Goal: Information Seeking & Learning: Compare options

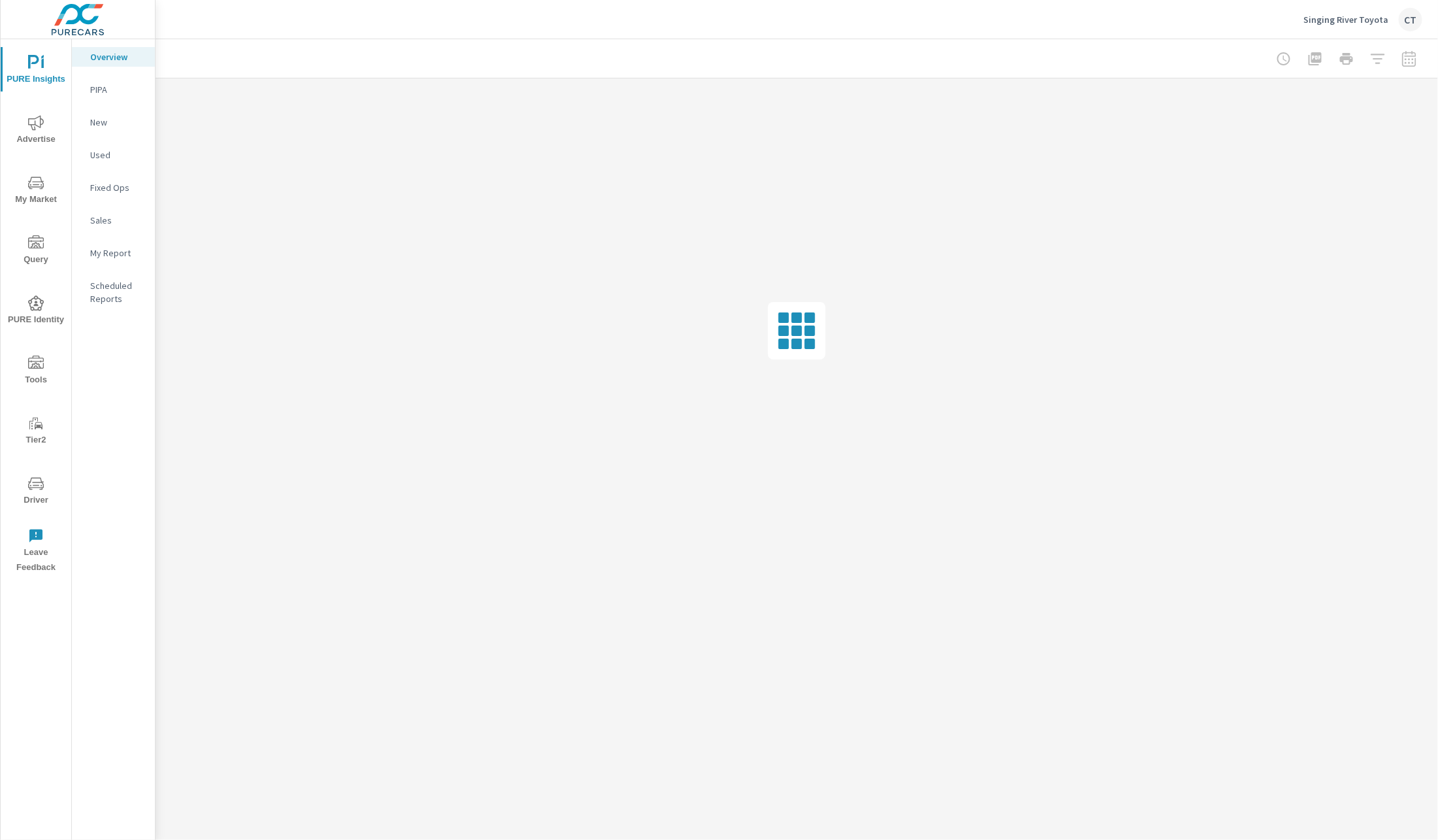
click at [102, 256] on p "My Report" at bounding box center [118, 254] width 54 height 14
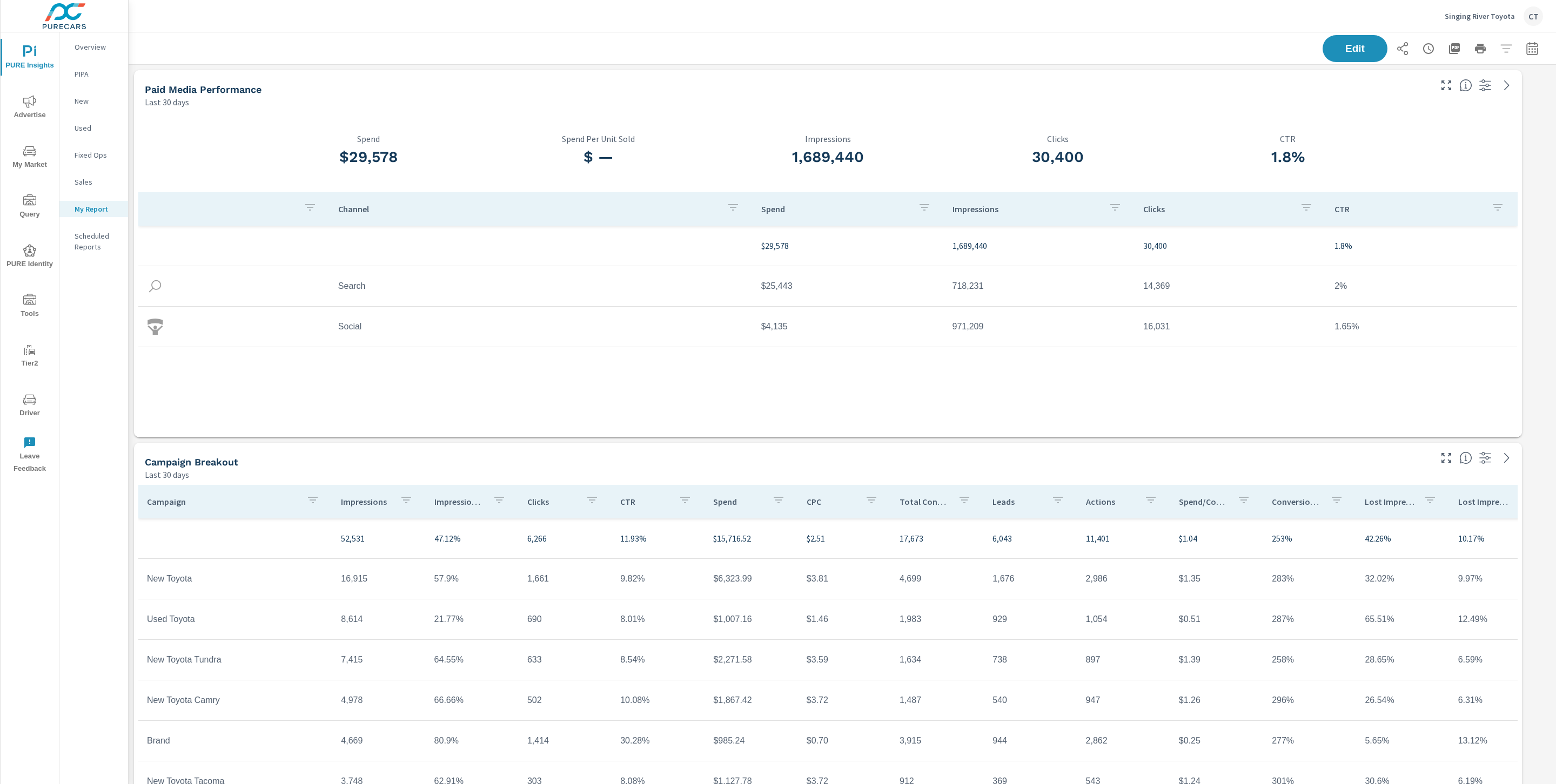
scroll to position [2887, 1440]
click at [1188, 52] on icon "button" at bounding box center [1532, 49] width 13 height 13
click at [1188, 97] on select "Custom [DATE] Last week Last 7 days Last 14 days Last 30 days Last 45 days Last…" at bounding box center [1433, 93] width 108 height 22
click at [1188, 83] on select "Custom [DATE] Last week Last 7 days Last 14 days Last 30 days Last 45 days Last…" at bounding box center [1433, 93] width 108 height 22
select select "Month to date"
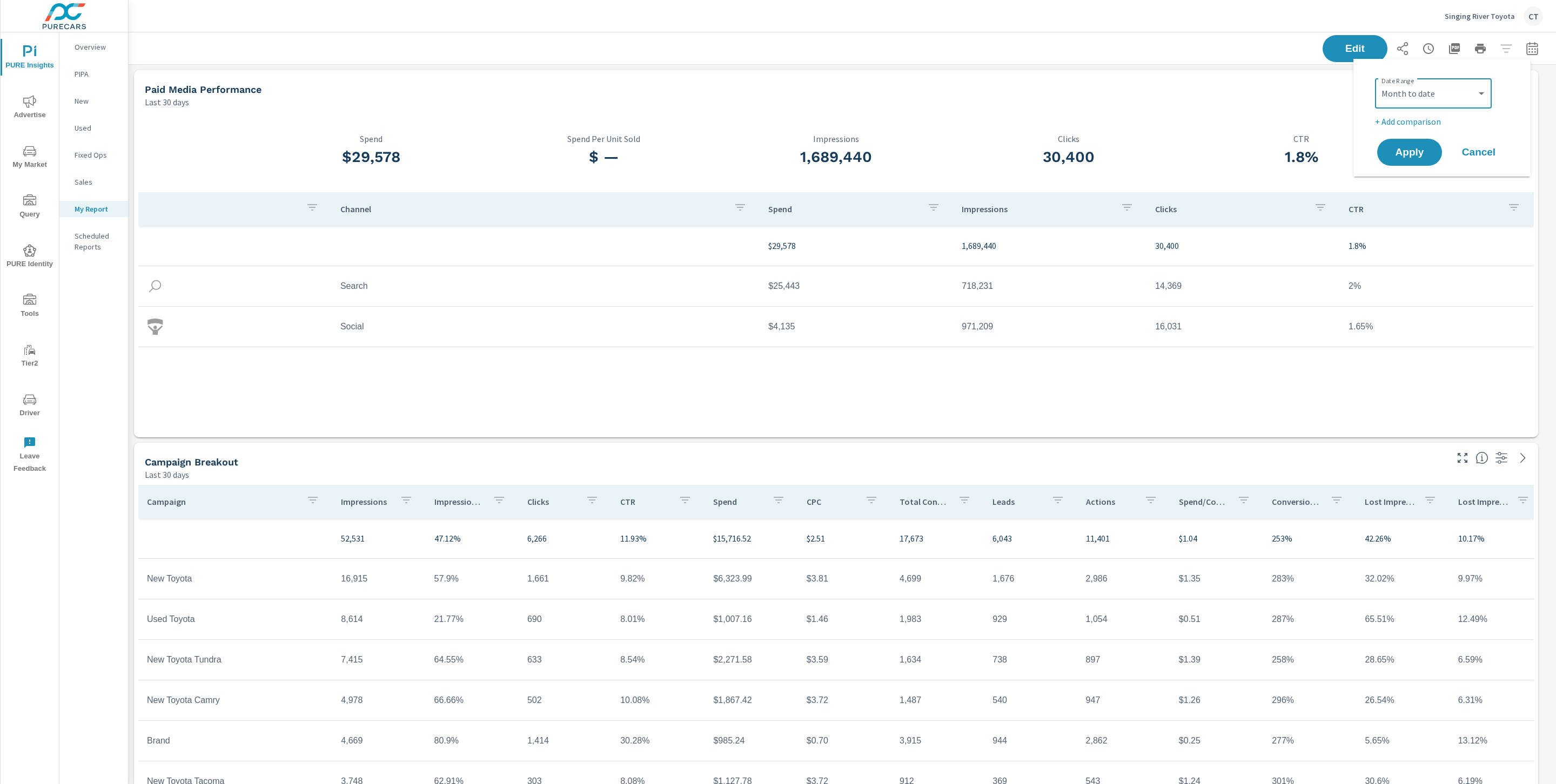
click at [1188, 124] on p "+ Add comparison" at bounding box center [1444, 121] width 139 height 13
select select "Previous period"
click at [1188, 174] on button "Apply" at bounding box center [1409, 182] width 67 height 28
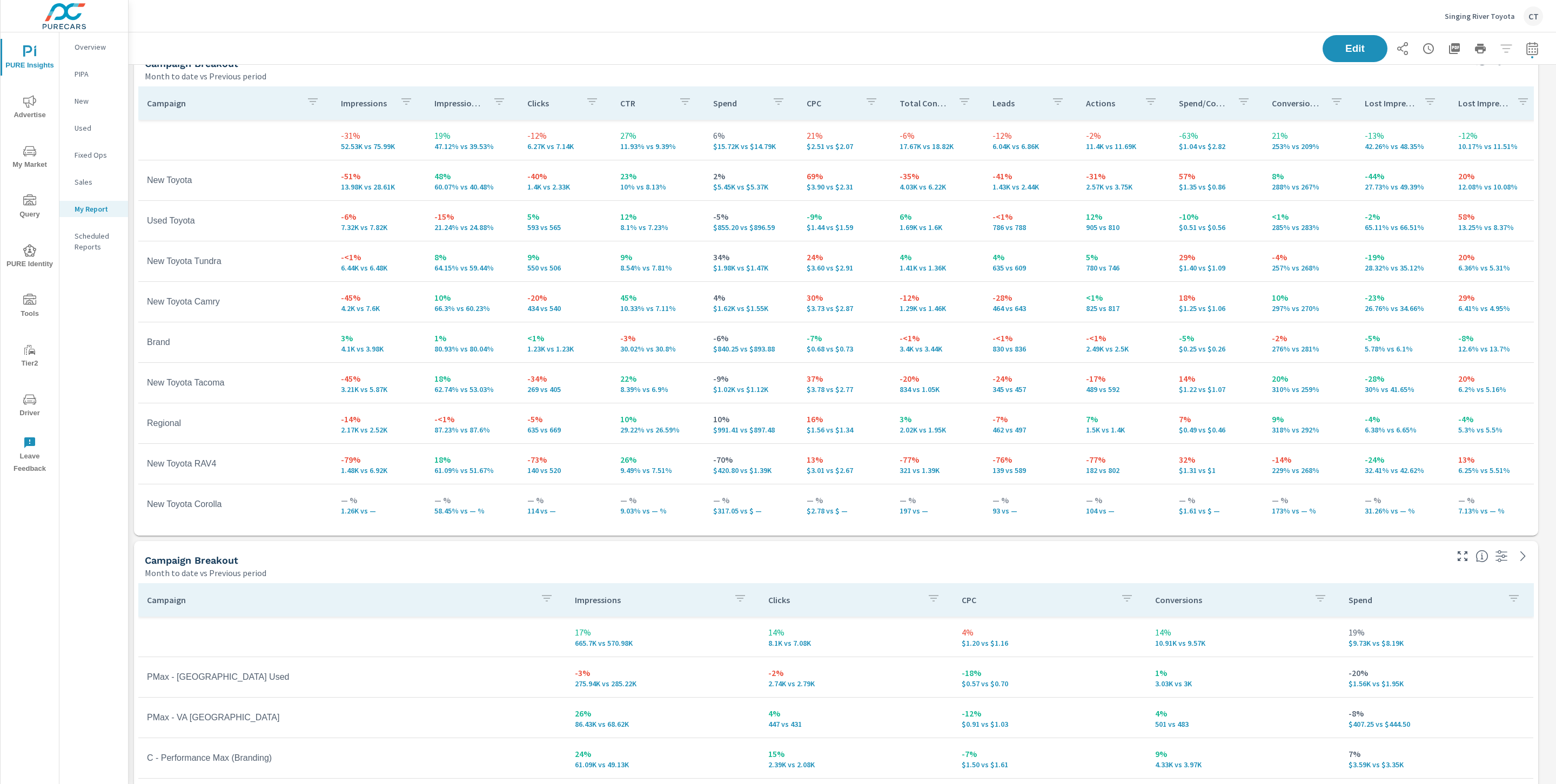
scroll to position [352, 0]
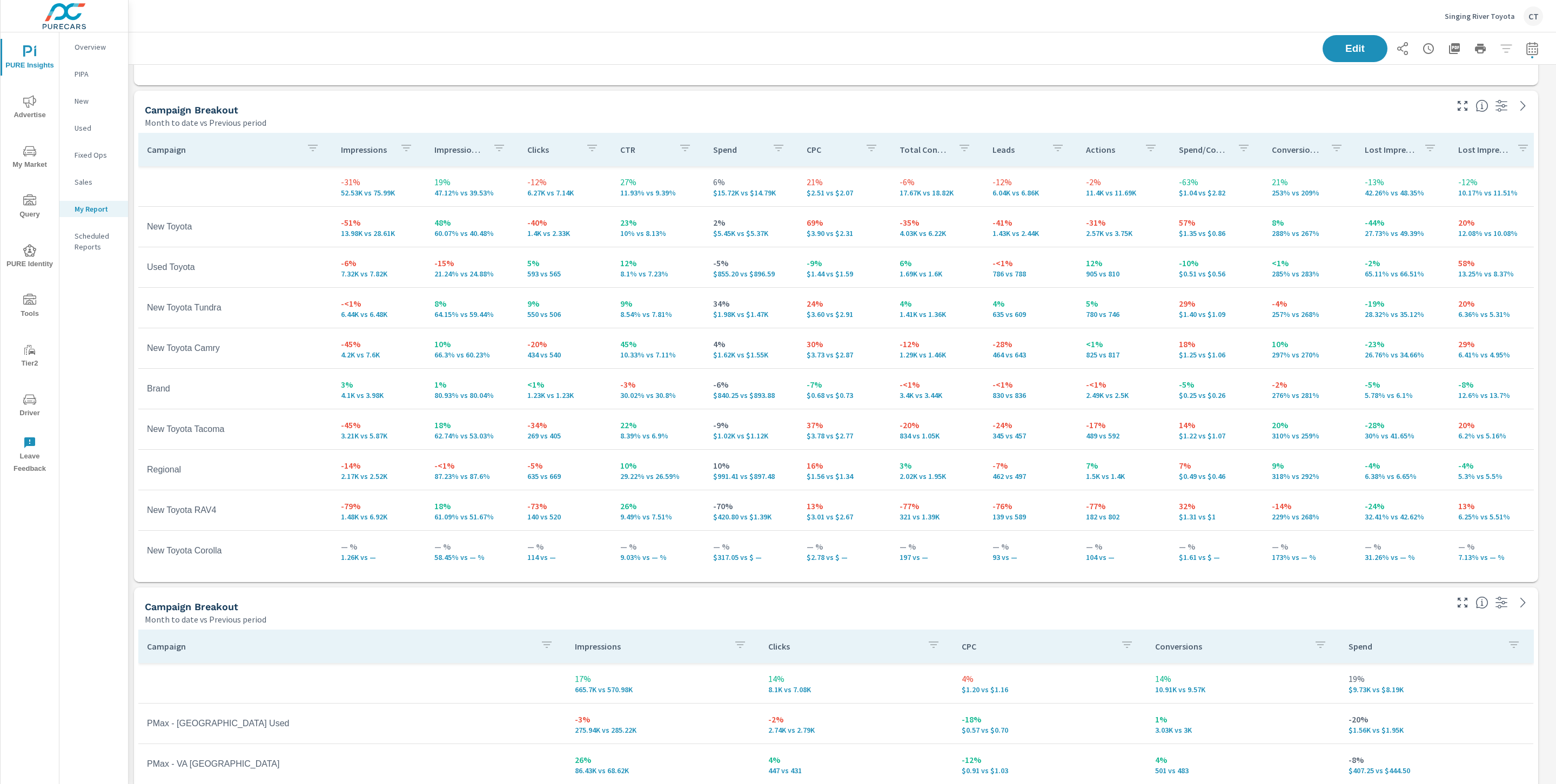
click at [645, 99] on div "Campaign Breakout Month to date vs Previous period" at bounding box center [792, 110] width 1315 height 38
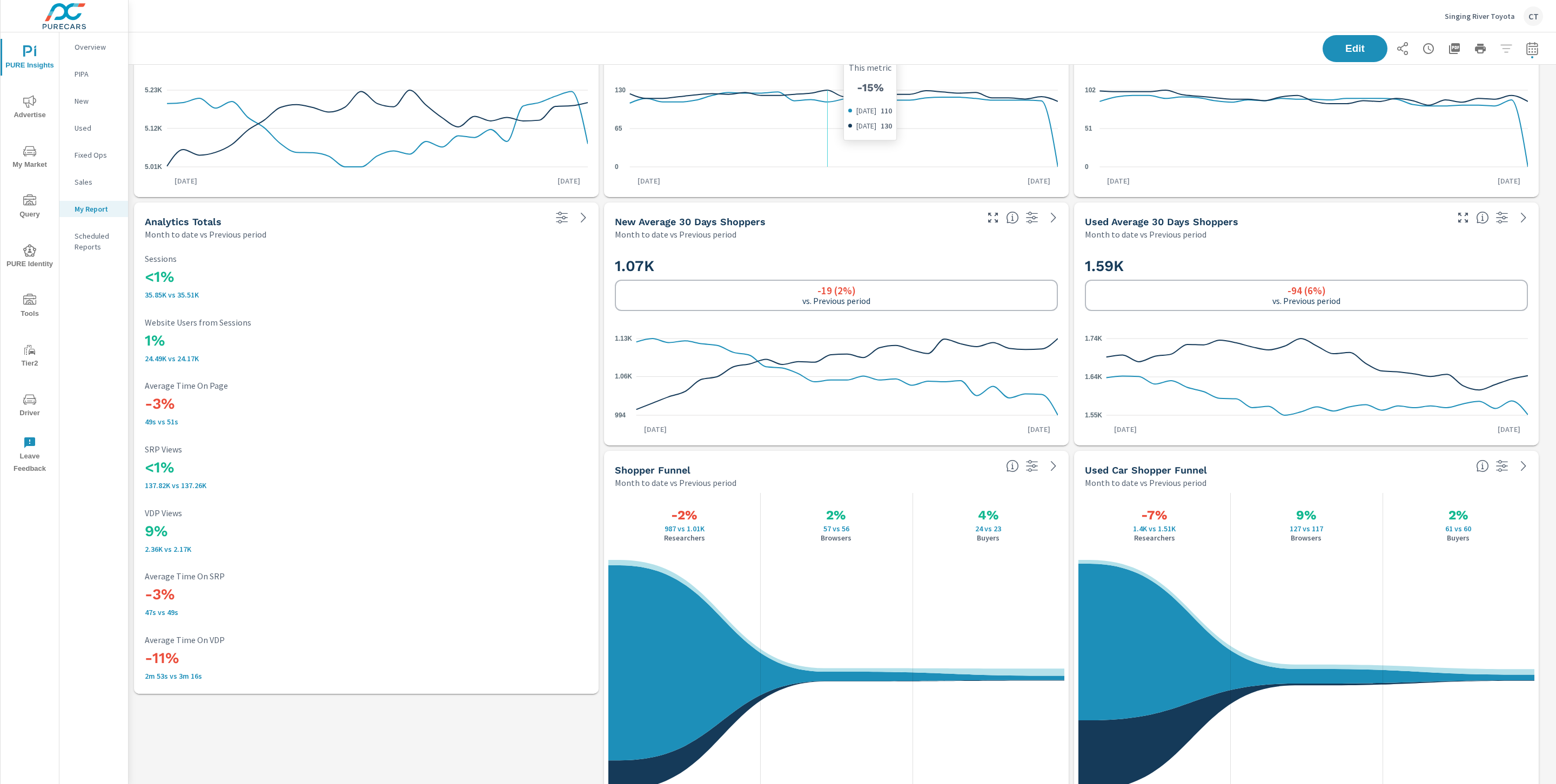
scroll to position [2110, 0]
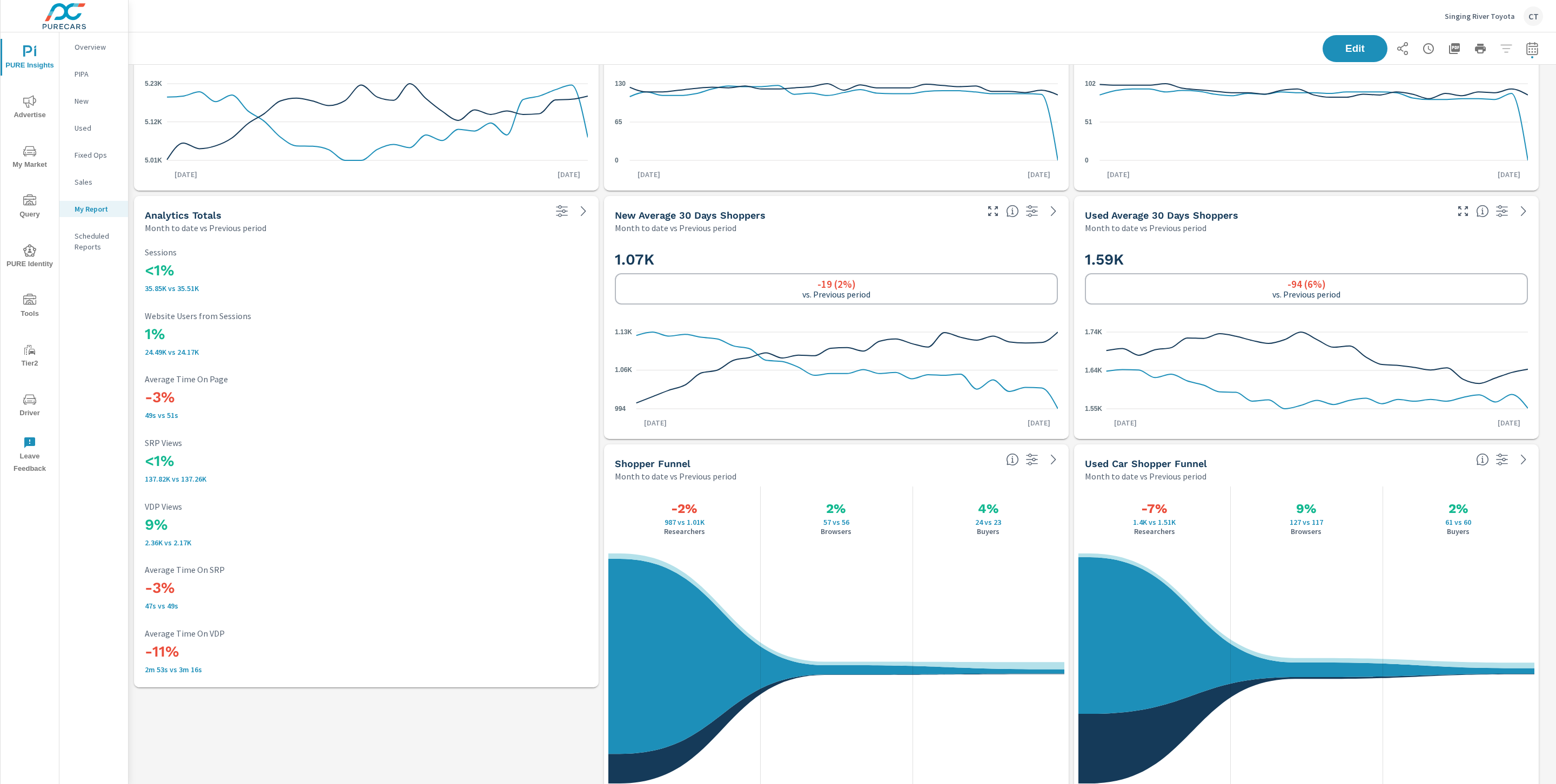
drag, startPoint x: 601, startPoint y: 258, endPoint x: 587, endPoint y: 269, distance: 17.8
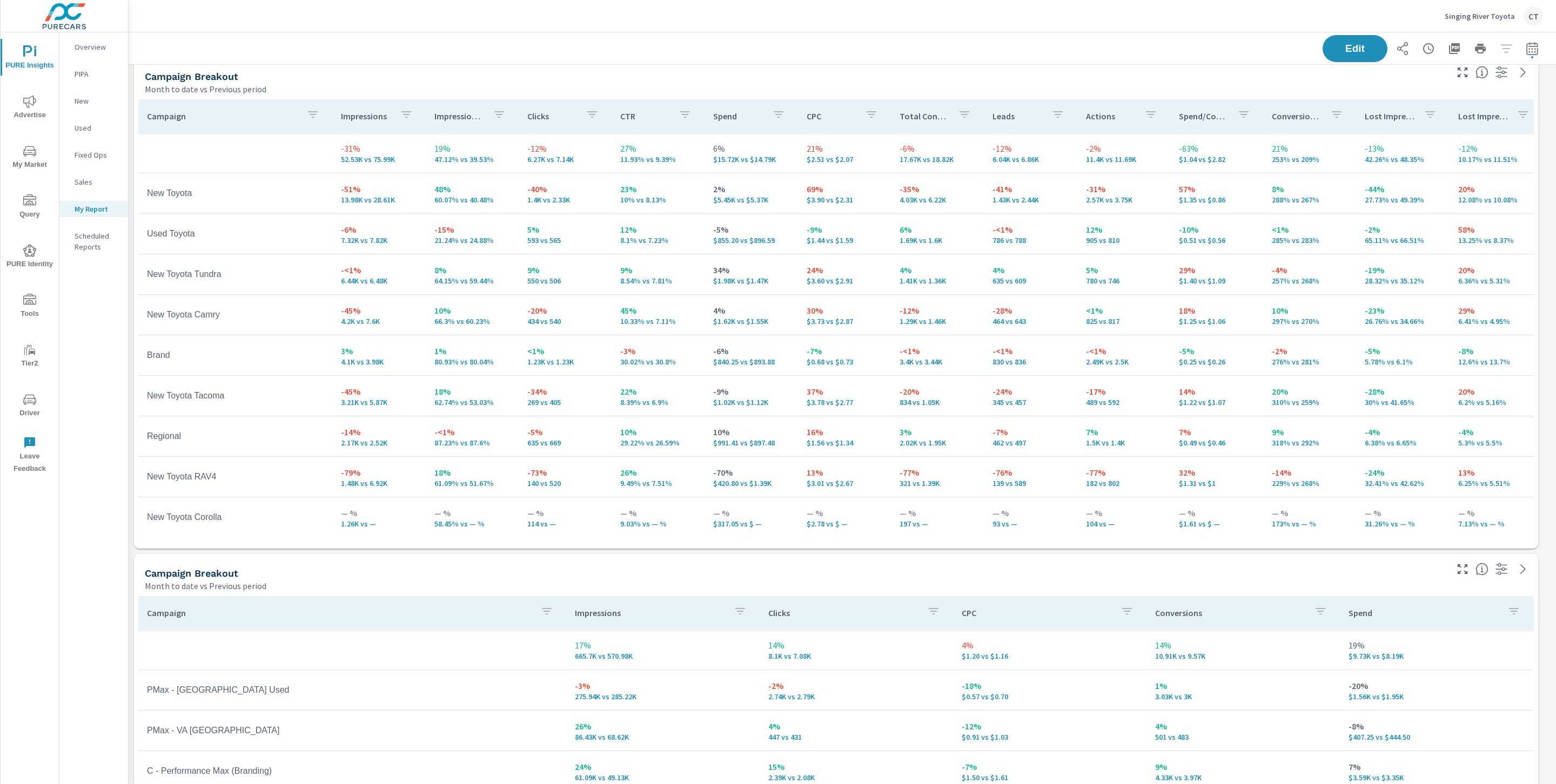
scroll to position [2887, 1440]
click at [1188, 79] on button "button" at bounding box center [1463, 73] width 18 height 18
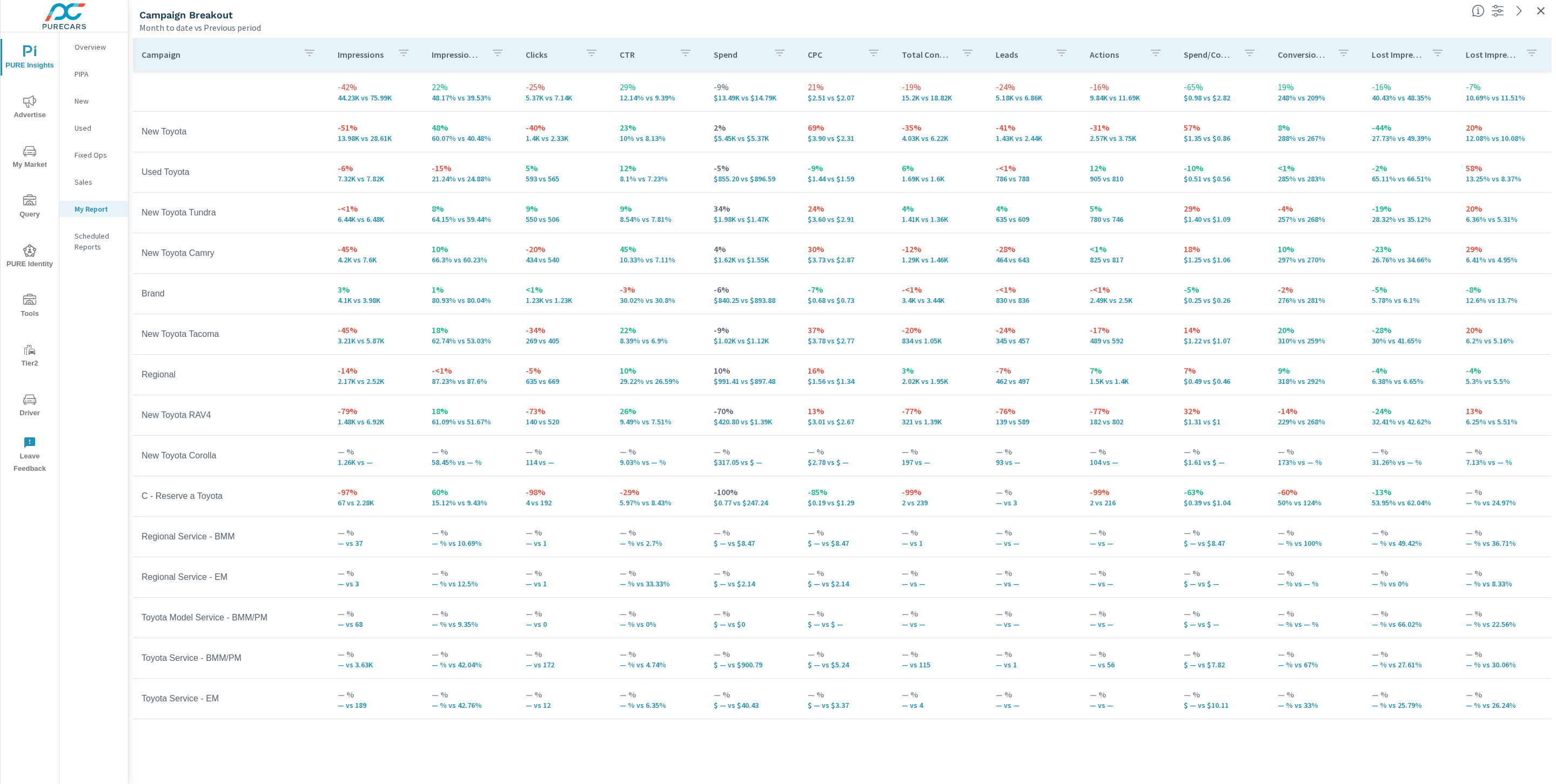
click at [320, 58] on th "Campaign" at bounding box center [231, 54] width 196 height 33
click at [307, 56] on icon "button" at bounding box center [309, 53] width 13 height 13
click at [315, 630] on div at bounding box center [778, 392] width 1556 height 784
click at [308, 58] on icon "button" at bounding box center [309, 53] width 13 height 13
click at [292, 130] on input "Search" at bounding box center [310, 127] width 124 height 22
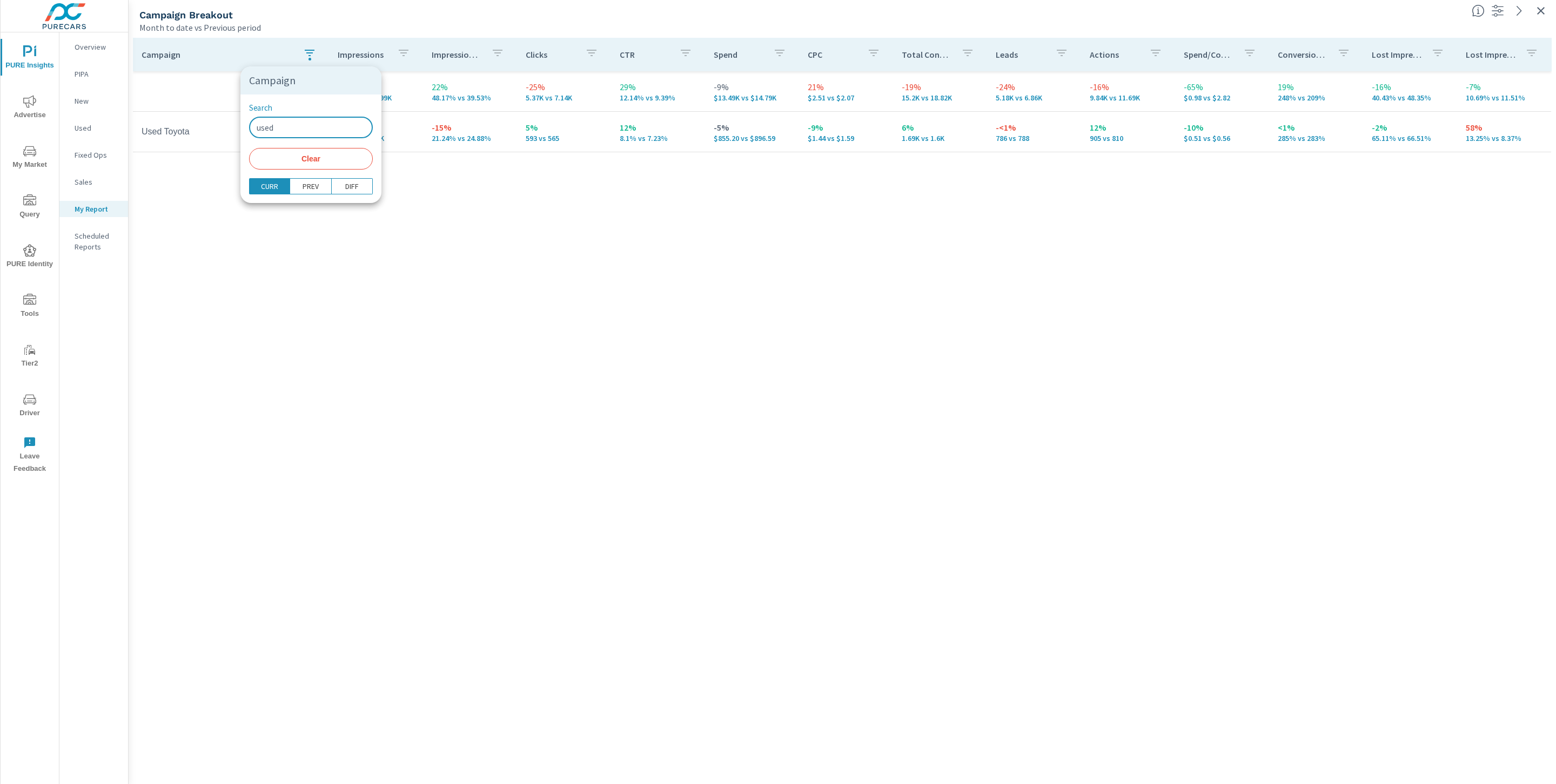
type input "used"
click at [604, 339] on div at bounding box center [778, 392] width 1556 height 784
click at [1188, 18] on button "button" at bounding box center [1541, 11] width 18 height 18
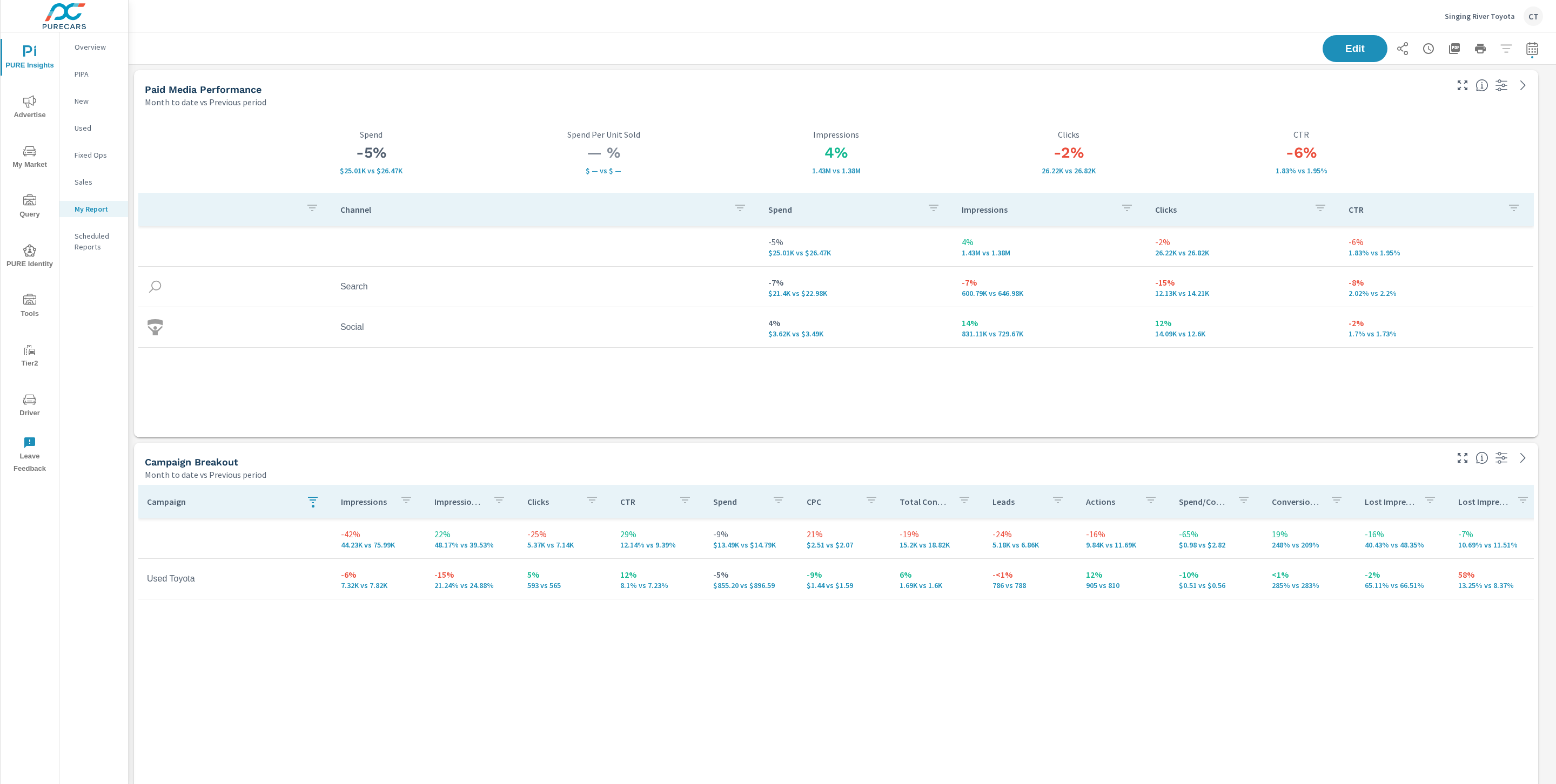
scroll to position [2887, 1440]
click at [307, 497] on icon "button" at bounding box center [312, 500] width 13 height 13
click at [304, 607] on span "Clear" at bounding box center [312, 606] width 111 height 10
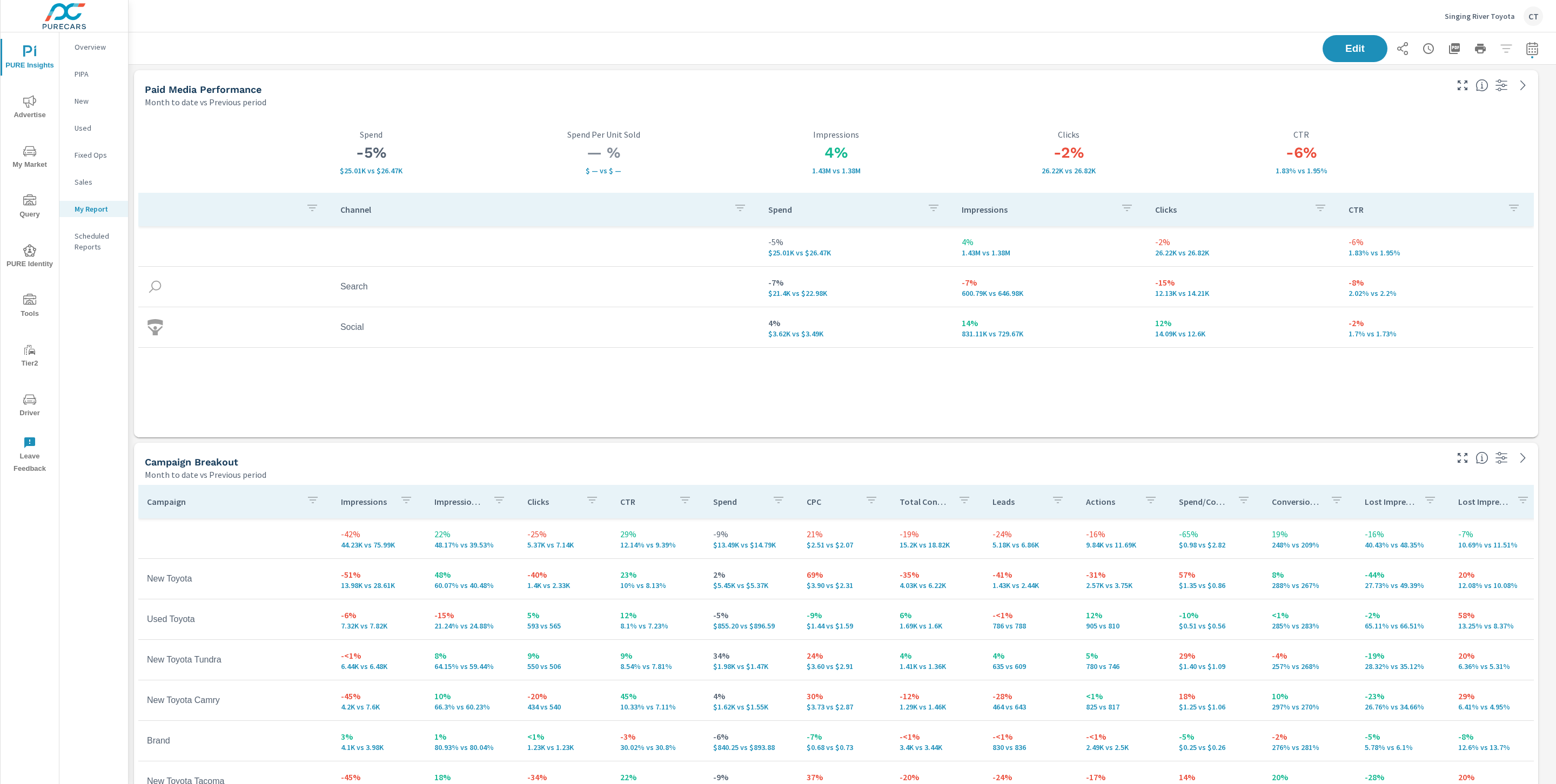
click at [384, 437] on div "-5% $25.01K vs $26.47K Spend — % $ — vs $ — Spend Per Unit Sold 4% 1.43M vs 1.3…" at bounding box center [835, 272] width 1404 height 329
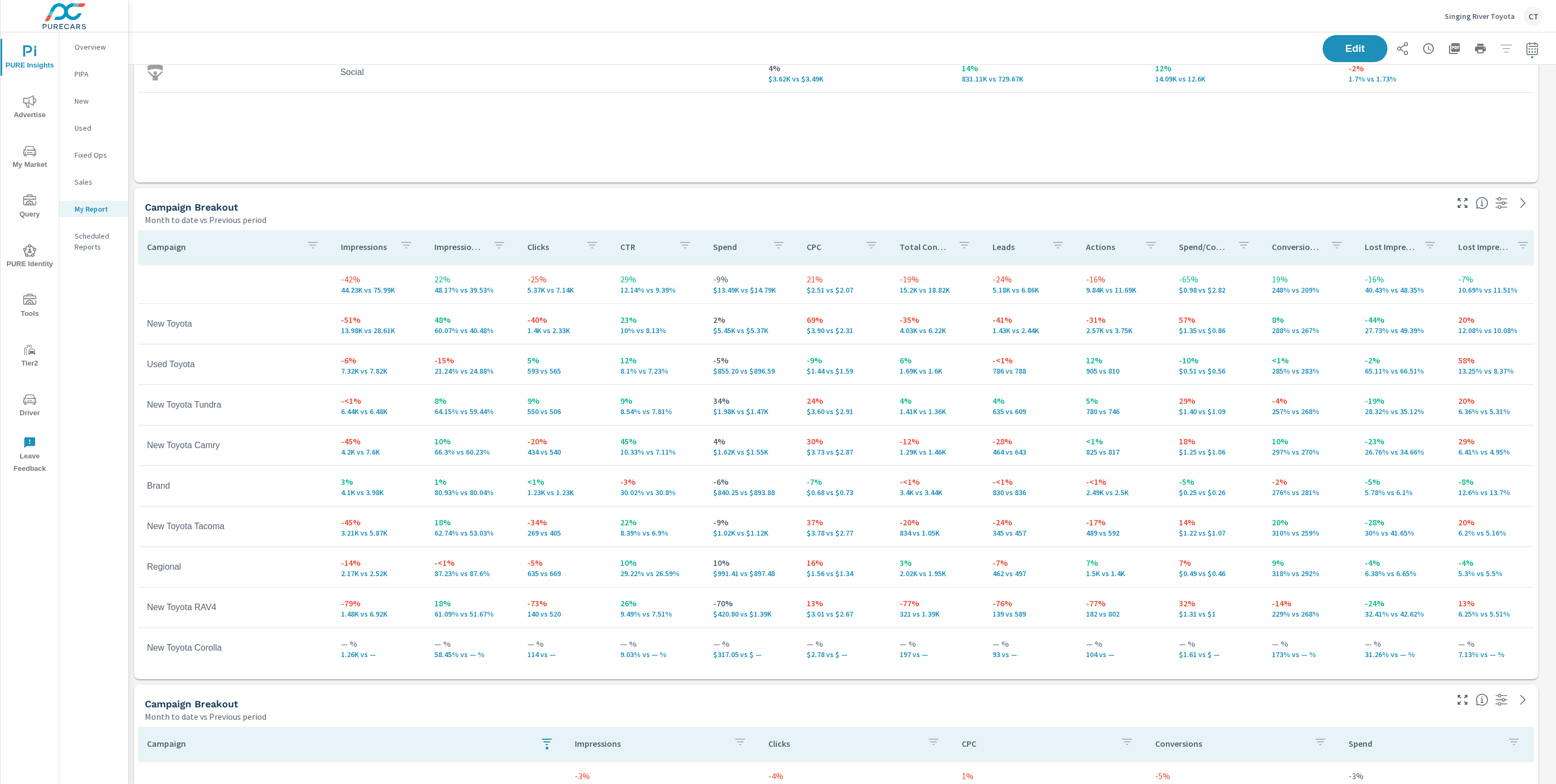
scroll to position [2887, 1440]
click at [1188, 203] on icon "button" at bounding box center [1463, 203] width 13 height 13
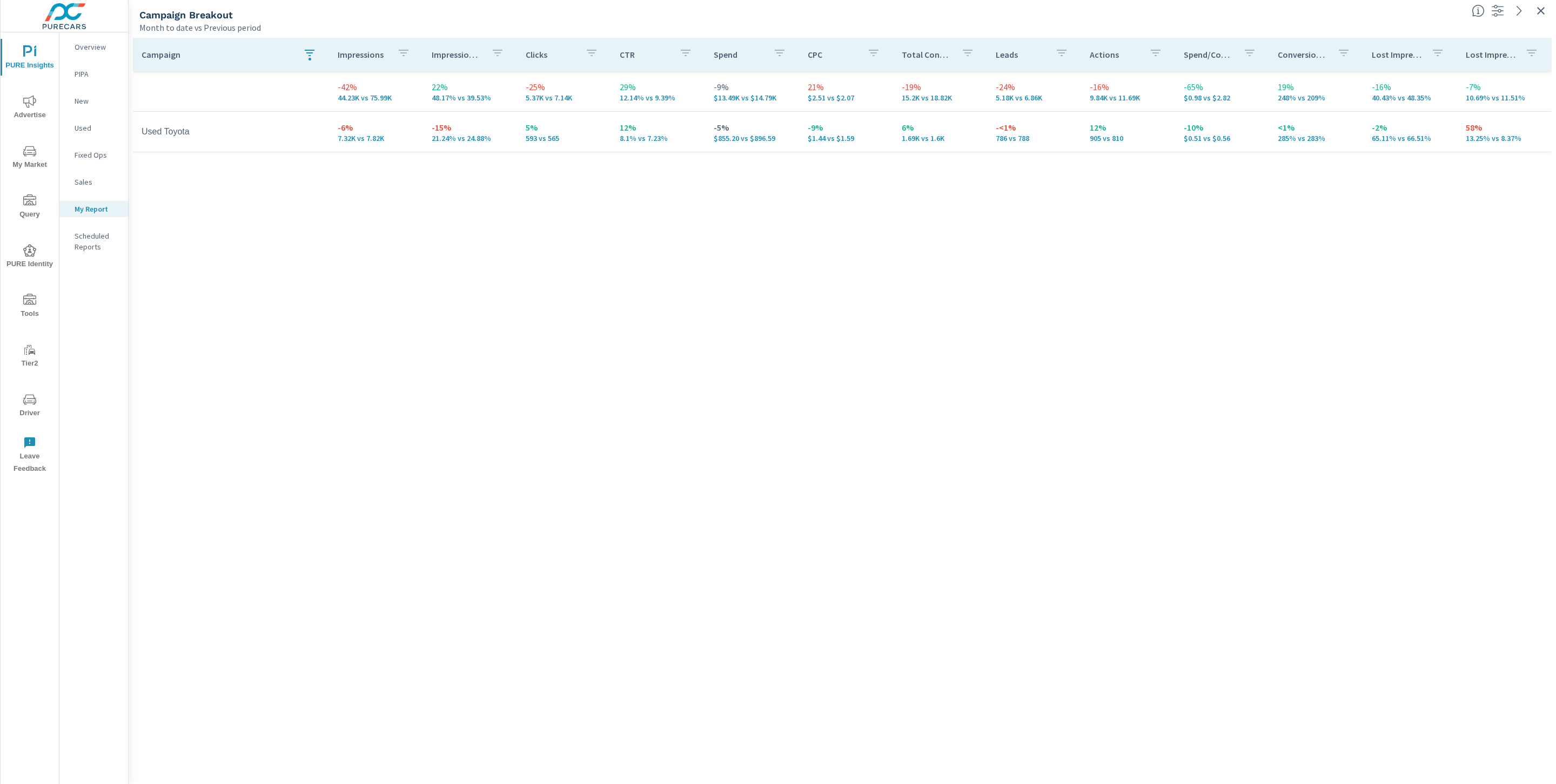
click at [312, 59] on icon "button" at bounding box center [309, 53] width 13 height 13
click at [290, 163] on button "Clear" at bounding box center [310, 159] width 124 height 22
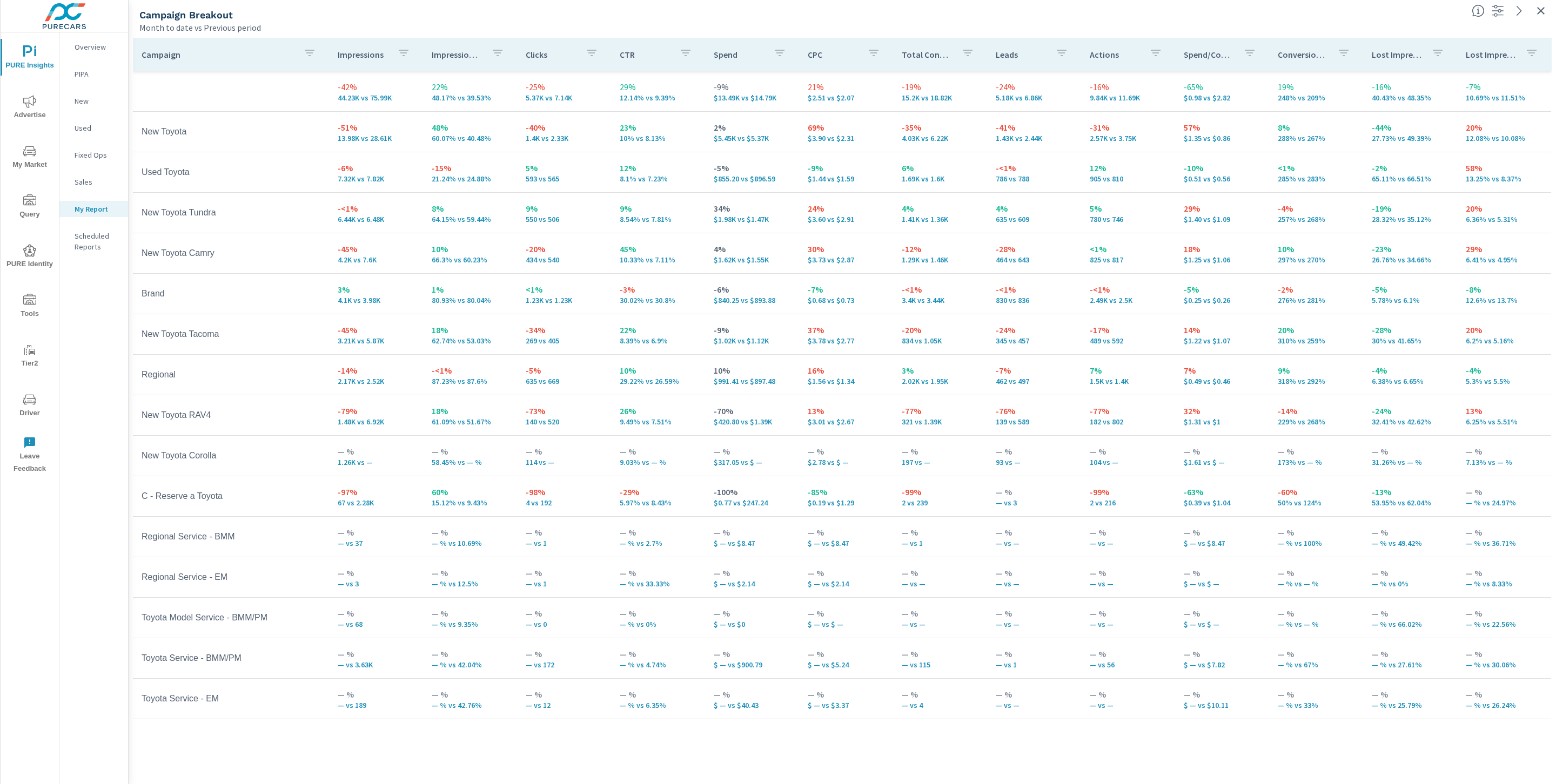
click at [493, 54] on icon "button" at bounding box center [497, 53] width 13 height 13
click at [490, 190] on p "PREV" at bounding box center [498, 186] width 16 height 11
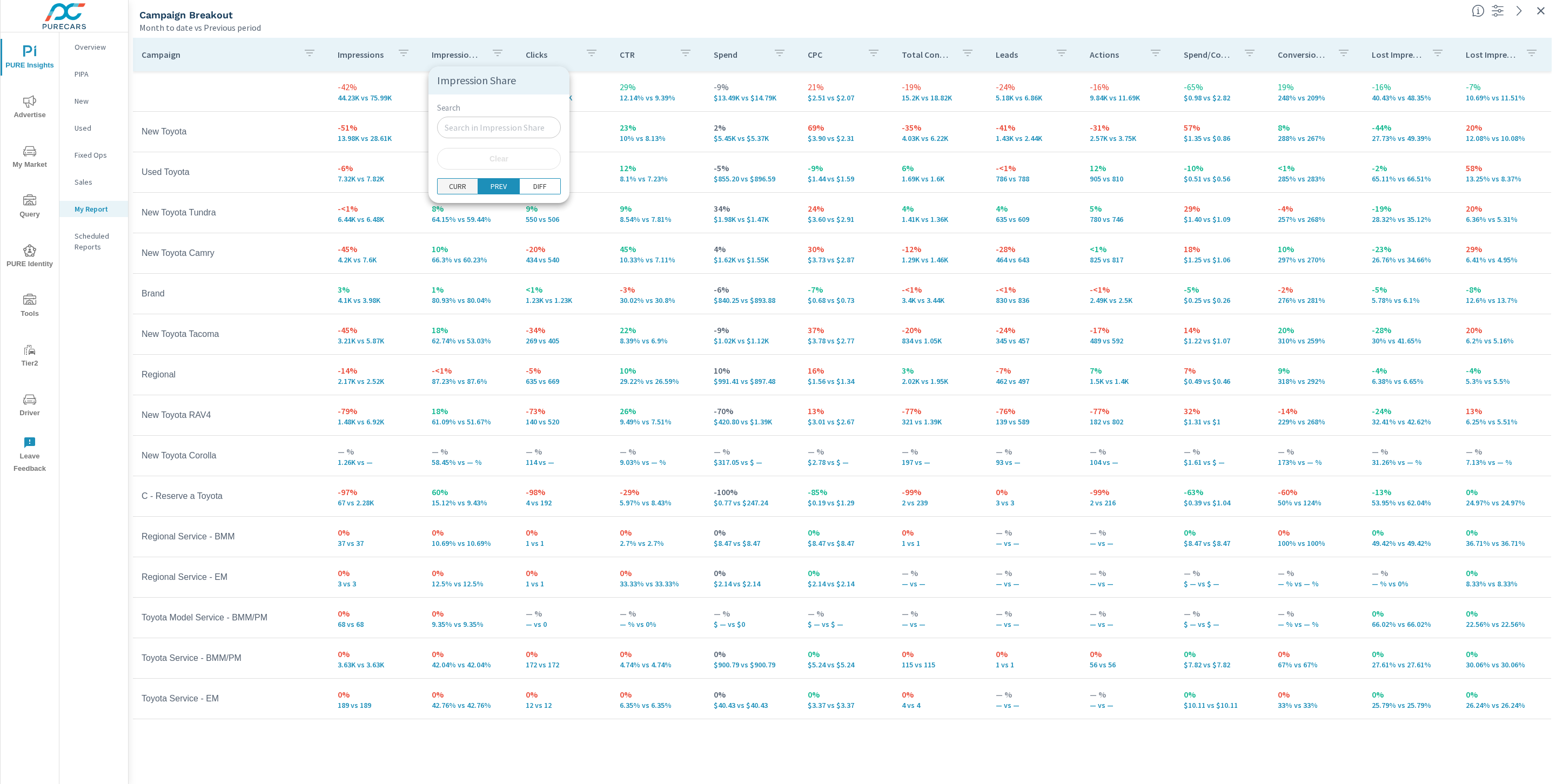
click at [457, 186] on p "CURR" at bounding box center [458, 186] width 18 height 11
click at [498, 331] on div at bounding box center [778, 392] width 1556 height 784
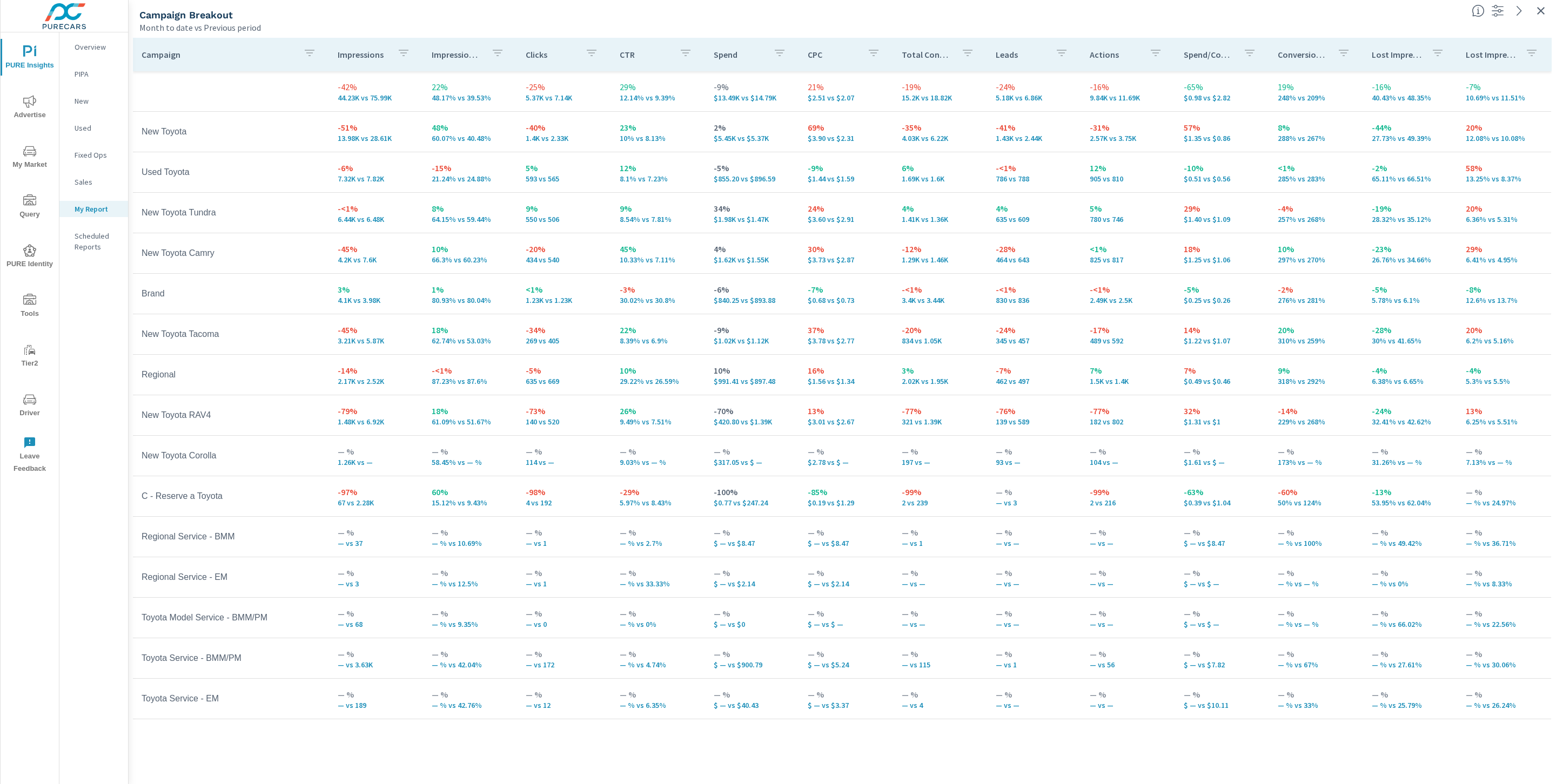
click at [458, 58] on p "Impression Share" at bounding box center [458, 55] width 51 height 11
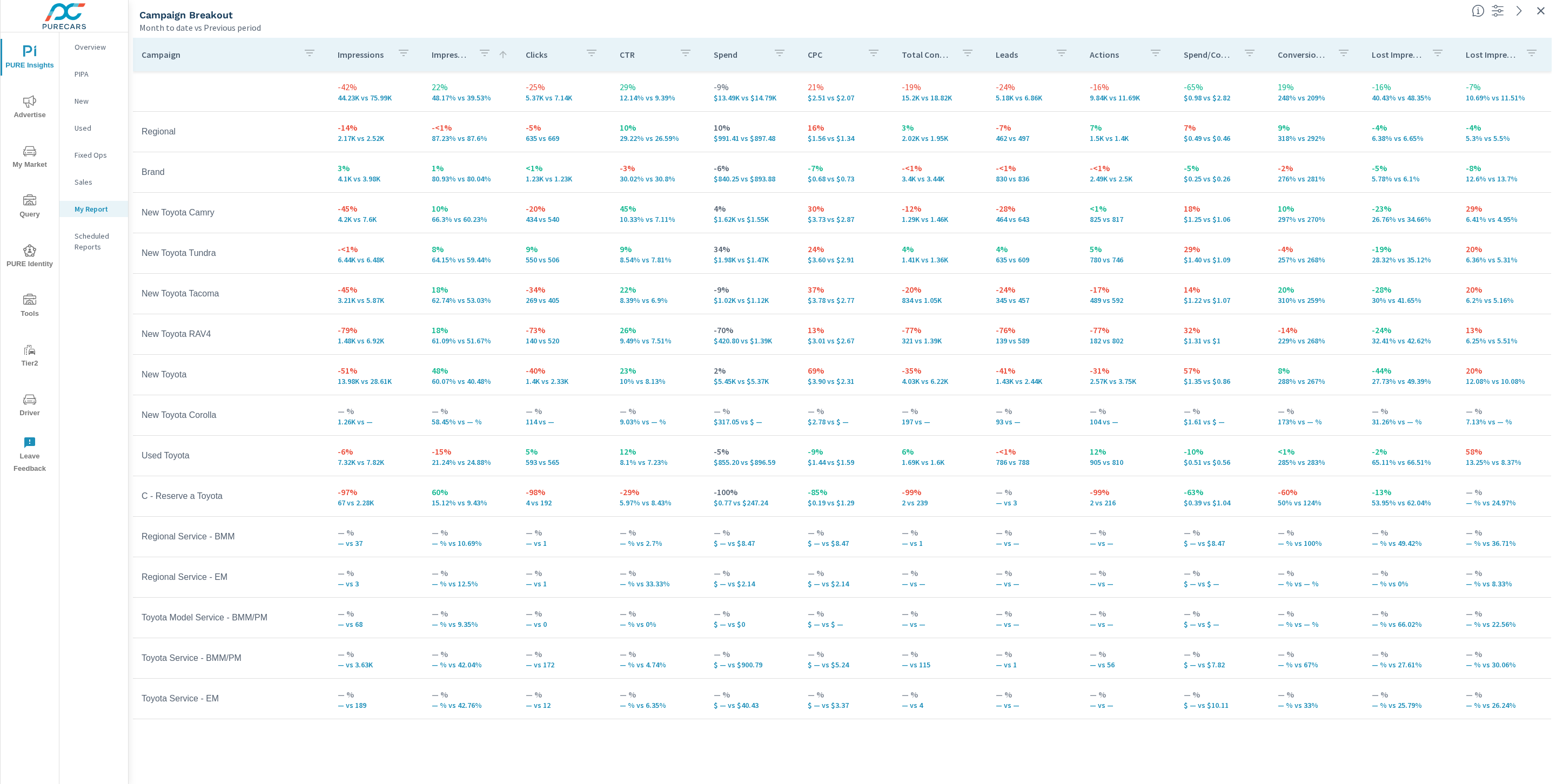
click at [1188, 21] on div "Campaign Breakout Month to date vs Previous period" at bounding box center [842, 14] width 1428 height 37
click at [1188, 16] on icon "button" at bounding box center [1541, 10] width 13 height 13
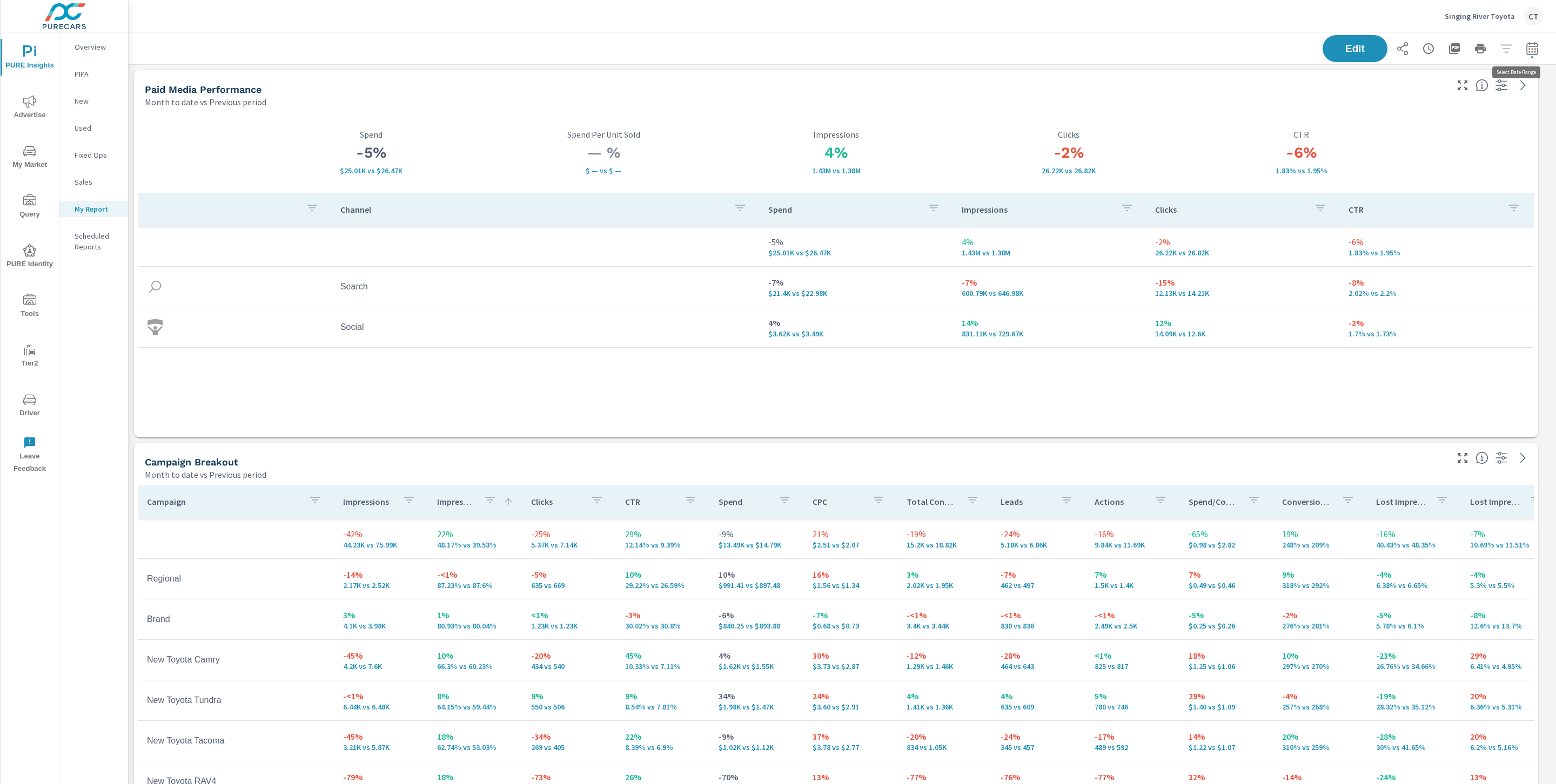
scroll to position [2887, 1440]
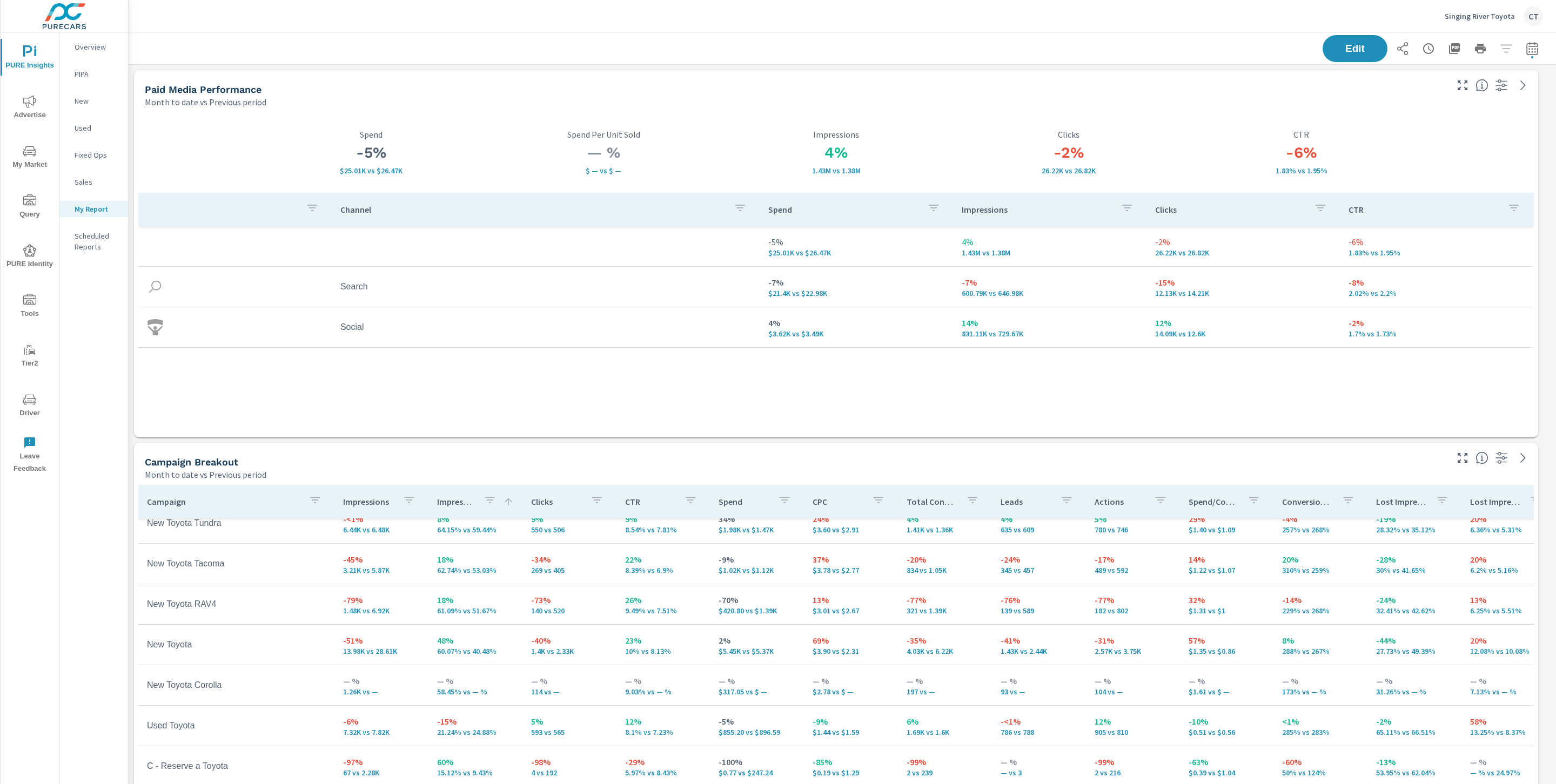
scroll to position [221, 0]
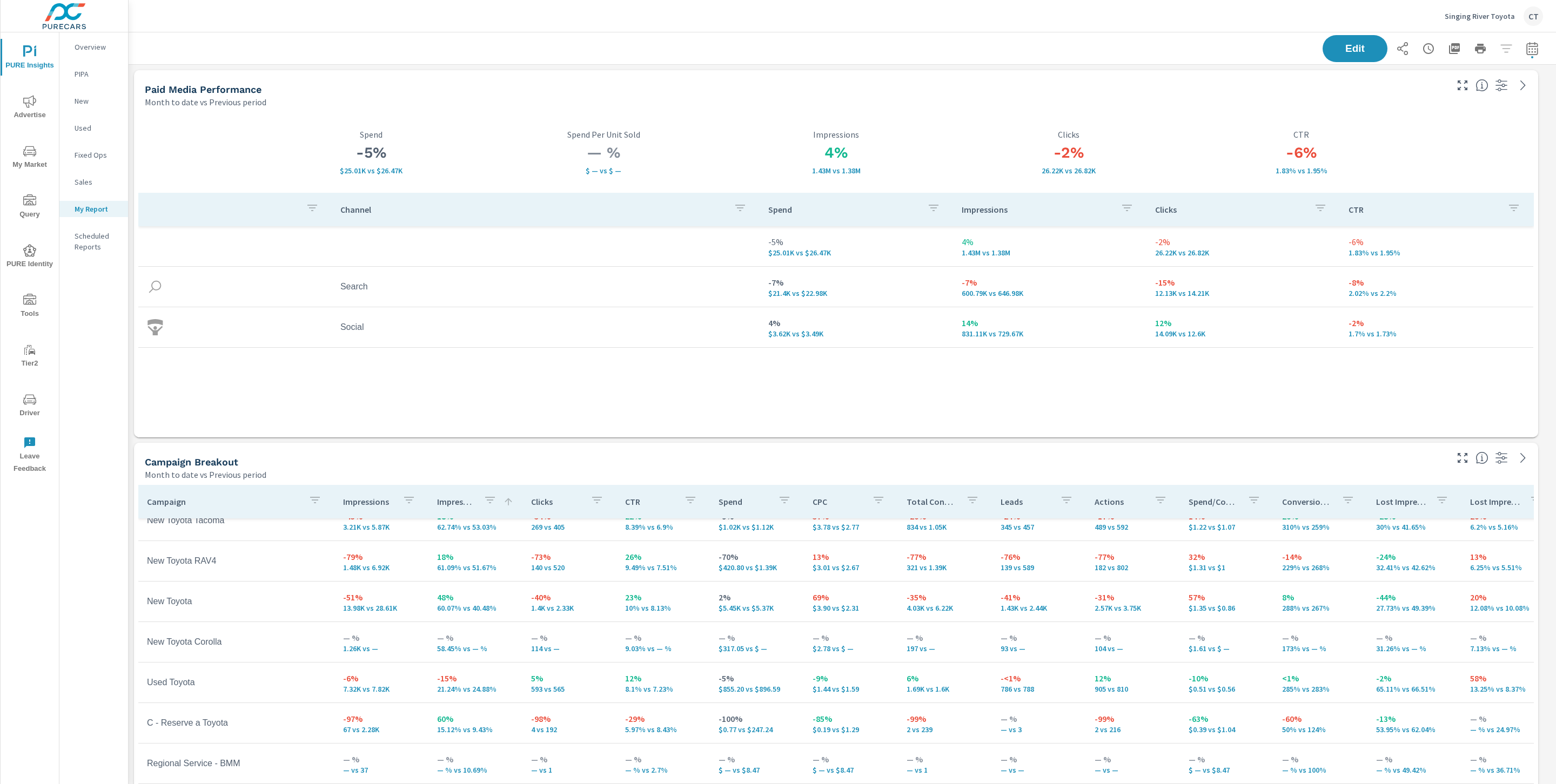
scroll to position [239, 0]
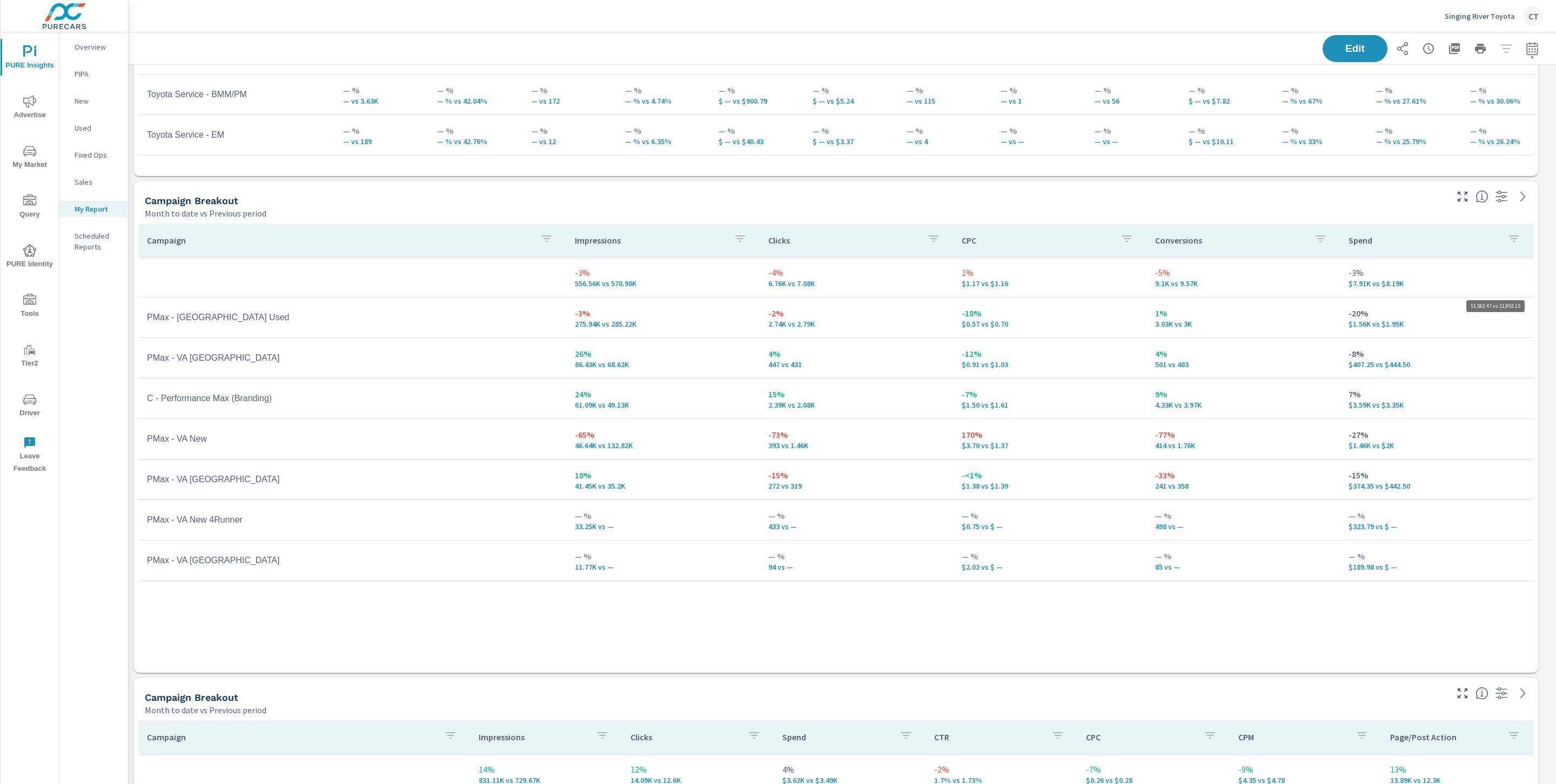
scroll to position [2887, 1440]
click at [1188, 242] on button "button" at bounding box center [1320, 240] width 22 height 25
click at [1188, 242] on div at bounding box center [778, 392] width 1556 height 784
click at [1188, 241] on p "Spend" at bounding box center [1424, 241] width 150 height 11
click at [1188, 244] on p "Spend" at bounding box center [1417, 241] width 137 height 11
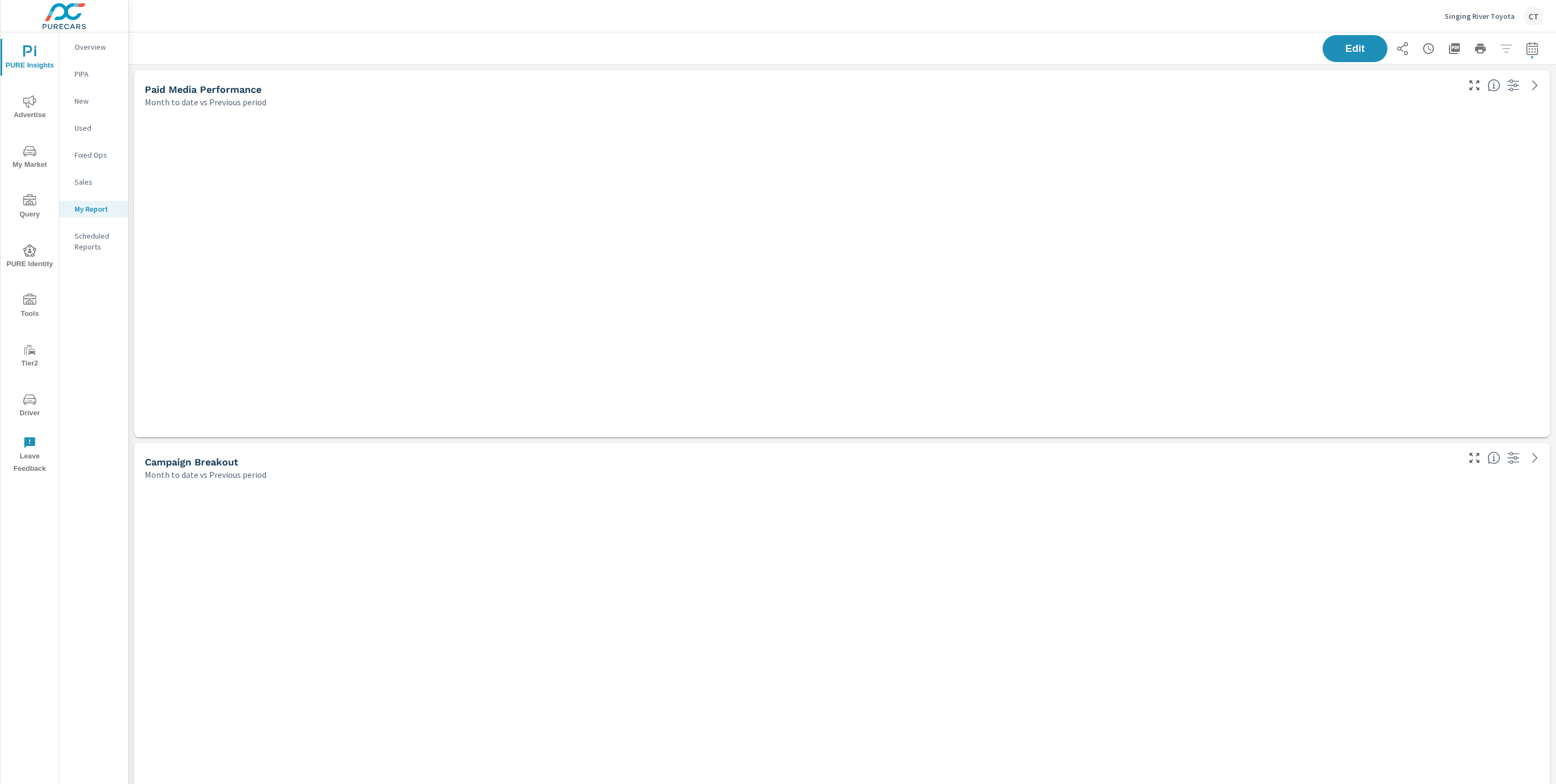
scroll to position [2887, 1440]
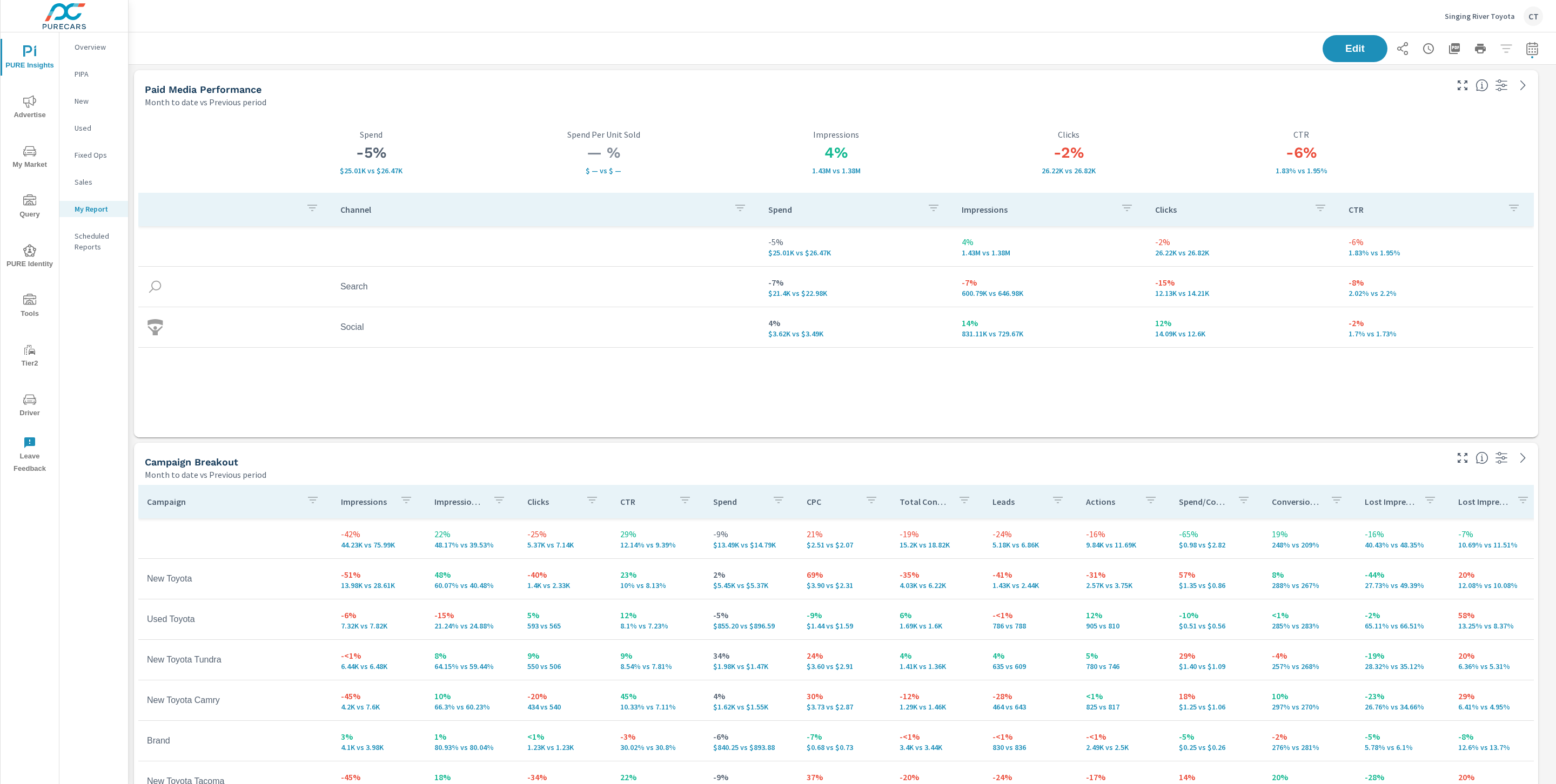
click at [26, 113] on span "Advertise" at bounding box center [29, 108] width 52 height 26
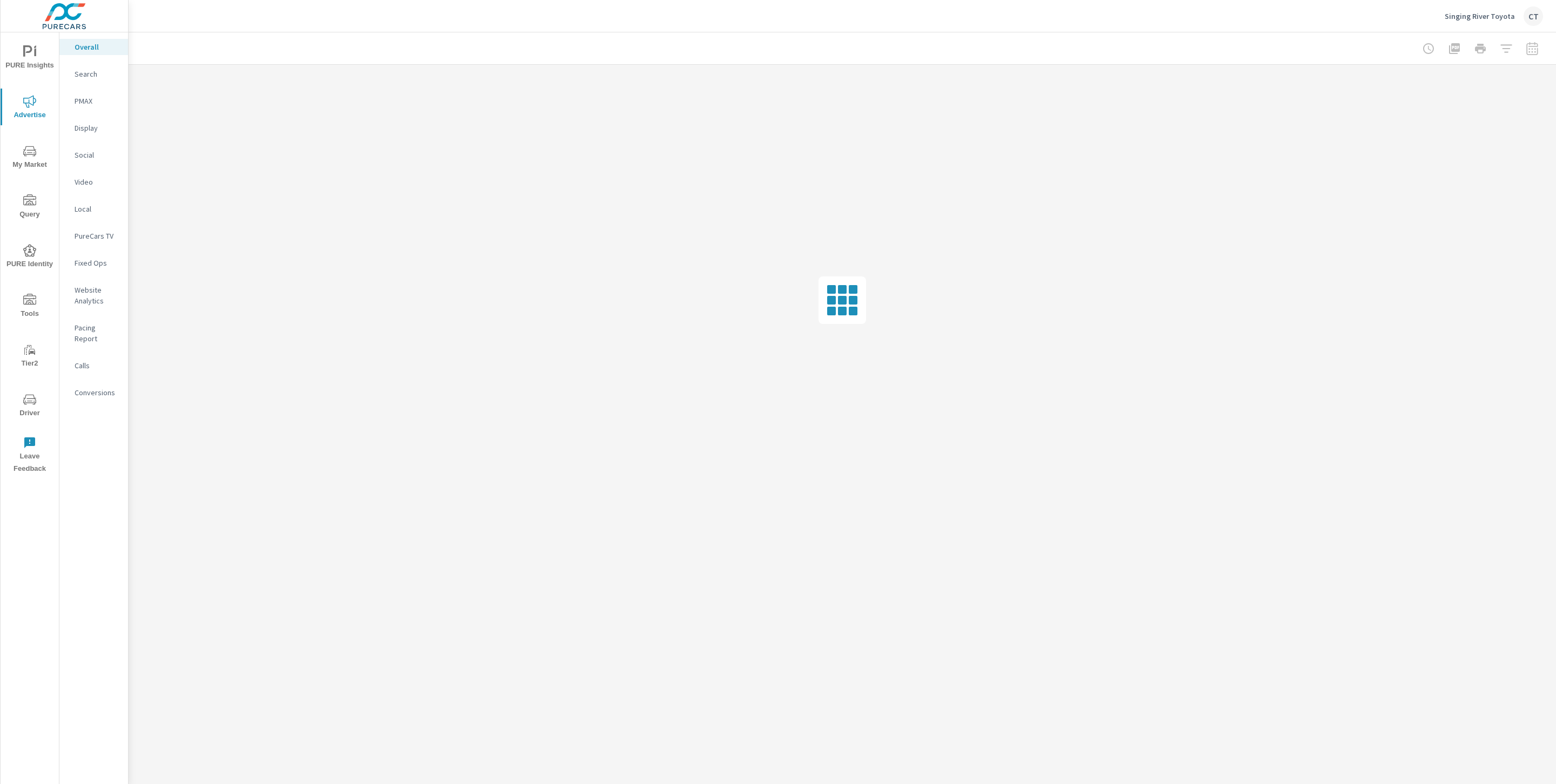
click at [90, 292] on p "Website Analytics" at bounding box center [97, 295] width 45 height 22
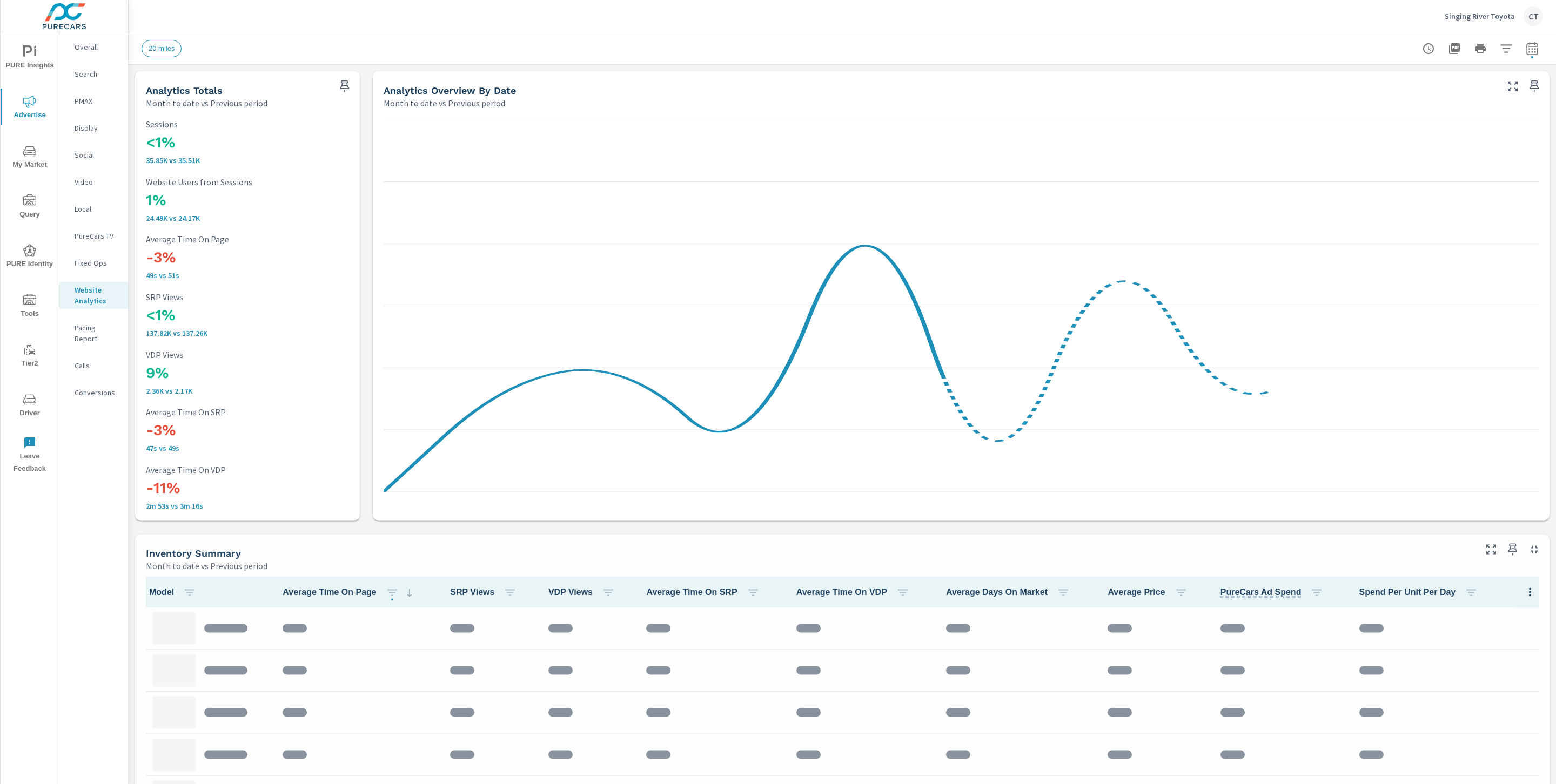
click at [39, 167] on span "My Market" at bounding box center [29, 158] width 52 height 26
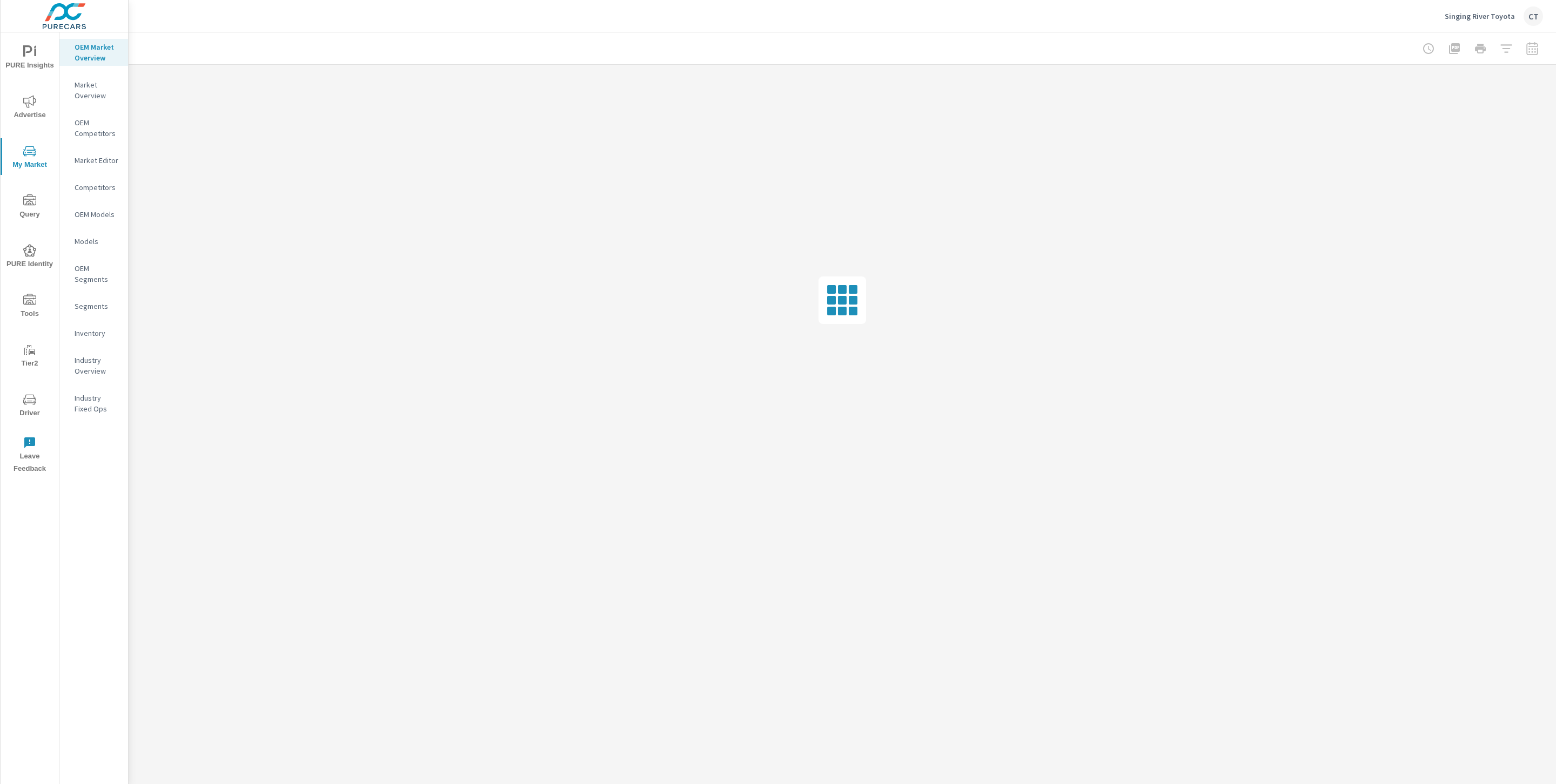
click at [92, 326] on div "Inventory" at bounding box center [94, 333] width 69 height 16
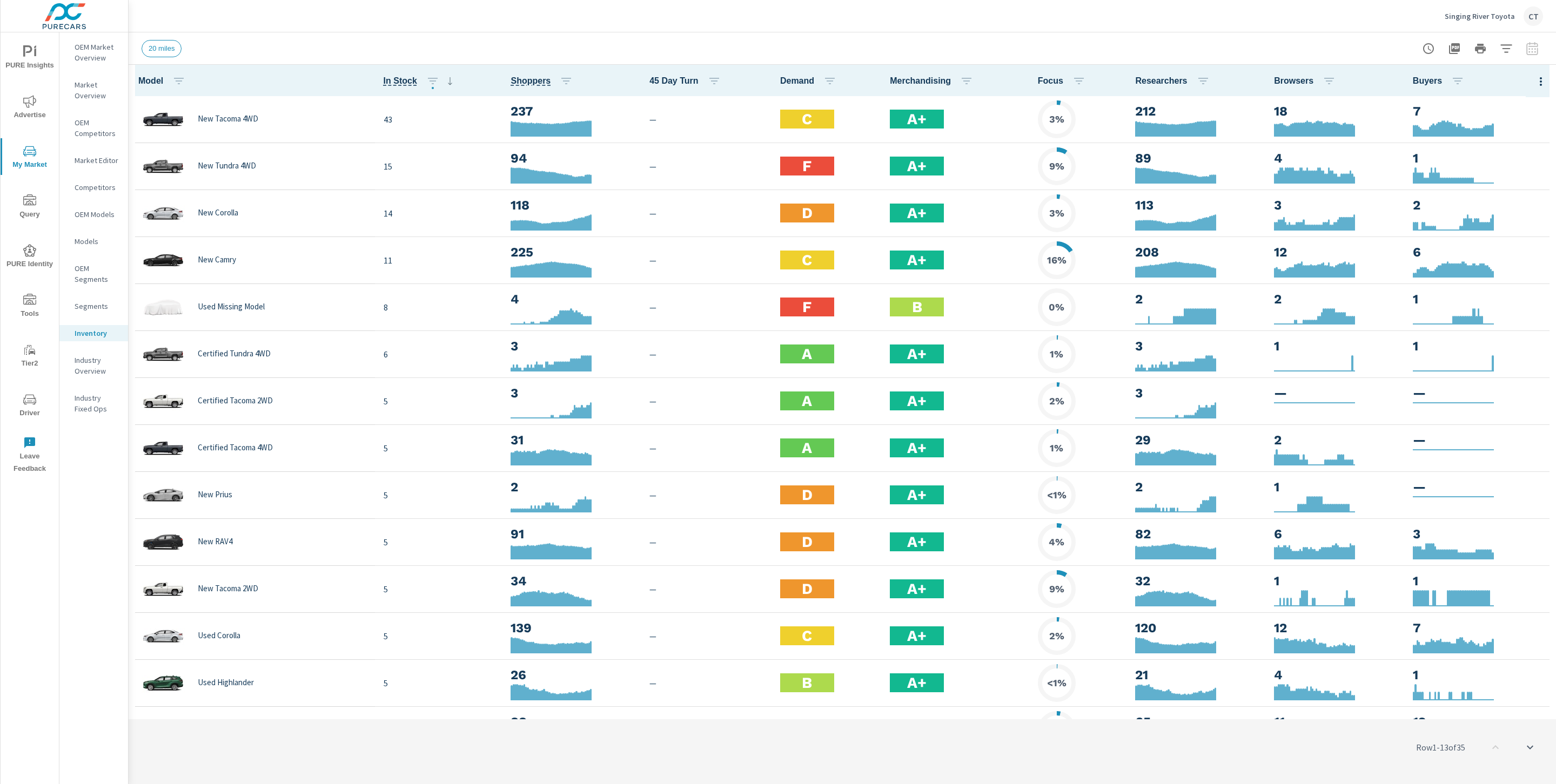
scroll to position [1, 0]
click at [1508, 48] on icon "button" at bounding box center [1506, 49] width 11 height 8
click at [1453, 90] on body "PURE Insights Advertise My Market Query PURE Identity Tools Tier2 Driver Leave …" at bounding box center [778, 392] width 1556 height 784
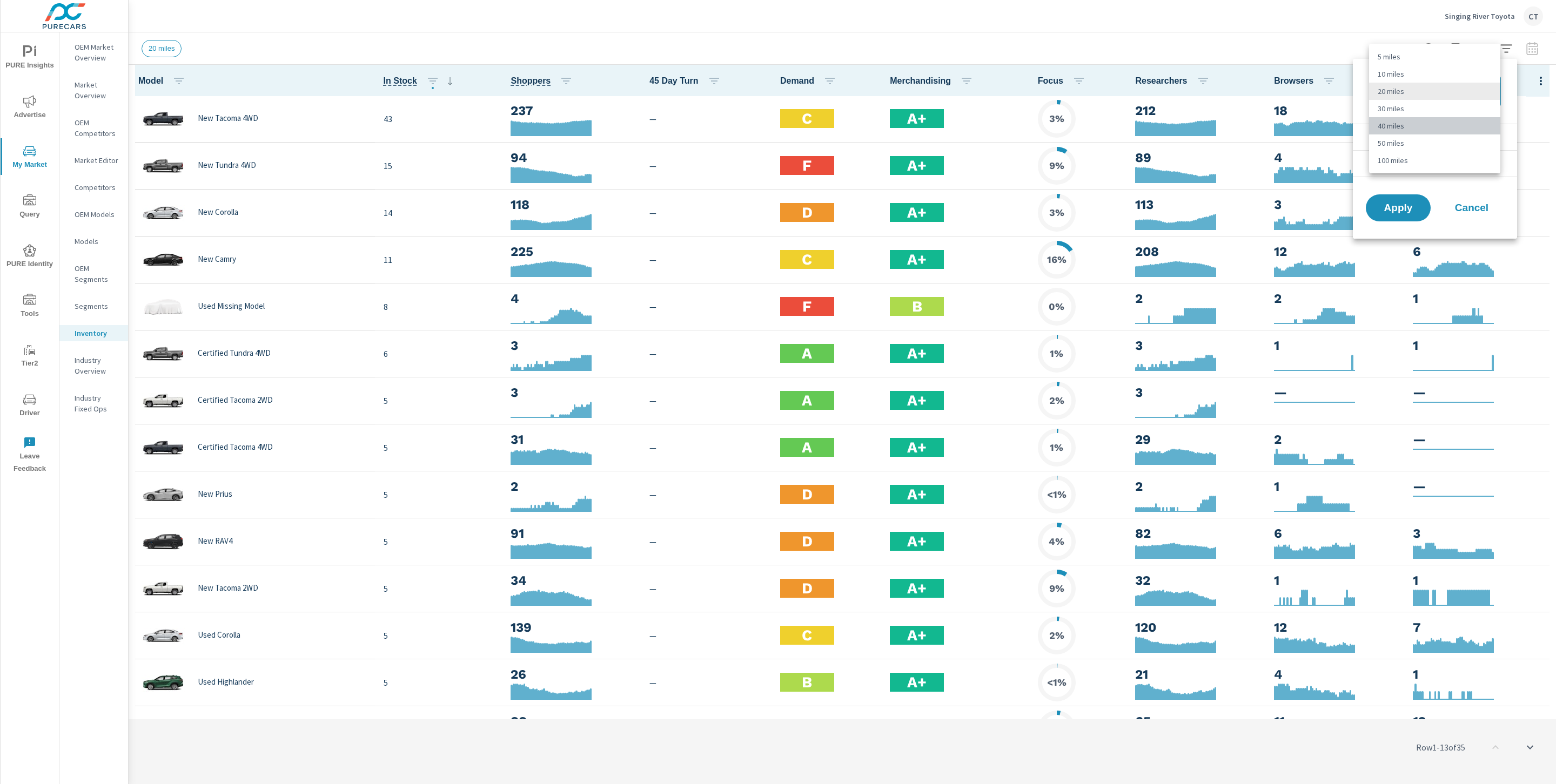
click at [1419, 123] on li "40 miles" at bounding box center [1434, 126] width 132 height 18
type Distance "40"
click at [1435, 135] on li "Condition" at bounding box center [1435, 136] width 164 height 26
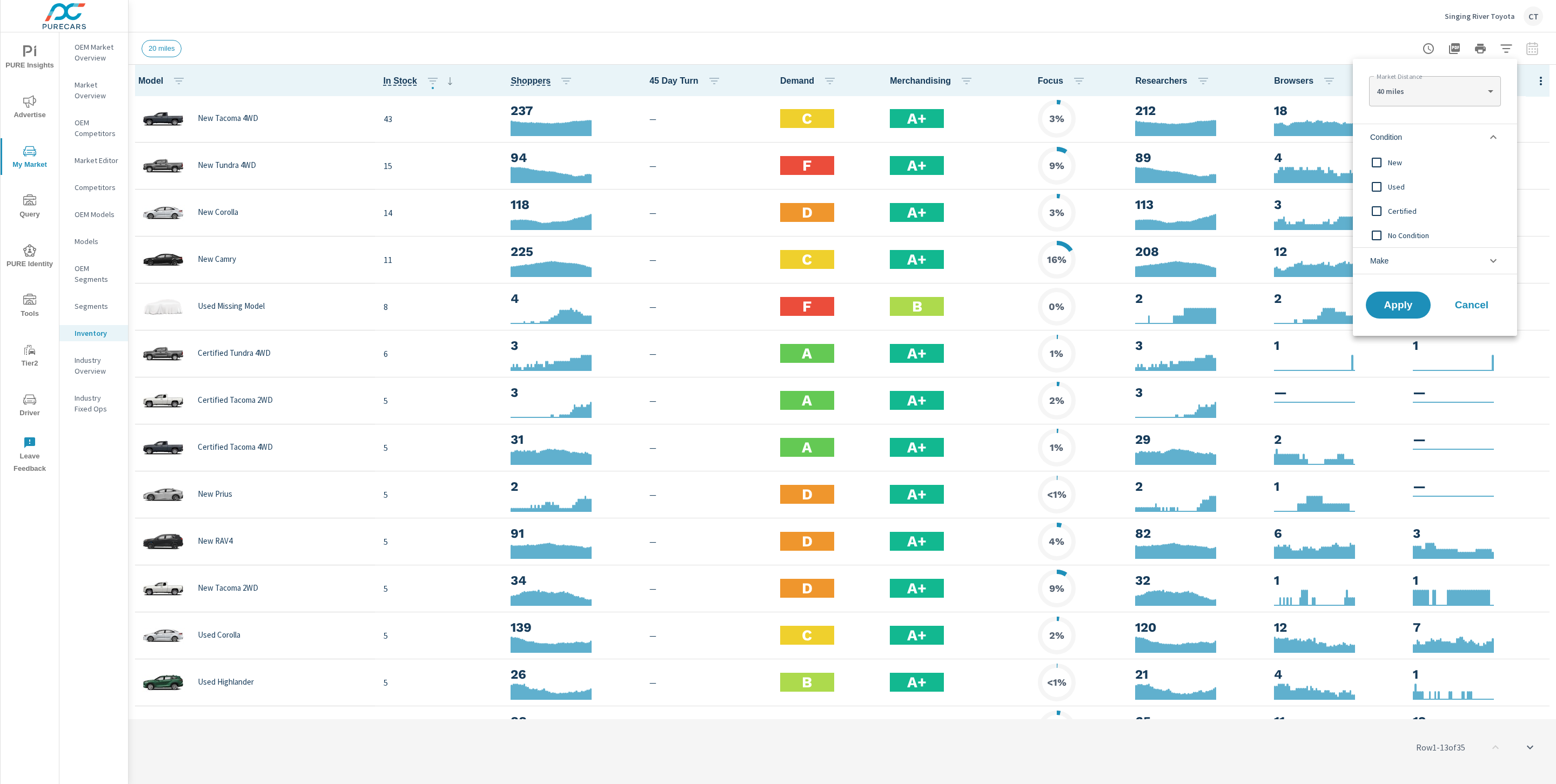
click at [1409, 160] on span "New" at bounding box center [1447, 163] width 118 height 13
click at [1401, 312] on button "Apply" at bounding box center [1398, 304] width 67 height 28
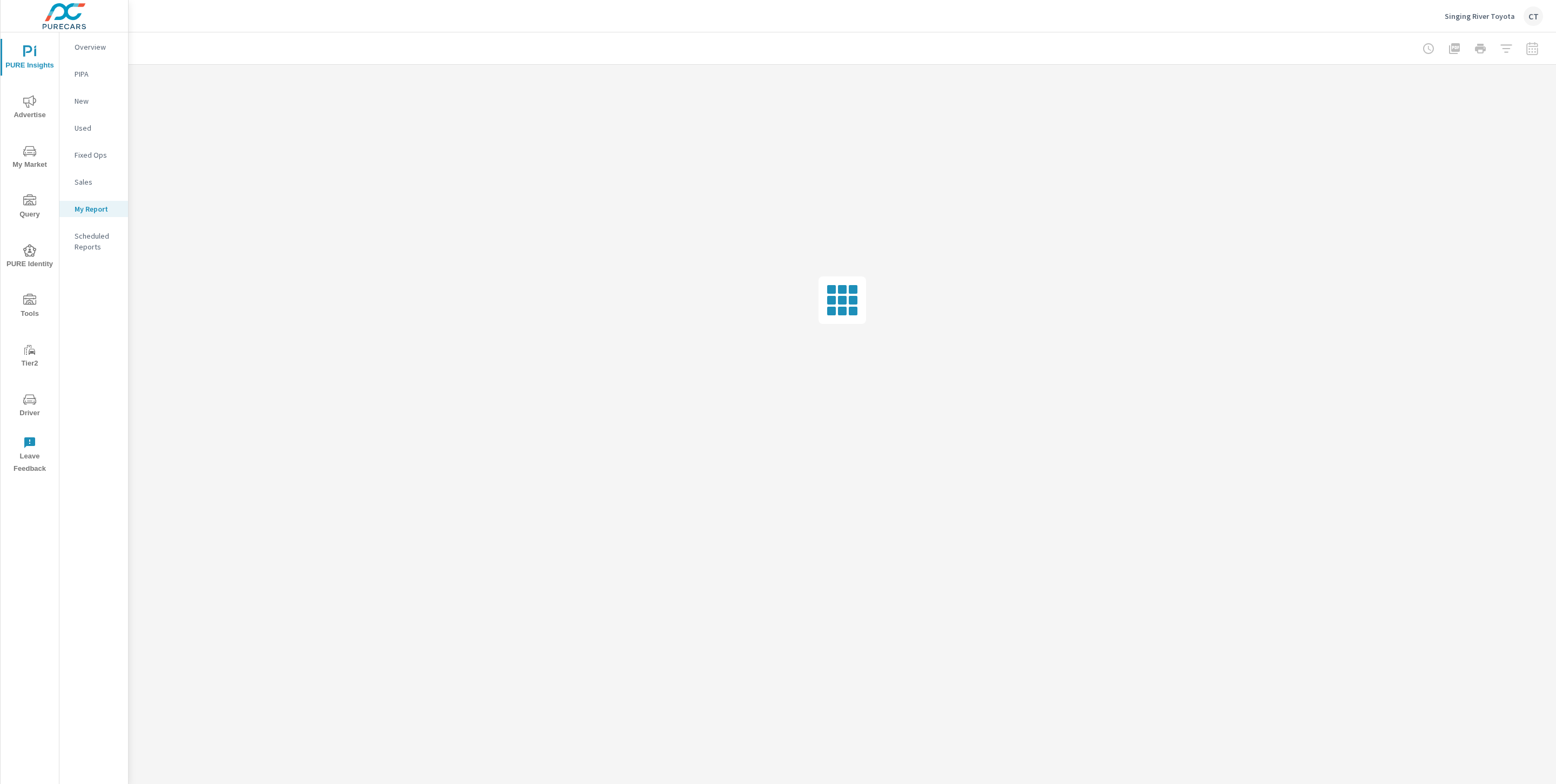
click at [82, 45] on p "Overview" at bounding box center [97, 47] width 45 height 11
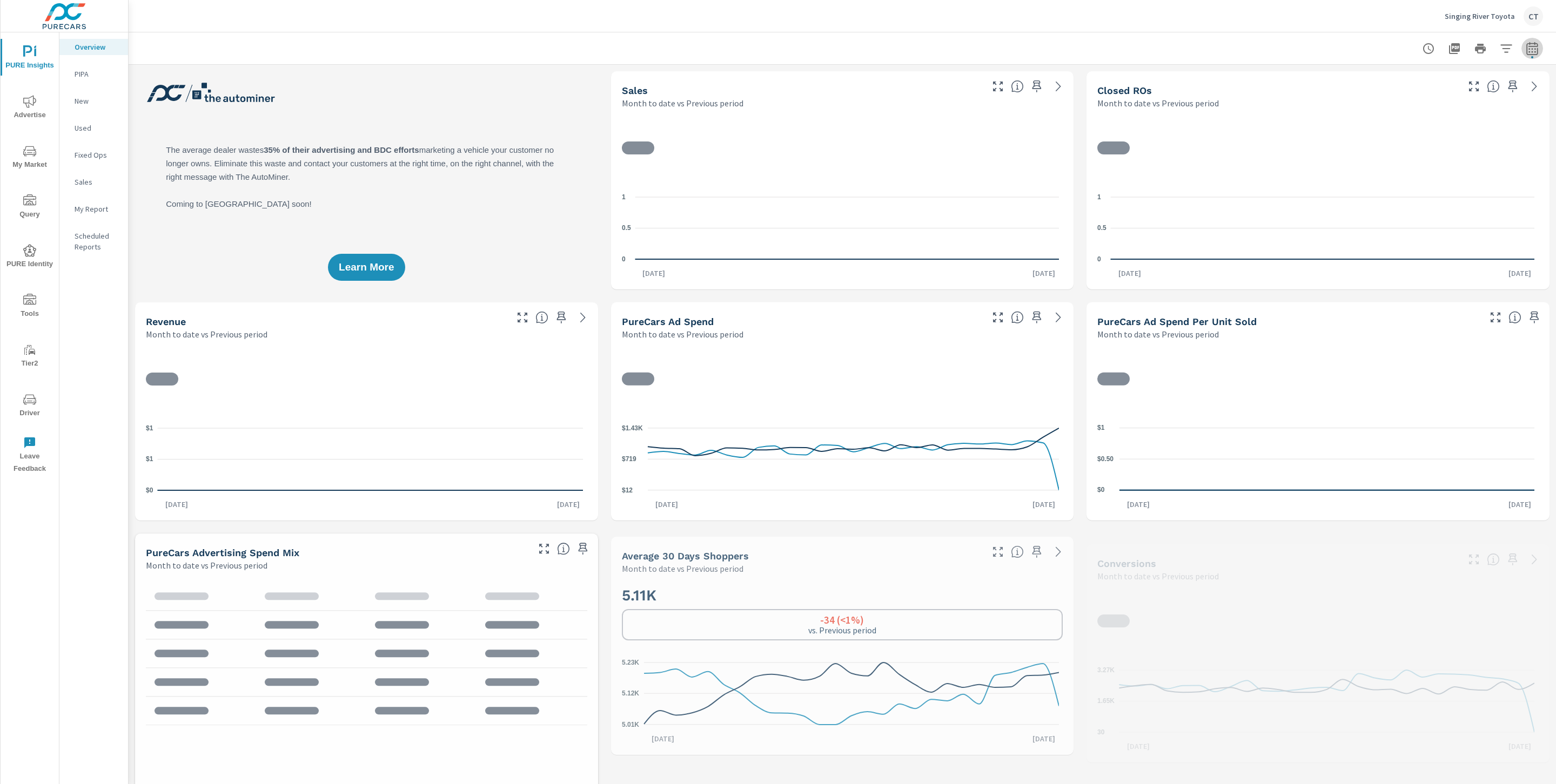
click at [1527, 47] on button "button" at bounding box center [1532, 48] width 22 height 22
select select "Month to date"
select select "Previous period"
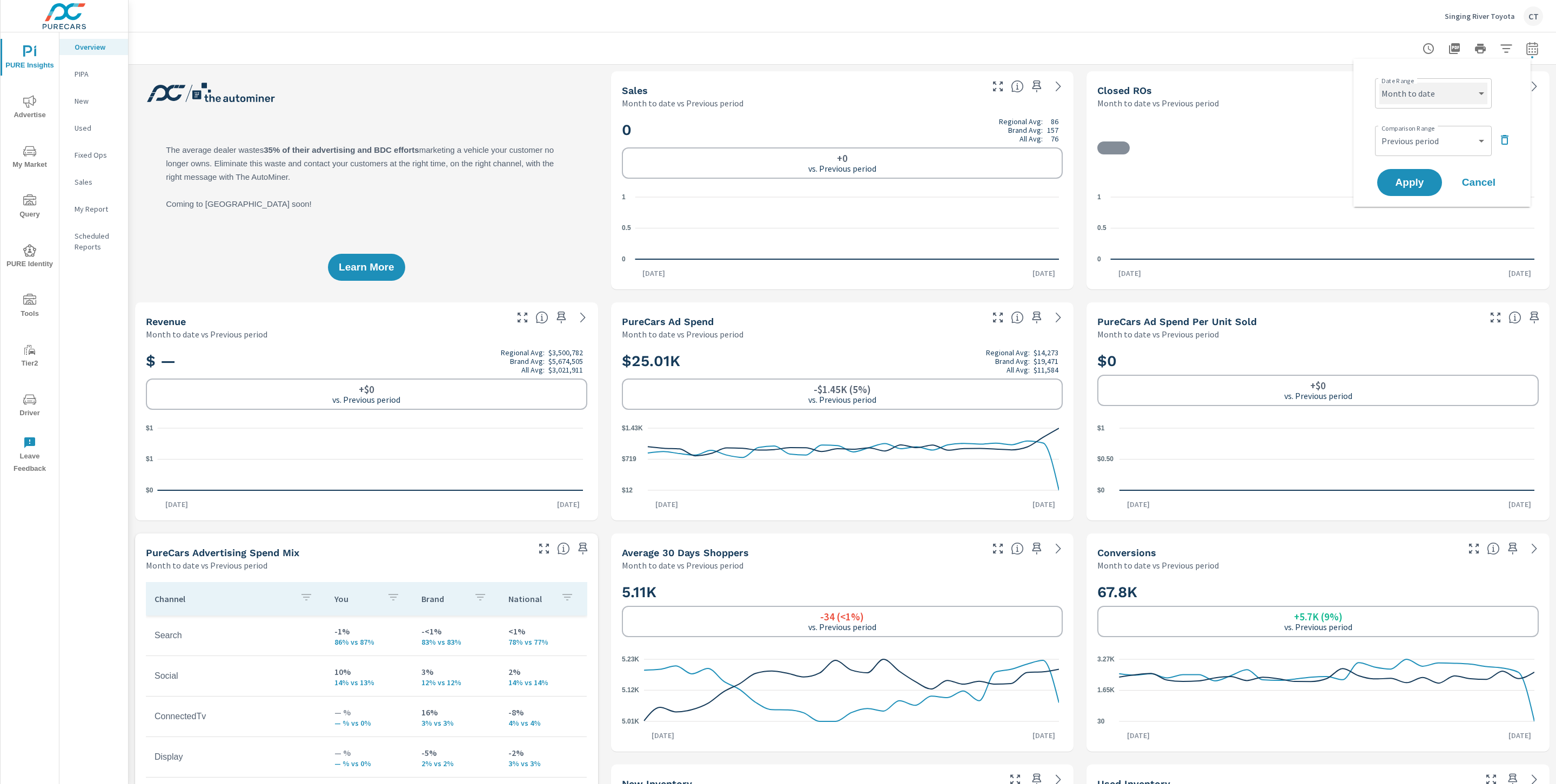
click at [1453, 92] on select "Custom [DATE] Last week Last 7 days Last 14 days Last 30 days Last 45 days Last…" at bounding box center [1433, 93] width 108 height 22
click at [1379, 83] on select "Custom [DATE] Last week Last 7 days Last 14 days Last 30 days Last 45 days Last…" at bounding box center [1433, 93] width 108 height 22
select select "Last 6 months"
click at [1412, 173] on button "Apply" at bounding box center [1409, 182] width 67 height 28
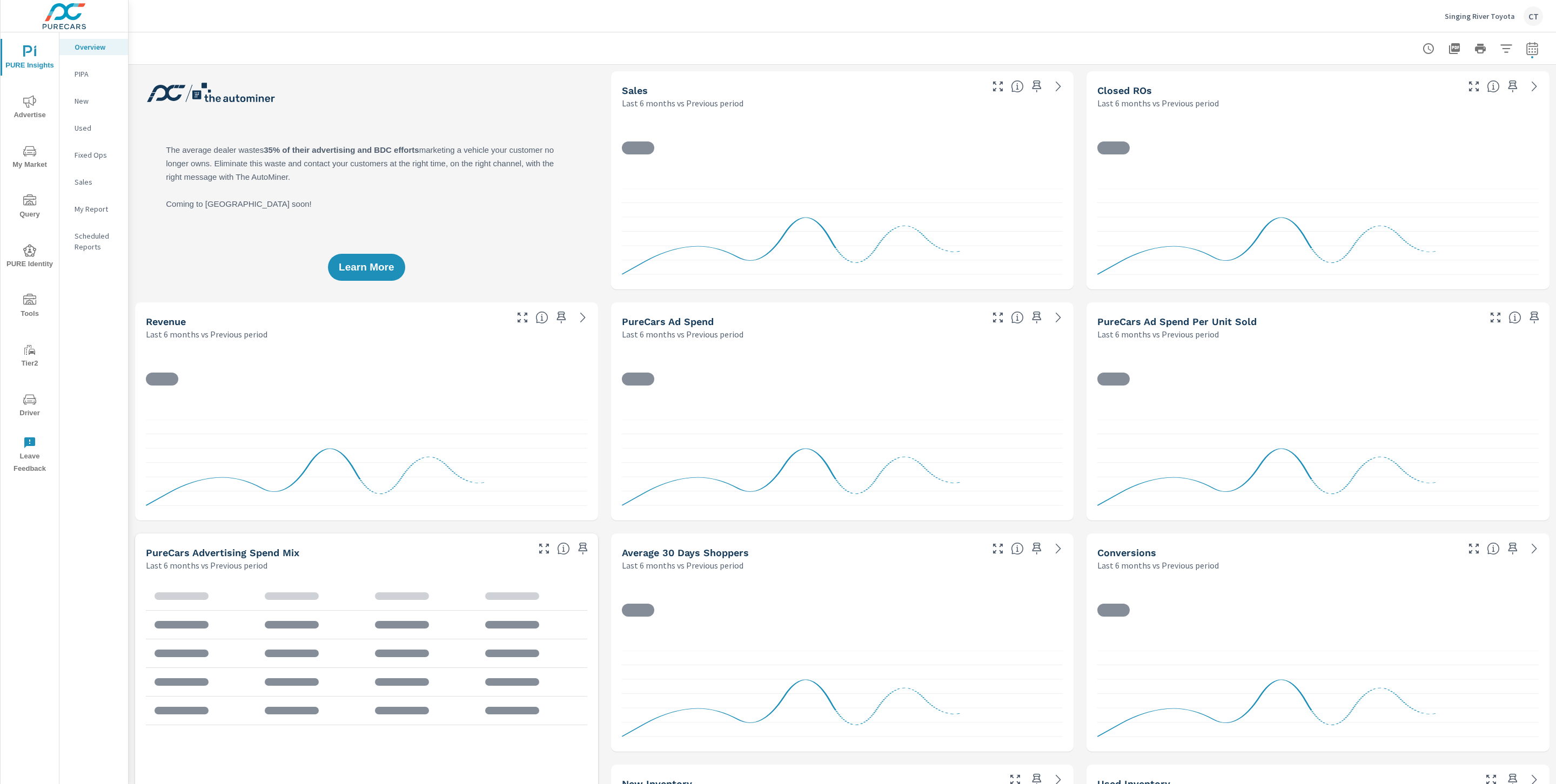
scroll to position [1, 0]
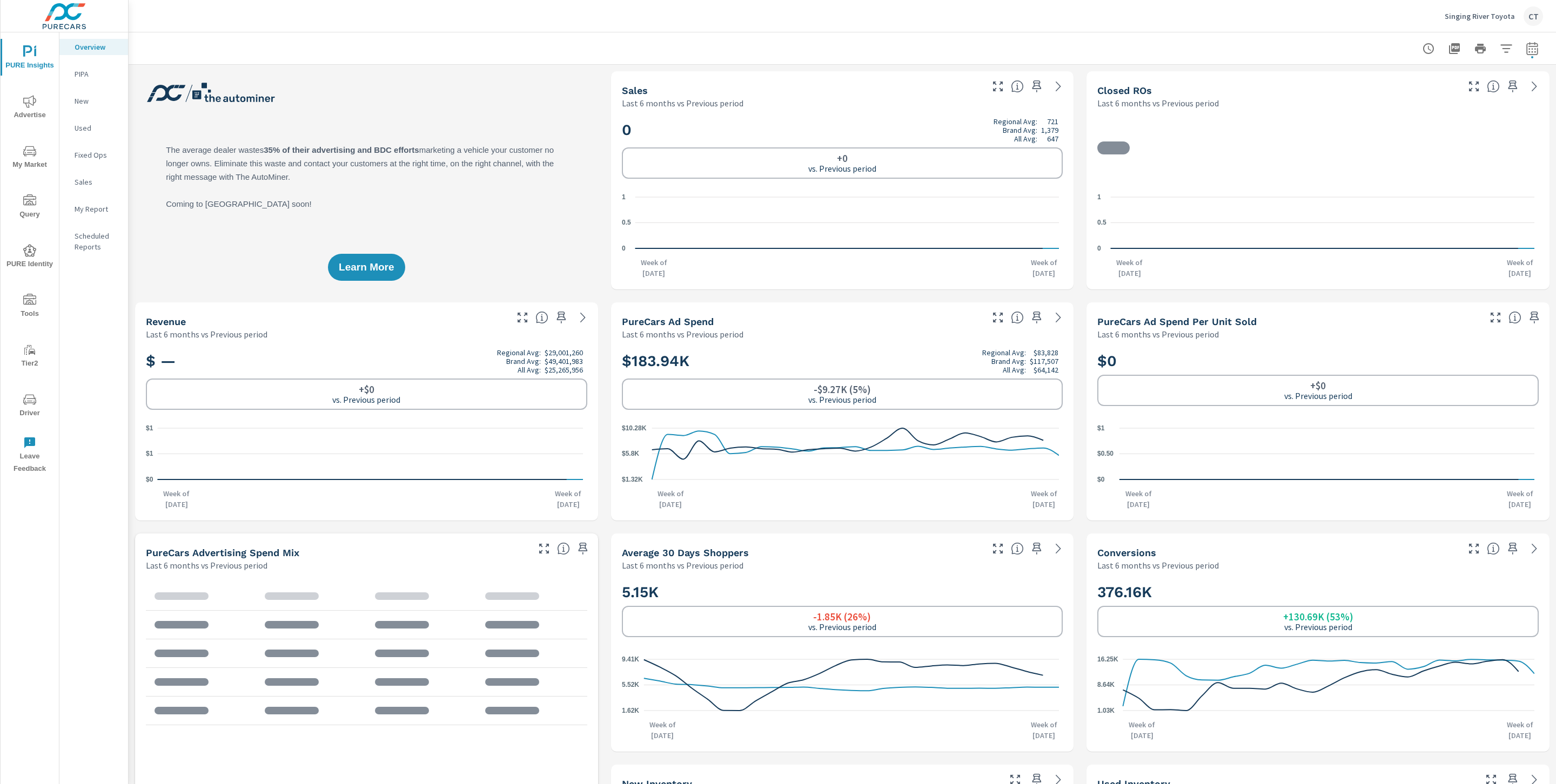
click at [29, 151] on icon "nav menu" at bounding box center [29, 151] width 13 height 13
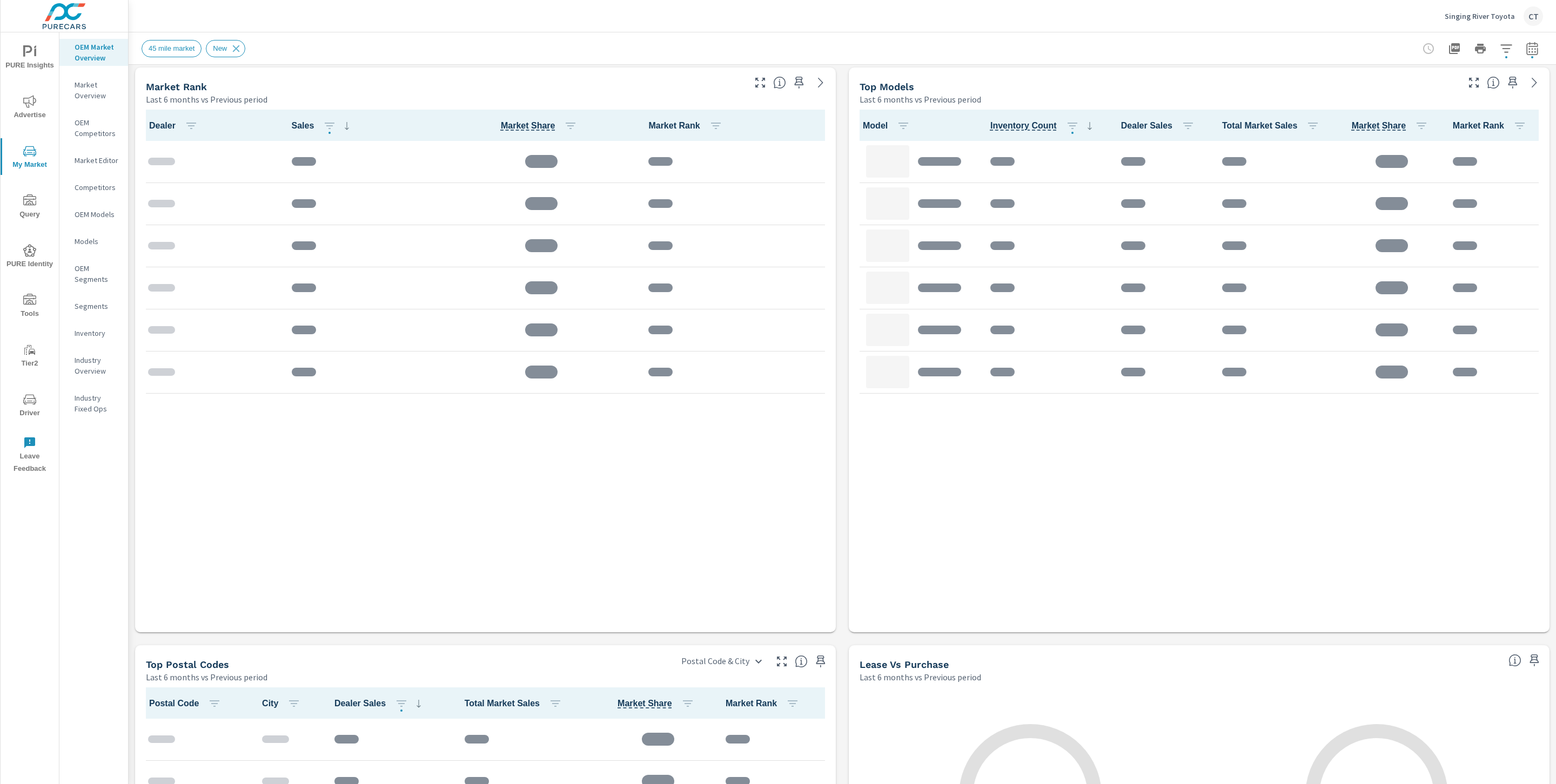
scroll to position [700, 0]
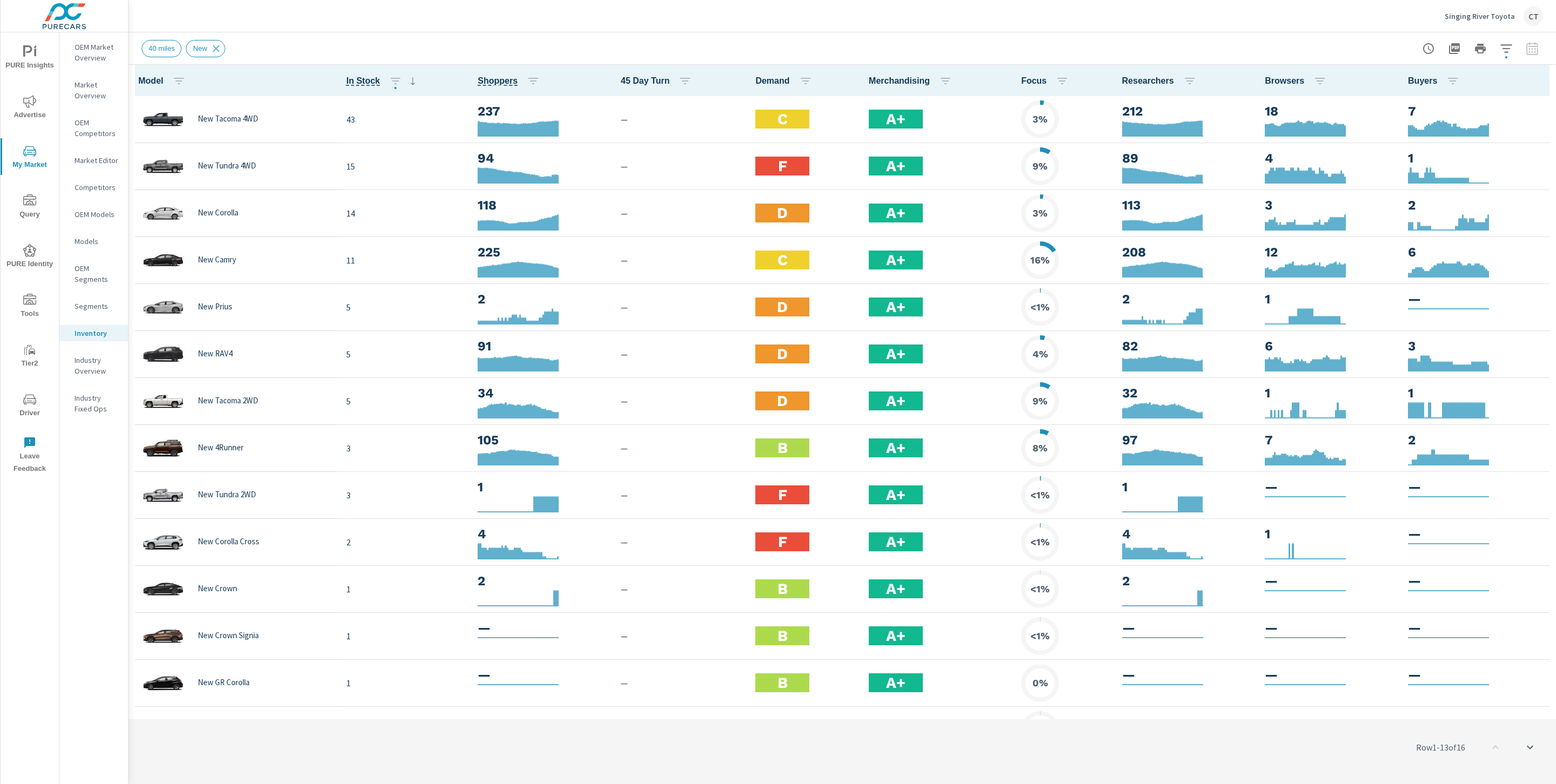
click at [29, 296] on icon "nav menu" at bounding box center [29, 300] width 13 height 13
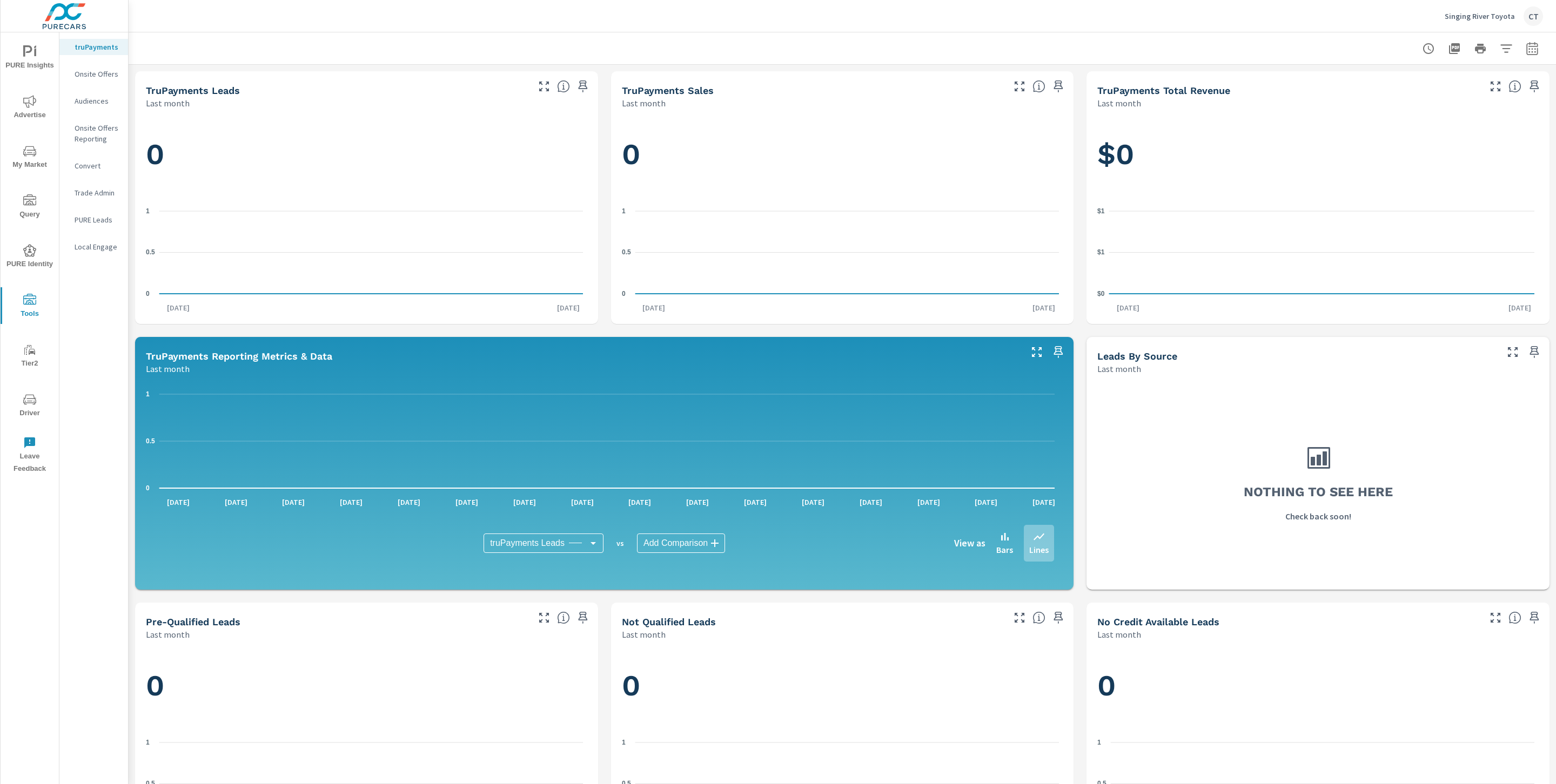
click at [22, 402] on span "Driver" at bounding box center [29, 406] width 52 height 26
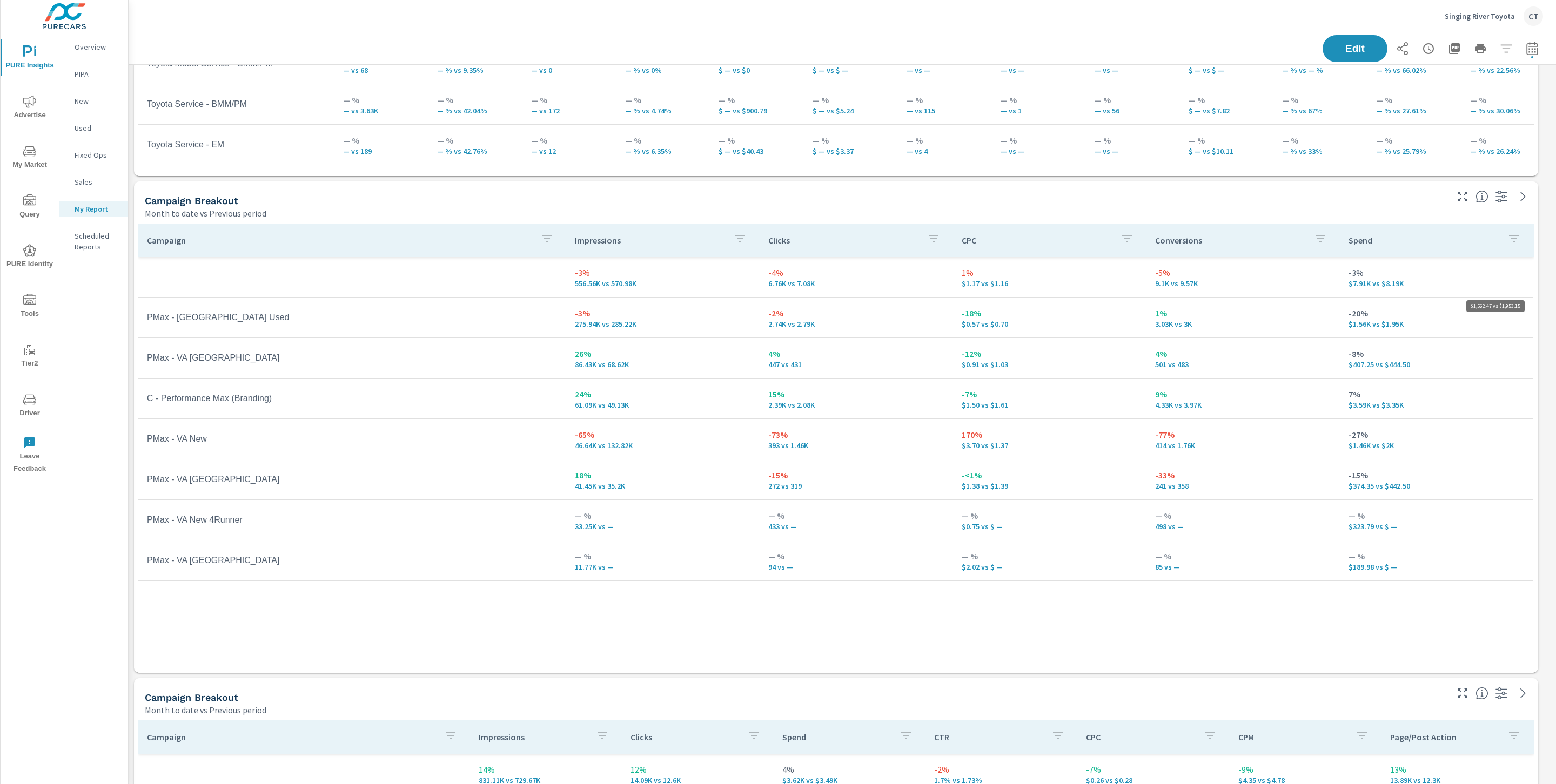
scroll to position [2887, 1440]
drag, startPoint x: 1411, startPoint y: 326, endPoint x: 1336, endPoint y: 321, distance: 75.2
click at [1336, 321] on tr "PMax - [GEOGRAPHIC_DATA] Used -3% 275.94K vs 285.22K -2% 2.74K vs 2.79K -18% $0…" at bounding box center [836, 317] width 1395 height 41
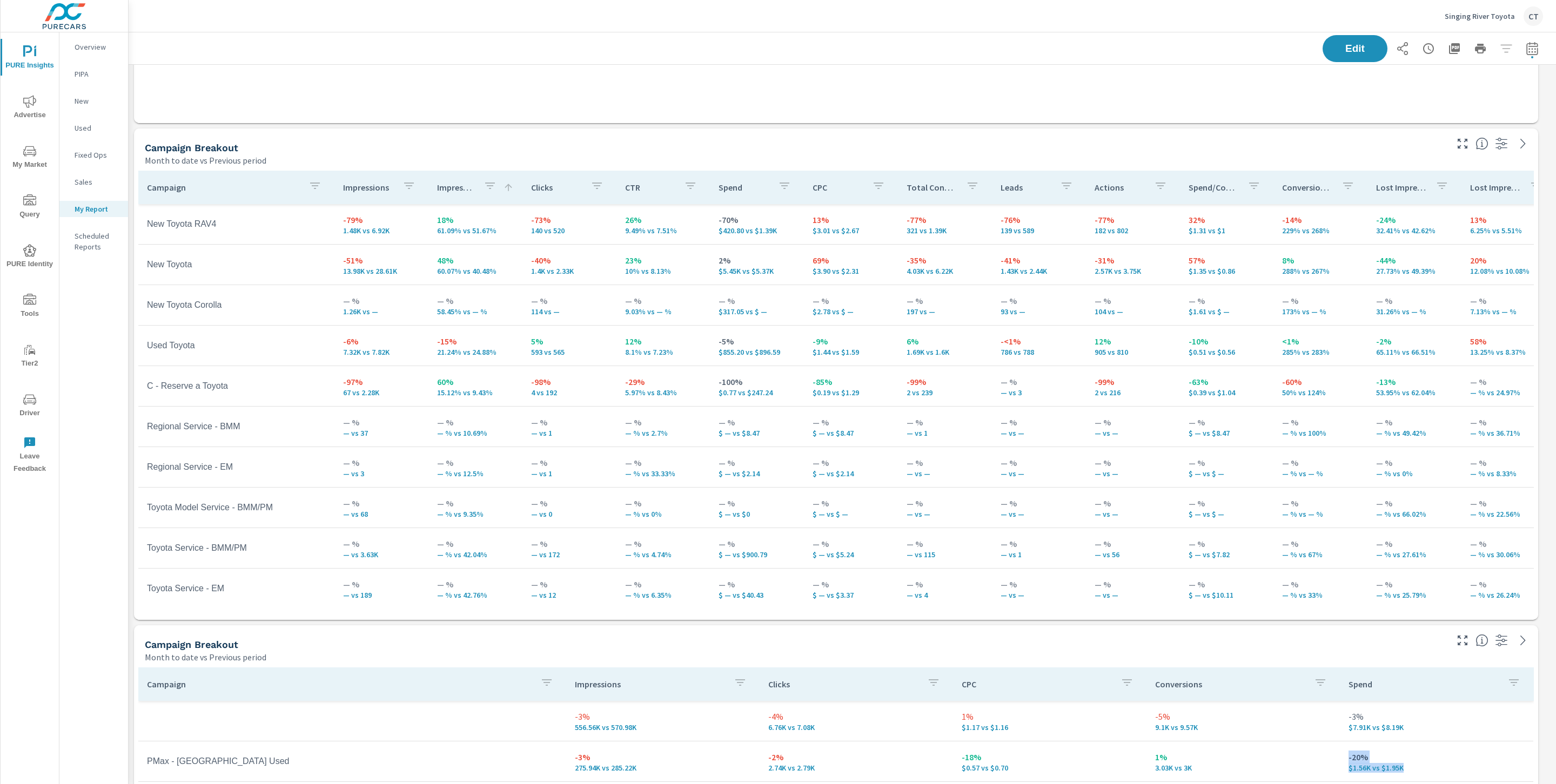
scroll to position [308, 0]
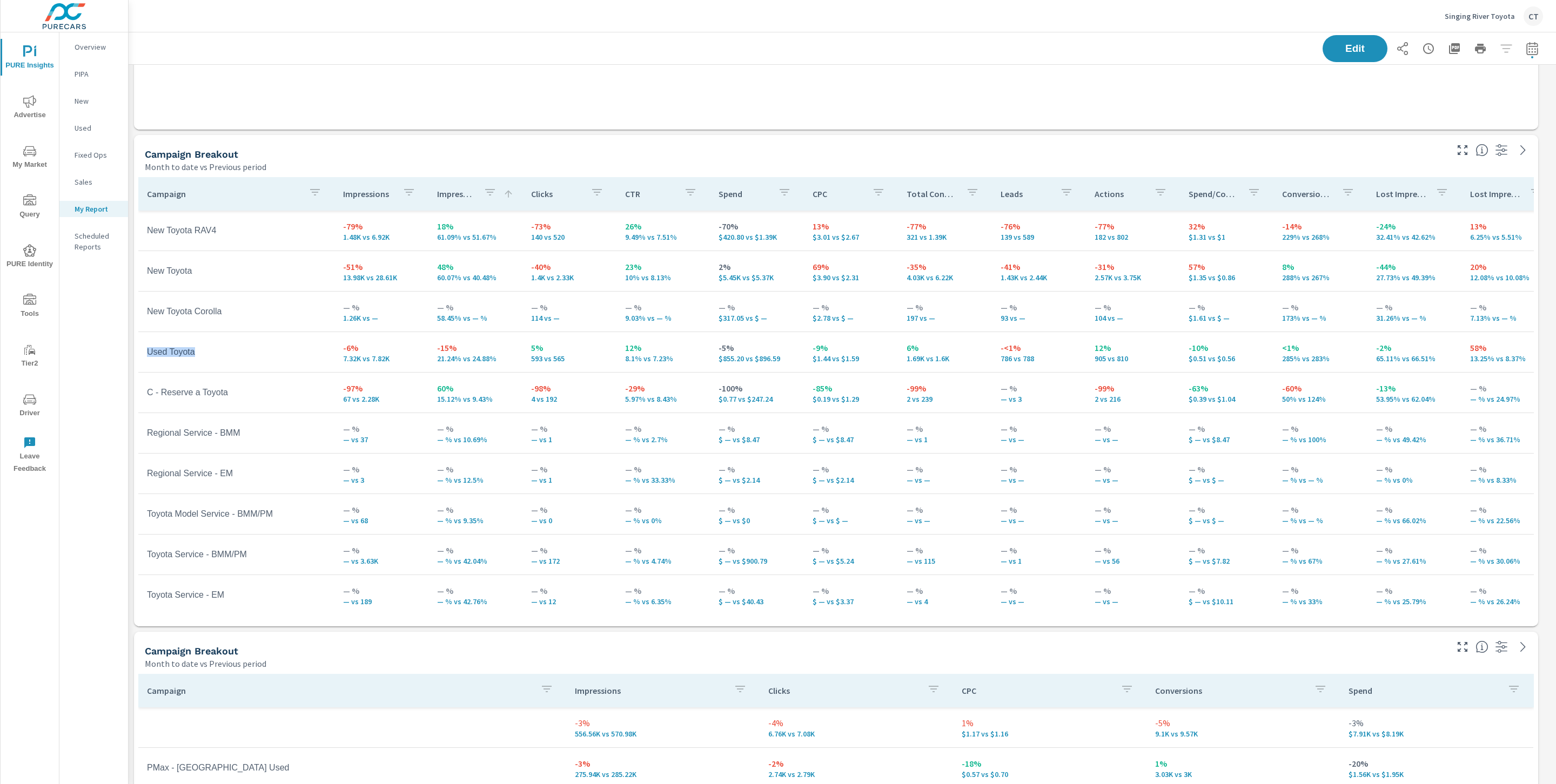
drag, startPoint x: 148, startPoint y: 351, endPoint x: 219, endPoint y: 356, distance: 71.2
click at [219, 356] on td "Used Toyota" at bounding box center [237, 352] width 196 height 27
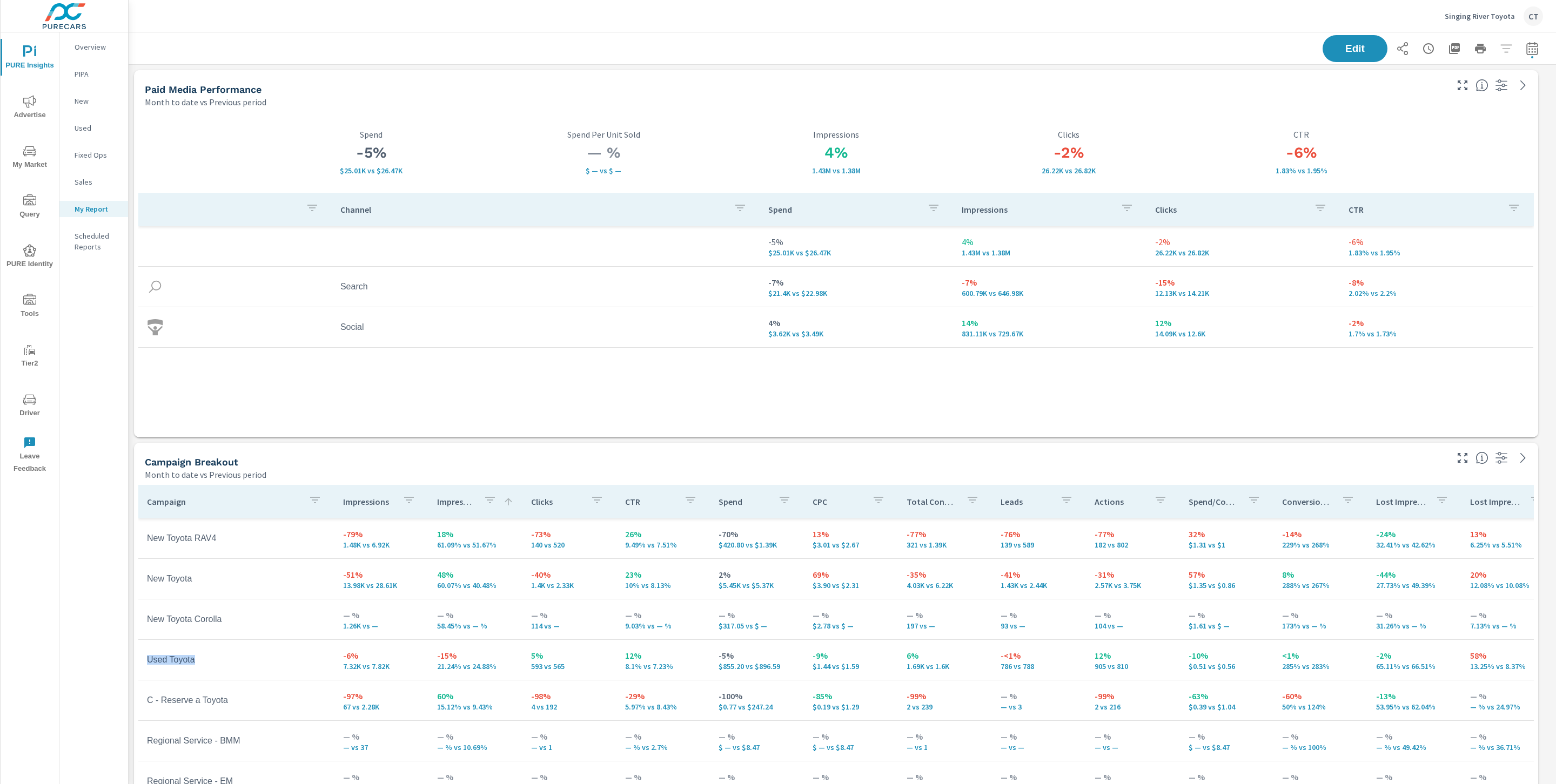
scroll to position [2887, 1440]
click at [700, 375] on div "Channel Spend Impressions Clicks CTR -5% $25.01K vs $26.47K 4% 1.43M vs 1.38M -…" at bounding box center [836, 304] width 1396 height 224
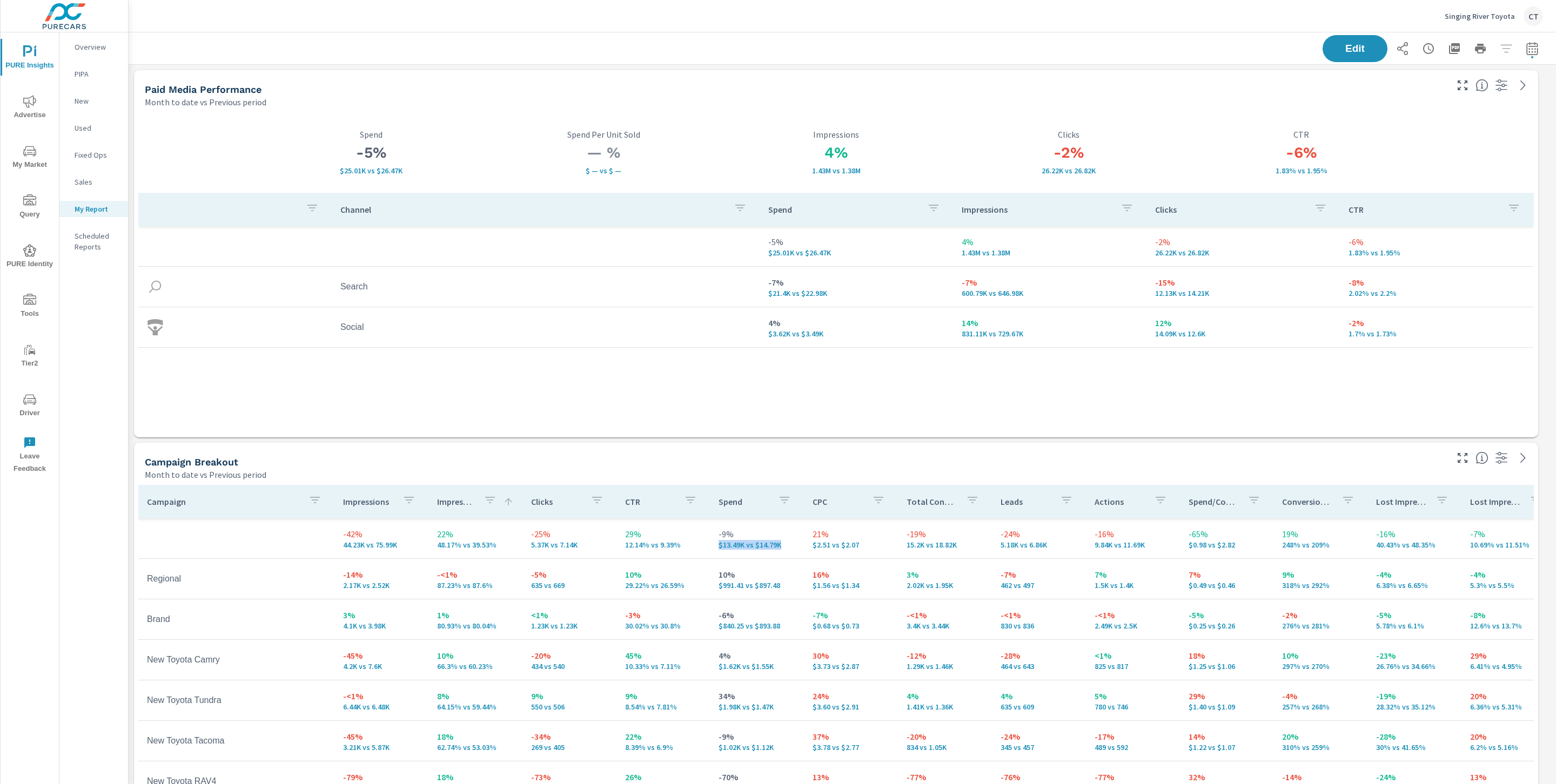
drag, startPoint x: 777, startPoint y: 543, endPoint x: 708, endPoint y: 545, distance: 69.0
click at [710, 545] on td "-9% $13.49K vs $14.79K" at bounding box center [757, 538] width 94 height 39
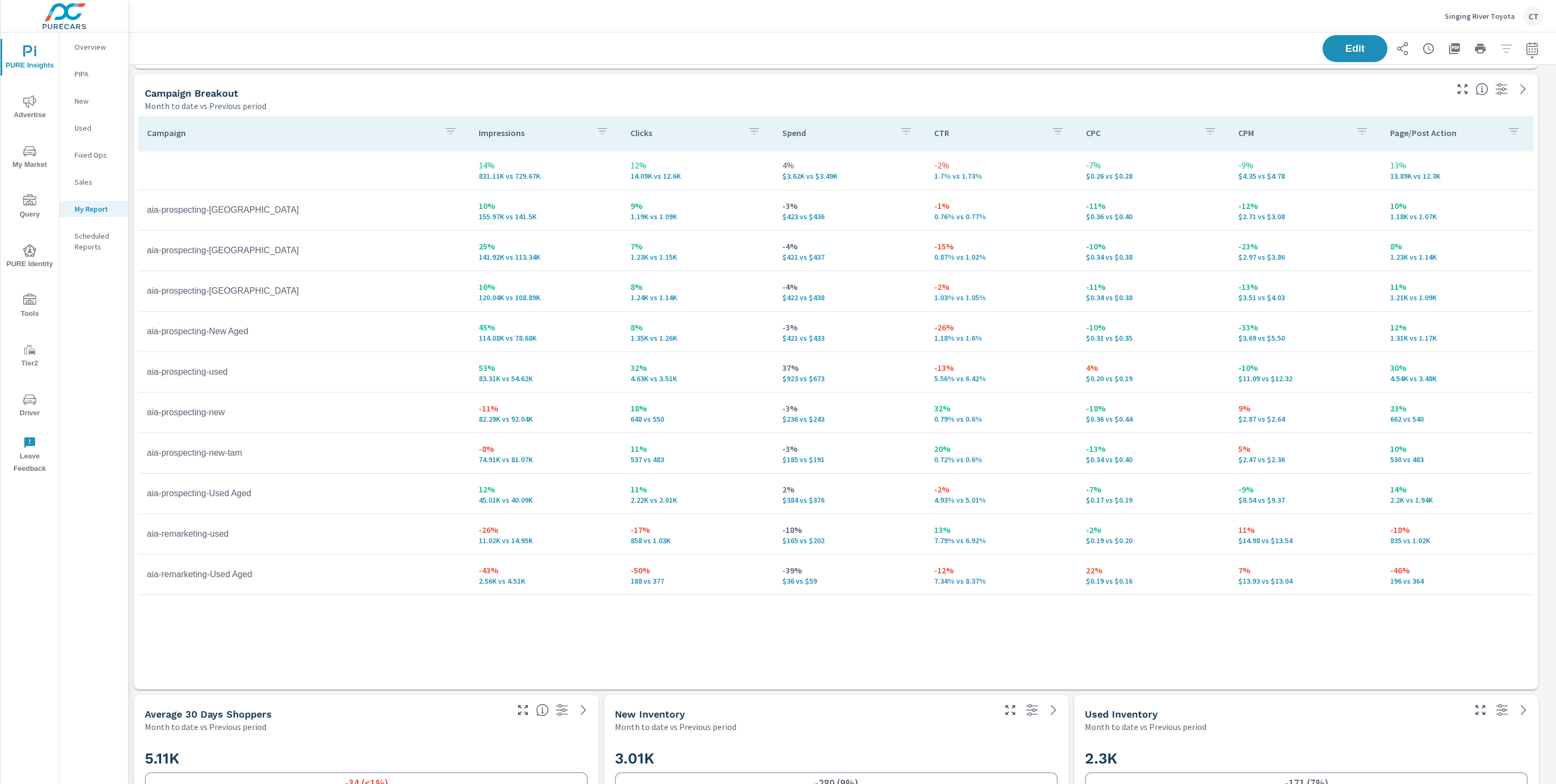
scroll to position [1369, 0]
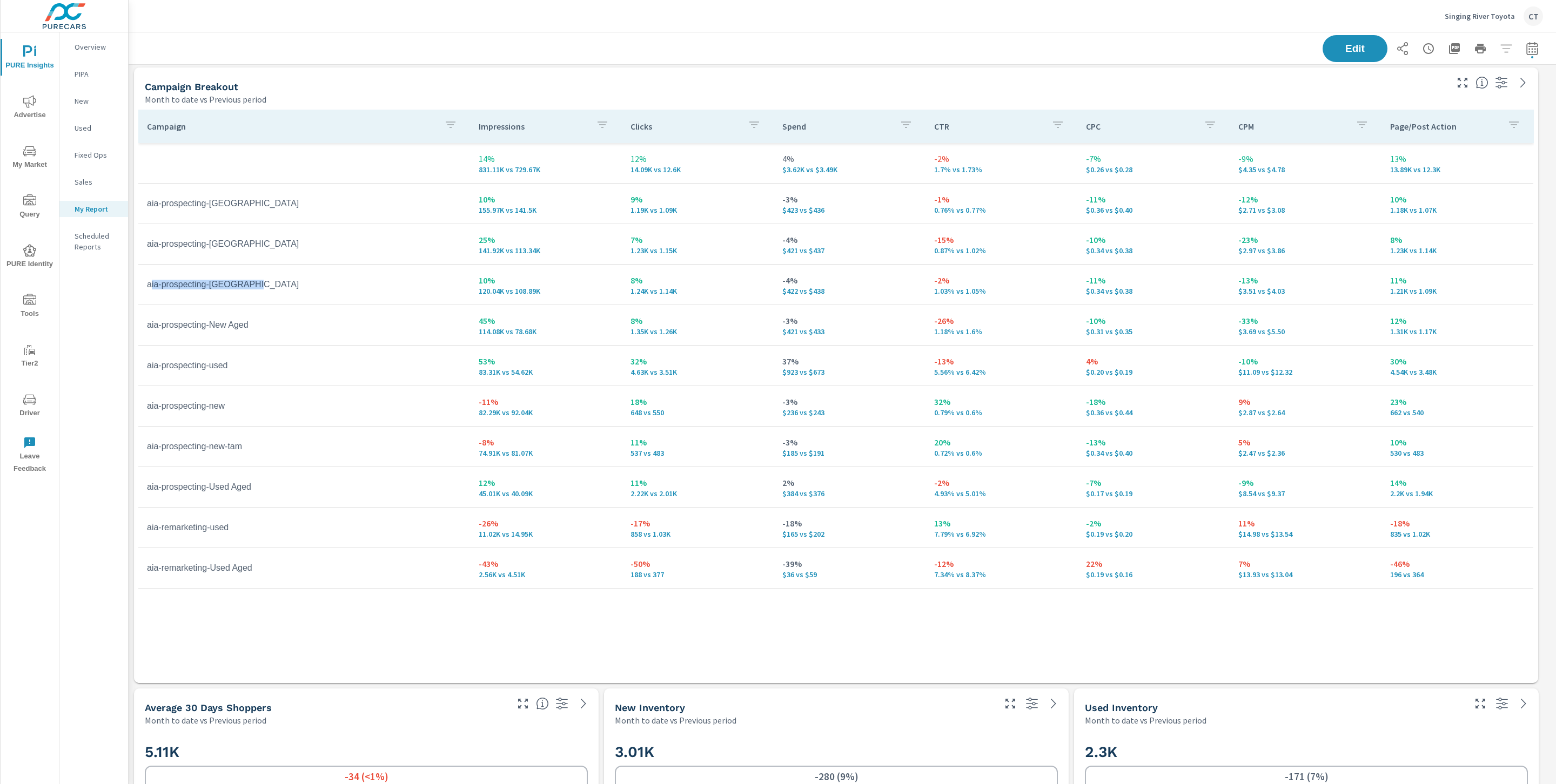
drag, startPoint x: 269, startPoint y: 288, endPoint x: 151, endPoint y: 288, distance: 118.0
click at [150, 288] on td "aia-prospecting-New Tacoma" at bounding box center [305, 284] width 332 height 27
click at [229, 296] on td "aia-prospecting-New Tacoma" at bounding box center [305, 284] width 332 height 27
drag, startPoint x: 990, startPoint y: 535, endPoint x: 928, endPoint y: 528, distance: 62.4
click at [931, 525] on td "13% 7.79% vs 6.92%" at bounding box center [1001, 527] width 151 height 39
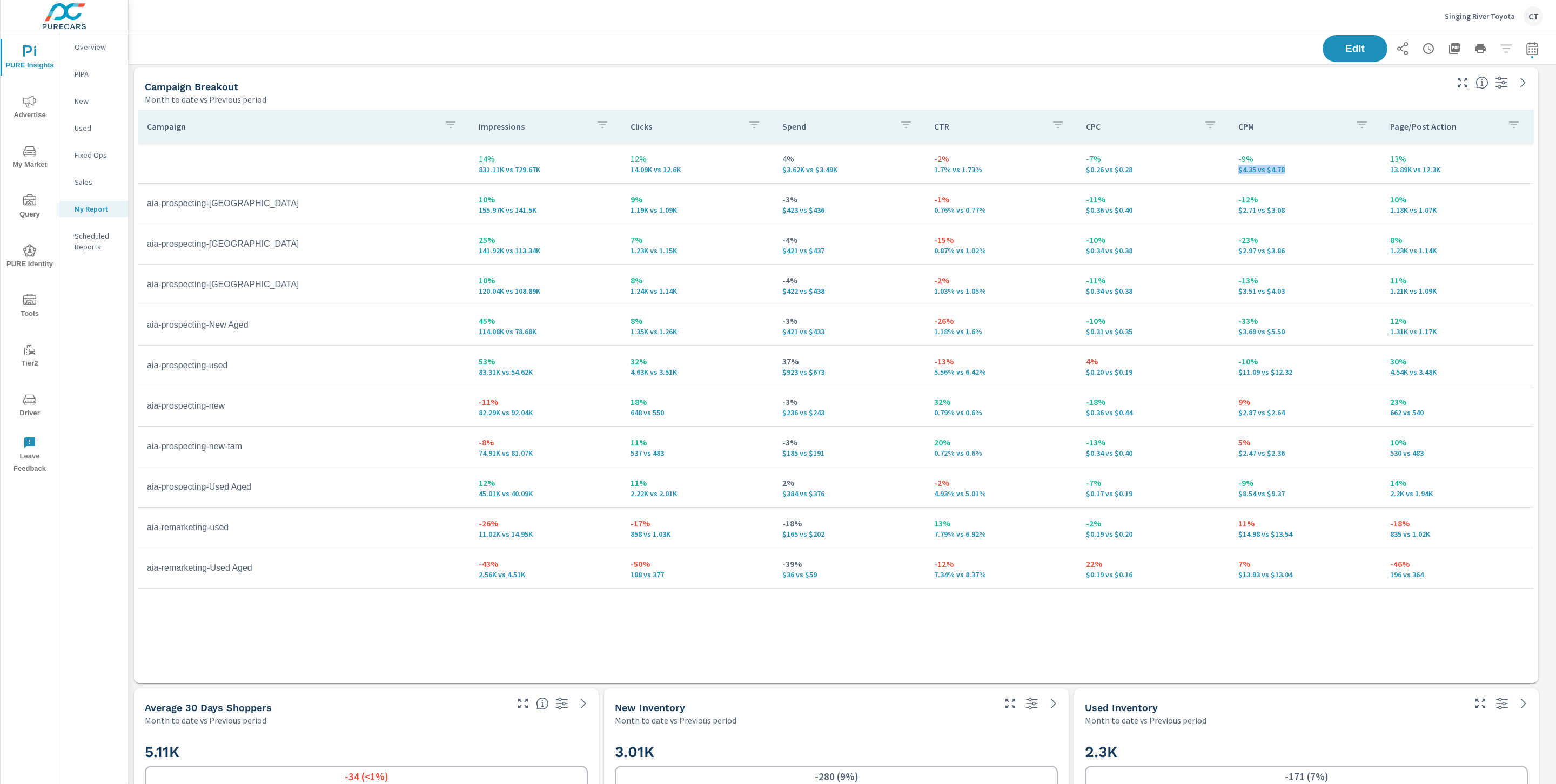
drag, startPoint x: 1290, startPoint y: 168, endPoint x: 1253, endPoint y: 182, distance: 39.6
click at [1238, 170] on p "$4.35 vs $4.78" at bounding box center [1305, 169] width 135 height 9
drag, startPoint x: 1285, startPoint y: 195, endPoint x: 1234, endPoint y: 204, distance: 51.8
click at [1232, 204] on td "-12% $2.71 vs $3.08" at bounding box center [1306, 203] width 151 height 39
drag, startPoint x: 1233, startPoint y: 206, endPoint x: 1289, endPoint y: 206, distance: 56.0
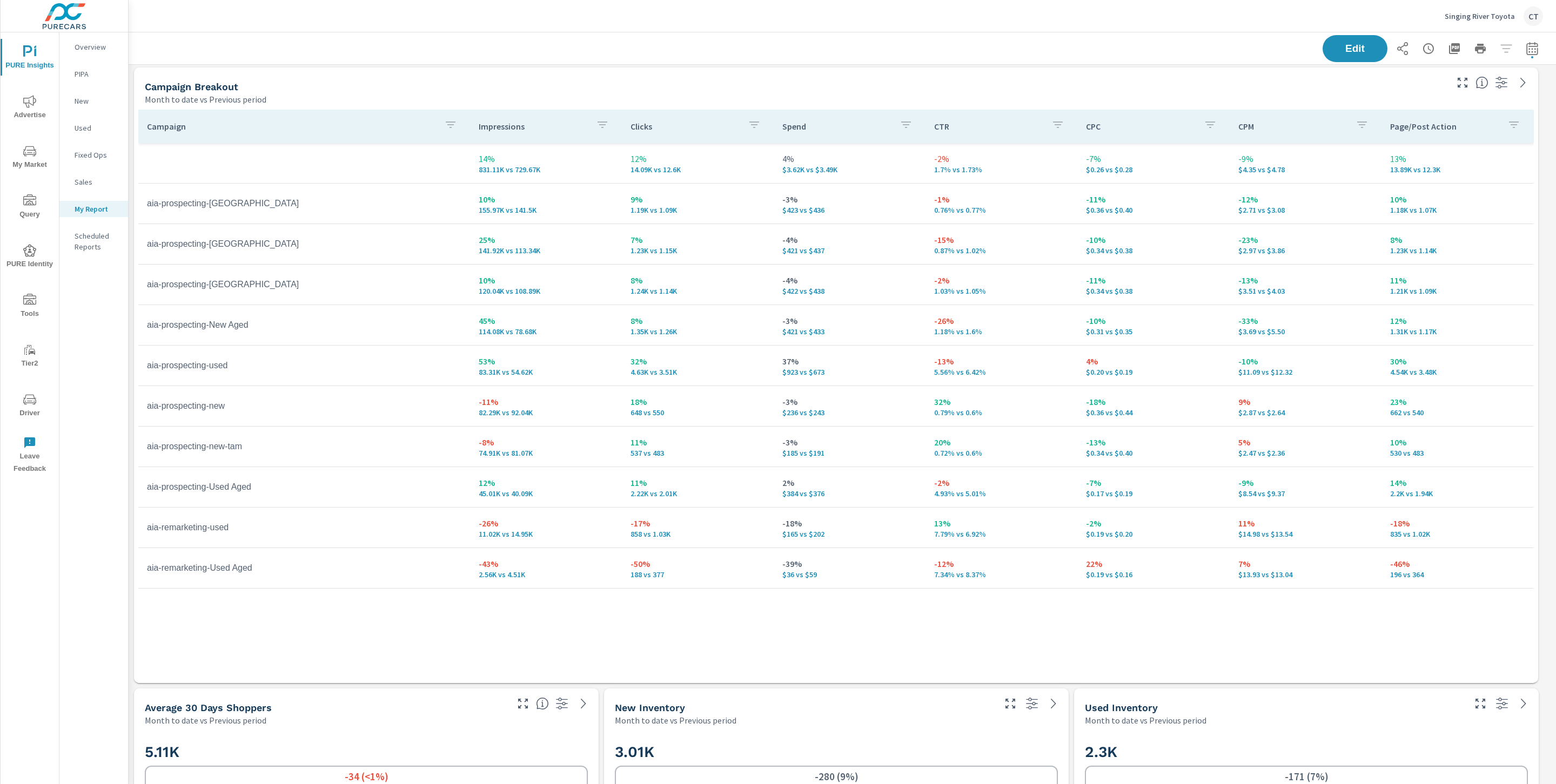
click at [1289, 205] on td "-12% $2.71 vs $3.08" at bounding box center [1306, 203] width 151 height 39
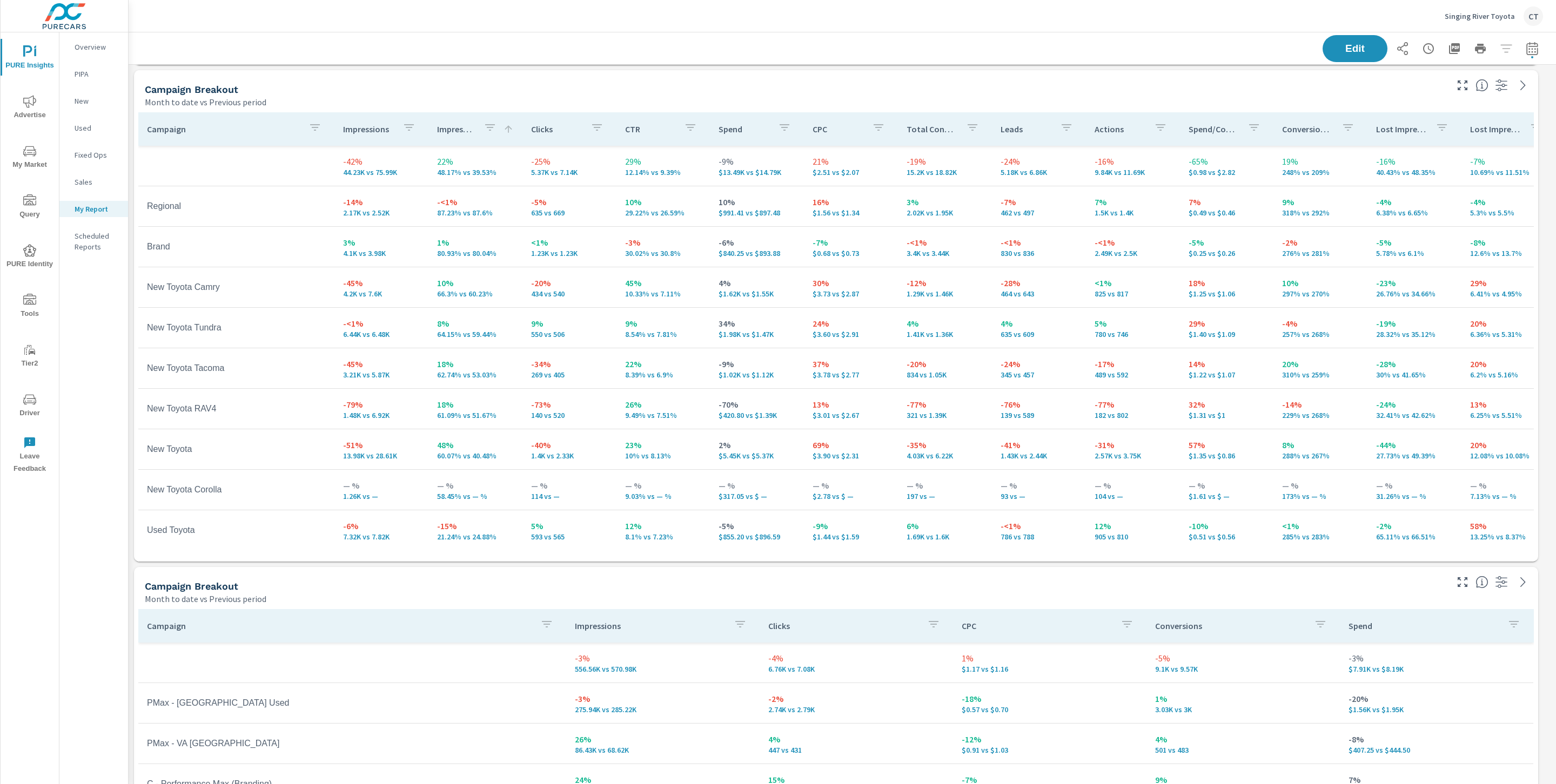
scroll to position [354, 0]
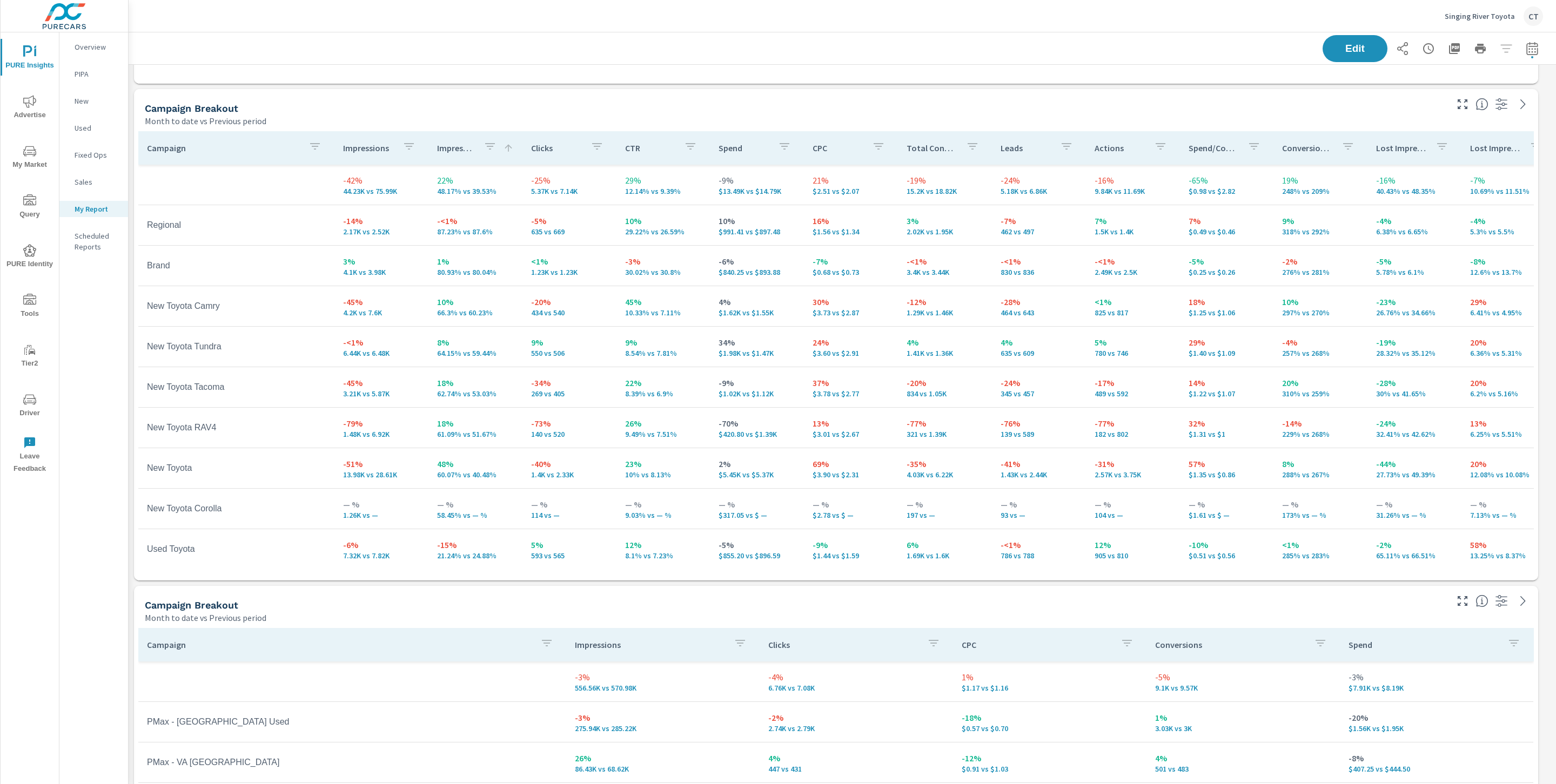
click at [1458, 95] on div at bounding box center [1493, 101] width 88 height 24
click at [1460, 99] on icon "button" at bounding box center [1463, 104] width 13 height 13
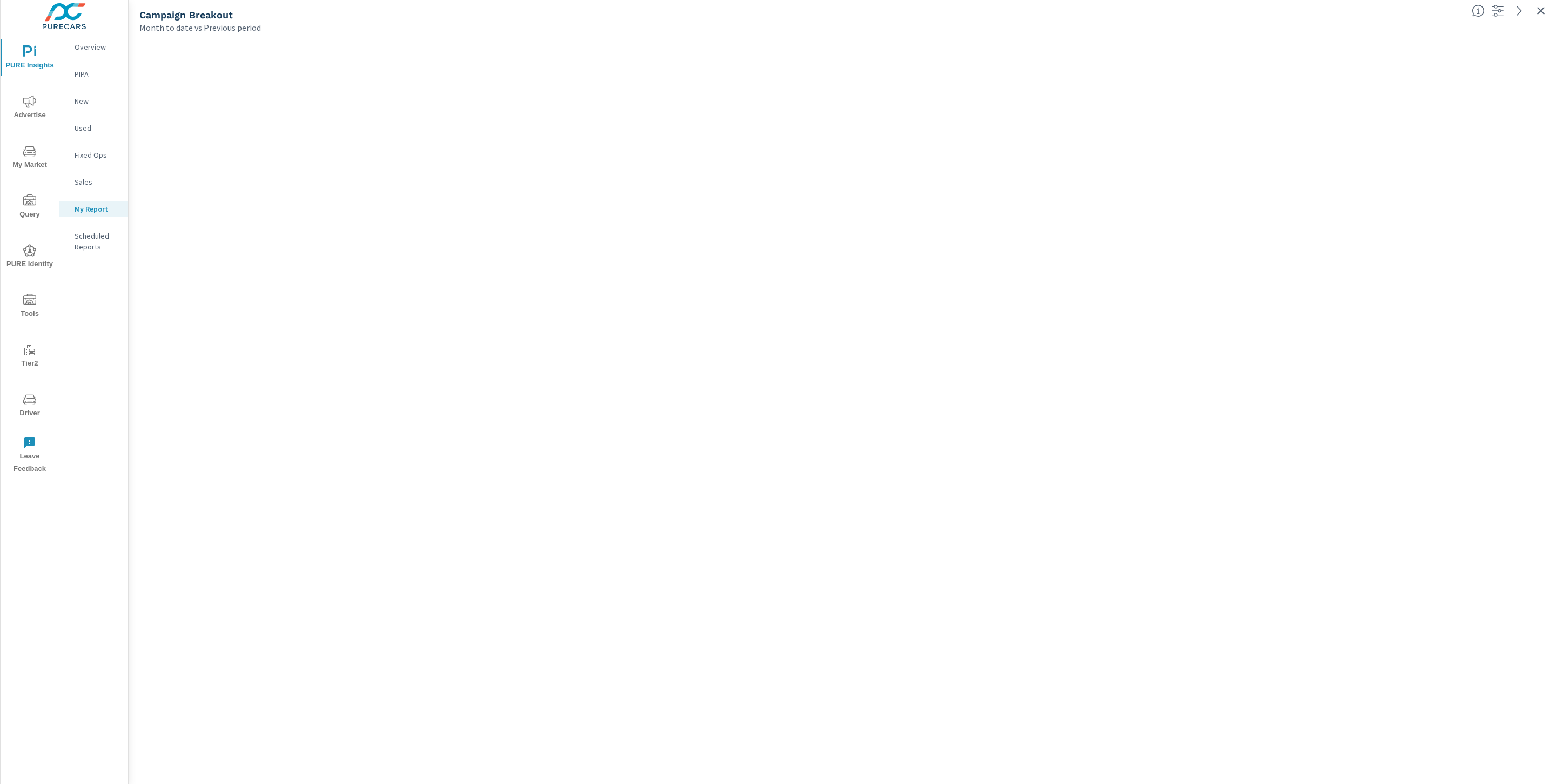
scroll to position [62, 0]
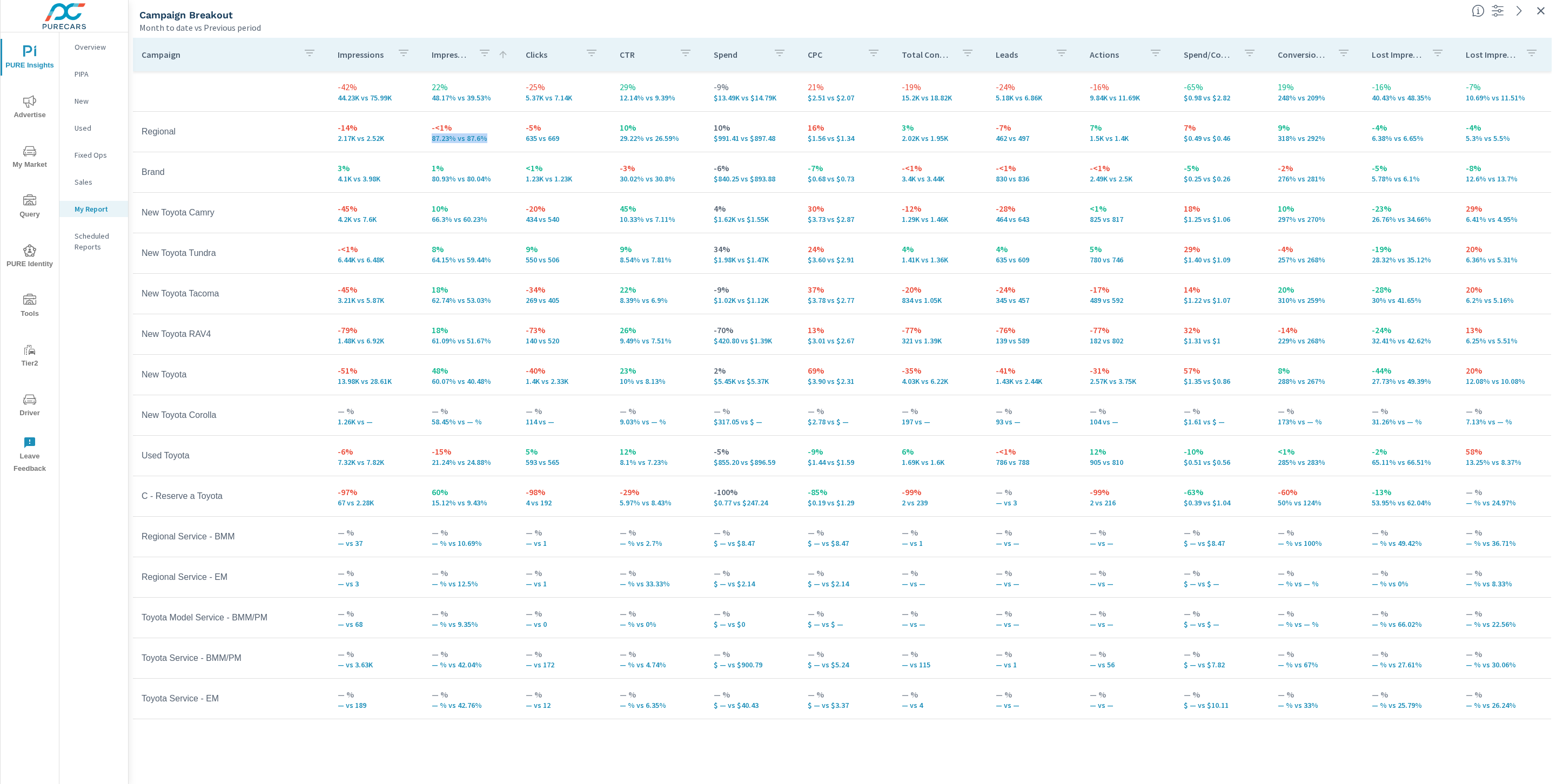
drag, startPoint x: 428, startPoint y: 137, endPoint x: 473, endPoint y: 144, distance: 45.5
click at [473, 144] on td "-<1% 87.23% vs 87.6%" at bounding box center [470, 131] width 94 height 39
click at [729, 139] on p "$991.41 vs $897.48" at bounding box center [752, 138] width 77 height 9
drag, startPoint x: 491, startPoint y: 182, endPoint x: 432, endPoint y: 176, distance: 59.3
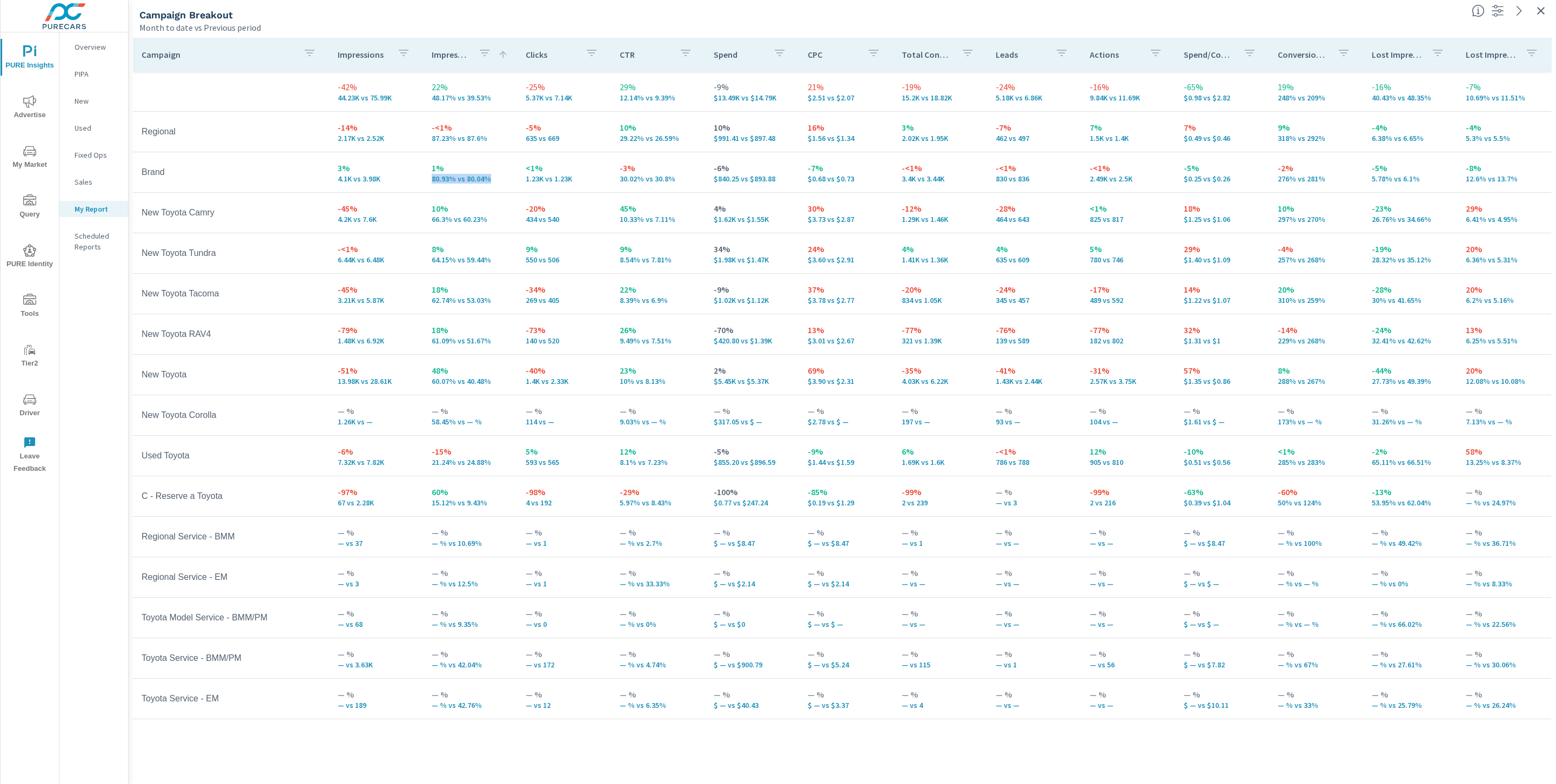
click at [432, 176] on p "80.93% vs 80.04%" at bounding box center [470, 178] width 77 height 9
click at [424, 178] on td "1% 80.93% vs 80.04%" at bounding box center [470, 172] width 94 height 39
drag, startPoint x: 491, startPoint y: 181, endPoint x: 428, endPoint y: 180, distance: 63.0
click at [428, 180] on td "1% 80.93% vs 80.04%" at bounding box center [470, 172] width 94 height 39
click at [468, 381] on p "60.07% vs 40.48%" at bounding box center [470, 381] width 77 height 9
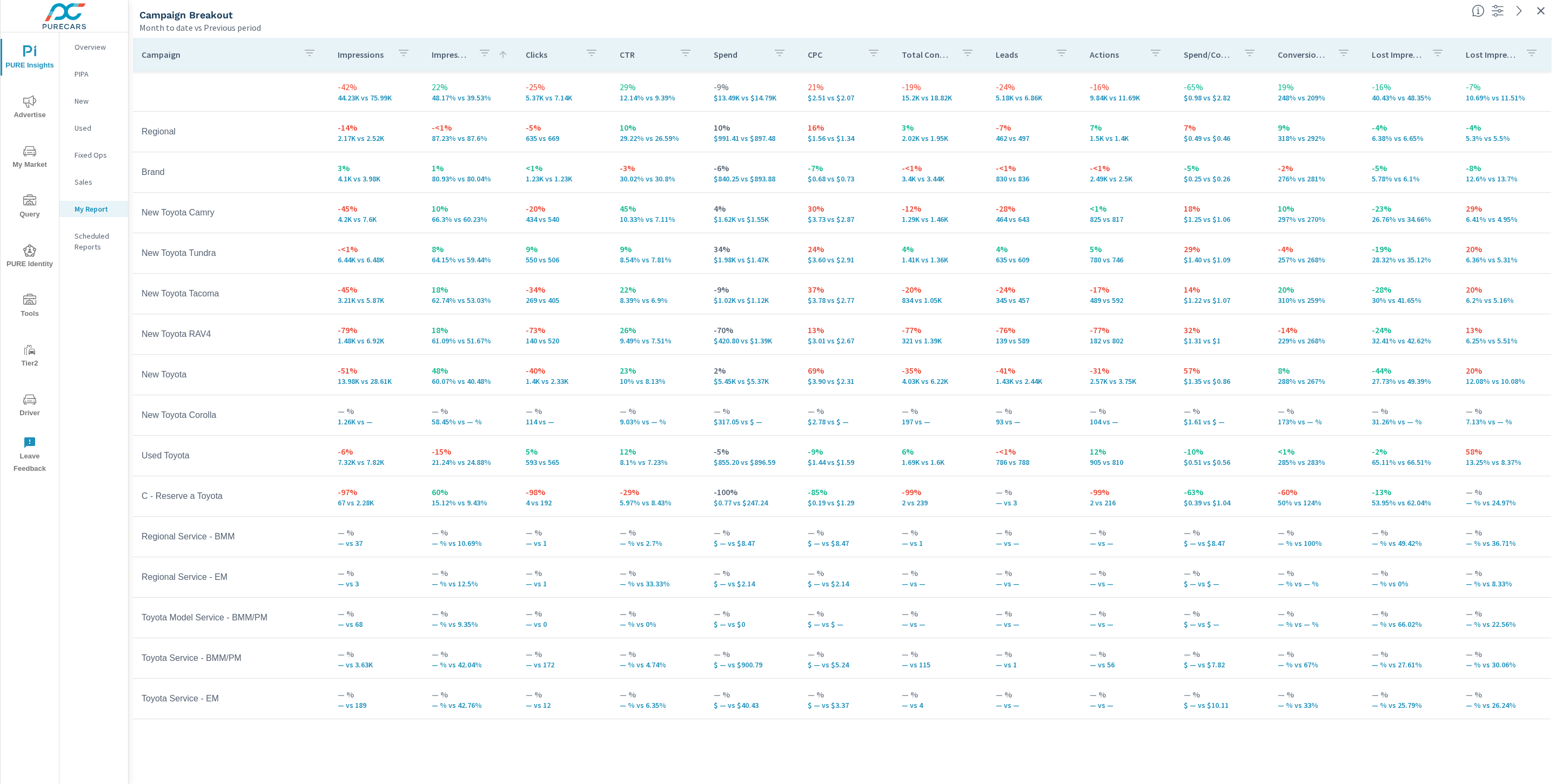
click at [495, 381] on p "60.07% vs 40.48%" at bounding box center [470, 381] width 77 height 9
drag, startPoint x: 493, startPoint y: 382, endPoint x: 430, endPoint y: 379, distance: 63.1
click at [430, 379] on td "48% 60.07% vs 40.48%" at bounding box center [470, 374] width 94 height 39
click at [486, 367] on p "48%" at bounding box center [470, 370] width 77 height 13
drag, startPoint x: 502, startPoint y: 382, endPoint x: 427, endPoint y: 379, distance: 75.1
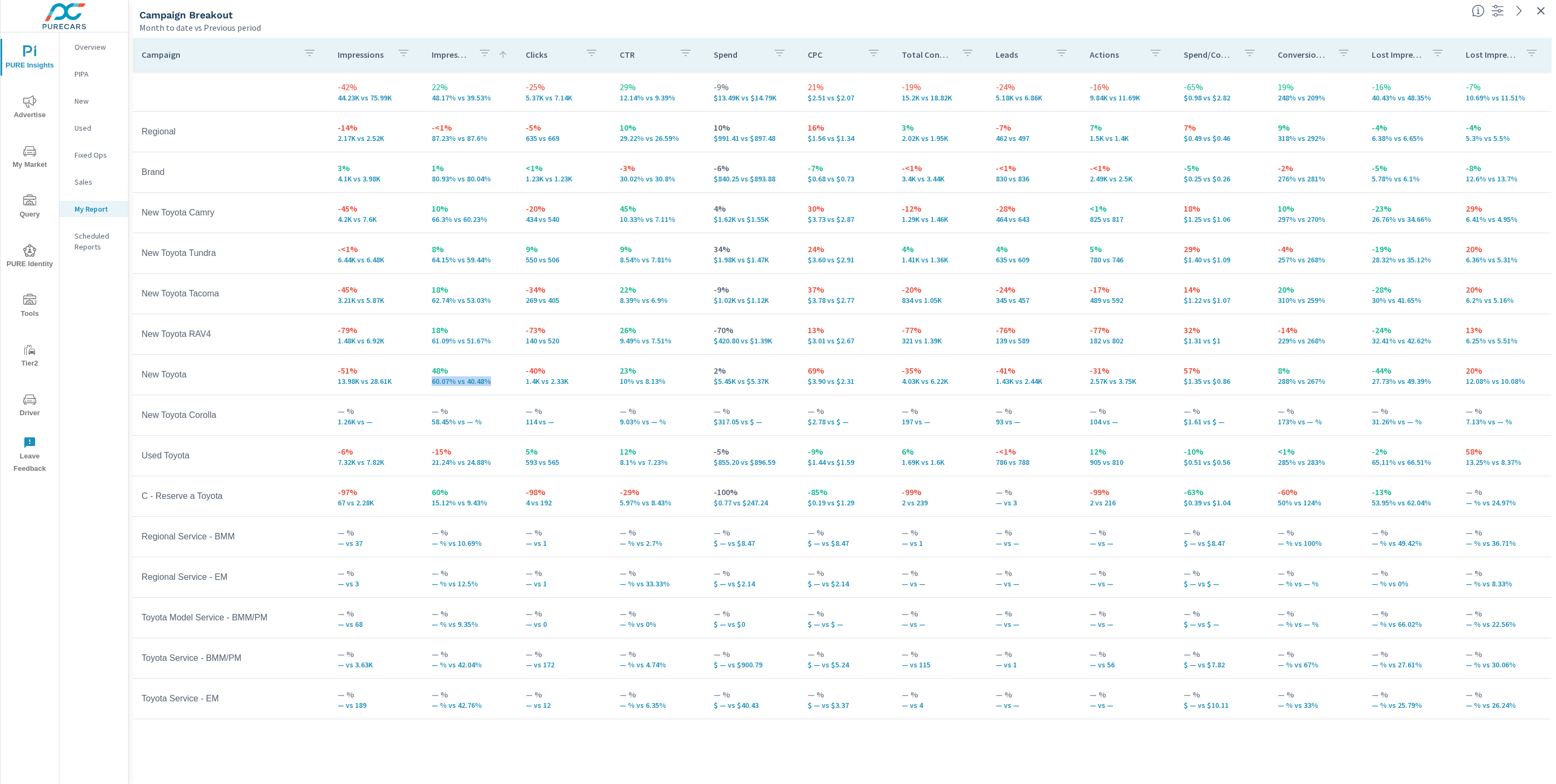
click at [427, 379] on td "48% 60.07% vs 40.48%" at bounding box center [470, 374] width 94 height 39
click at [458, 390] on td "48% 60.07% vs 40.48%" at bounding box center [470, 374] width 94 height 39
drag, startPoint x: 336, startPoint y: 373, endPoint x: 364, endPoint y: 368, distance: 28.4
click at [364, 368] on td "-51% 13.98K vs 28.61K" at bounding box center [376, 374] width 94 height 39
drag, startPoint x: 425, startPoint y: 380, endPoint x: 497, endPoint y: 383, distance: 72.1
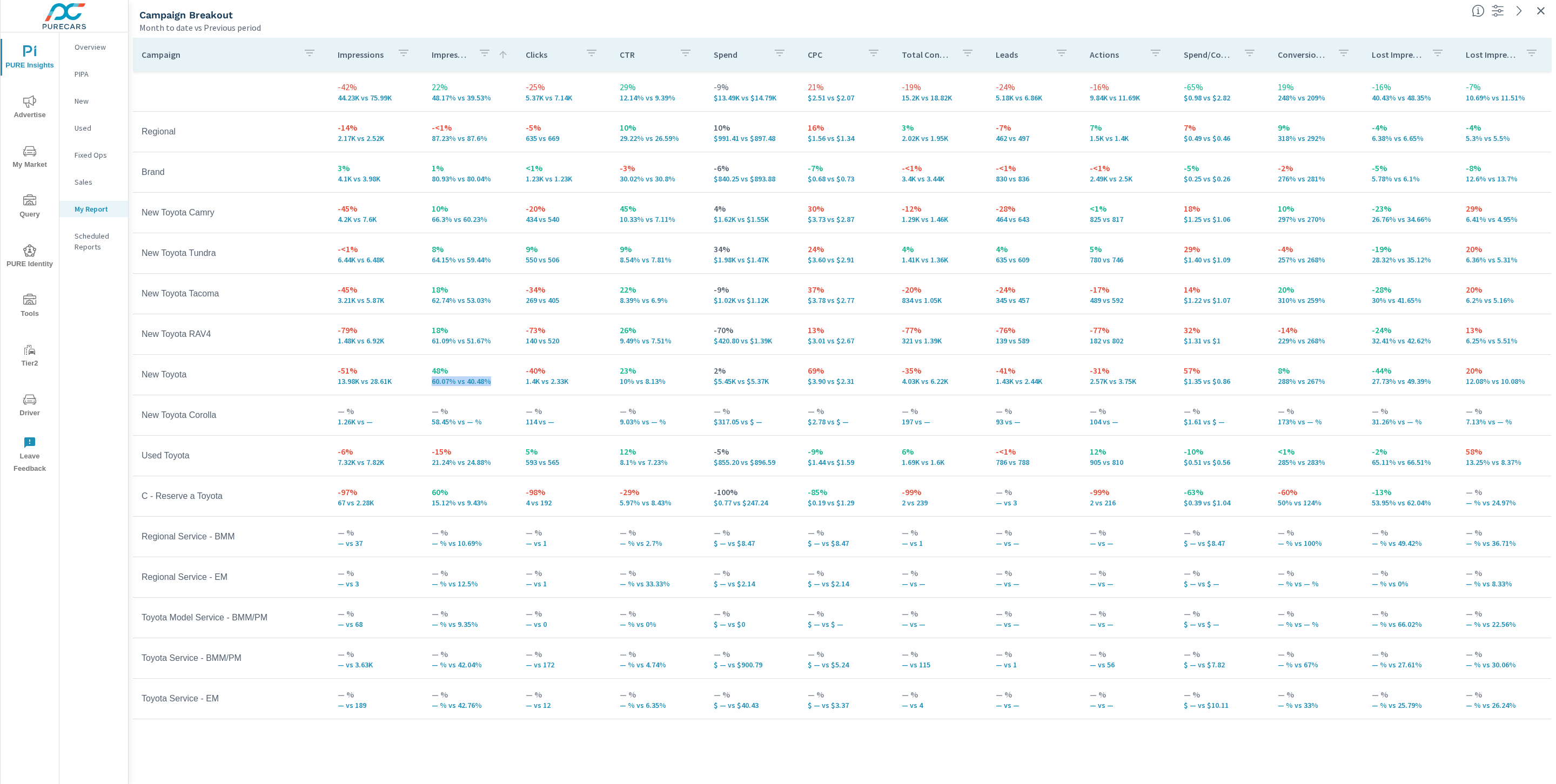
click at [497, 383] on td "48% 60.07% vs 40.48%" at bounding box center [470, 374] width 94 height 39
click at [505, 382] on p "60.07% vs 40.48%" at bounding box center [470, 381] width 77 height 9
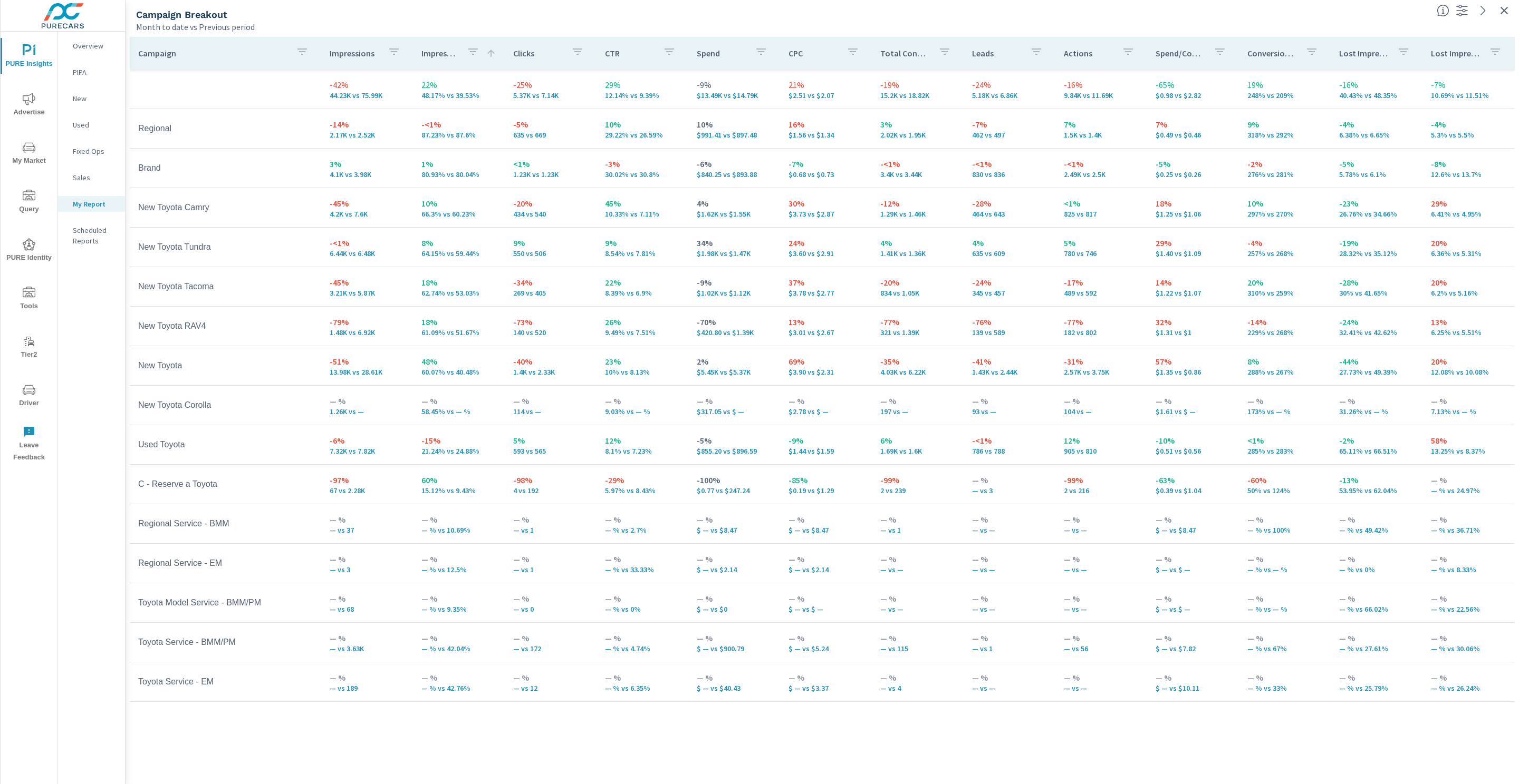
click at [457, 11] on div "Campaign Breakout" at bounding box center [782, 15] width 1292 height 12
drag, startPoint x: 483, startPoint y: 140, endPoint x: 415, endPoint y: 131, distance: 68.6
click at [415, 131] on td "-<1% 87.23% vs 87.6%" at bounding box center [459, 128] width 92 height 38
drag, startPoint x: 480, startPoint y: 176, endPoint x: 417, endPoint y: 177, distance: 63.0
click at [417, 177] on td "1% 80.93% vs 80.04%" at bounding box center [459, 168] width 92 height 38
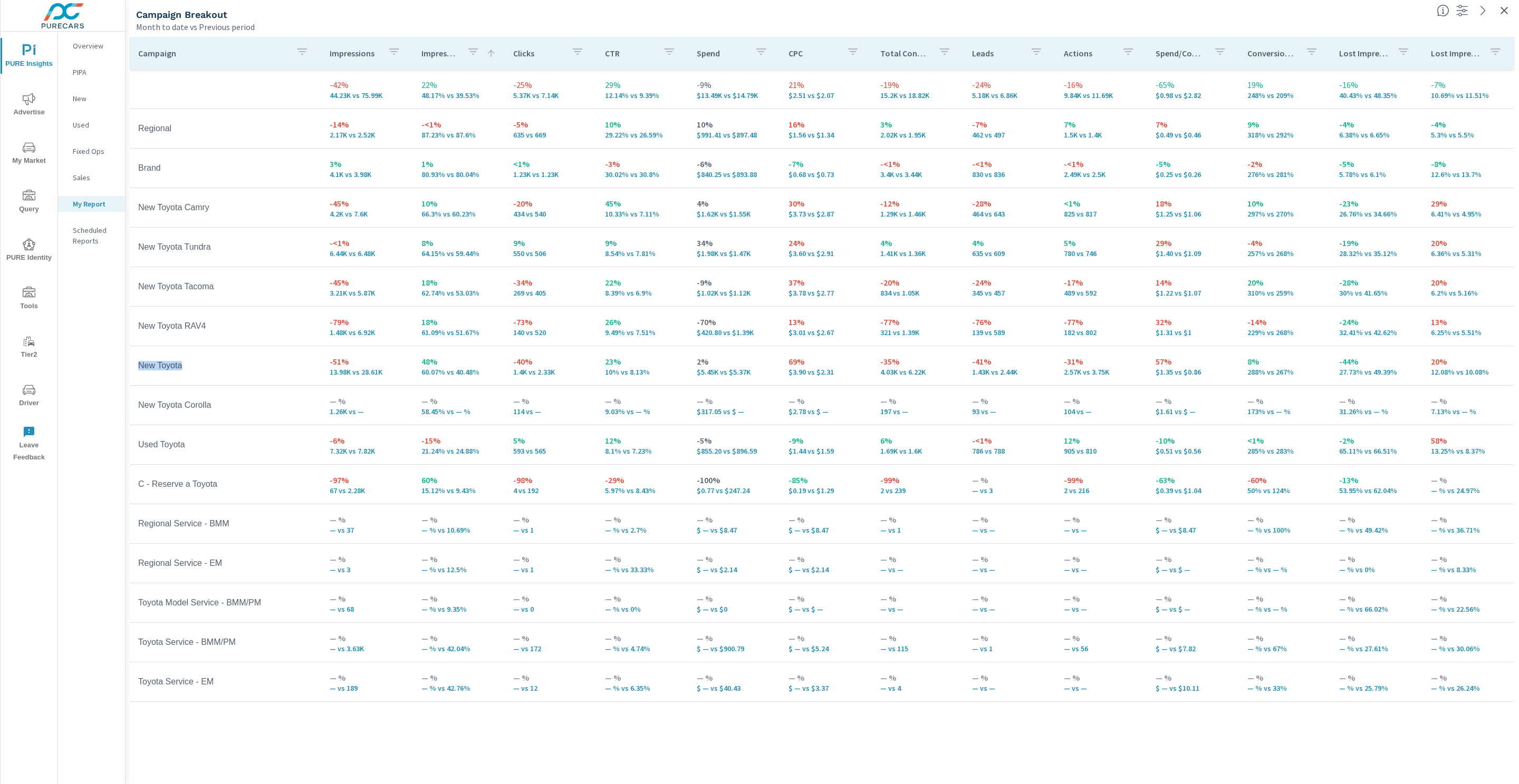
drag, startPoint x: 192, startPoint y: 368, endPoint x: 139, endPoint y: 369, distance: 53.0
click at [139, 369] on td "New Toyota" at bounding box center [226, 366] width 191 height 26
drag, startPoint x: 226, startPoint y: 362, endPoint x: 133, endPoint y: 367, distance: 93.1
click at [133, 367] on td "New Toyota" at bounding box center [226, 366] width 191 height 26
drag, startPoint x: 391, startPoint y: 372, endPoint x: 323, endPoint y: 375, distance: 68.1
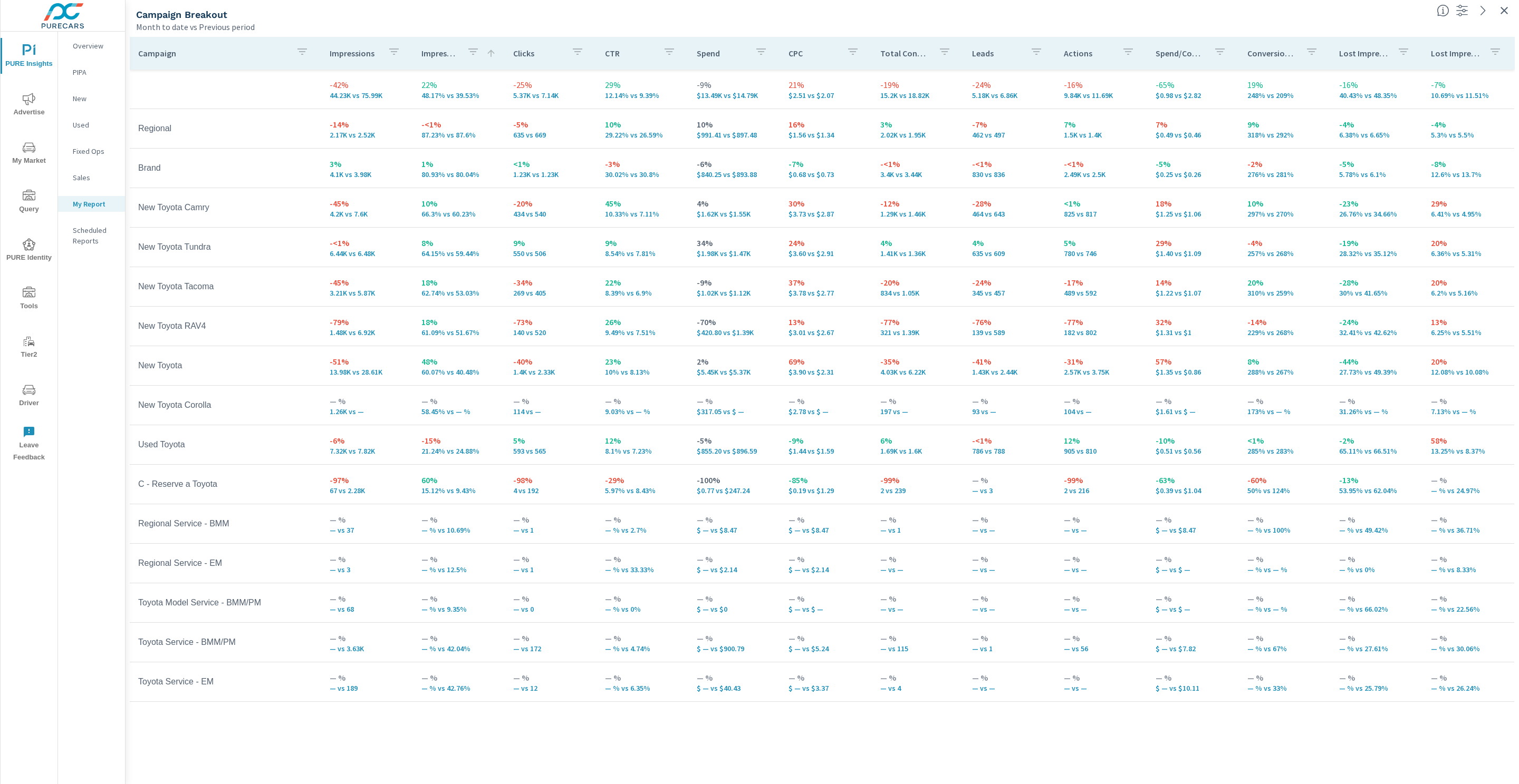
click at [323, 375] on td "-51% 13.98K vs 28.61K" at bounding box center [367, 366] width 92 height 38
drag, startPoint x: 324, startPoint y: 372, endPoint x: 388, endPoint y: 371, distance: 64.0
click at [388, 371] on td "-51% 13.98K vs 28.61K" at bounding box center [367, 366] width 92 height 38
click at [376, 350] on td "-51% 13.98K vs 28.61K" at bounding box center [367, 366] width 92 height 38
drag, startPoint x: 189, startPoint y: 366, endPoint x: 136, endPoint y: 367, distance: 53.0
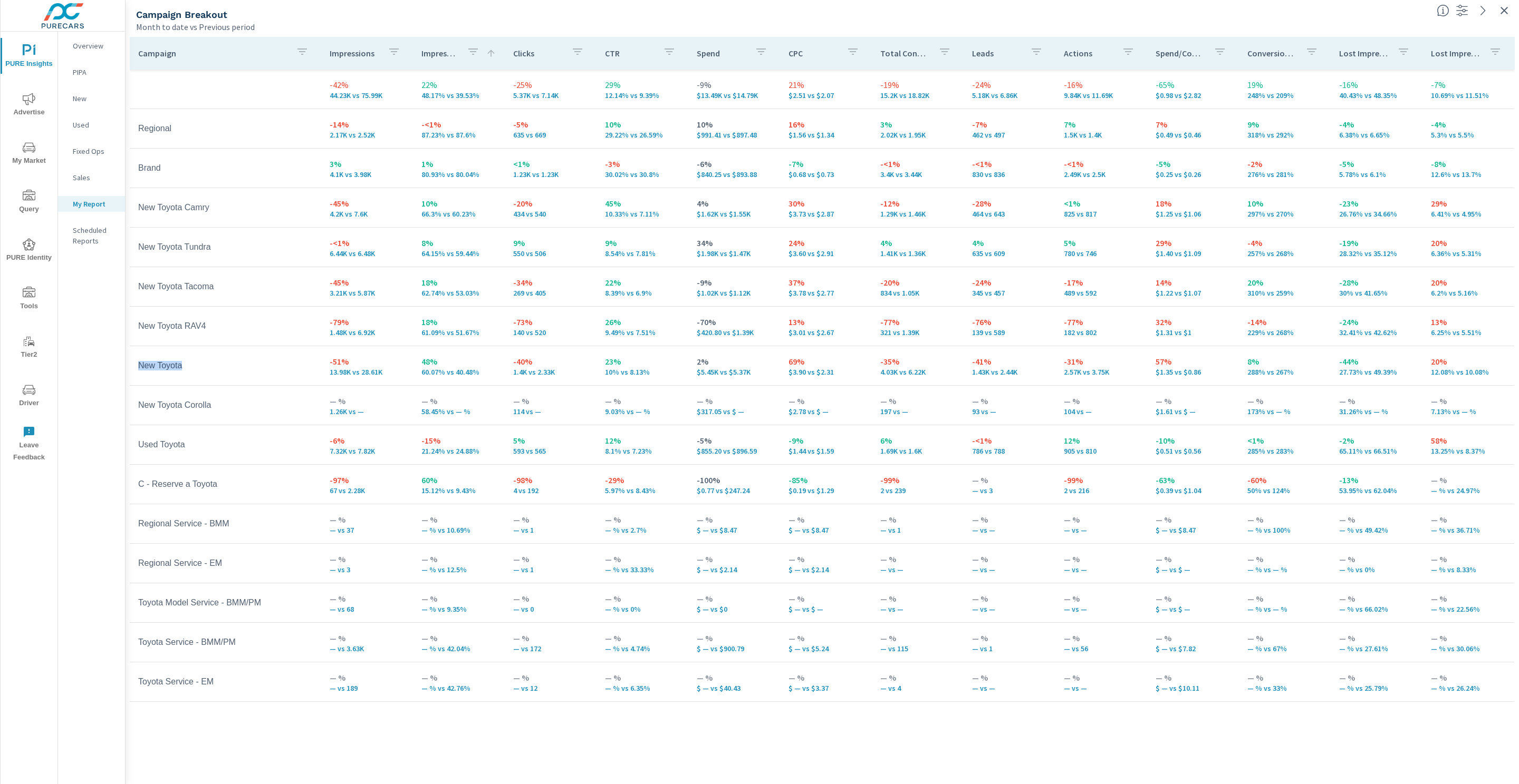
click at [136, 367] on td "New Toyota" at bounding box center [226, 366] width 191 height 26
drag, startPoint x: 216, startPoint y: 244, endPoint x: 132, endPoint y: 251, distance: 84.3
click at [132, 251] on td "New Toyota Tundra" at bounding box center [226, 247] width 191 height 26
drag, startPoint x: 228, startPoint y: 276, endPoint x: 241, endPoint y: 289, distance: 18.4
click at [241, 289] on td "New Toyota Tacoma" at bounding box center [226, 287] width 191 height 26
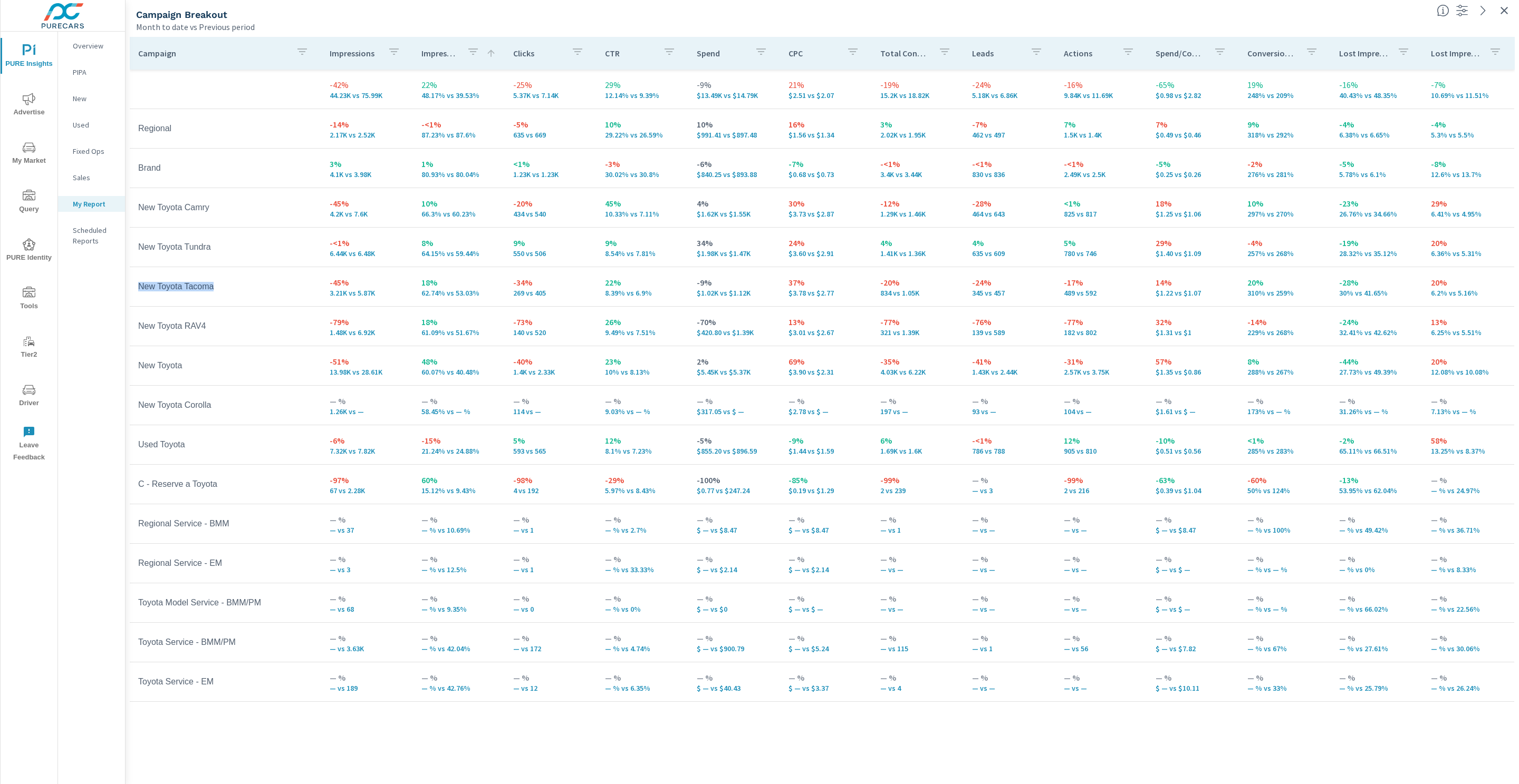
click at [265, 289] on td "New Toyota Tacoma" at bounding box center [226, 287] width 191 height 26
click at [216, 310] on tr "New Toyota RAV4 -79% 1.48K vs 6.92K 18% 61.09% vs 51.67% -73% 140 vs 520 26% 9.…" at bounding box center [822, 326] width 1384 height 40
drag, startPoint x: 234, startPoint y: 287, endPoint x: 135, endPoint y: 286, distance: 99.0
click at [135, 286] on td "New Toyota Tacoma" at bounding box center [226, 287] width 191 height 26
drag, startPoint x: 258, startPoint y: 382, endPoint x: 240, endPoint y: 391, distance: 20.1
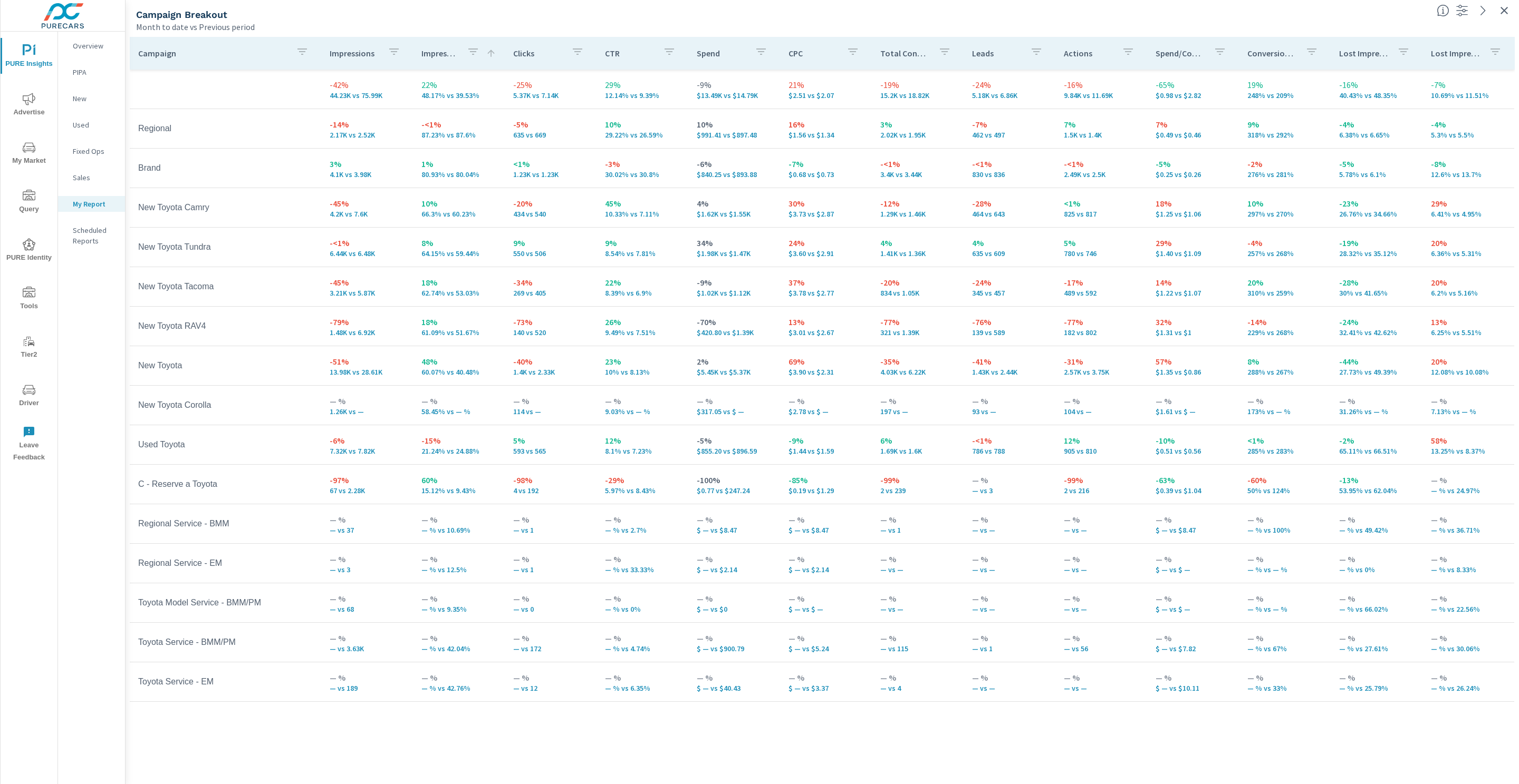
click at [259, 382] on tr "New Toyota -51% 13.98K vs 28.61K 48% 60.07% vs 40.48% -40% 1.4K vs 2.33K 23% 10…" at bounding box center [822, 366] width 1384 height 40
drag, startPoint x: 196, startPoint y: 366, endPoint x: 133, endPoint y: 367, distance: 63.0
click at [133, 367] on td "New Toyota" at bounding box center [226, 366] width 191 height 26
click at [254, 339] on td "New Toyota RAV4" at bounding box center [226, 327] width 191 height 26
drag, startPoint x: 226, startPoint y: 326, endPoint x: 138, endPoint y: 329, distance: 88.1
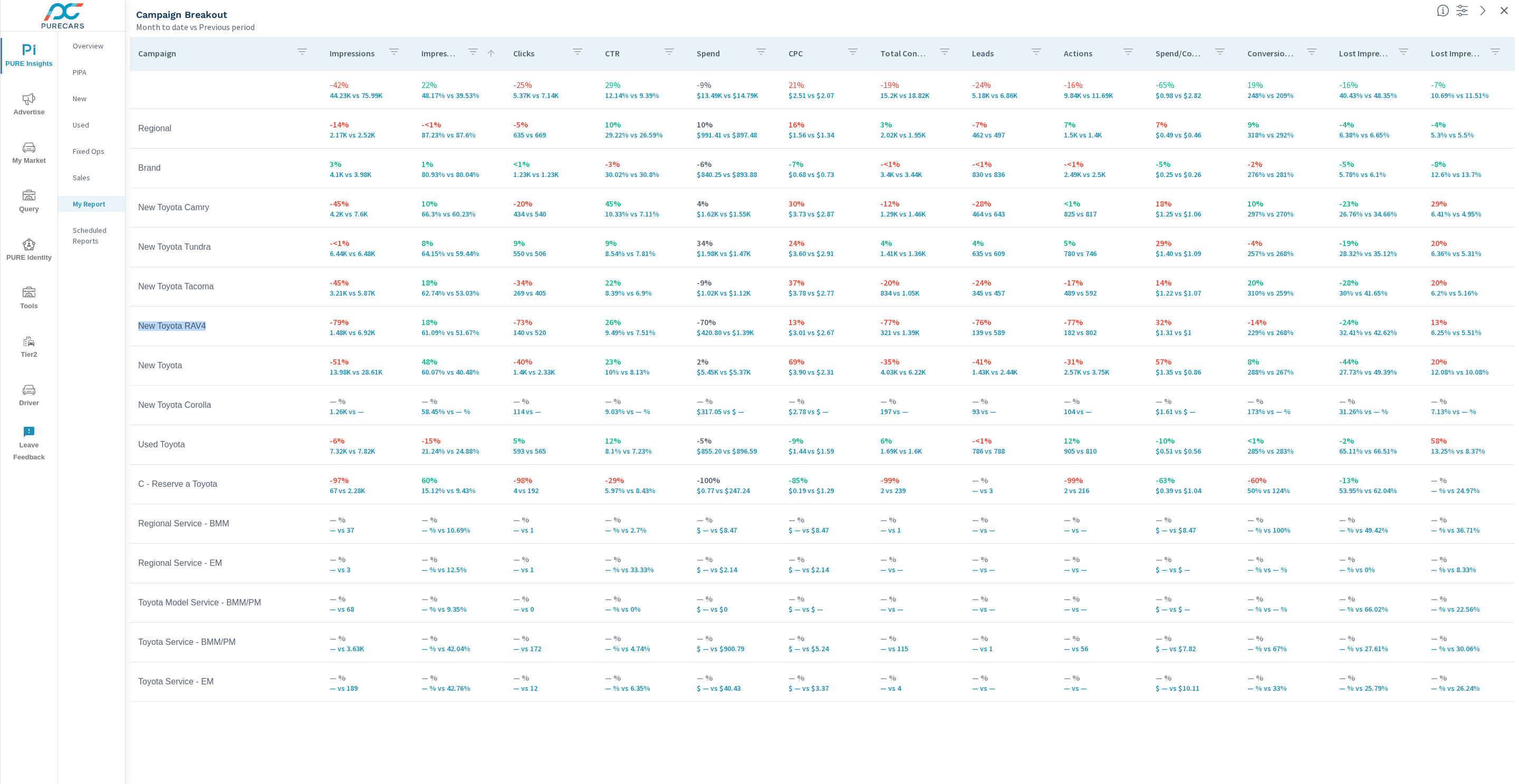
click at [138, 329] on td "New Toyota RAV4" at bounding box center [226, 327] width 191 height 26
click at [258, 358] on td "New Toyota" at bounding box center [226, 366] width 191 height 26
drag, startPoint x: 207, startPoint y: 372, endPoint x: 139, endPoint y: 366, distance: 68.3
click at [139, 366] on td "New Toyota" at bounding box center [226, 366] width 191 height 26
drag, startPoint x: 479, startPoint y: 376, endPoint x: 416, endPoint y: 374, distance: 63.0
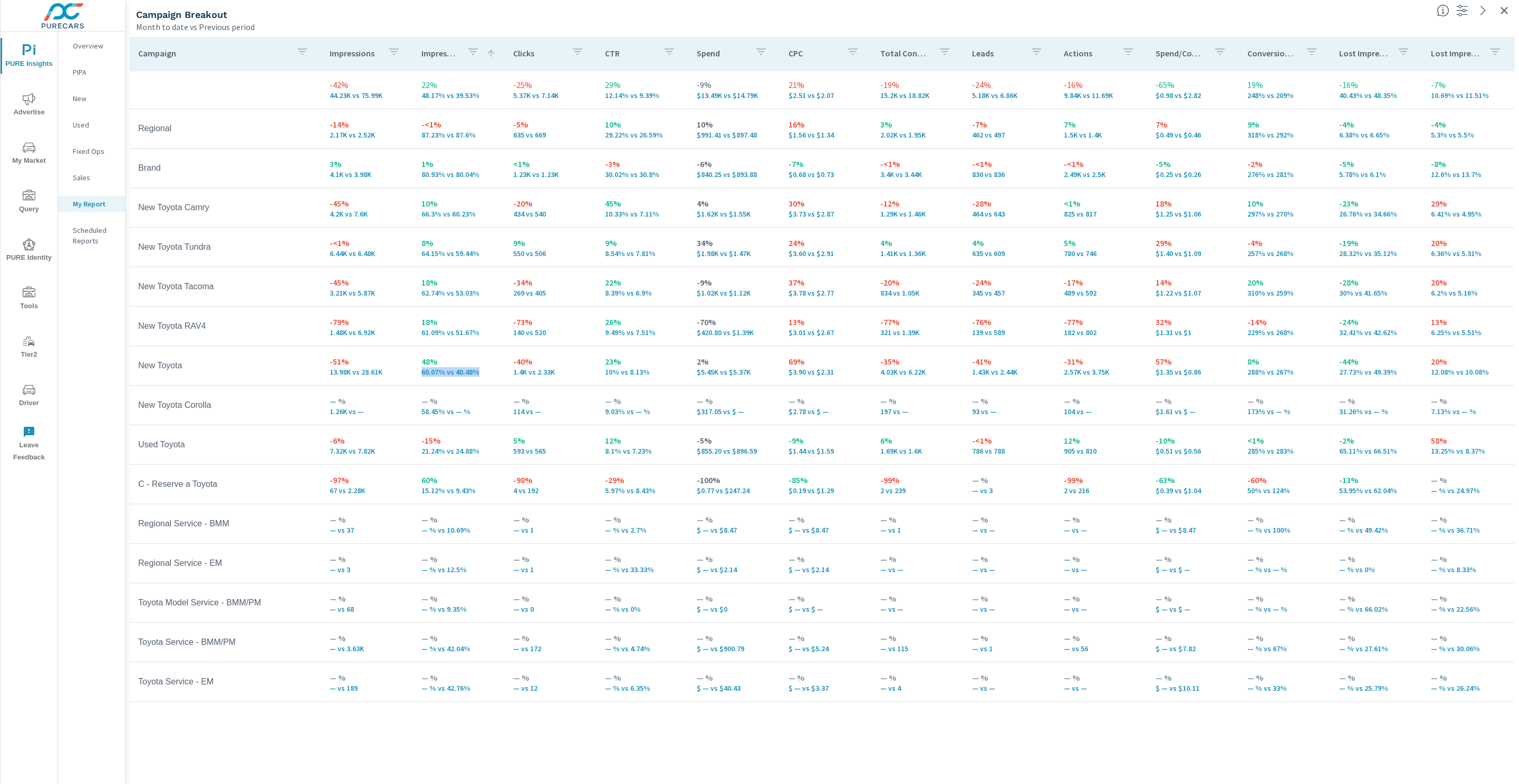
click at [416, 374] on td "48% 60.07% vs 40.48%" at bounding box center [459, 366] width 92 height 38
click at [374, 22] on div "Month to date vs Previous period" at bounding box center [782, 26] width 1292 height 12
click at [1503, 11] on icon "button" at bounding box center [1503, 10] width 7 height 7
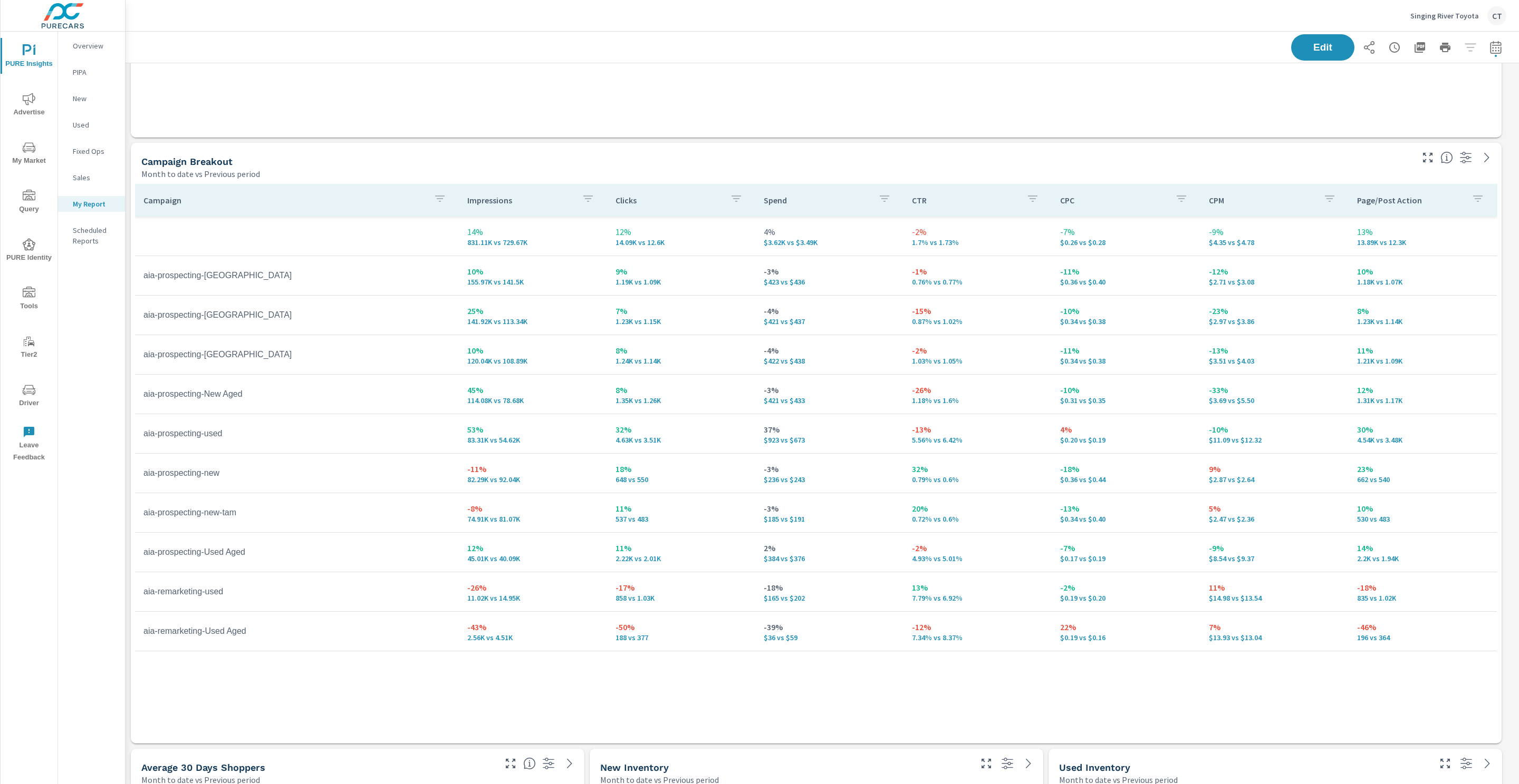
scroll to position [1258, 0]
drag, startPoint x: 826, startPoint y: 242, endPoint x: 757, endPoint y: 244, distance: 69.0
click at [757, 244] on td "4% $3.62K vs $3.49K" at bounding box center [830, 236] width 148 height 38
click at [872, 236] on p "4%" at bounding box center [829, 233] width 132 height 12
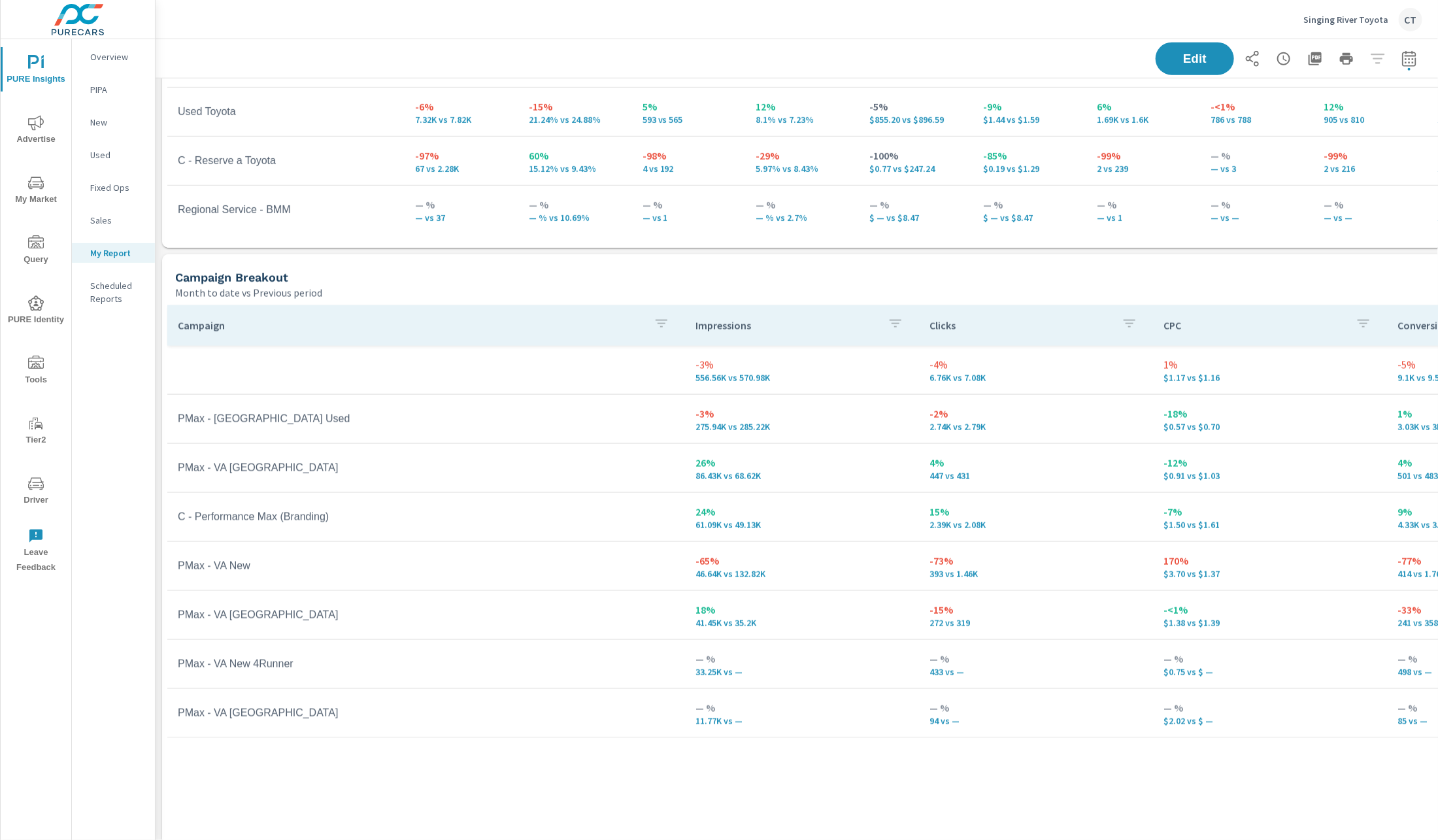
scroll to position [3494, 1298]
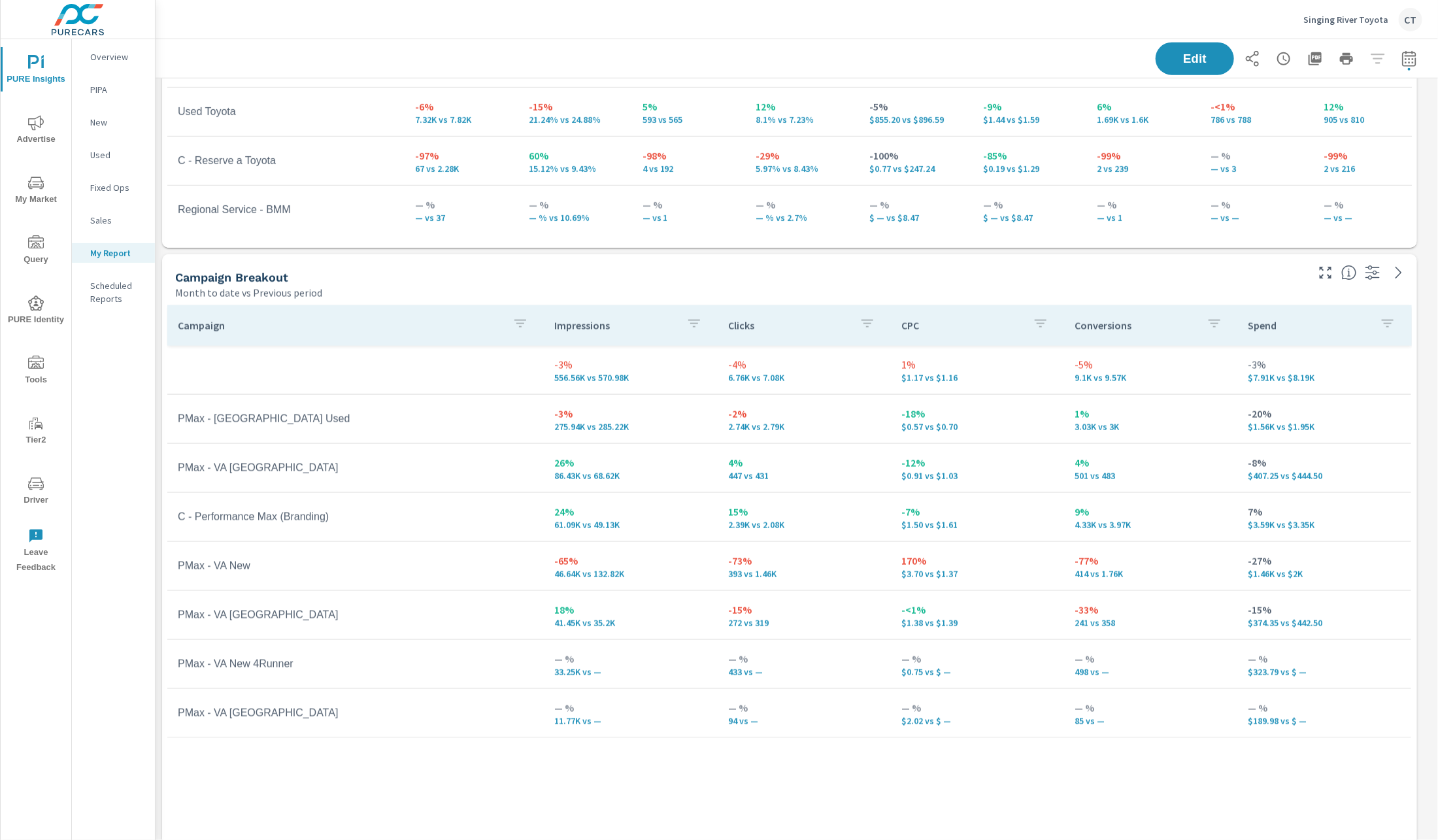
click at [38, 490] on icon "nav menu" at bounding box center [36, 483] width 15 height 15
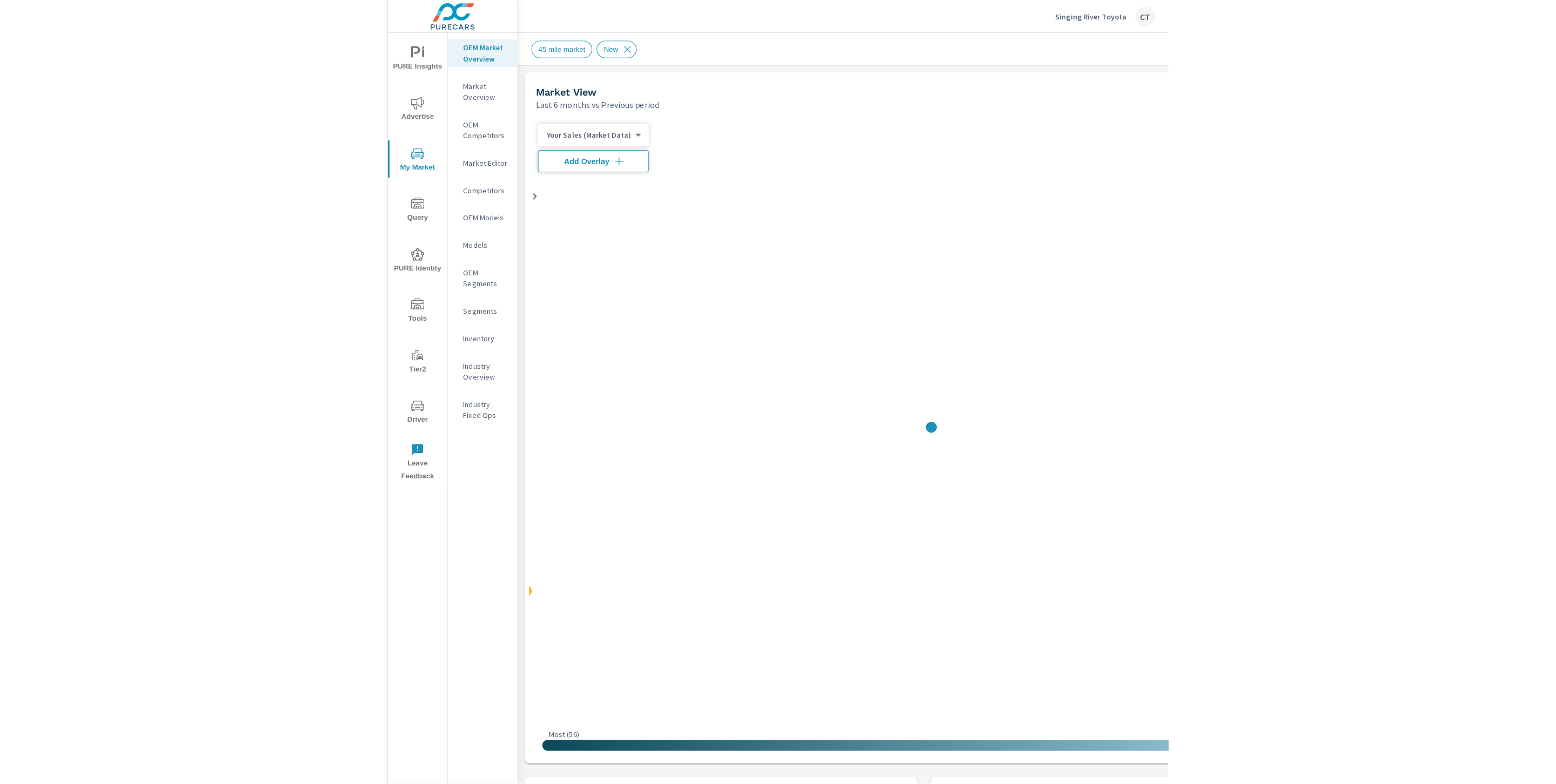
scroll to position [1, 0]
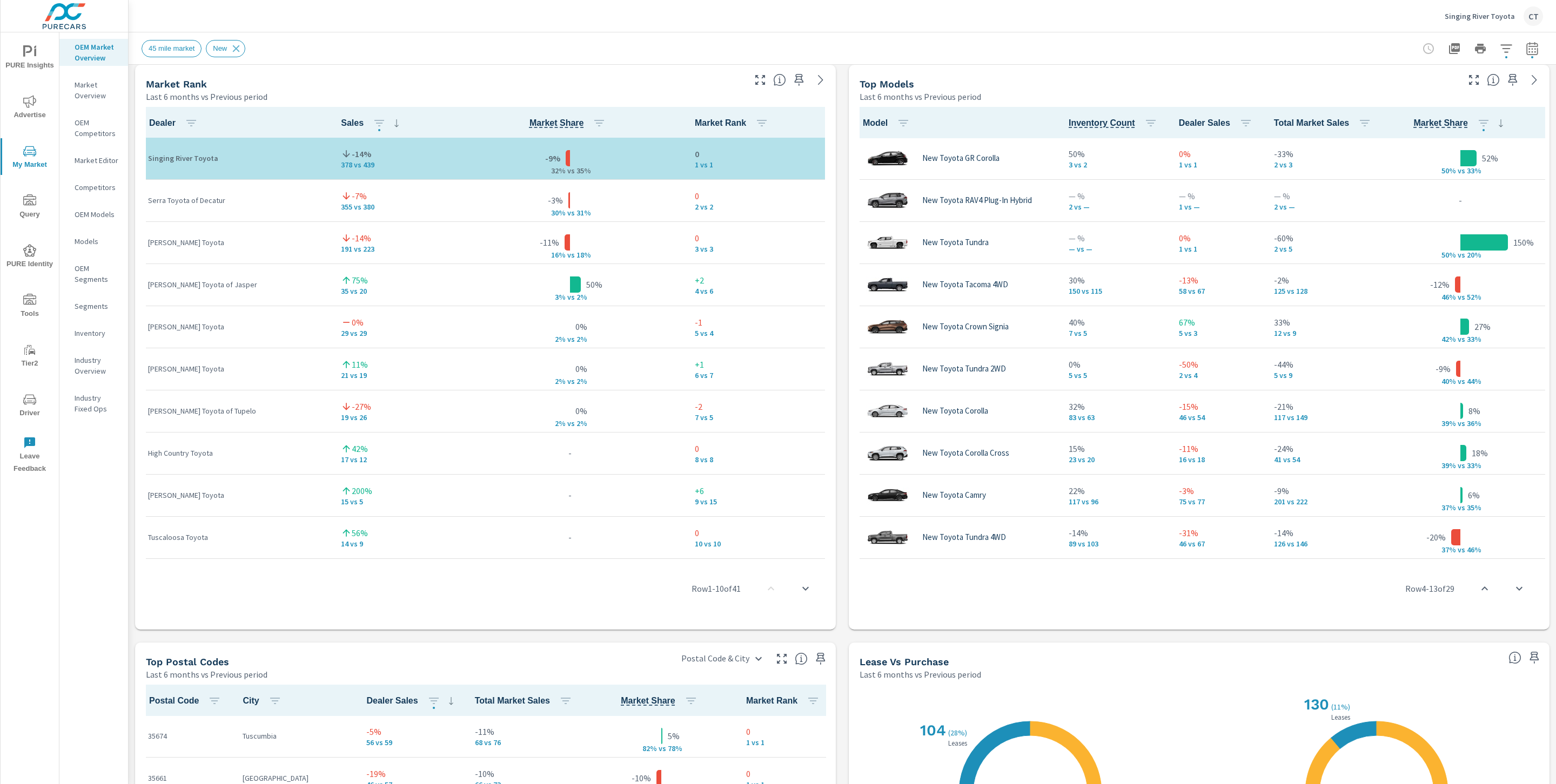
click at [768, 66] on div "Top Models Last 6 months vs Previous period" at bounding box center [1155, 84] width 612 height 38
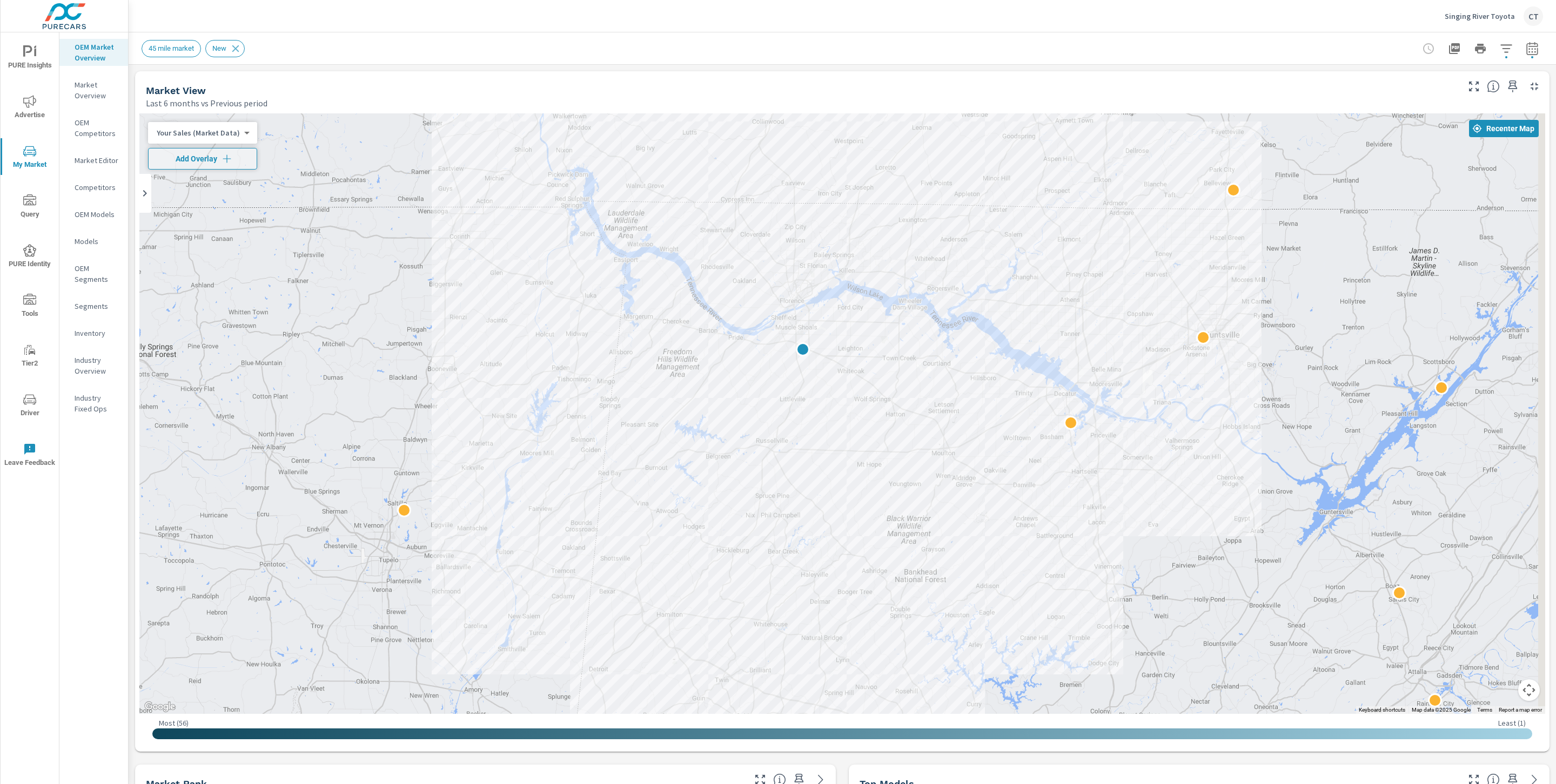
drag, startPoint x: 1191, startPoint y: 417, endPoint x: 1127, endPoint y: 350, distance: 92.7
click at [768, 348] on div at bounding box center [1314, 634] width 1037 height 583
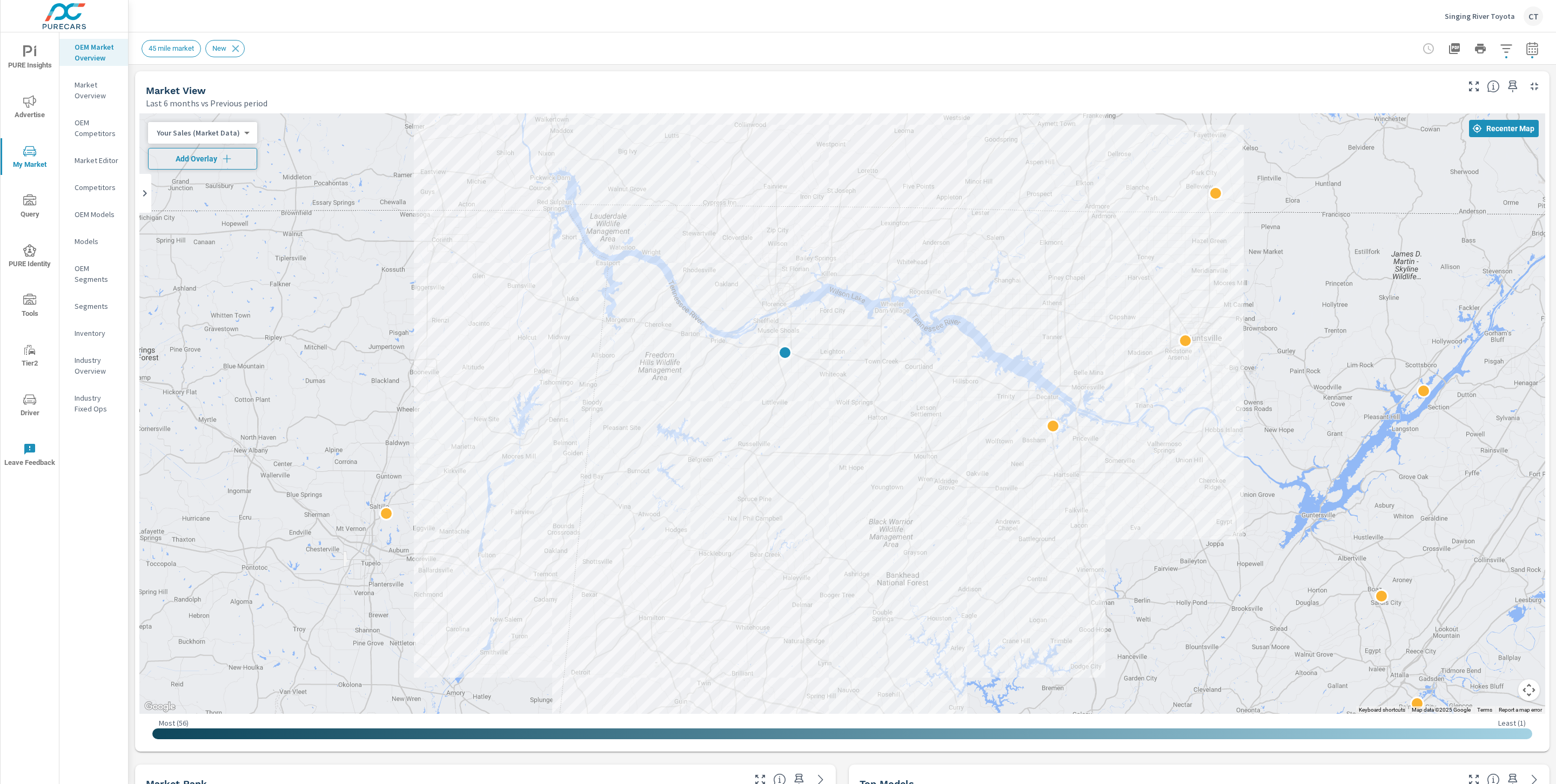
click at [206, 157] on span "Add Overlay" at bounding box center [202, 159] width 100 height 11
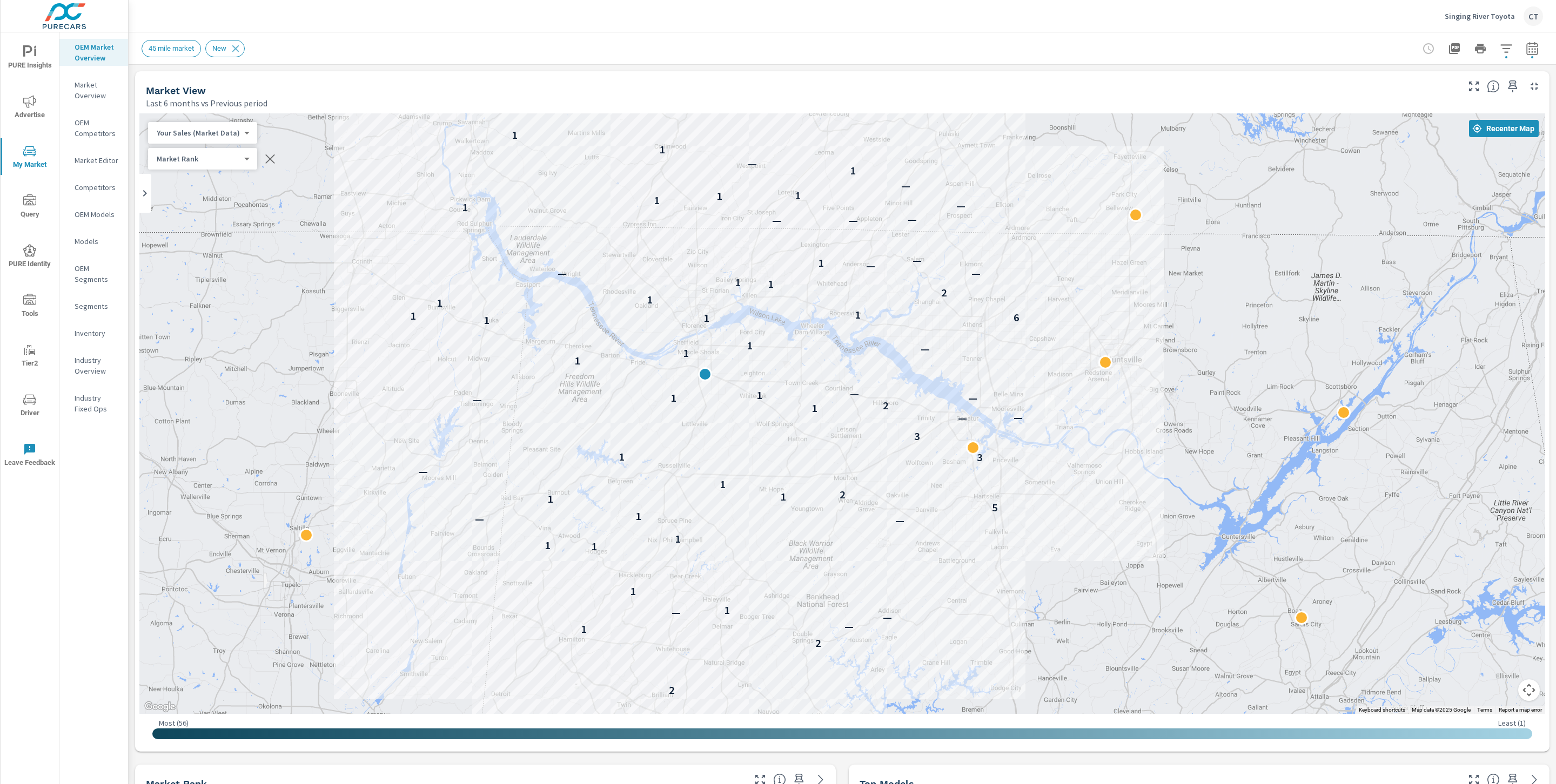
drag, startPoint x: 1355, startPoint y: 415, endPoint x: 1275, endPoint y: 437, distance: 83.0
click at [768, 437] on div "2 2 1 — — — 1 1 1 1 1 — — 1 5 1 1 2 1 — 3 1 3 — — 1 2 — — 1 1 — 1 1 — 1 1 1 6 1…" at bounding box center [1280, 727] width 1037 height 583
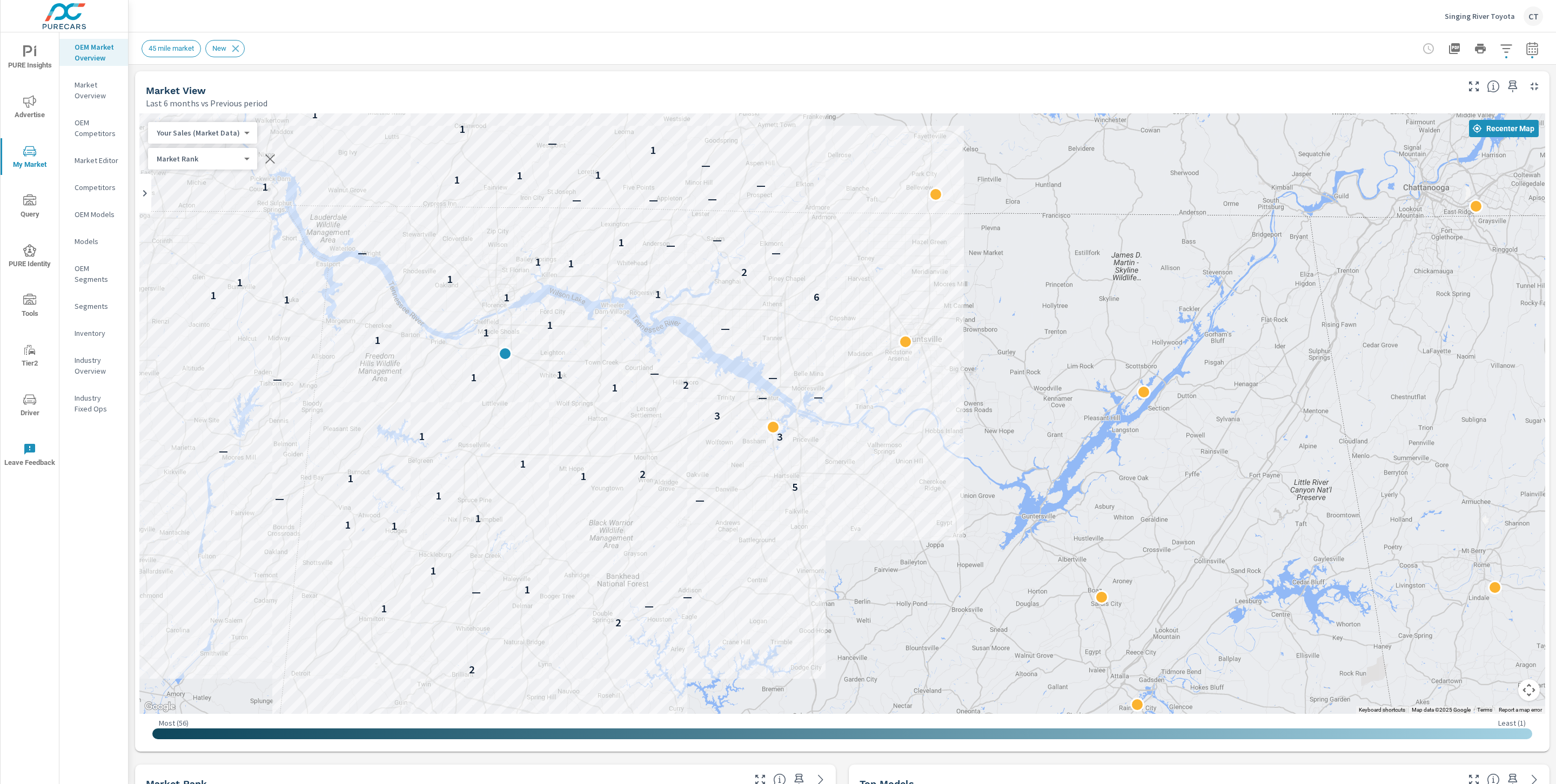
drag, startPoint x: 1186, startPoint y: 379, endPoint x: 986, endPoint y: 361, distance: 200.8
click at [768, 361] on div "2 2 1 — — — 1 1 1 1 1 — — 1 5 1 1 2 1 — 3 1 3 — — 1 2 — — 1 1 — 1 1 — 1 1 1 6 1…" at bounding box center [842, 414] width 1405 height 601
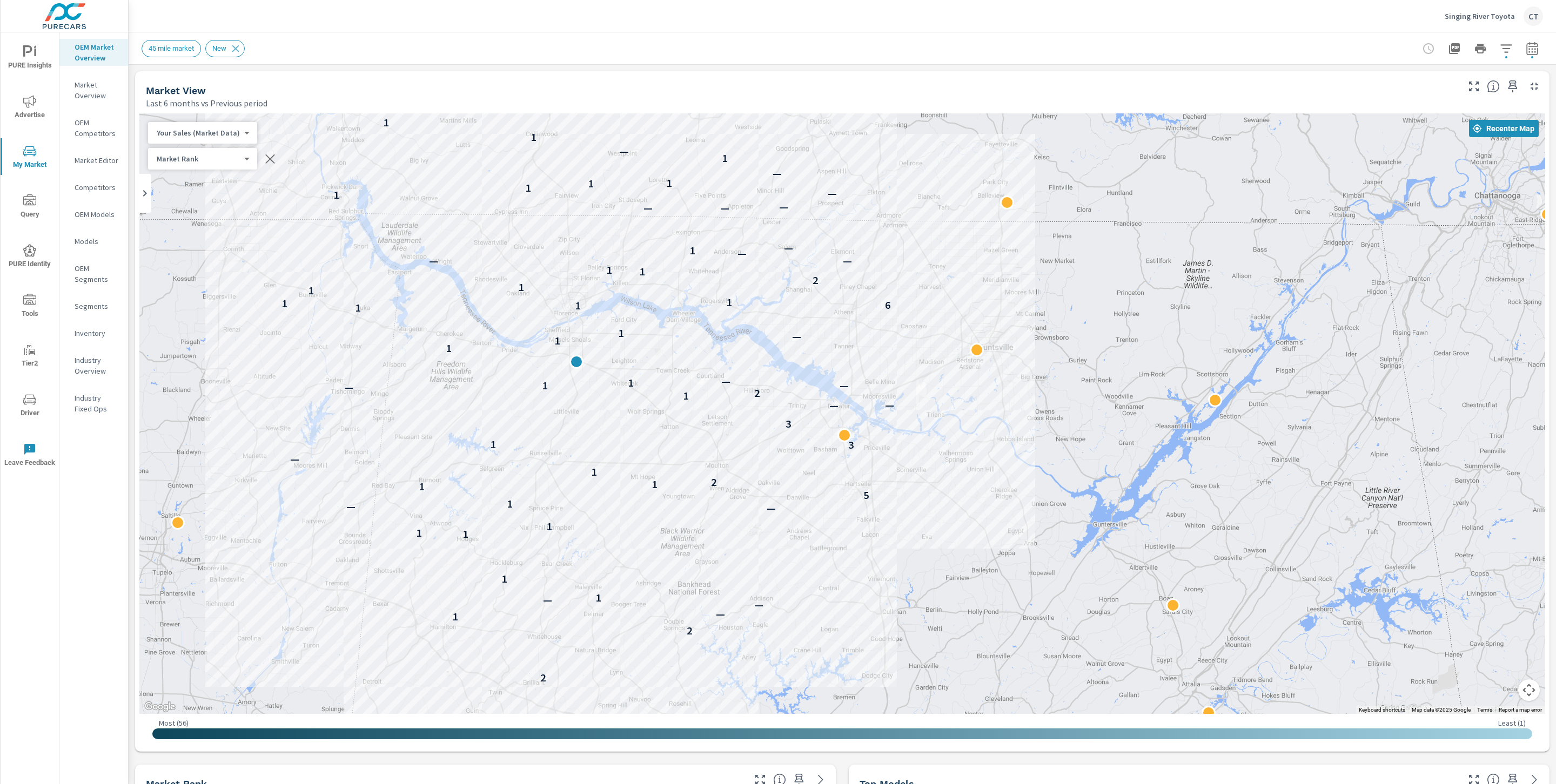
drag, startPoint x: 459, startPoint y: 359, endPoint x: 529, endPoint y: 365, distance: 70.3
click at [529, 365] on div "2 2 1 — — — 1 1 1 1 1 — — 1 5 1 1 2 1 — 3 1 3 — — 1 2 — — 1 1 — 1 1 — 1 1 1 6 1…" at bounding box center [842, 414] width 1405 height 601
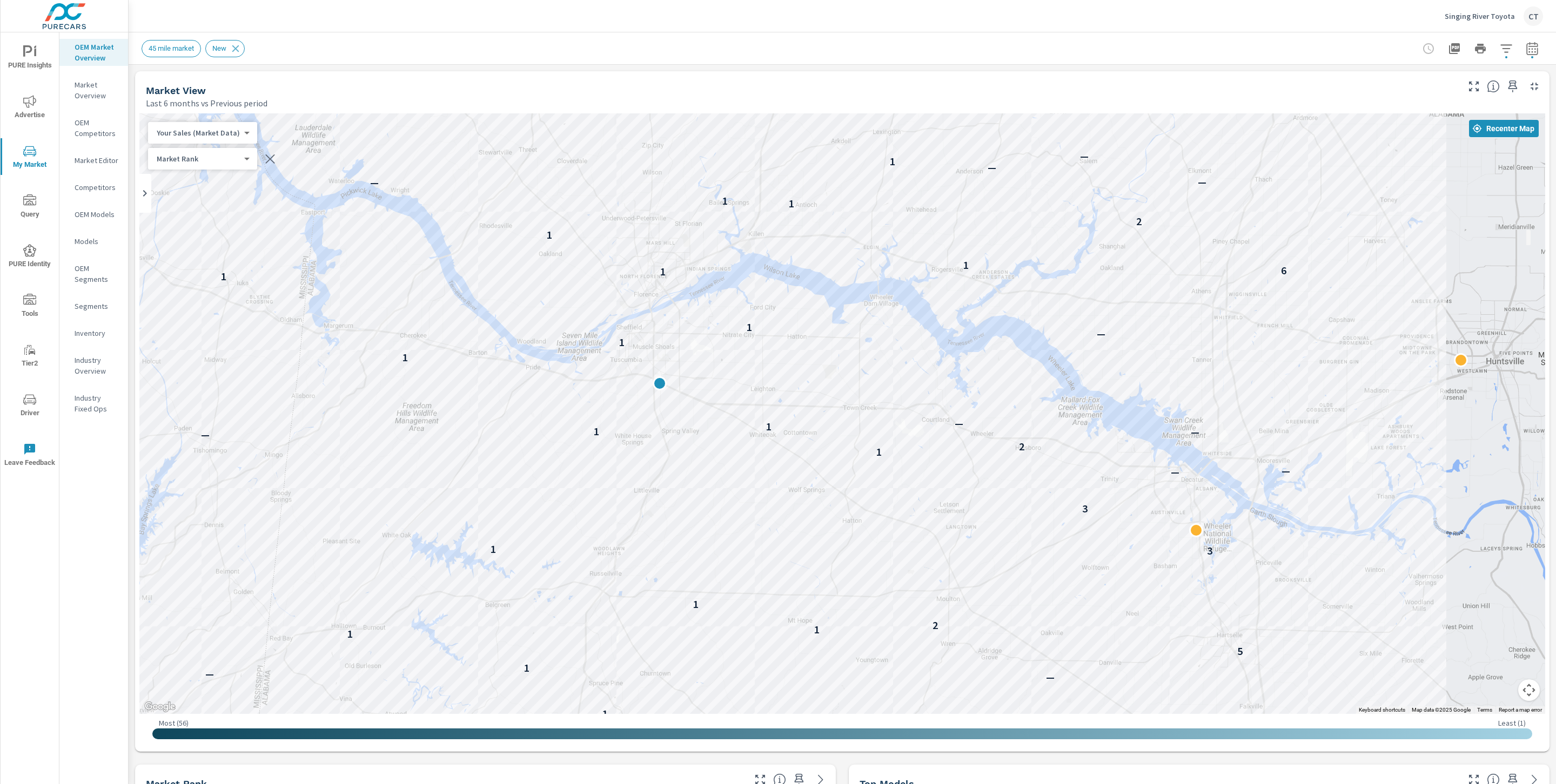
drag, startPoint x: 550, startPoint y: 371, endPoint x: 607, endPoint y: 393, distance: 61.1
click at [608, 393] on div "2 2 1 — — — 1 1 1 1 1 — — 1 5 1 1 2 1 — 3 1 3 — — 1 2 — — 1 1 — 1 1 — 1 1 1 6 1…" at bounding box center [842, 414] width 1405 height 601
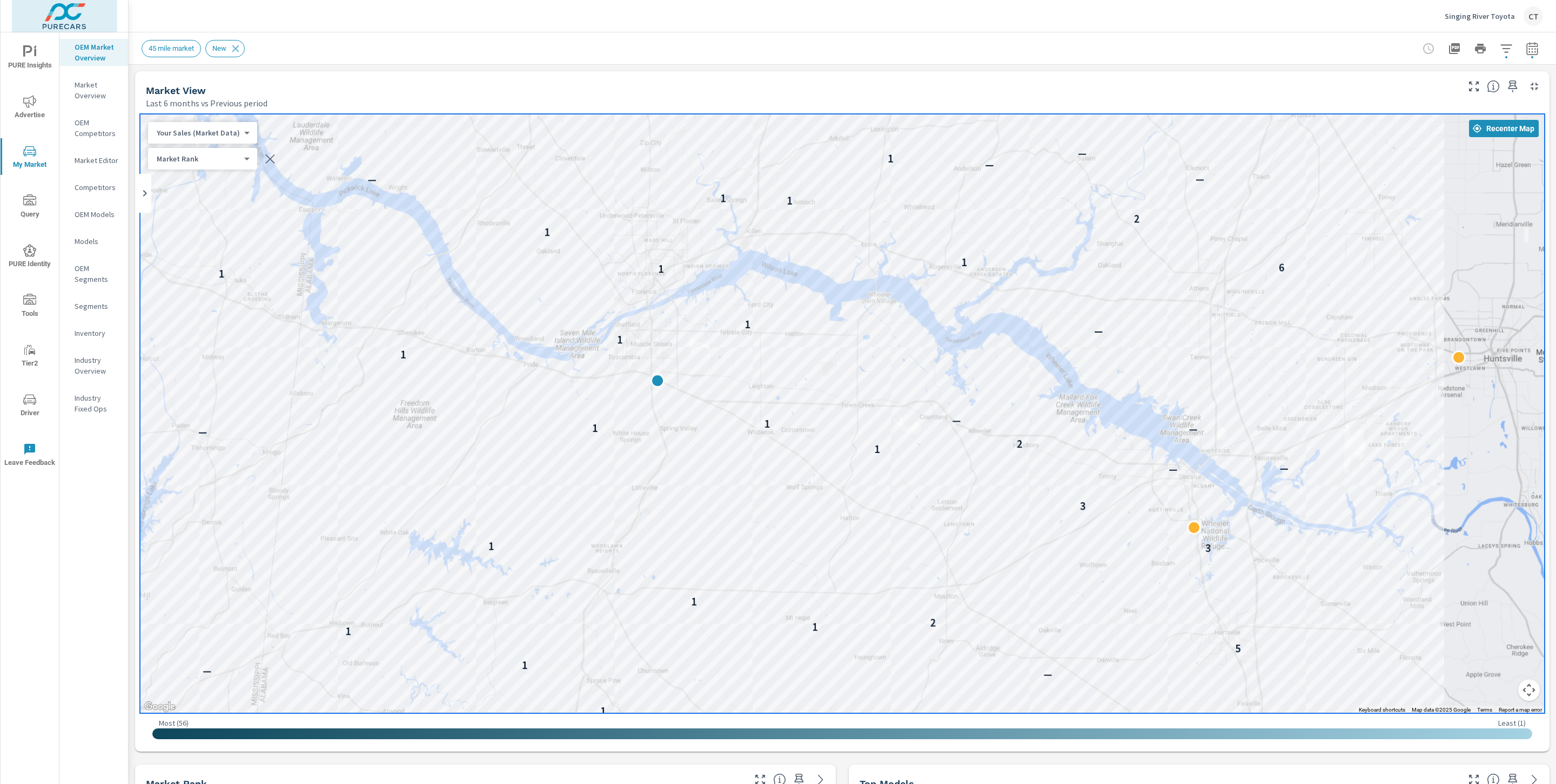
scroll to position [1, 0]
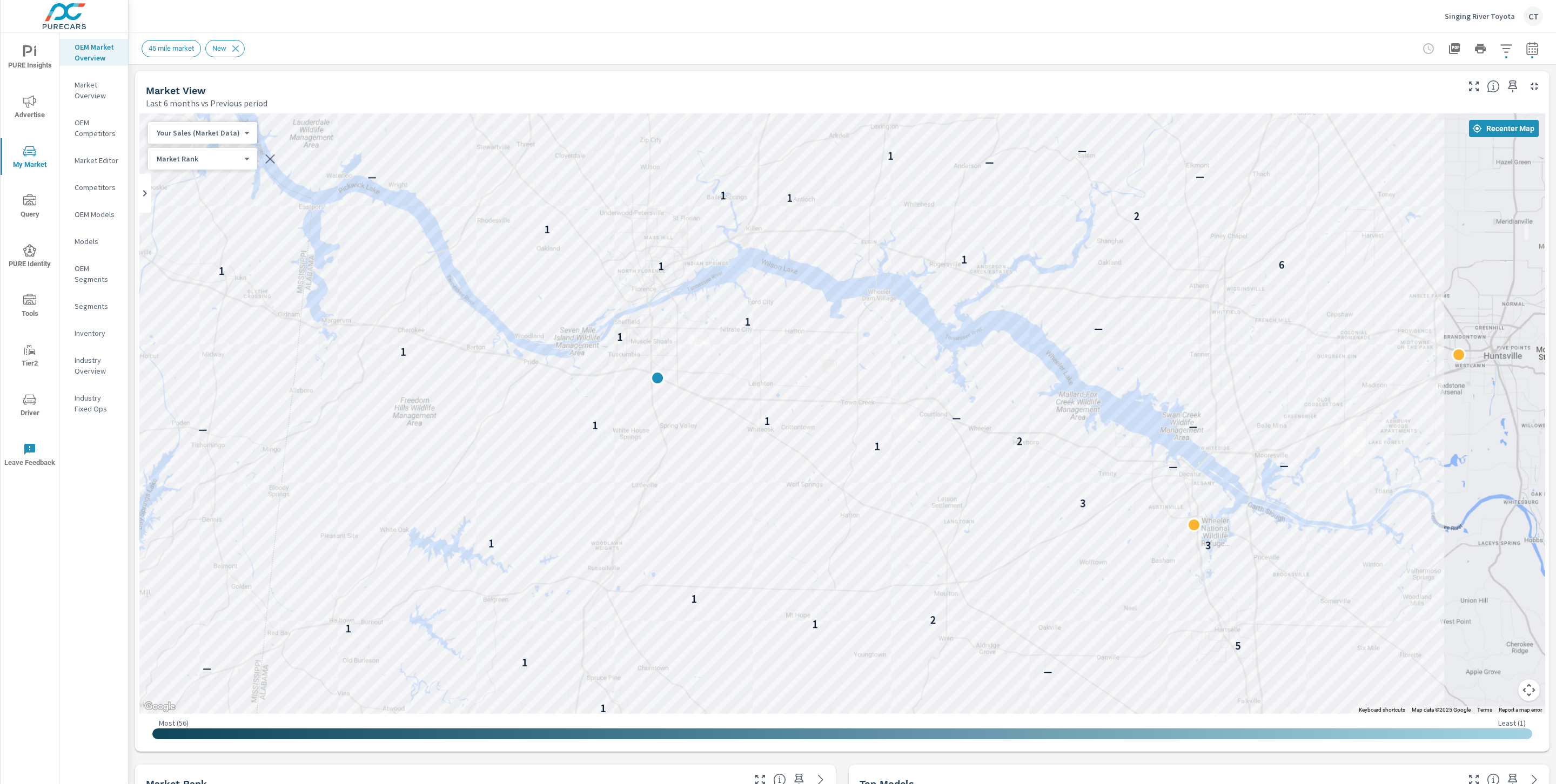
drag, startPoint x: 1475, startPoint y: 471, endPoint x: 1469, endPoint y: 443, distance: 28.6
click at [768, 443] on div "2 2 1 — — — 1 1 1 1 1 — — 1 5 1 1 2 1 — 3 1 3 — — 1 2 — — 1 1 — 1 1 — 1 1 1 6 1…" at bounding box center [1361, 703] width 1037 height 583
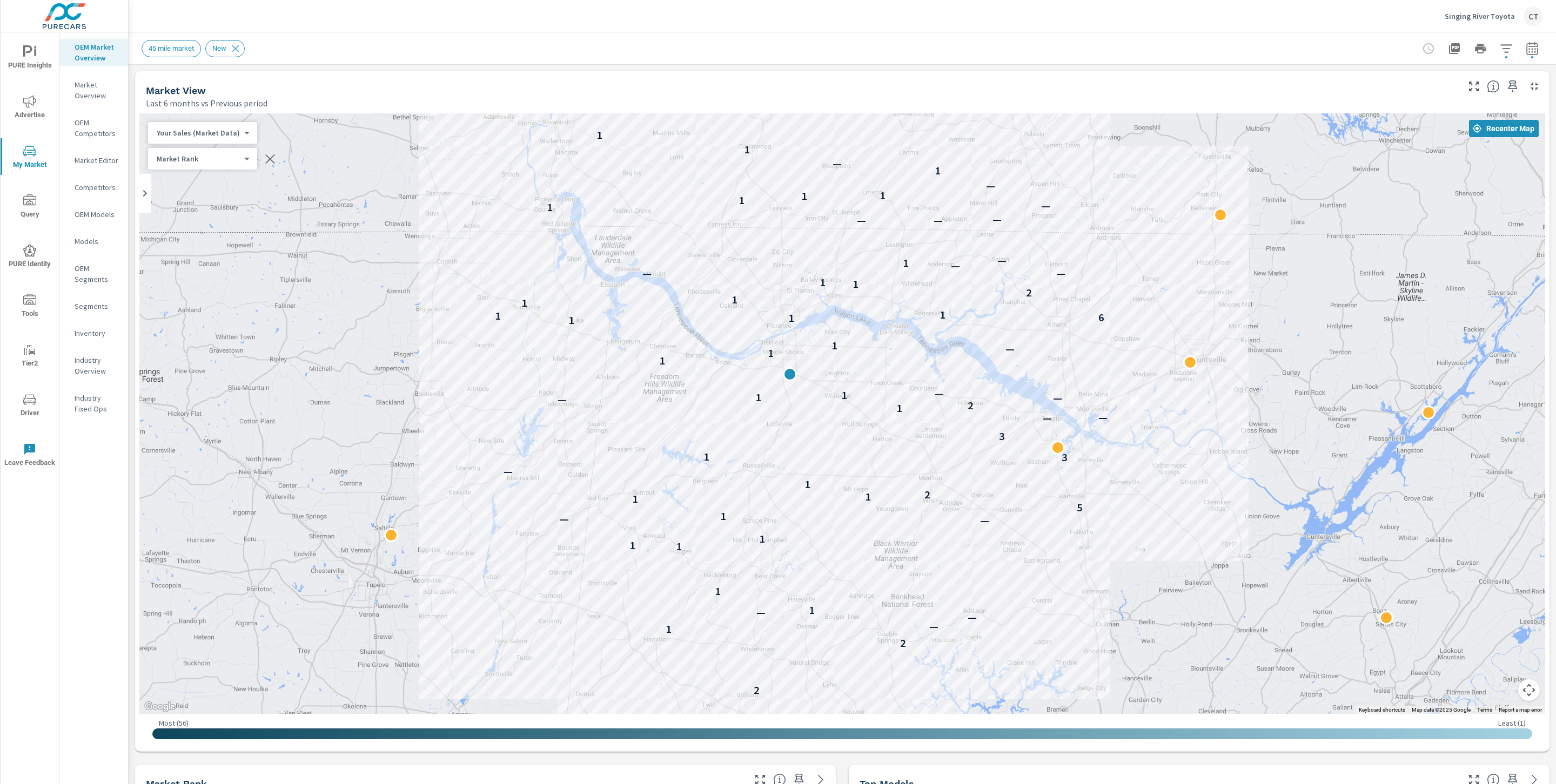
drag, startPoint x: 1500, startPoint y: 452, endPoint x: 1225, endPoint y: 428, distance: 276.0
click at [768, 428] on div "2 2 1 — — — 1 1 1 1 1 — — 1 5 1 1 2 1 — 3 1 3 — — 1 2 — — 1 1 — 1 1 — 1 1 1 6 1…" at bounding box center [1083, 677] width 1037 height 583
click at [209, 133] on body "PURE Insights Advertise My Market Query PURE Identity Tools Tier2 Driver Leave …" at bounding box center [778, 392] width 1556 height 784
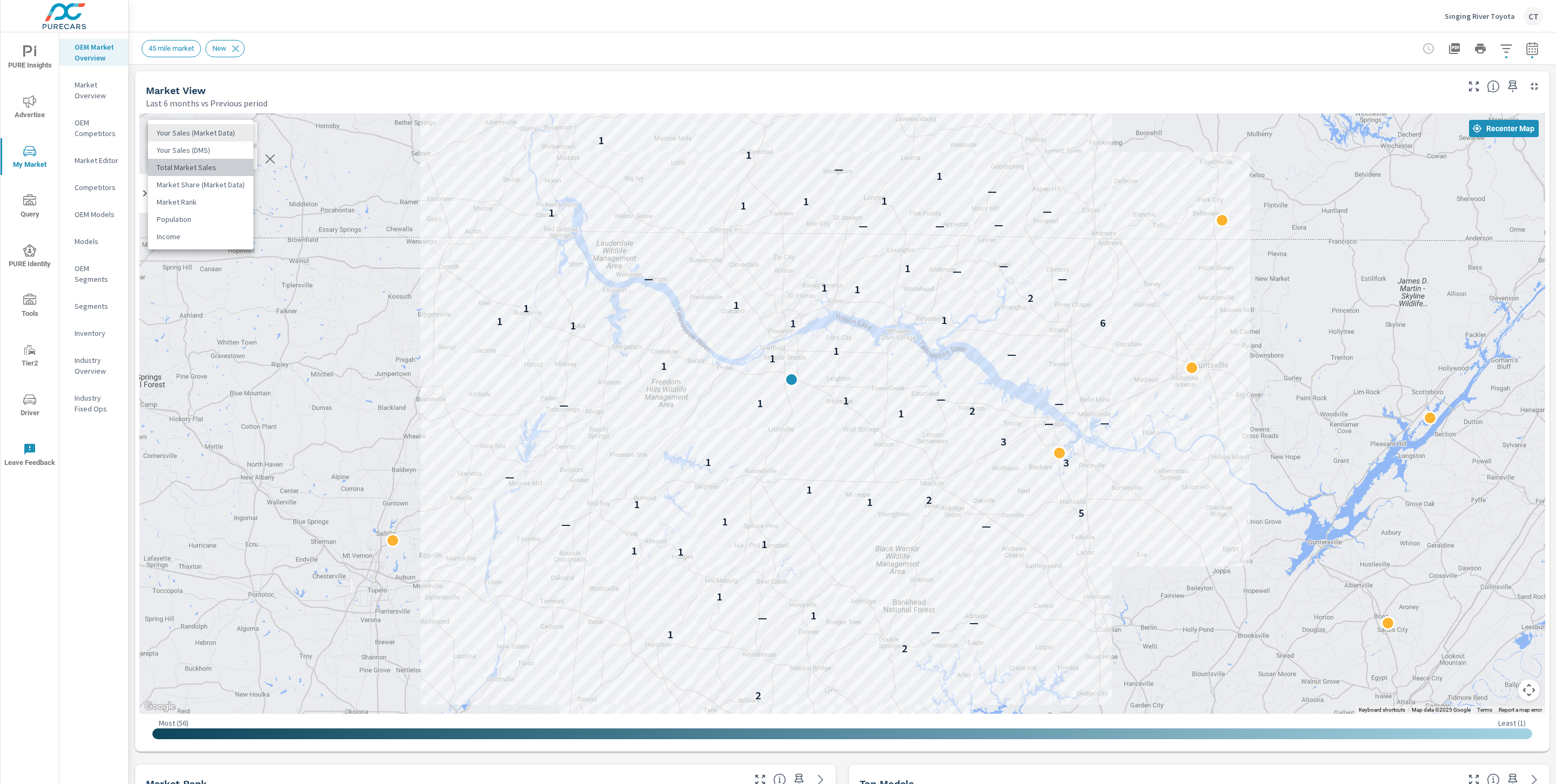
click at [210, 165] on li "Total Market Sales" at bounding box center [201, 167] width 105 height 18
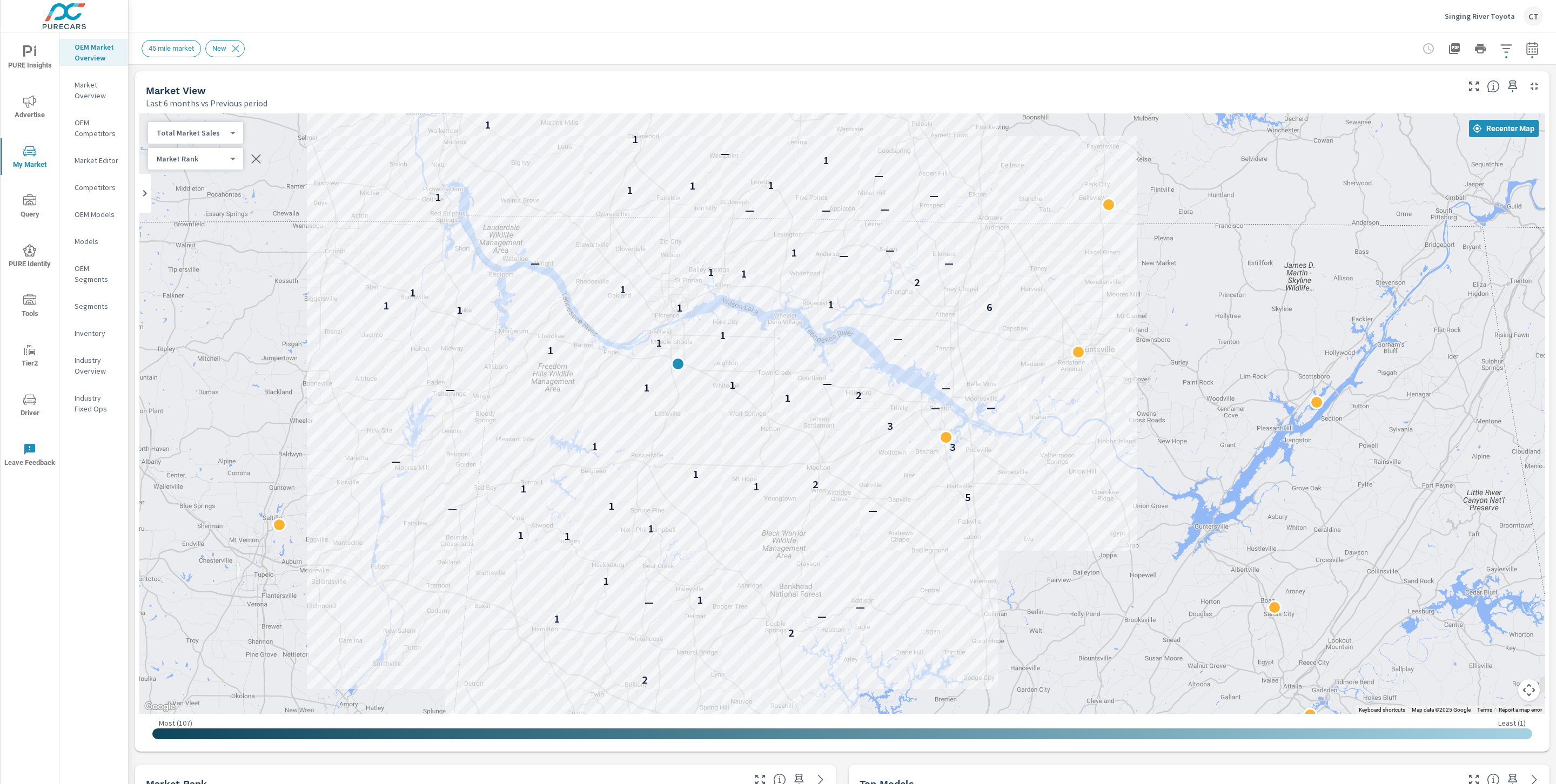
drag, startPoint x: 1351, startPoint y: 402, endPoint x: 1236, endPoint y: 386, distance: 116.1
click at [768, 386] on div "2 2 1 — — — 1 1 1 1 1 — — 1 5 1 1 2 1 — 3 1 3 — — 1 2 — — 1 1 — 1 1 — 1 1 1 6 1…" at bounding box center [842, 414] width 1405 height 601
click at [213, 135] on body "PURE Insights Advertise My Market Query PURE Identity Tools Tier2 Driver Leave …" at bounding box center [778, 392] width 1556 height 784
click at [202, 113] on li "Your Sales (DMS)" at bounding box center [201, 116] width 105 height 18
click at [185, 131] on body "PURE Insights Advertise My Market Query PURE Identity Tools Tier2 Driver Leave …" at bounding box center [778, 392] width 1556 height 784
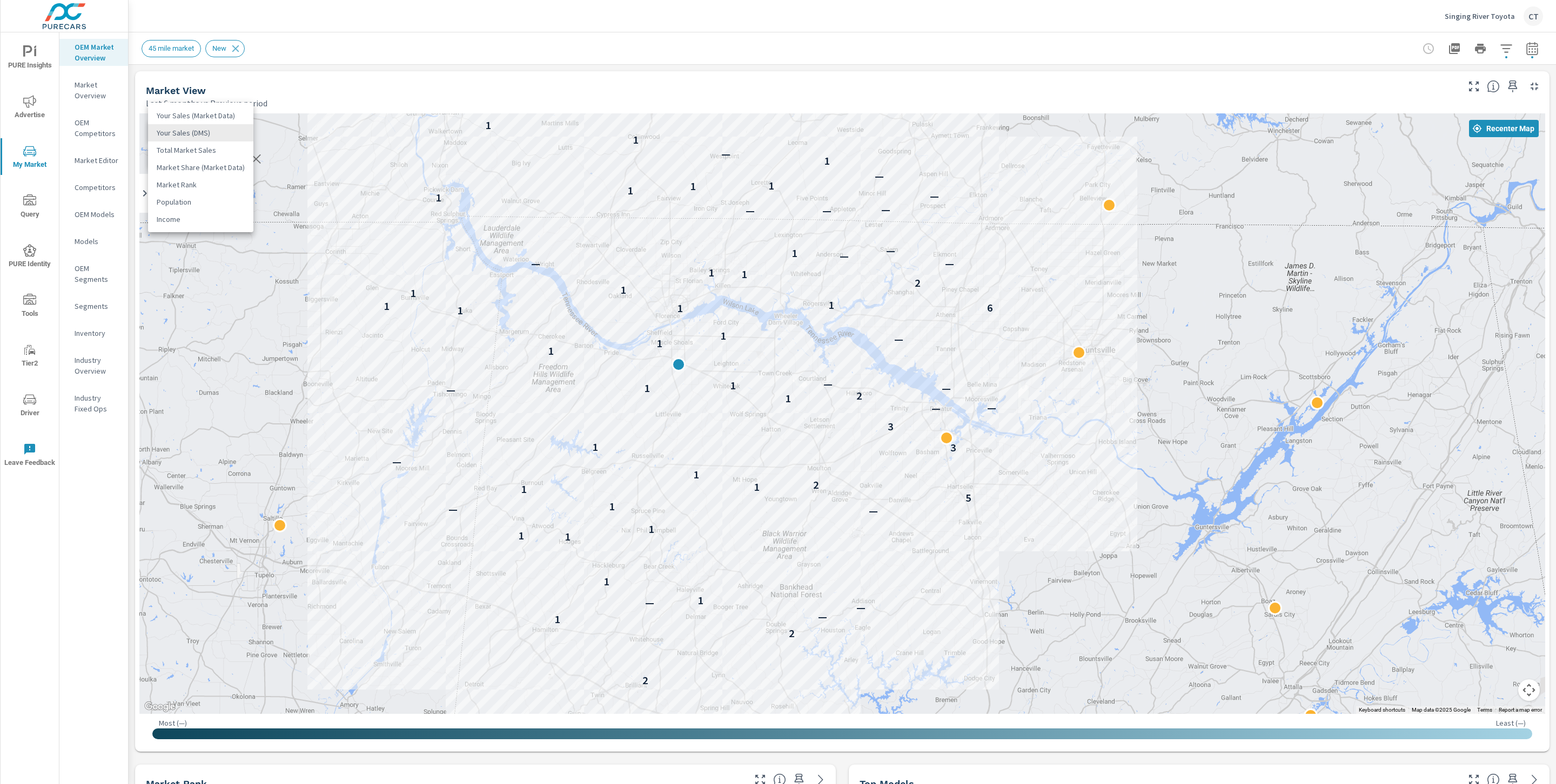
click at [194, 120] on li "Your Sales (Market Data)" at bounding box center [201, 116] width 105 height 18
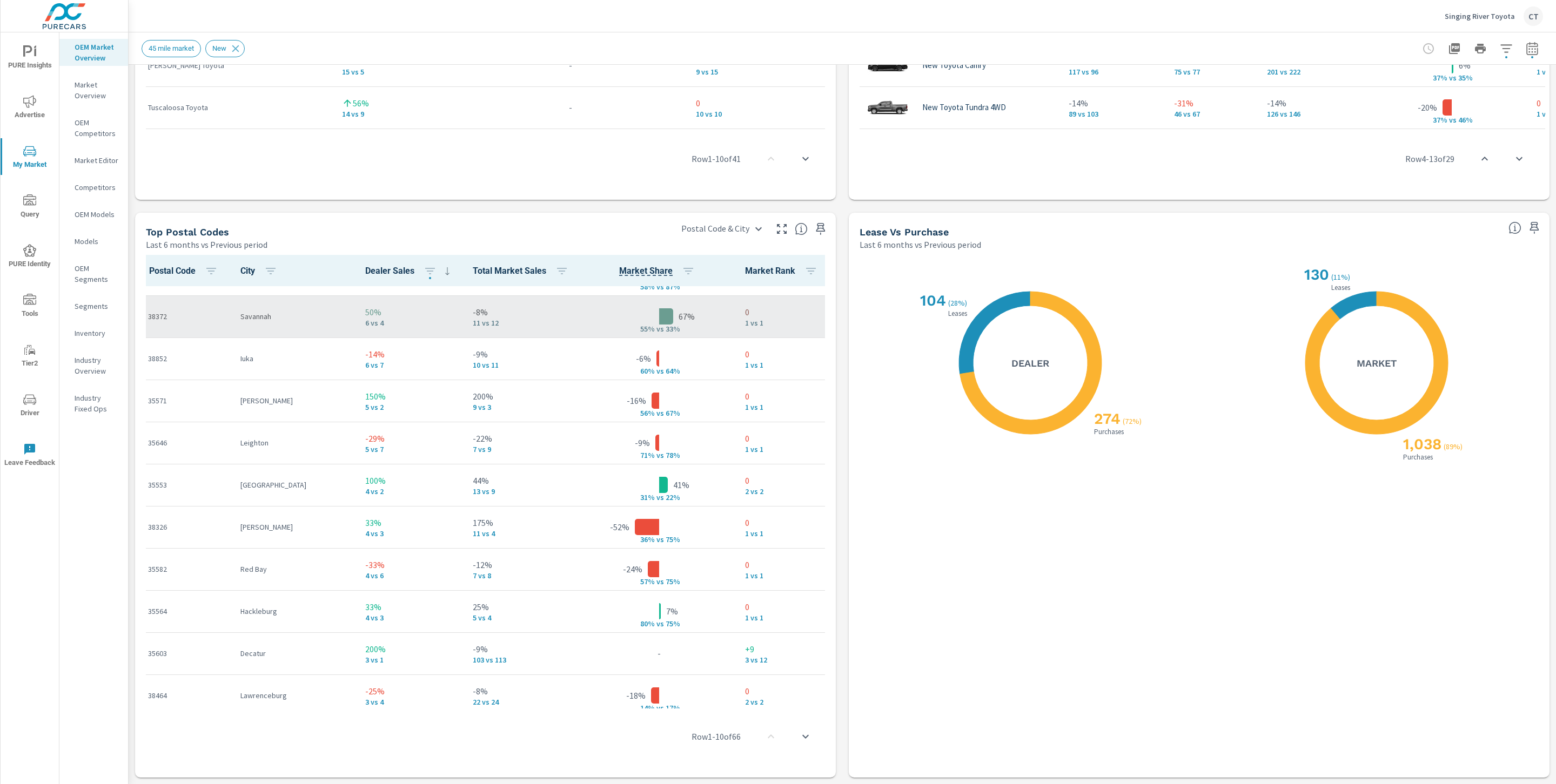
scroll to position [617, 0]
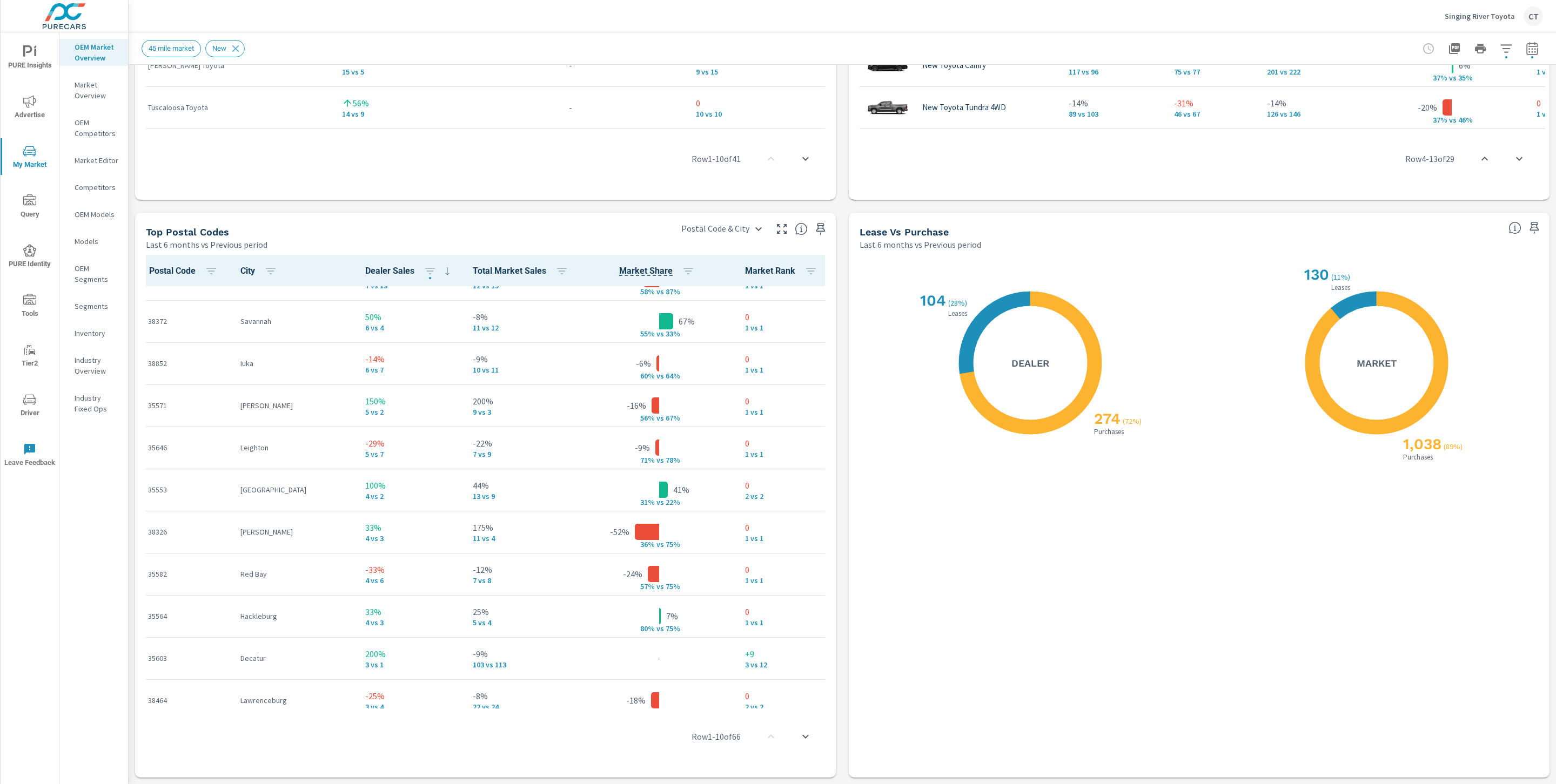
click at [619, 269] on span "Market Share" at bounding box center [646, 271] width 53 height 13
click at [682, 267] on icon "button" at bounding box center [688, 271] width 13 height 13
click at [602, 316] on span "ASC" at bounding box center [587, 316] width 46 height 11
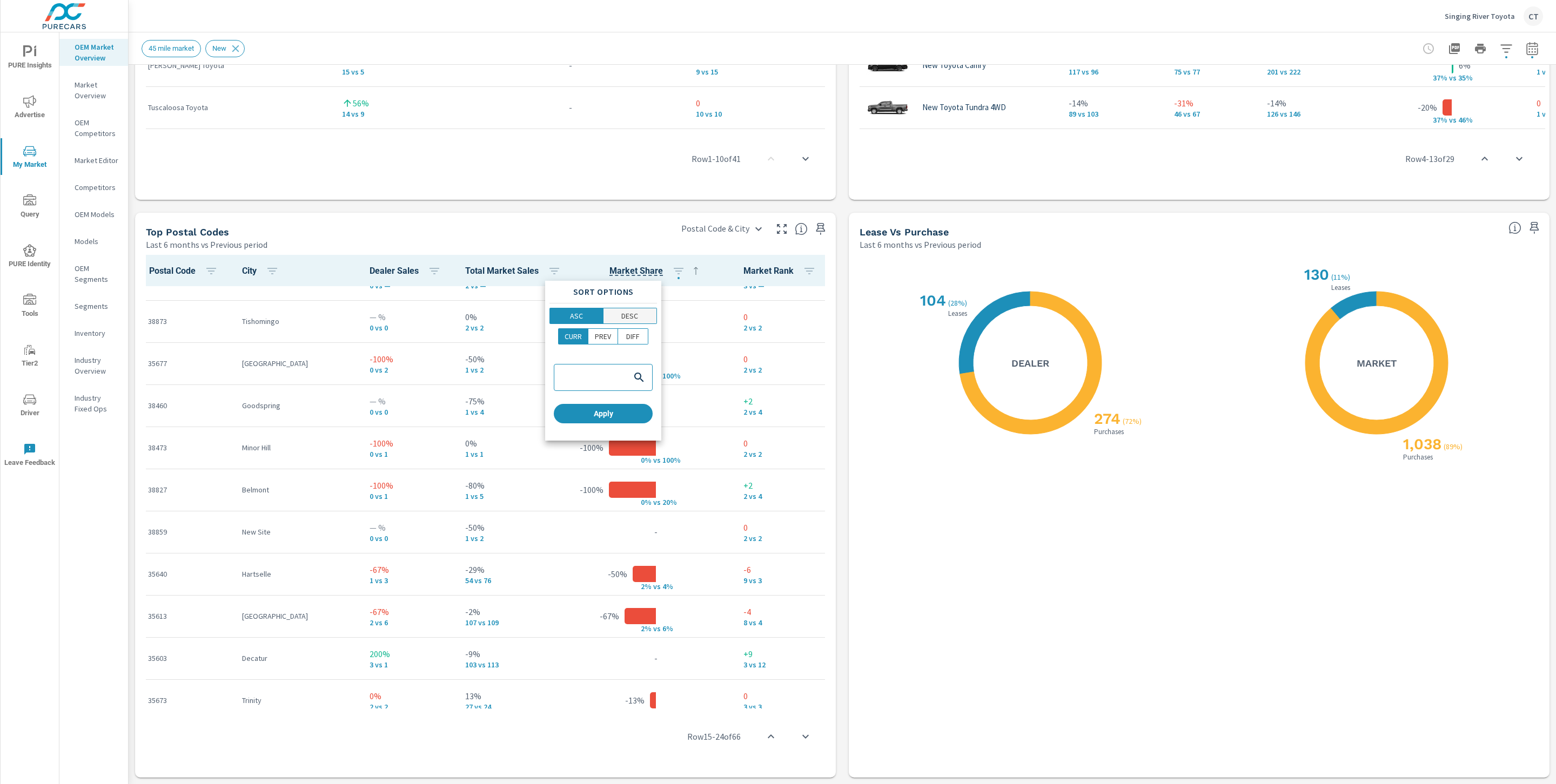
click at [635, 314] on p "DESC" at bounding box center [629, 316] width 17 height 11
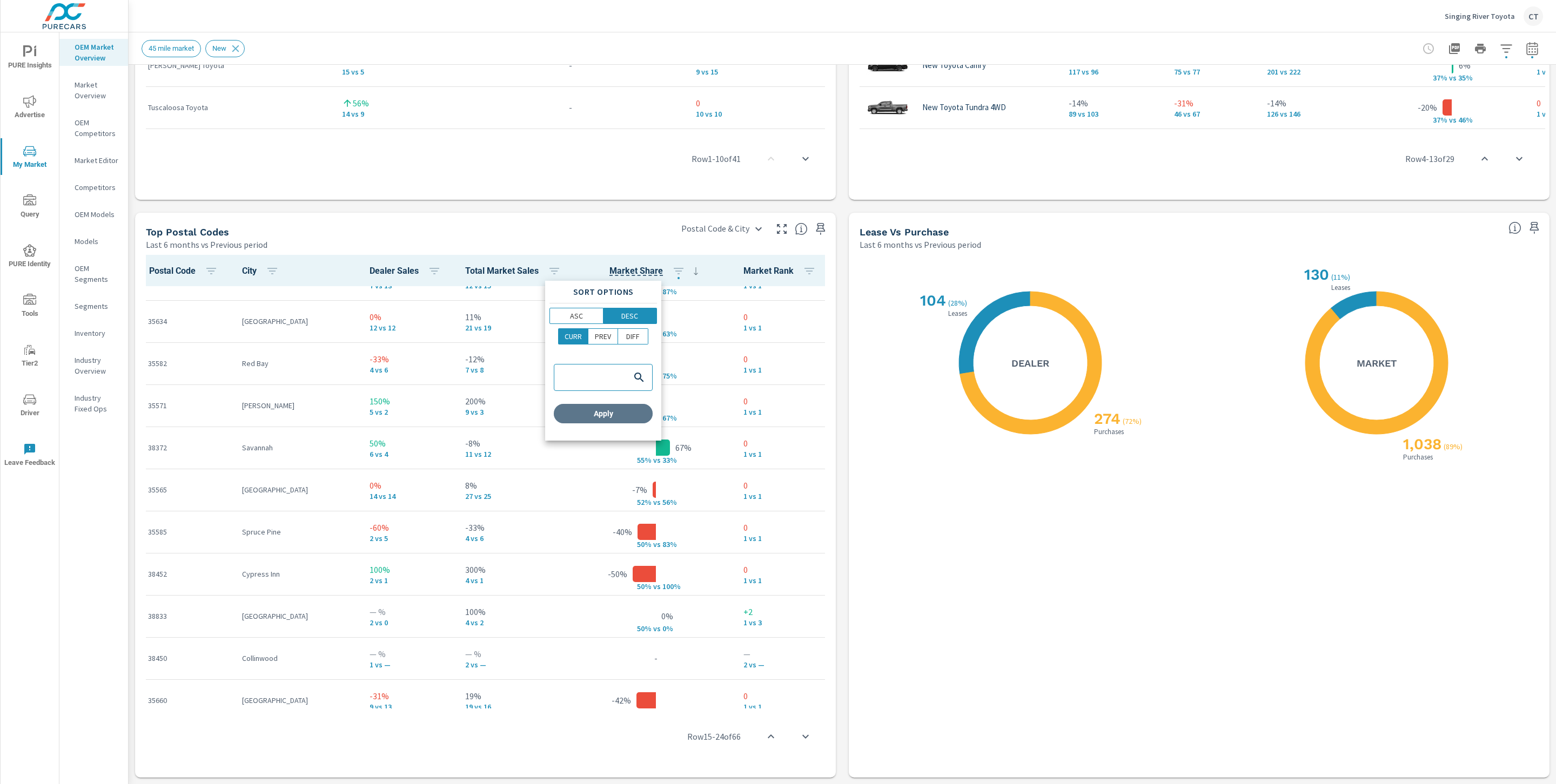
click at [623, 409] on span "Apply" at bounding box center [603, 414] width 90 height 10
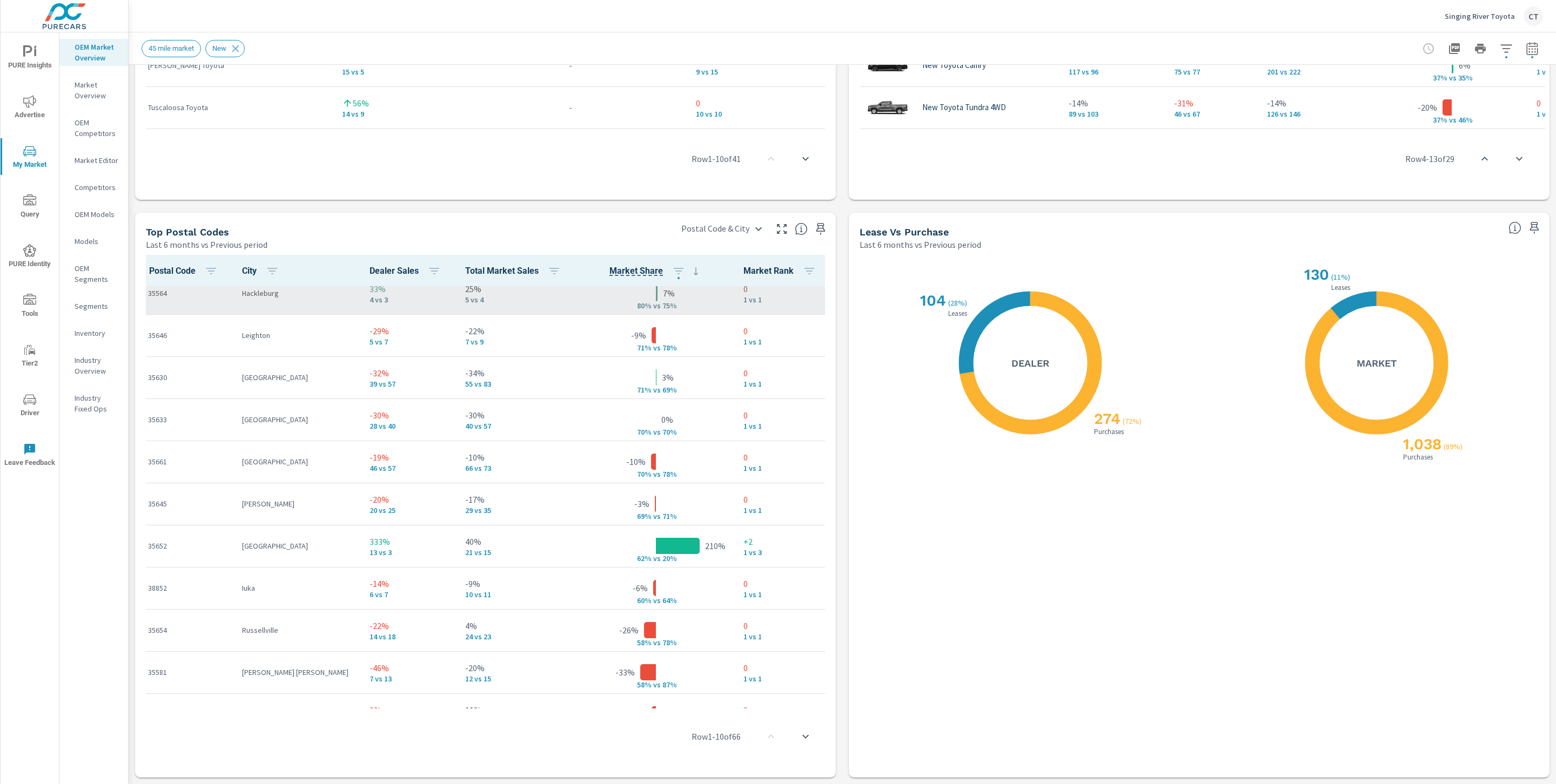
scroll to position [225, 0]
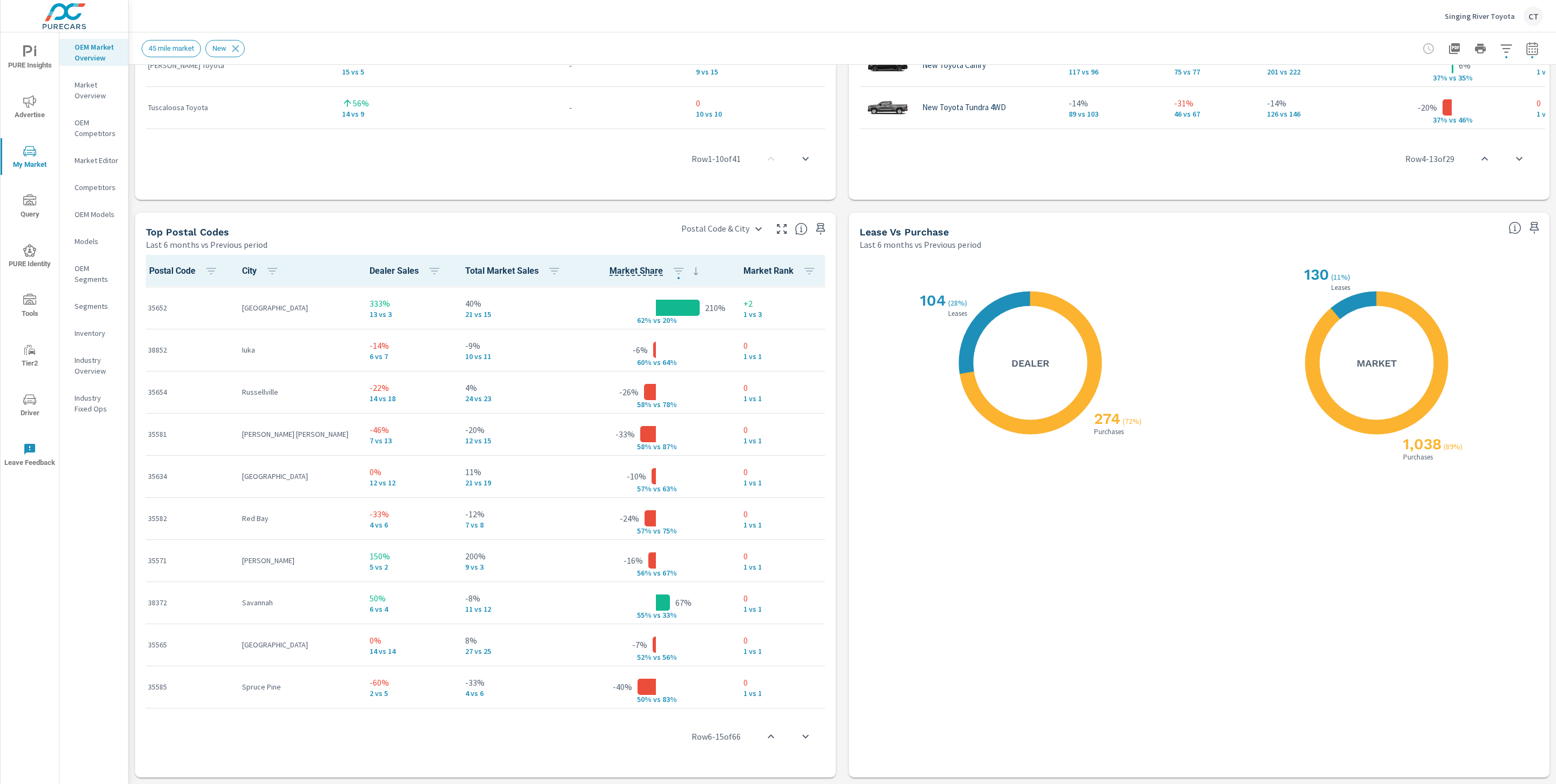
scroll to position [465, 0]
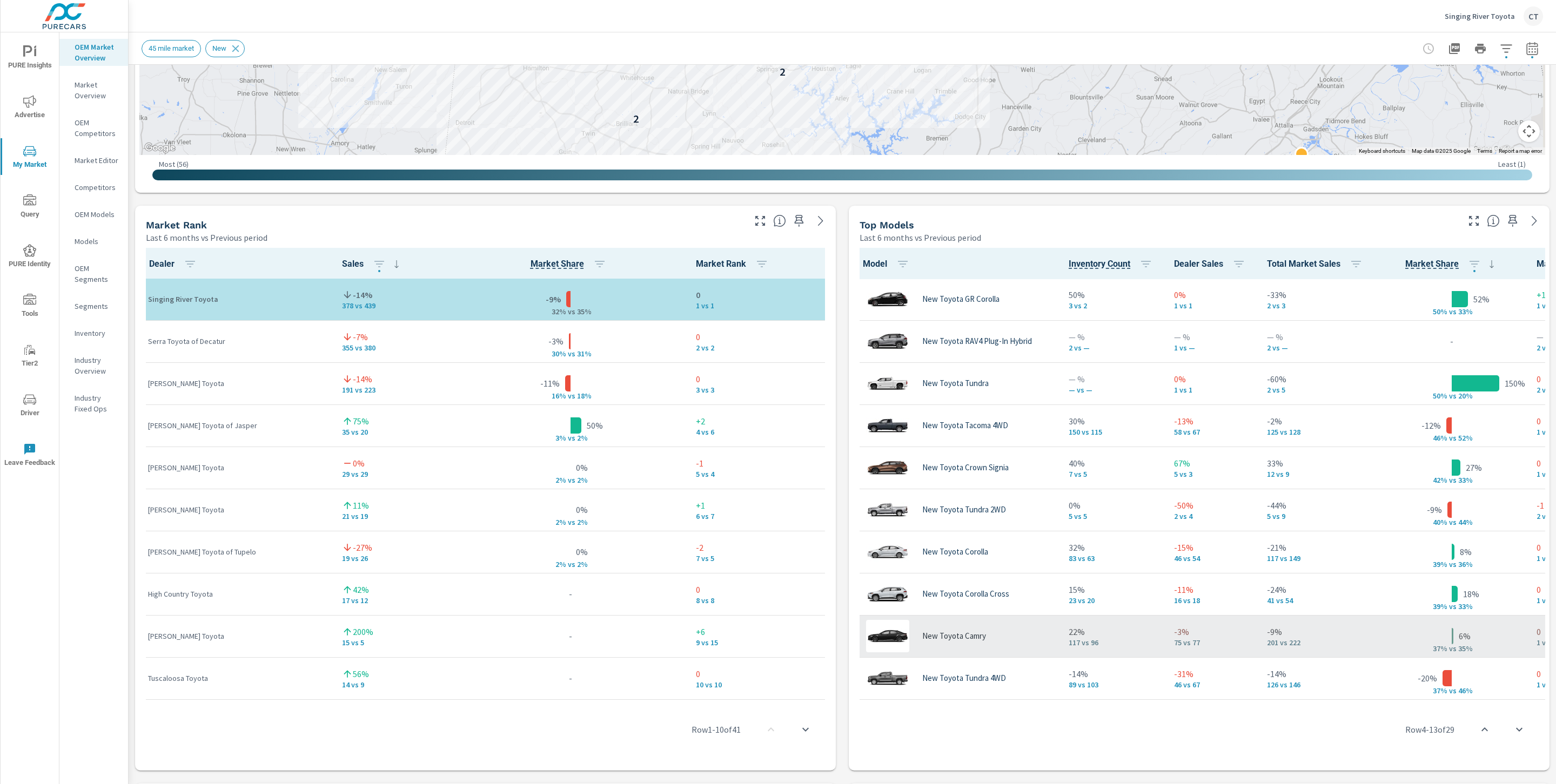
scroll to position [536, 0]
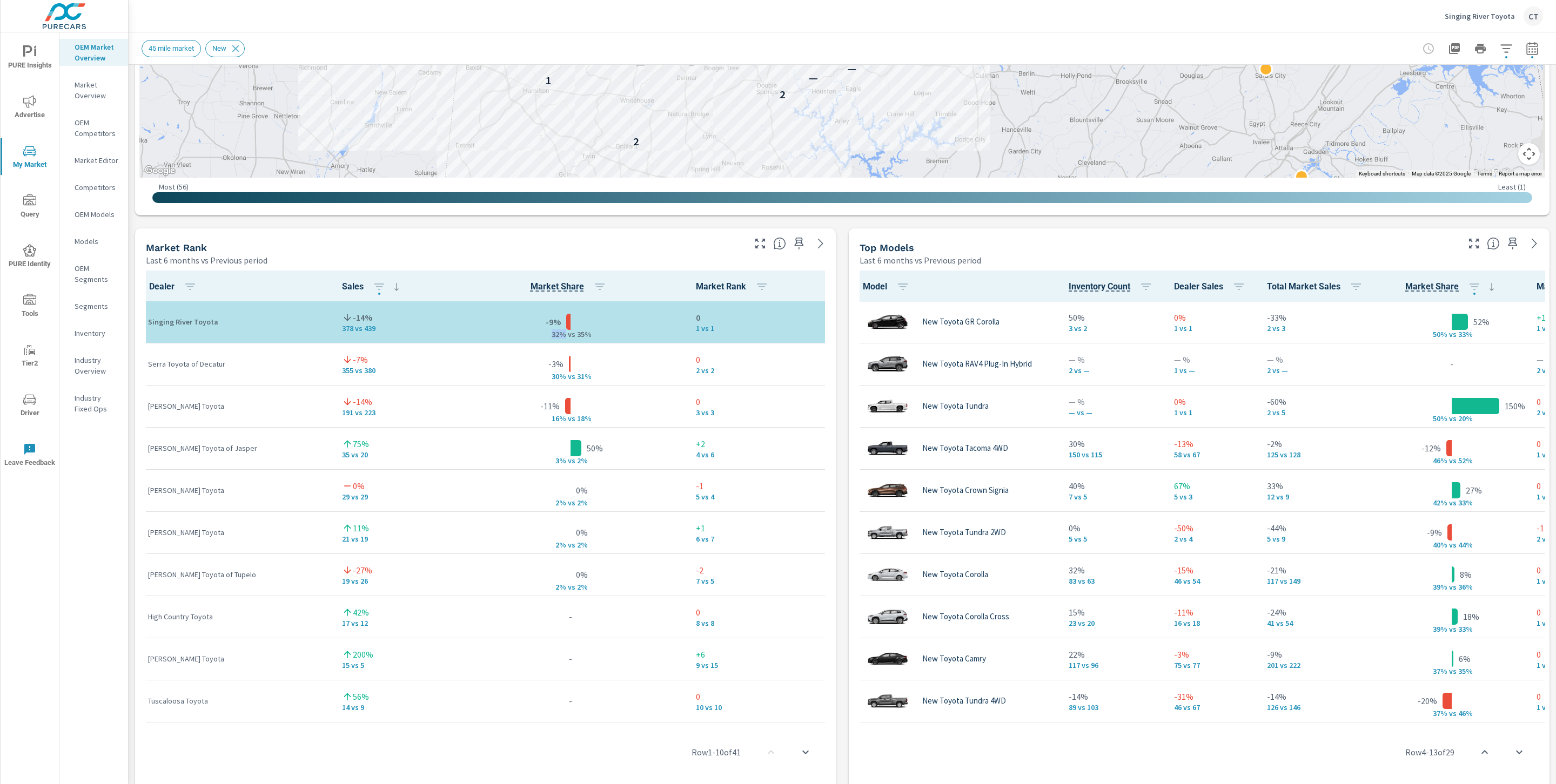
drag, startPoint x: 529, startPoint y: 337, endPoint x: 544, endPoint y: 336, distance: 15.0
click at [544, 336] on p "32% v" at bounding box center [557, 334] width 28 height 10
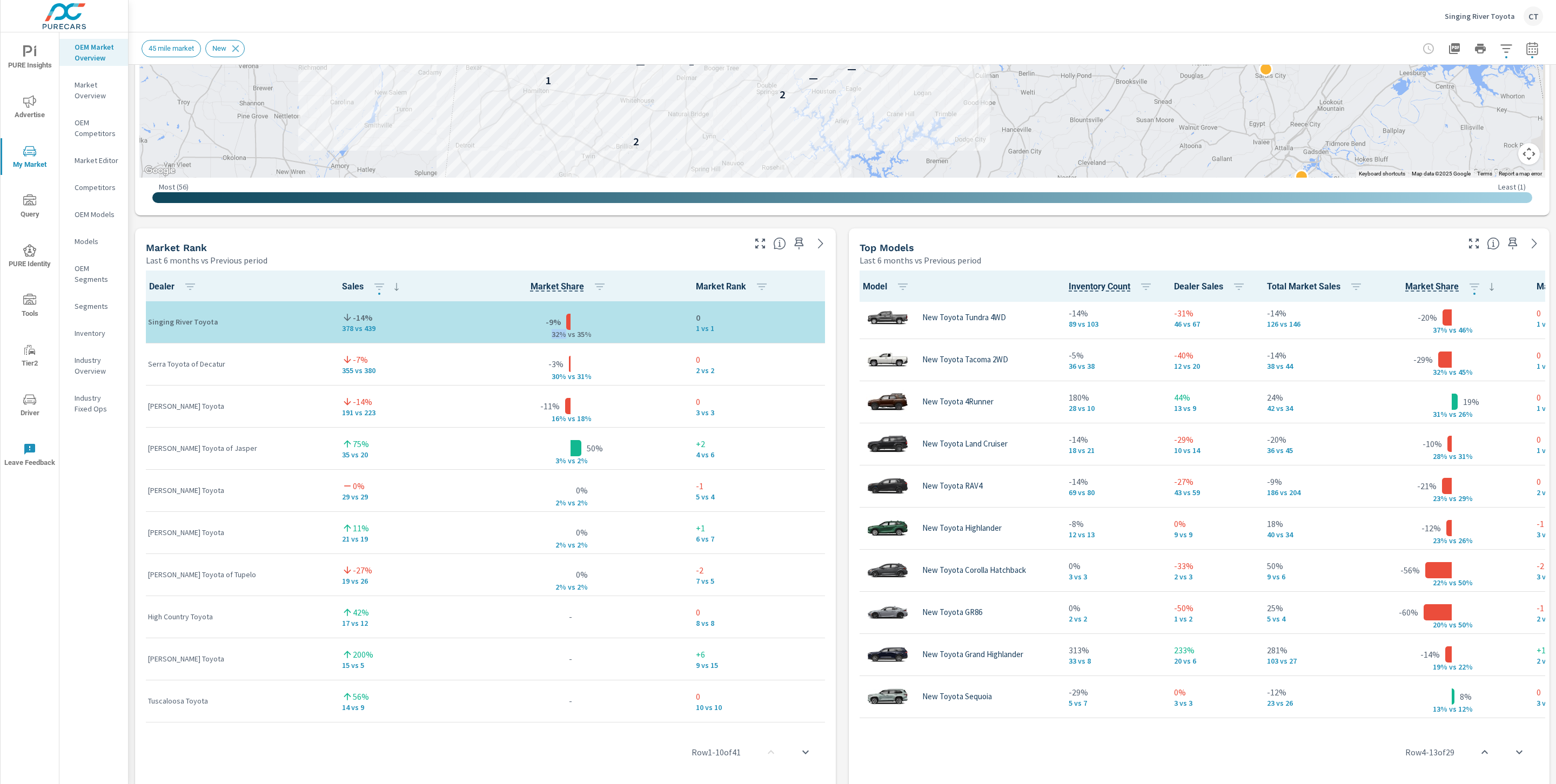
scroll to position [528, 0]
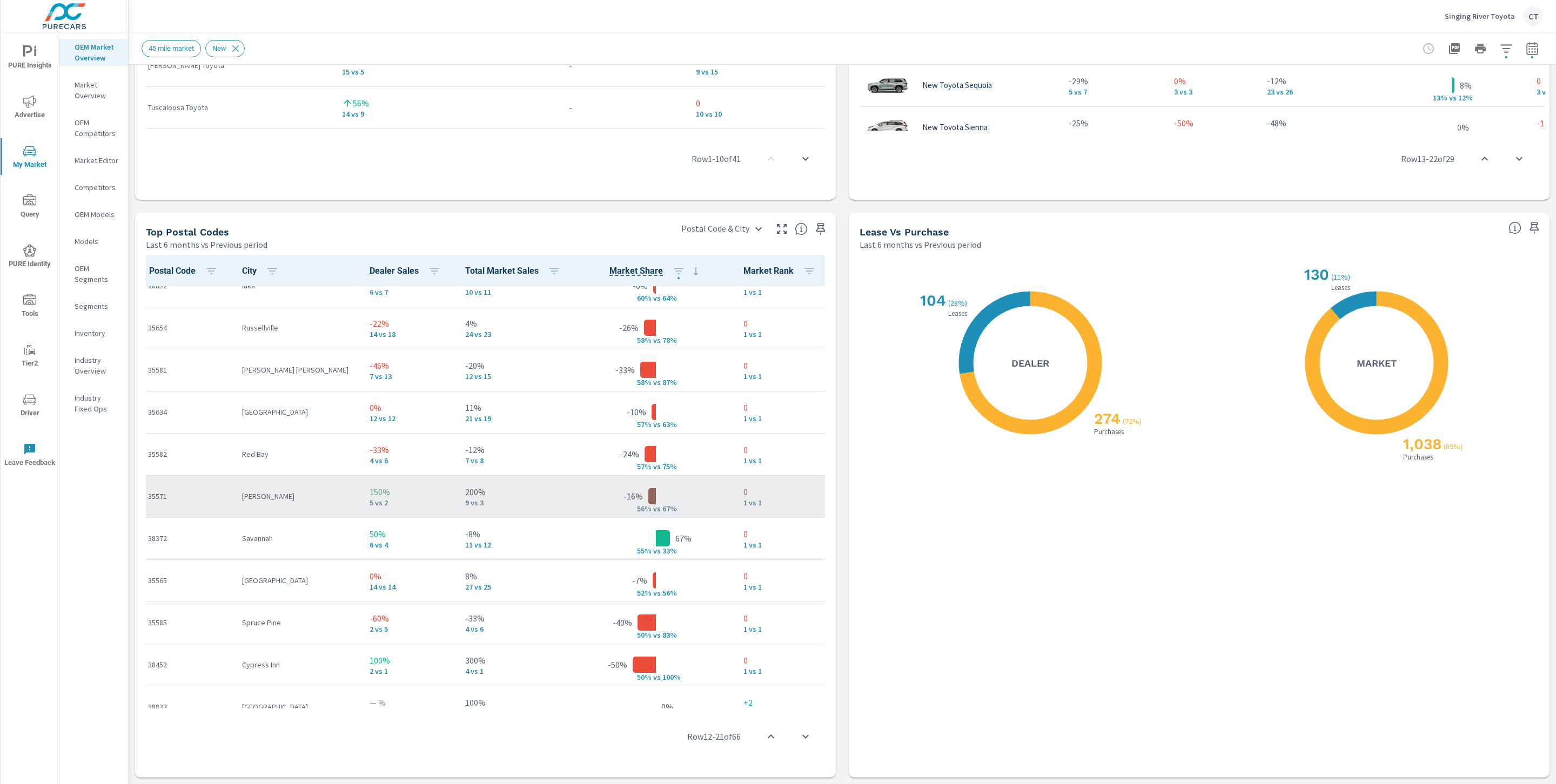
scroll to position [532, 0]
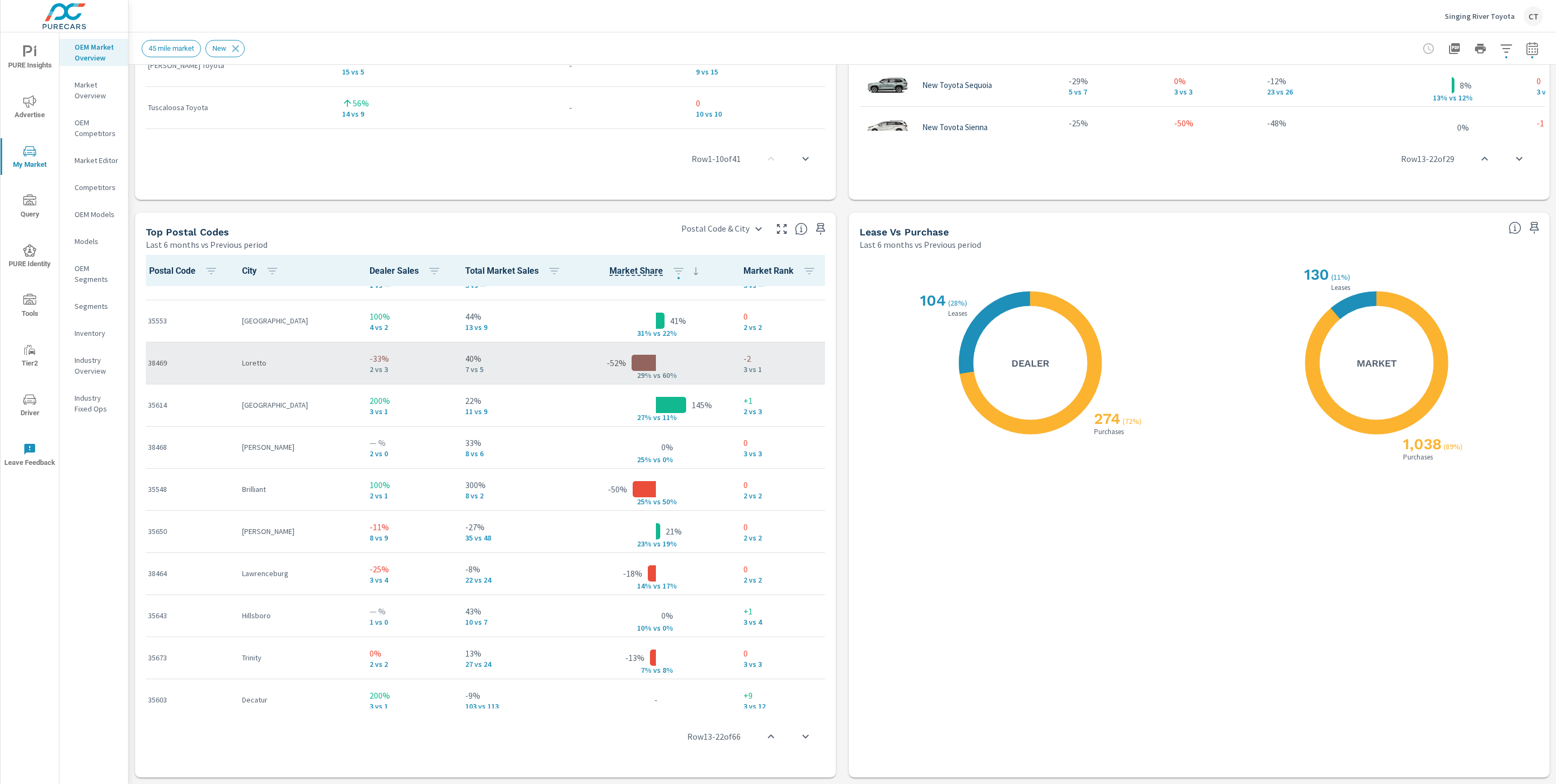
scroll to position [1301, 0]
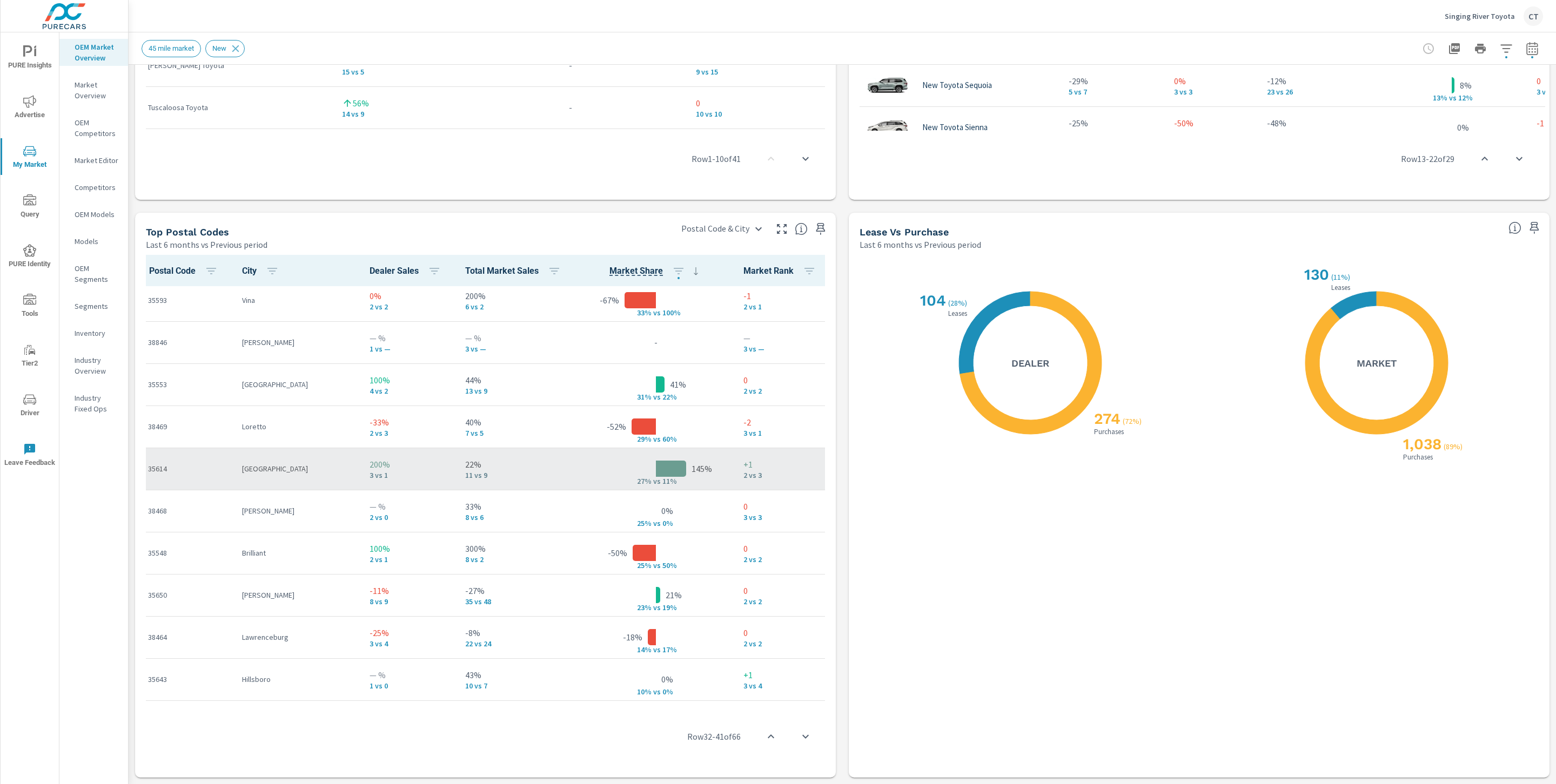
scroll to position [1272, 0]
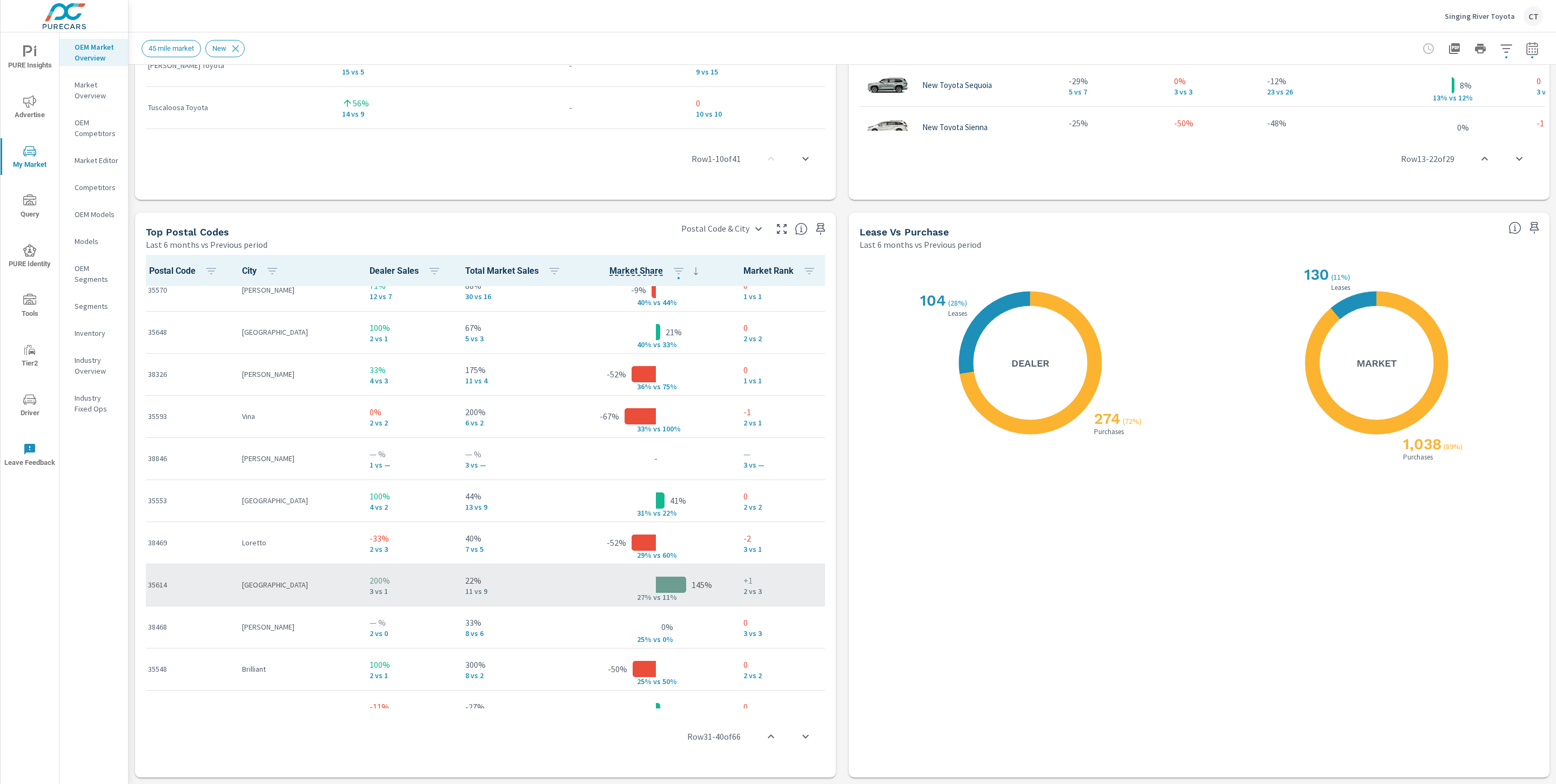
scroll to position [1149, 0]
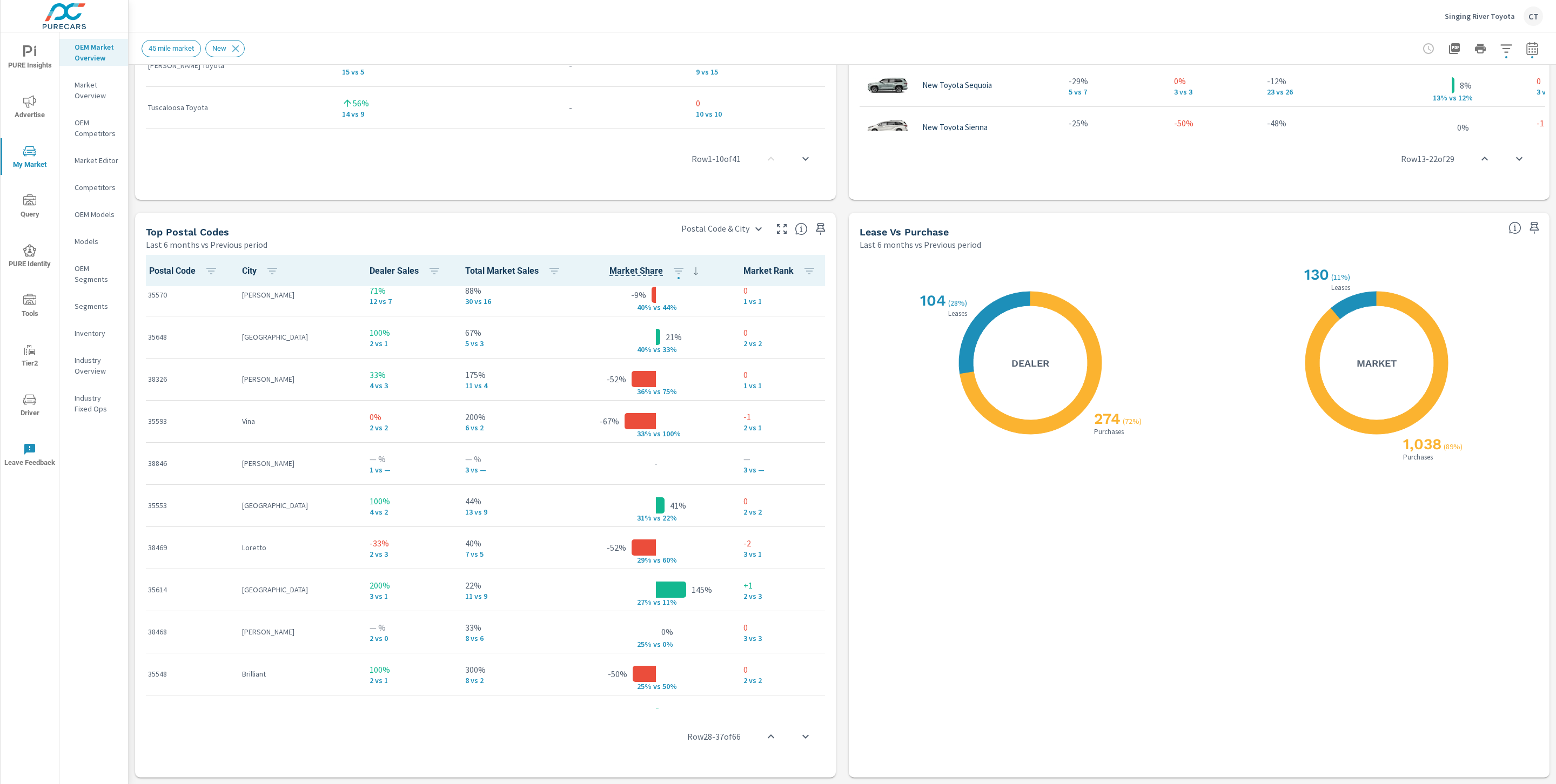
click at [768, 229] on icon "button" at bounding box center [782, 229] width 13 height 13
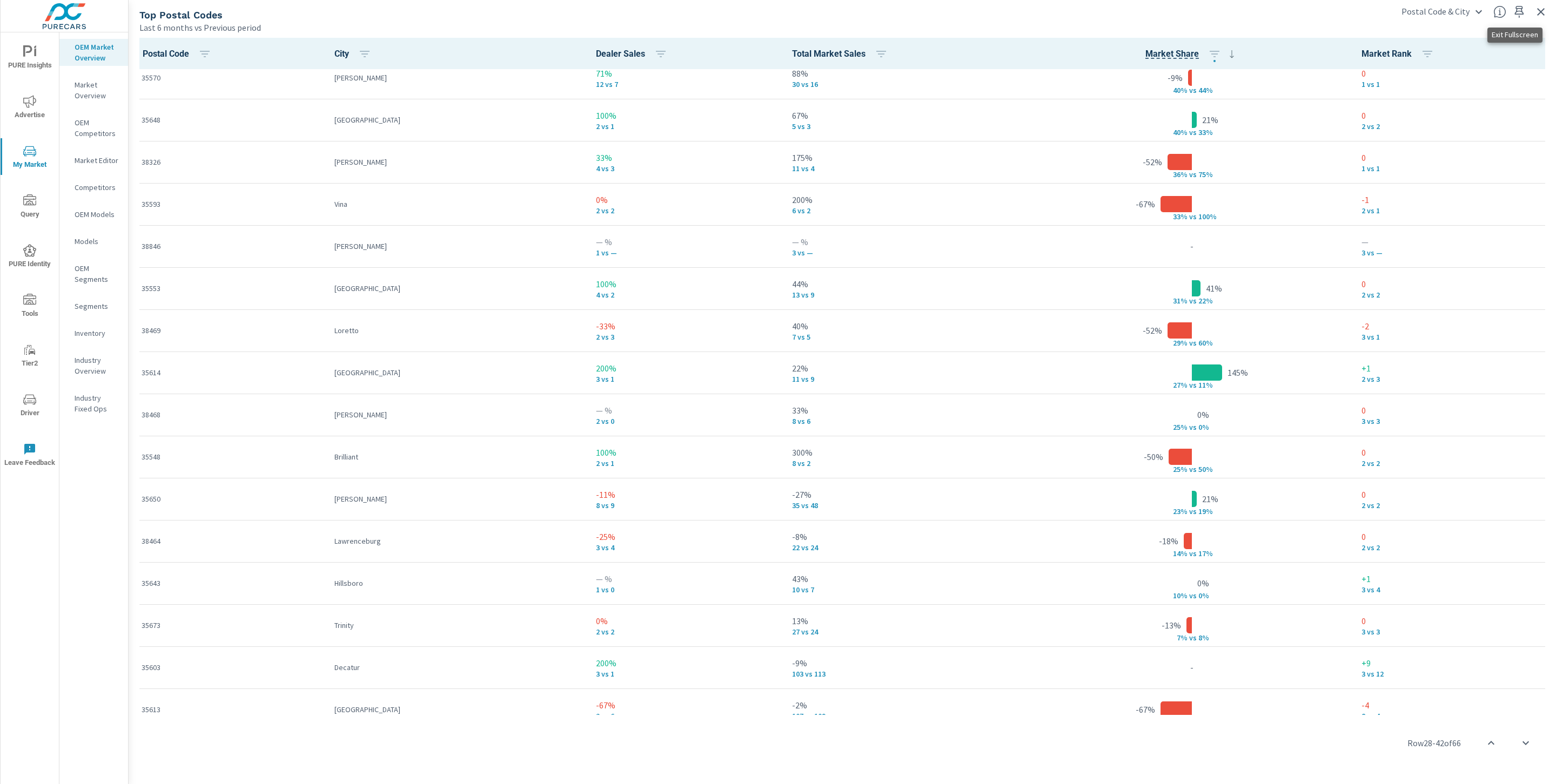
click at [768, 10] on icon "button" at bounding box center [1541, 12] width 13 height 13
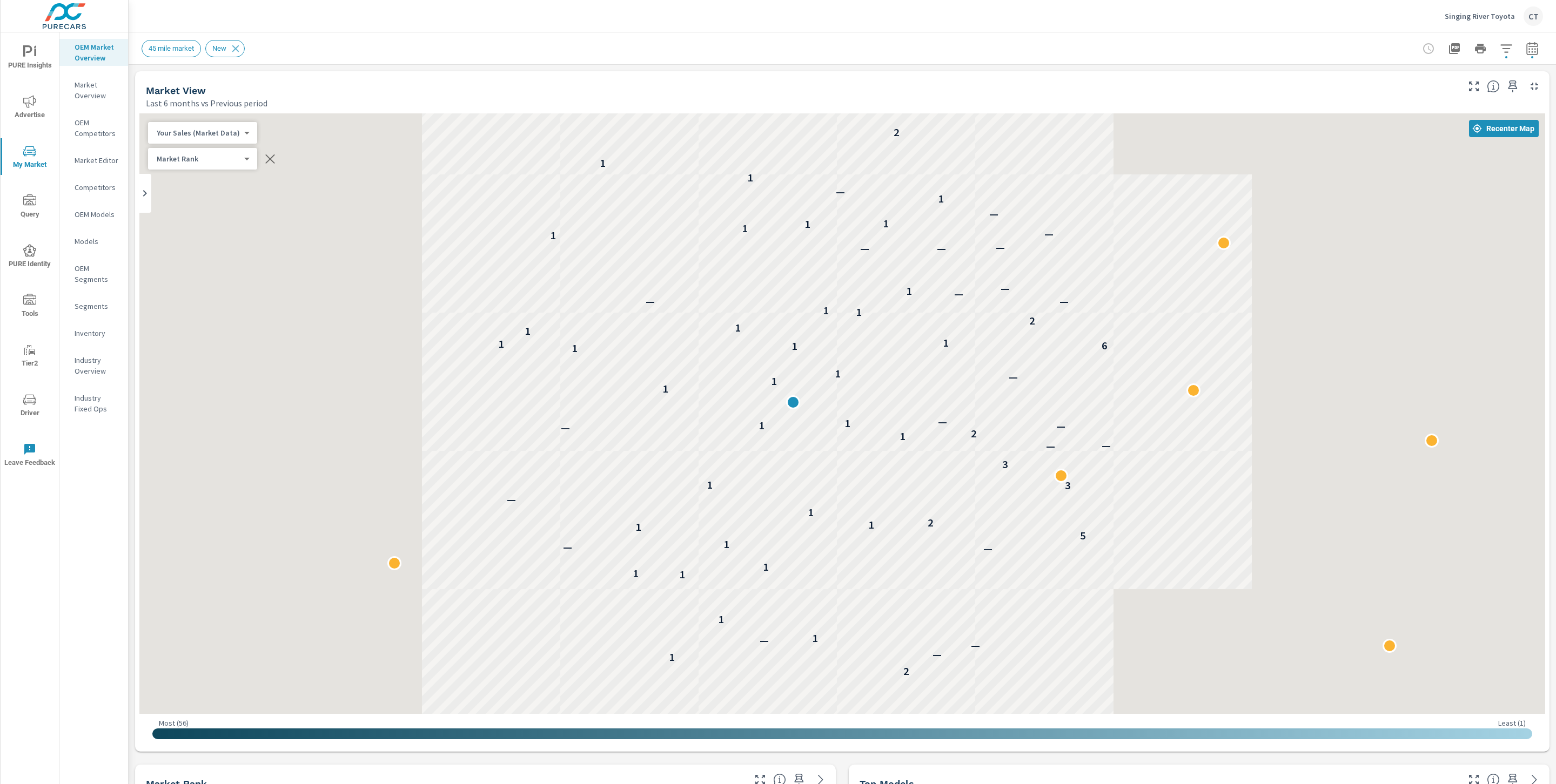
scroll to position [506, 0]
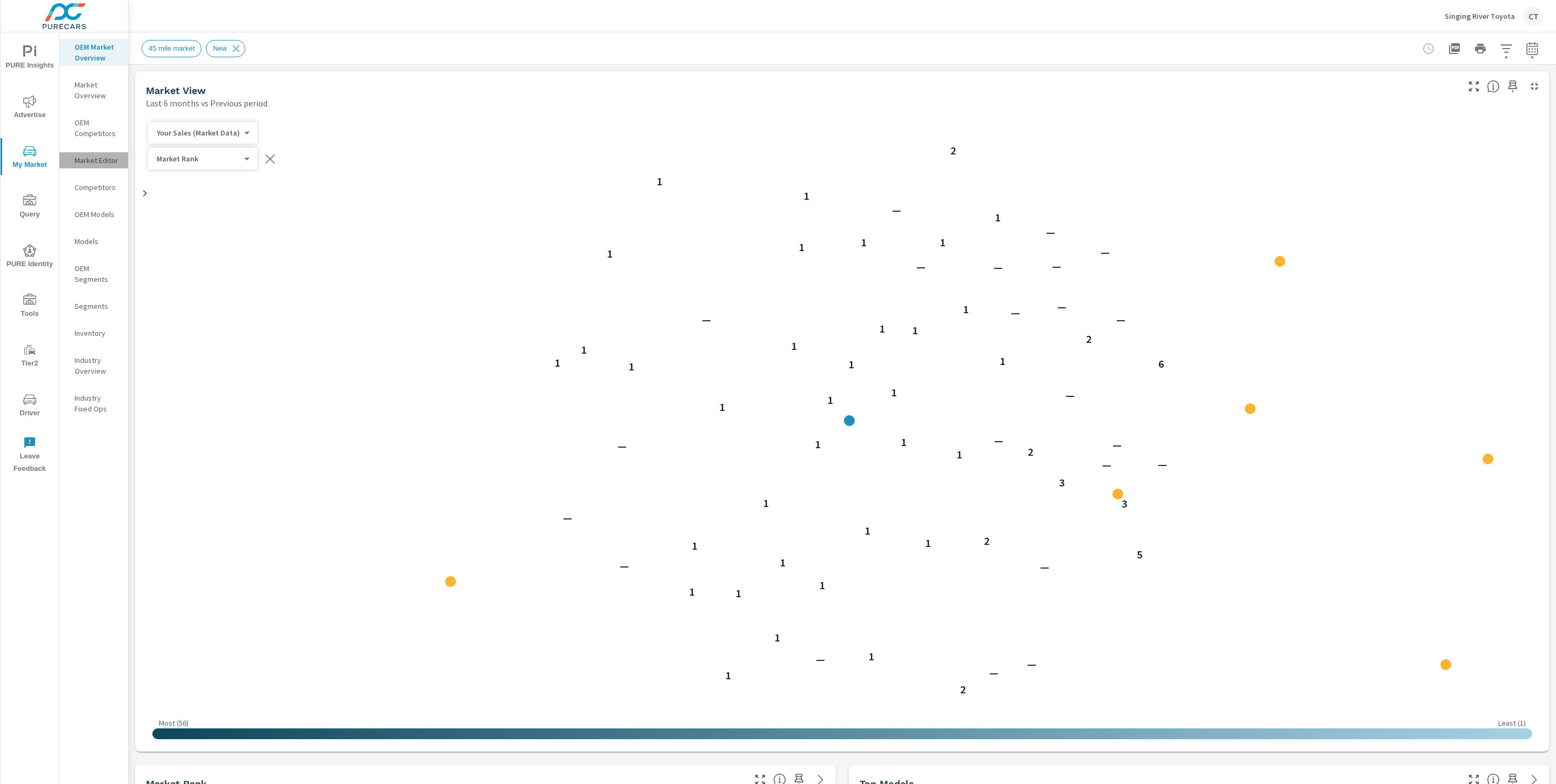
click at [92, 155] on p "Market Editor" at bounding box center [97, 161] width 45 height 11
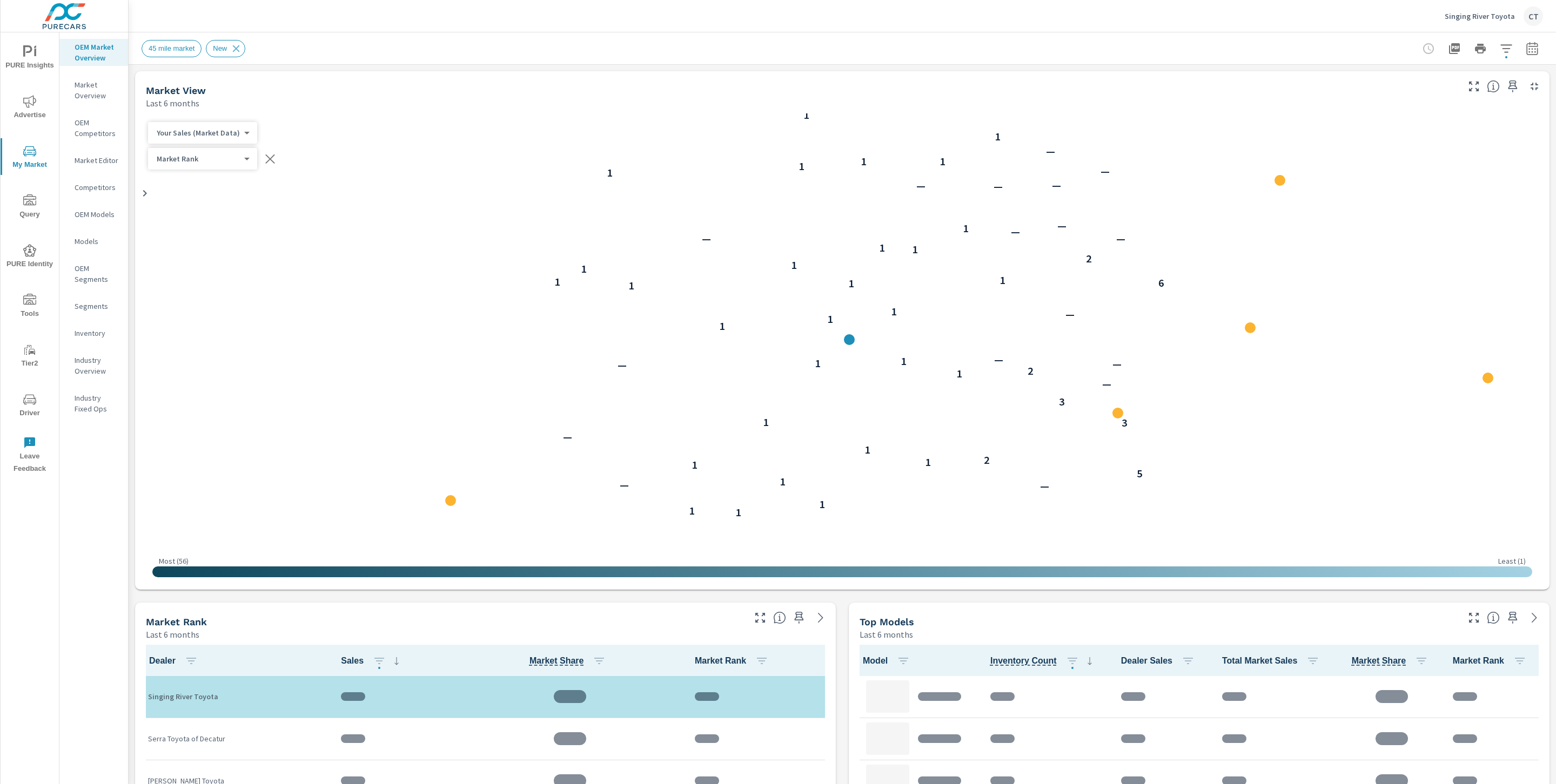
scroll to position [1138, 0]
click at [1499, 48] on icon "button" at bounding box center [1506, 49] width 13 height 13
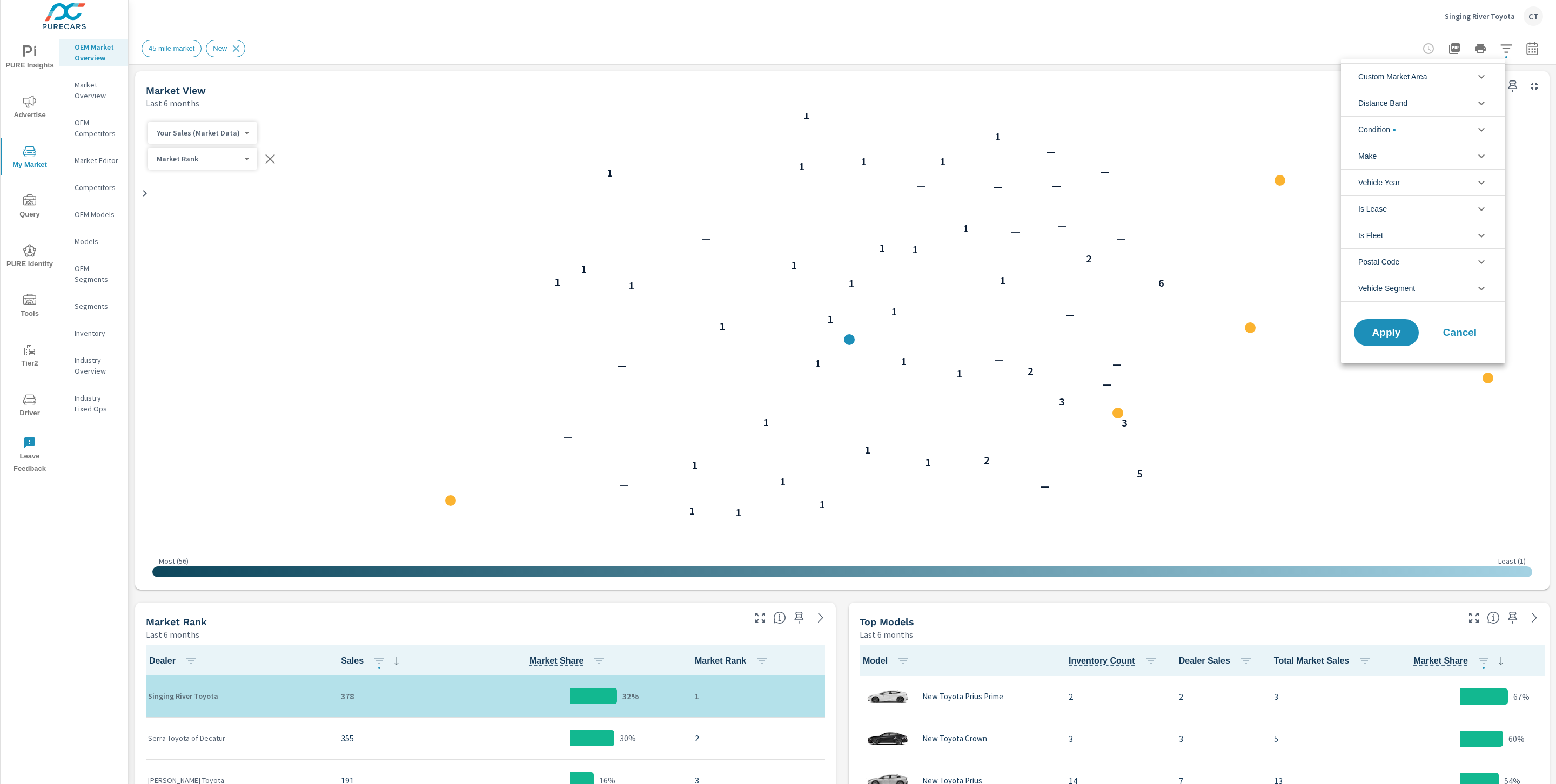
scroll to position [506, 0]
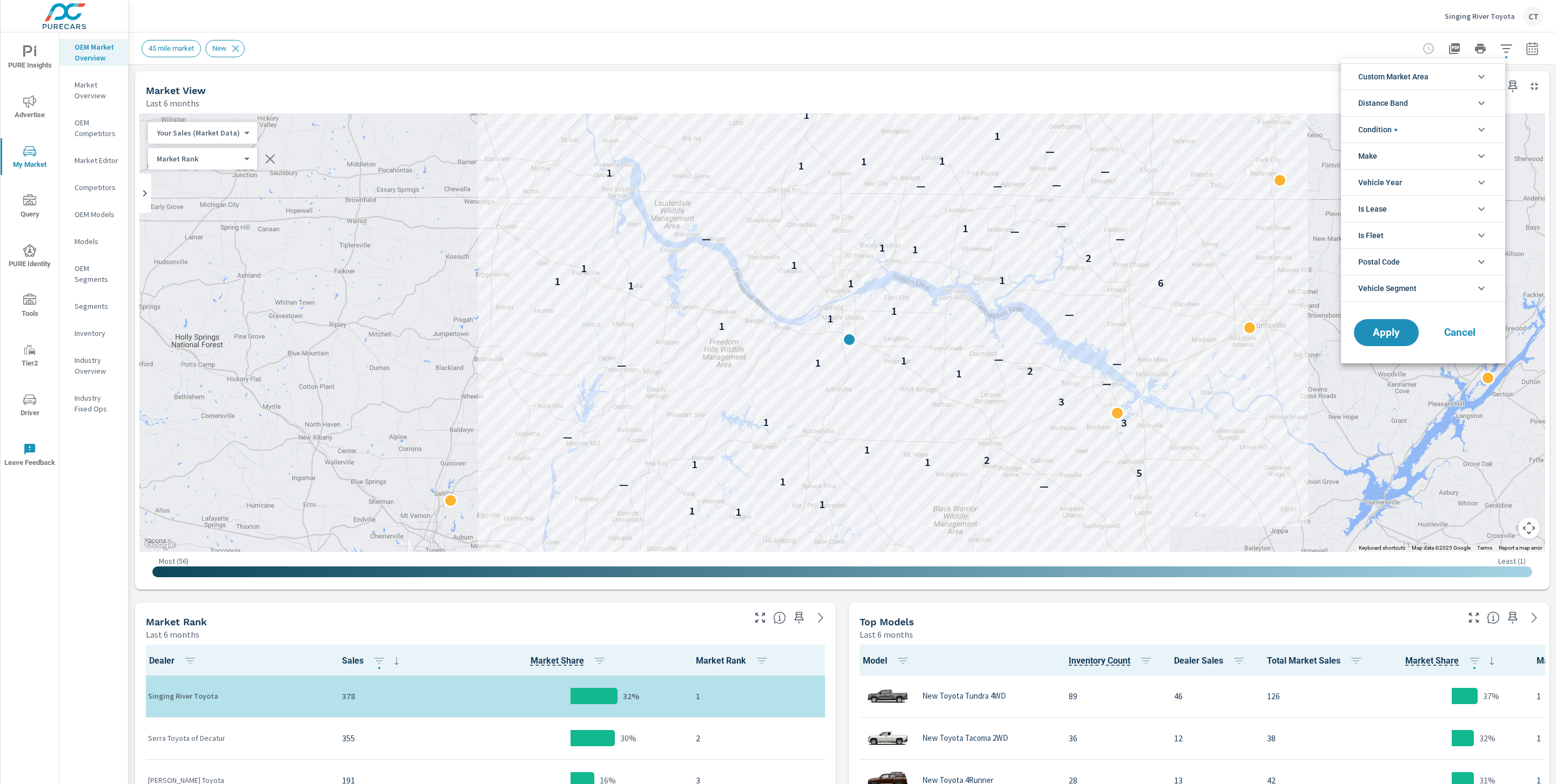
click at [1417, 81] on span "Custom Market Area" at bounding box center [1393, 76] width 70 height 26
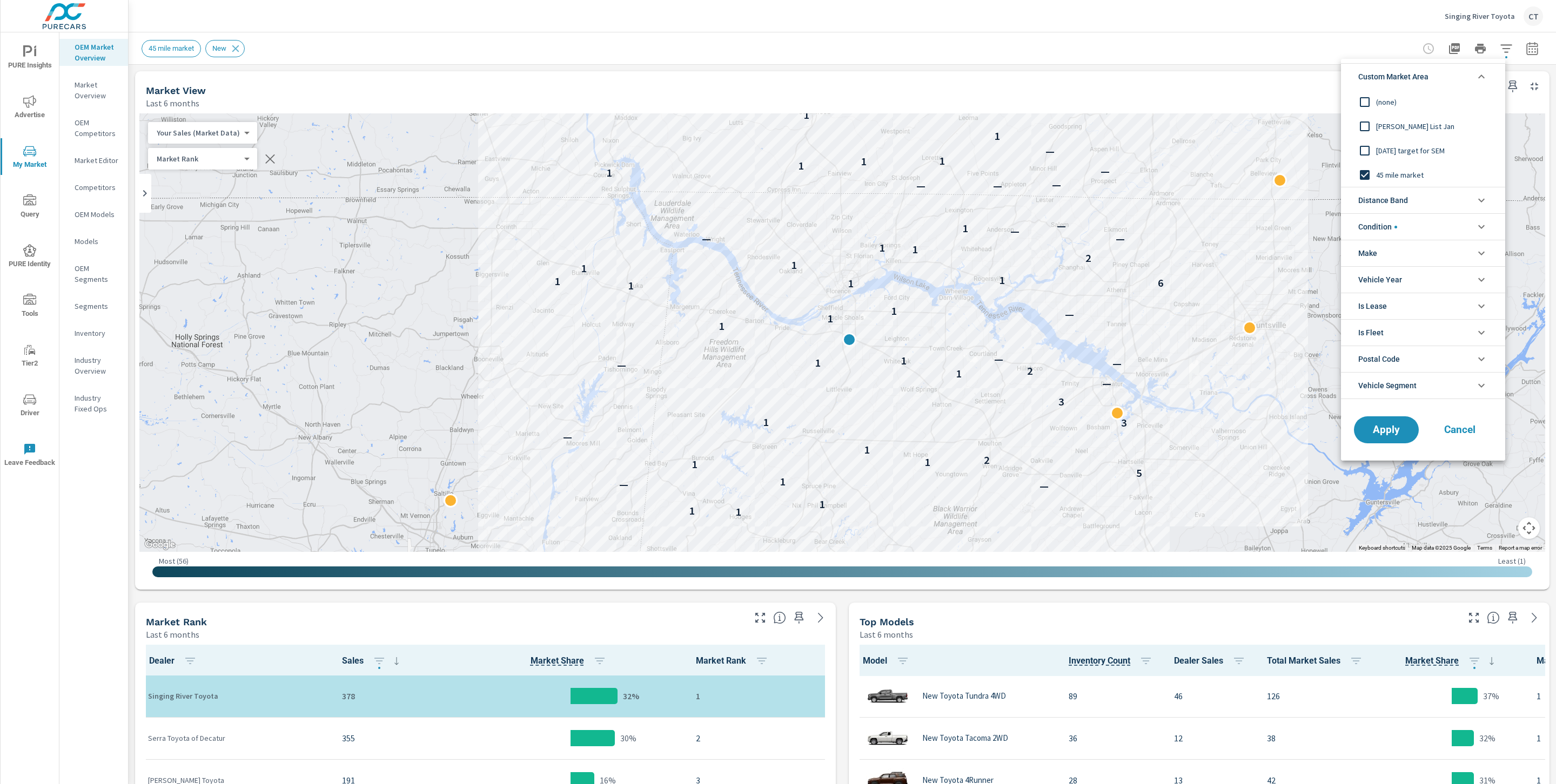
click at [1389, 172] on span "45 mile market" at bounding box center [1435, 174] width 118 height 13
click at [94, 161] on div at bounding box center [778, 392] width 1556 height 784
click at [94, 161] on div "Custom Market Area (none) Charlotte Zip List Jan [DATE] target for SEM 45 mile …" at bounding box center [778, 392] width 1556 height 784
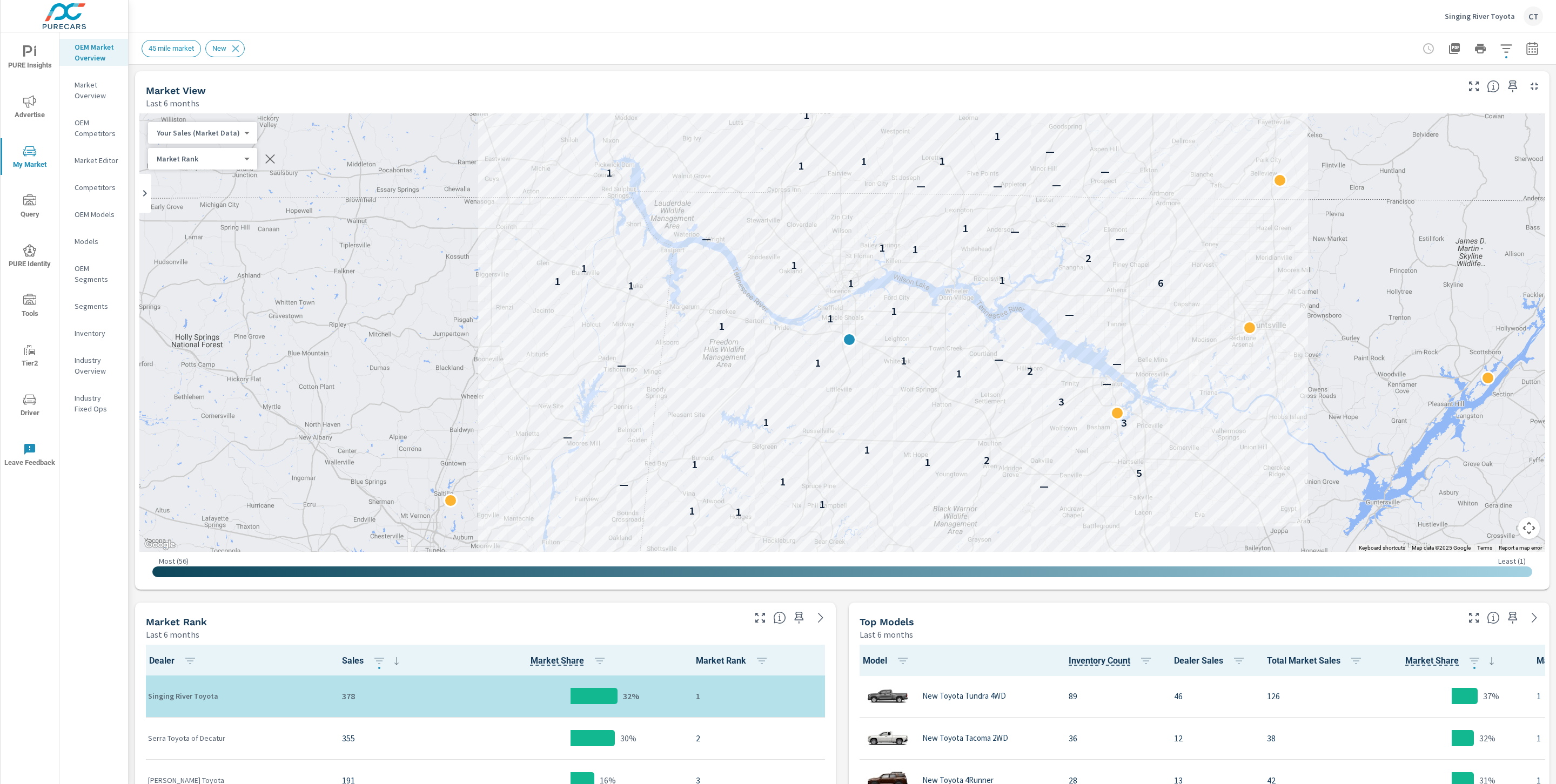
click at [94, 161] on p "Market Editor" at bounding box center [97, 161] width 45 height 11
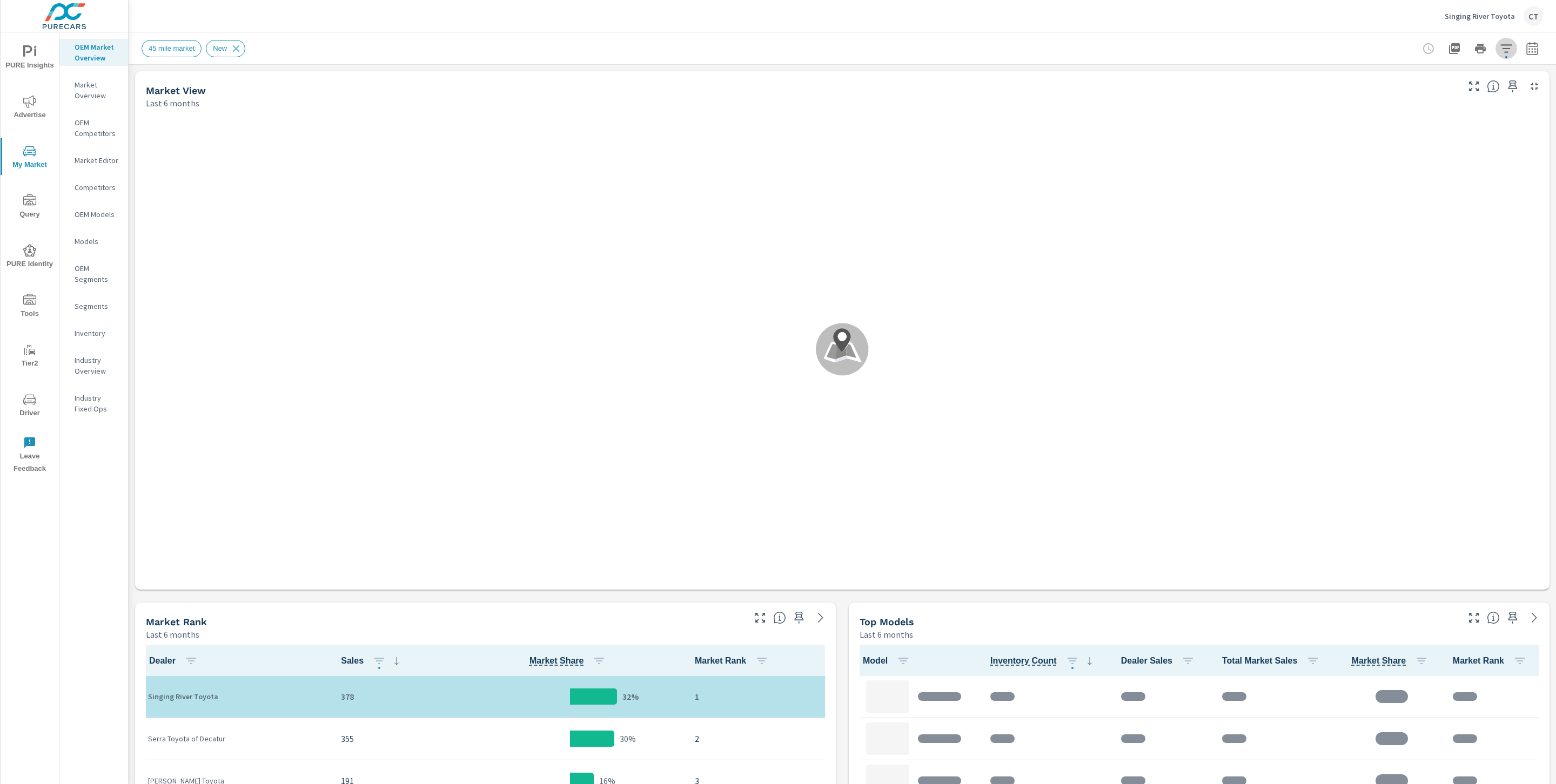
click at [1499, 49] on icon "button" at bounding box center [1506, 49] width 13 height 13
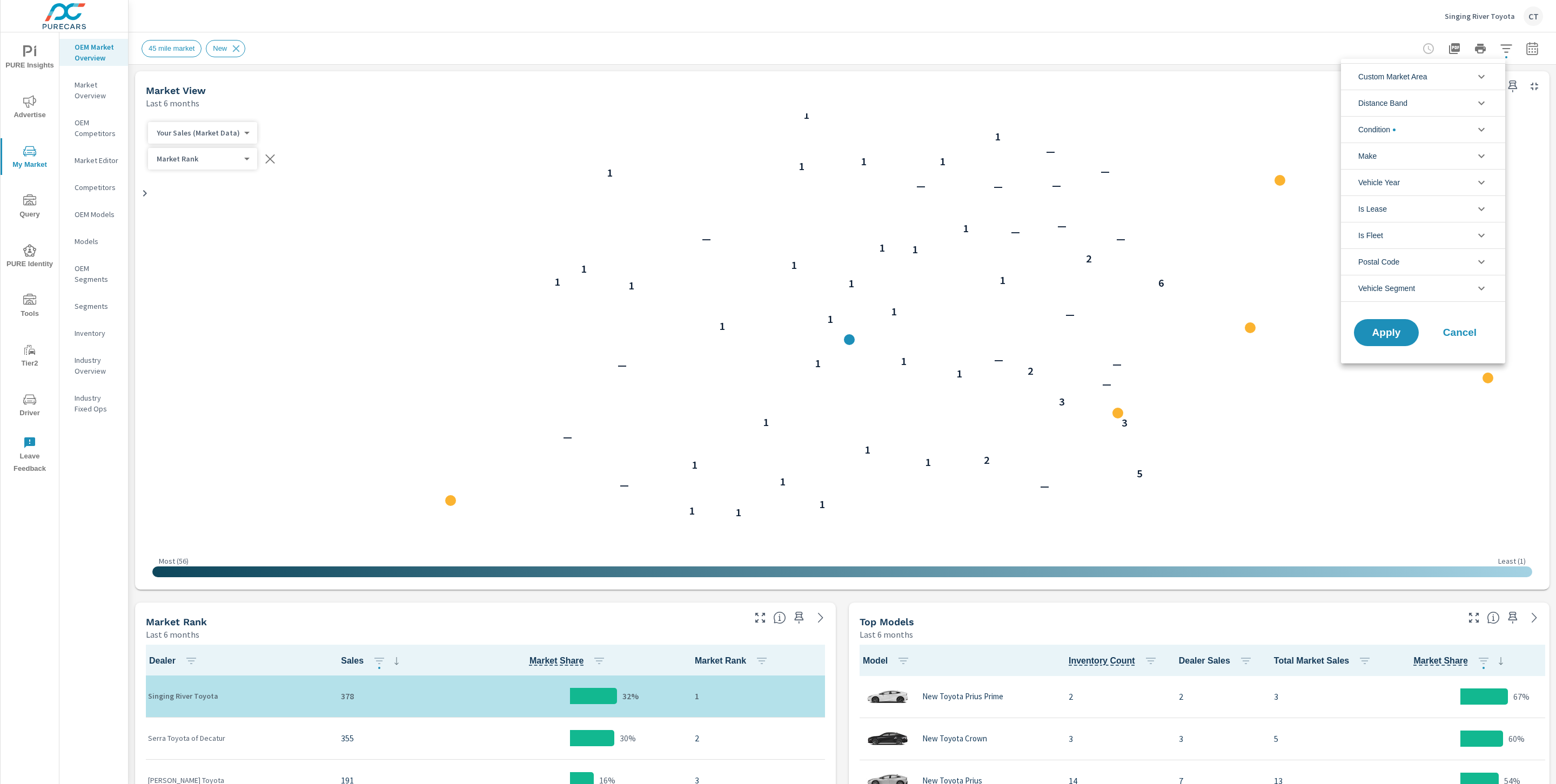
scroll to position [1138, 0]
click at [1457, 79] on li "Custom Market Area" at bounding box center [1423, 76] width 164 height 26
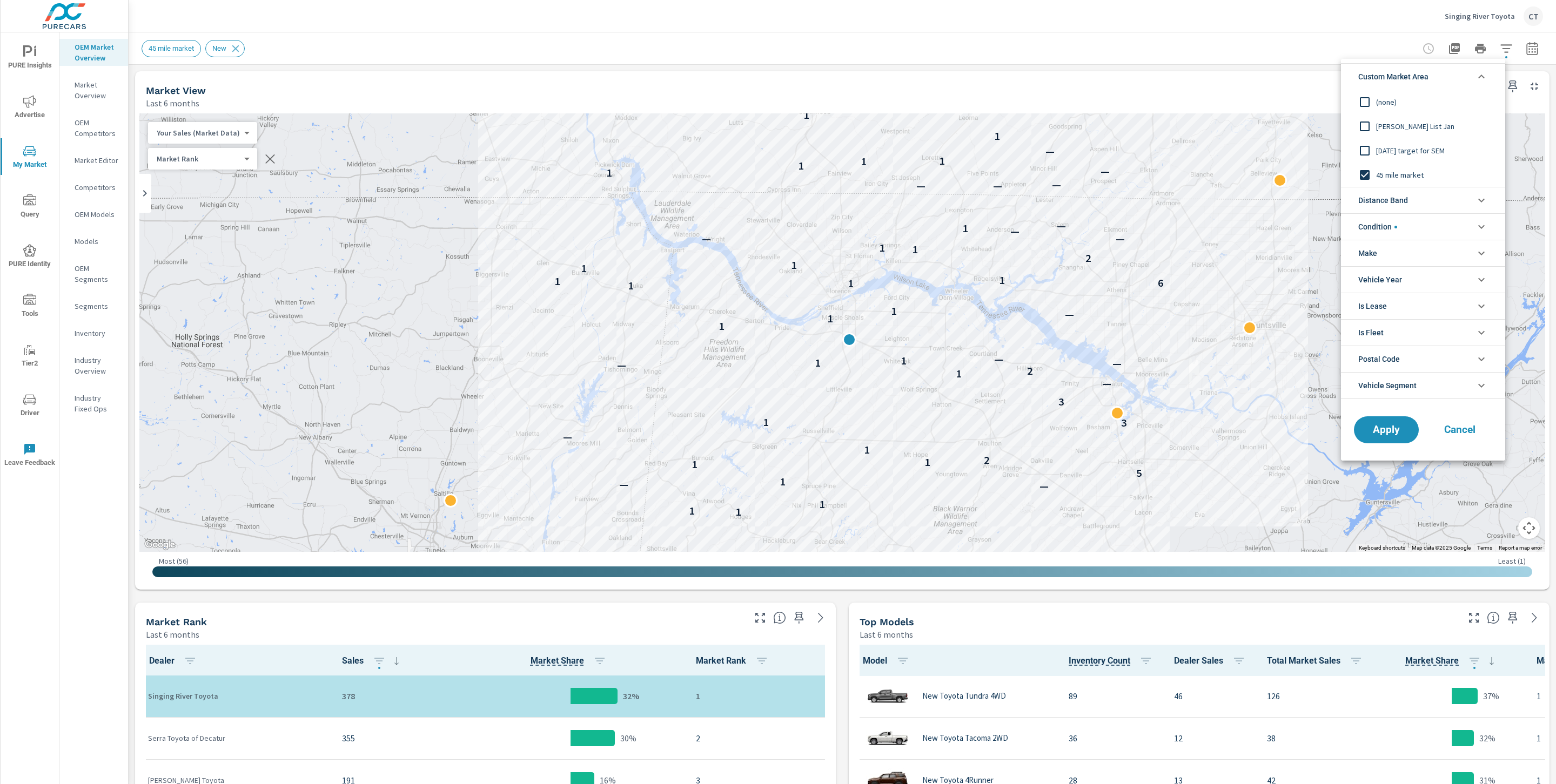
click at [1464, 78] on li "Custom Market Area" at bounding box center [1423, 76] width 164 height 26
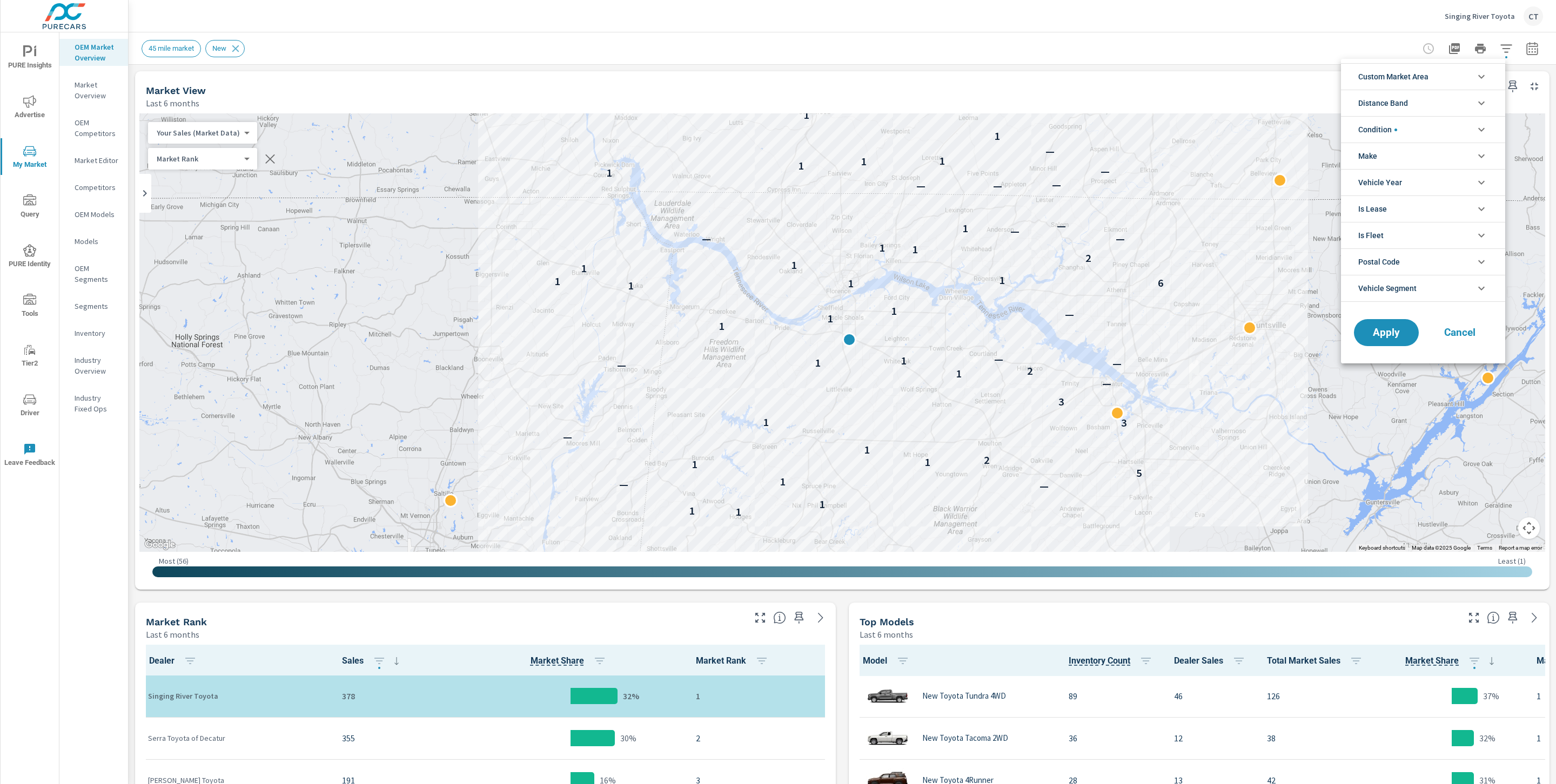
click at [1463, 76] on li "Custom Market Area" at bounding box center [1423, 76] width 164 height 26
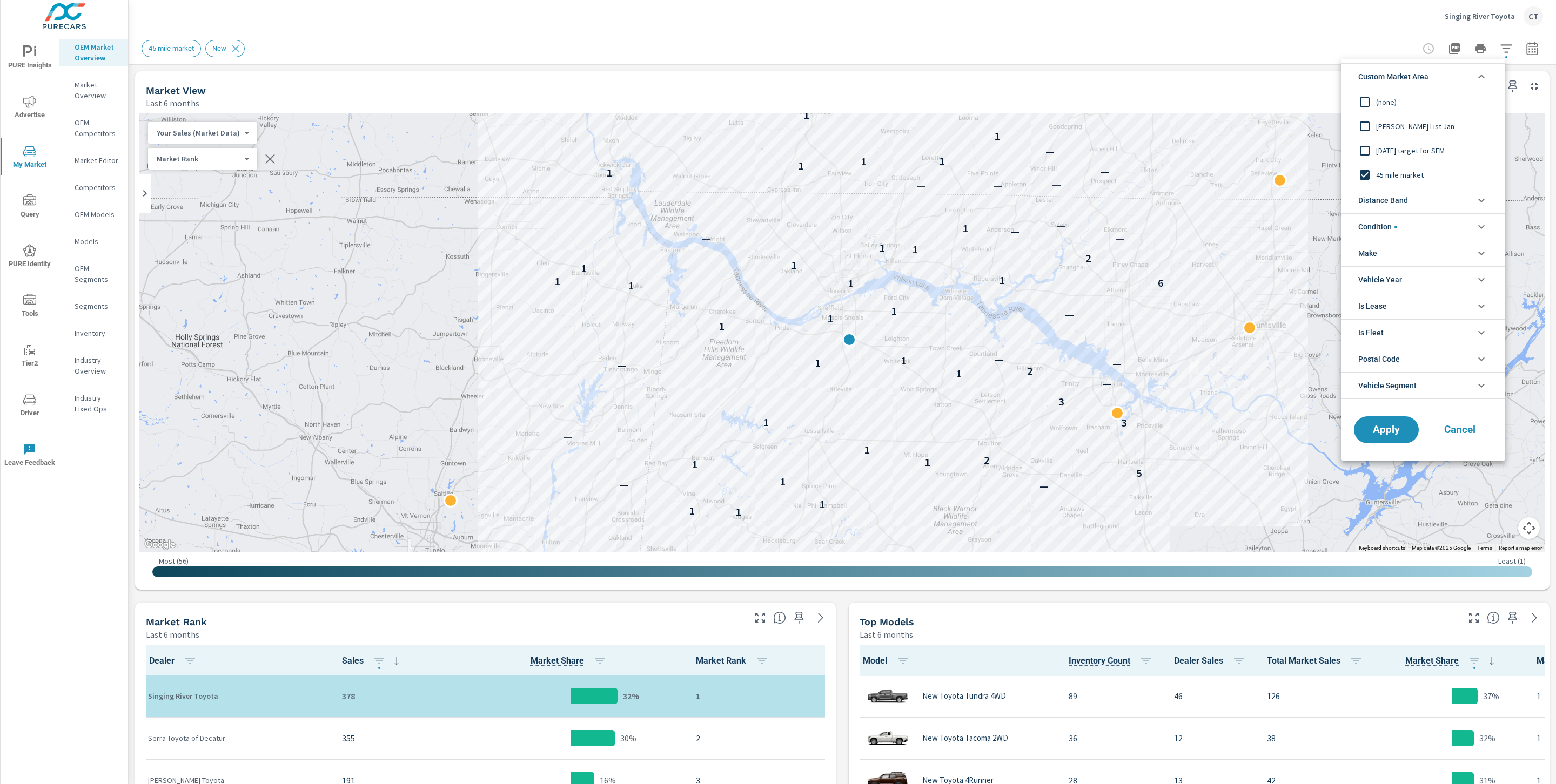
click at [116, 137] on div at bounding box center [778, 392] width 1556 height 784
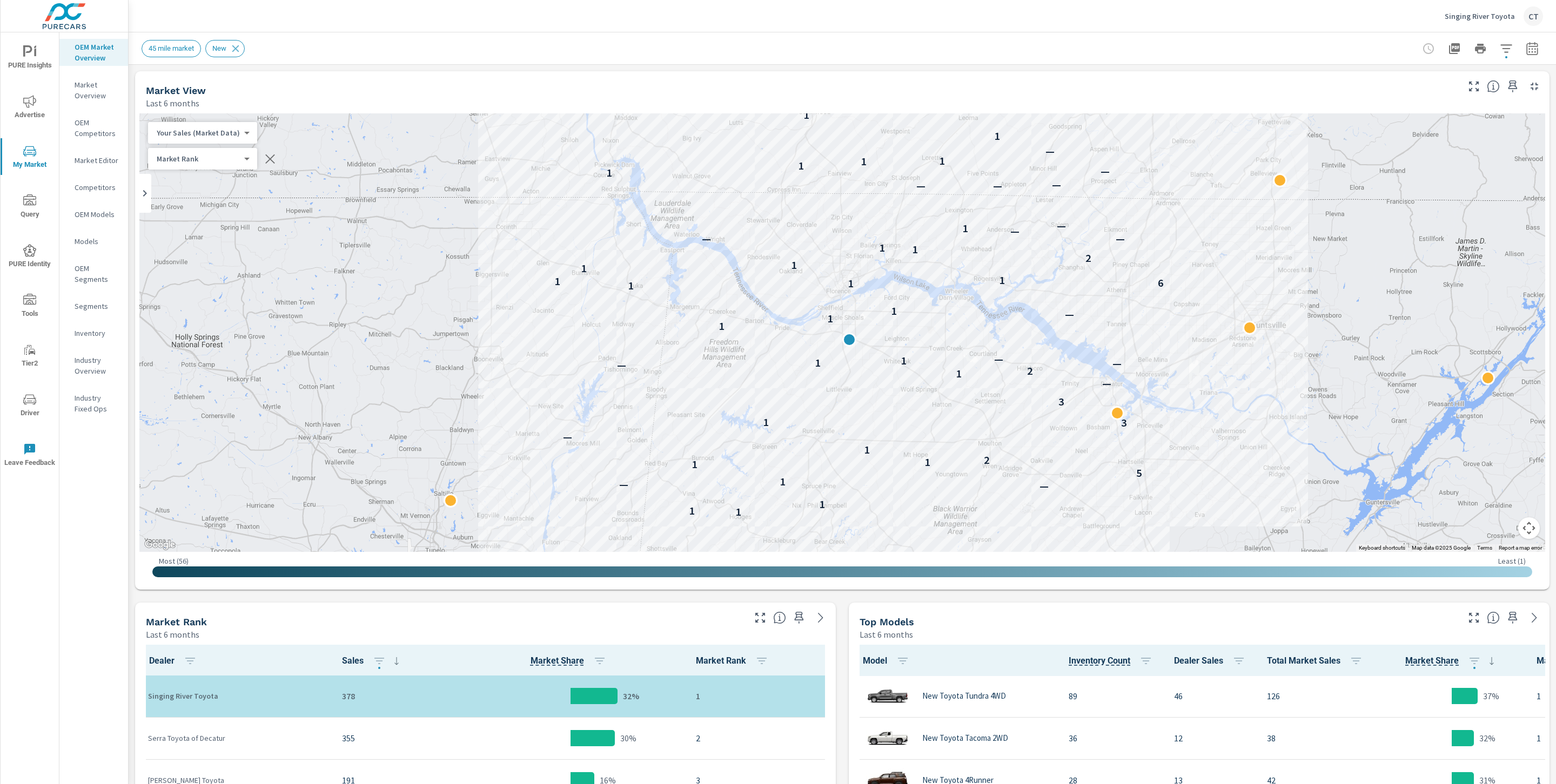
click at [104, 91] on p "Market Overview" at bounding box center [97, 90] width 45 height 22
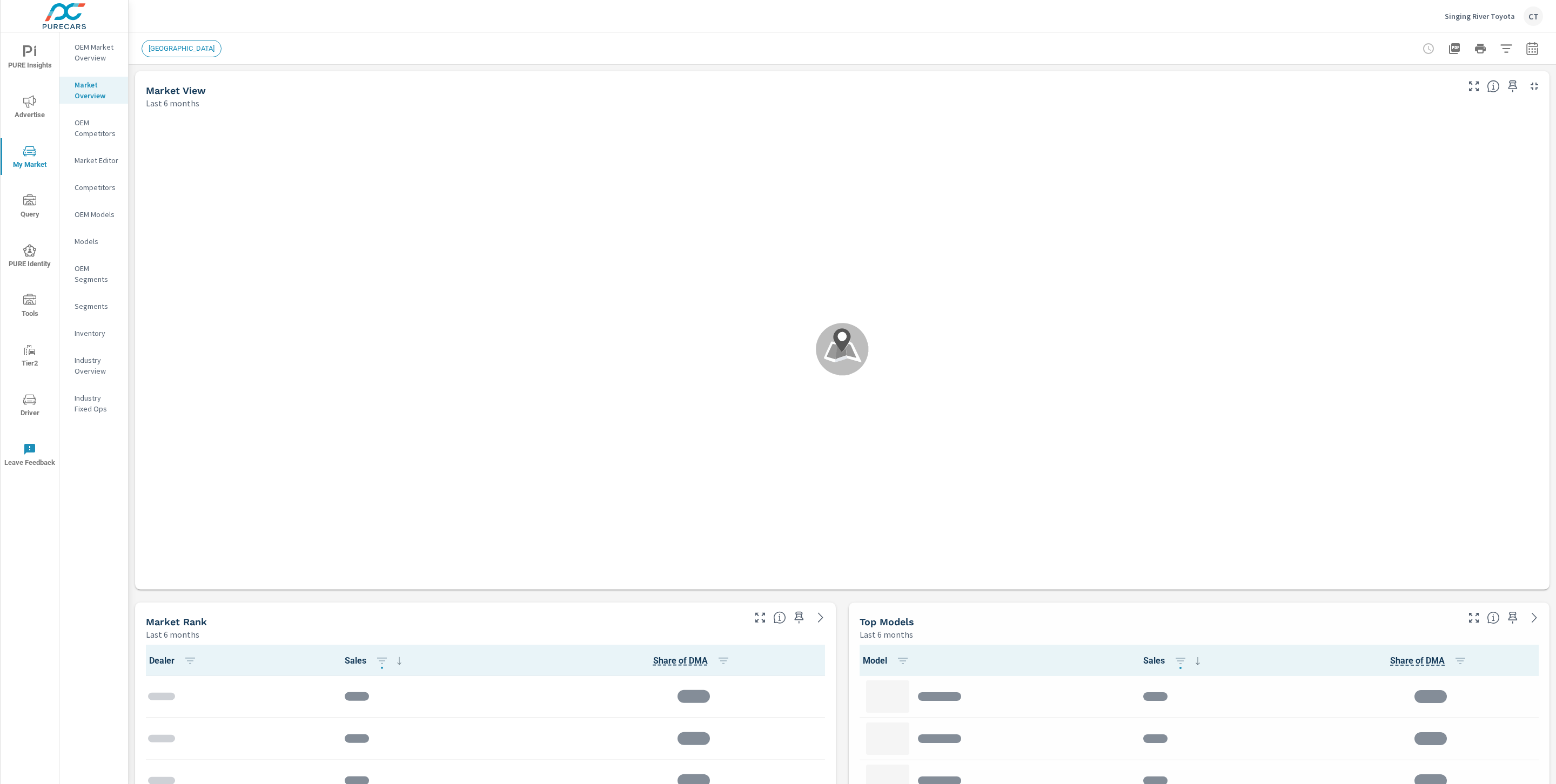
click at [102, 166] on div "Market Editor" at bounding box center [94, 160] width 69 height 16
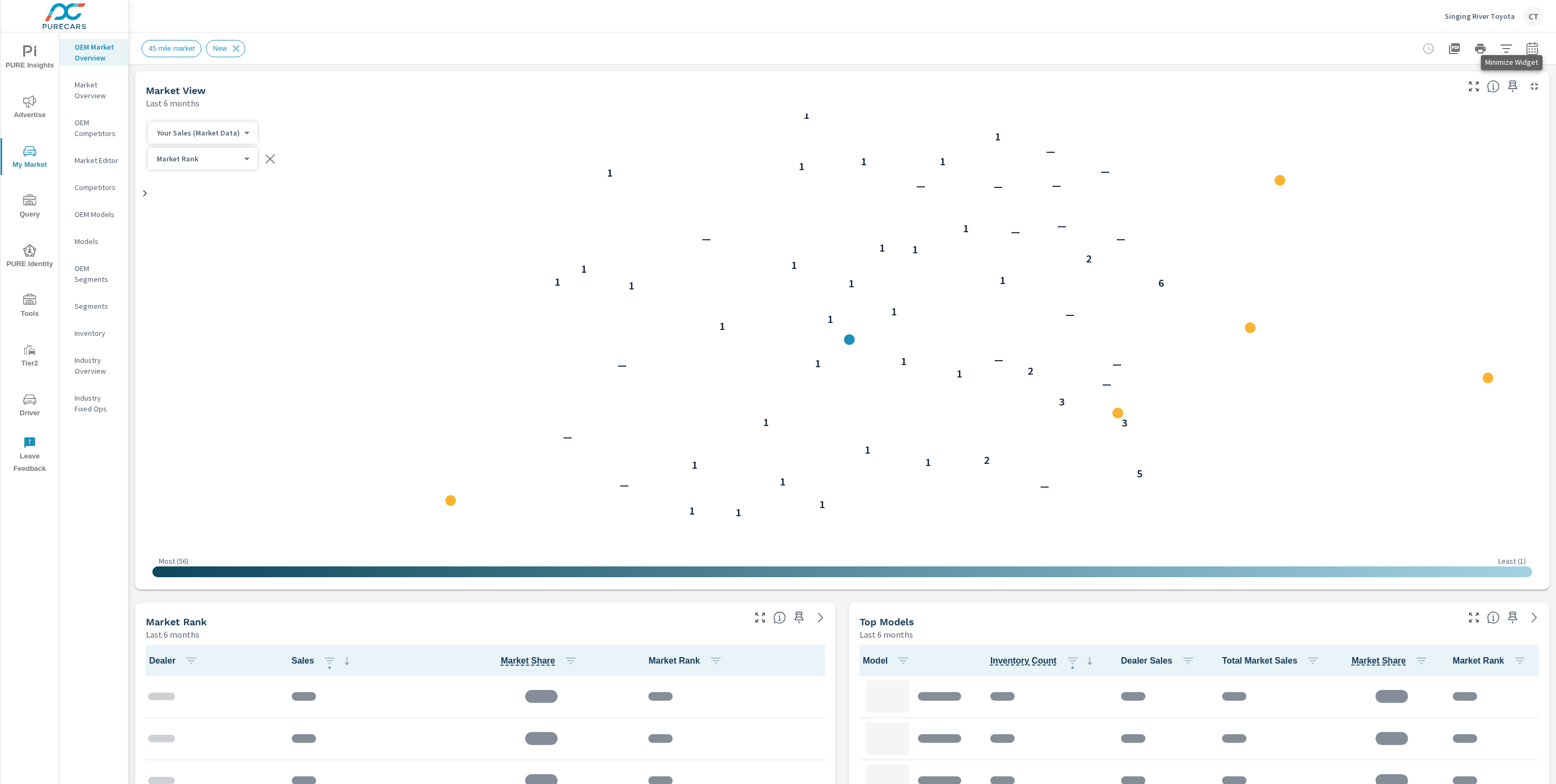
click at [1499, 47] on icon "button" at bounding box center [1506, 49] width 13 height 13
click at [1448, 76] on li "Custom Market Area" at bounding box center [1423, 76] width 164 height 26
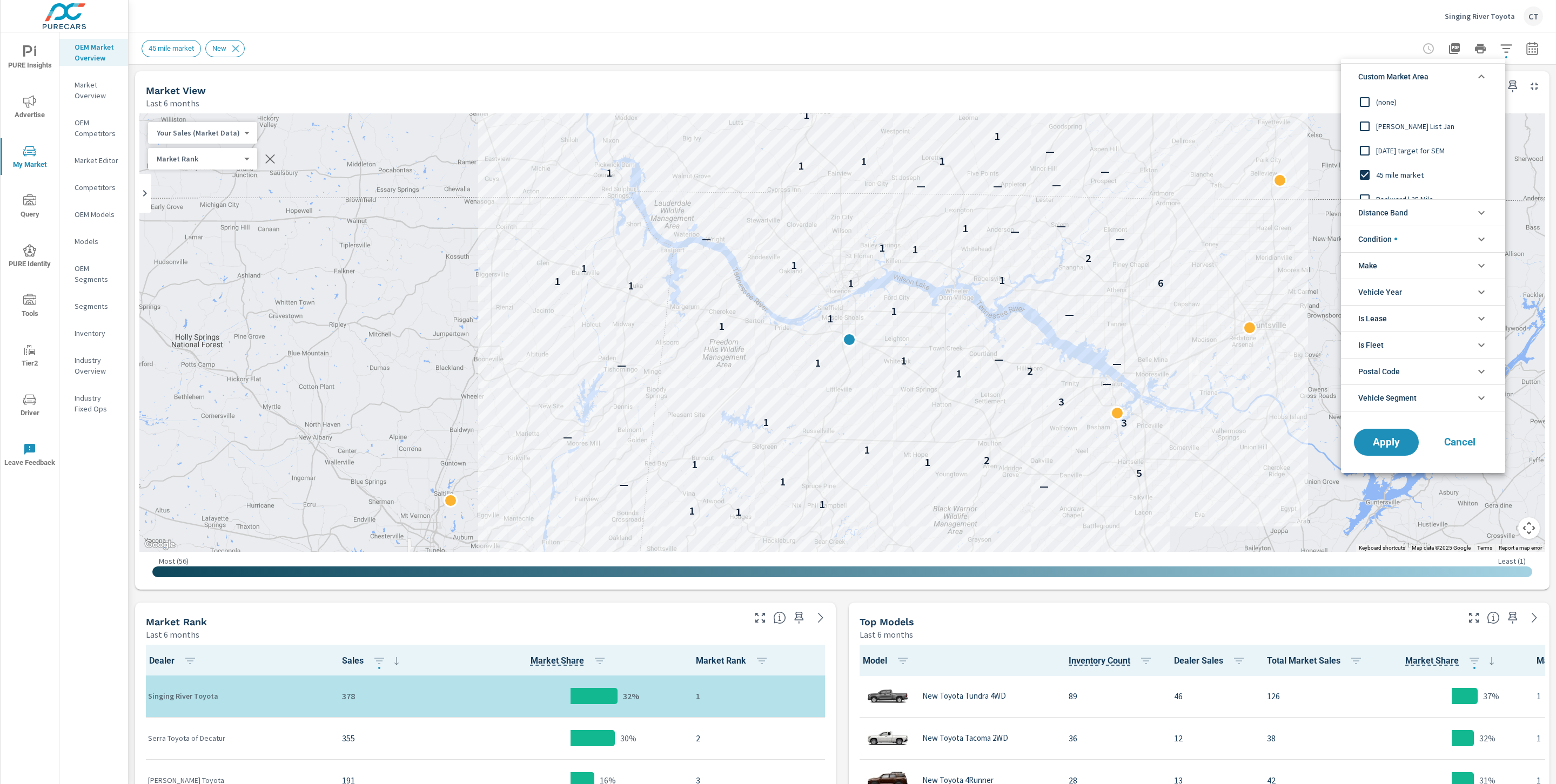
scroll to position [12, 0]
click at [1400, 192] on span "Backyard | 25 Mile" at bounding box center [1435, 187] width 118 height 13
click at [1401, 450] on button "Apply" at bounding box center [1386, 441] width 67 height 28
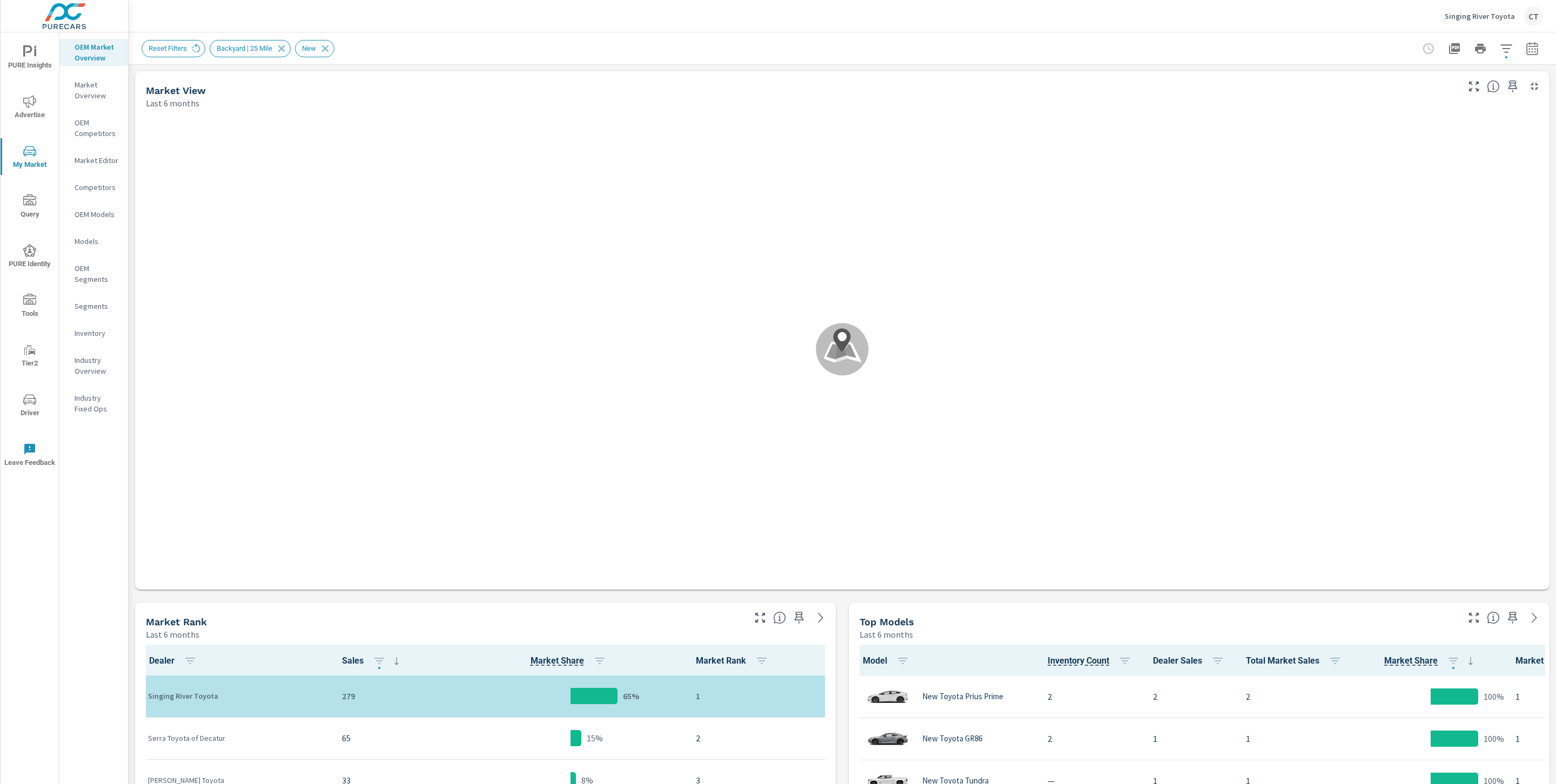
scroll to position [506, 0]
click at [1499, 47] on icon "button" at bounding box center [1506, 49] width 13 height 13
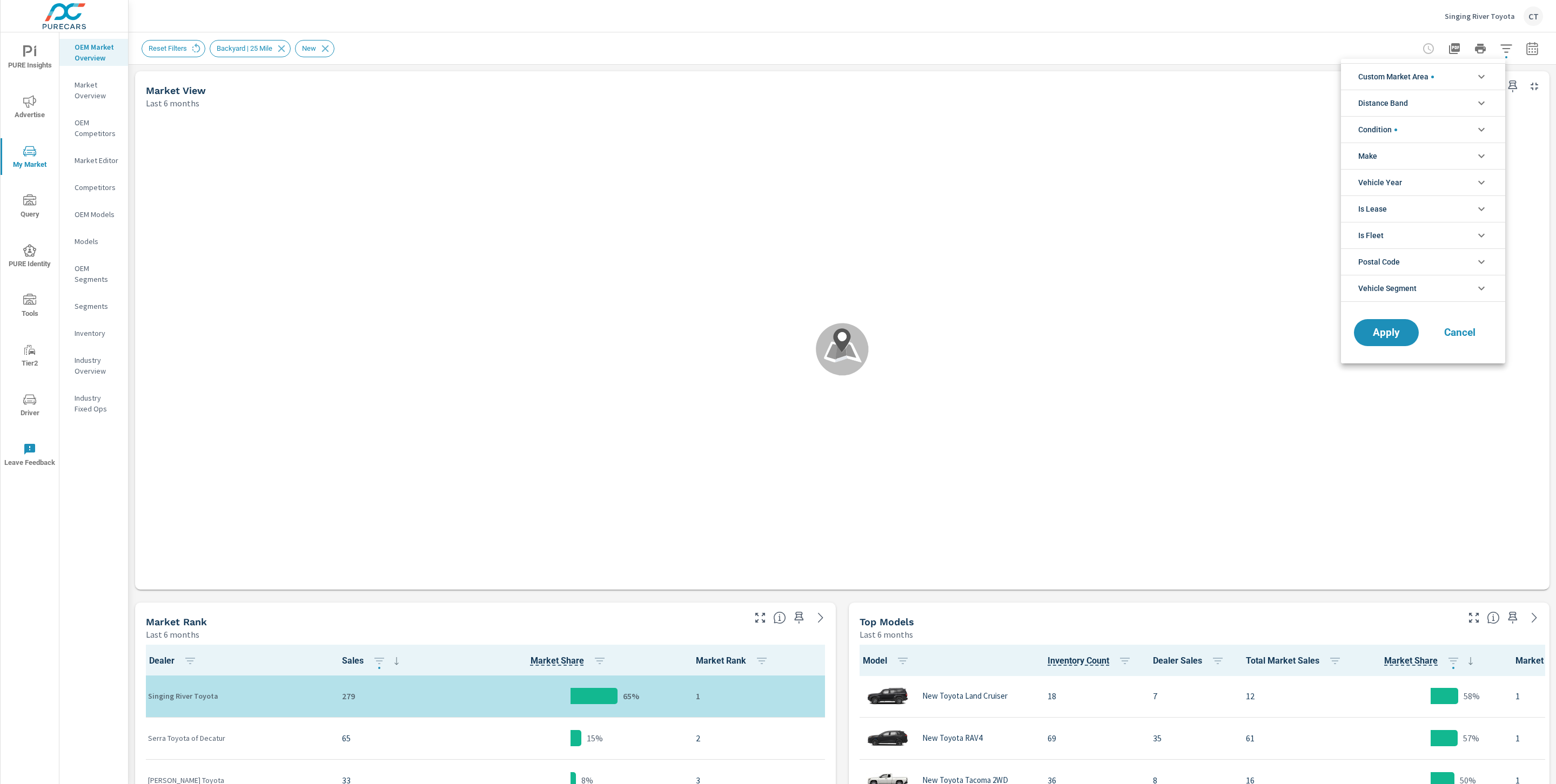
click at [1528, 49] on div at bounding box center [778, 392] width 1556 height 784
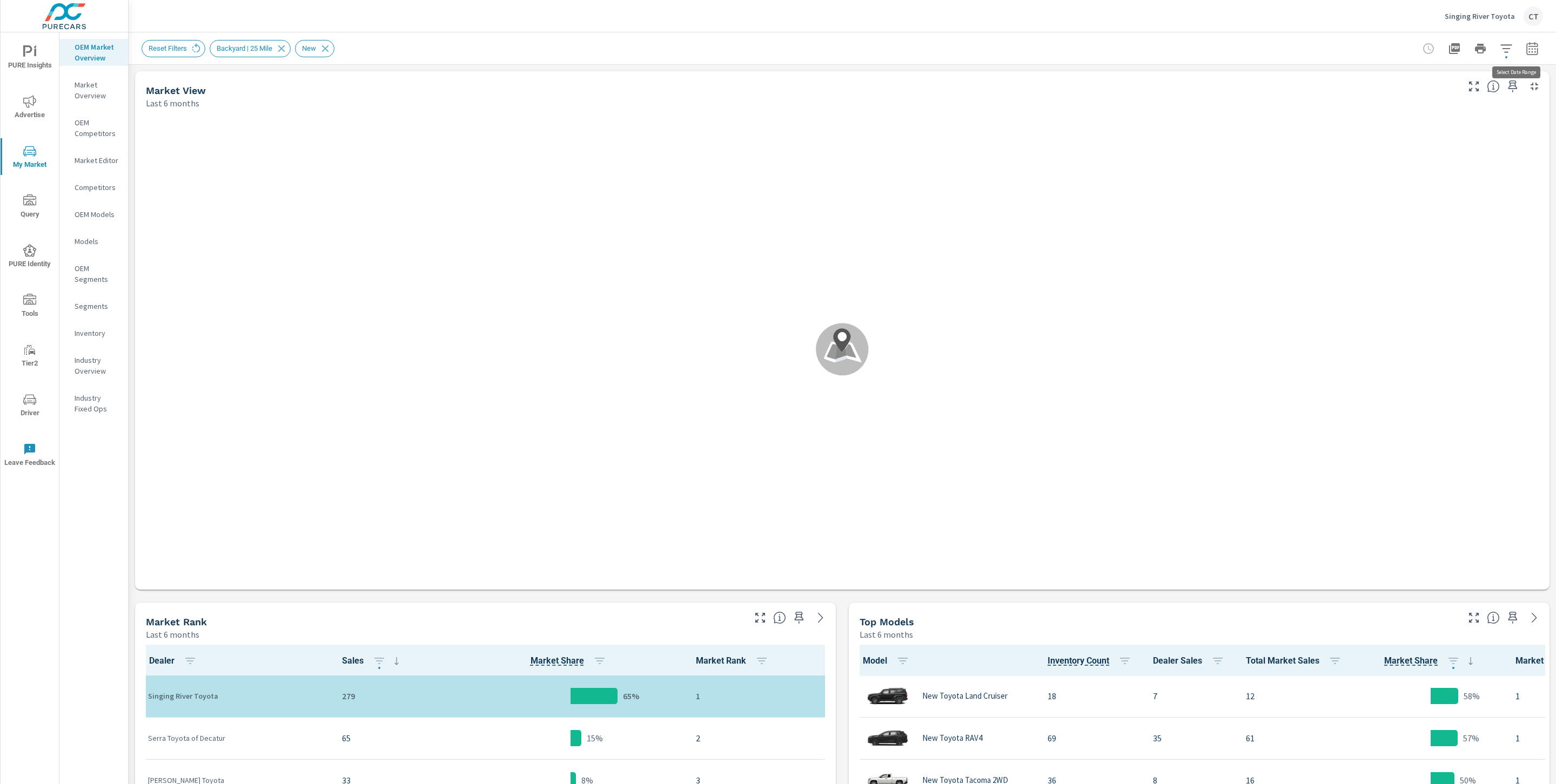
click at [1526, 46] on icon "button" at bounding box center [1532, 49] width 13 height 13
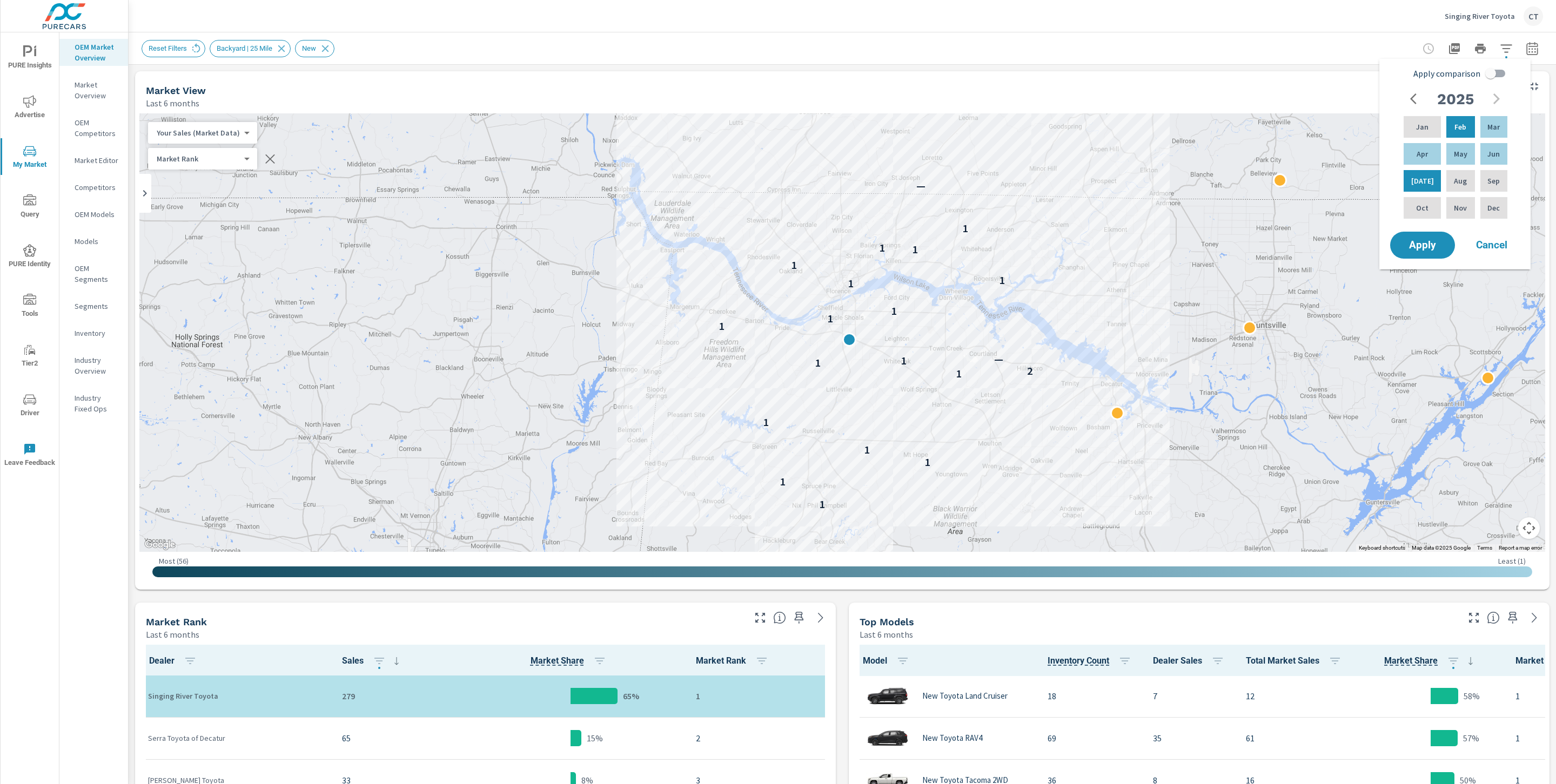
click at [1491, 70] on input "Apply comparison" at bounding box center [1490, 73] width 61 height 21
checkbox input "true"
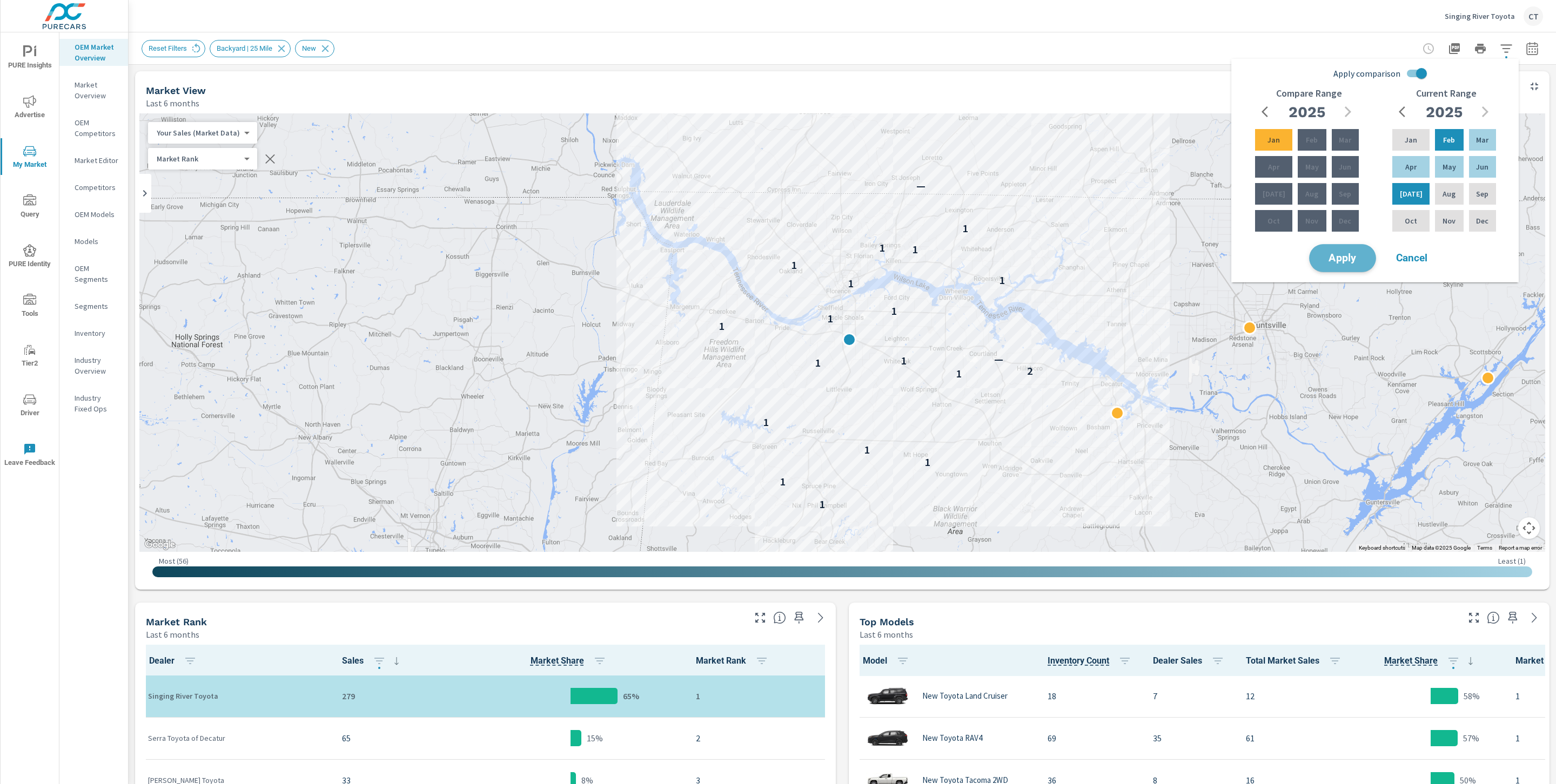
click at [1354, 249] on button "Apply" at bounding box center [1342, 257] width 67 height 28
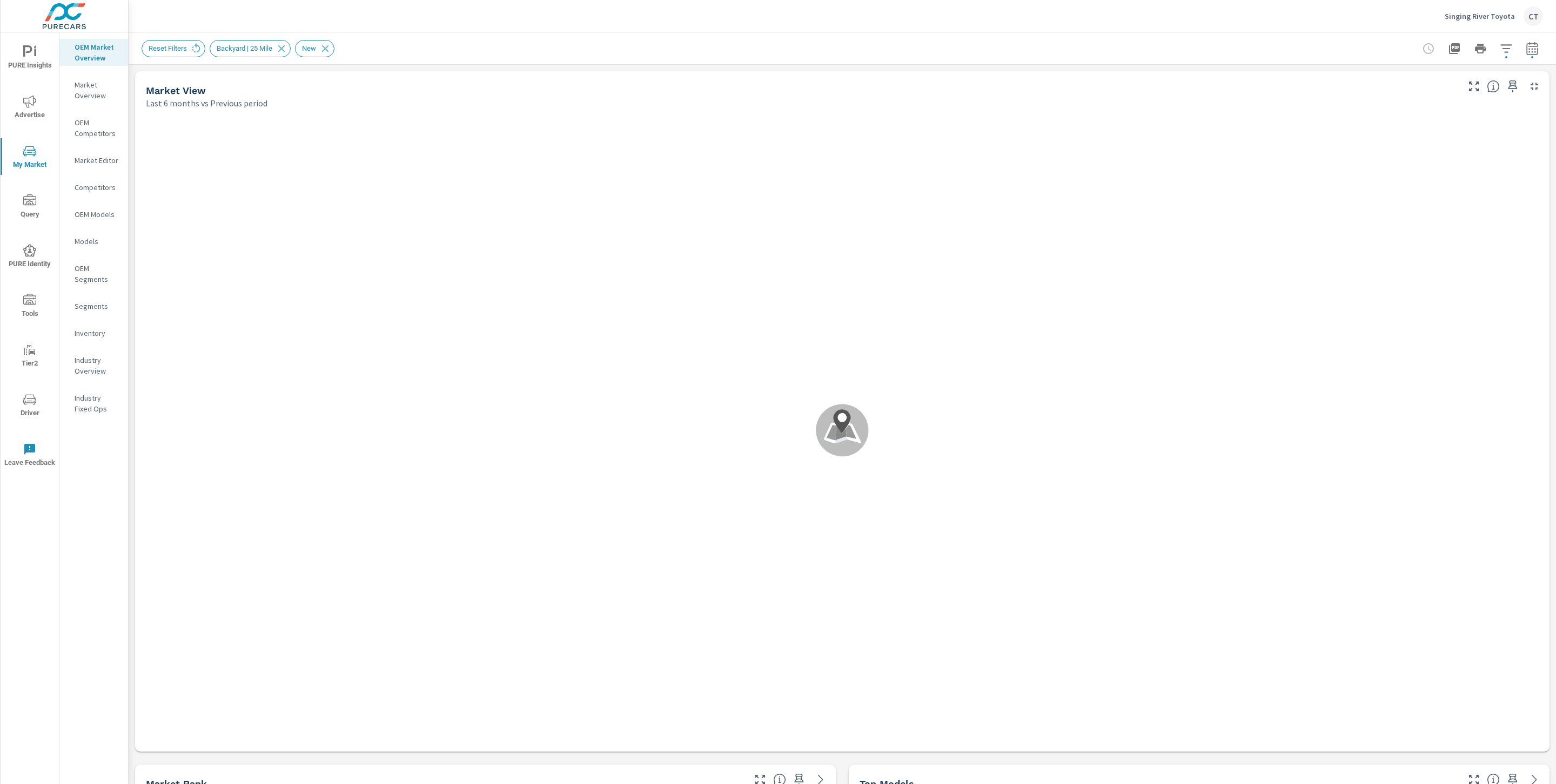
scroll to position [1, 0]
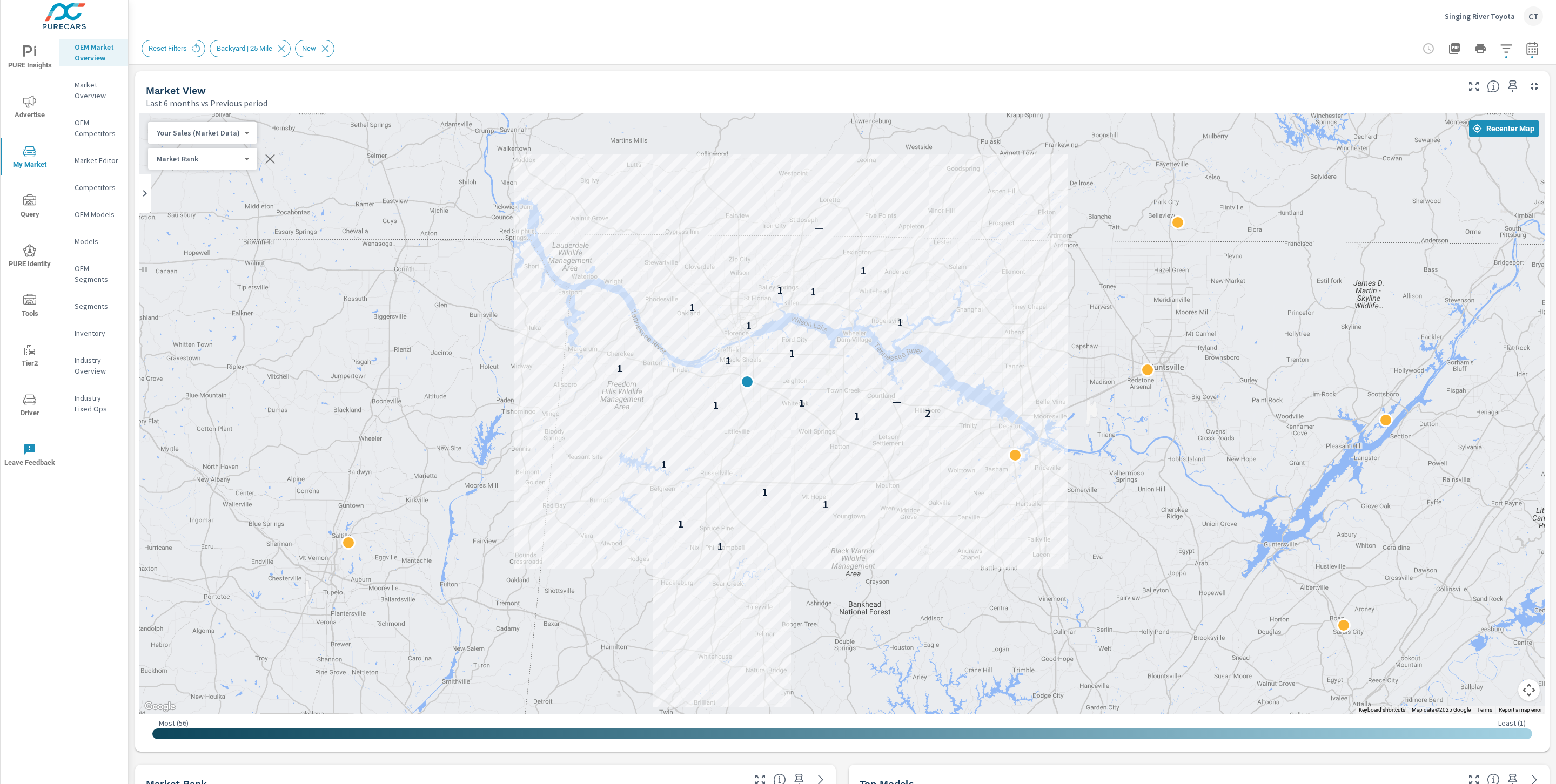
drag, startPoint x: 1399, startPoint y: 567, endPoint x: 1296, endPoint y: 527, distance: 110.5
click at [1296, 527] on div "1 1 1 1 1 1 2 1 1 — 1 1 1 1 1 1 1 1 1 —" at bounding box center [1259, 666] width 1037 height 583
click at [204, 141] on div "Your Sales (Market Data) 0 ​" at bounding box center [202, 132] width 109 height 22
click at [215, 130] on body "PURE Insights Advertise My Market Query PURE Identity Tools Tier2 Driver Leave …" at bounding box center [778, 392] width 1556 height 784
click at [202, 169] on li "Total Market Sales" at bounding box center [201, 167] width 105 height 18
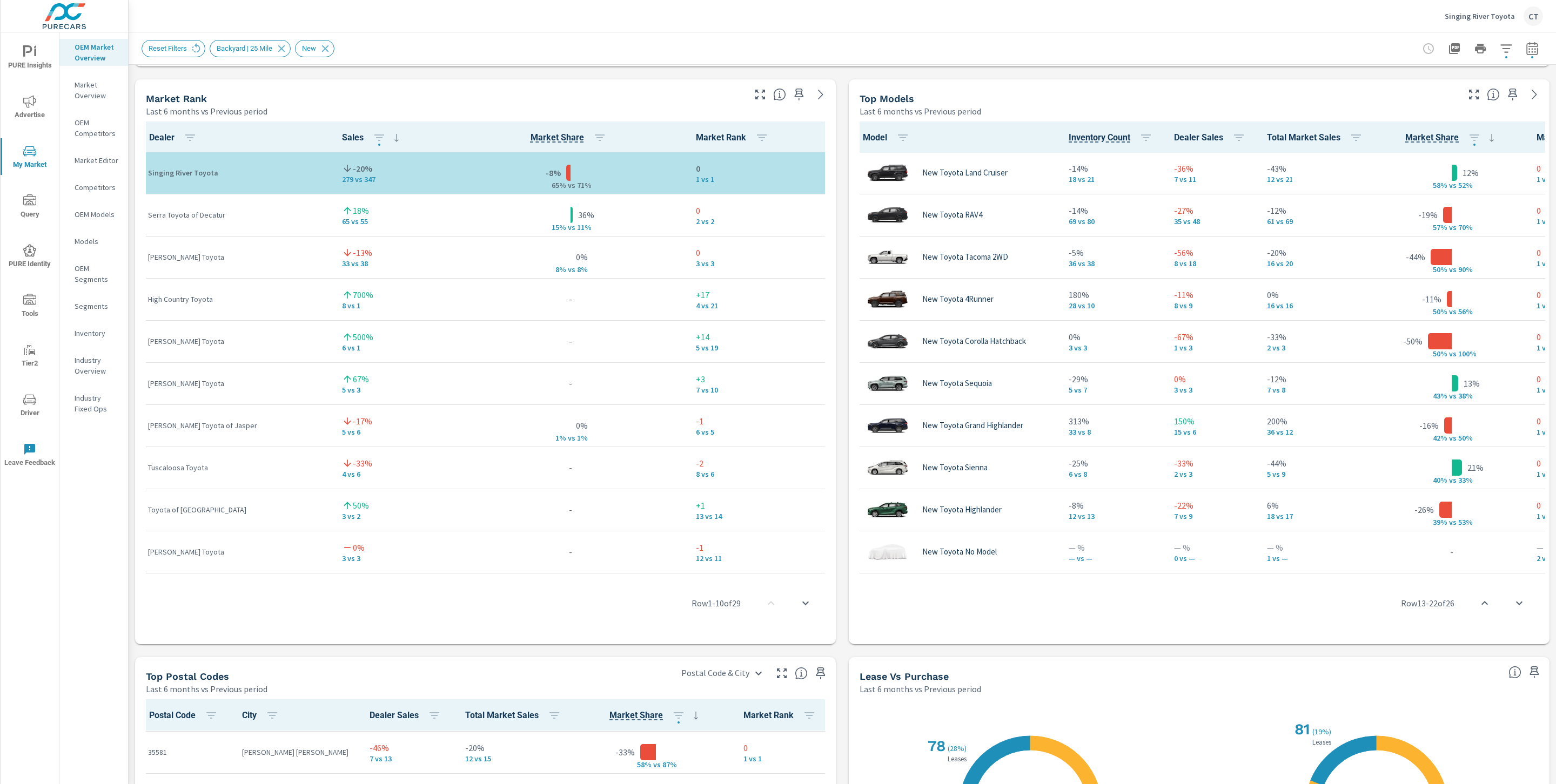
scroll to position [696, 0]
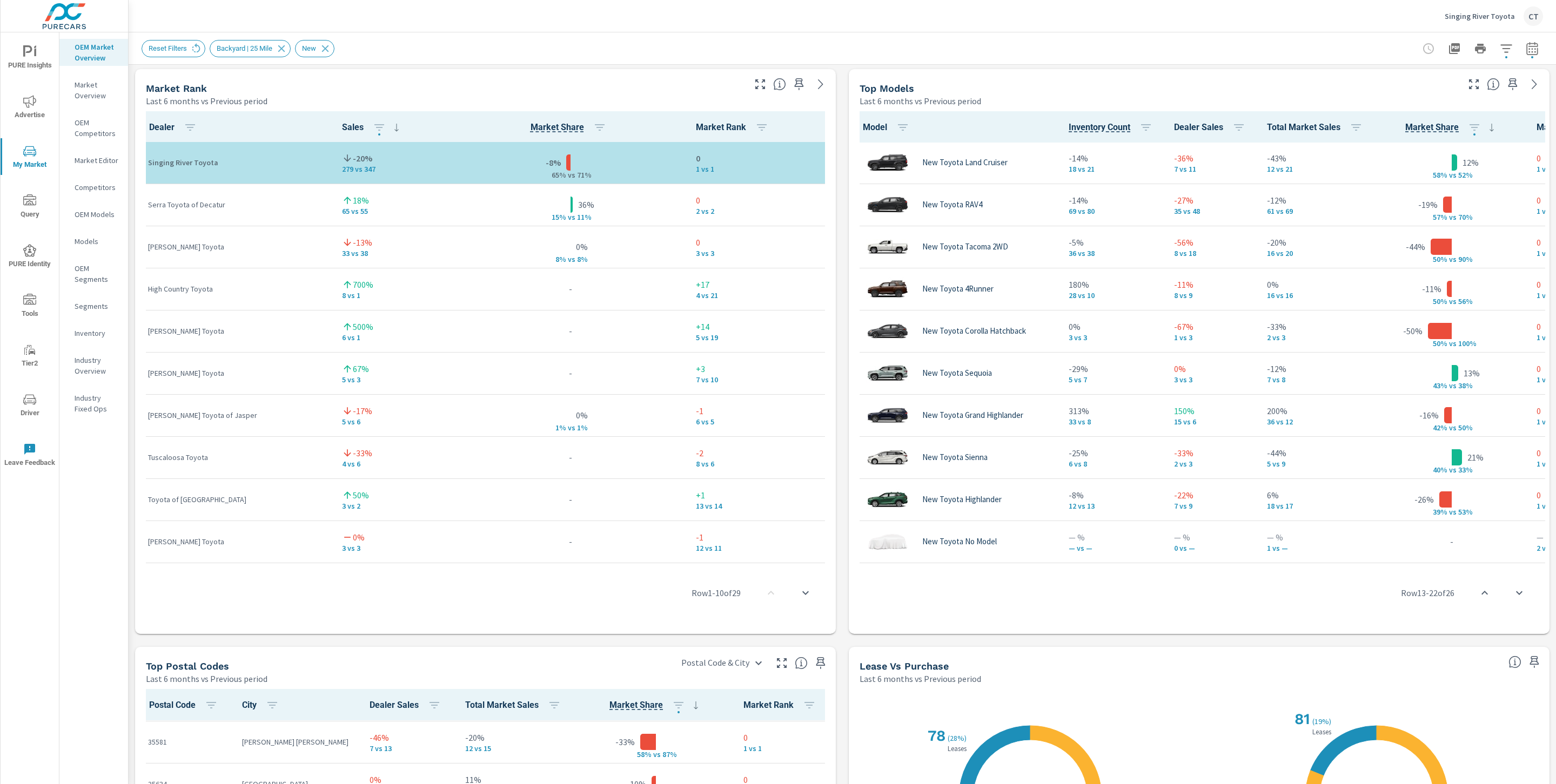
click at [591, 167] on div "-8% 65% v s 71%" at bounding box center [570, 163] width 217 height 33
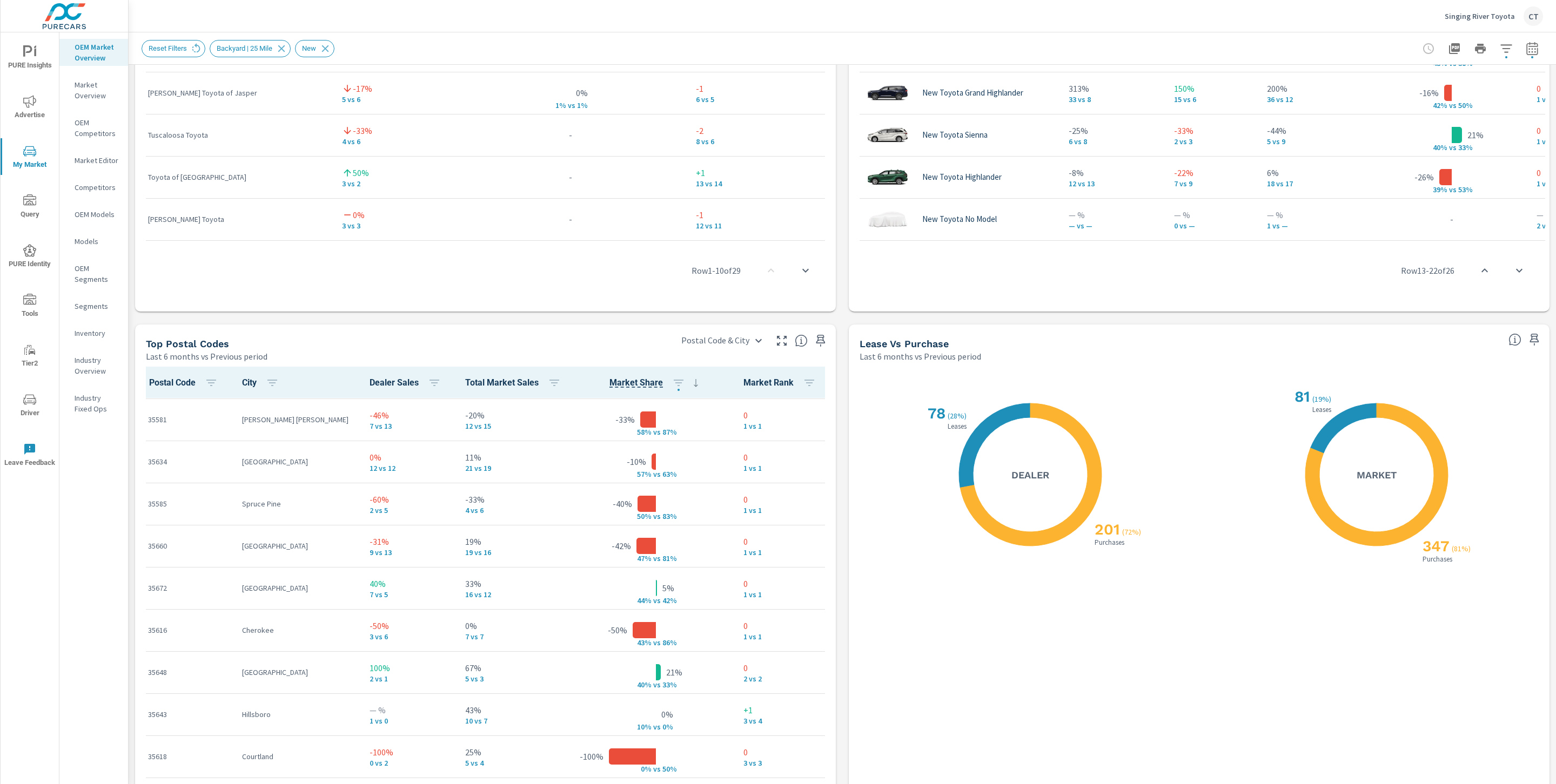
scroll to position [1130, 0]
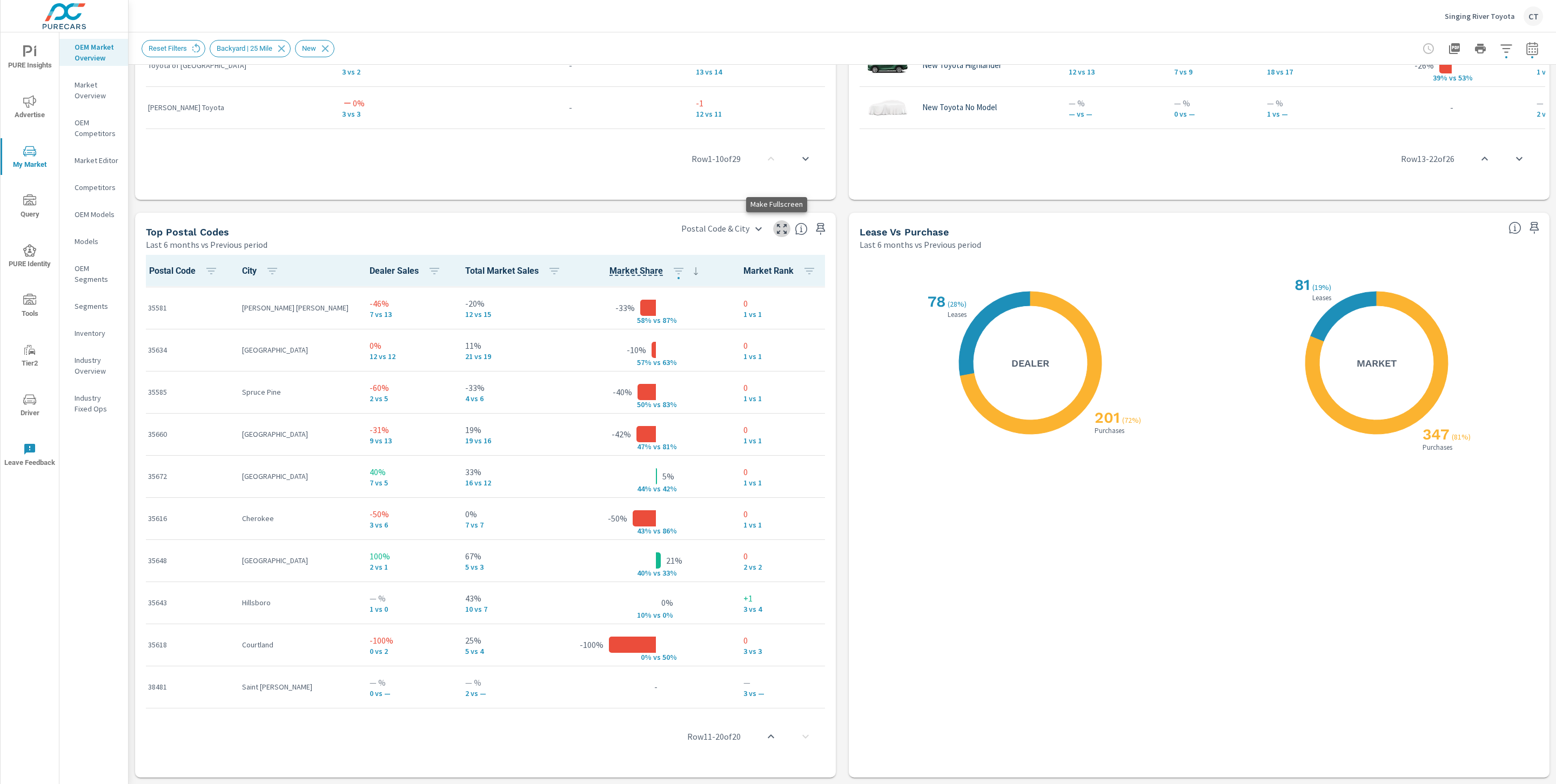
click at [781, 230] on icon "button" at bounding box center [782, 229] width 13 height 13
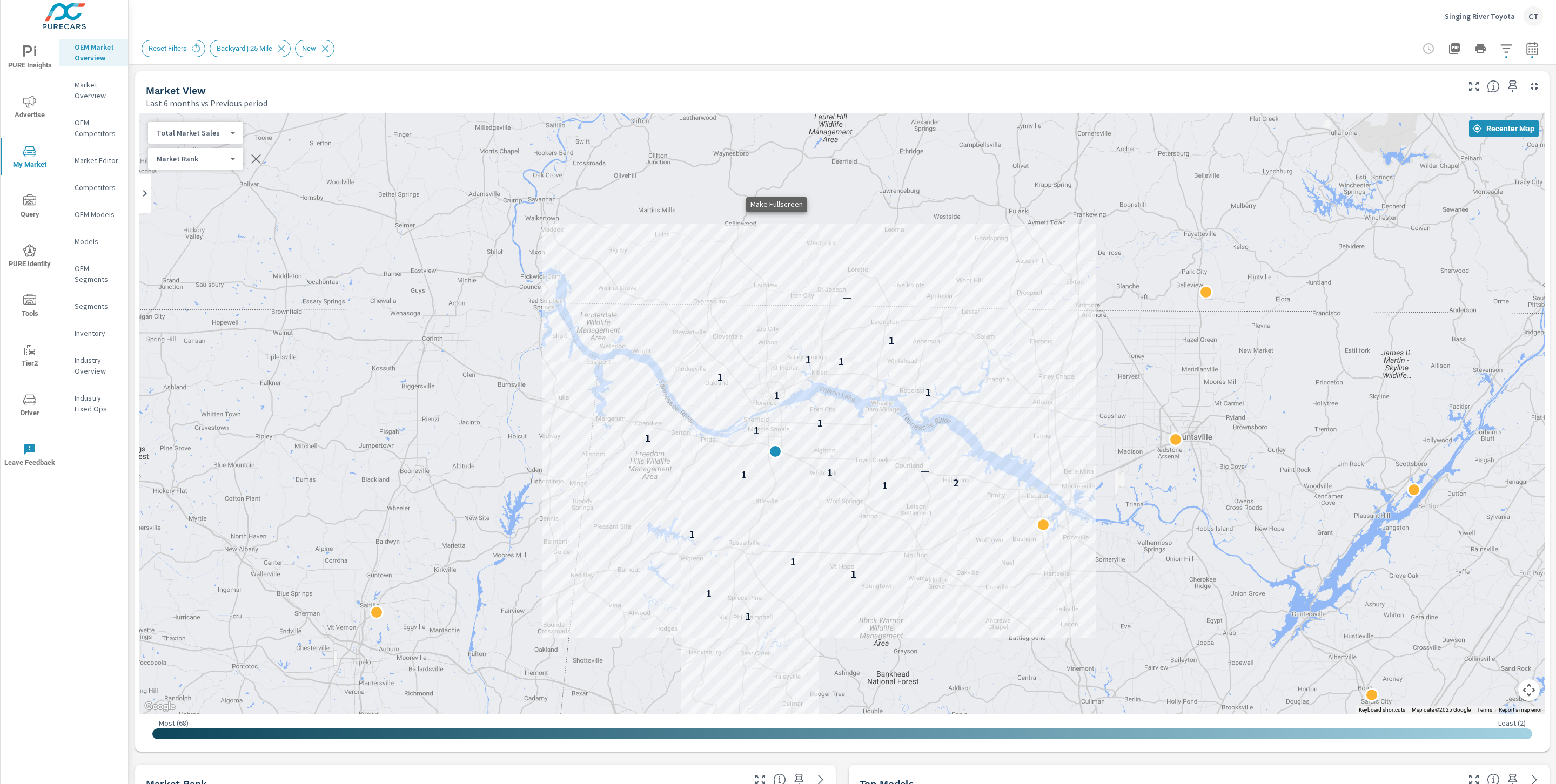
scroll to position [201, 0]
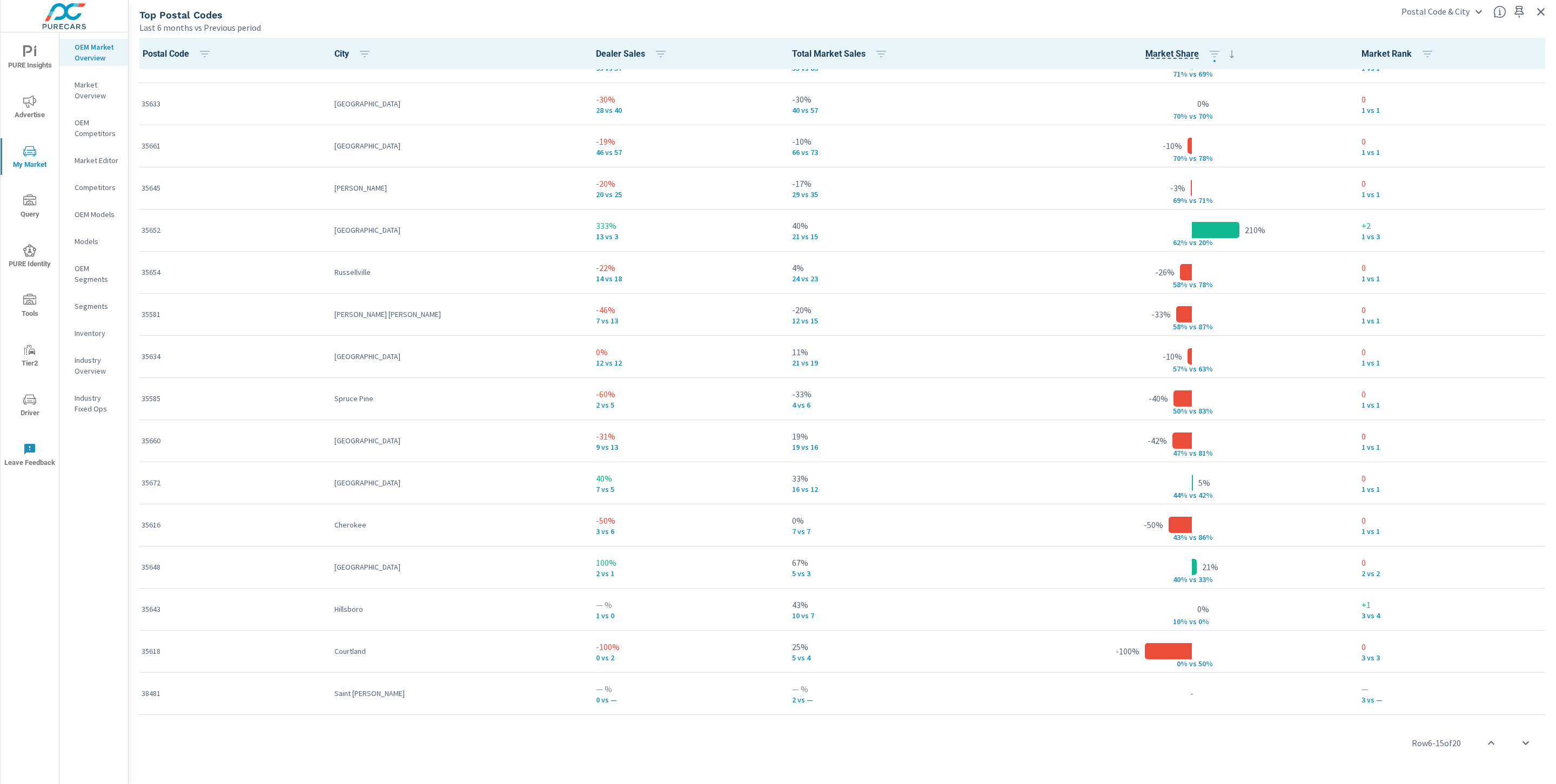
click at [1145, 49] on span "Market Share" at bounding box center [1172, 54] width 53 height 13
click at [1208, 56] on icon "button" at bounding box center [1214, 54] width 13 height 13
click at [1069, 47] on div at bounding box center [778, 392] width 1556 height 784
drag, startPoint x: 1124, startPoint y: 54, endPoint x: 1098, endPoint y: 56, distance: 26.1
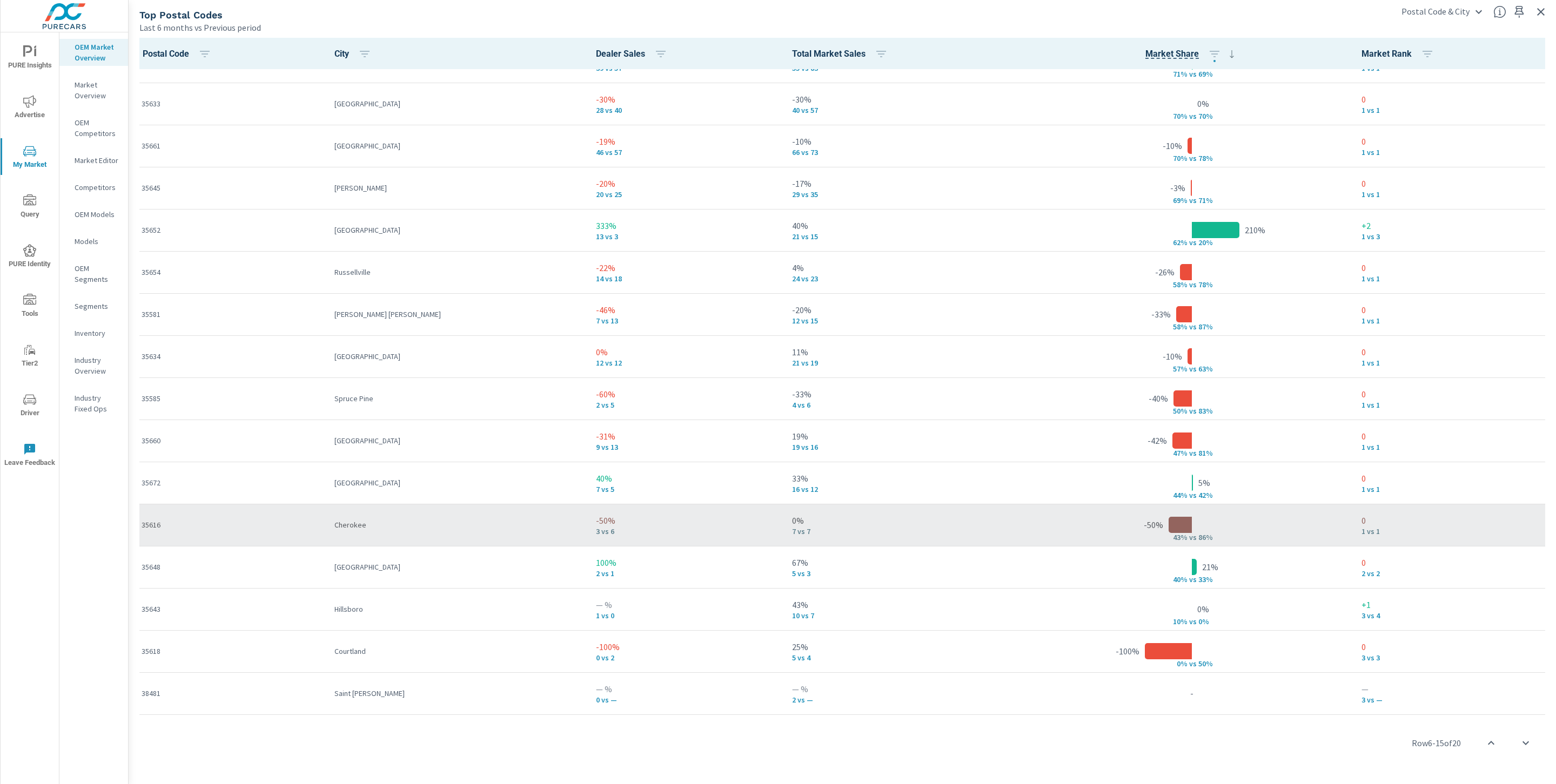
scroll to position [0, 0]
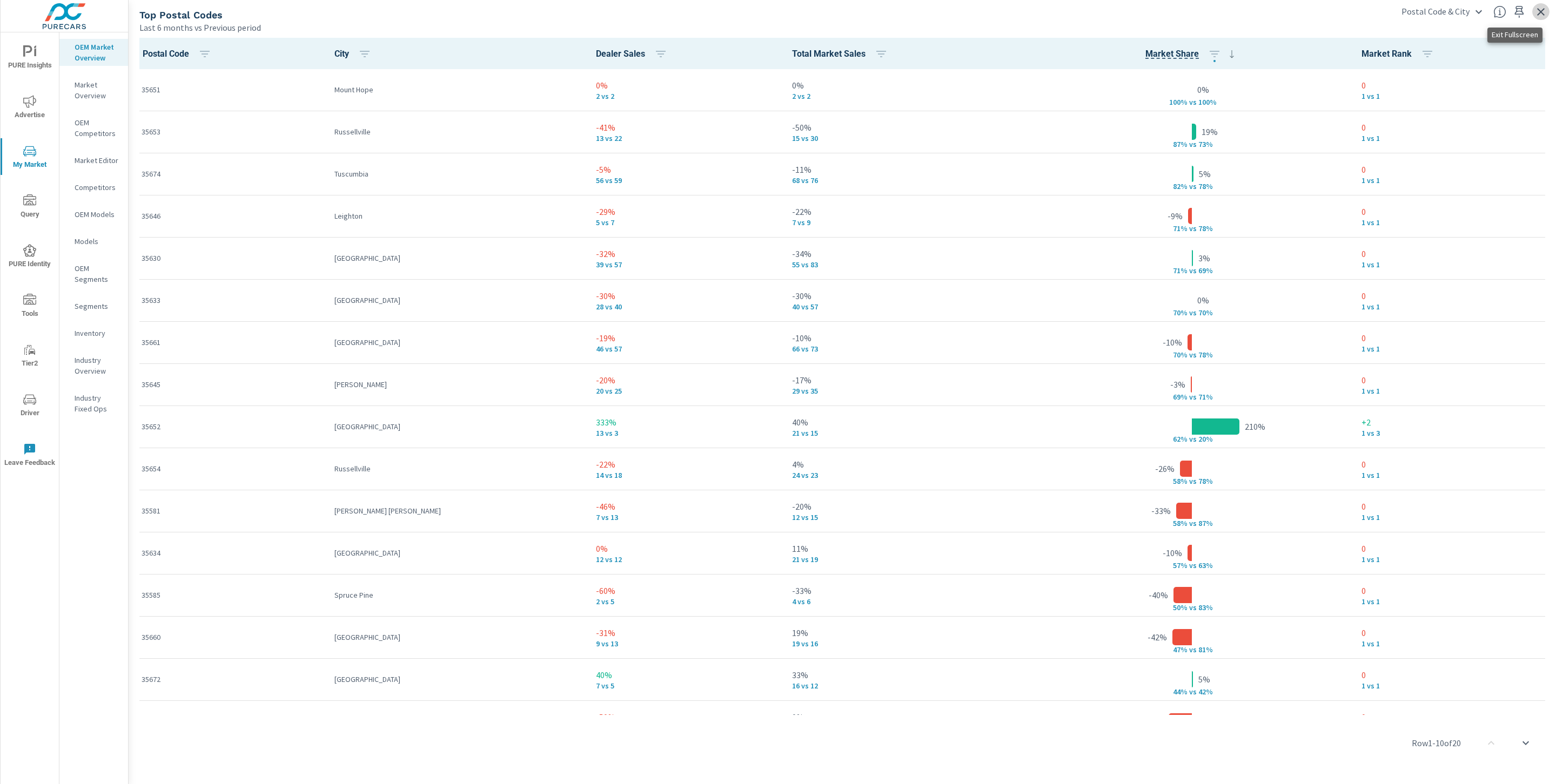
click at [1544, 18] on button "button" at bounding box center [1541, 12] width 18 height 18
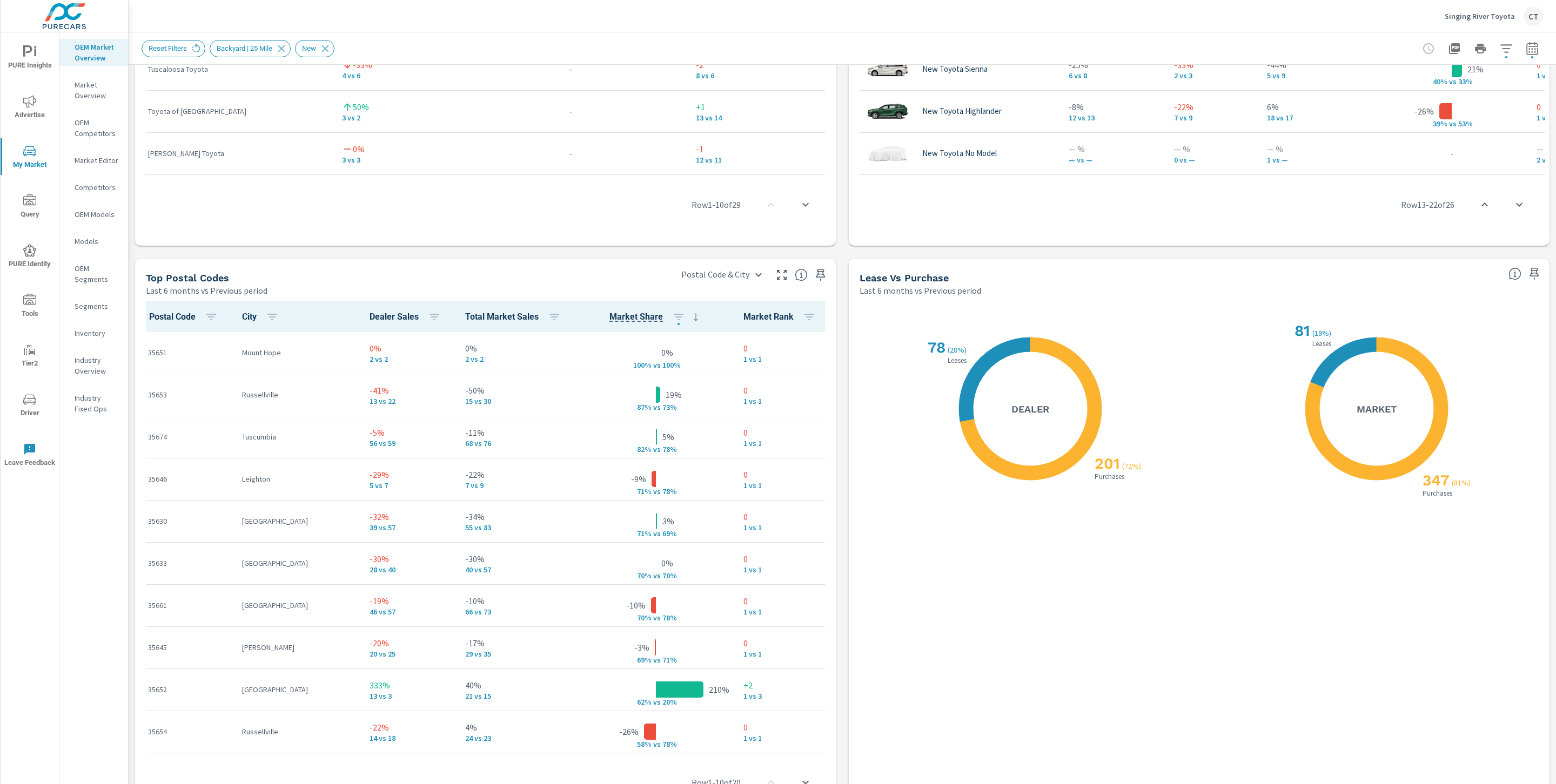
scroll to position [1130, 0]
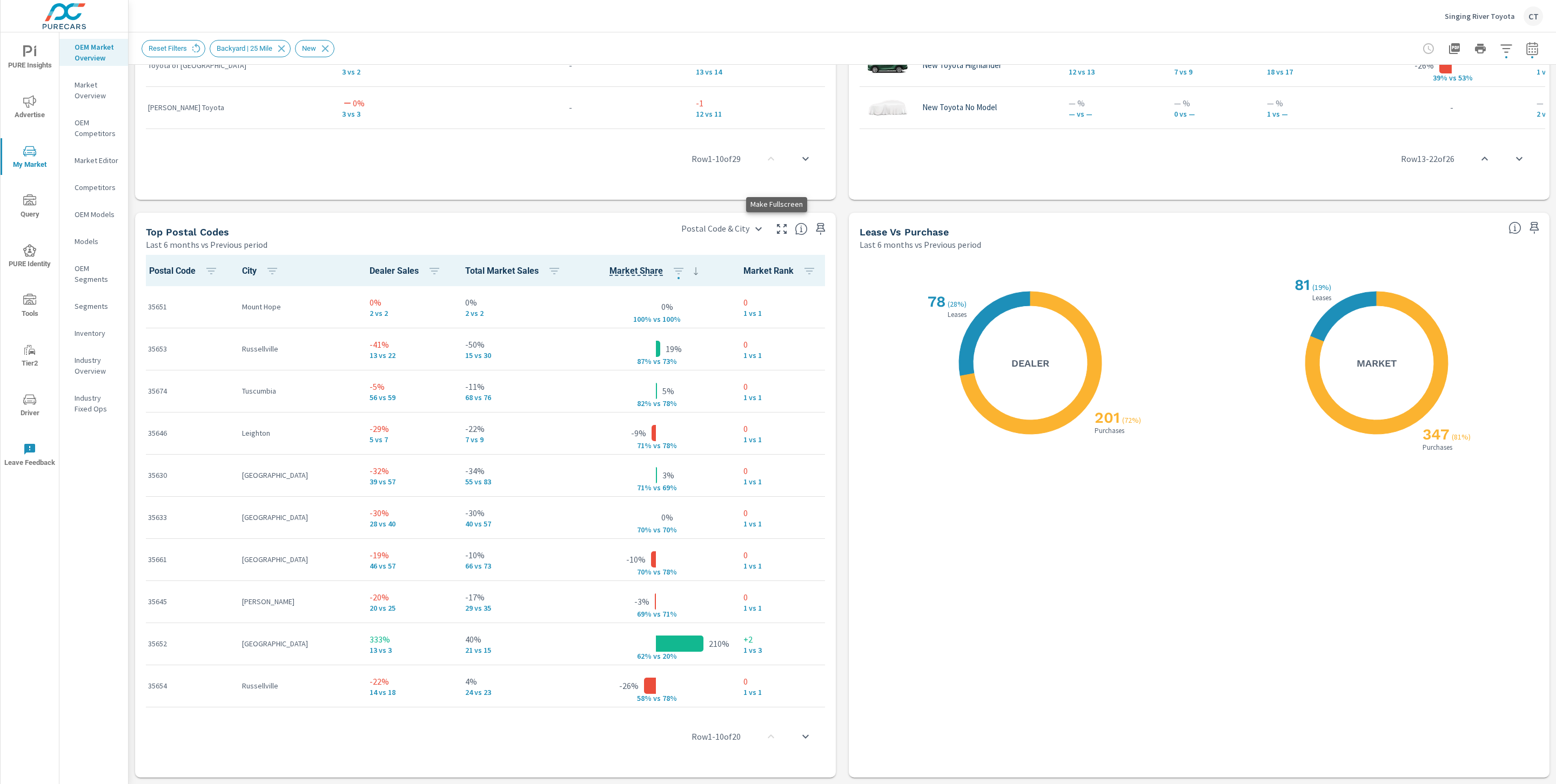
click at [778, 227] on icon "button" at bounding box center [782, 229] width 13 height 13
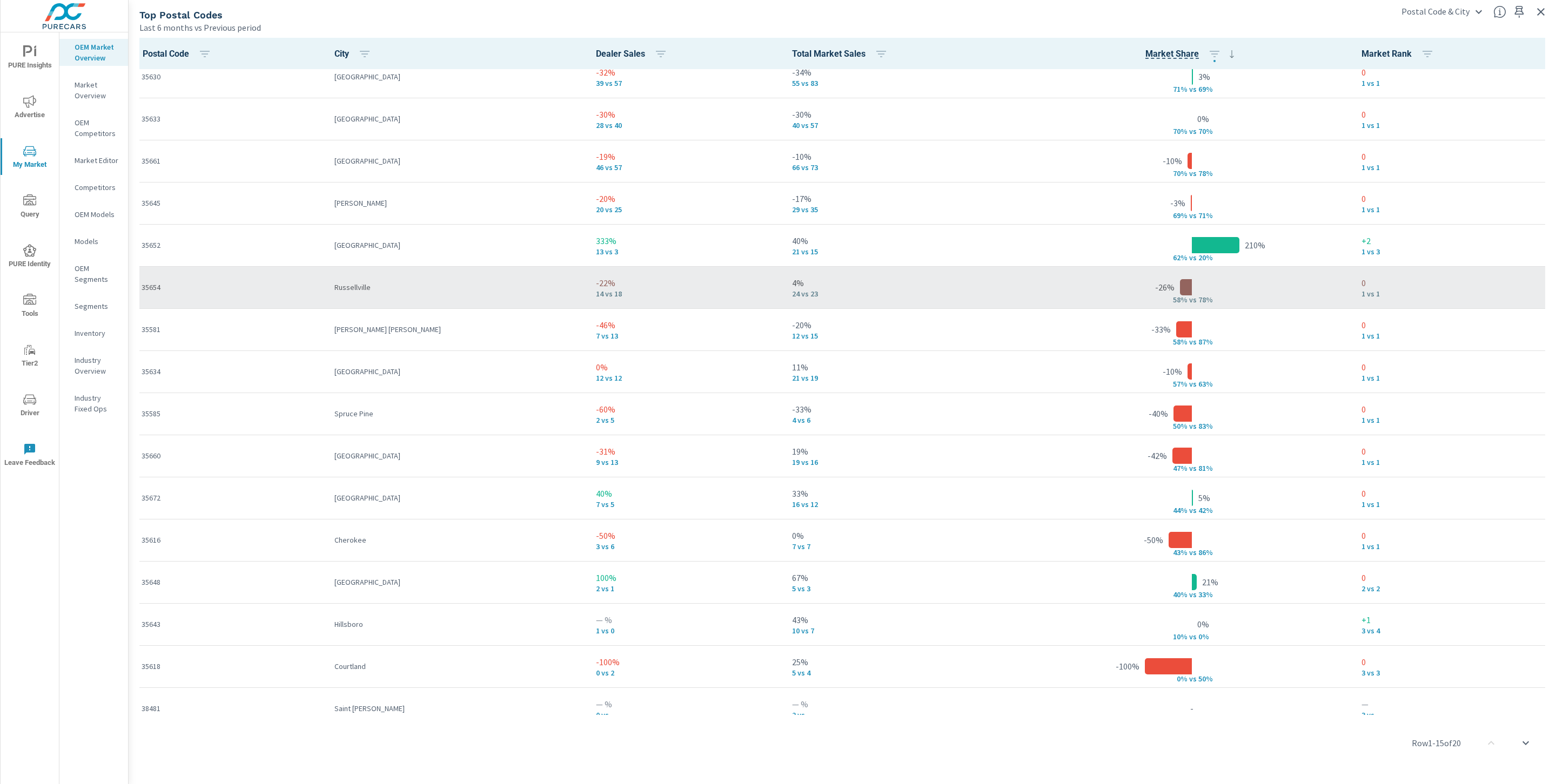
scroll to position [200, 0]
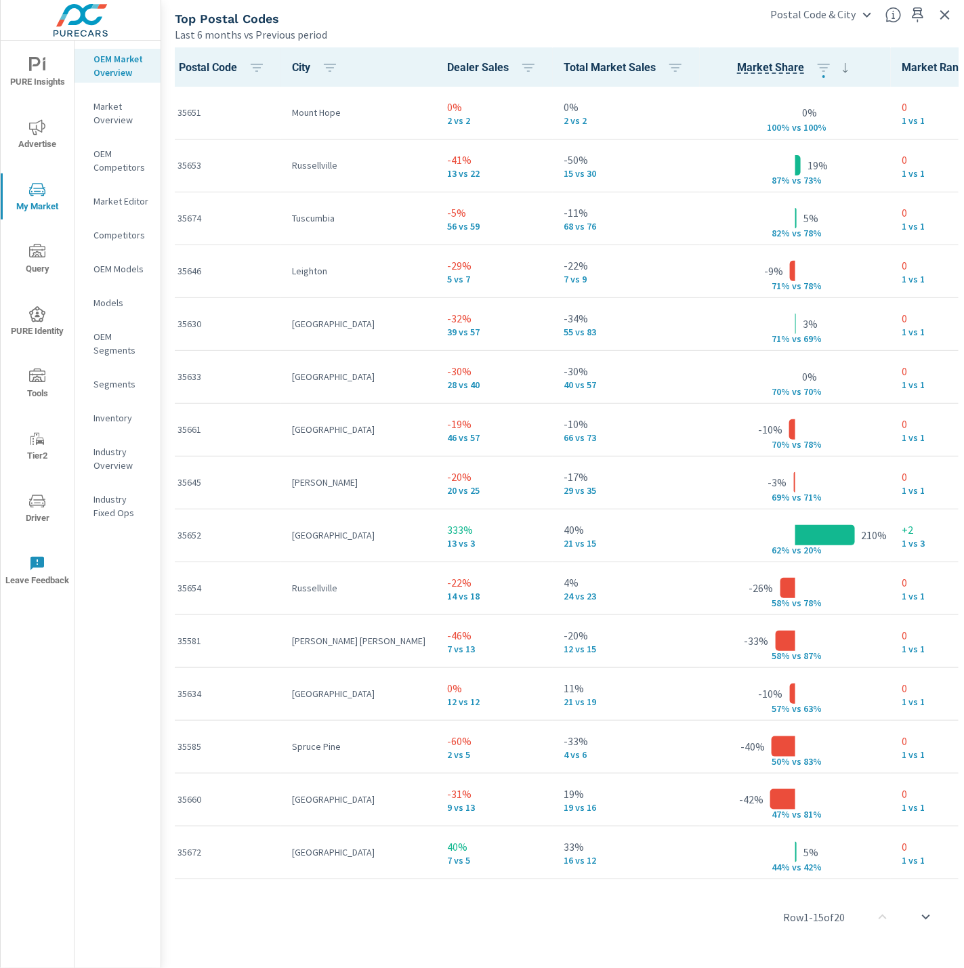
click at [941, 14] on icon "button" at bounding box center [945, 15] width 16 height 16
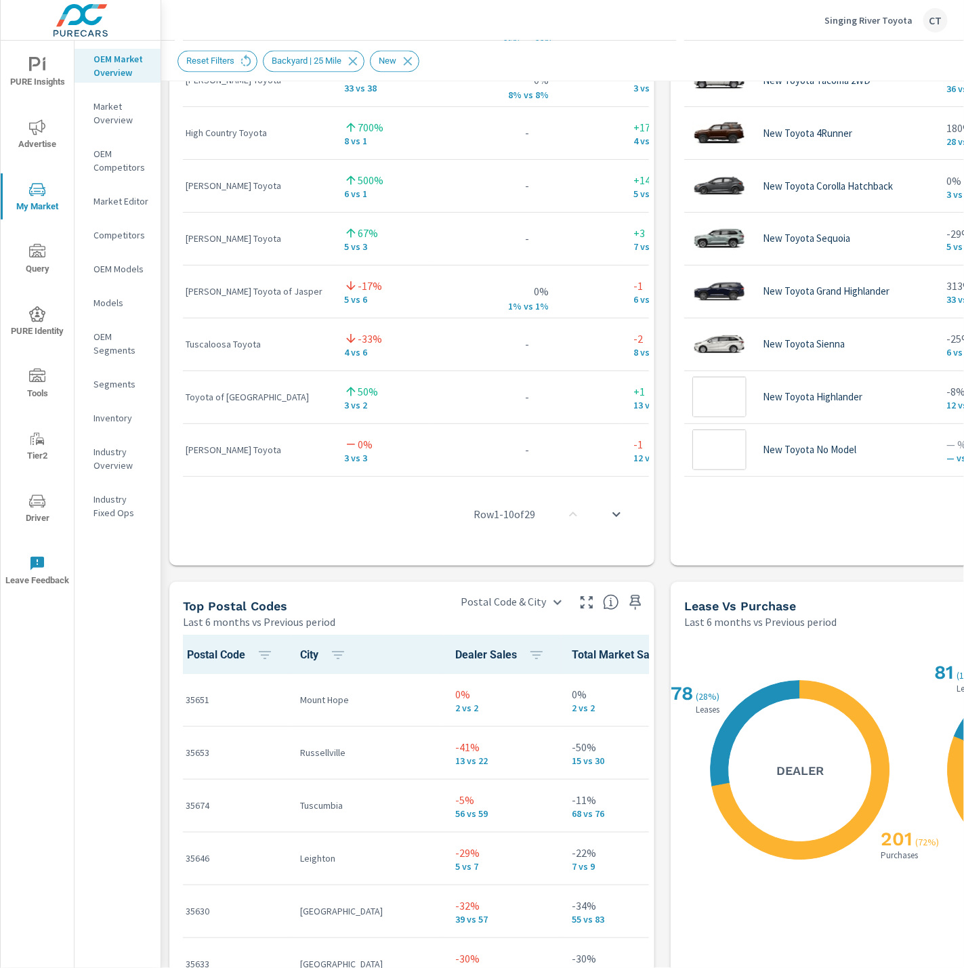
scroll to position [1448, 0]
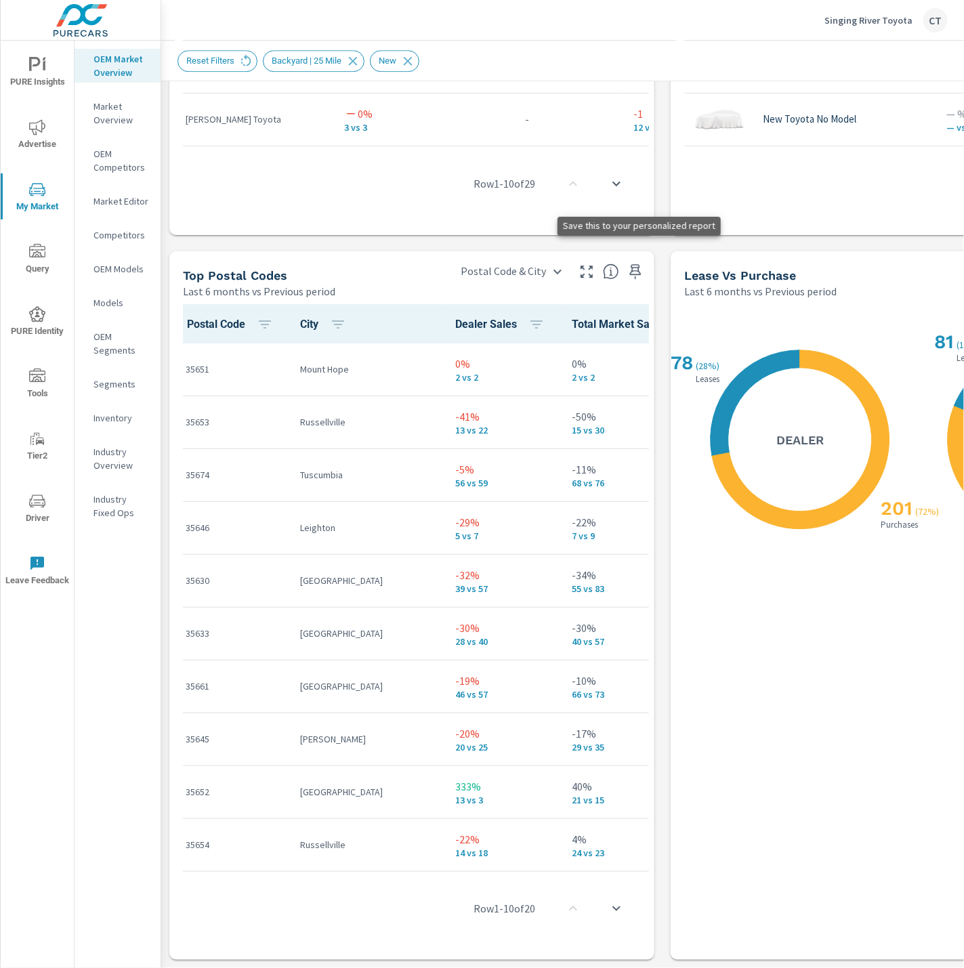
click at [638, 264] on icon "button" at bounding box center [636, 271] width 12 height 15
click at [638, 260] on icon "button" at bounding box center [636, 271] width 22 height 22
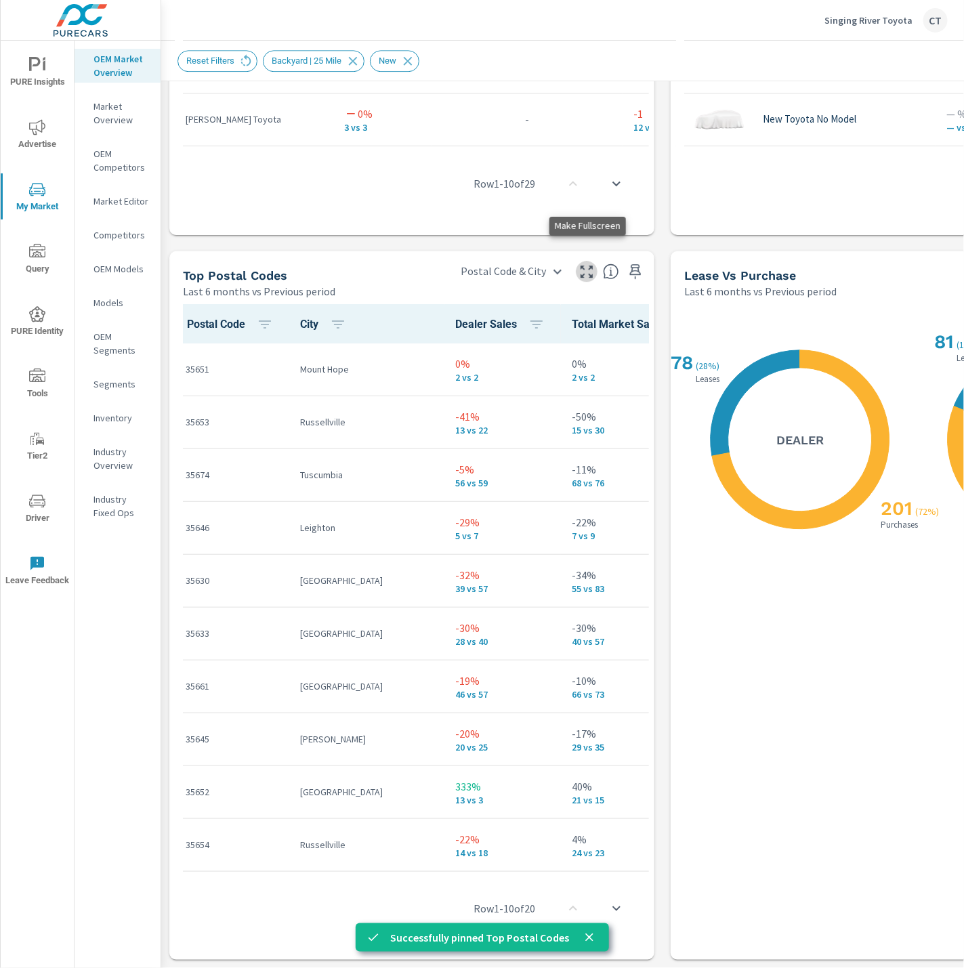
click at [584, 264] on icon "button" at bounding box center [587, 272] width 16 height 16
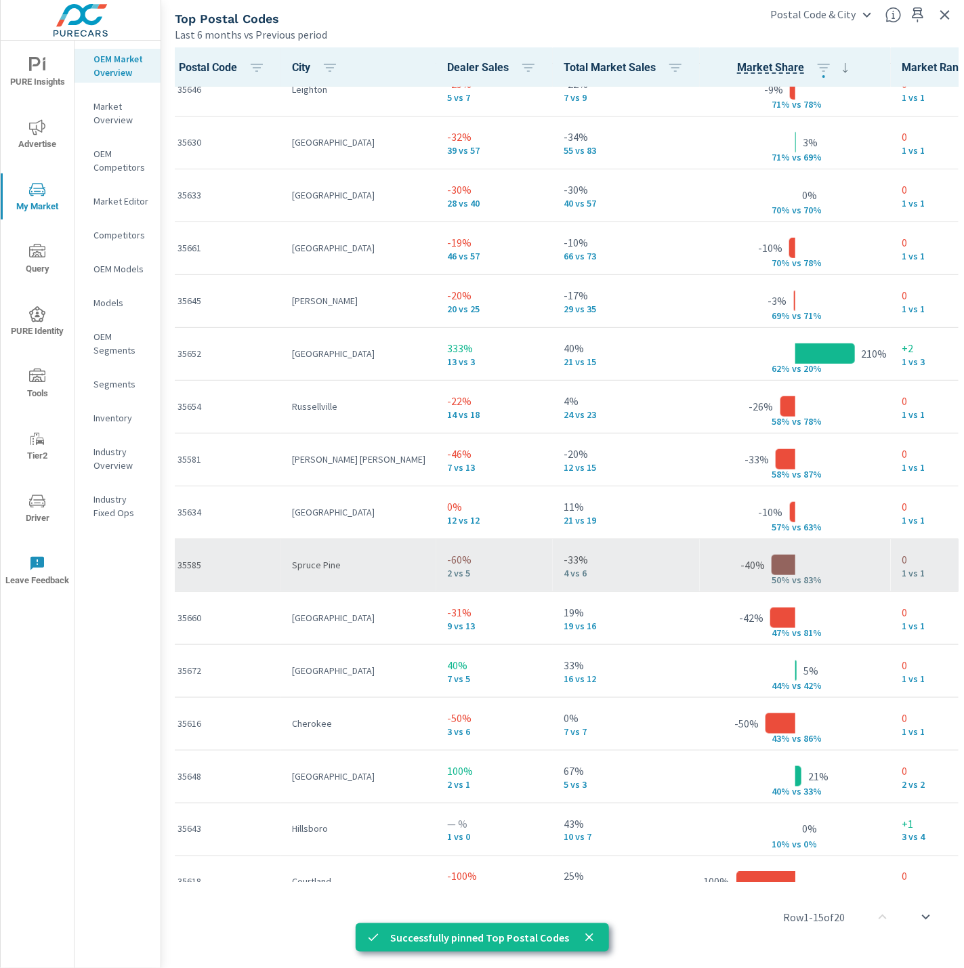
scroll to position [267, 0]
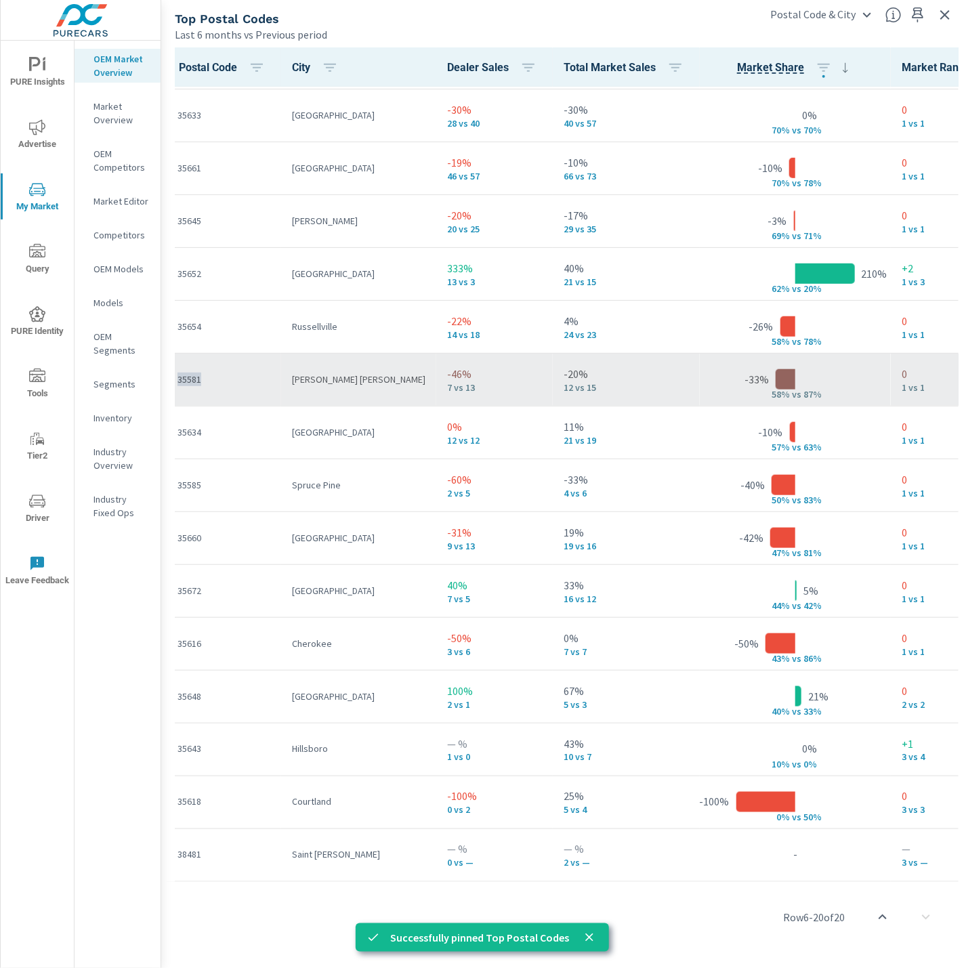
drag, startPoint x: 207, startPoint y: 382, endPoint x: 175, endPoint y: 375, distance: 32.6
click at [175, 375] on td "35581" at bounding box center [224, 379] width 115 height 53
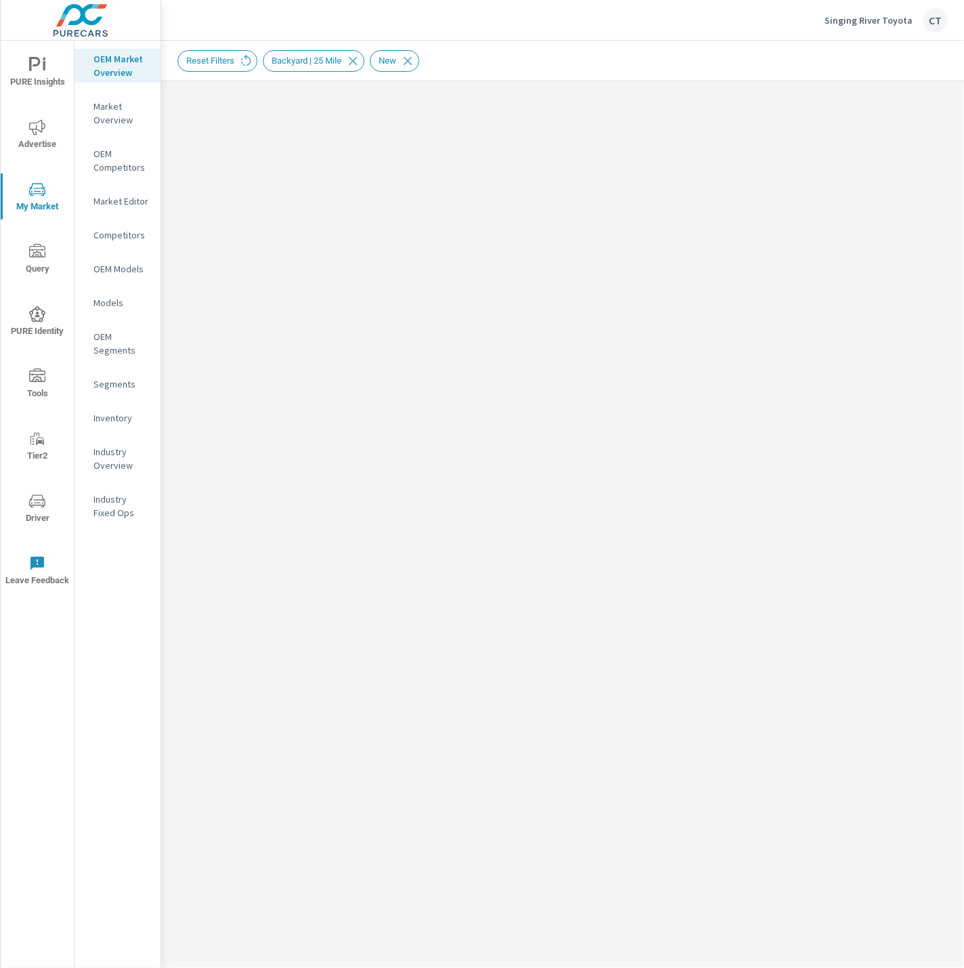
scroll to position [265, 0]
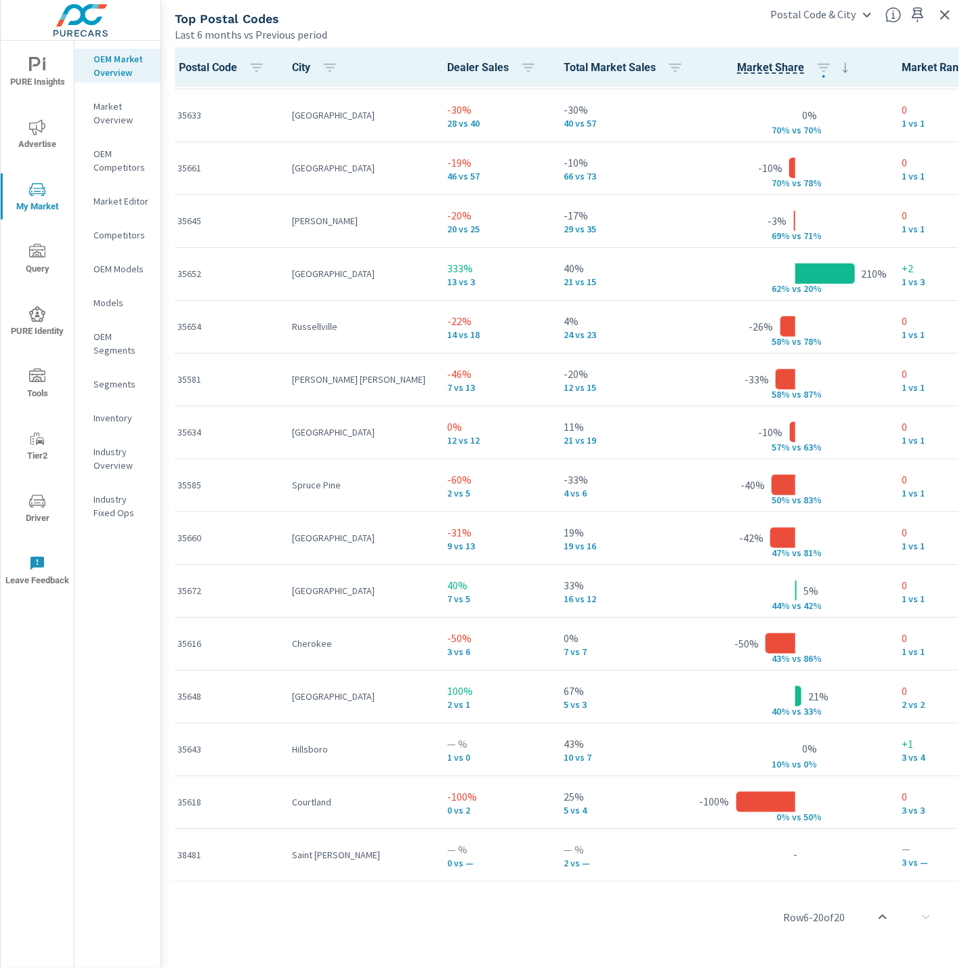
click at [945, 16] on icon "button" at bounding box center [945, 15] width 16 height 16
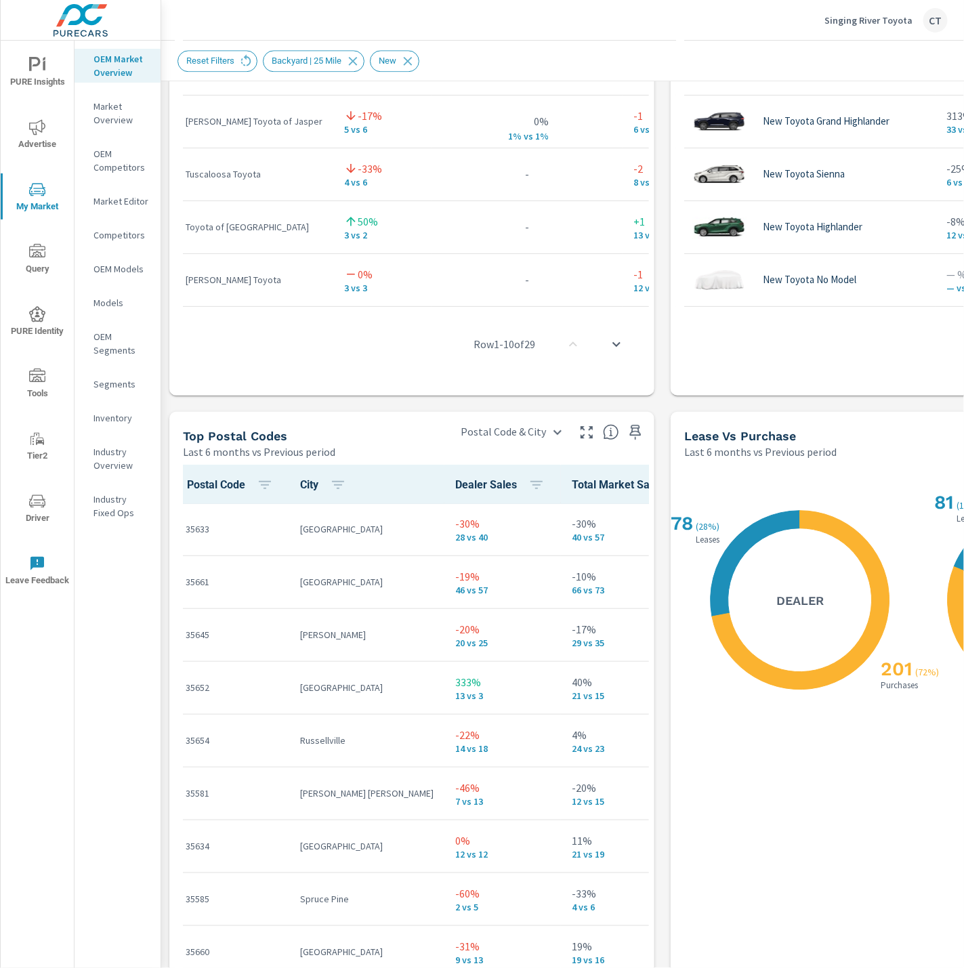
scroll to position [1448, 0]
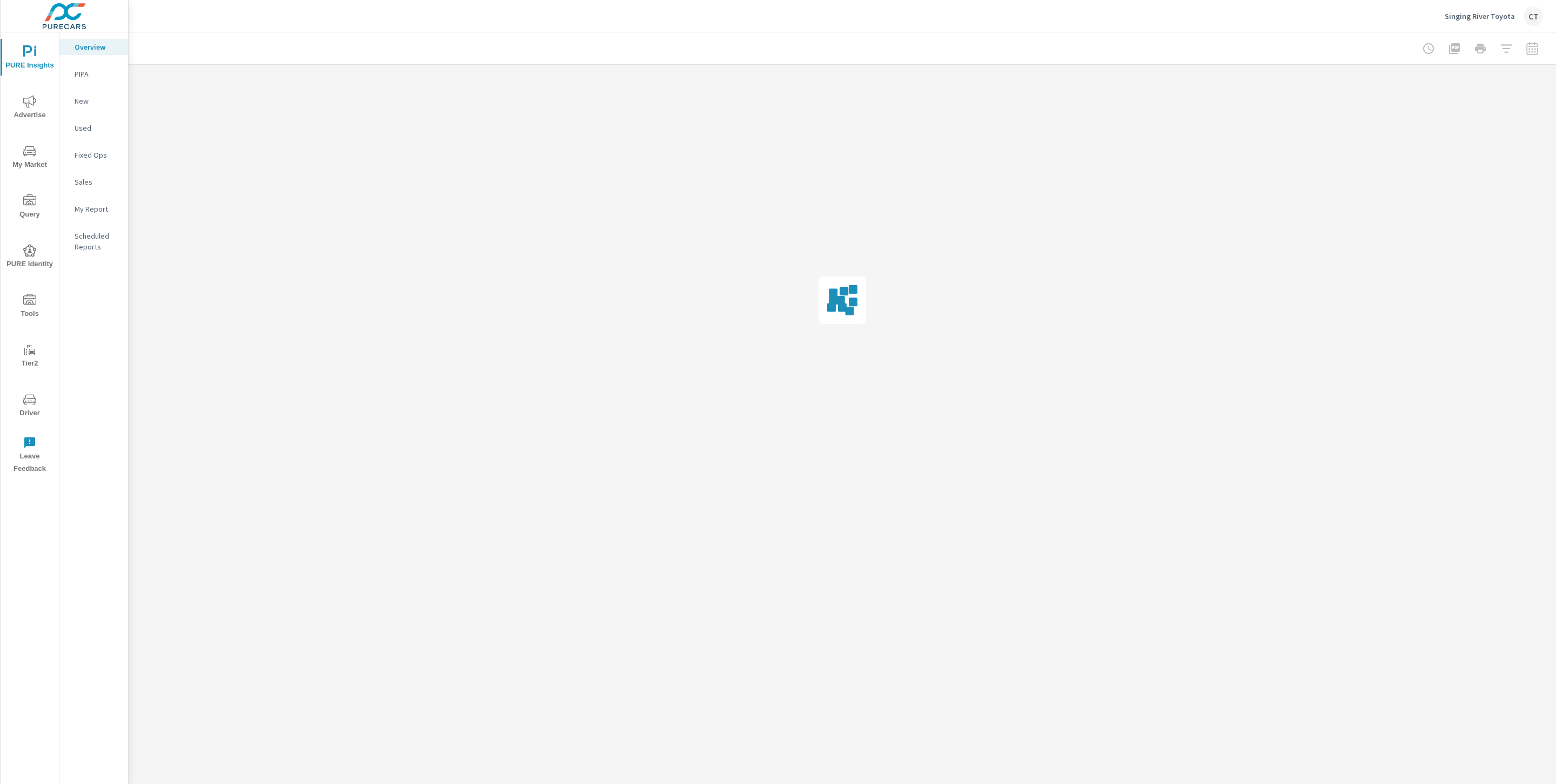
click at [33, 139] on button "My Market" at bounding box center [29, 157] width 58 height 37
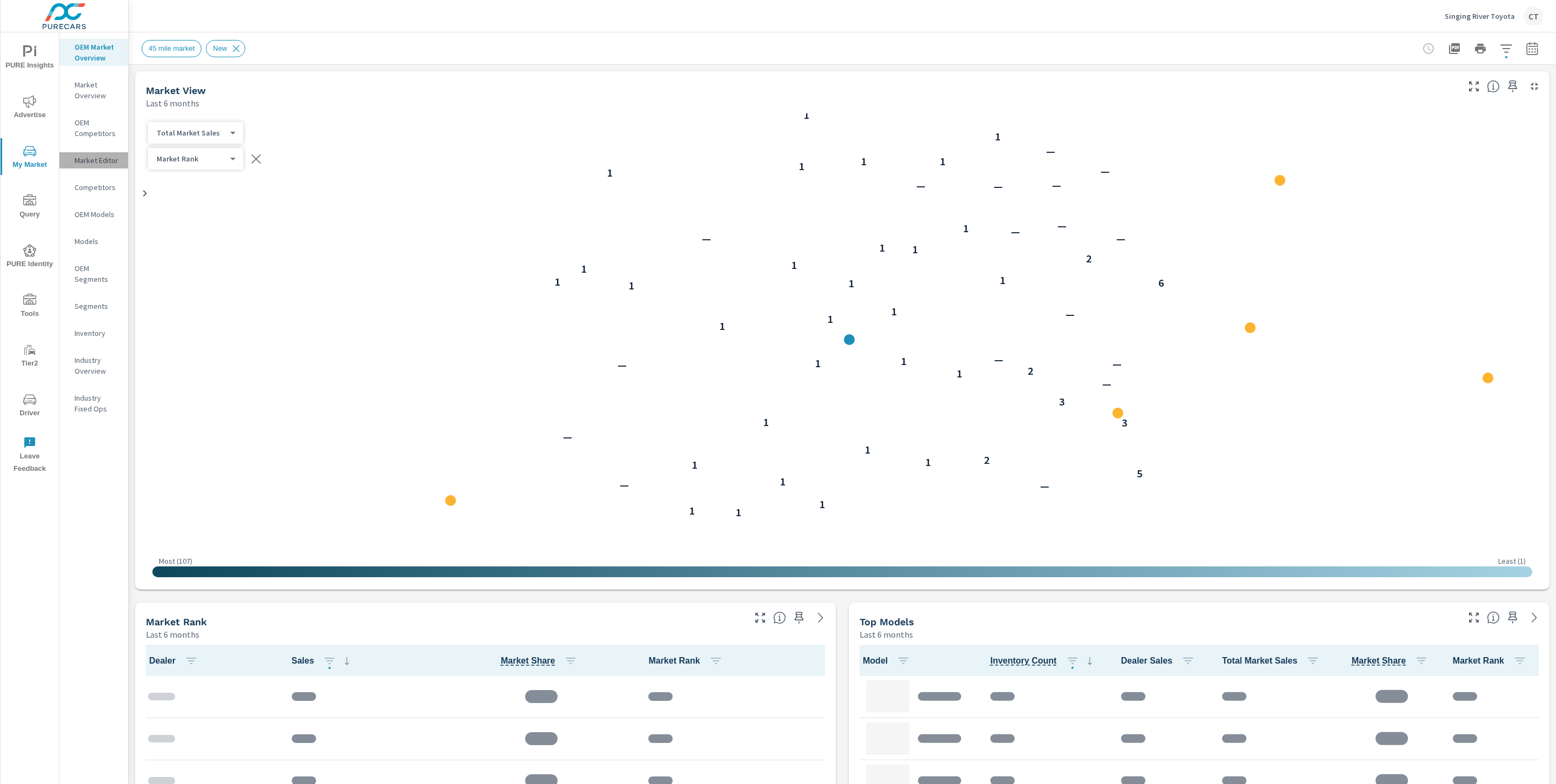
click at [92, 159] on p "Market Editor" at bounding box center [97, 161] width 45 height 11
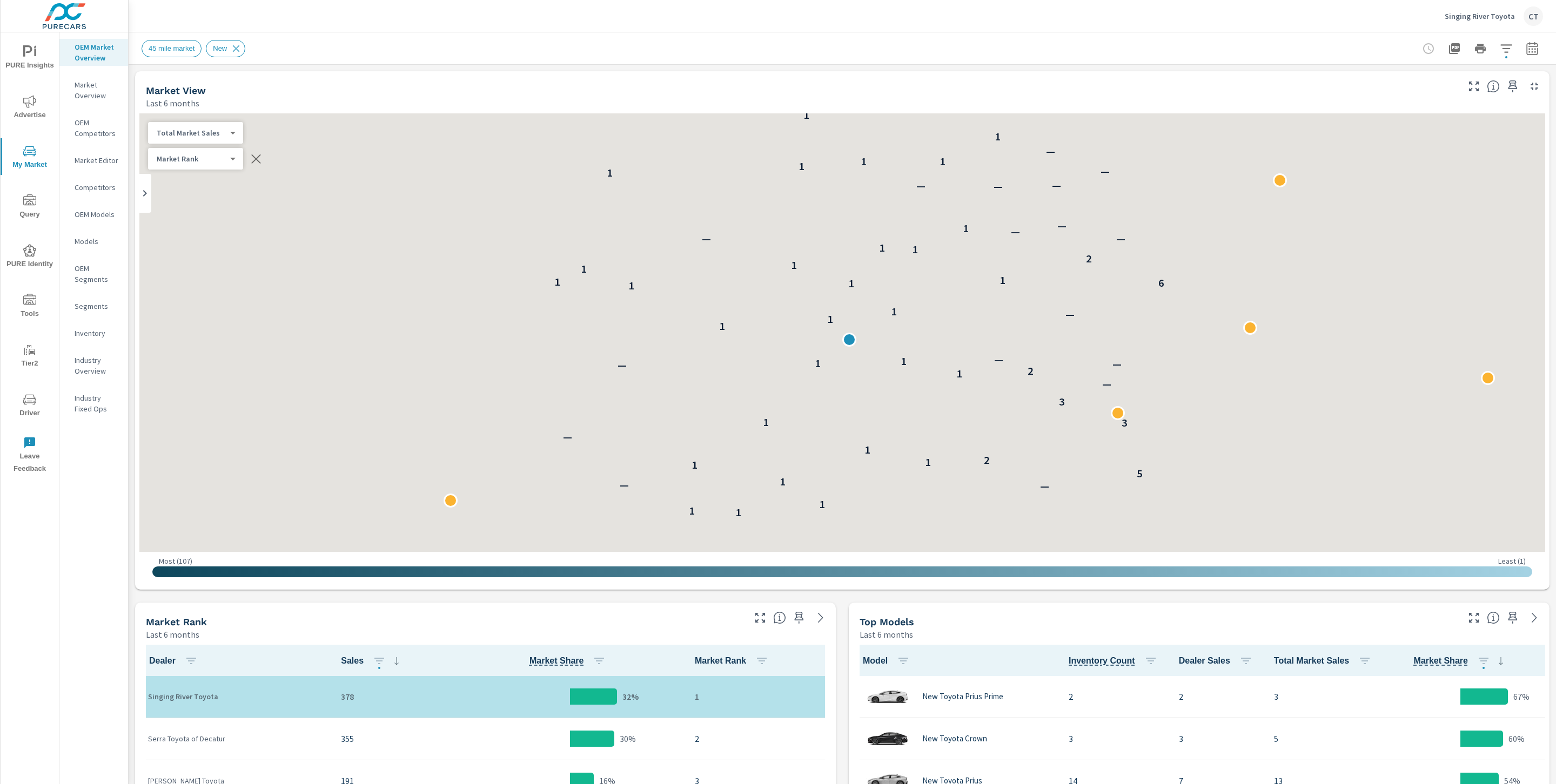
scroll to position [211, 0]
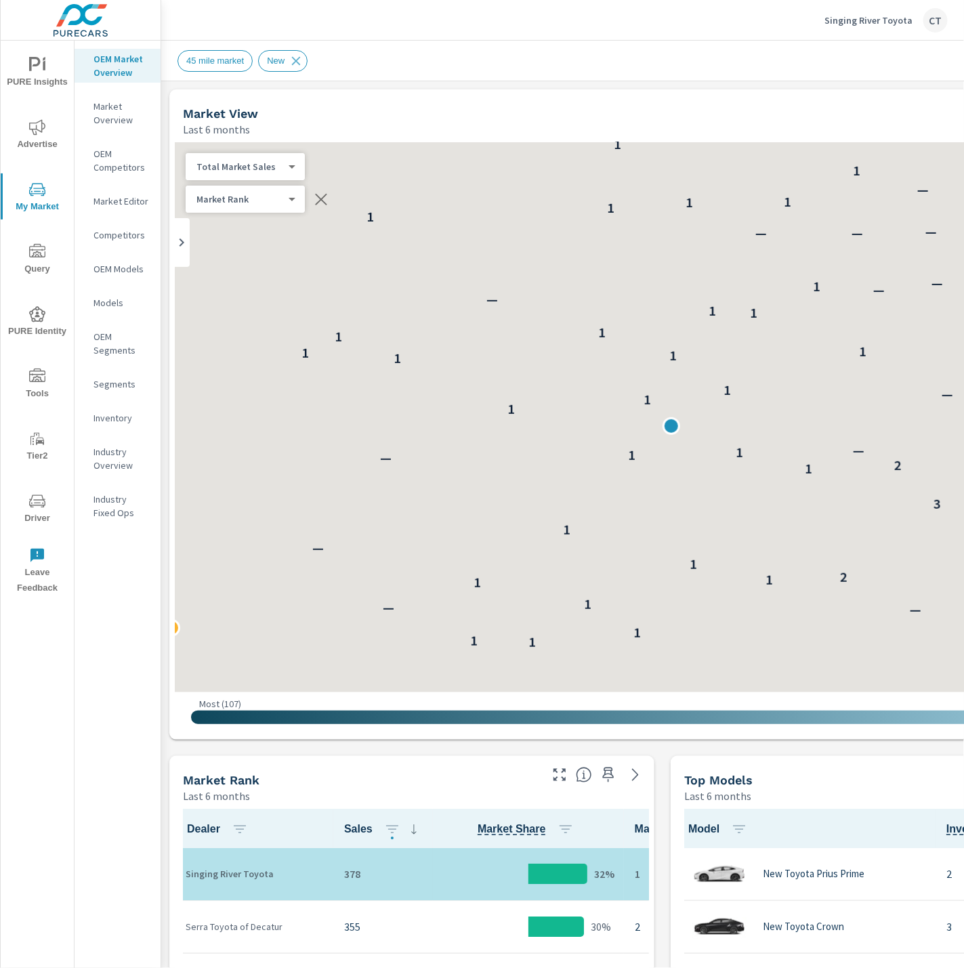
scroll to position [265, 0]
click at [543, 62] on div "45 mile market New" at bounding box center [568, 61] width 781 height 22
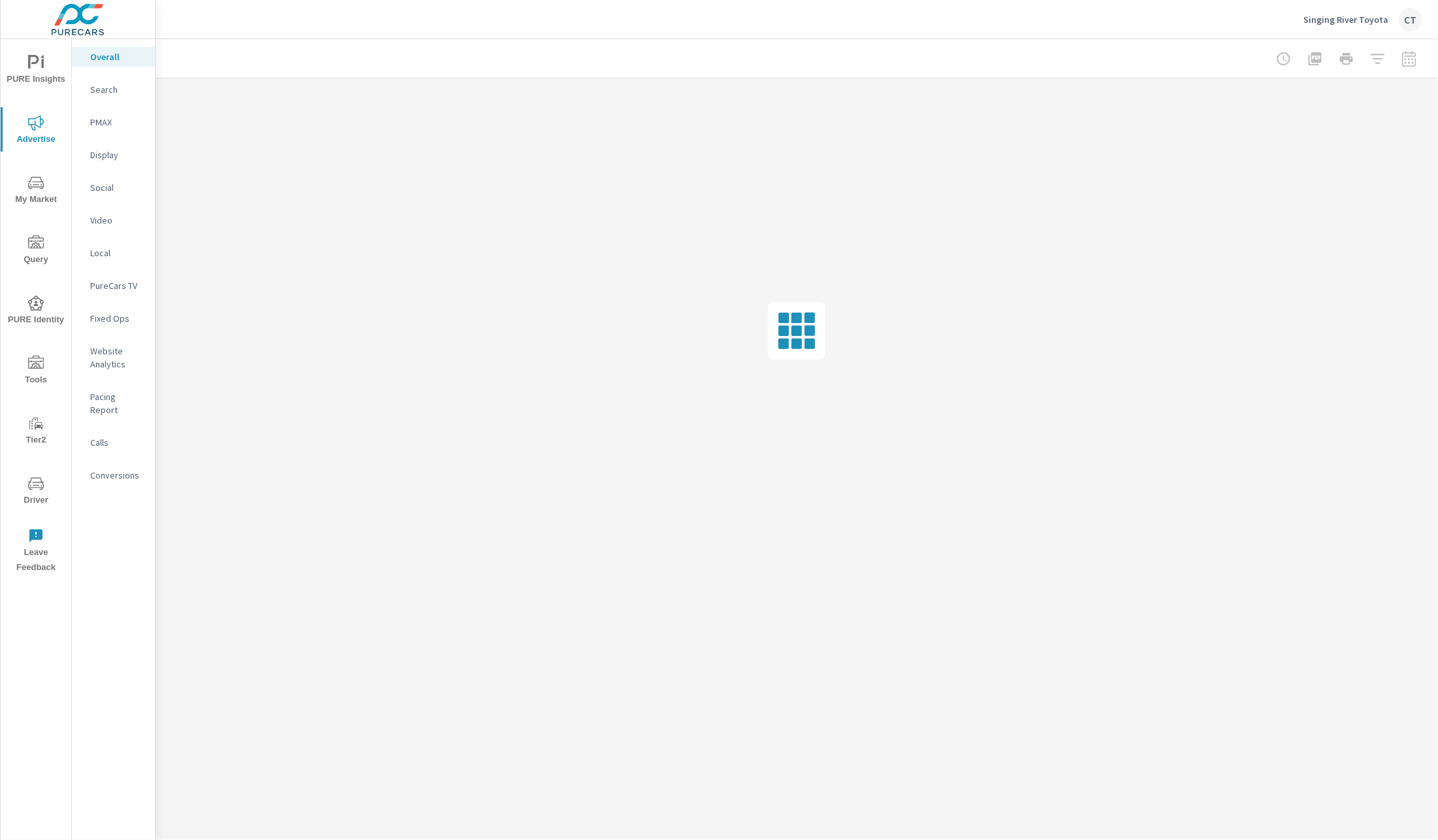
click at [104, 176] on nav "Overall Search PMAX Display Social Video Local PureCars TV Fixed Ops Website An…" at bounding box center [114, 271] width 83 height 464
click at [104, 188] on p "Social" at bounding box center [118, 188] width 54 height 14
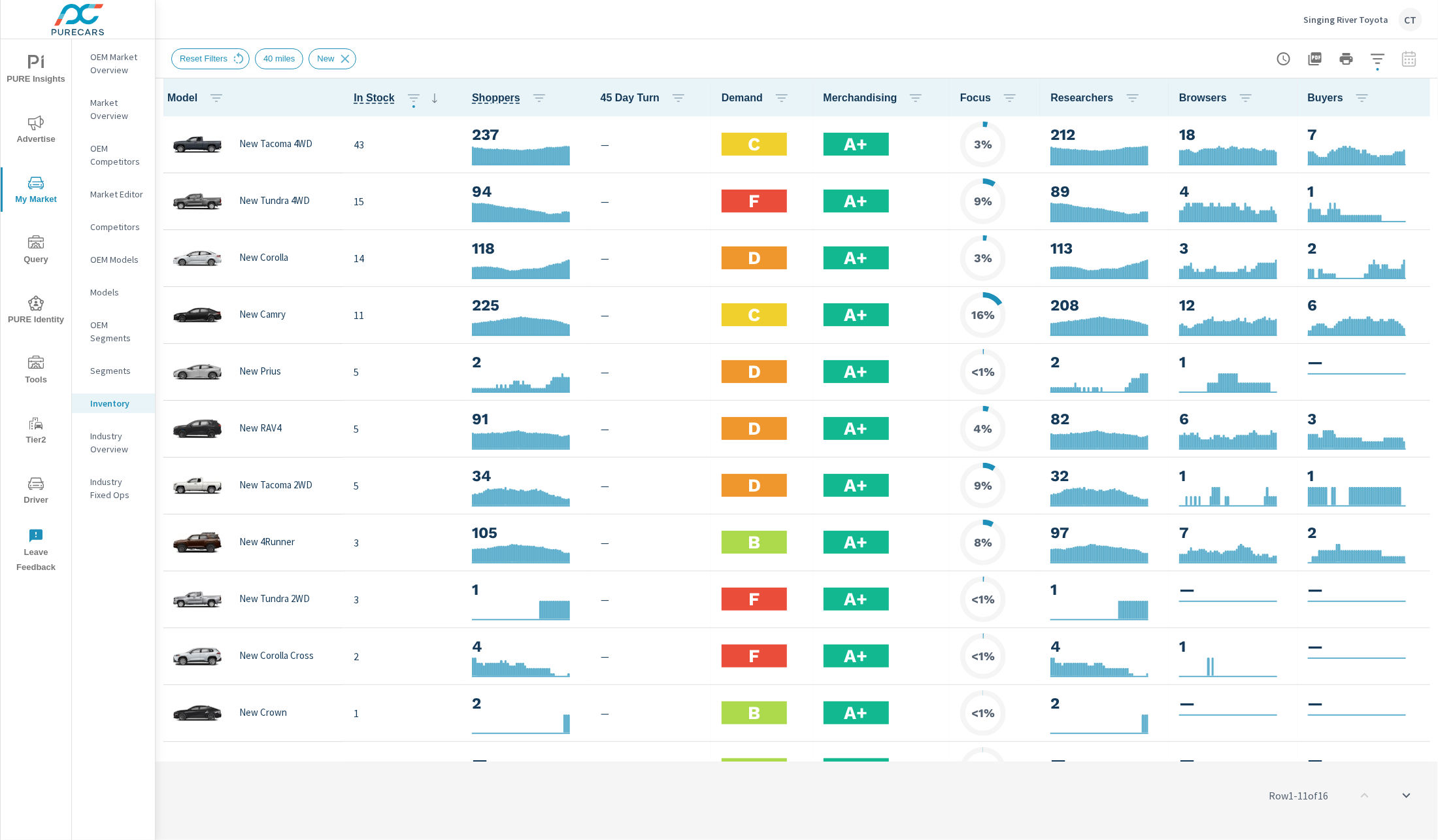
scroll to position [1, 0]
click at [41, 124] on icon "nav menu" at bounding box center [36, 122] width 15 height 15
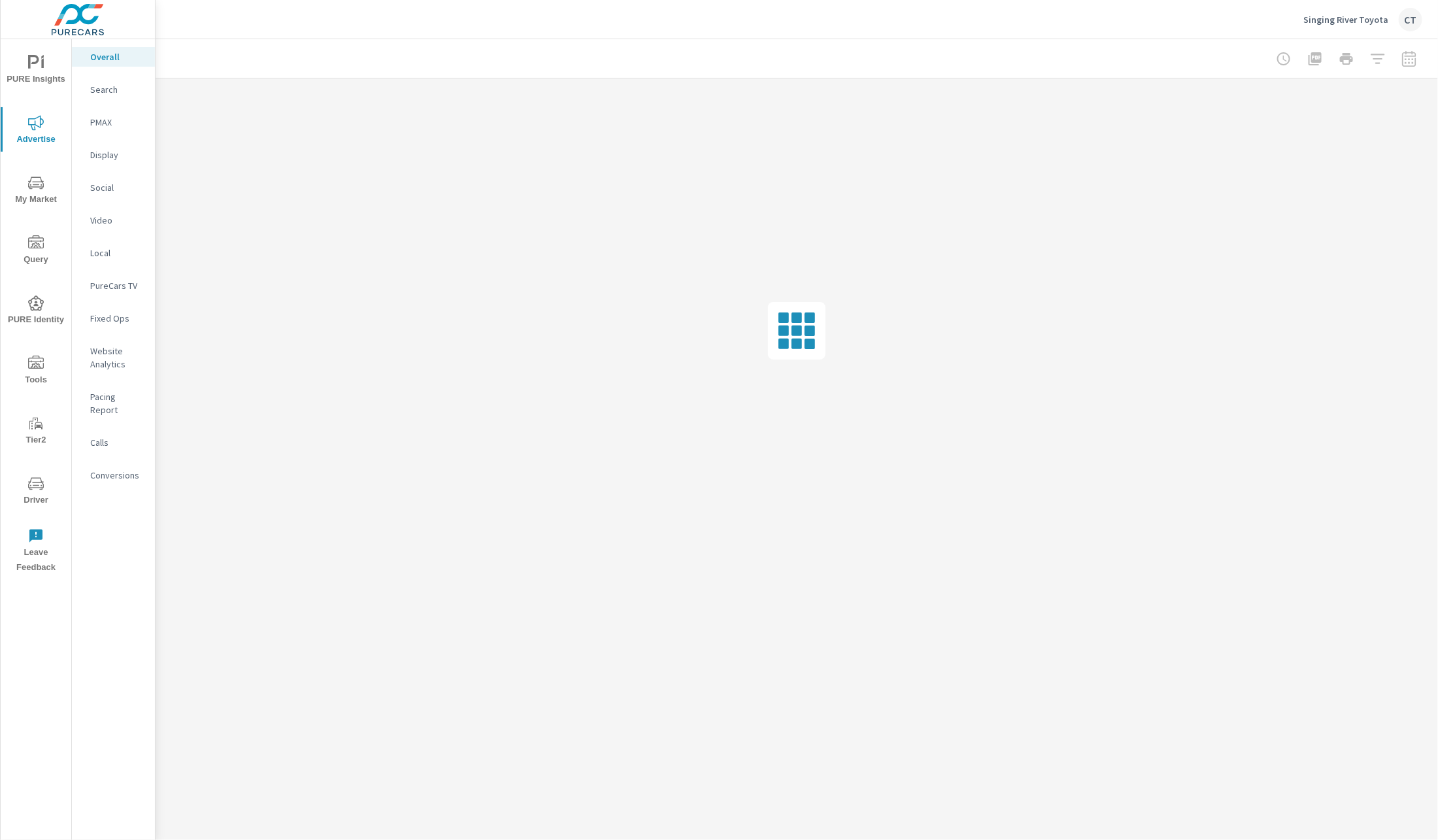
click at [117, 192] on p "Social" at bounding box center [118, 188] width 54 height 14
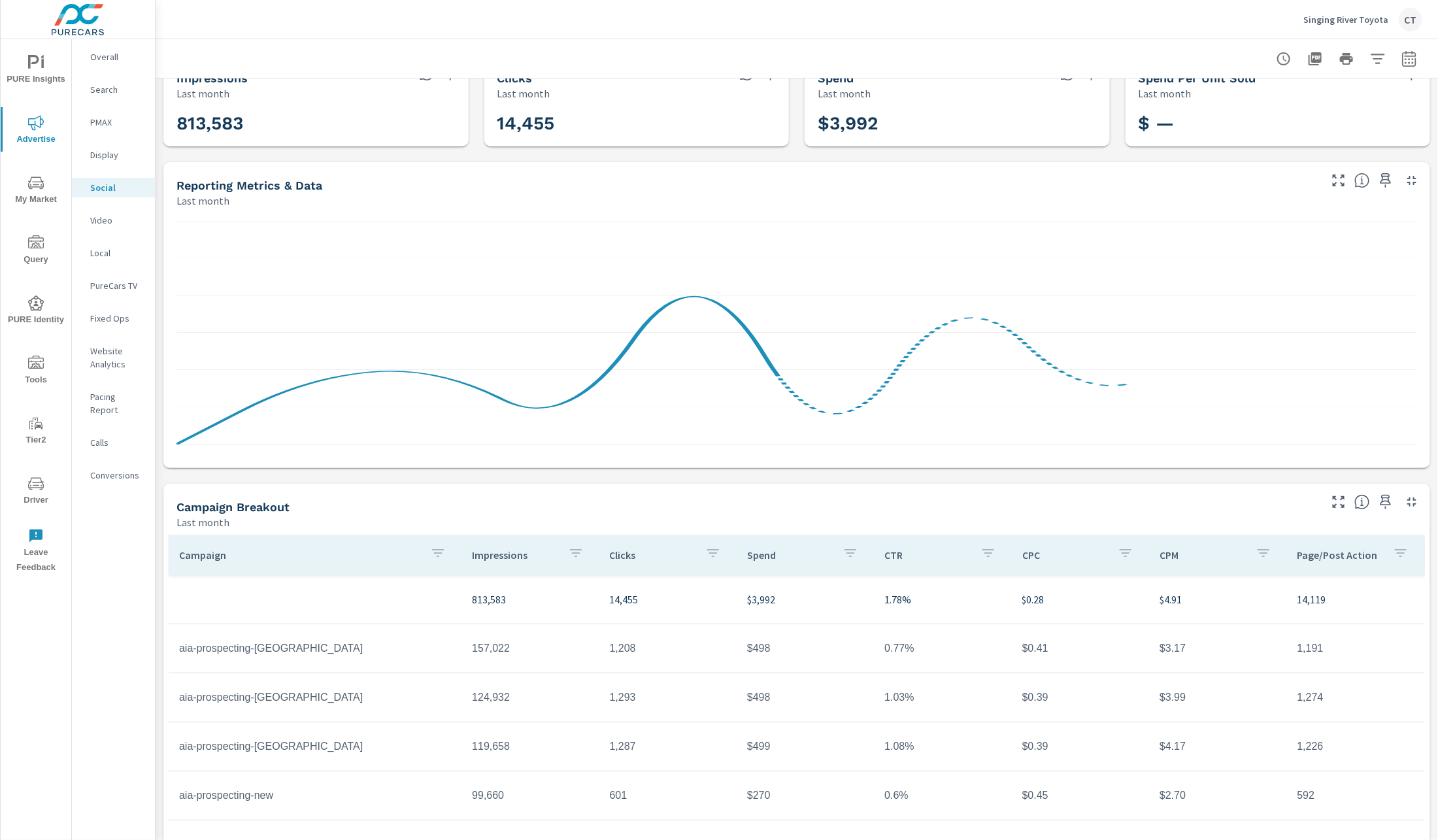
scroll to position [96, 0]
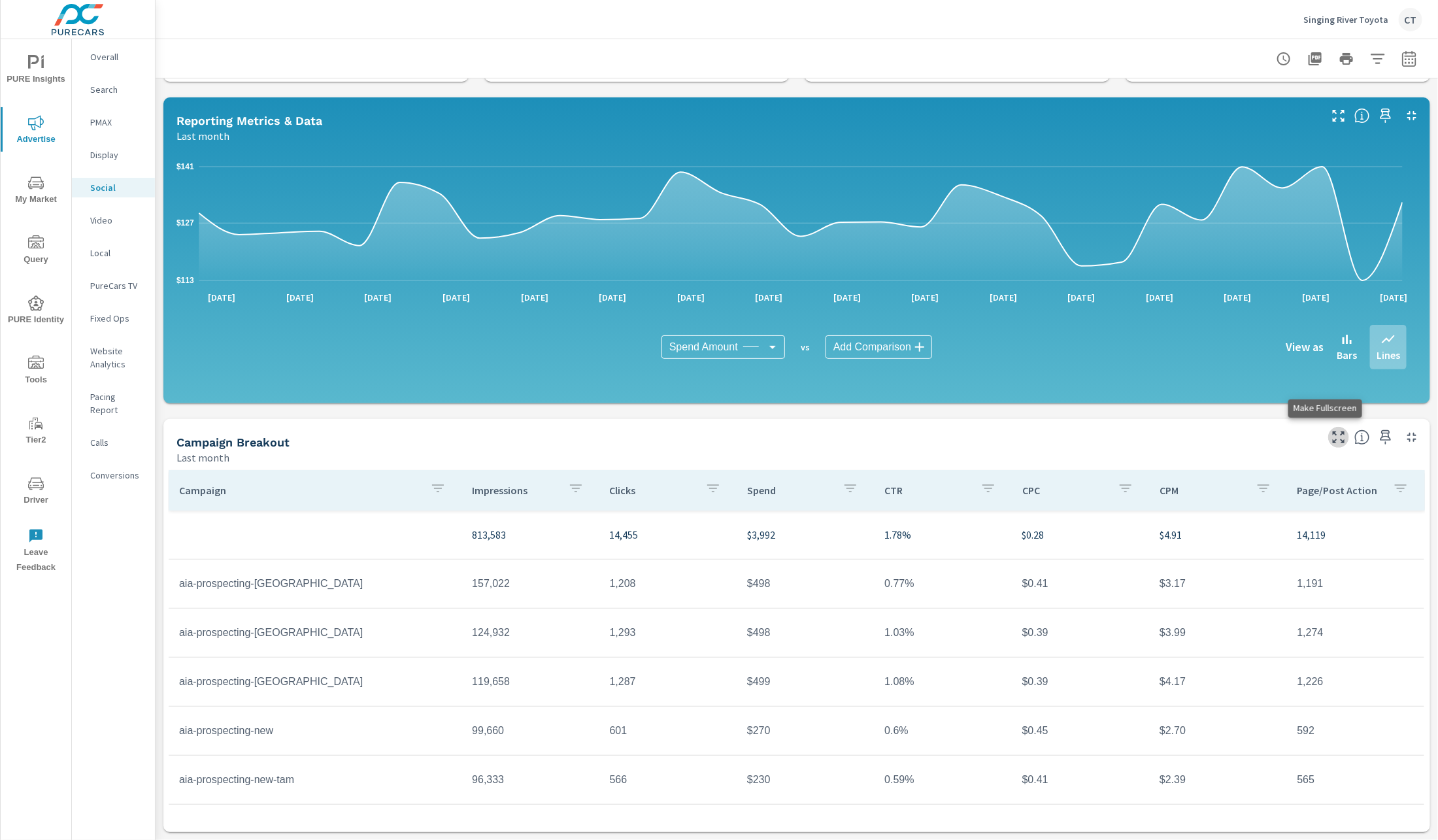
click at [1331, 439] on icon "button" at bounding box center [1339, 437] width 15 height 15
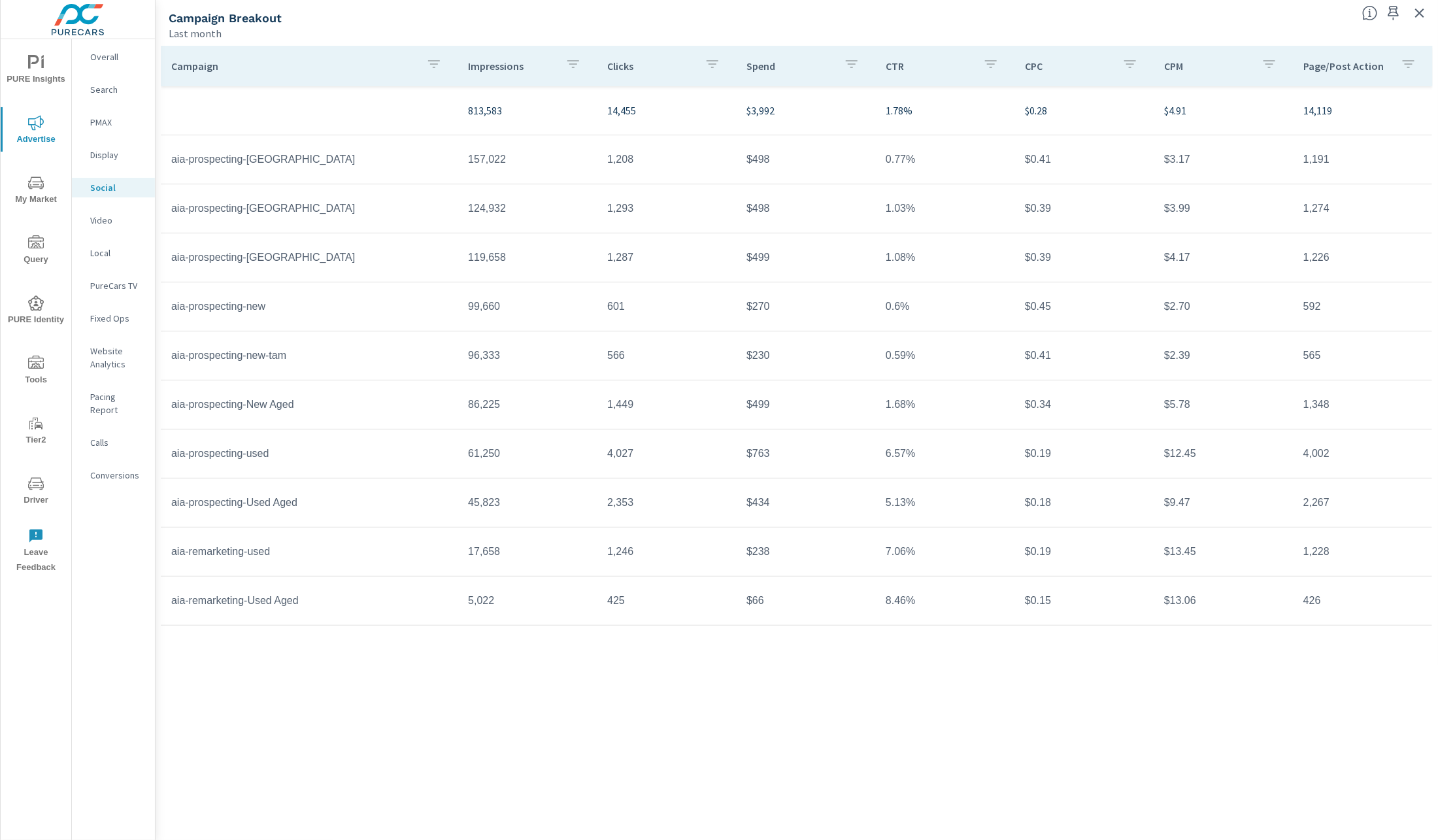
click at [338, 310] on td "aia-prospecting-new" at bounding box center [310, 307] width 297 height 33
drag, startPoint x: 310, startPoint y: 303, endPoint x: 236, endPoint y: 301, distance: 74.0
click at [236, 301] on td "aia-prospecting-new" at bounding box center [310, 307] width 297 height 33
click at [315, 356] on td "aia-prospecting-new-tam" at bounding box center [310, 356] width 297 height 33
drag, startPoint x: 312, startPoint y: 359, endPoint x: 276, endPoint y: 391, distance: 48.2
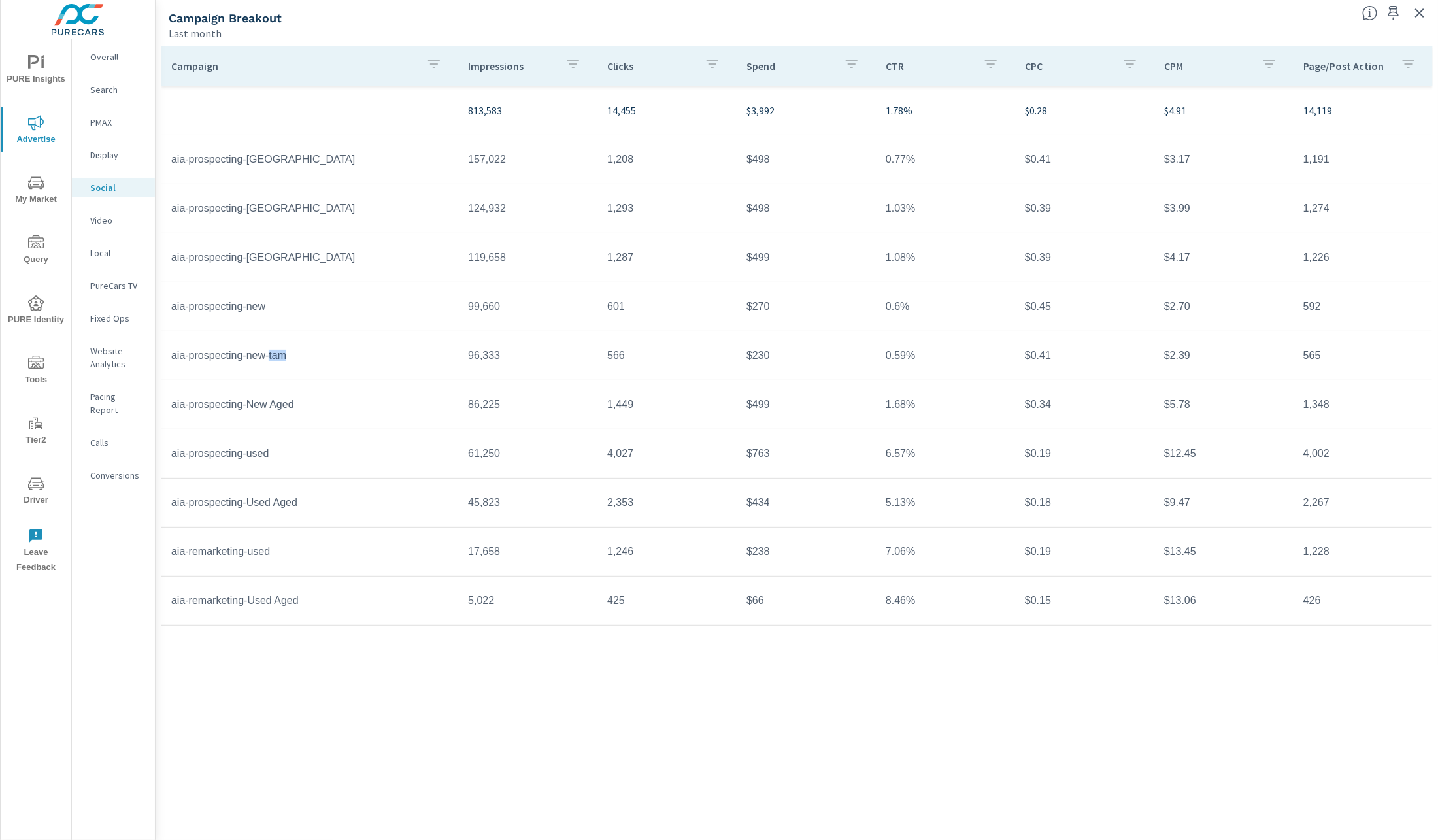
click at [275, 358] on td "aia-prospecting-new-tam" at bounding box center [310, 356] width 297 height 33
click at [380, 413] on td "aia-prospecting-New Aged" at bounding box center [310, 405] width 297 height 33
drag, startPoint x: 323, startPoint y: 409, endPoint x: 252, endPoint y: 406, distance: 71.1
click at [252, 406] on td "aia-prospecting-New Aged" at bounding box center [310, 405] width 297 height 33
click at [301, 415] on td "aia-prospecting-New Aged" at bounding box center [310, 405] width 297 height 33
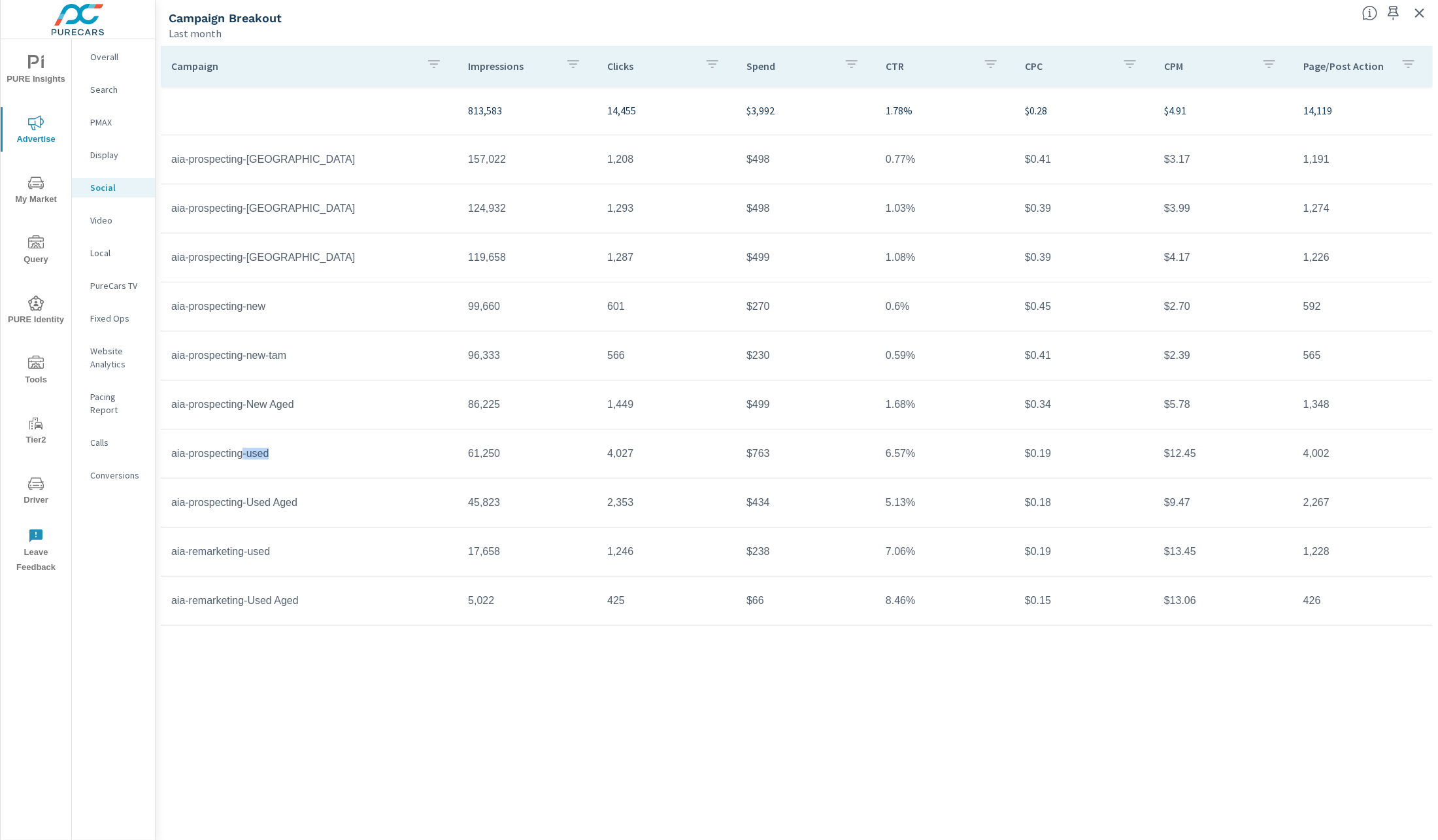
drag, startPoint x: 313, startPoint y: 461, endPoint x: 248, endPoint y: 455, distance: 65.3
click at [248, 455] on td "aia-prospecting-used" at bounding box center [310, 453] width 297 height 33
click at [330, 514] on td "aia-prospecting-Used Aged" at bounding box center [310, 502] width 297 height 33
drag, startPoint x: 314, startPoint y: 508, endPoint x: 248, endPoint y: 502, distance: 66.3
click at [248, 502] on td "aia-prospecting-Used Aged" at bounding box center [310, 502] width 297 height 33
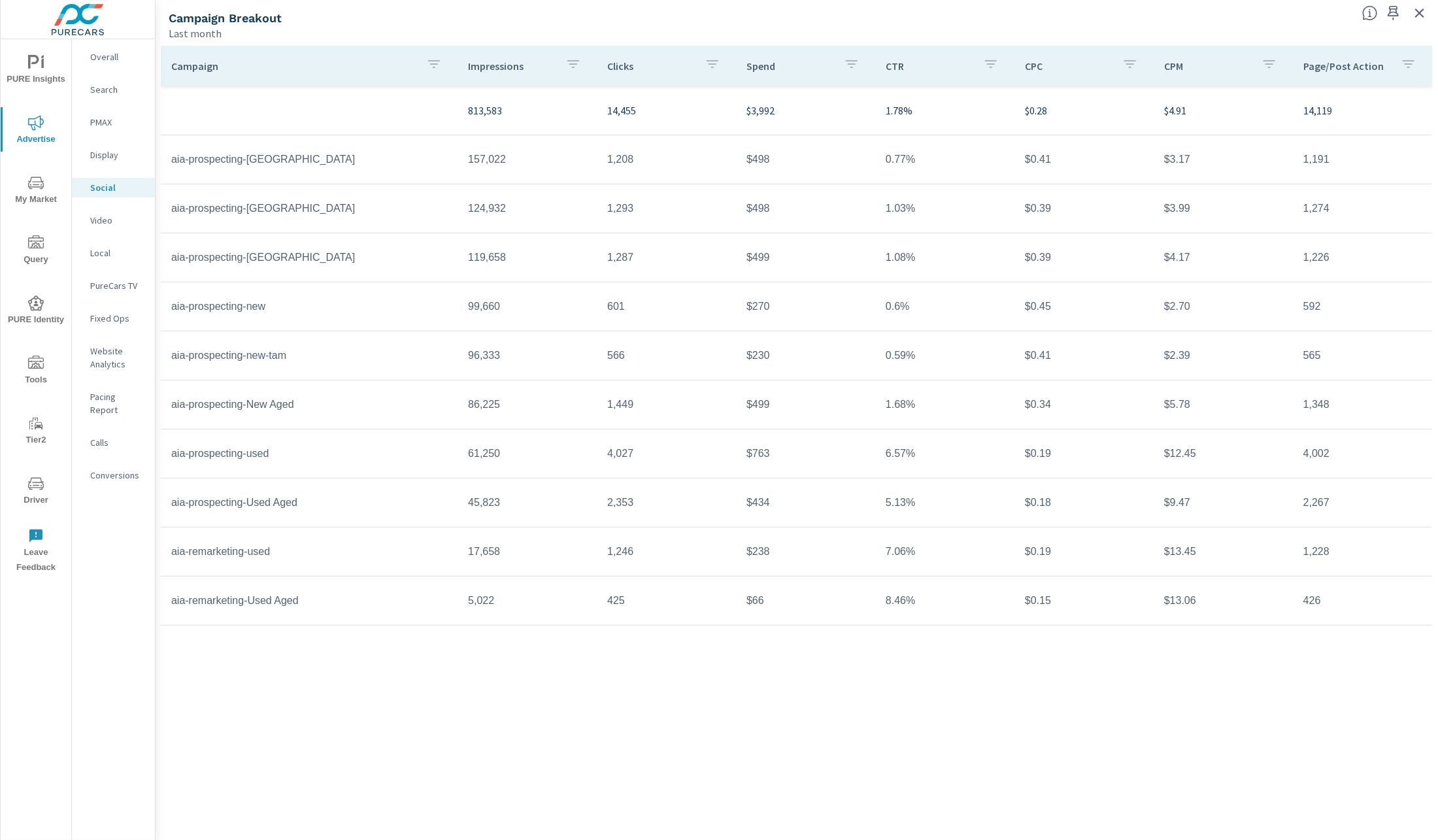
click at [297, 512] on td "aia-prospecting-Used Aged" at bounding box center [310, 502] width 297 height 33
drag, startPoint x: 288, startPoint y: 553, endPoint x: 258, endPoint y: 595, distance: 51.6
click at [176, 553] on td "aia-remarketing-used" at bounding box center [310, 552] width 297 height 33
click at [328, 606] on td "aia-remarketing-Used Aged" at bounding box center [310, 601] width 297 height 33
drag, startPoint x: 327, startPoint y: 604, endPoint x: 185, endPoint y: 607, distance: 142.0
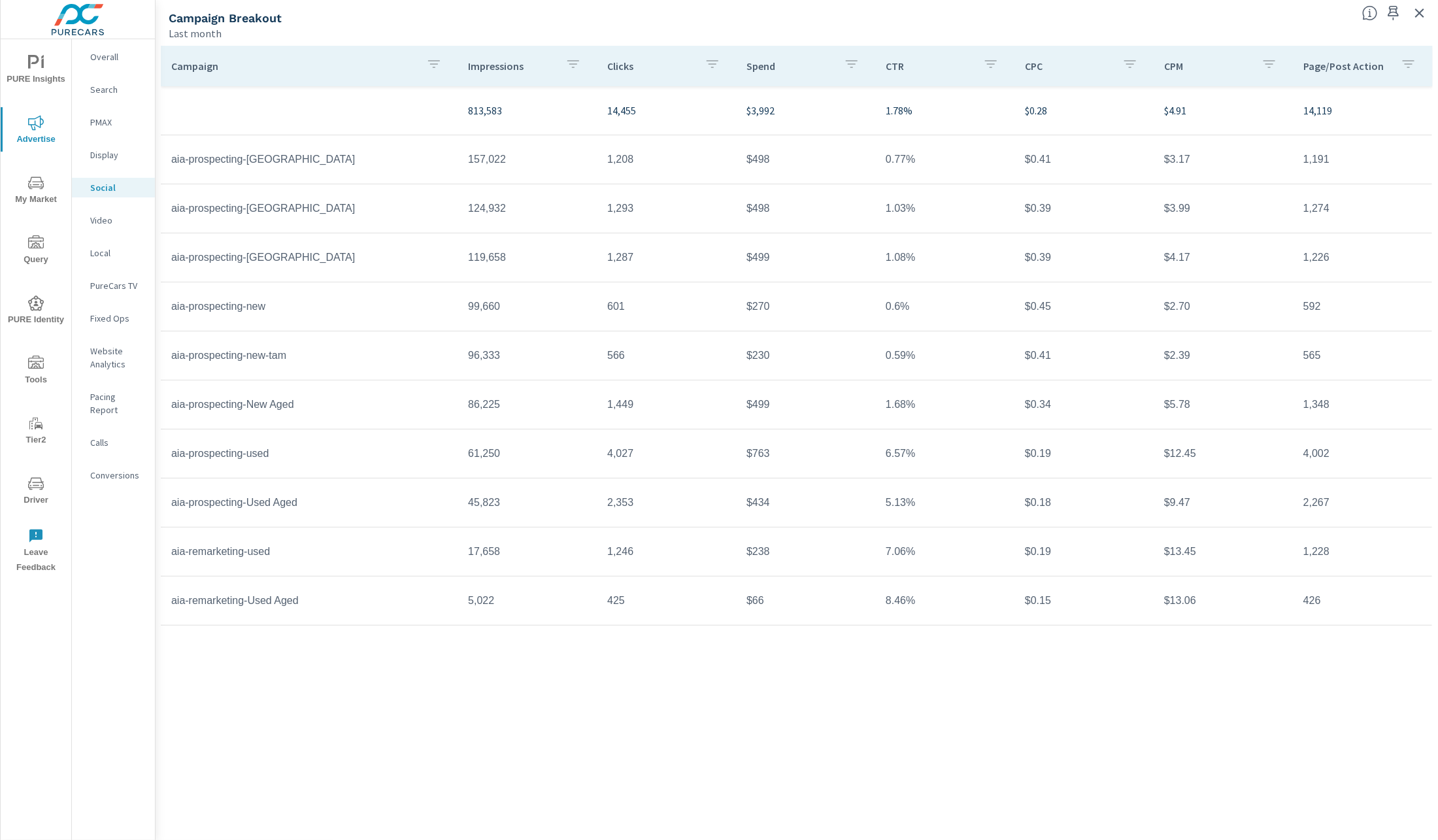
click at [186, 607] on td "aia-remarketing-Used Aged" at bounding box center [310, 601] width 297 height 33
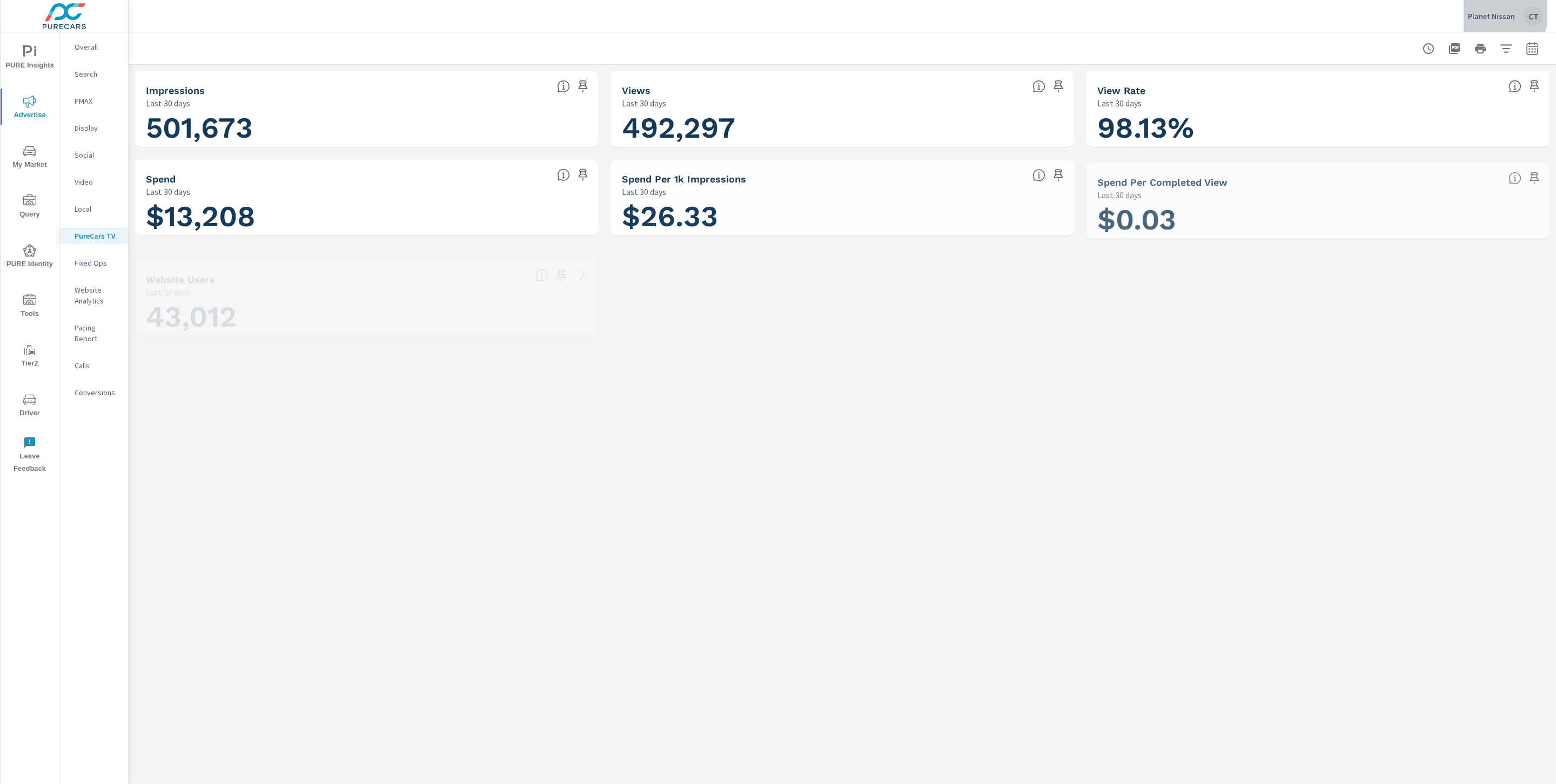
click at [1491, 13] on p "Planet Nissan" at bounding box center [1491, 16] width 47 height 10
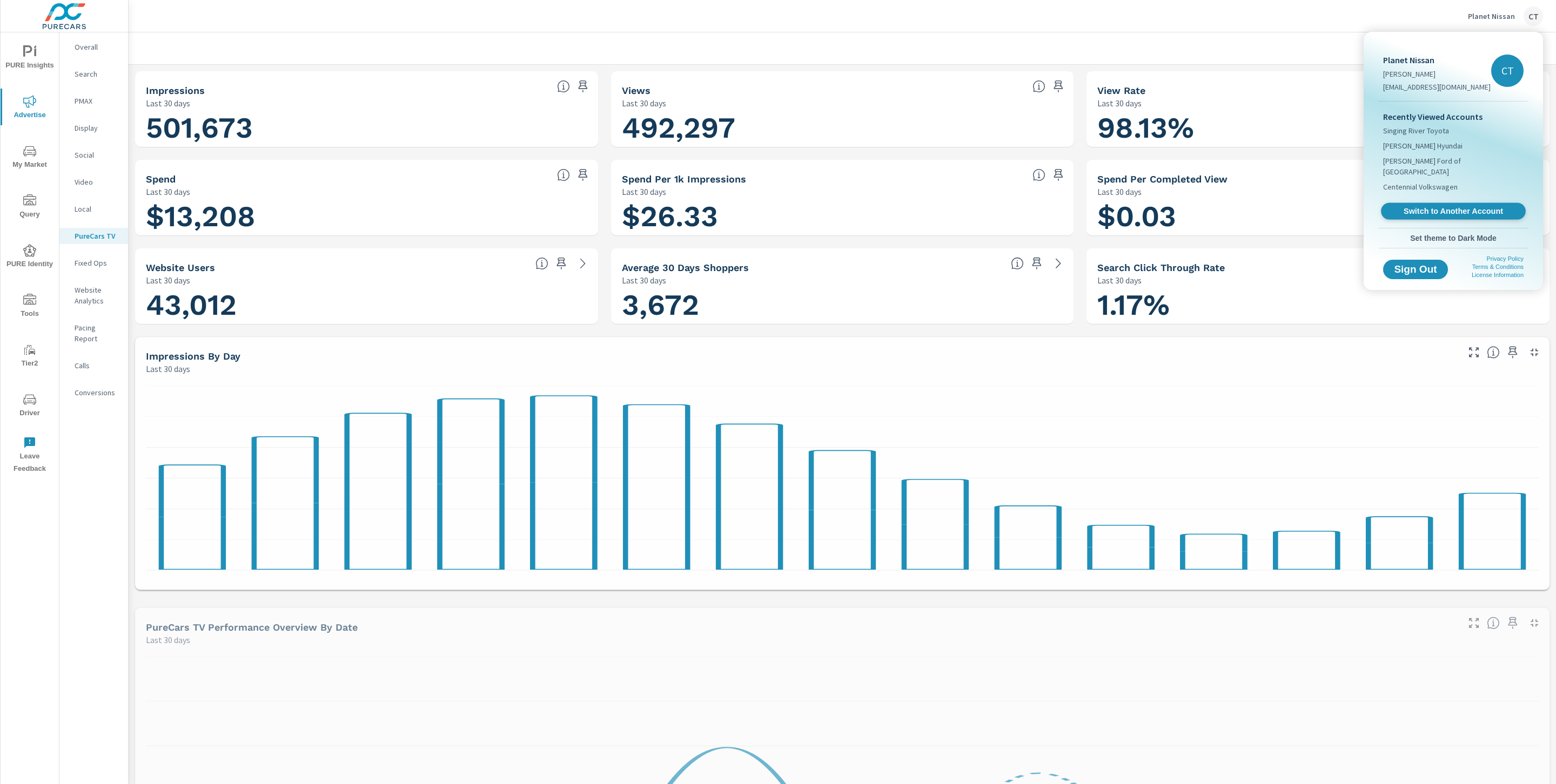
scroll to position [1, 0]
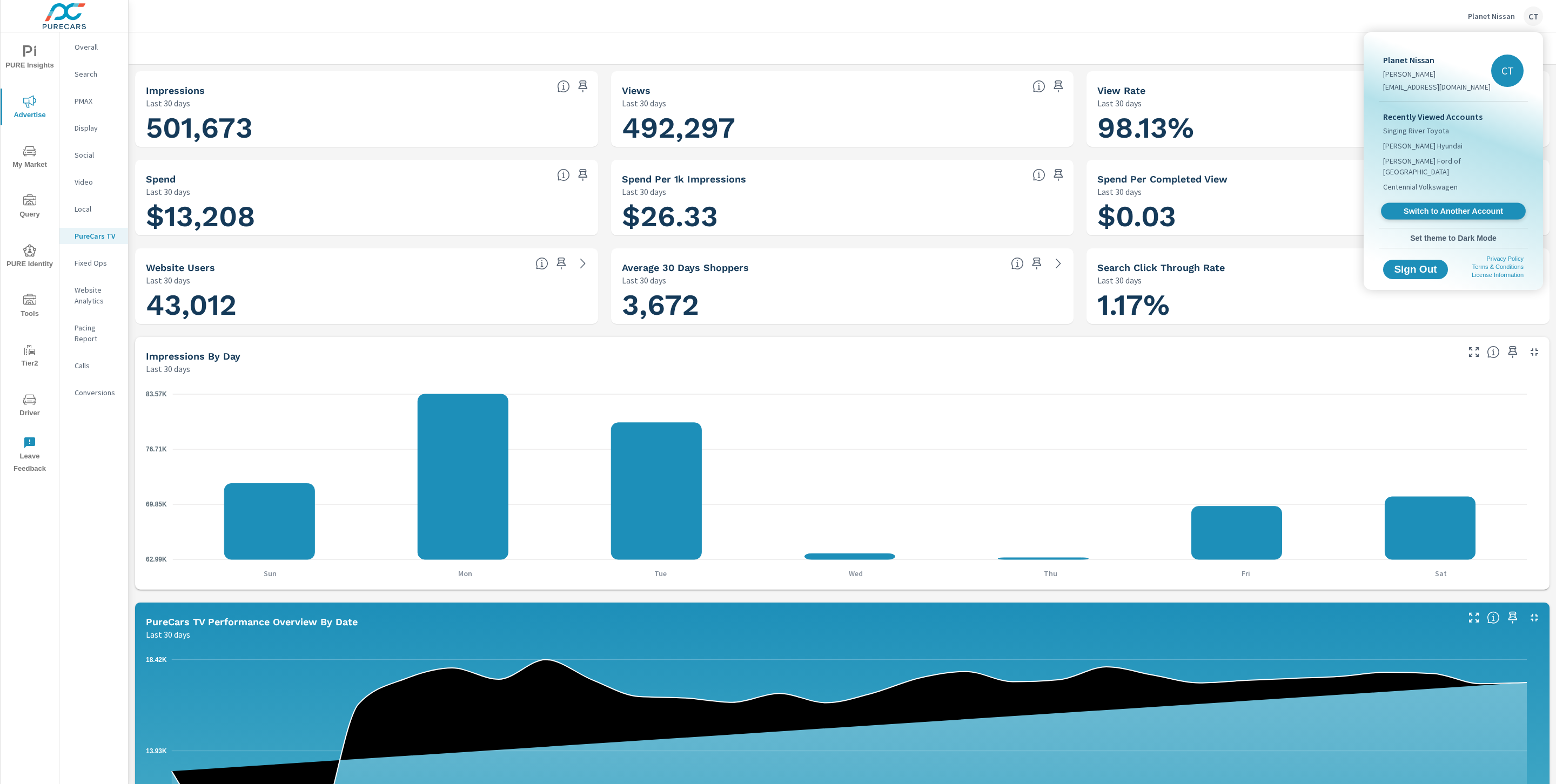
click at [1437, 206] on span "Switch to Another Account" at bounding box center [1453, 211] width 132 height 10
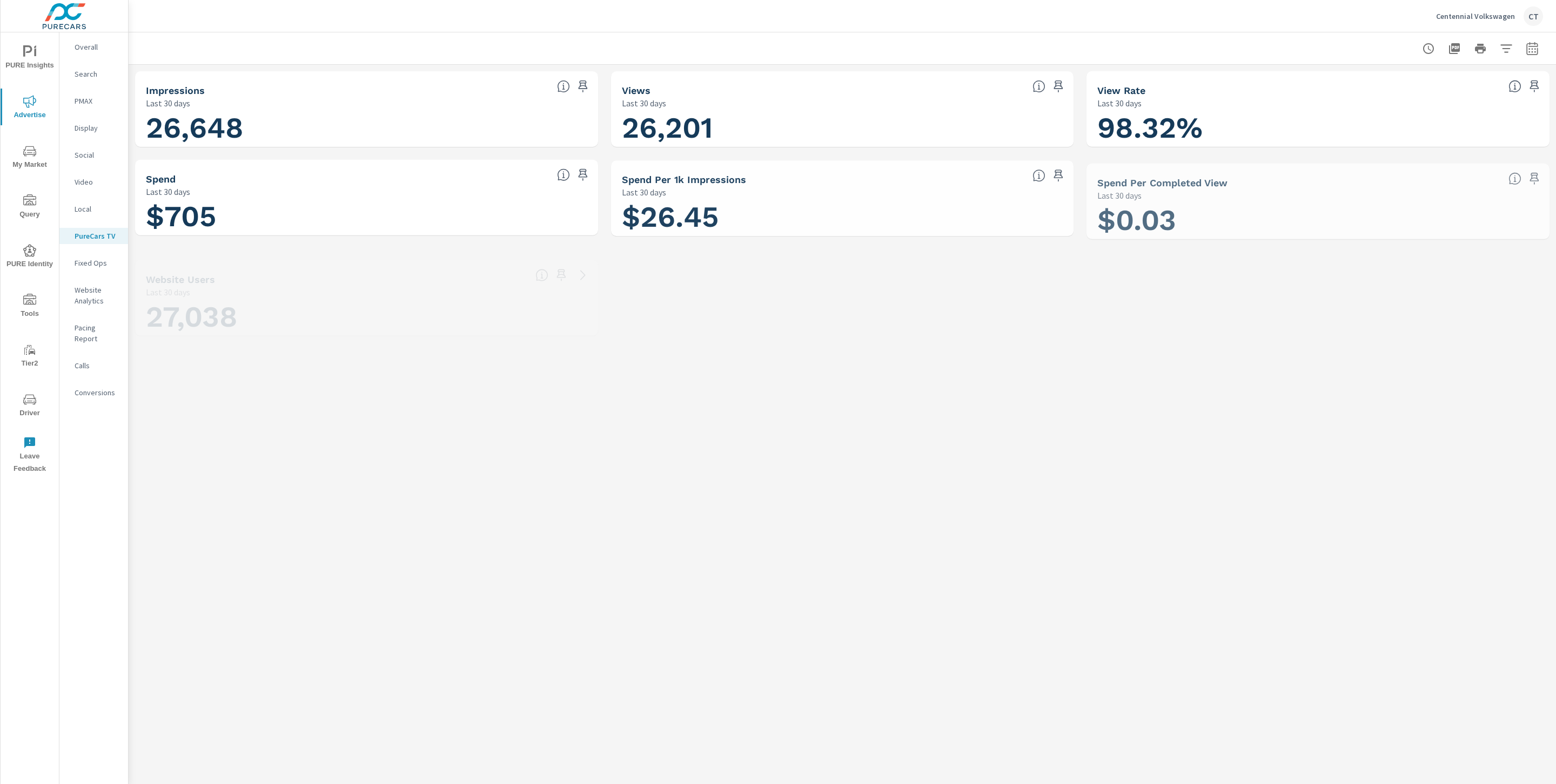
click at [34, 57] on icon "nav menu" at bounding box center [29, 52] width 13 height 13
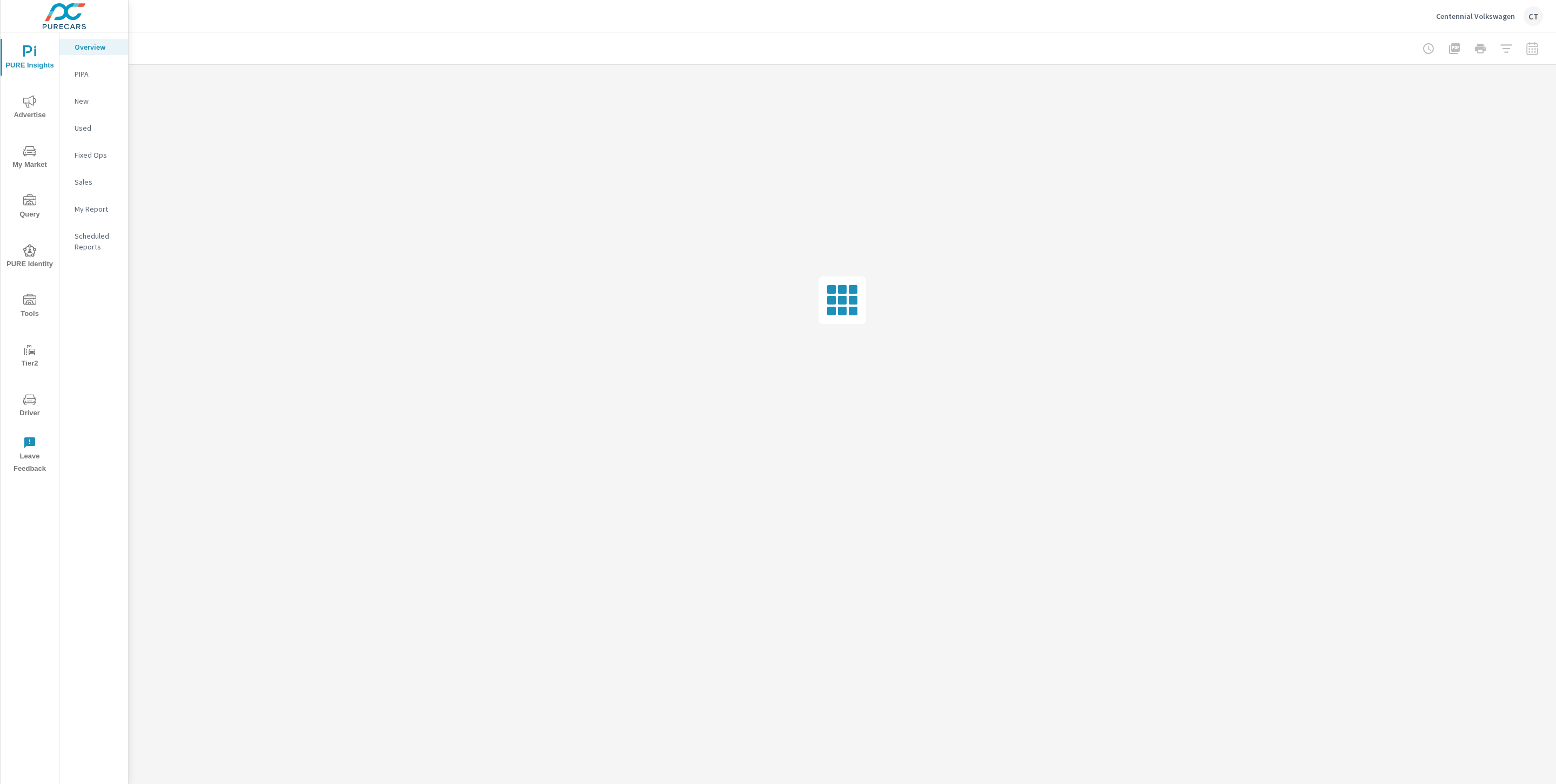
click at [102, 211] on p "My Report" at bounding box center [97, 210] width 45 height 11
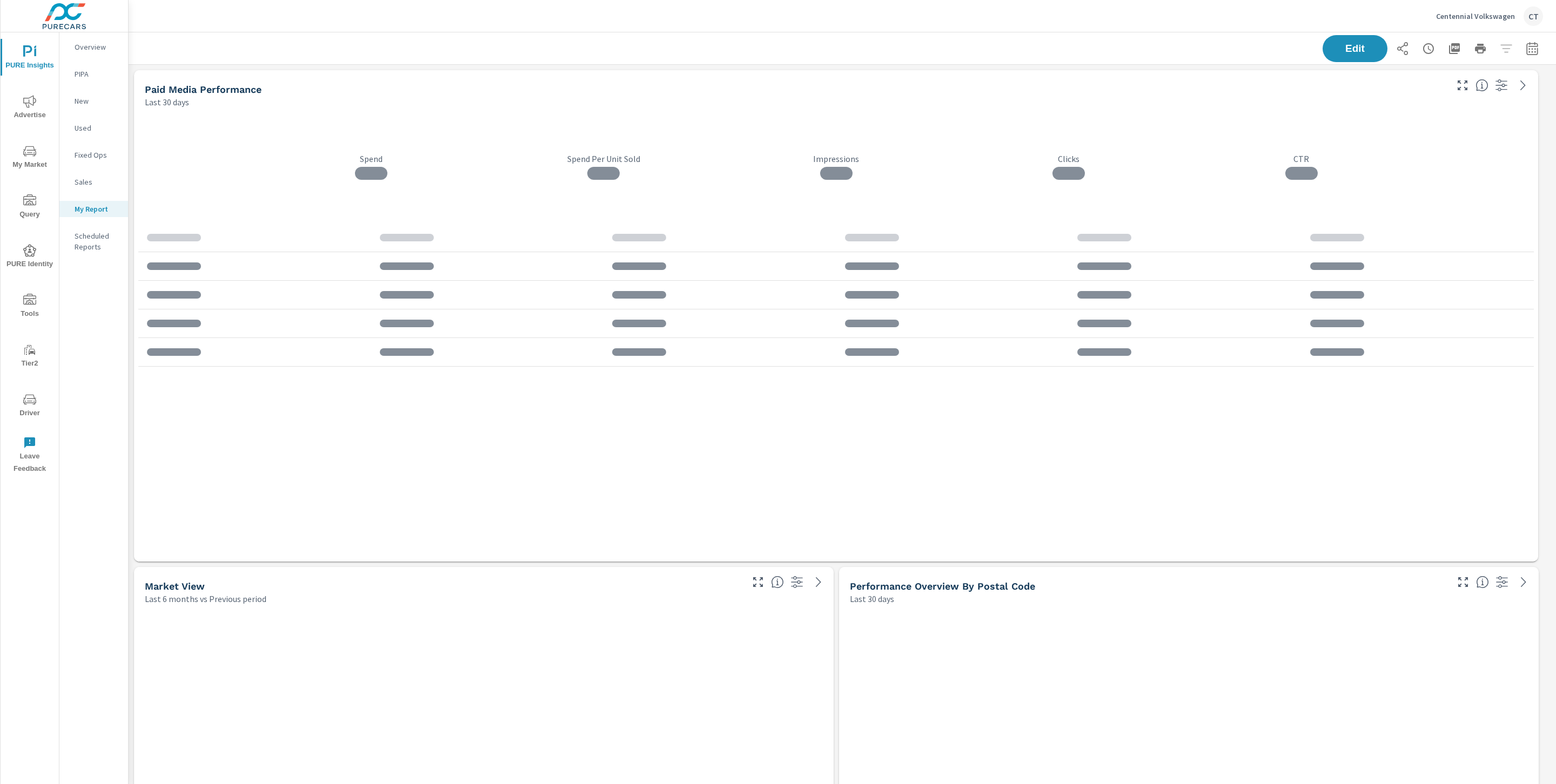
scroll to position [3632, 1440]
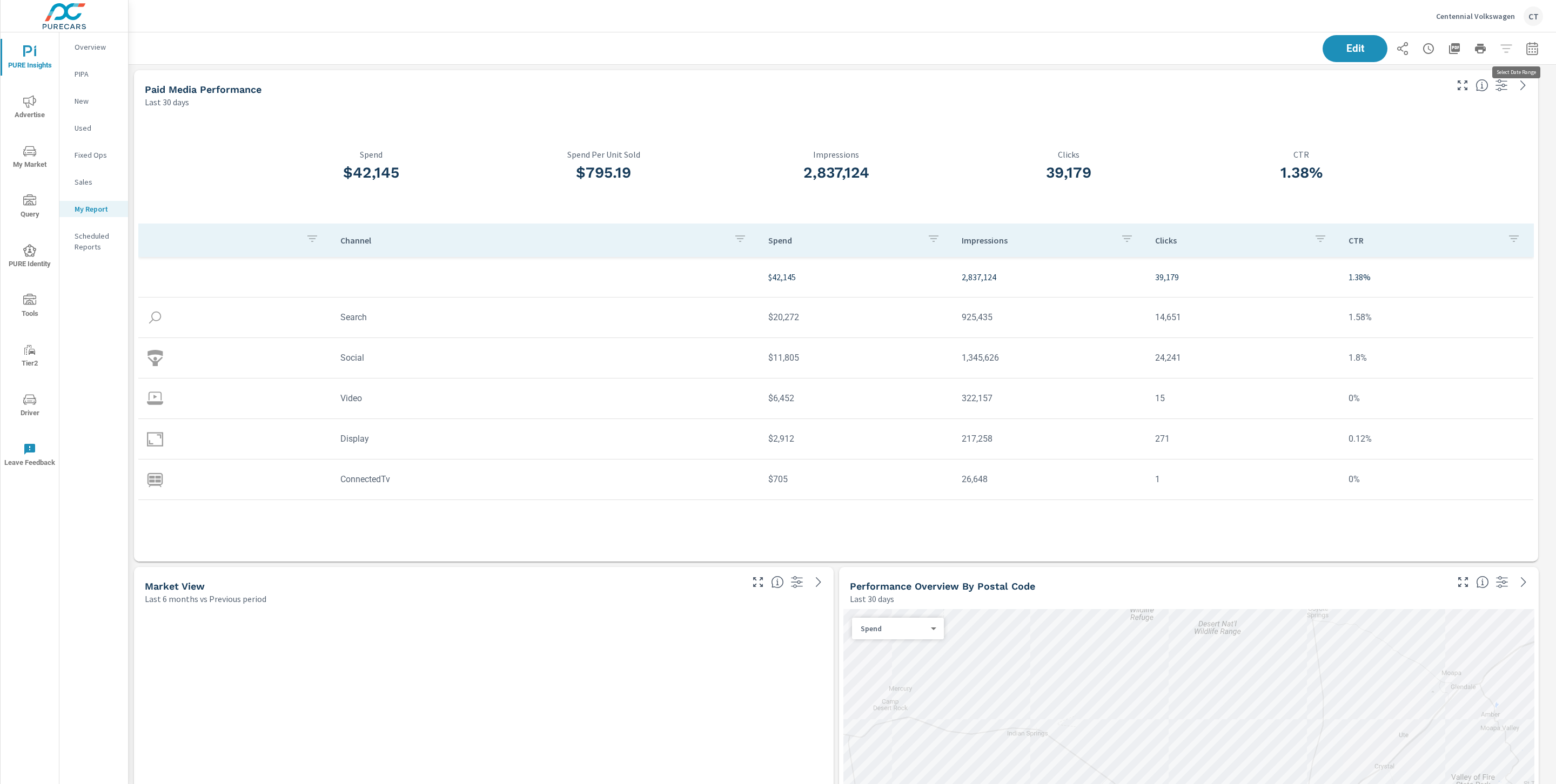
click at [1522, 40] on button "button" at bounding box center [1532, 48] width 22 height 22
click at [1465, 92] on select "Custom [DATE] Last week Last 7 days Last 14 days Last 30 days Last 45 days Last…" at bounding box center [1433, 93] width 108 height 22
click at [1379, 83] on select "Custom [DATE] Last week Last 7 days Last 14 days Last 30 days Last 45 days Last…" at bounding box center [1433, 93] width 108 height 22
select select "Month to date"
click at [1432, 124] on p "+ Add comparison" at bounding box center [1444, 121] width 139 height 13
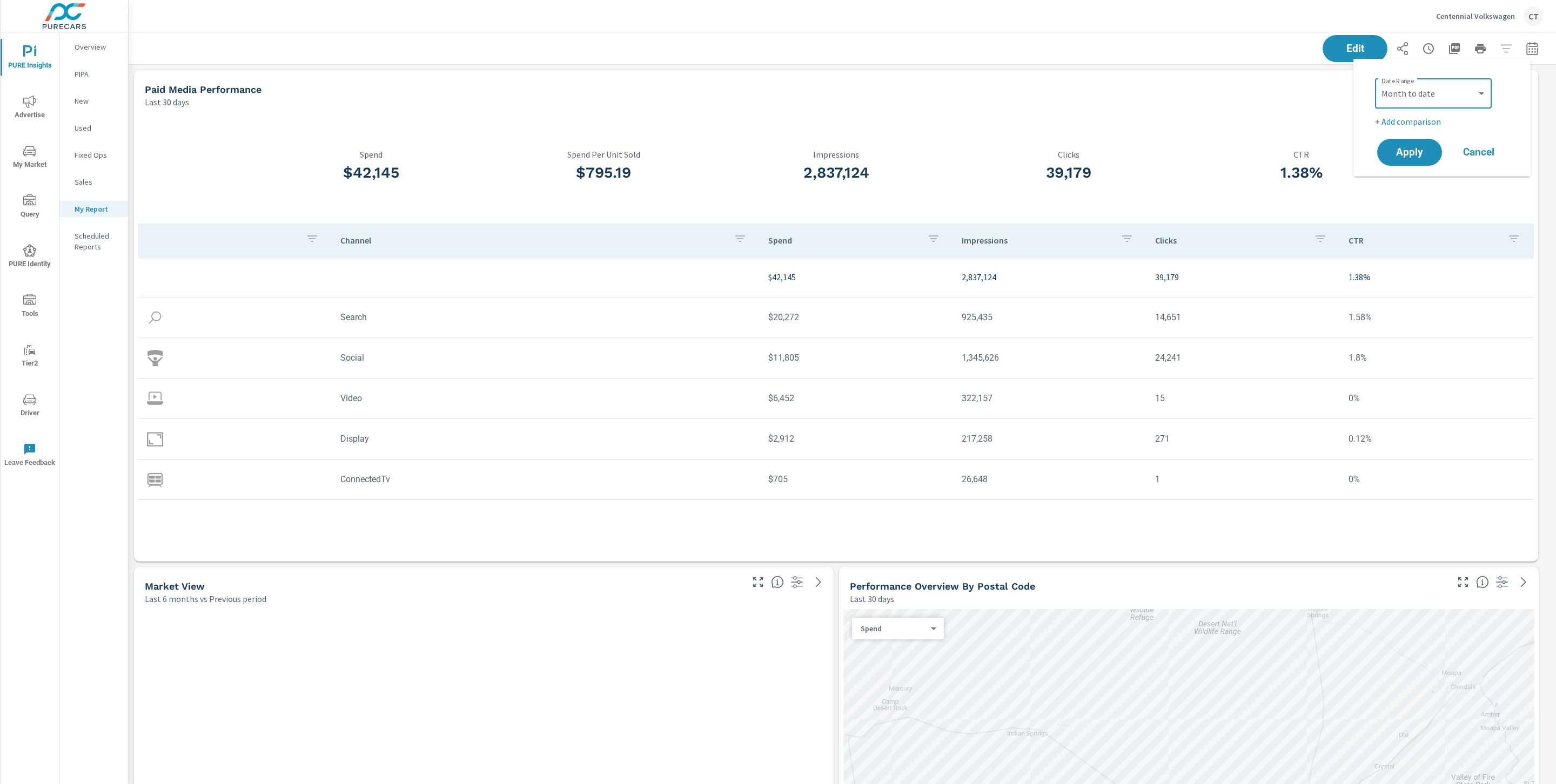
select select "Previous period"
click at [1424, 182] on span "Apply" at bounding box center [1409, 182] width 45 height 10
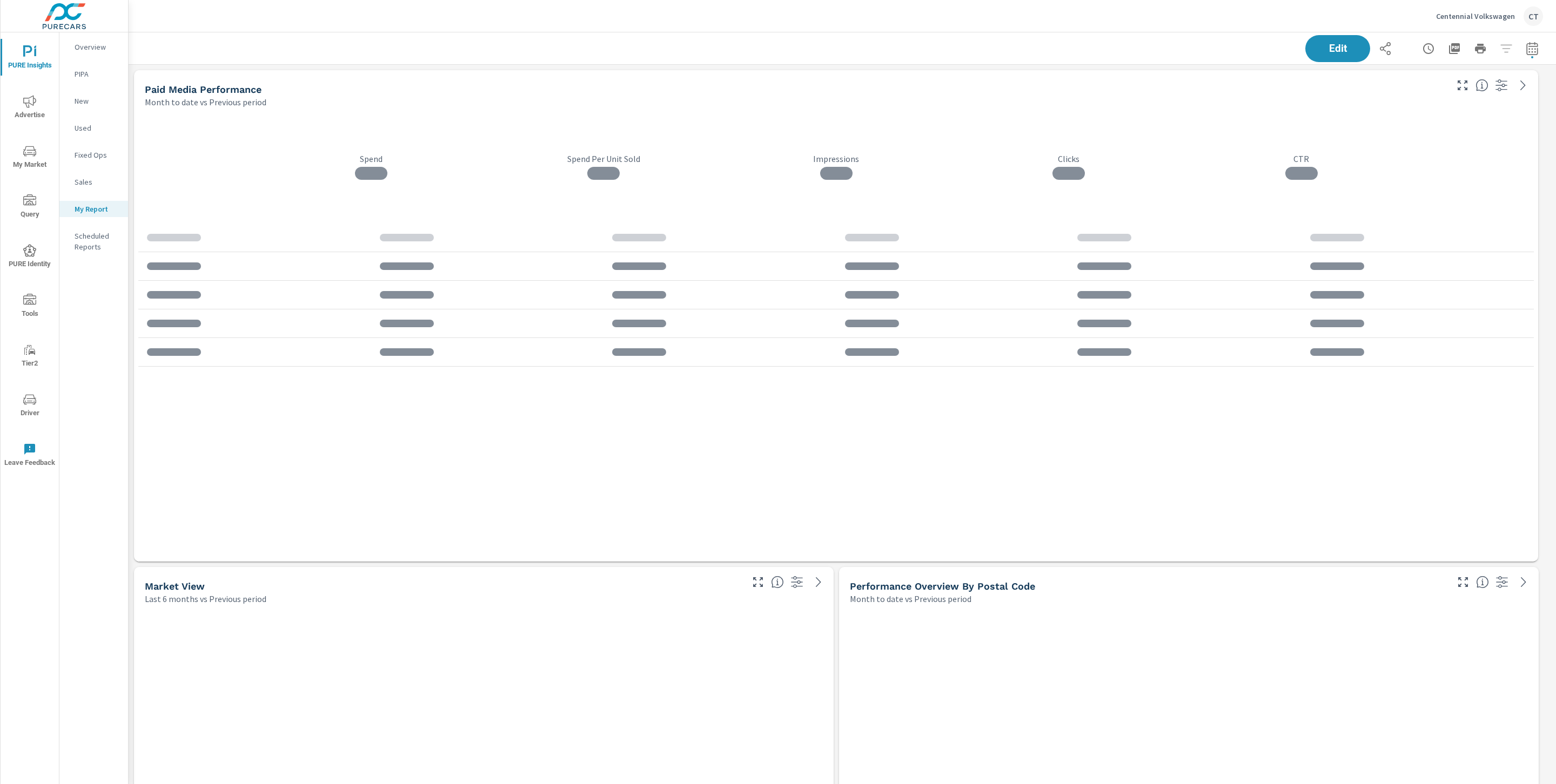
scroll to position [3632, 1440]
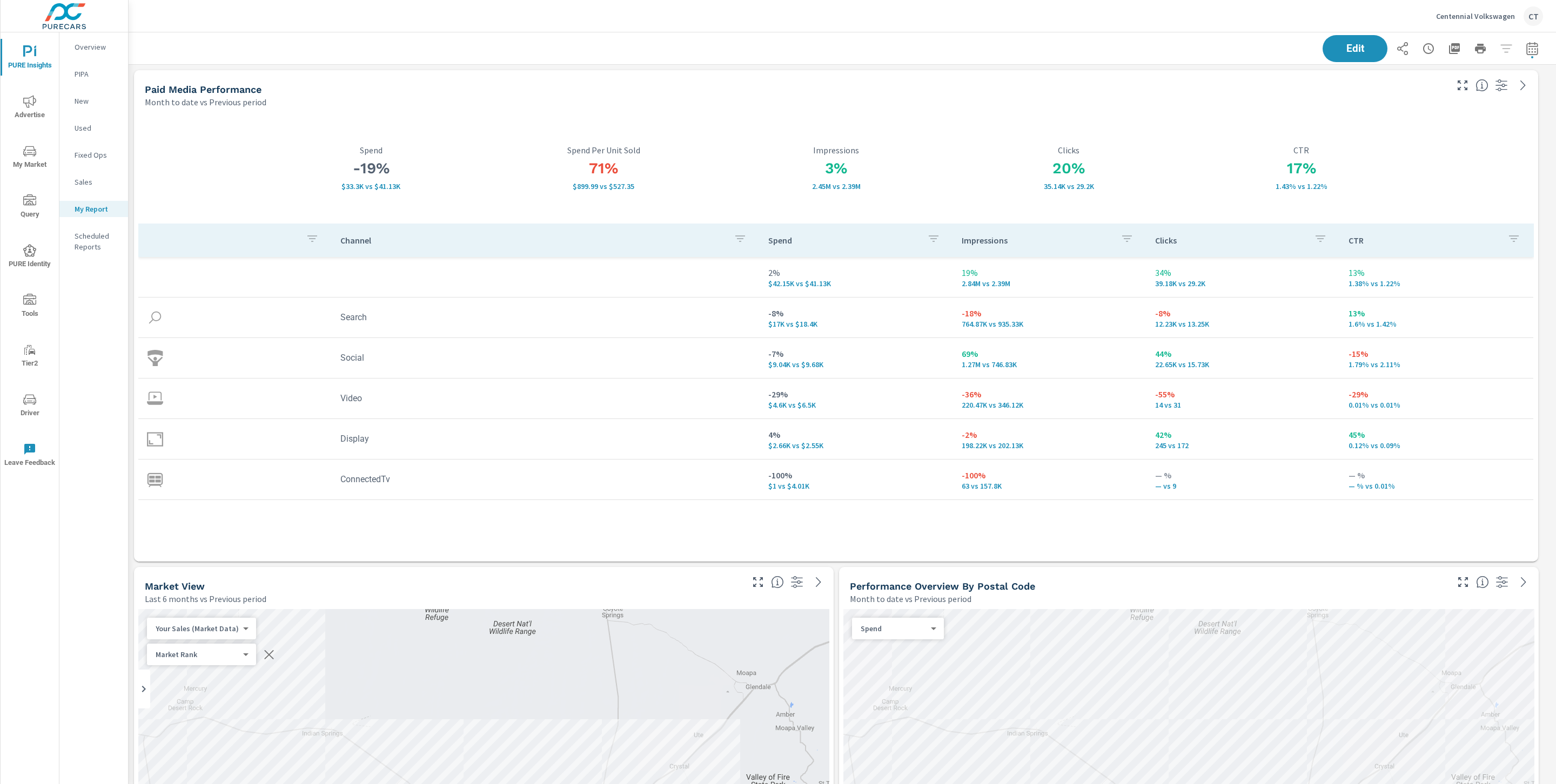
drag, startPoint x: 501, startPoint y: 49, endPoint x: 516, endPoint y: 65, distance: 21.9
click at [502, 49] on div "Edit" at bounding box center [843, 49] width 1401 height 32
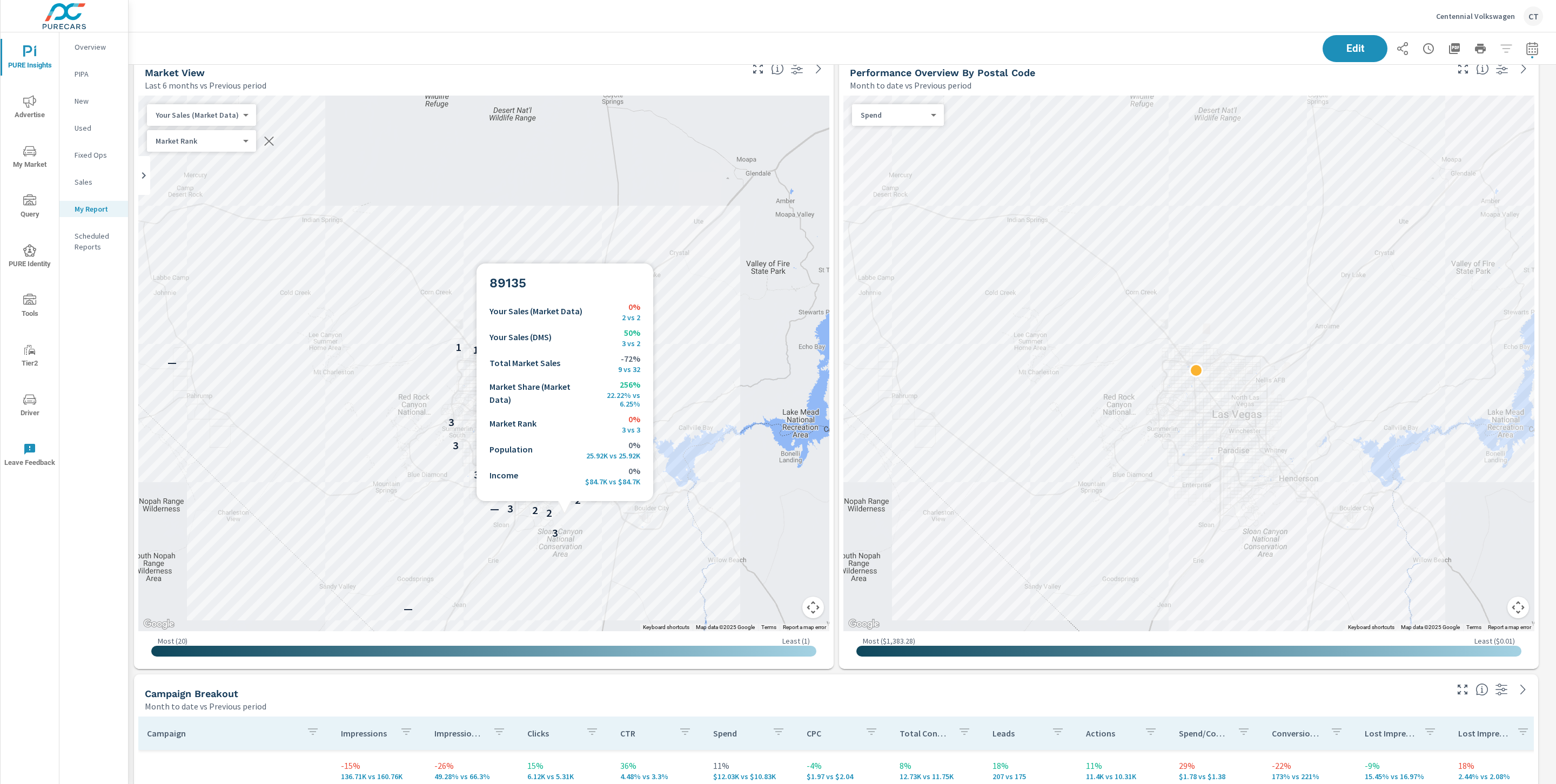
scroll to position [475, 0]
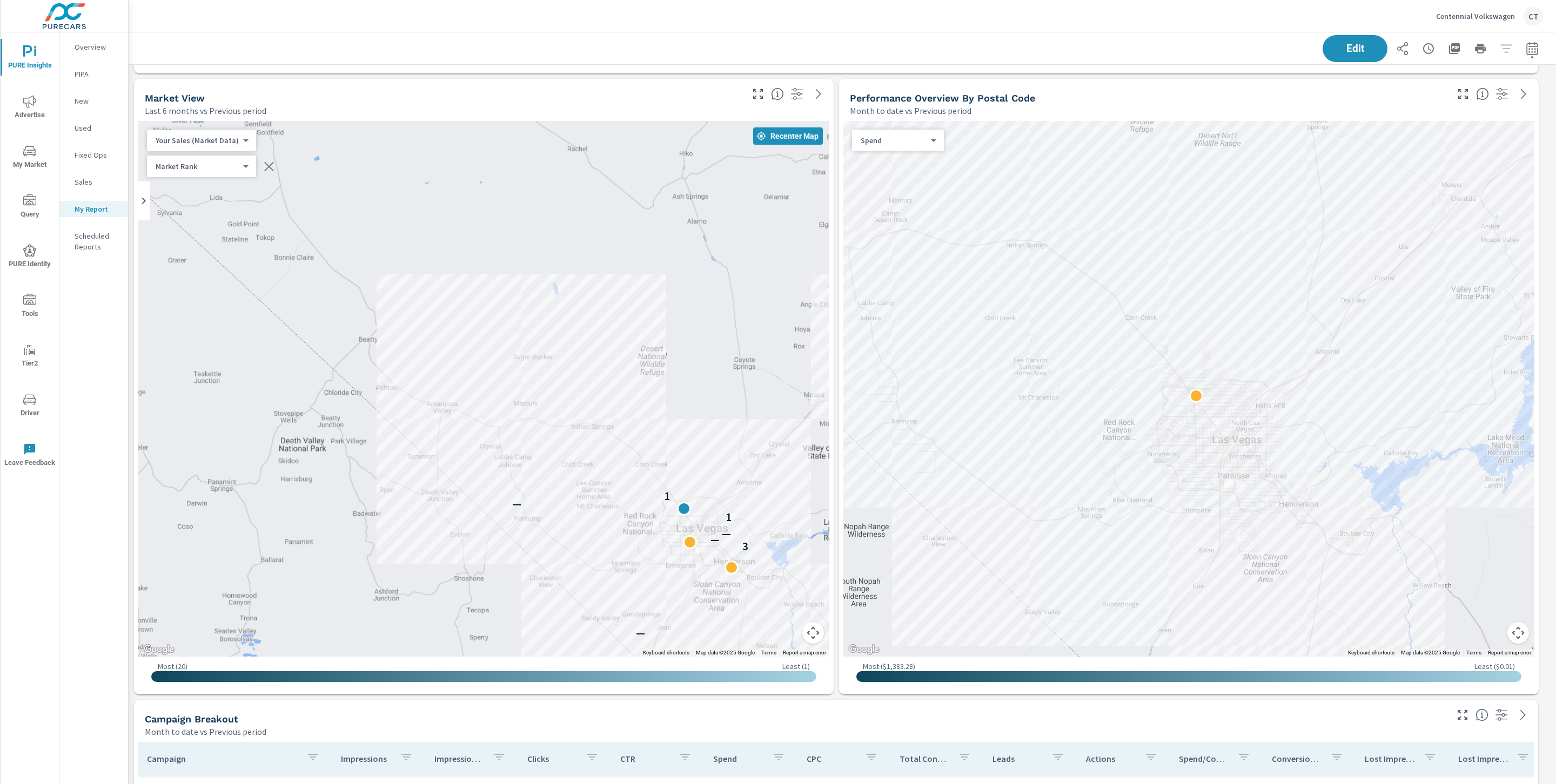
scroll to position [489, 0]
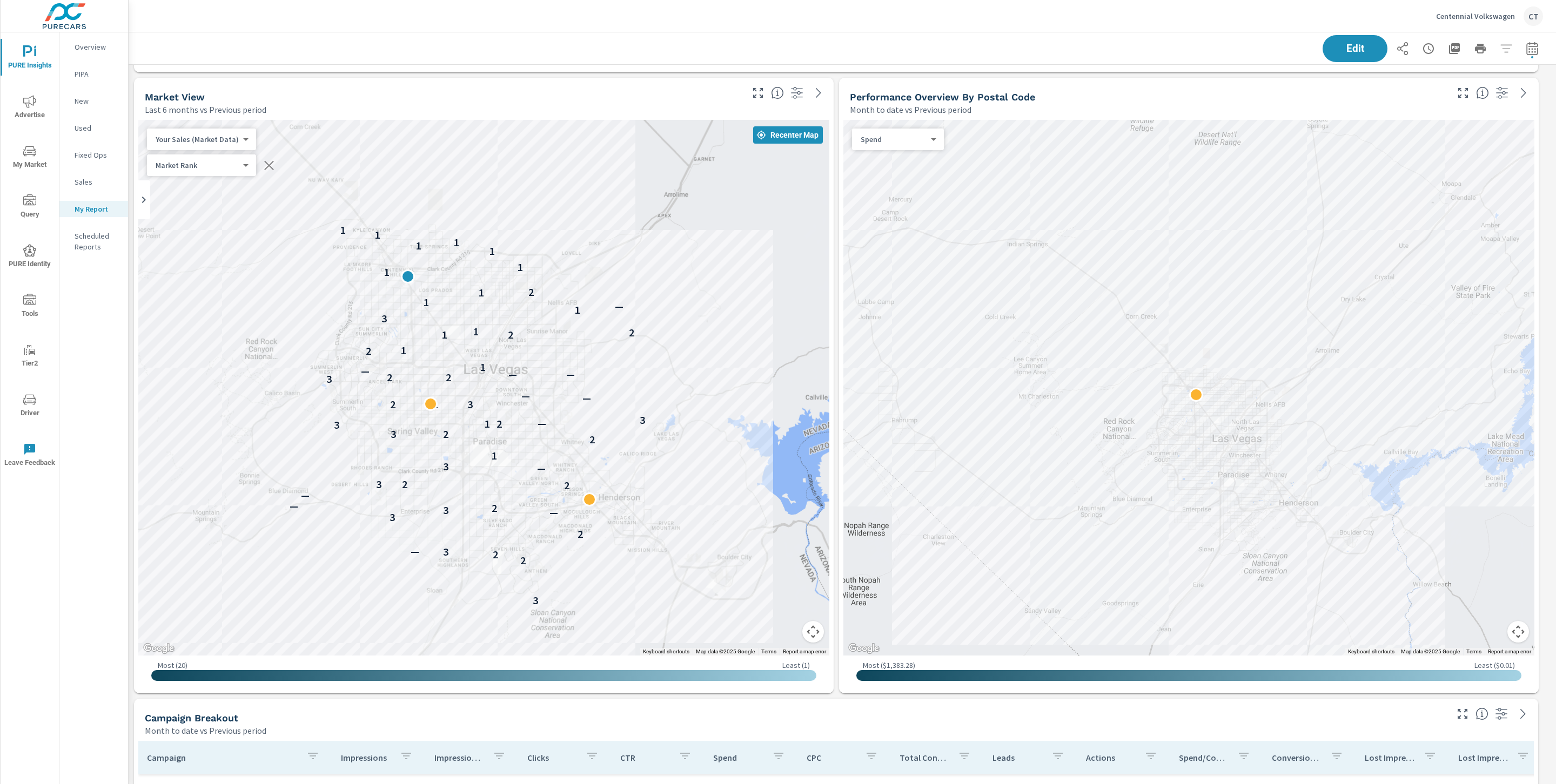
drag, startPoint x: 776, startPoint y: 535, endPoint x: 538, endPoint y: 384, distance: 281.9
click at [538, 384] on div "— 3 2 2 3 — 2 3 — 3 2 — — 2 2 3 — 3 1 2 2 3 3 1 2 — 3 2 1 3 — — 3 2 2 — — — 1 2…" at bounding box center [763, 527] width 1037 height 583
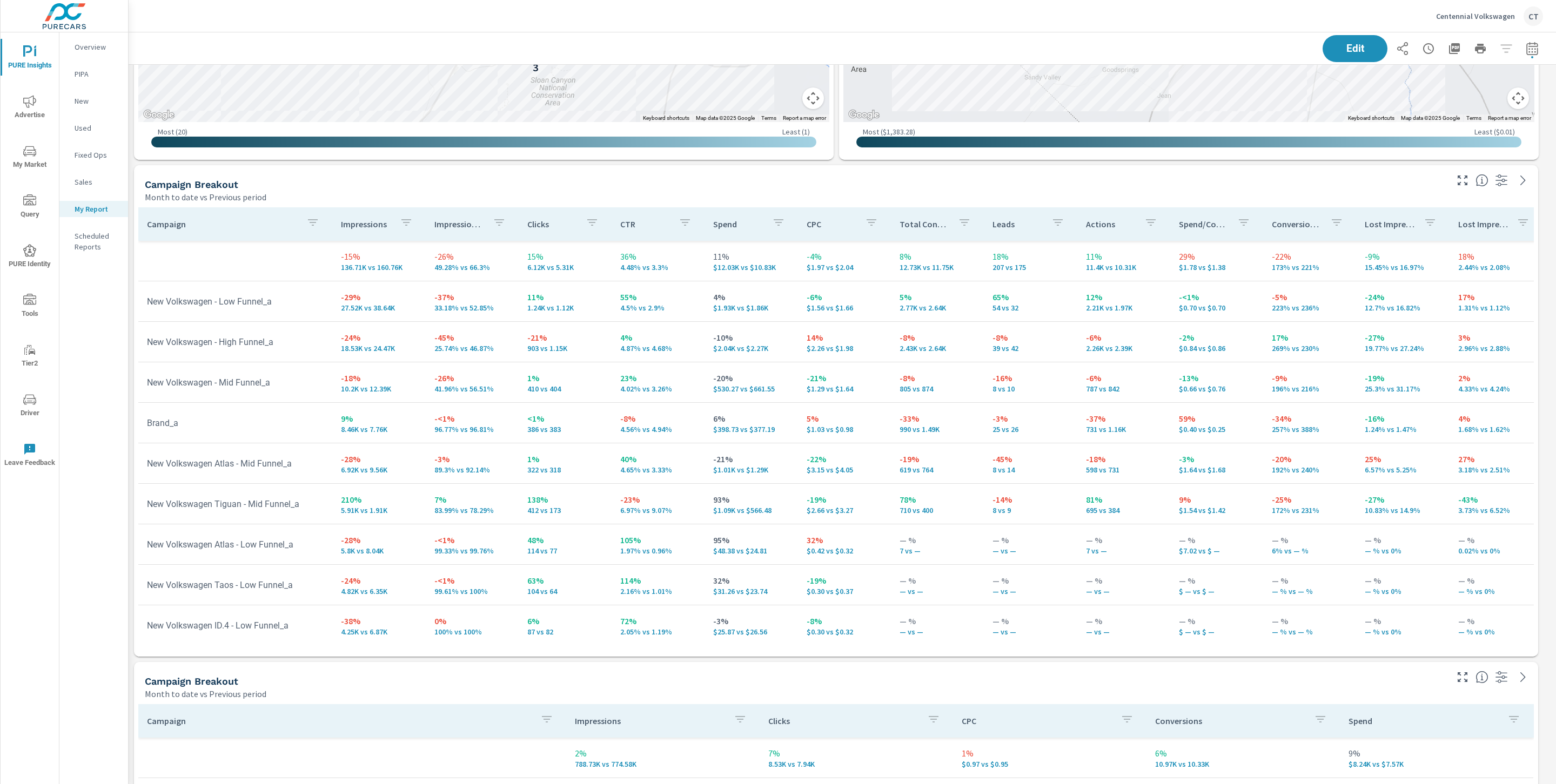
scroll to position [1008, 0]
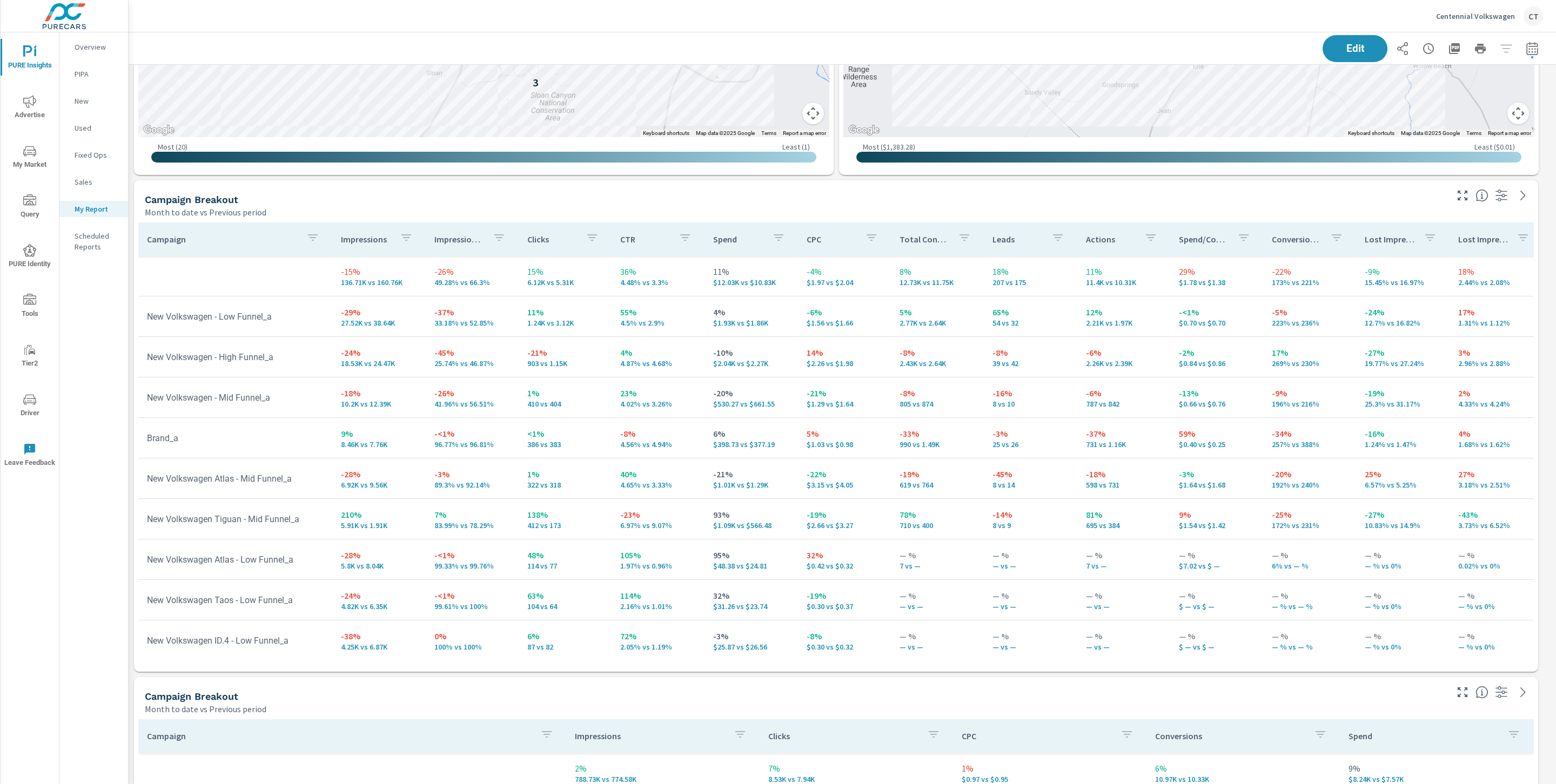
click at [449, 243] on p "Impression Share" at bounding box center [459, 239] width 49 height 11
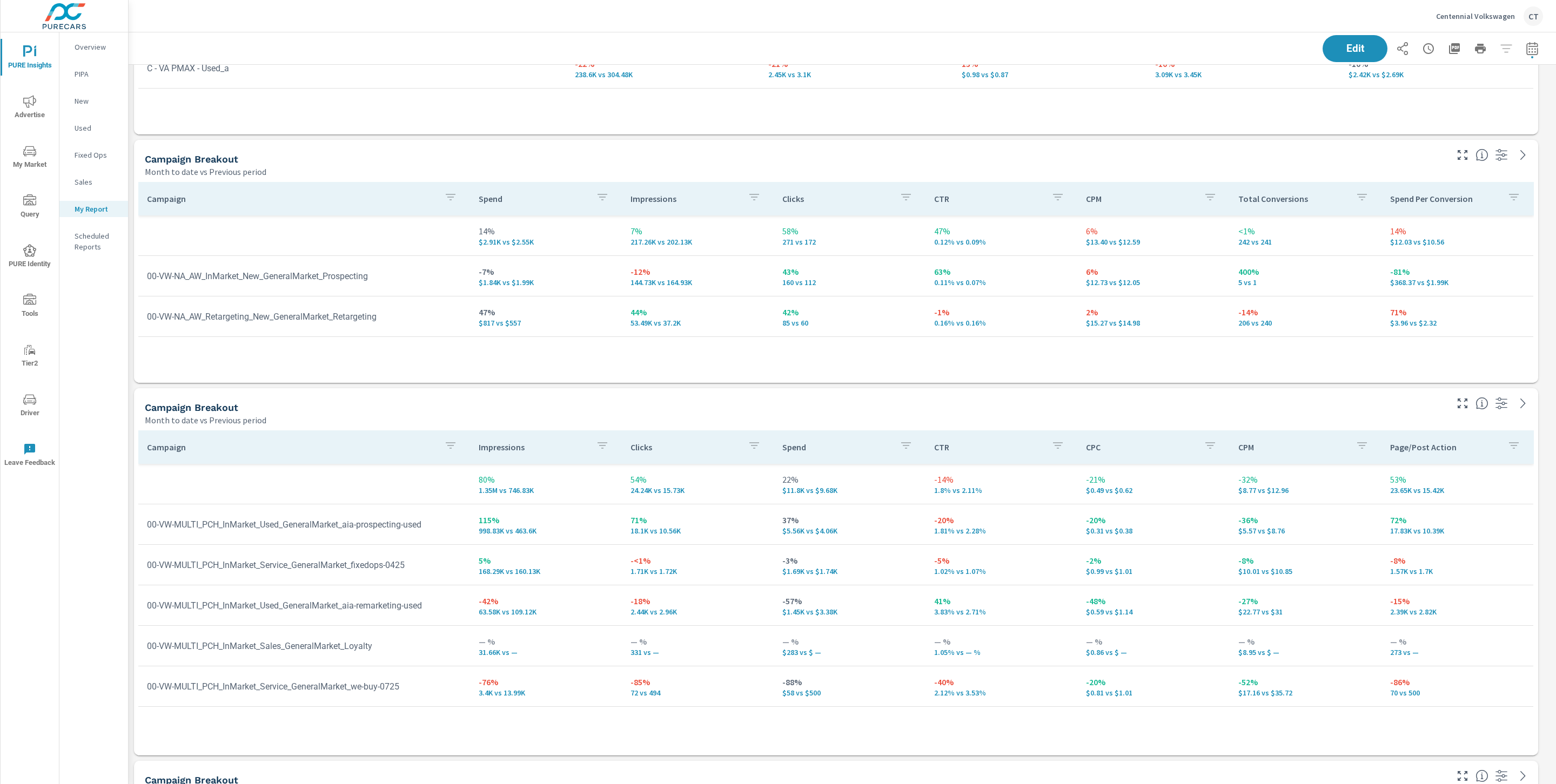
scroll to position [1792, 0]
click at [430, 378] on div "Campaign Spend Impressions Clicks CTR CPM Total Conversions Spend Per Conversio…" at bounding box center [836, 281] width 1396 height 197
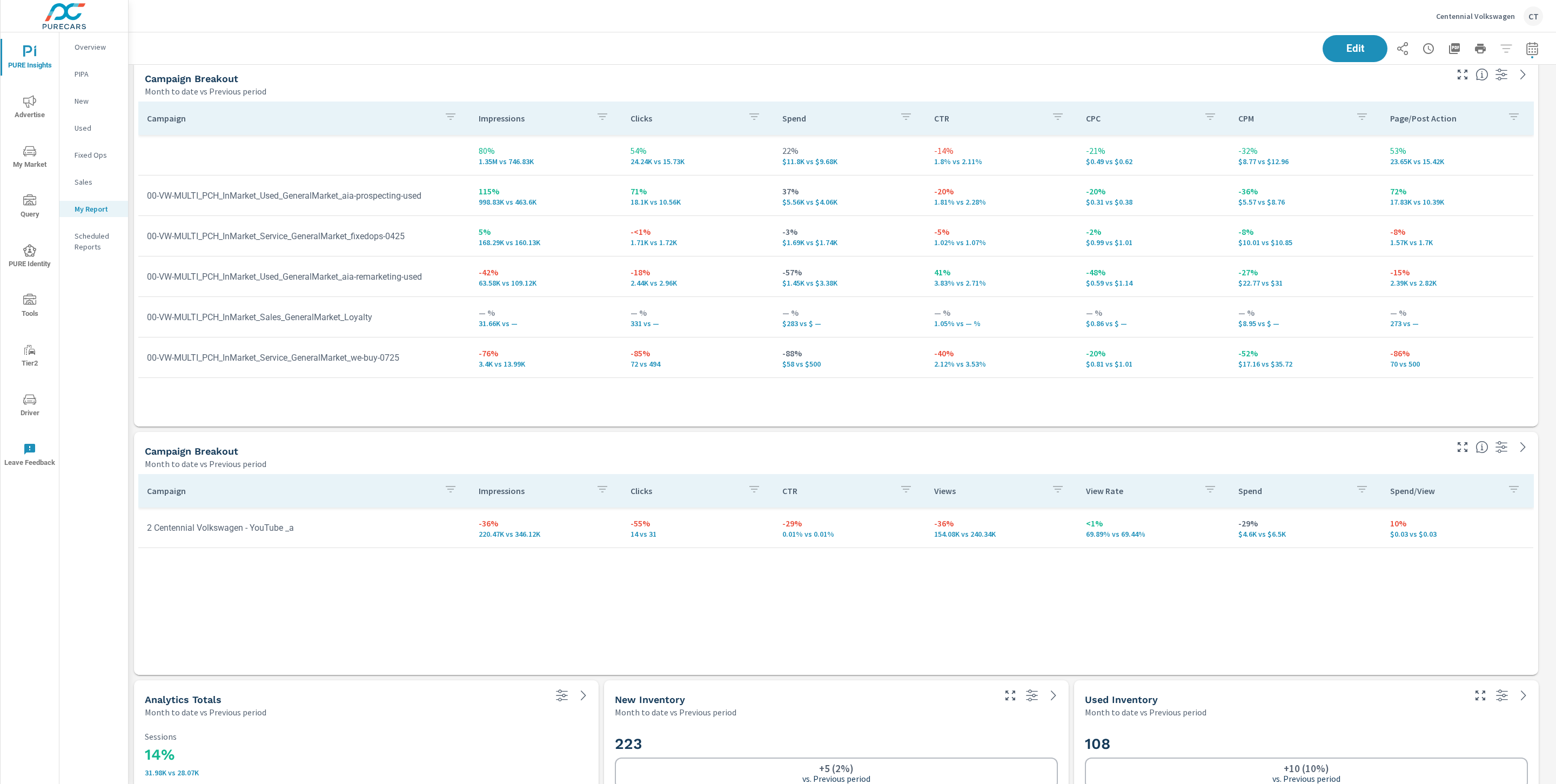
scroll to position [2119, 0]
click at [1109, 636] on div "Campaign Impressions Clicks CTR Views View Rate Spend Spend/View 2 Centennial V…" at bounding box center [836, 567] width 1396 height 180
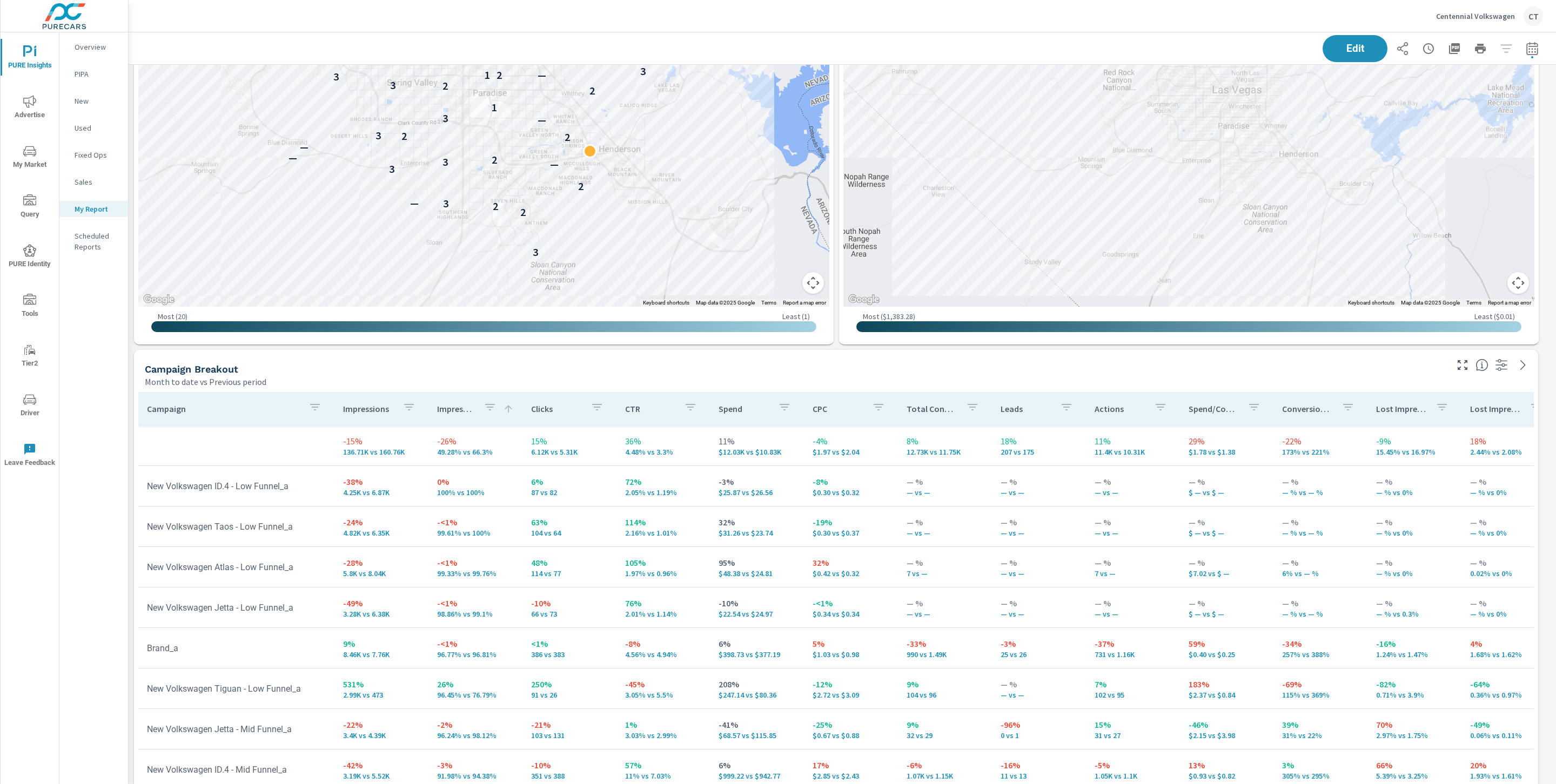
scroll to position [825, 0]
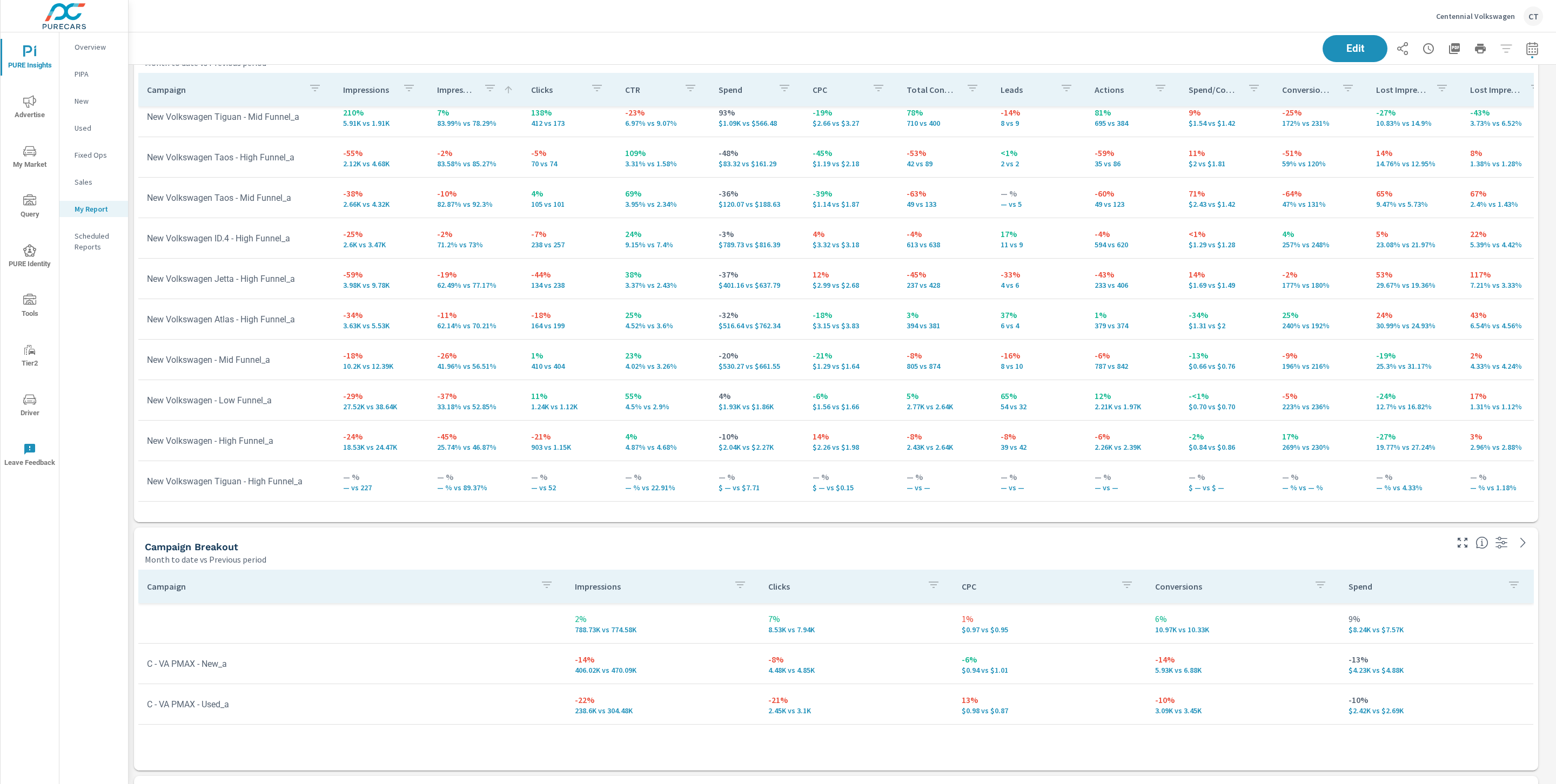
scroll to position [1102, 0]
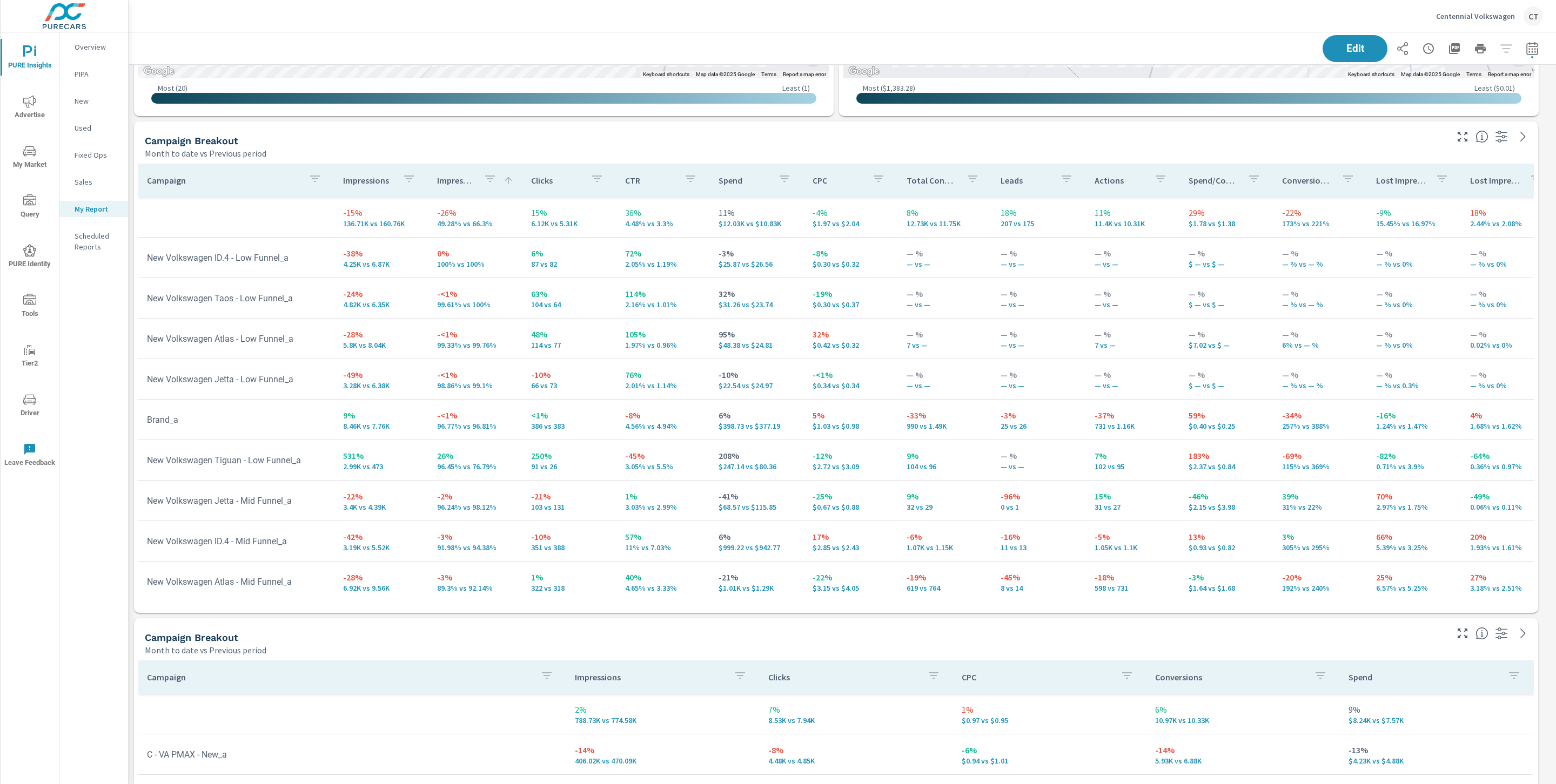
scroll to position [1065, 0]
drag, startPoint x: 494, startPoint y: 425, endPoint x: 436, endPoint y: 421, distance: 58.1
click at [437, 423] on p "96.77% vs 96.81%" at bounding box center [475, 427] width 77 height 9
click at [509, 335] on td "-<1% 99.33% vs 99.76%" at bounding box center [475, 340] width 94 height 39
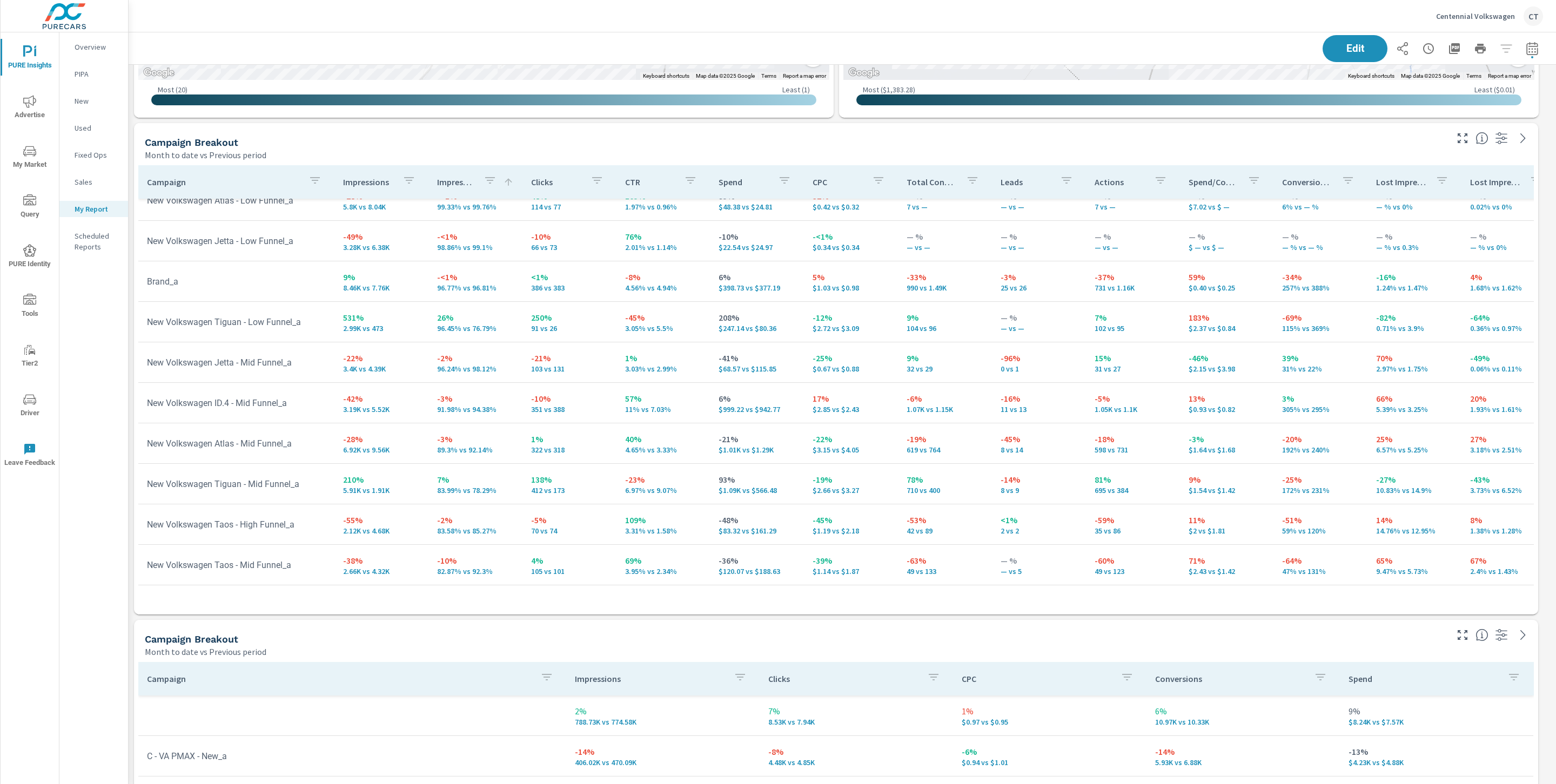
scroll to position [128, 0]
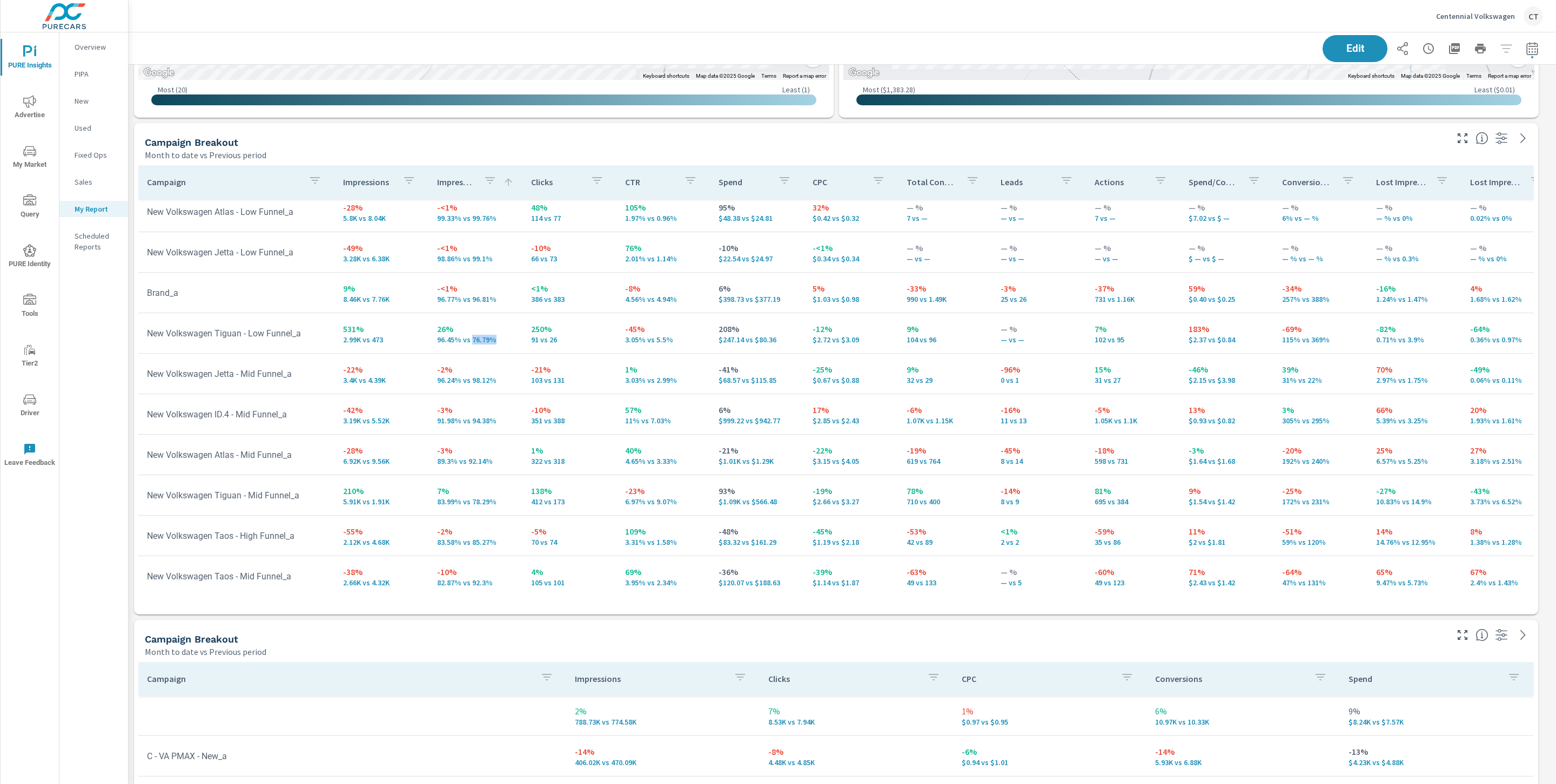
drag, startPoint x: 495, startPoint y: 341, endPoint x: 469, endPoint y: 341, distance: 26.0
click at [469, 341] on p "96.45% vs 76.79%" at bounding box center [475, 339] width 77 height 9
click at [442, 336] on p "96.45% vs 76.79%" at bounding box center [475, 339] width 77 height 9
drag, startPoint x: 451, startPoint y: 336, endPoint x: 430, endPoint y: 336, distance: 21.0
click at [430, 336] on td "26% 96.45% vs 76.79%" at bounding box center [475, 333] width 94 height 39
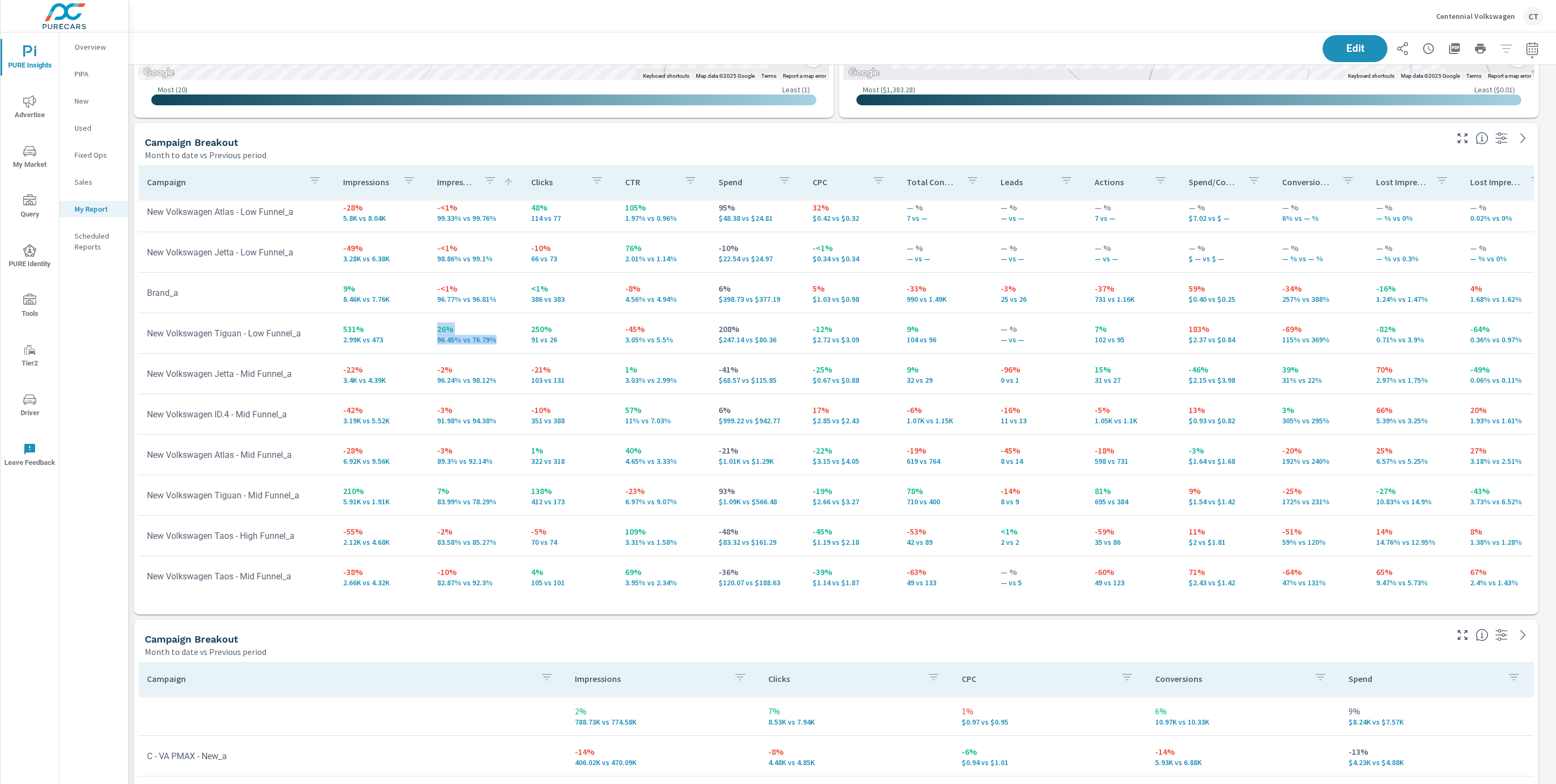
drag, startPoint x: 494, startPoint y: 341, endPoint x: 422, endPoint y: 339, distance: 72.0
click at [422, 339] on tr "New Volkswagen Tiguan - Low Funnel_a 531% 2.99K vs 473 26% 96.45% vs 76.79% 250…" at bounding box center [847, 333] width 1417 height 41
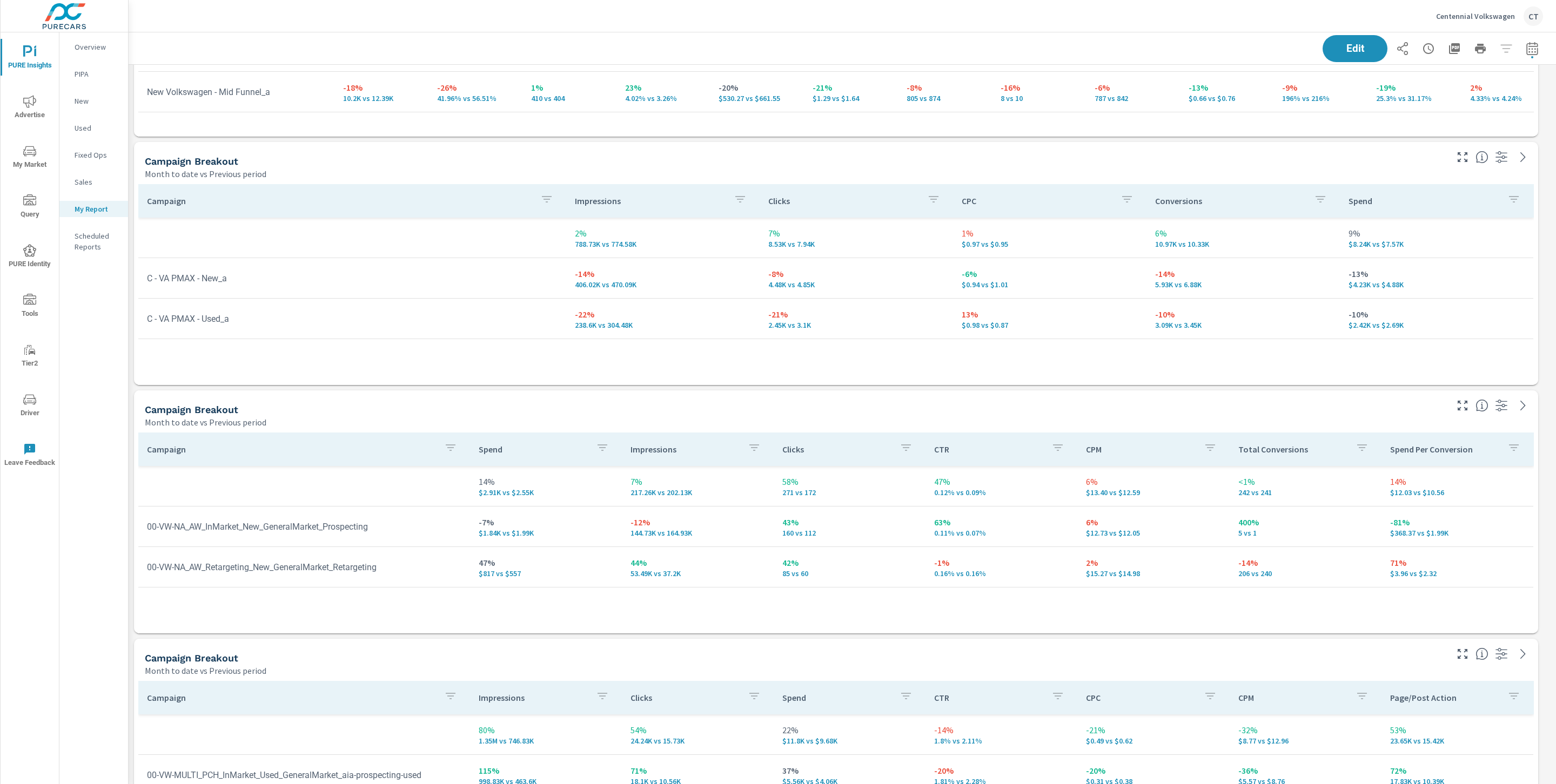
scroll to position [1519, 0]
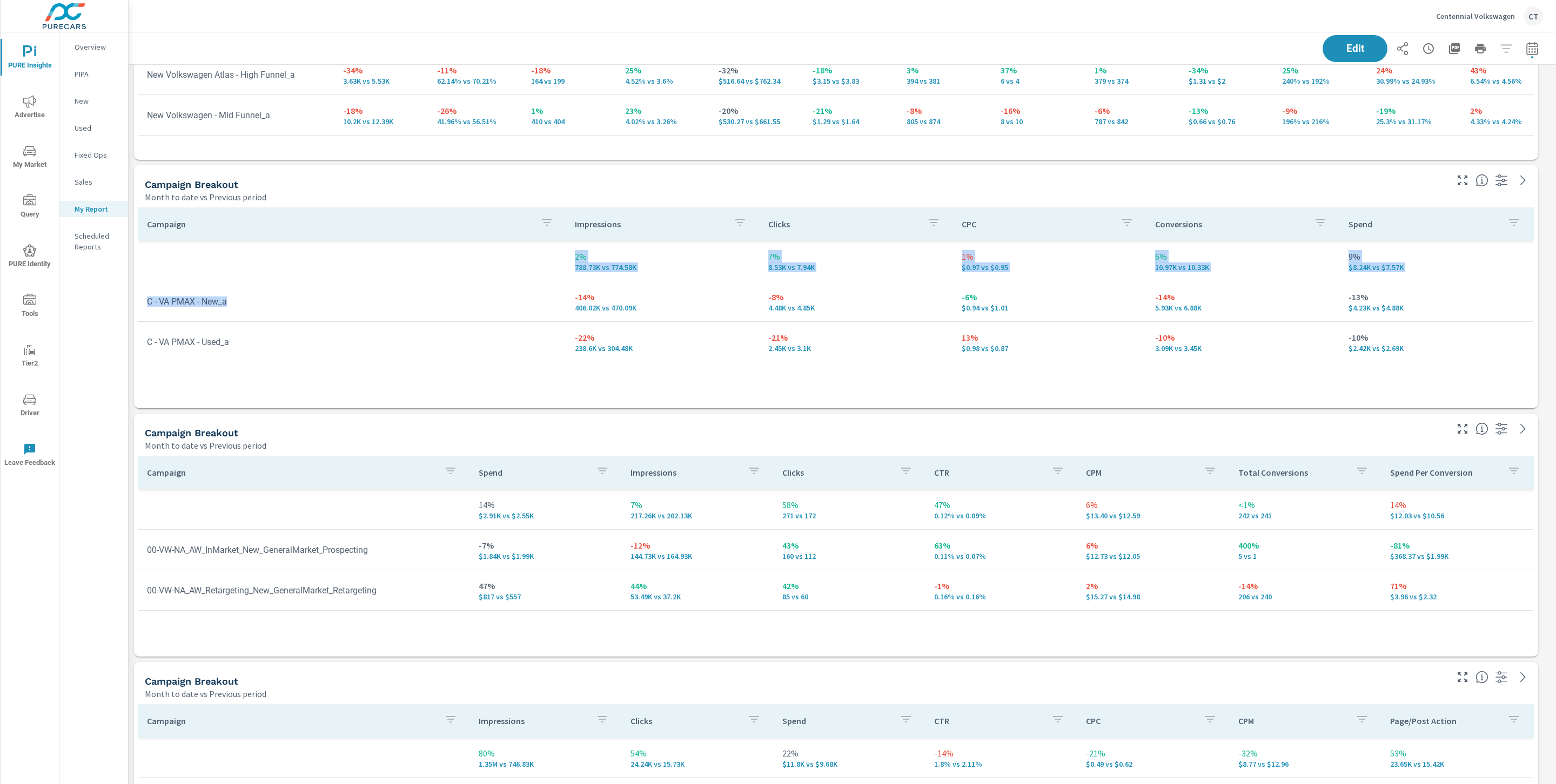
drag, startPoint x: 136, startPoint y: 301, endPoint x: 240, endPoint y: 306, distance: 104.1
click at [238, 306] on div "Campaign Impressions Clicks CPC Conversions Spend 2% 788.73K vs 774.58K 7% 8.53…" at bounding box center [835, 306] width 1404 height 206
click at [244, 306] on td "C - VA PMAX - New_a" at bounding box center [352, 301] width 428 height 28
drag, startPoint x: 235, startPoint y: 304, endPoint x: 146, endPoint y: 306, distance: 89.0
click at [146, 306] on td "C - VA PMAX - New_a" at bounding box center [352, 301] width 428 height 28
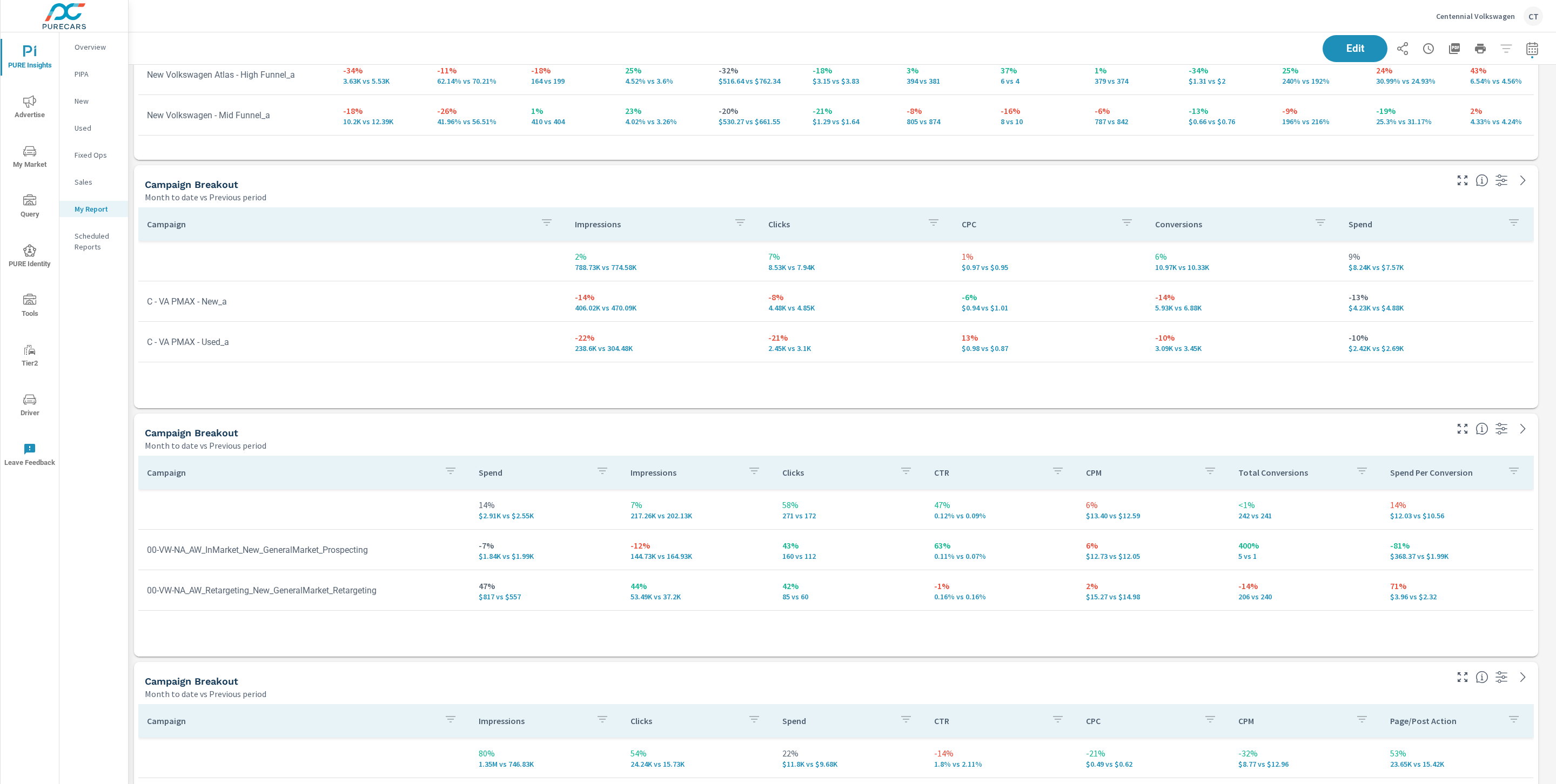
click at [415, 363] on div "Campaign Impressions Clicks CPC Conversions Spend 2% 788.73K vs 774.58K 7% 8.53…" at bounding box center [836, 297] width 1396 height 180
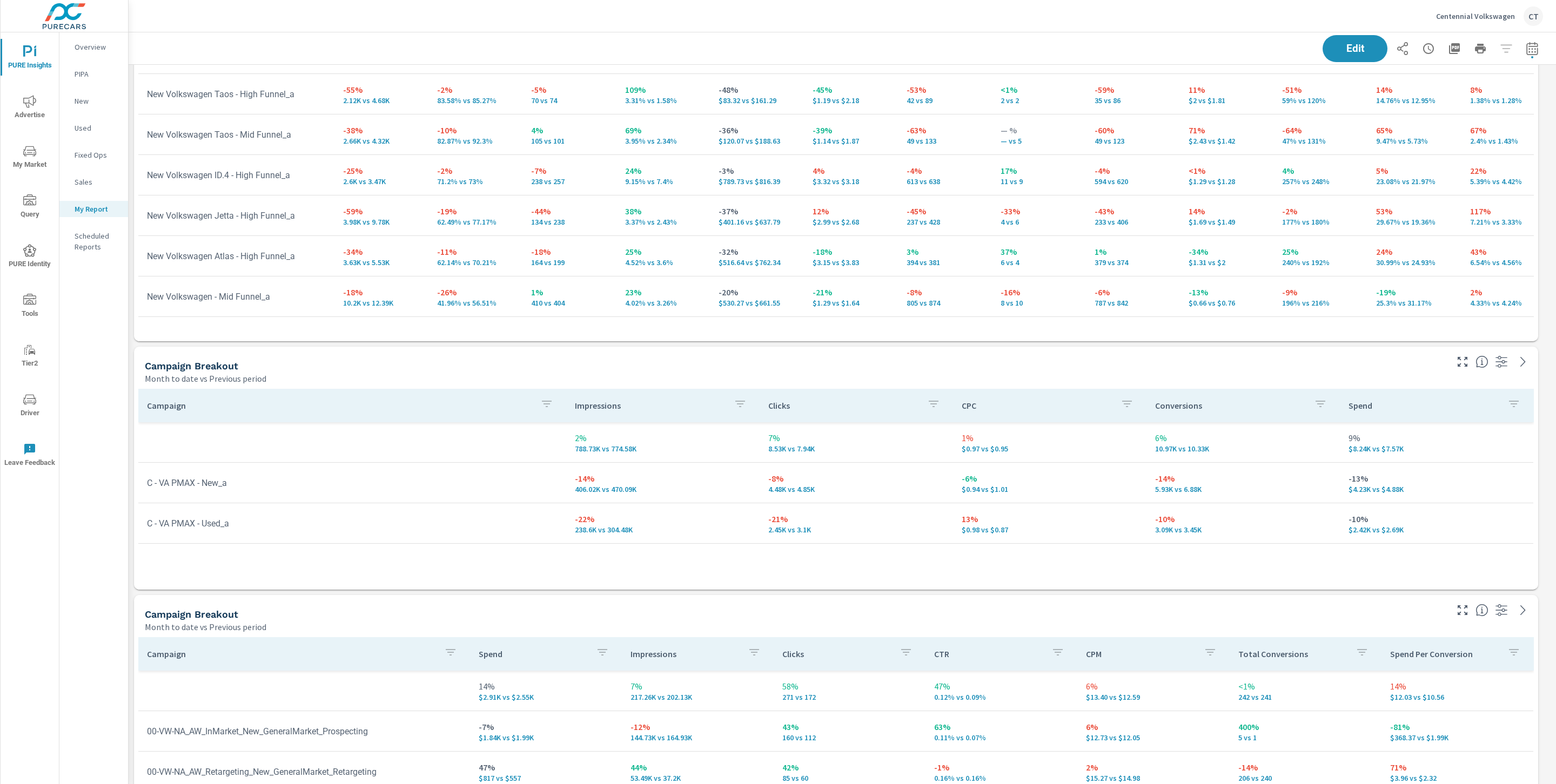
scroll to position [1312, 0]
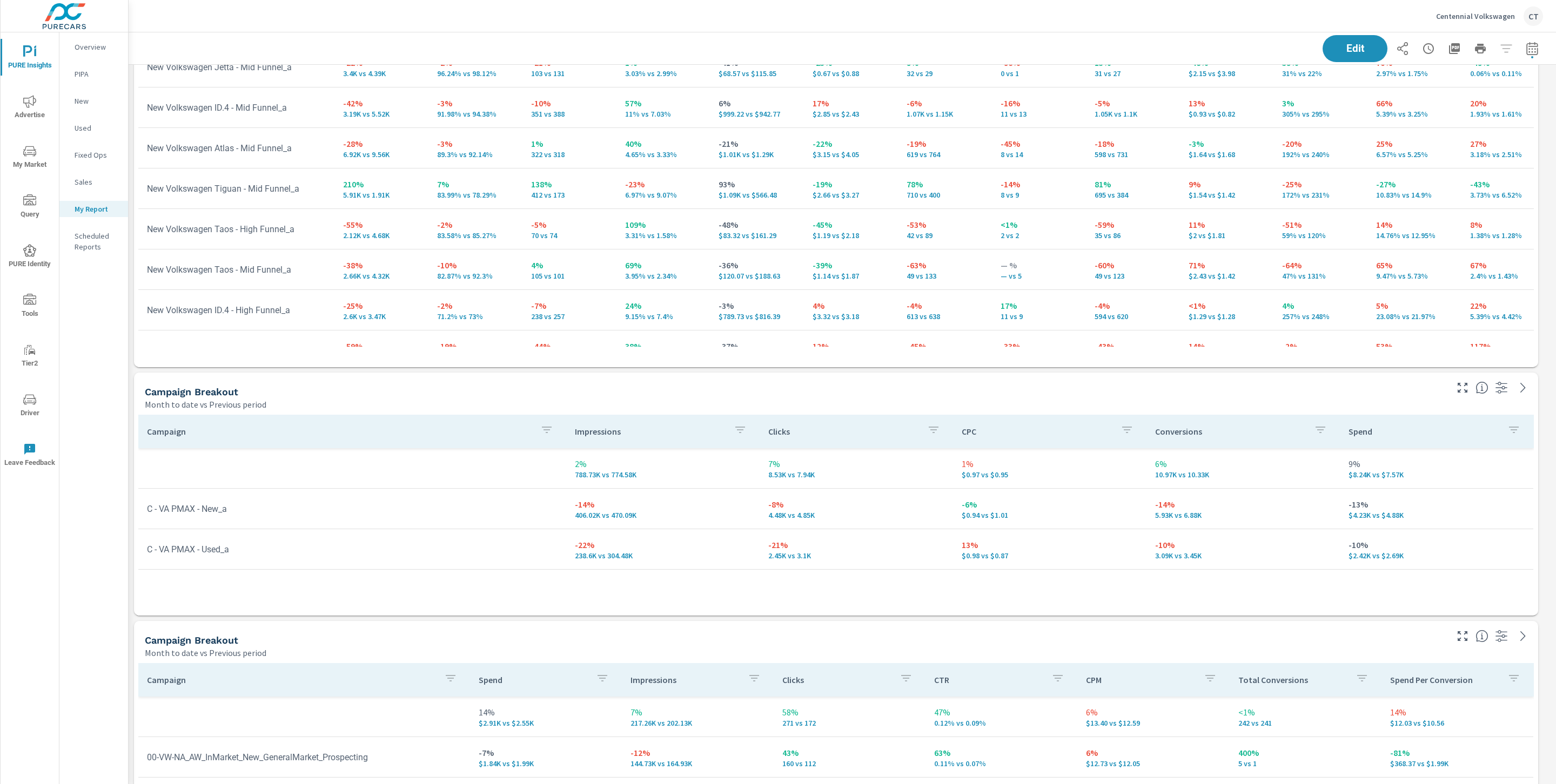
scroll to position [150, 0]
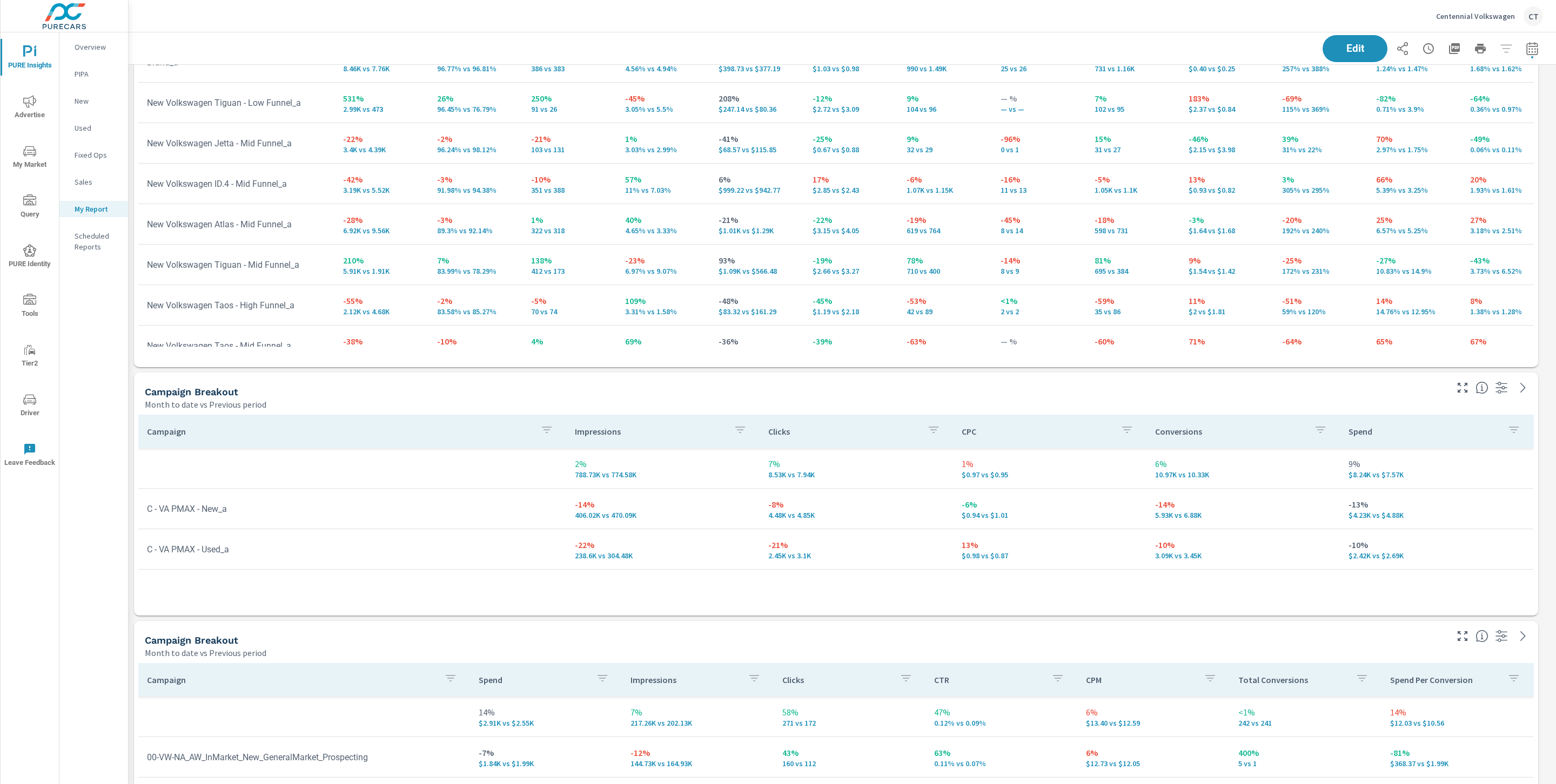
scroll to position [23, 0]
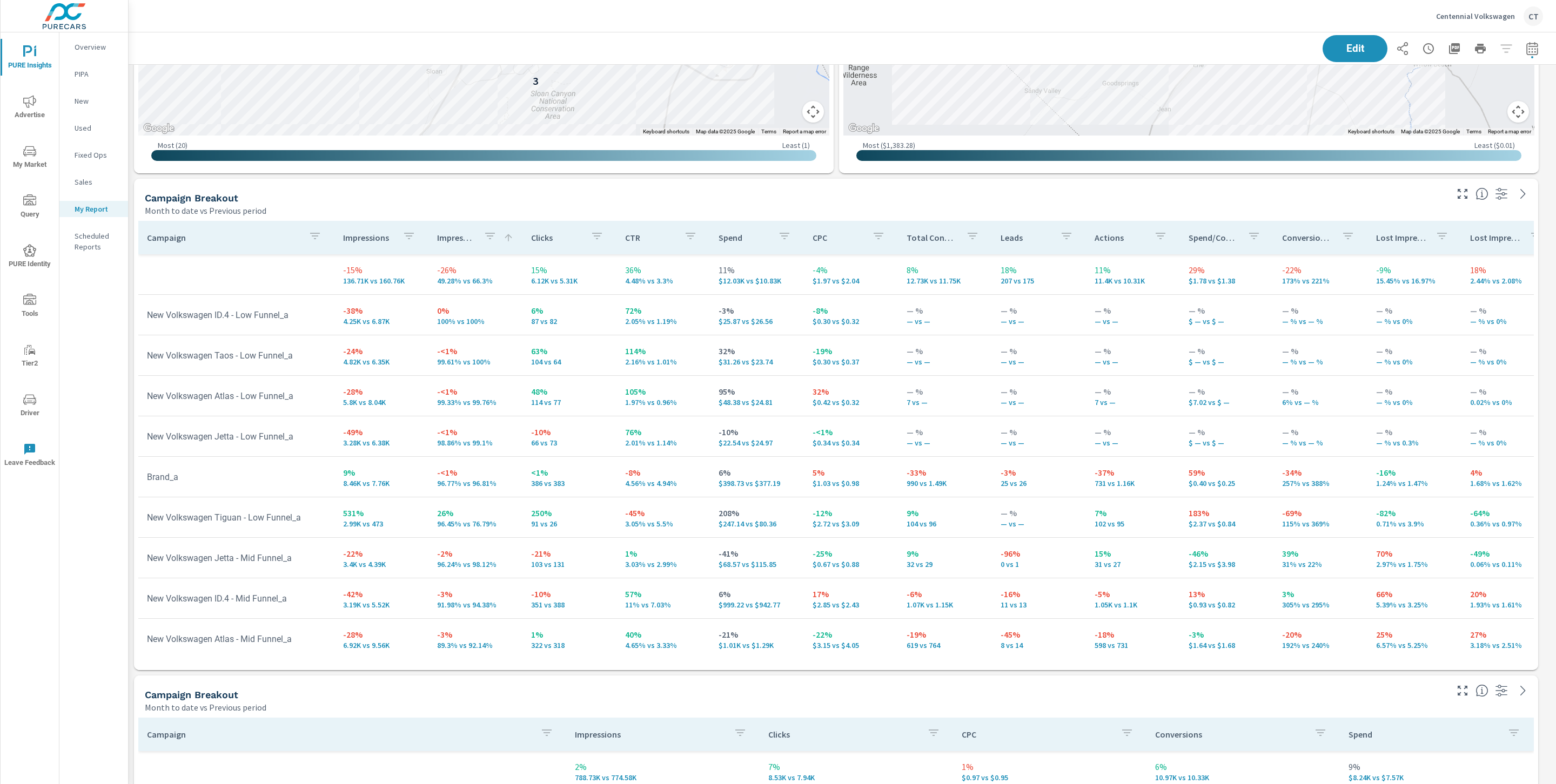
scroll to position [994, 0]
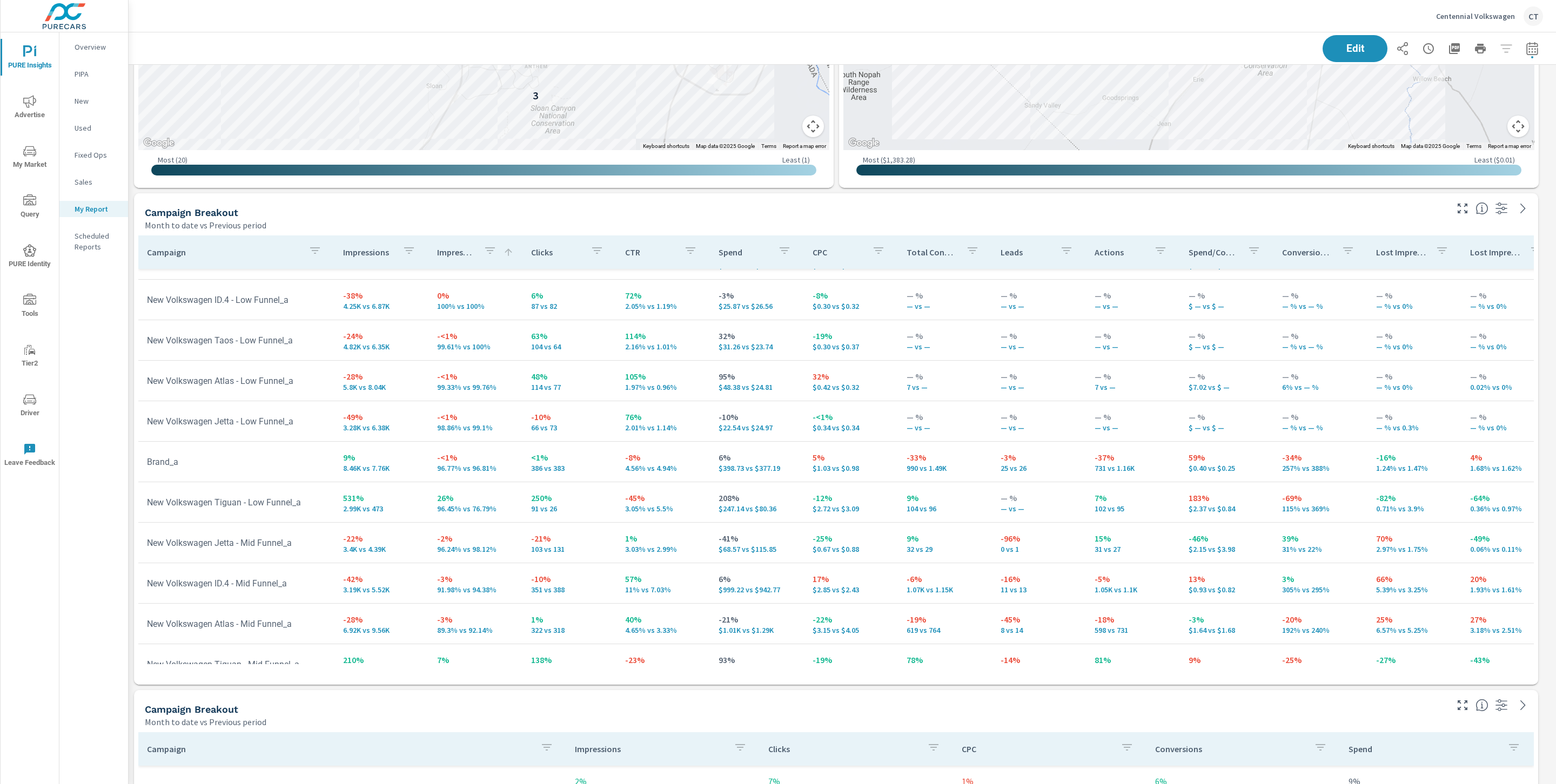
scroll to position [53, 0]
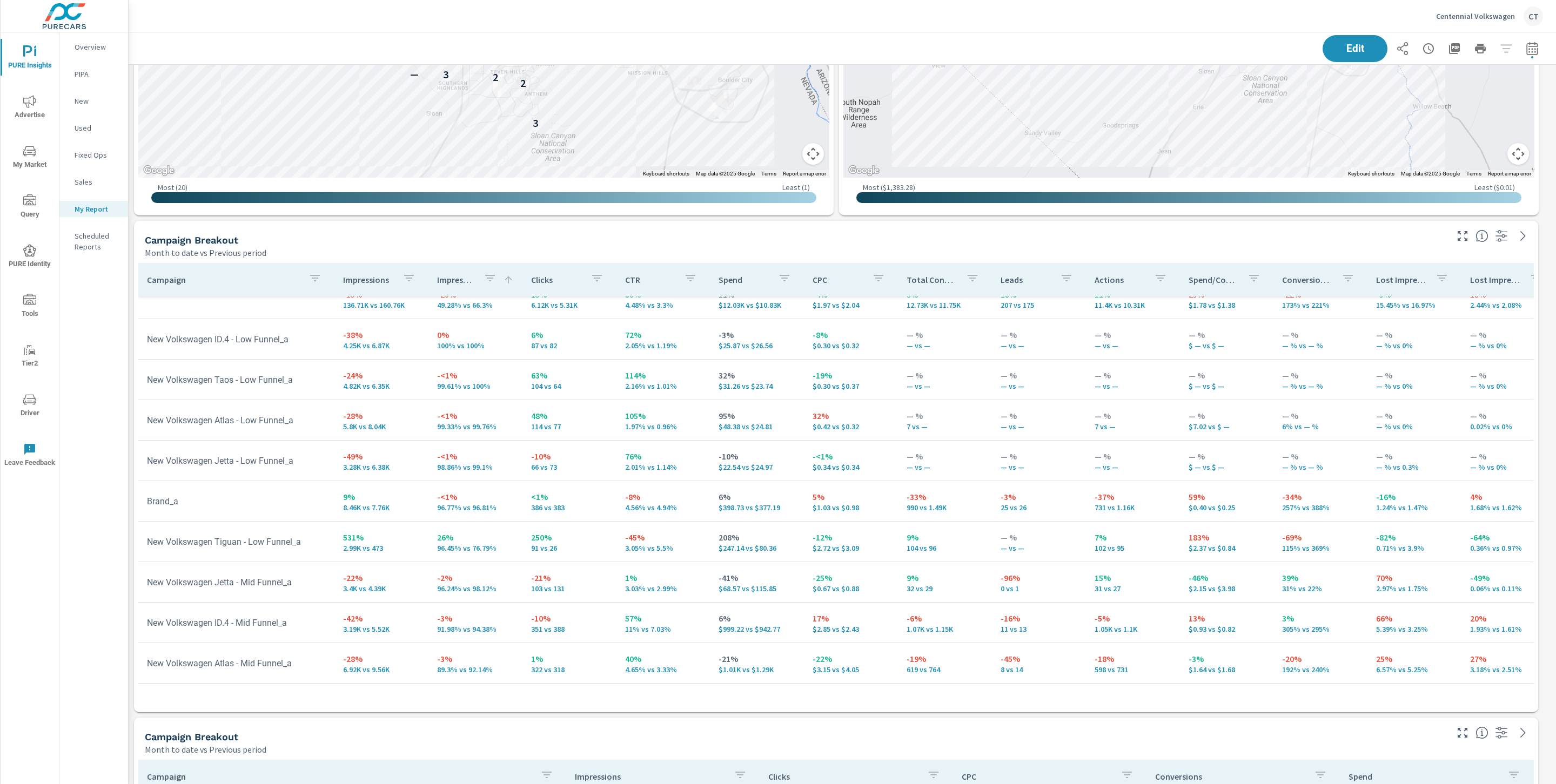
scroll to position [3632, 1440]
click at [1468, 235] on icon "button" at bounding box center [1463, 236] width 13 height 13
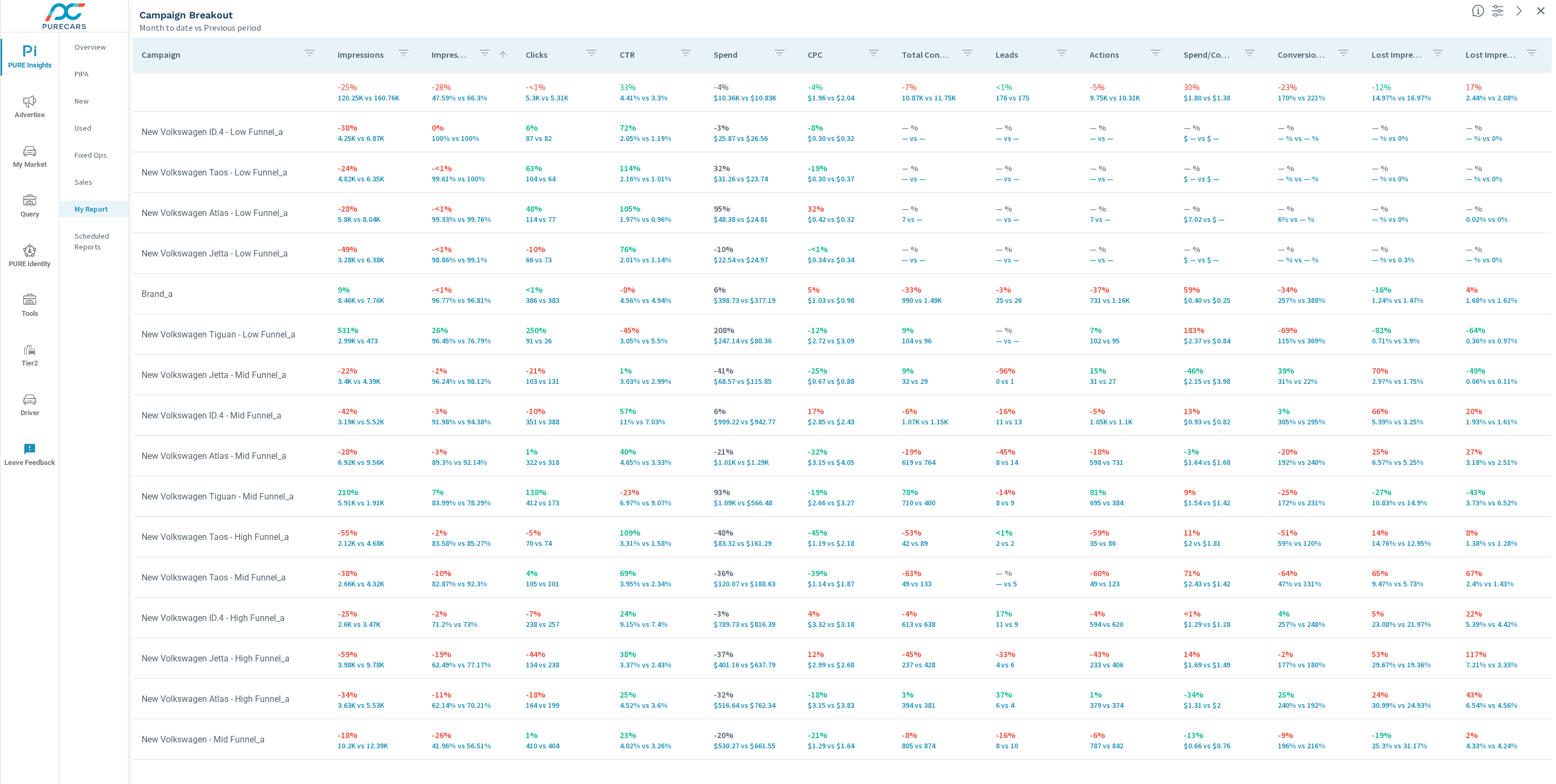
click at [306, 53] on icon "button" at bounding box center [309, 53] width 10 height 6
click at [279, 135] on input "Search" at bounding box center [308, 127] width 124 height 22
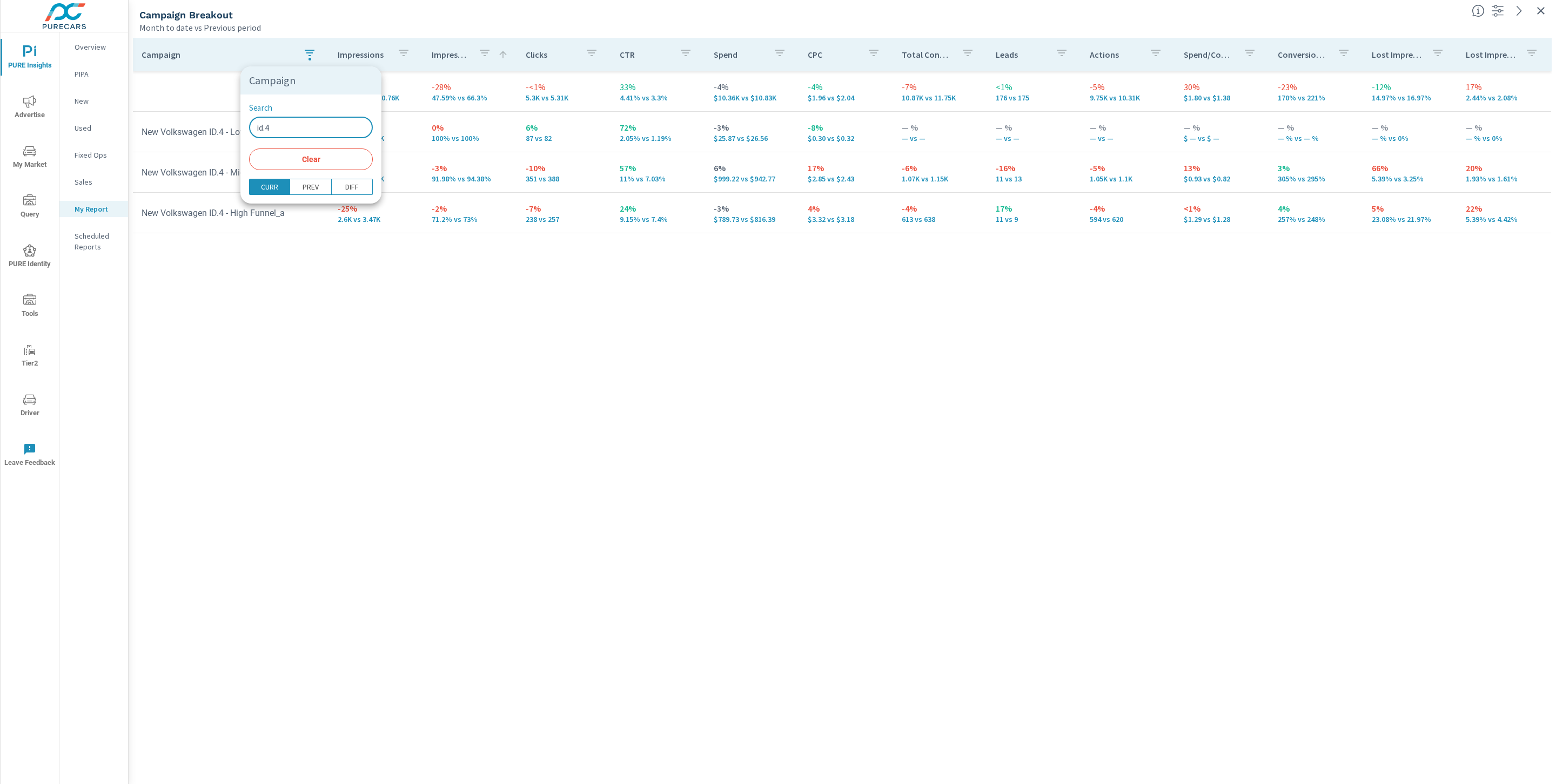
type input "id.4"
click at [350, 314] on div at bounding box center [778, 392] width 1556 height 784
click at [1547, 7] on button "button" at bounding box center [1541, 11] width 18 height 18
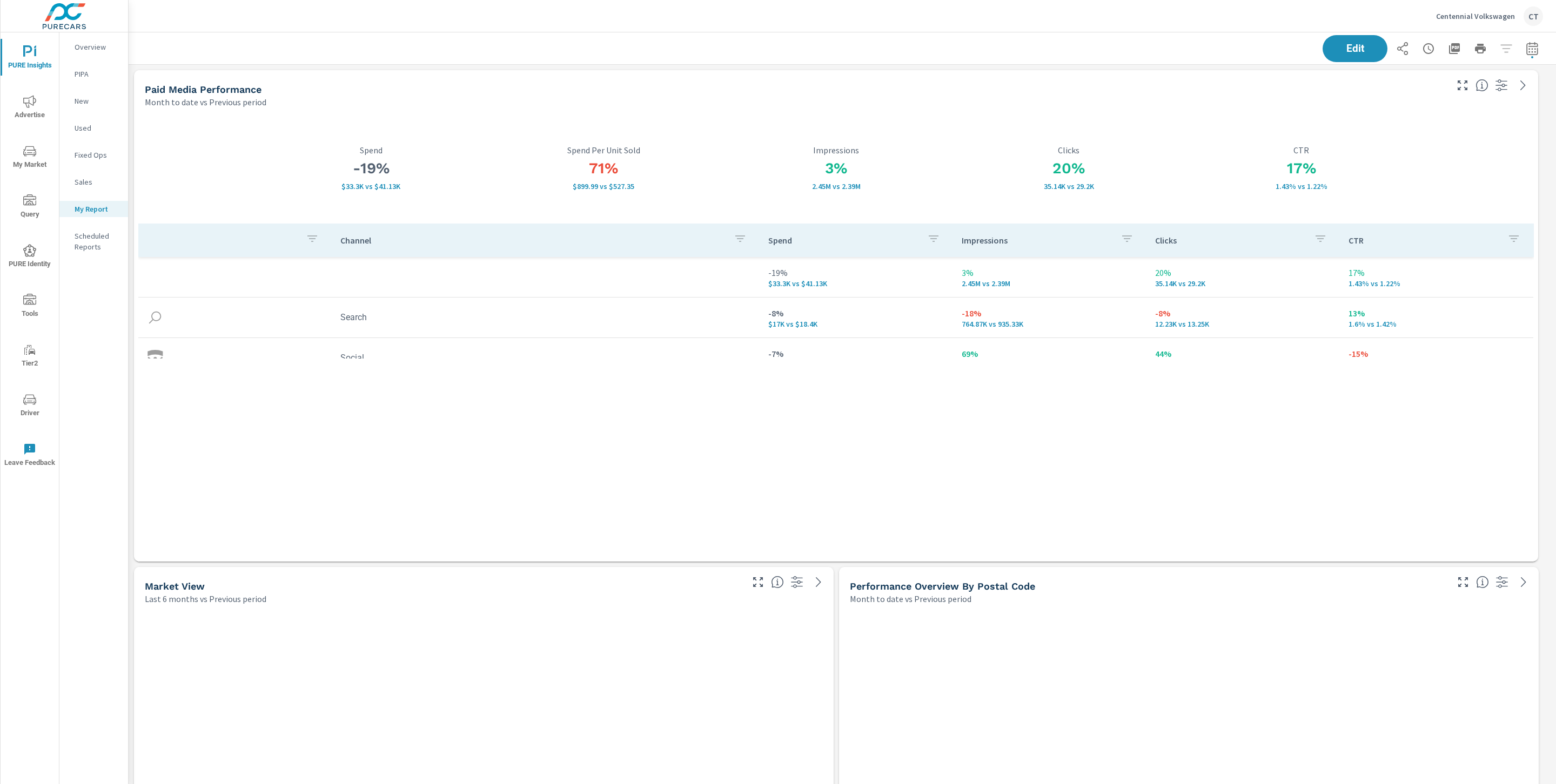
scroll to position [5, 5]
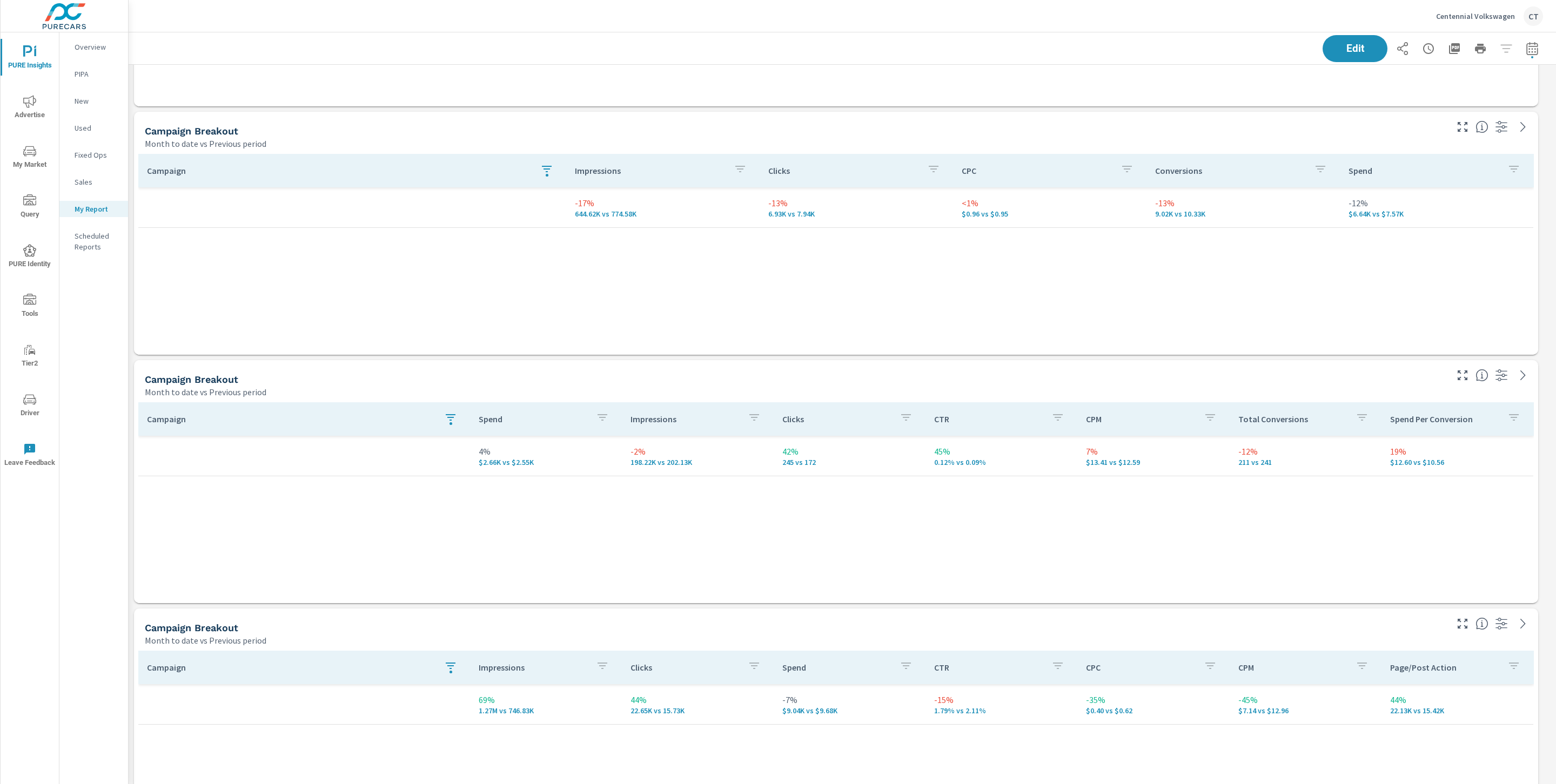
scroll to position [1577, 0]
click at [540, 170] on button "button" at bounding box center [546, 167] width 22 height 25
click at [544, 274] on span "Clear" at bounding box center [548, 272] width 111 height 10
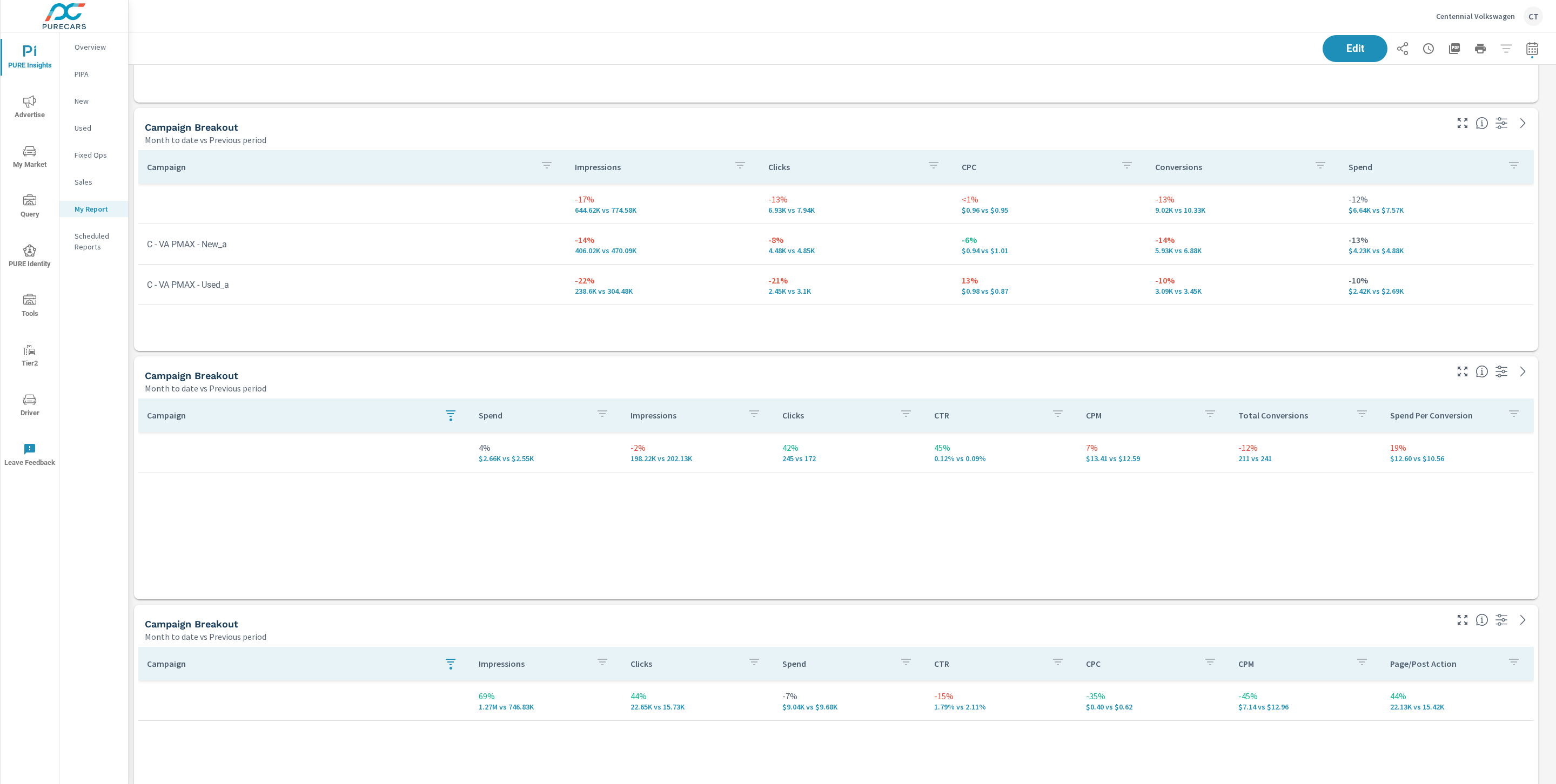
drag, startPoint x: 507, startPoint y: 515, endPoint x: 504, endPoint y: 500, distance: 15.3
click at [509, 514] on div "Campaign Spend Impressions Clicks CTR CPM Total Conversions Spend Per Conversio…" at bounding box center [836, 488] width 1396 height 180
click at [454, 416] on icon "button" at bounding box center [450, 414] width 13 height 13
click at [429, 512] on button "Clear" at bounding box center [451, 519] width 124 height 22
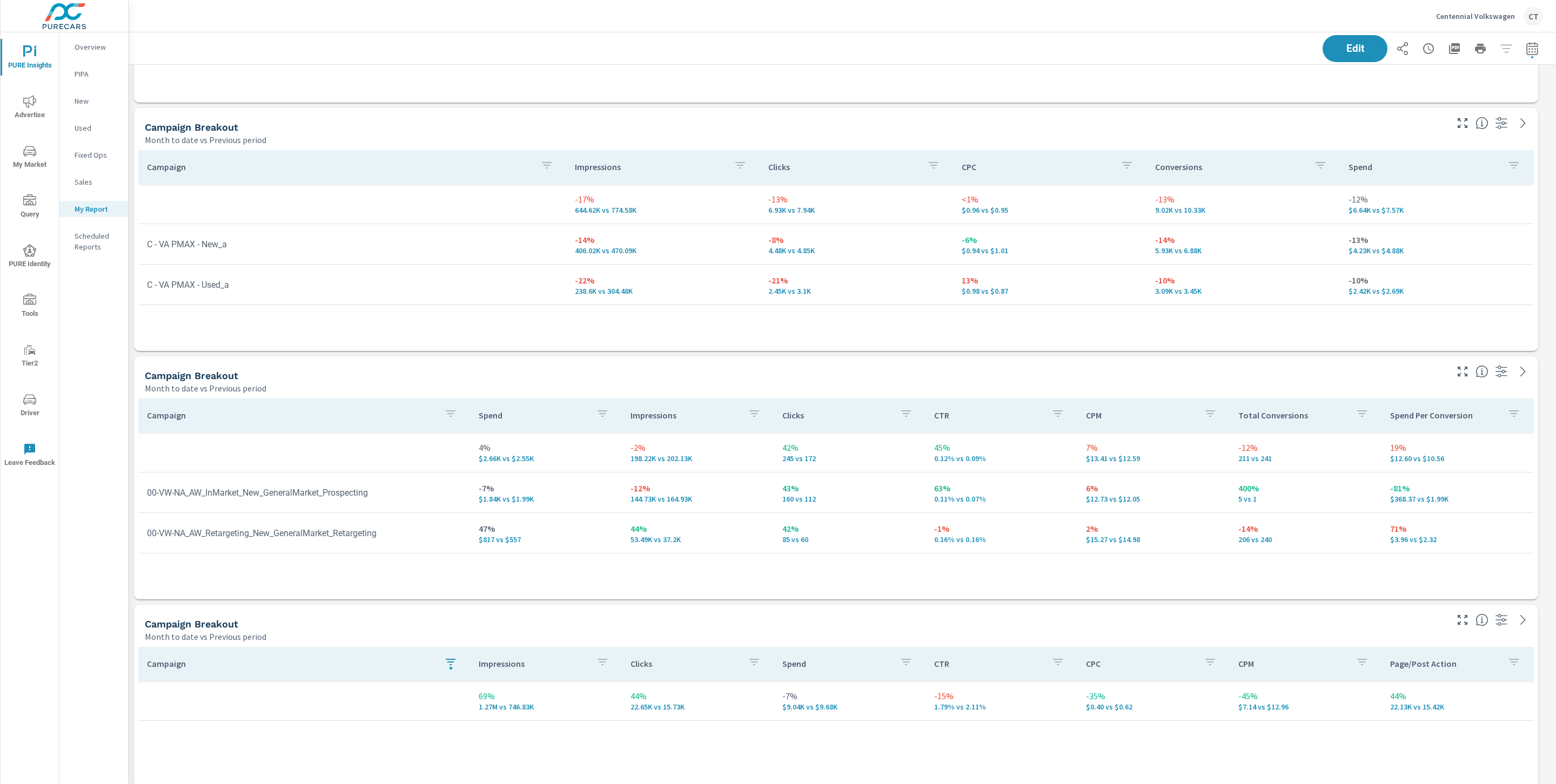
click at [377, 595] on div "Campaign Spend Impressions Clicks CTR CPM Total Conversions Spend Per Conversio…" at bounding box center [835, 497] width 1404 height 206
click at [454, 656] on icon "button" at bounding box center [450, 662] width 13 height 13
click at [424, 738] on button "Clear" at bounding box center [451, 731] width 124 height 22
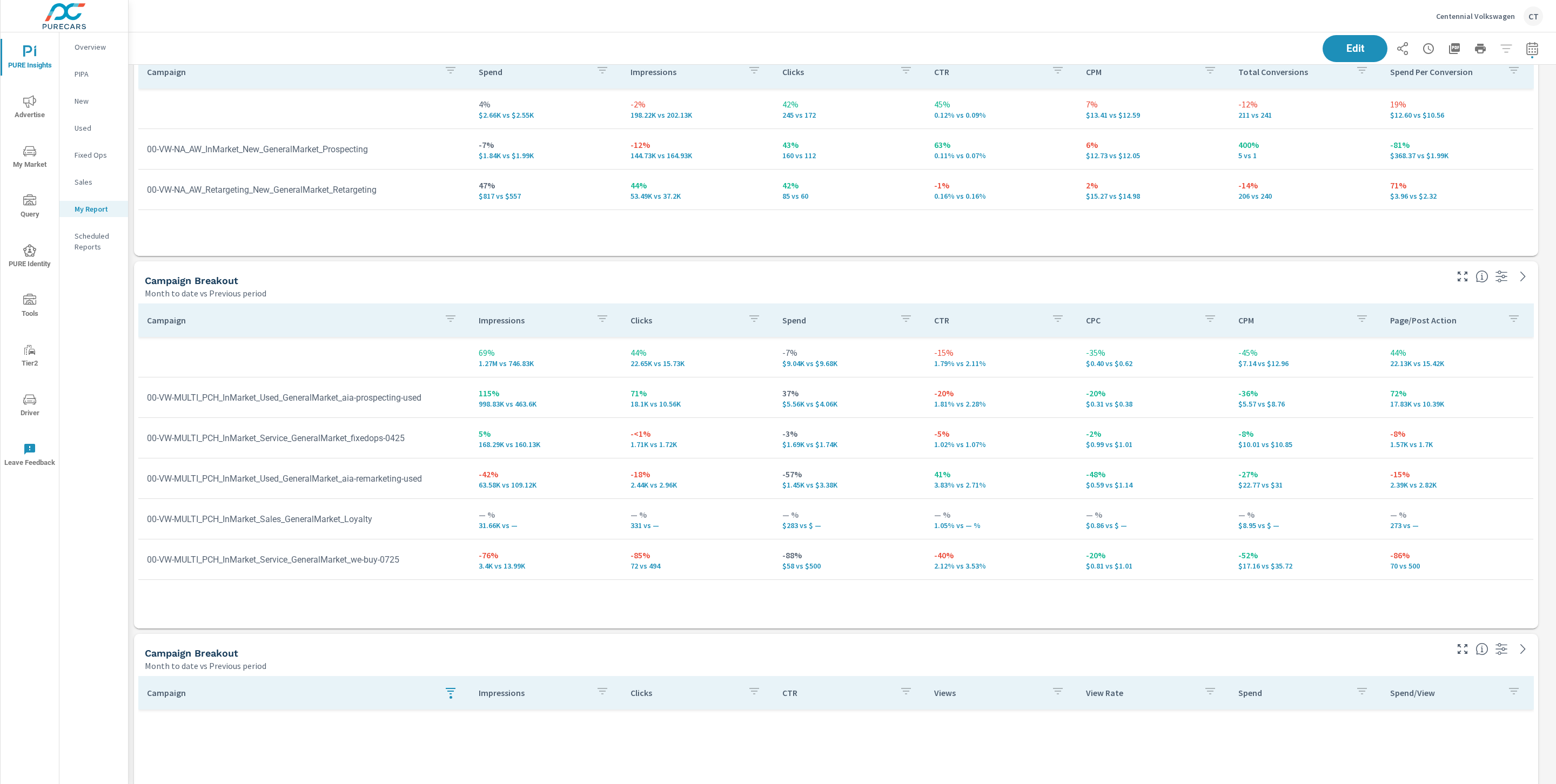
scroll to position [3632, 1440]
click at [446, 680] on div "Campaign" at bounding box center [304, 692] width 314 height 25
click at [444, 692] on button "button" at bounding box center [437, 692] width 22 height 25
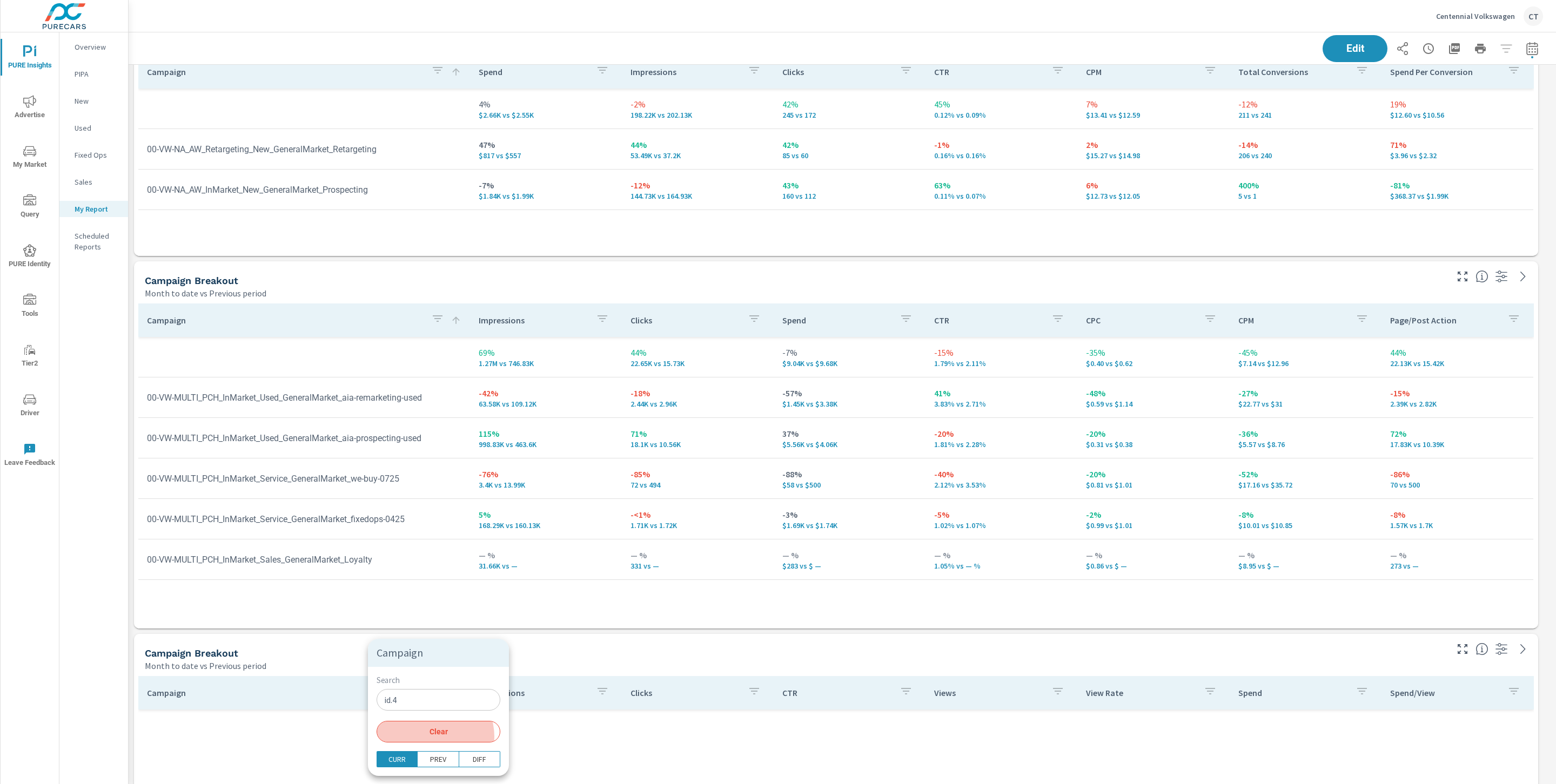
click at [434, 736] on button "Clear" at bounding box center [438, 731] width 124 height 22
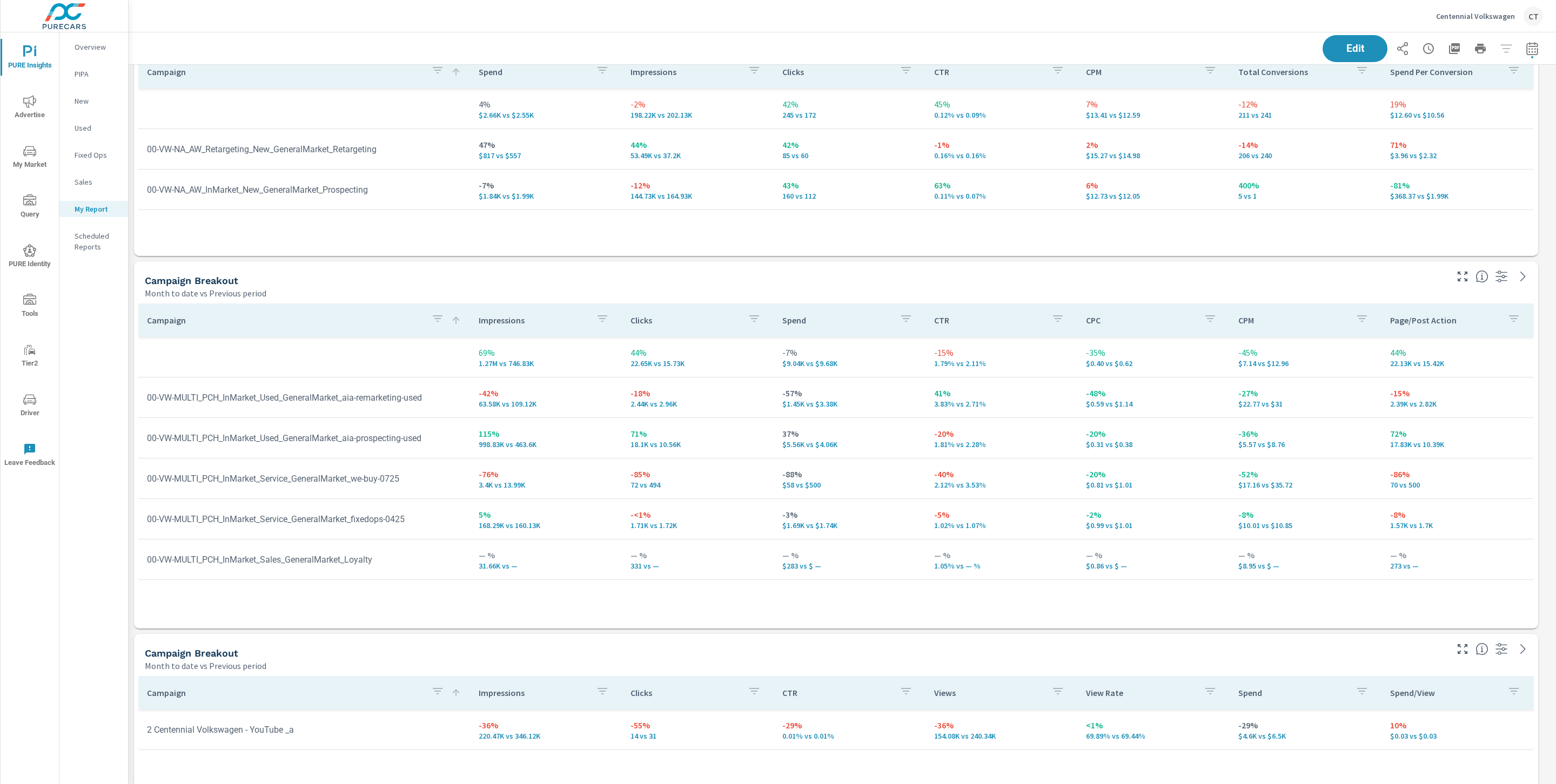
click at [502, 634] on div "Campaign Breakout Month to date vs Previous period" at bounding box center [792, 653] width 1315 height 38
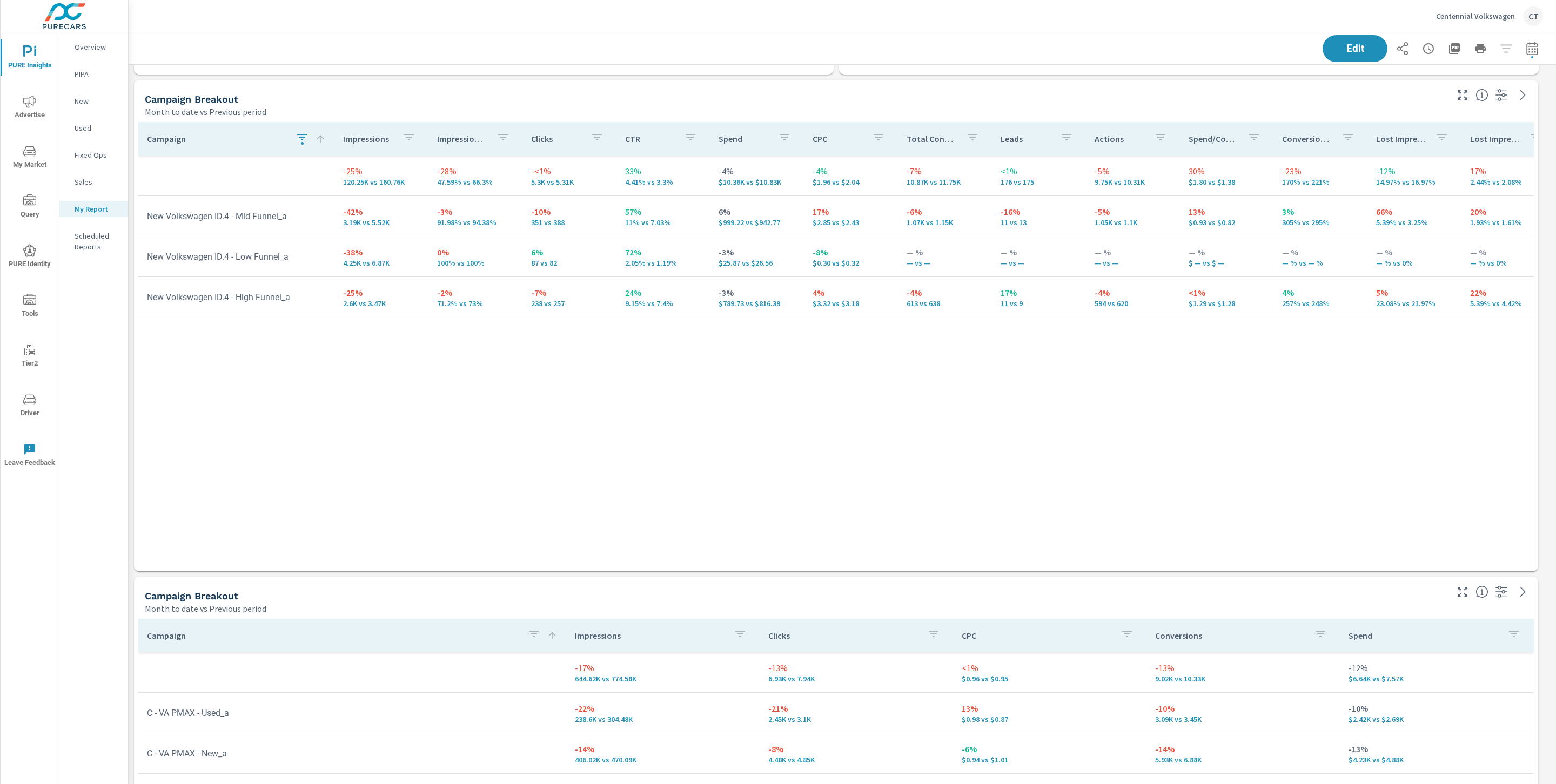
scroll to position [1103, 0]
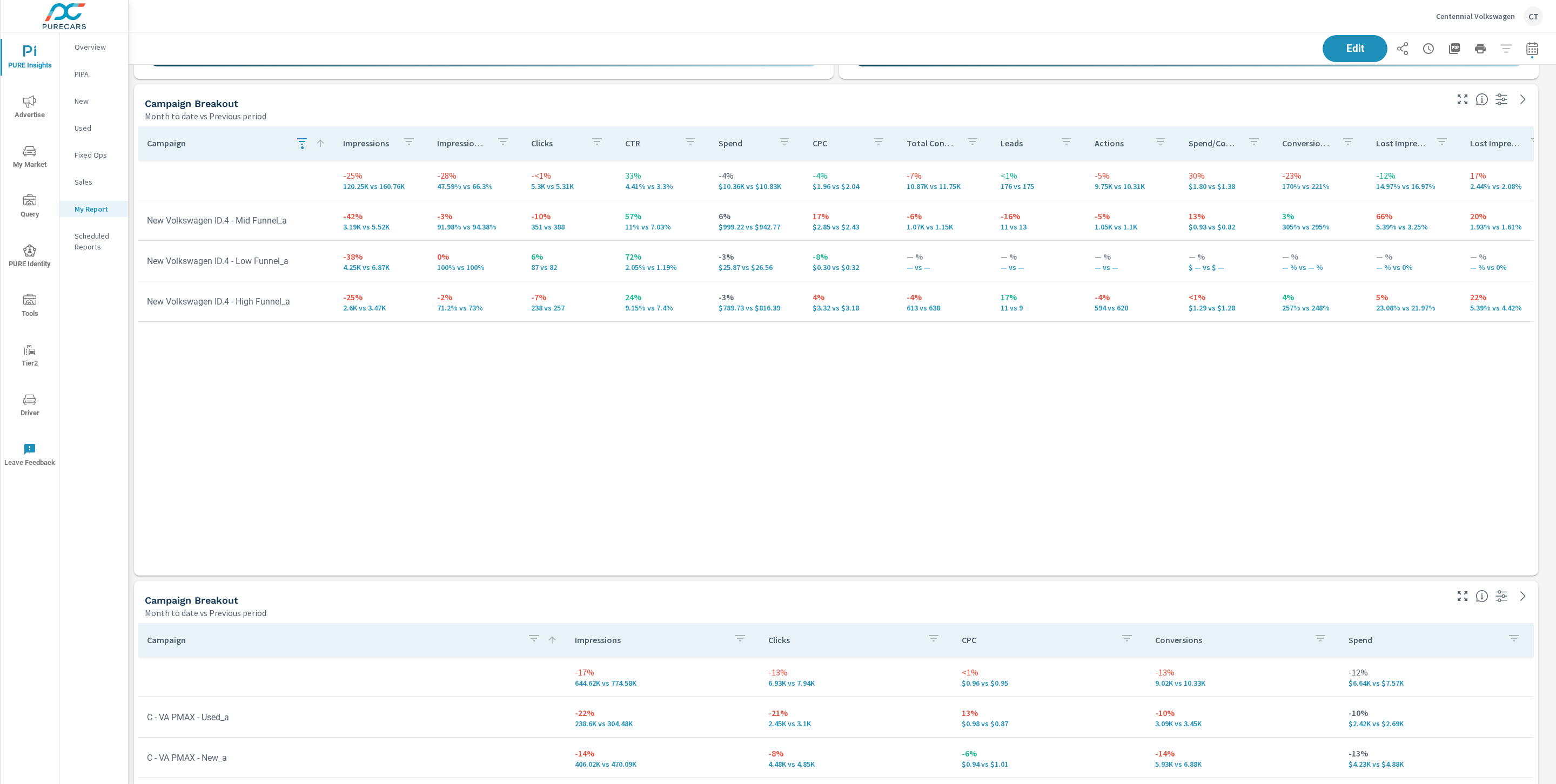
click at [306, 144] on button "button" at bounding box center [301, 143] width 22 height 25
click at [307, 249] on span "Clear" at bounding box center [300, 248] width 111 height 10
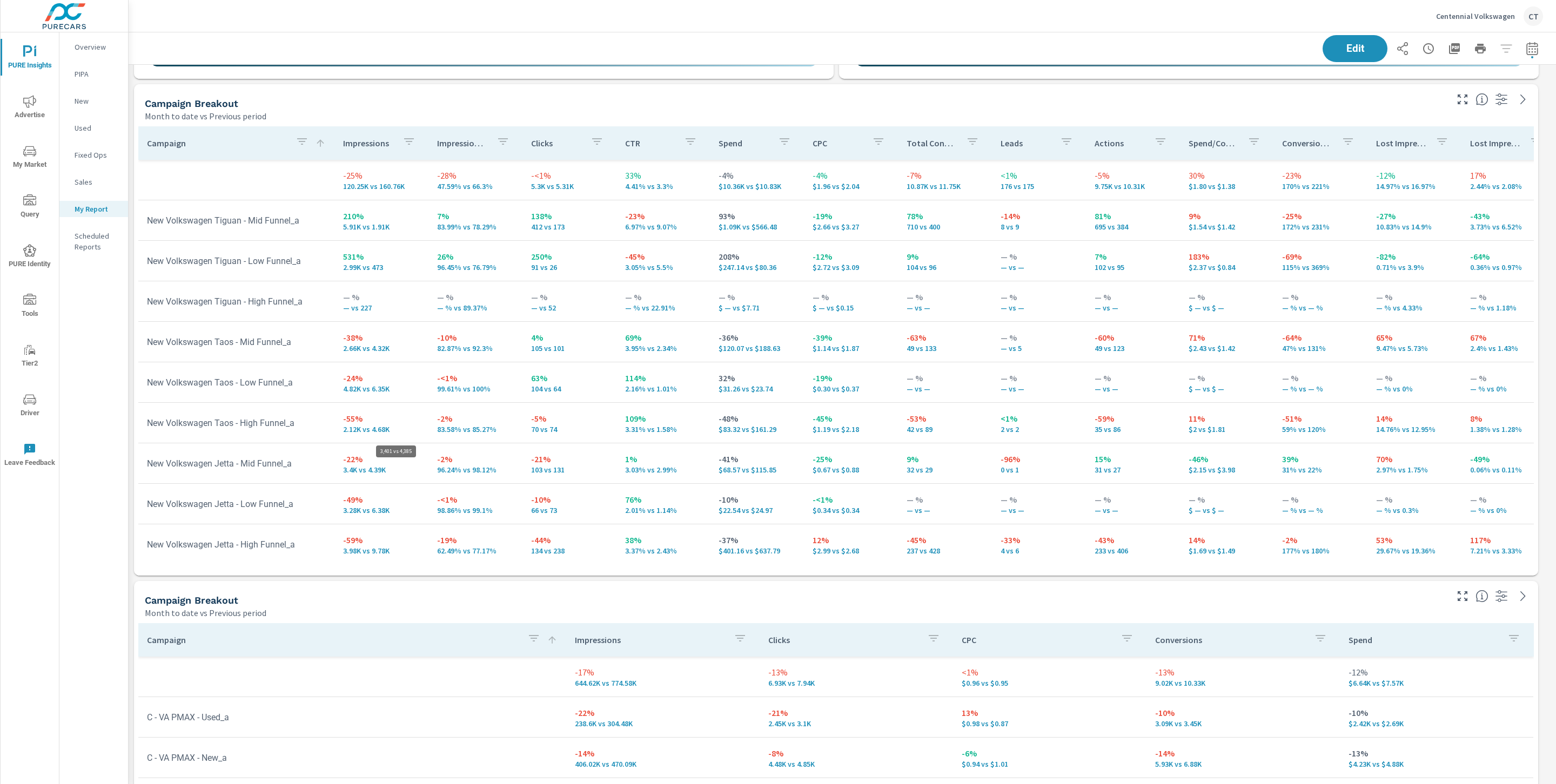
scroll to position [143, 0]
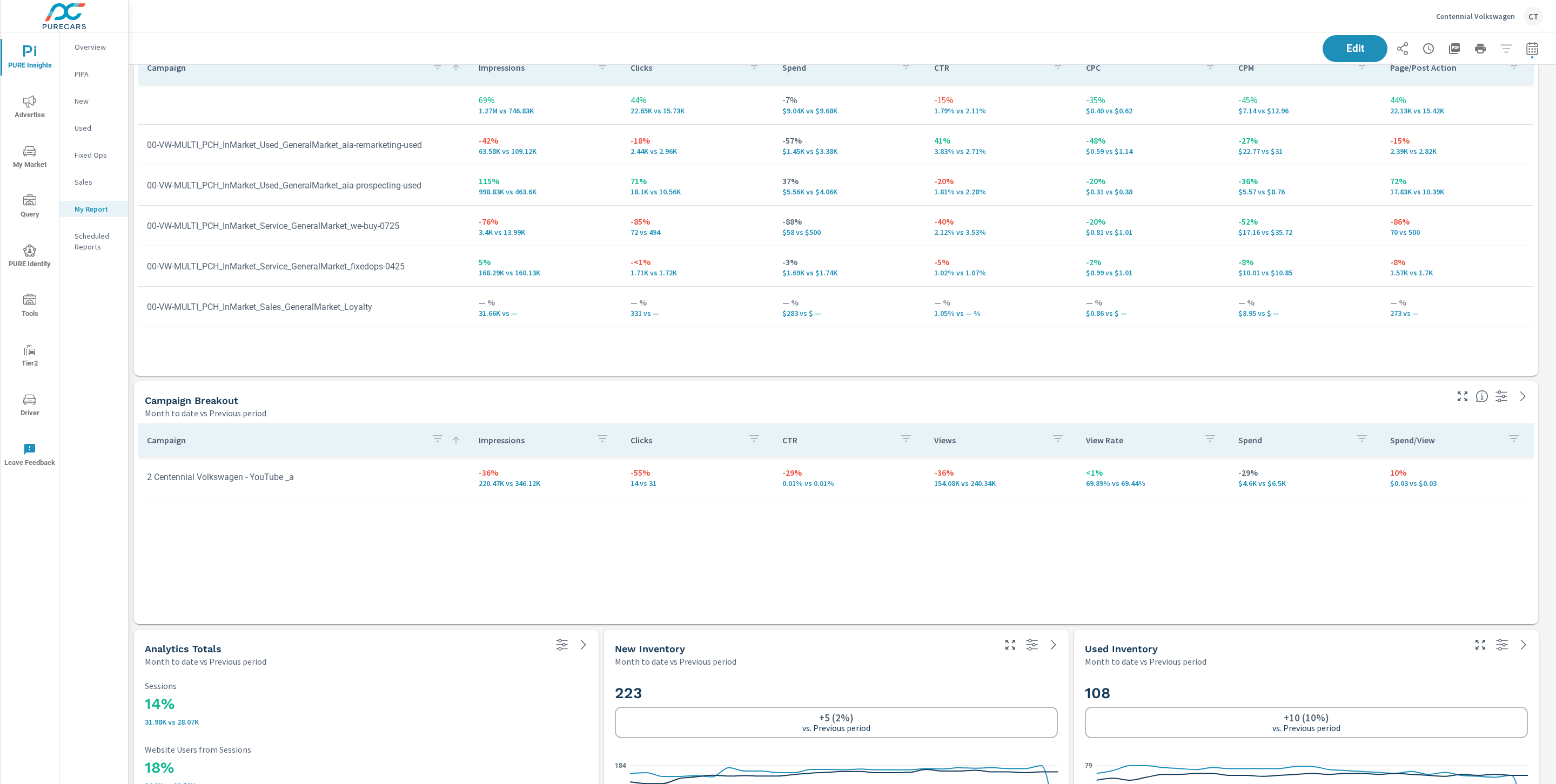
scroll to position [2174, 0]
click at [670, 527] on div "Campaign Impressions Clicks CTR Views View Rate Spend Spend/View 2 Centennial V…" at bounding box center [836, 512] width 1396 height 180
drag, startPoint x: 540, startPoint y: 482, endPoint x: 478, endPoint y: 468, distance: 63.6
click at [478, 468] on div "-36% 220.47K vs 346.12K" at bounding box center [545, 476] width 135 height 22
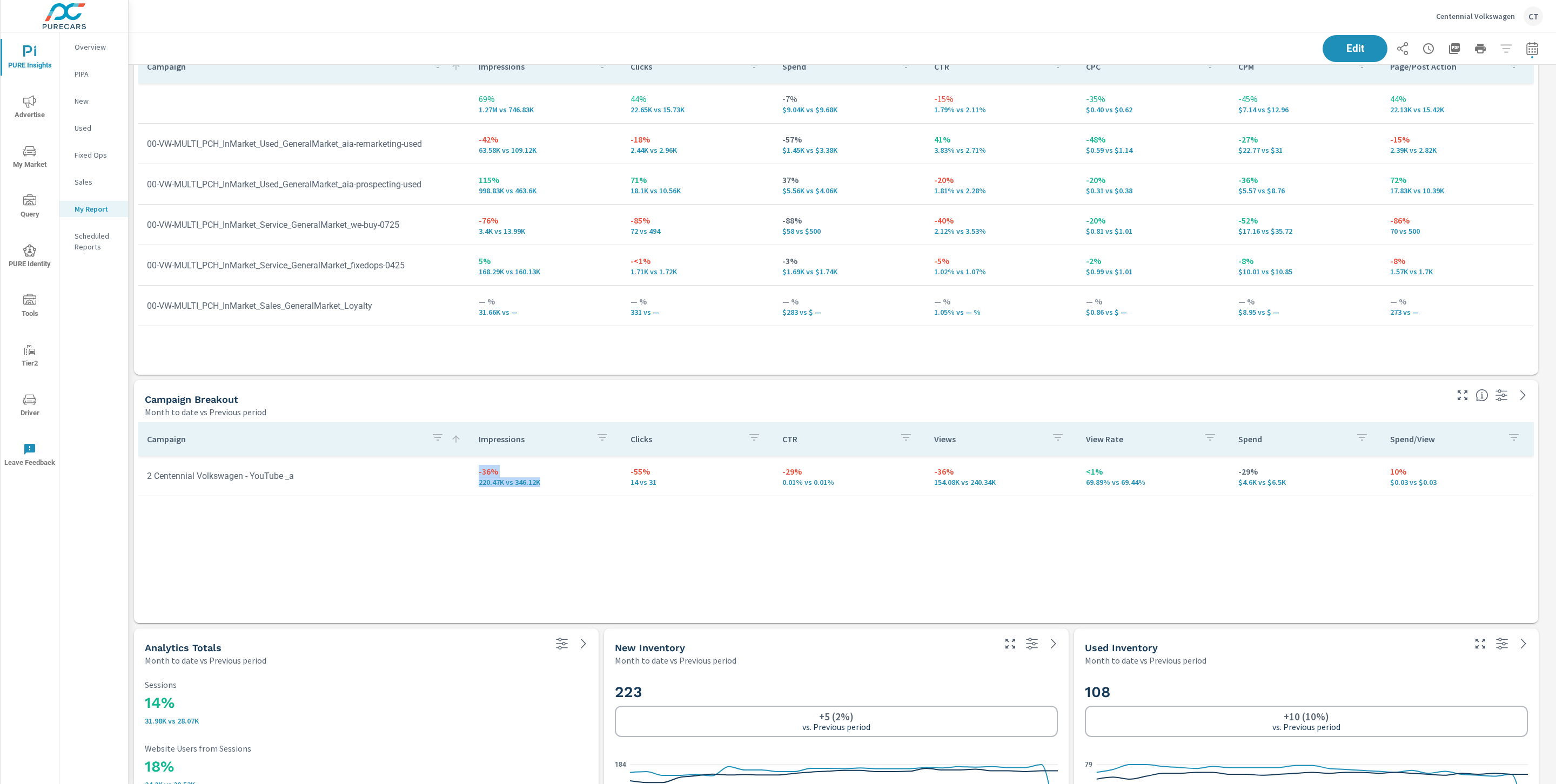
drag, startPoint x: 499, startPoint y: 523, endPoint x: 456, endPoint y: 517, distance: 43.4
click at [499, 523] on div "Campaign Impressions Clicks CTR Views View Rate Spend Spend/View 2 Centennial V…" at bounding box center [836, 512] width 1396 height 180
drag, startPoint x: 1441, startPoint y: 480, endPoint x: 1401, endPoint y: 495, distance: 42.7
click at [1390, 486] on p "$0.03 vs $0.03" at bounding box center [1457, 482] width 135 height 9
click at [1405, 483] on p "$0.03 vs $0.03" at bounding box center [1457, 482] width 135 height 9
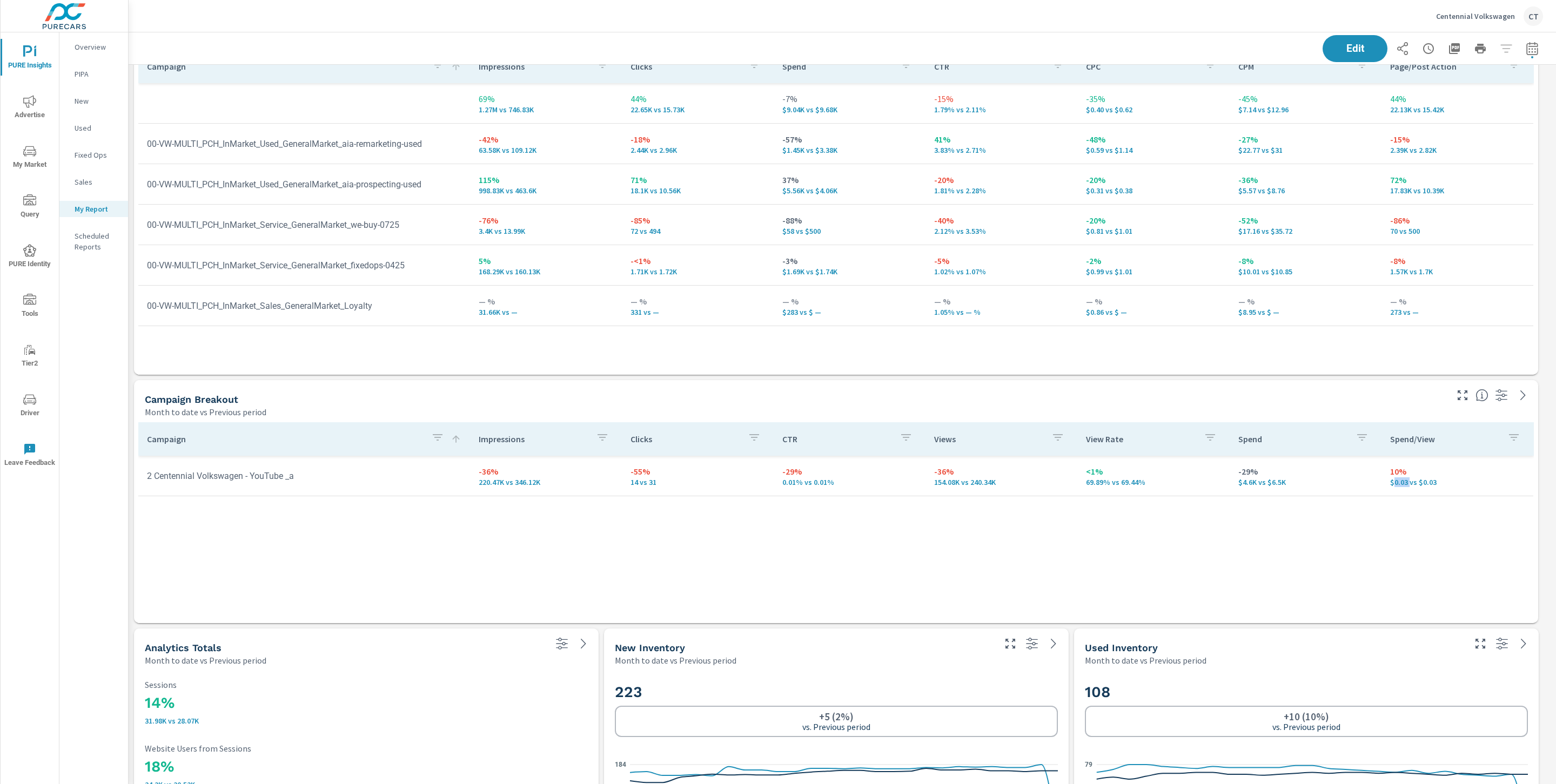
click at [1405, 483] on p "$0.03 vs $0.03" at bounding box center [1457, 482] width 135 height 9
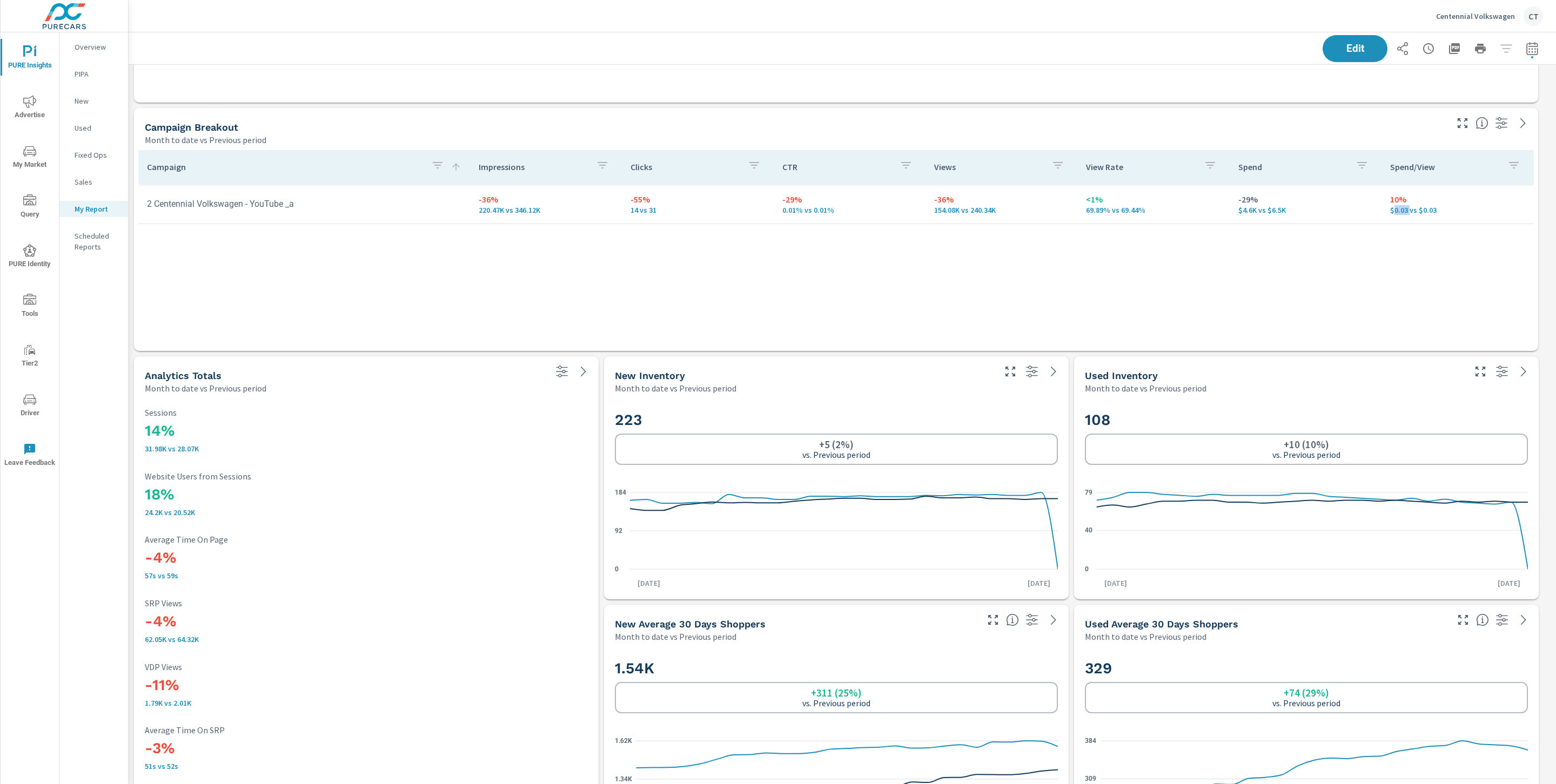
scroll to position [2435, 0]
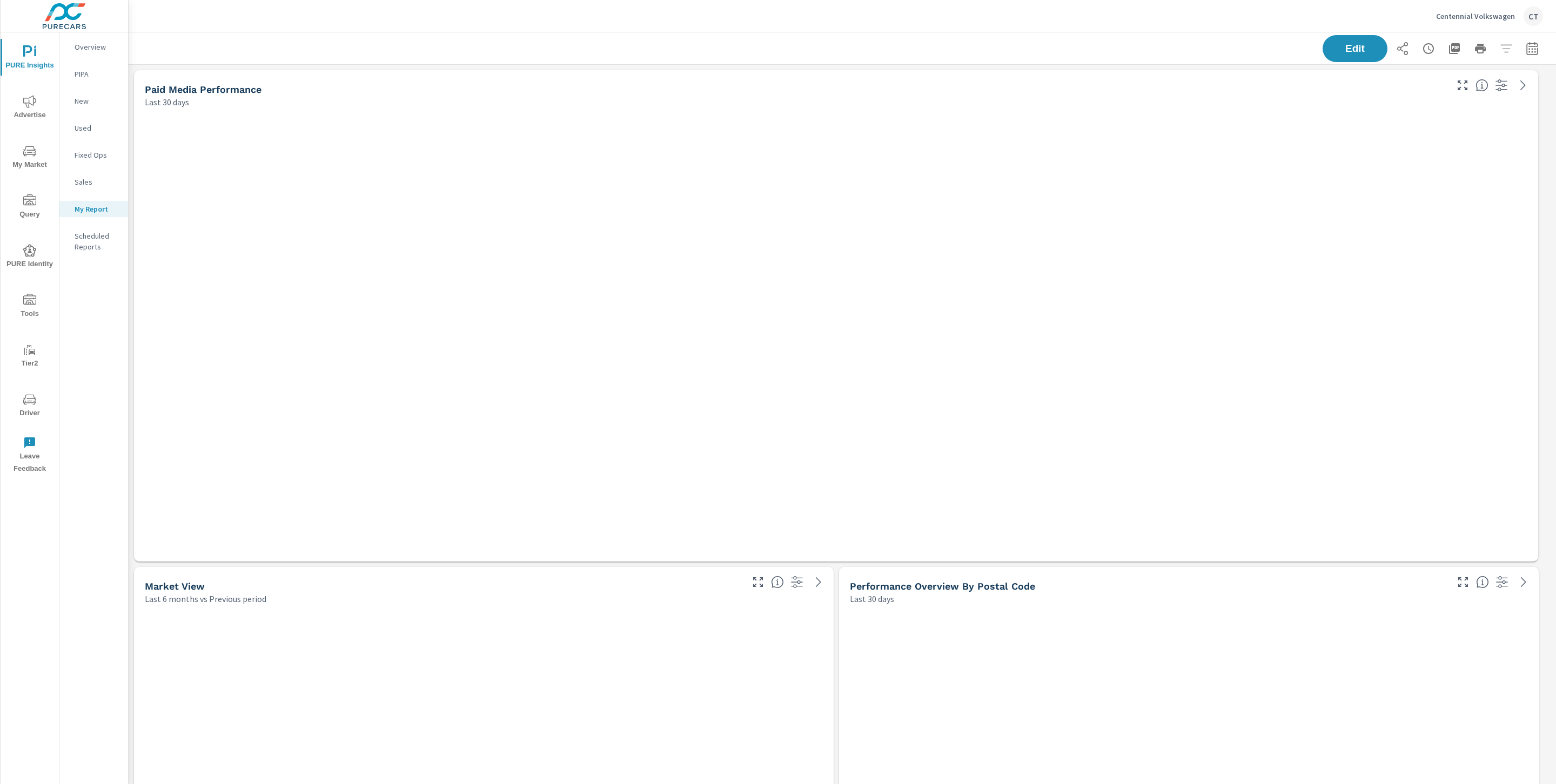
scroll to position [3632, 1440]
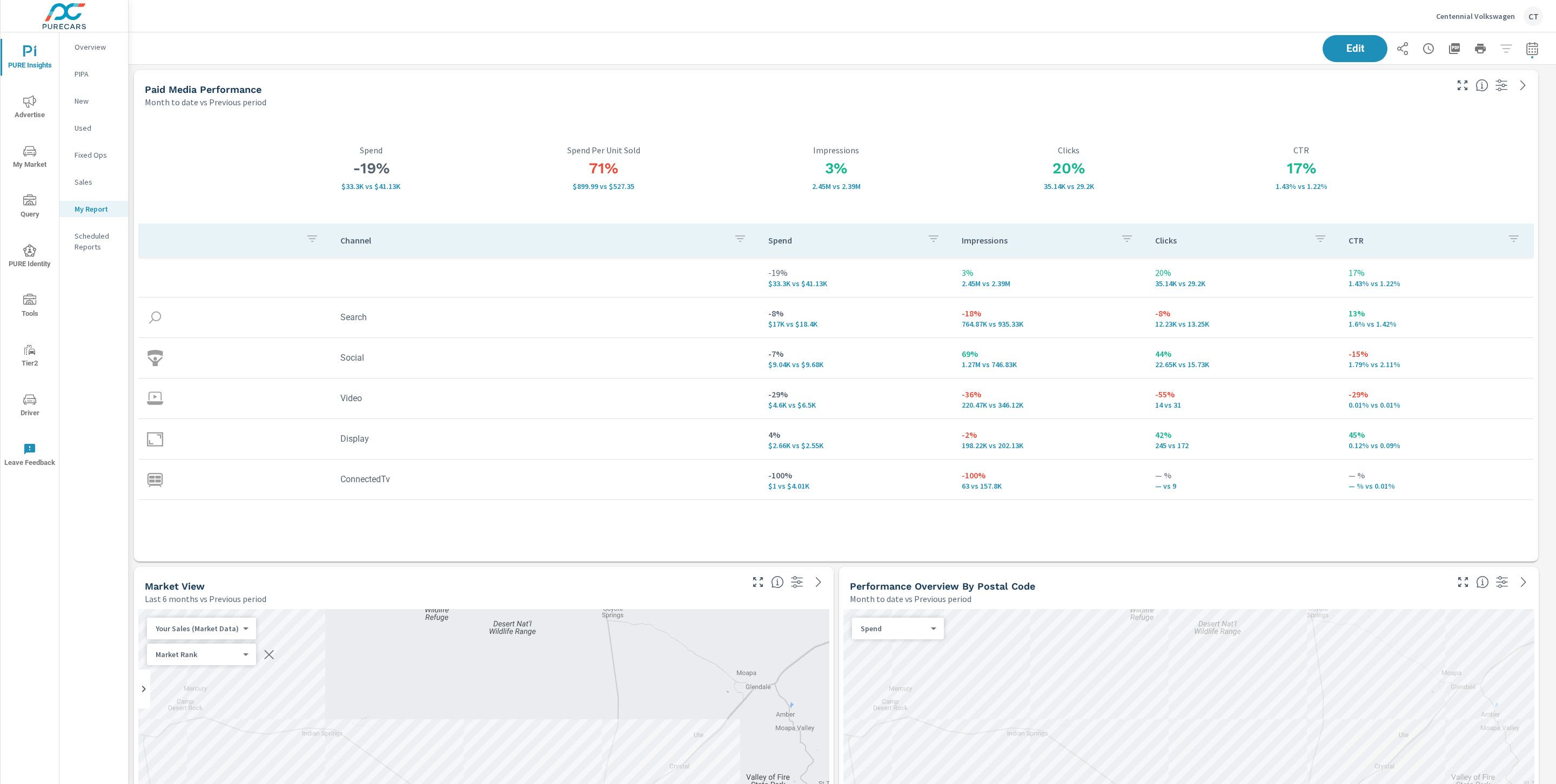
click at [22, 87] on div "PURE Insights Advertise My Market Query PURE Identity Tools Tier2 Driver Leave …" at bounding box center [29, 256] width 58 height 447
click at [20, 104] on span "Advertise" at bounding box center [29, 108] width 52 height 26
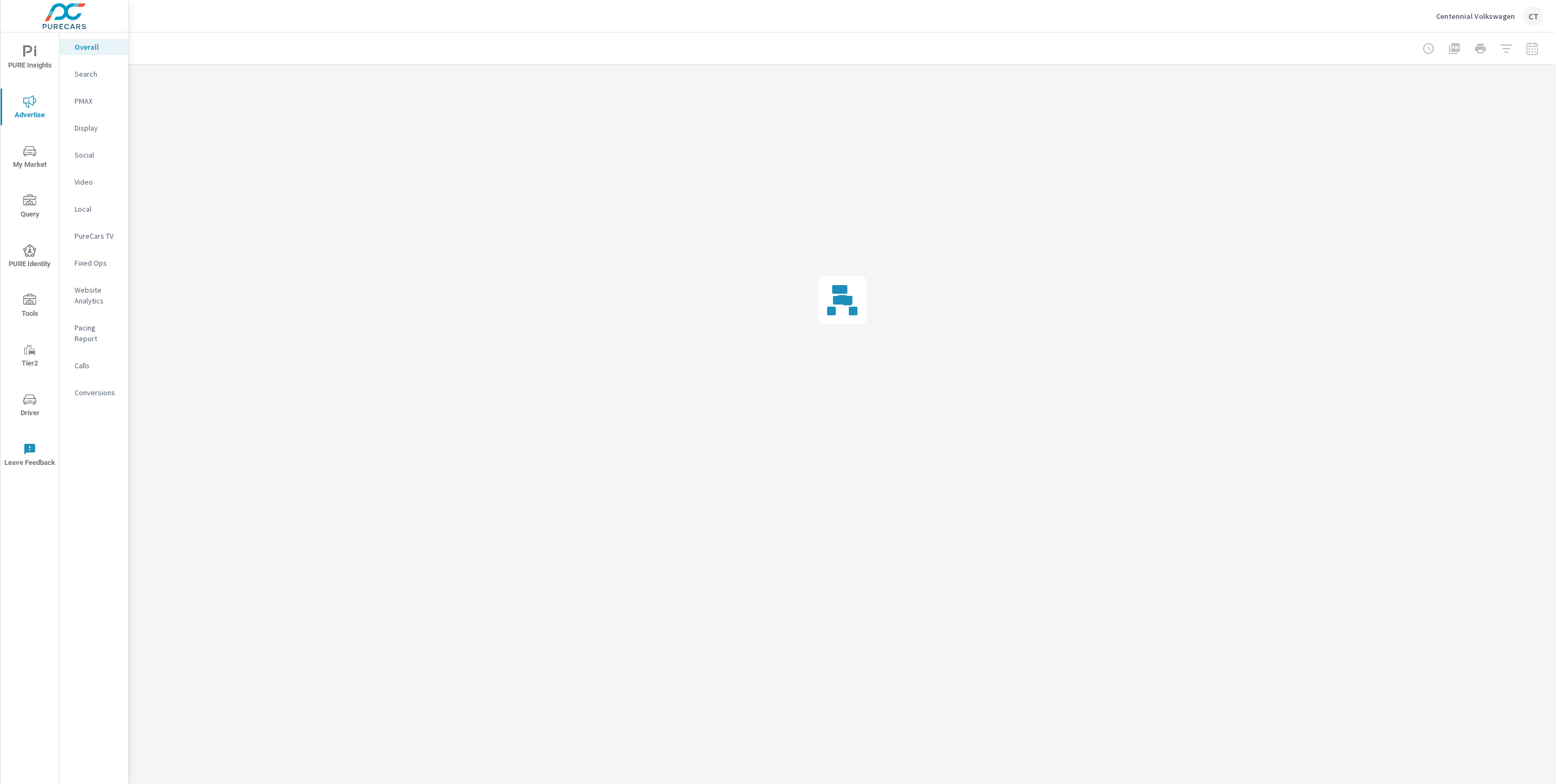
click at [94, 292] on p "Website Analytics" at bounding box center [97, 295] width 45 height 22
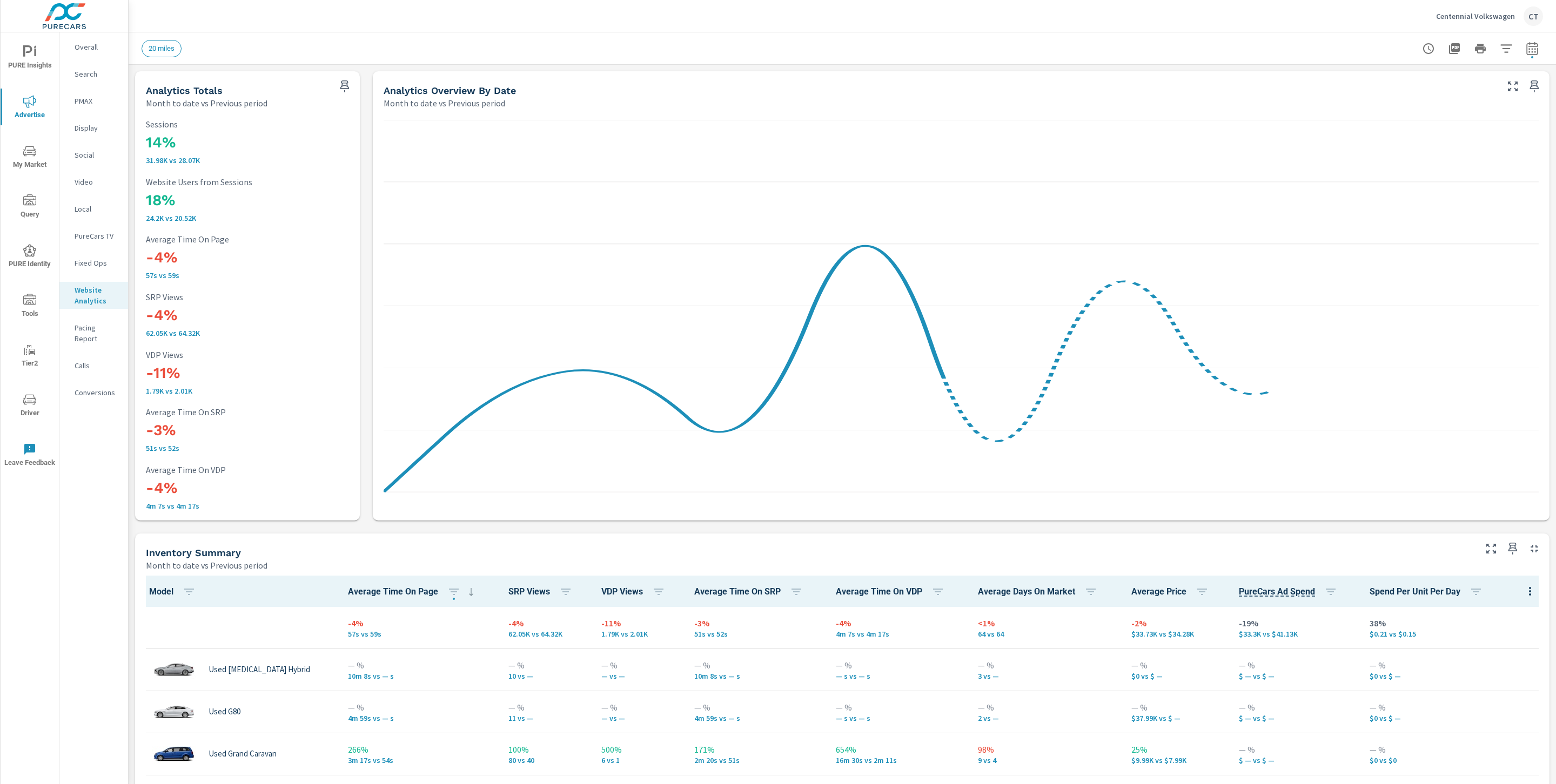
scroll to position [1, 0]
click at [1499, 54] on icon "button" at bounding box center [1506, 49] width 13 height 13
click at [1495, 53] on body "PURE Insights Advertise My Market Query PURE Identity Tools Tier2 Driver Leave …" at bounding box center [778, 392] width 1556 height 784
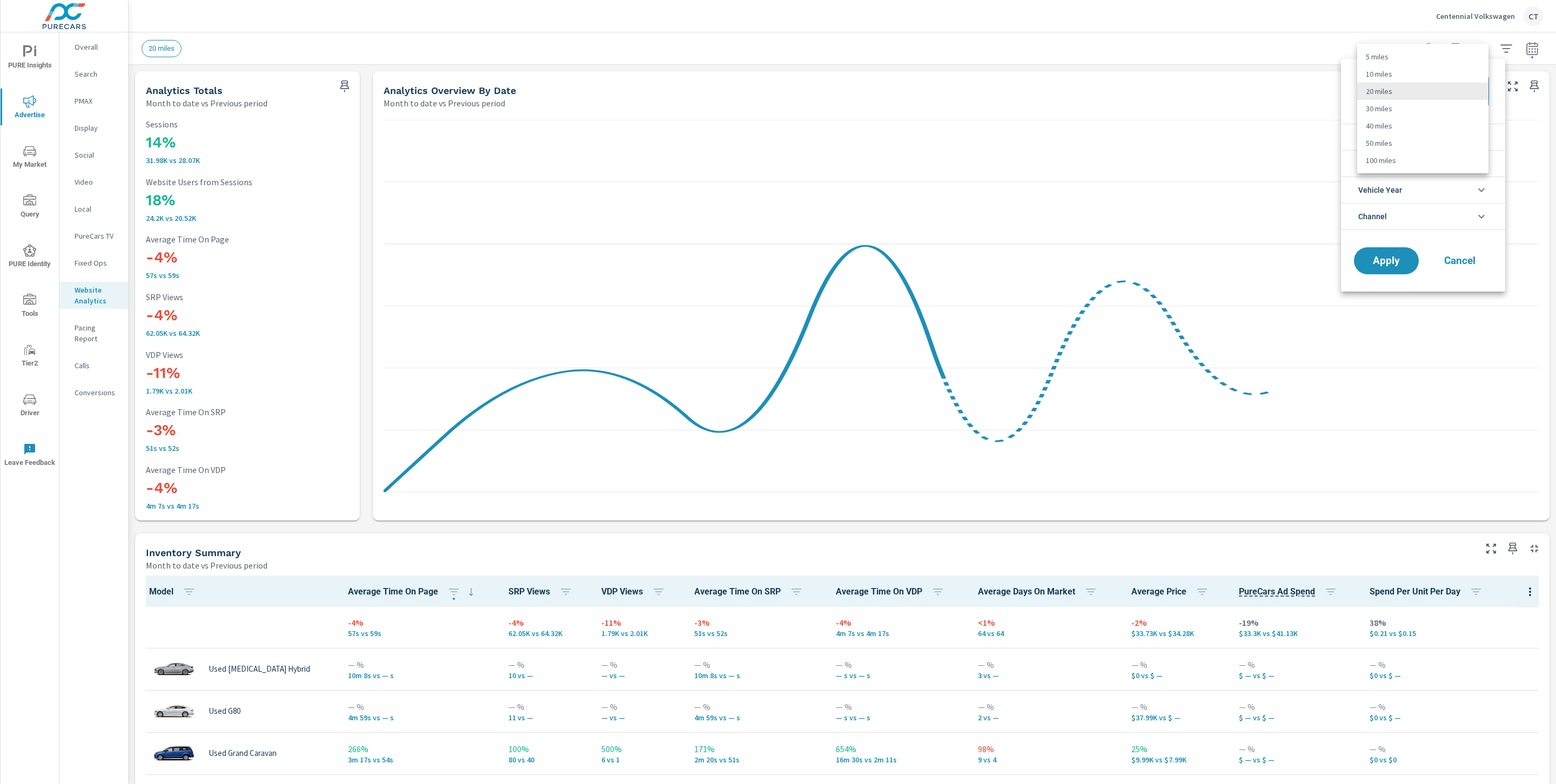
click at [1420, 84] on body "PURE Insights Advertise My Market Query PURE Identity Tools Tier2 Driver Leave …" at bounding box center [778, 392] width 1556 height 784
click at [1418, 123] on li "40 miles" at bounding box center [1422, 126] width 132 height 18
type Distance "40"
click at [1379, 256] on span "Apply" at bounding box center [1386, 261] width 45 height 10
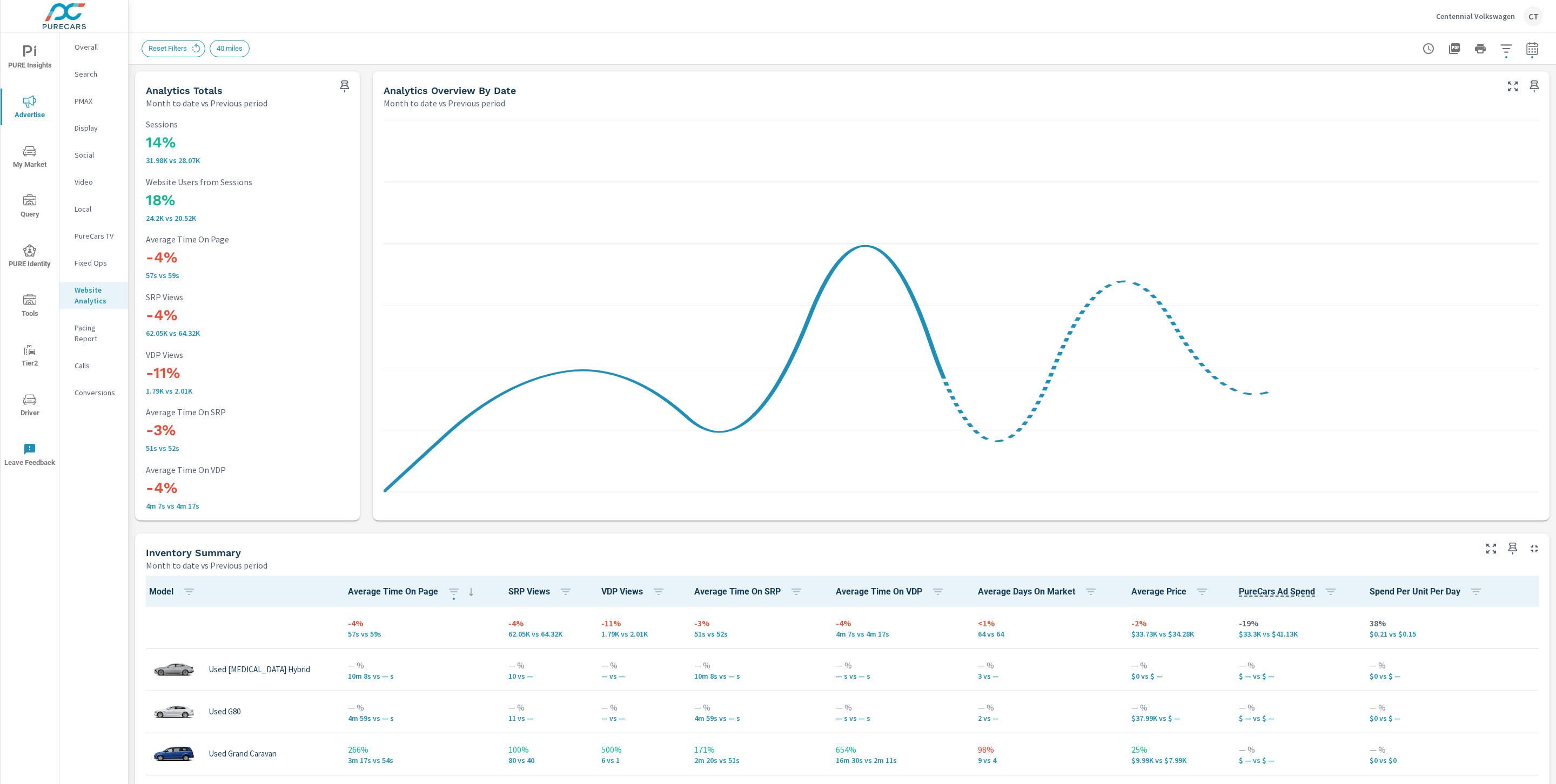
scroll to position [1, 0]
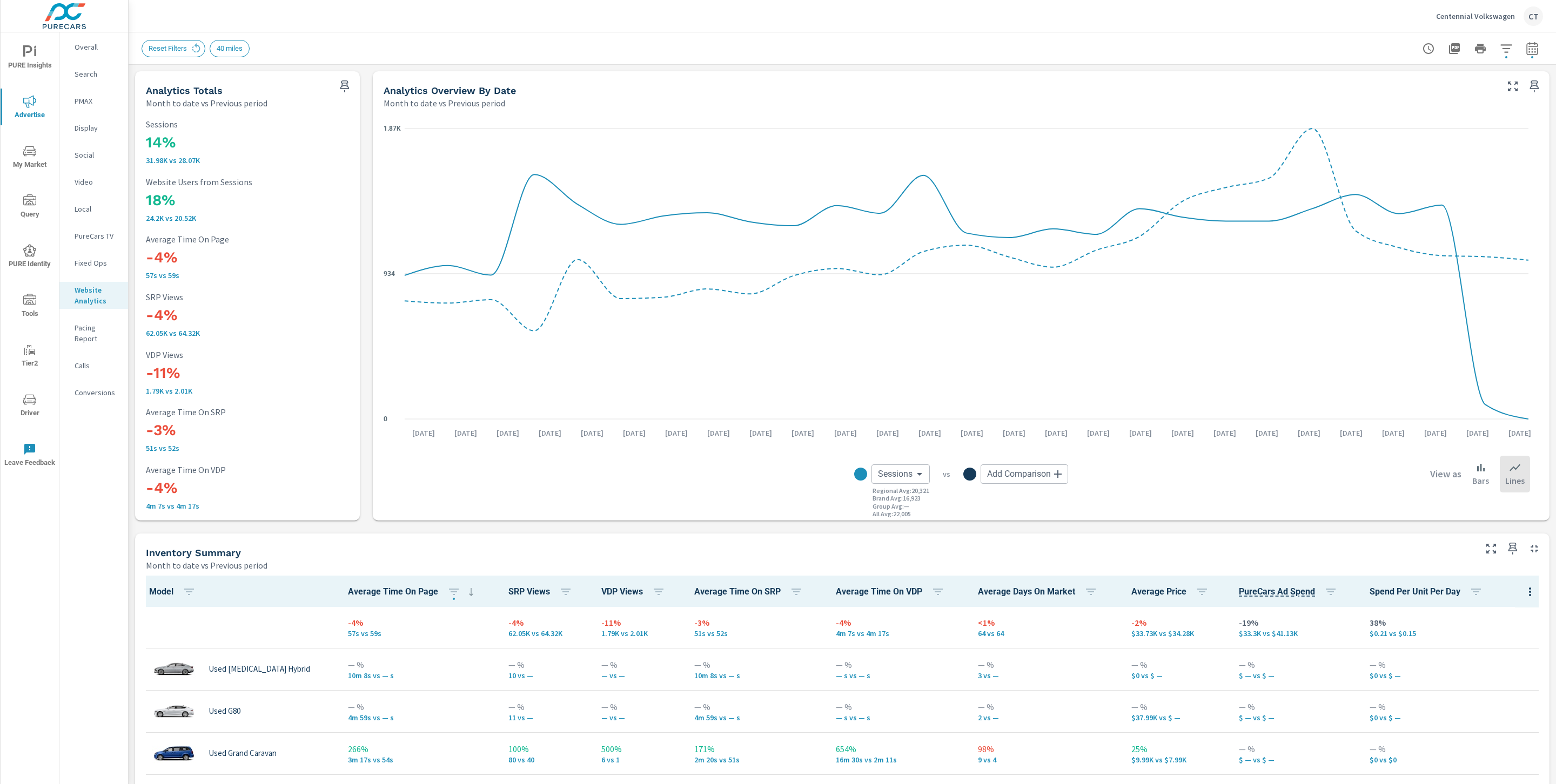
click at [1499, 48] on icon "button" at bounding box center [1506, 49] width 13 height 13
click at [1426, 159] on li "Make" at bounding box center [1423, 163] width 164 height 26
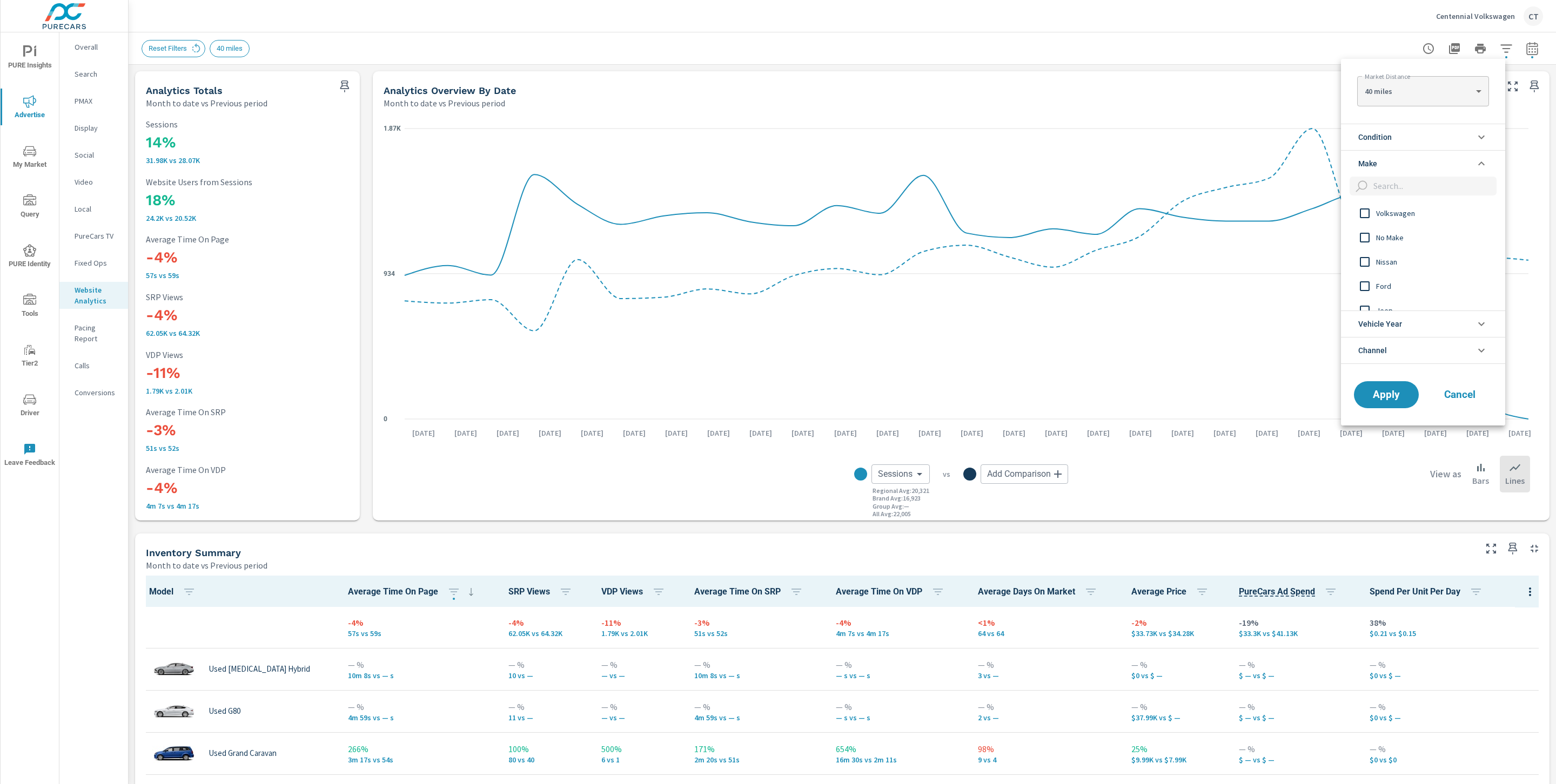
click at [1428, 142] on li "Condition" at bounding box center [1423, 136] width 164 height 26
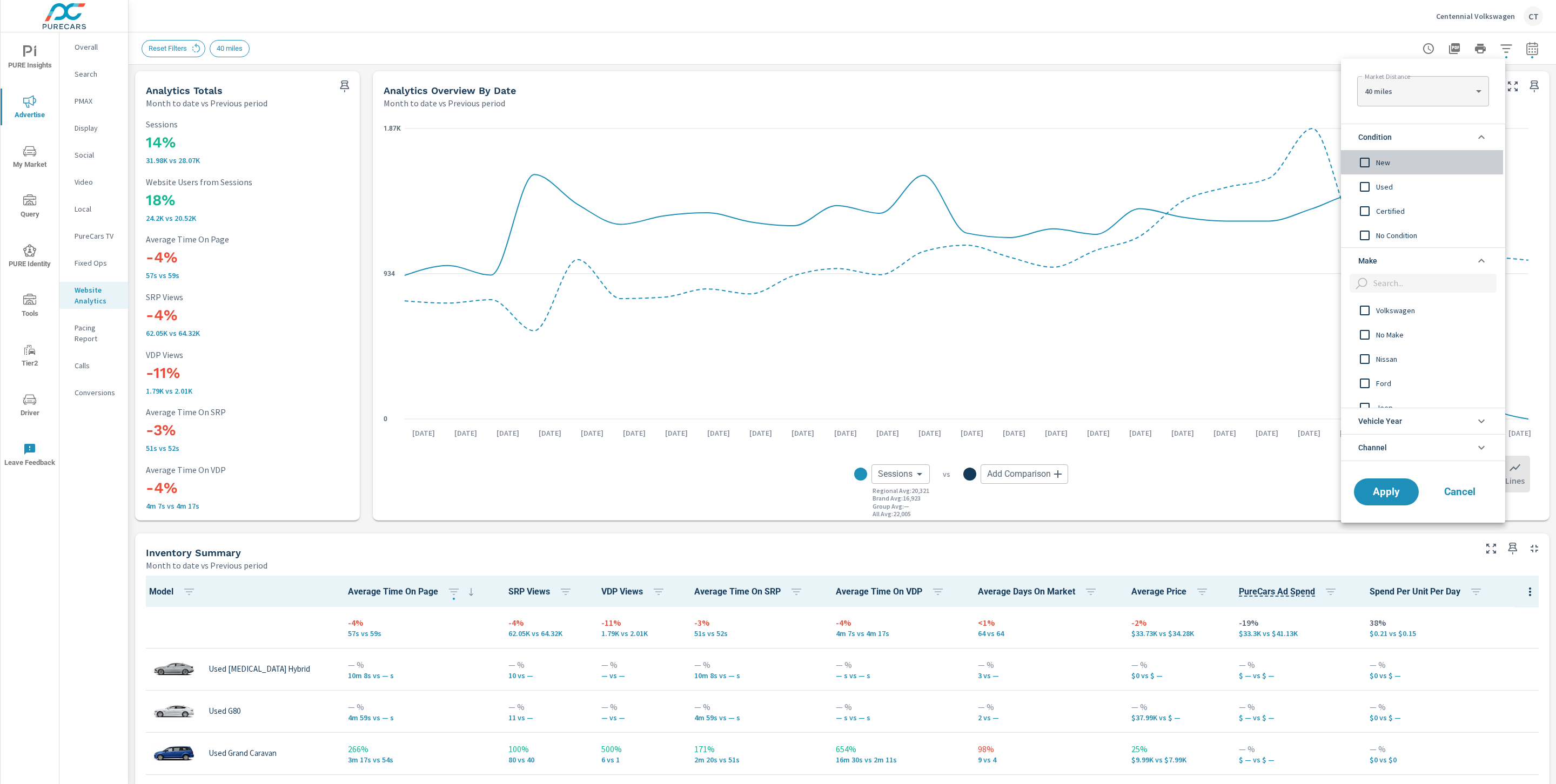
click at [1408, 167] on span "New" at bounding box center [1435, 163] width 118 height 13
click at [1393, 492] on span "Apply" at bounding box center [1386, 492] width 45 height 10
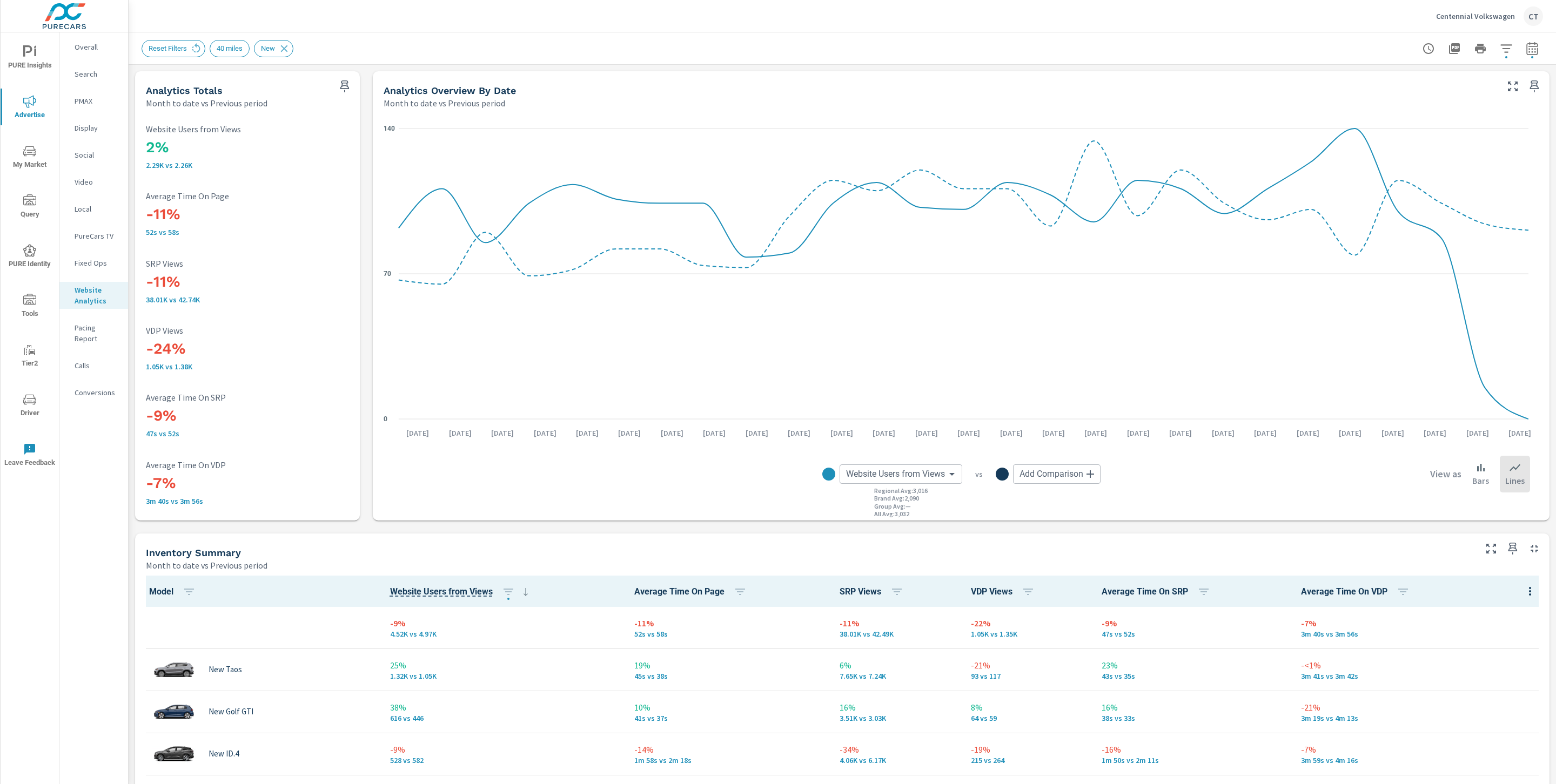
click at [725, 54] on div "Reset Filters 40 miles New" at bounding box center [767, 49] width 1250 height 18
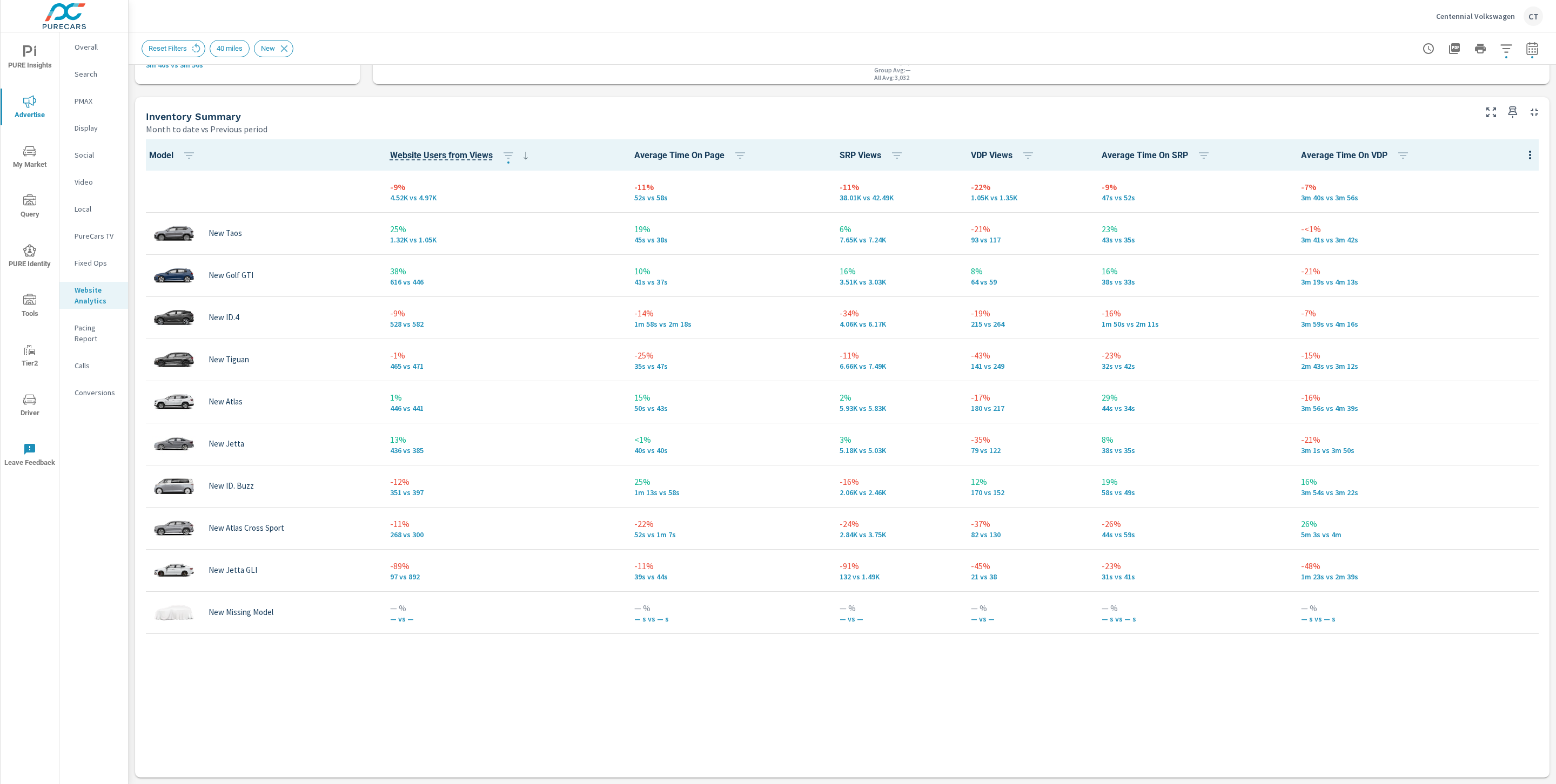
scroll to position [448, 0]
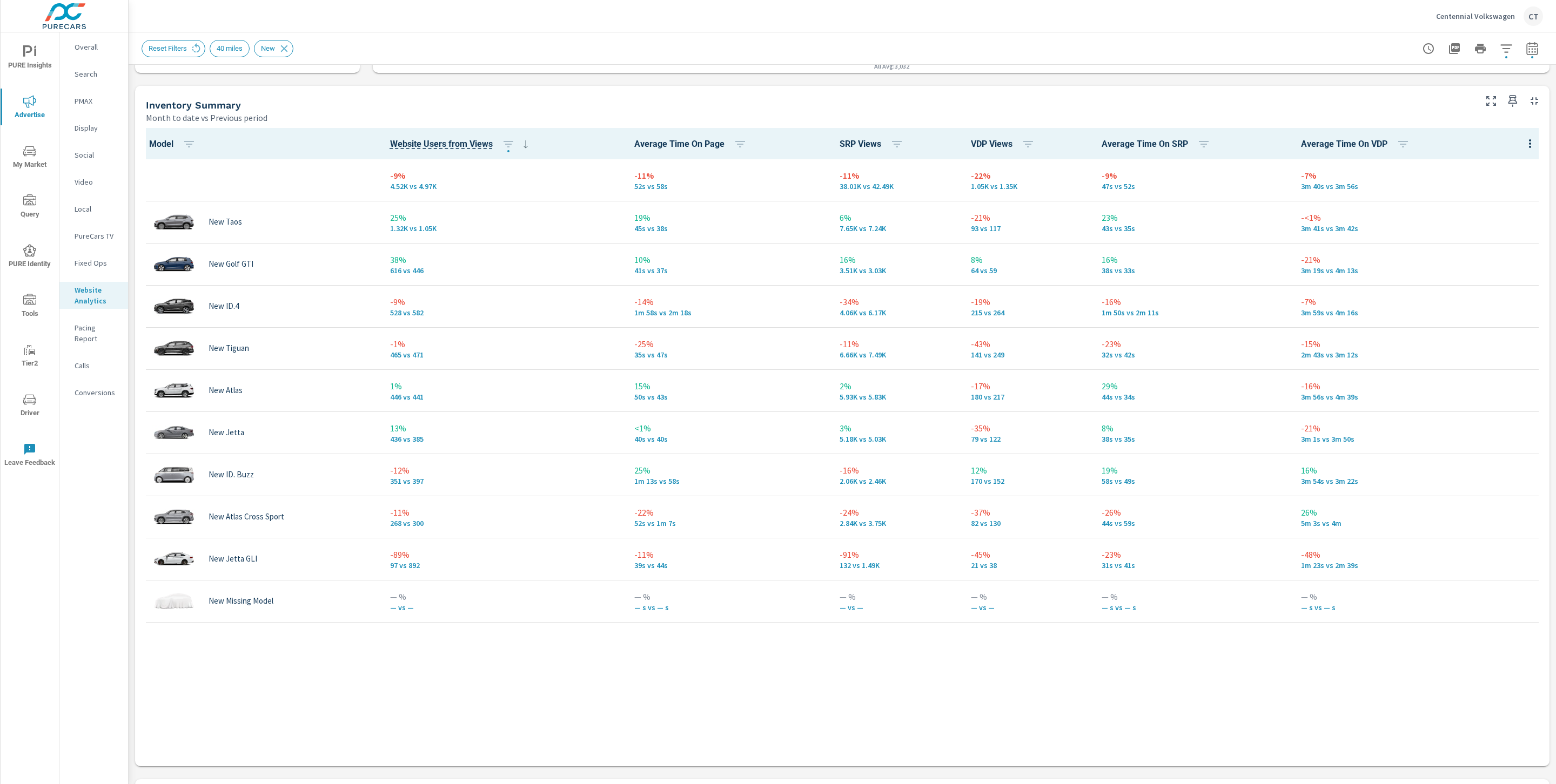
click at [979, 147] on span "VDP Views" at bounding box center [1004, 144] width 68 height 13
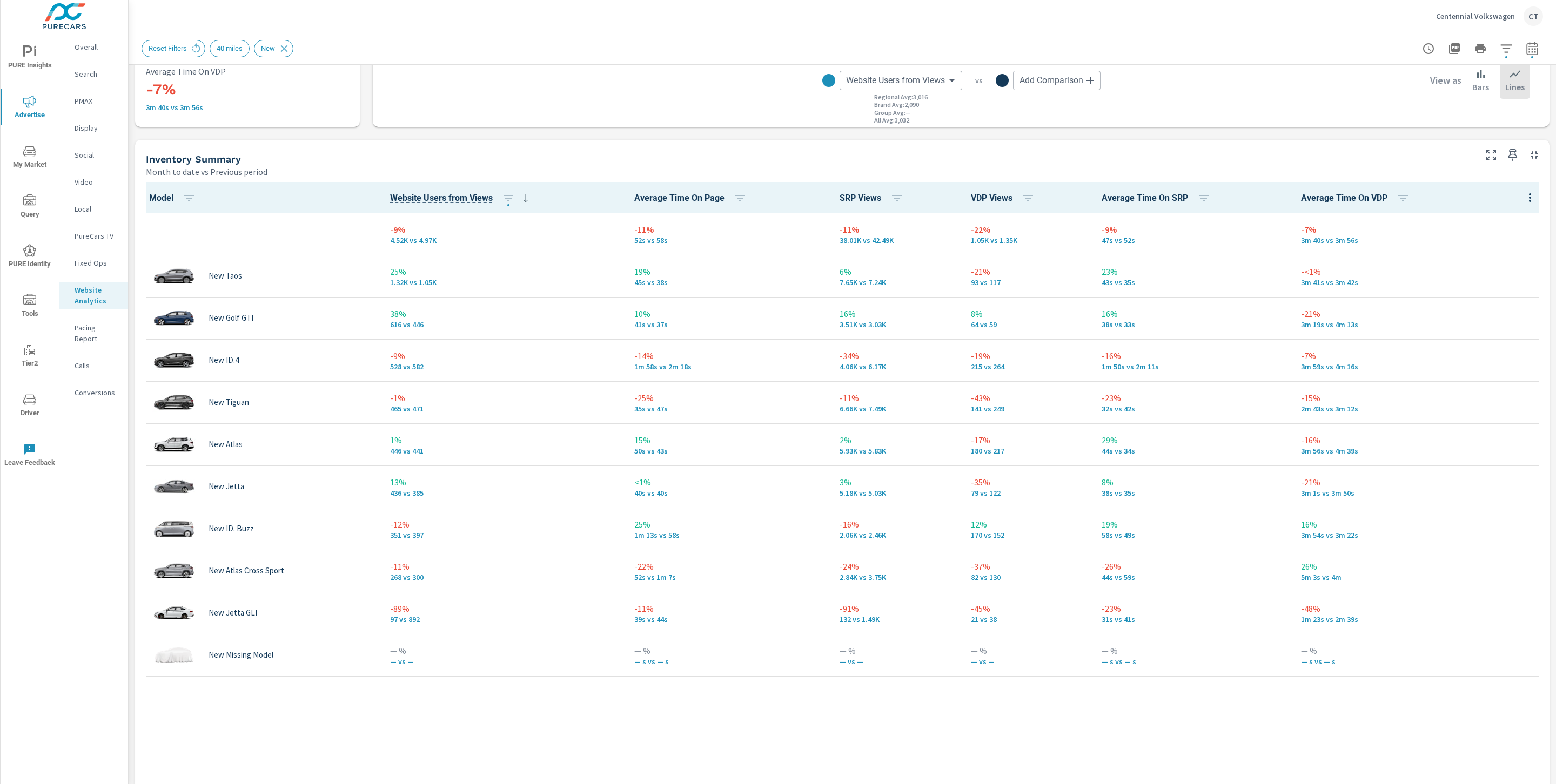
scroll to position [395, 0]
click at [1022, 201] on icon "button" at bounding box center [1028, 197] width 13 height 13
click at [945, 245] on p "ASC" at bounding box center [946, 242] width 13 height 11
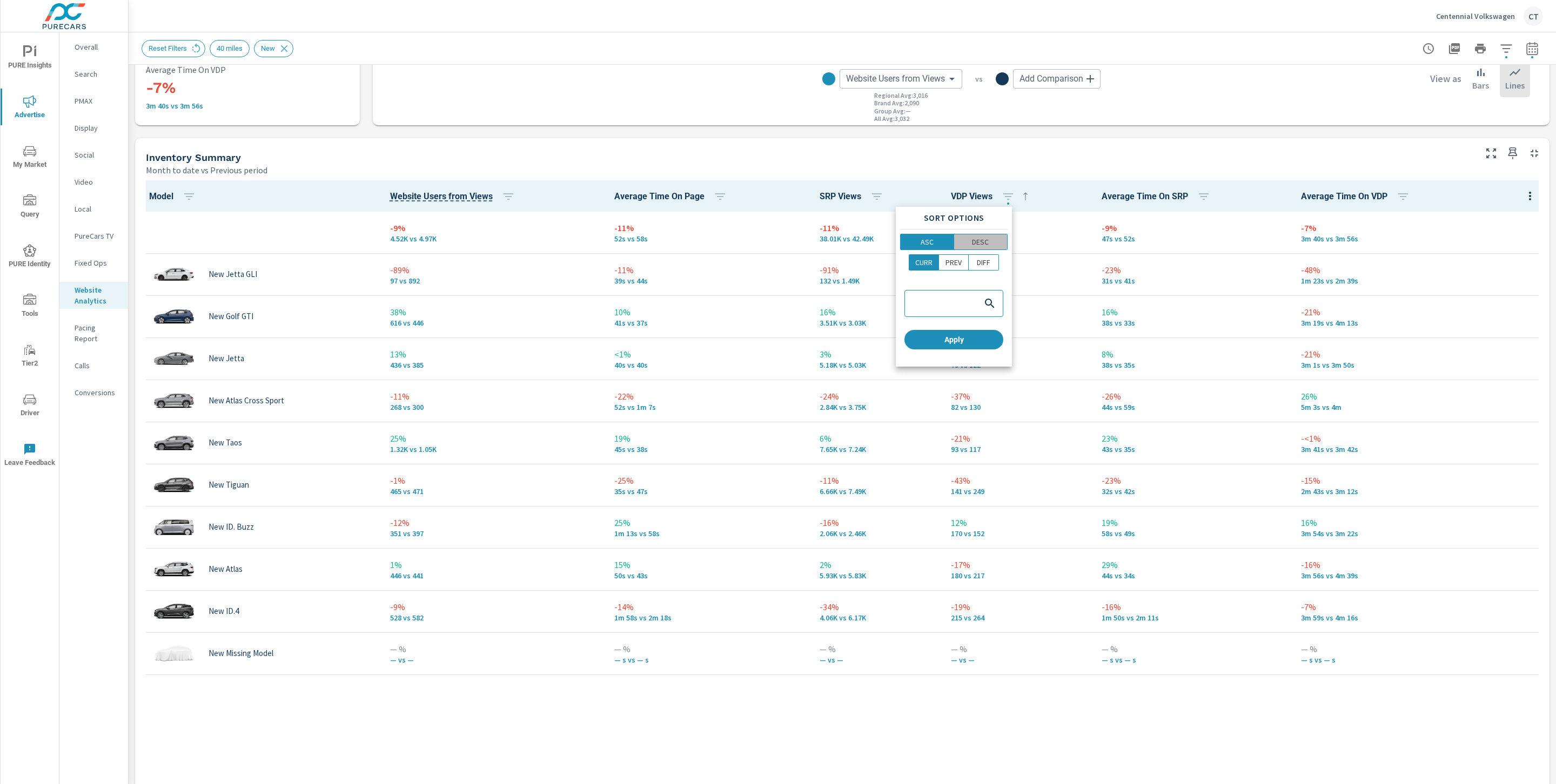
click at [984, 242] on p "DESC" at bounding box center [980, 242] width 17 height 11
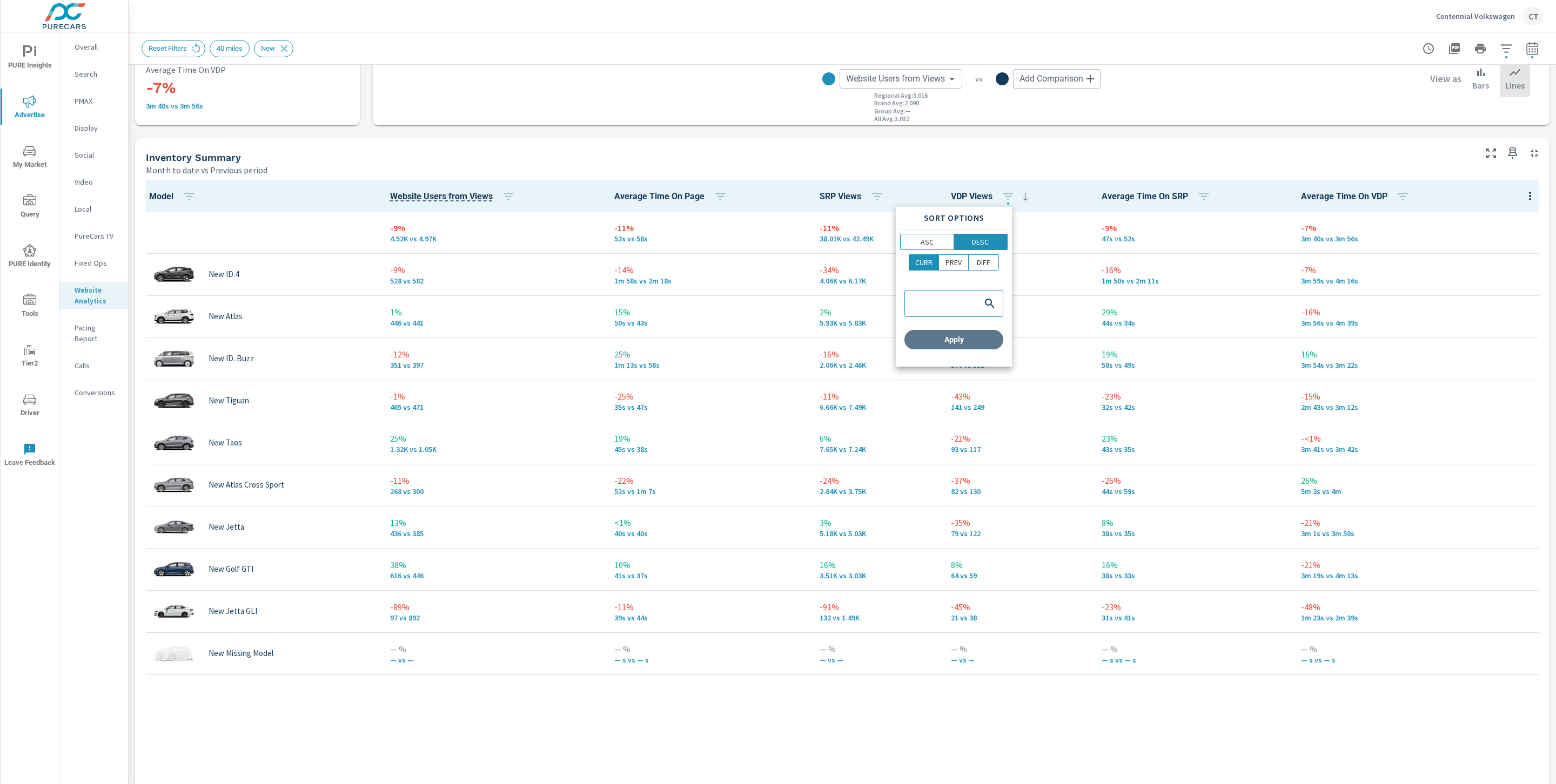
click at [950, 346] on button "Apply" at bounding box center [954, 339] width 99 height 19
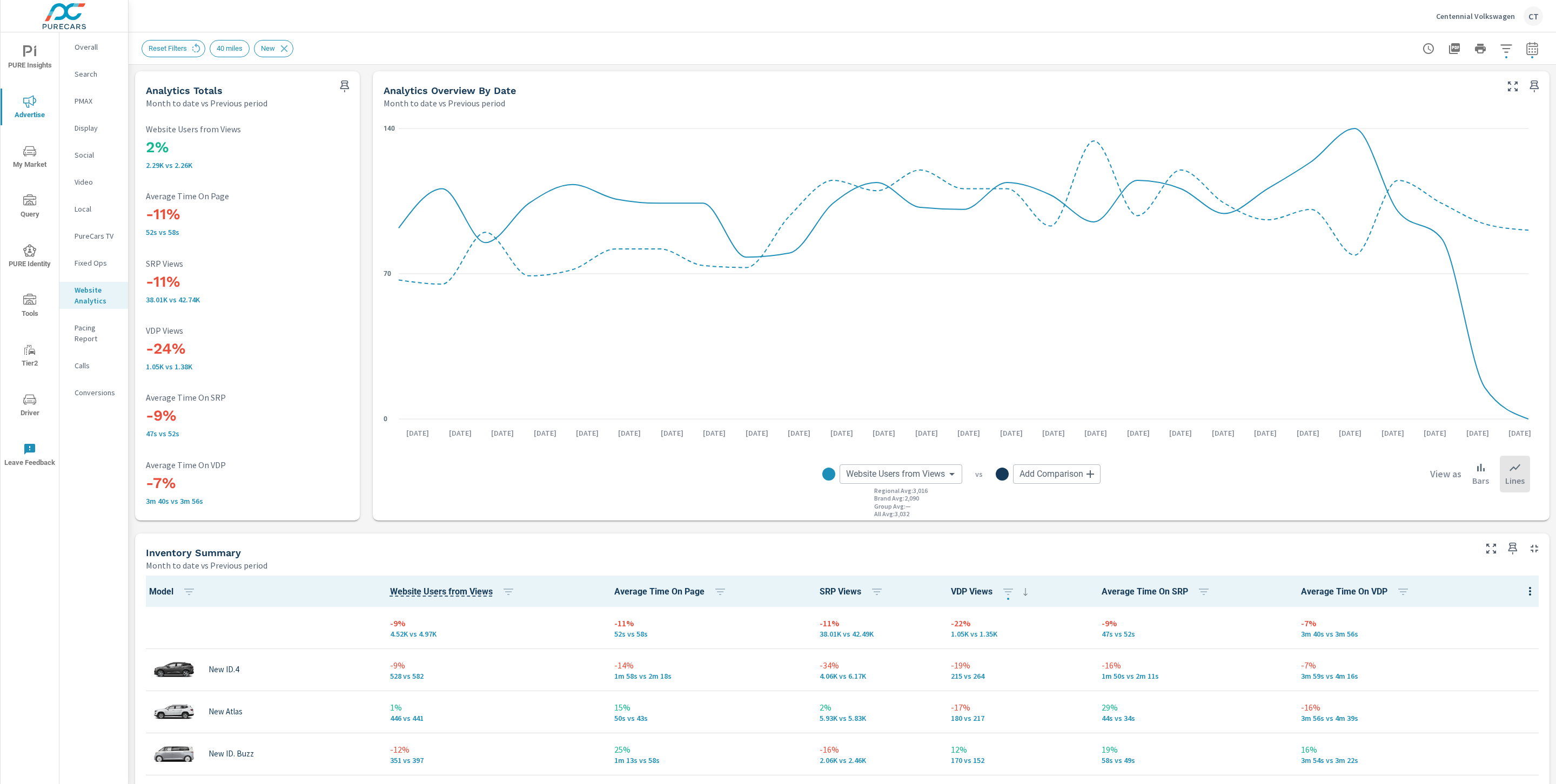
click at [531, 30] on div "Centennial Volkswagen CT" at bounding box center [843, 16] width 1401 height 32
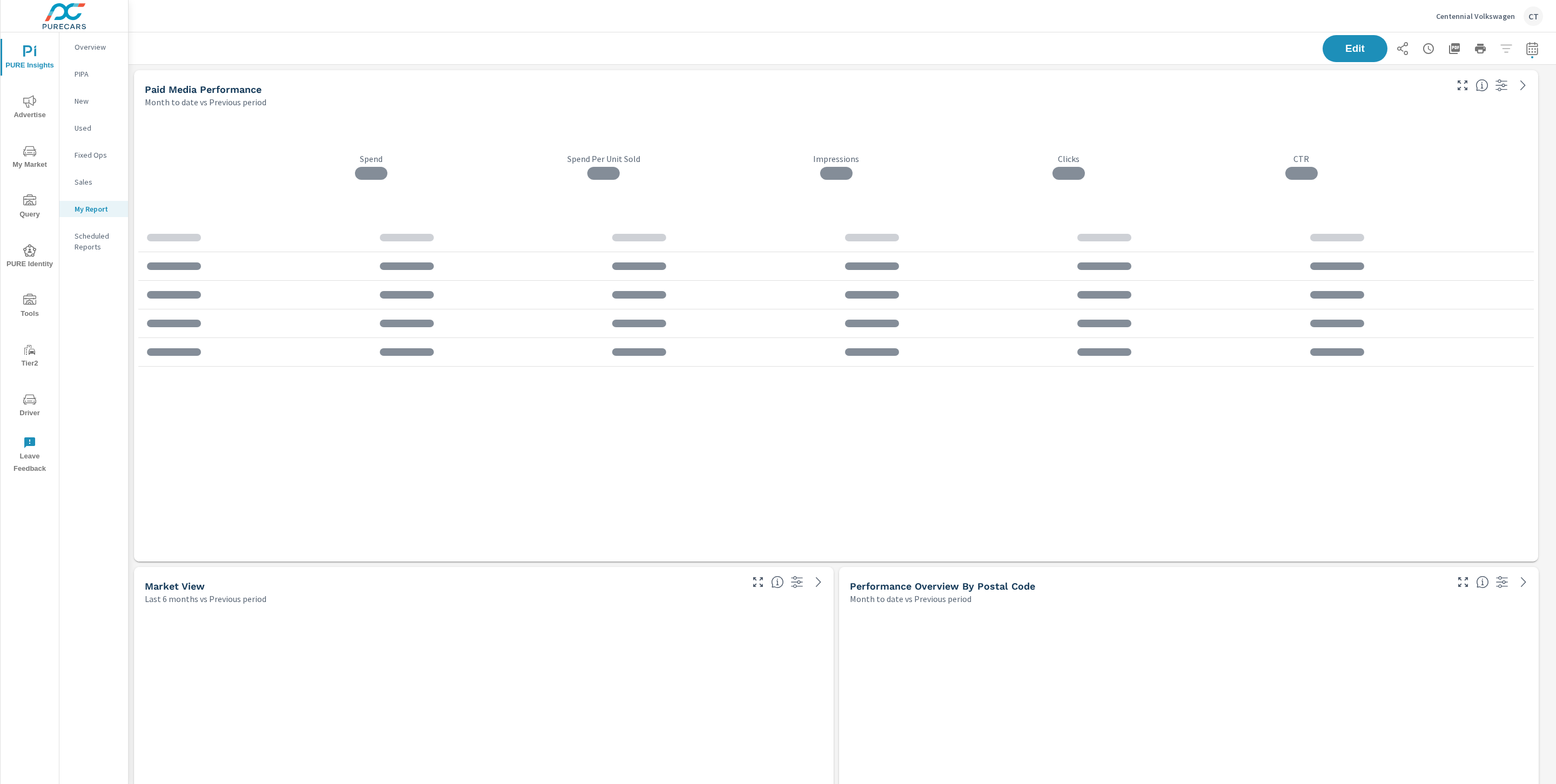
scroll to position [3632, 1440]
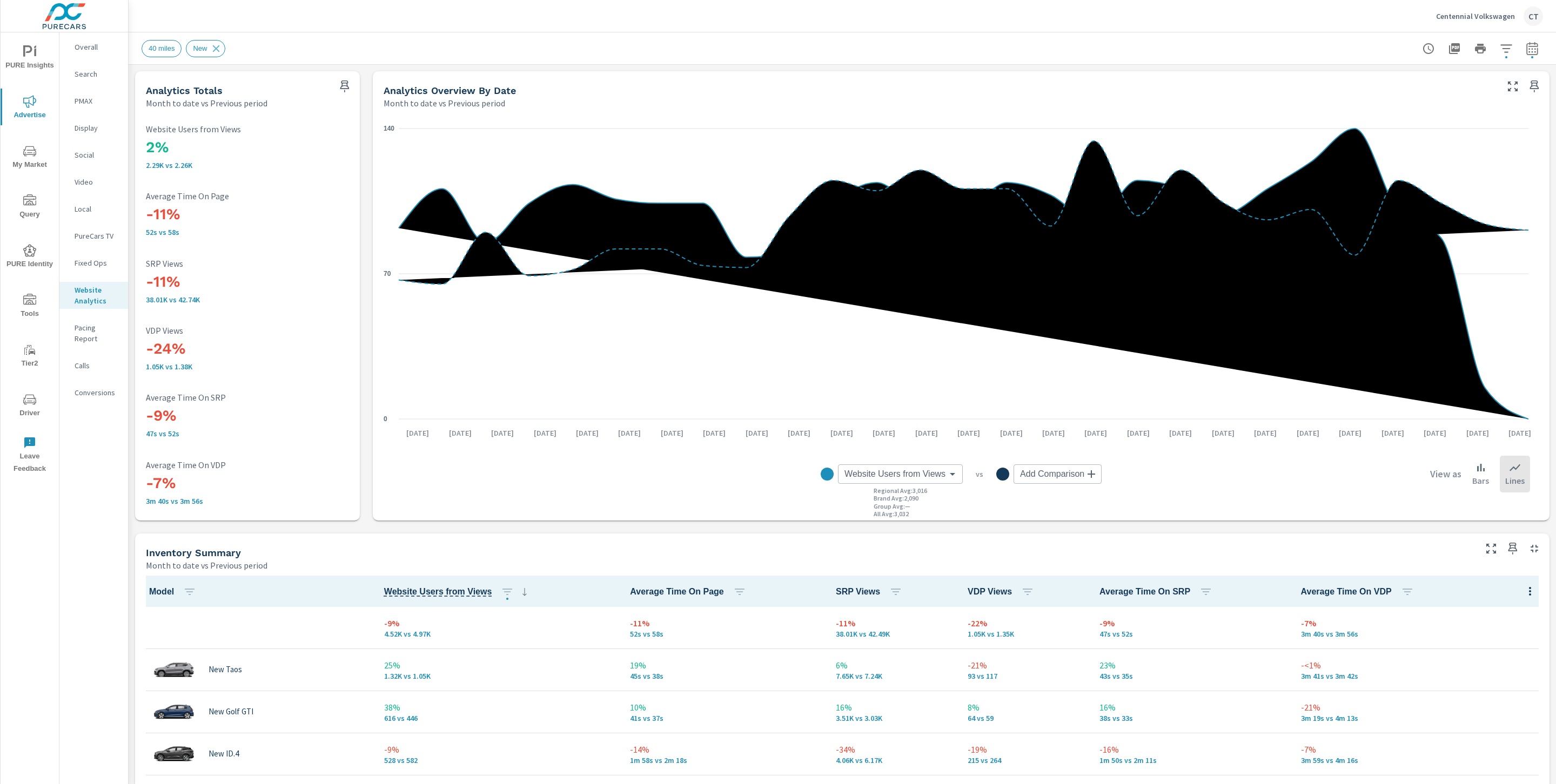
click at [1499, 49] on icon "button" at bounding box center [1506, 49] width 13 height 13
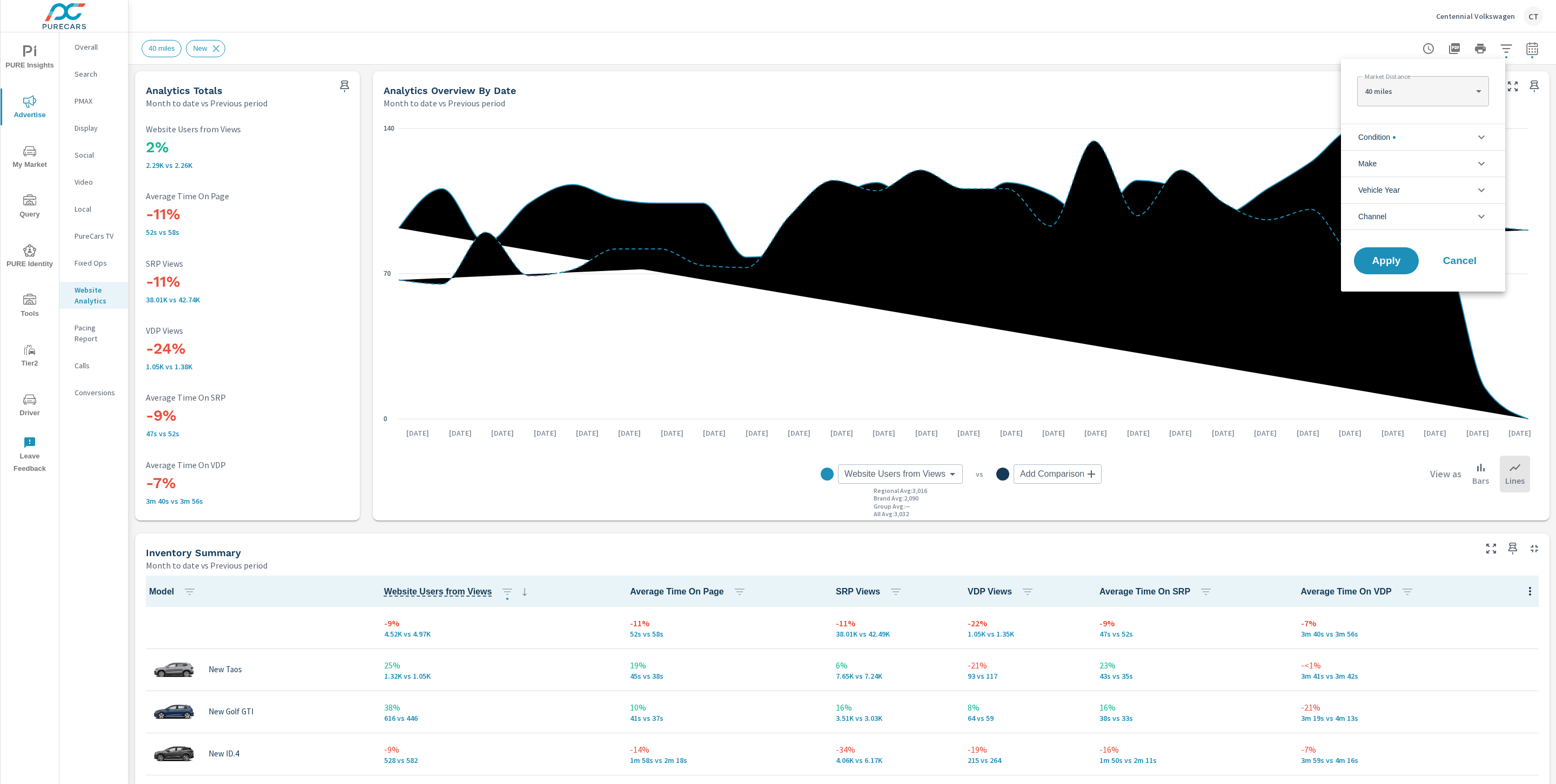
click at [1438, 133] on li "Condition" at bounding box center [1423, 136] width 164 height 26
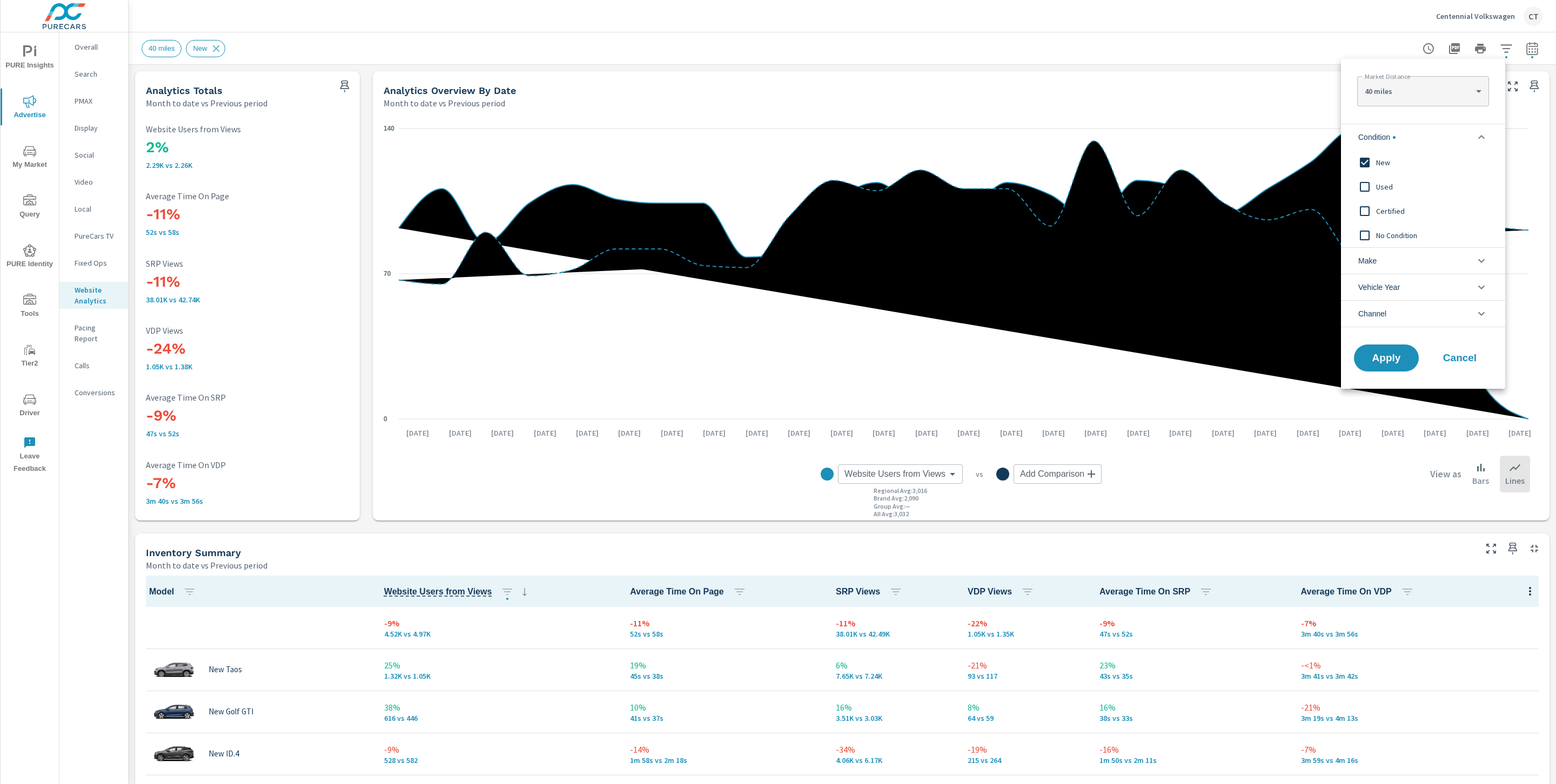
click at [1385, 187] on span "Used" at bounding box center [1435, 186] width 118 height 13
click at [1413, 204] on div "Certified" at bounding box center [1421, 210] width 162 height 24
click at [1375, 162] on input "filter options" at bounding box center [1365, 163] width 22 height 22
click at [1385, 347] on button "Apply" at bounding box center [1386, 358] width 67 height 28
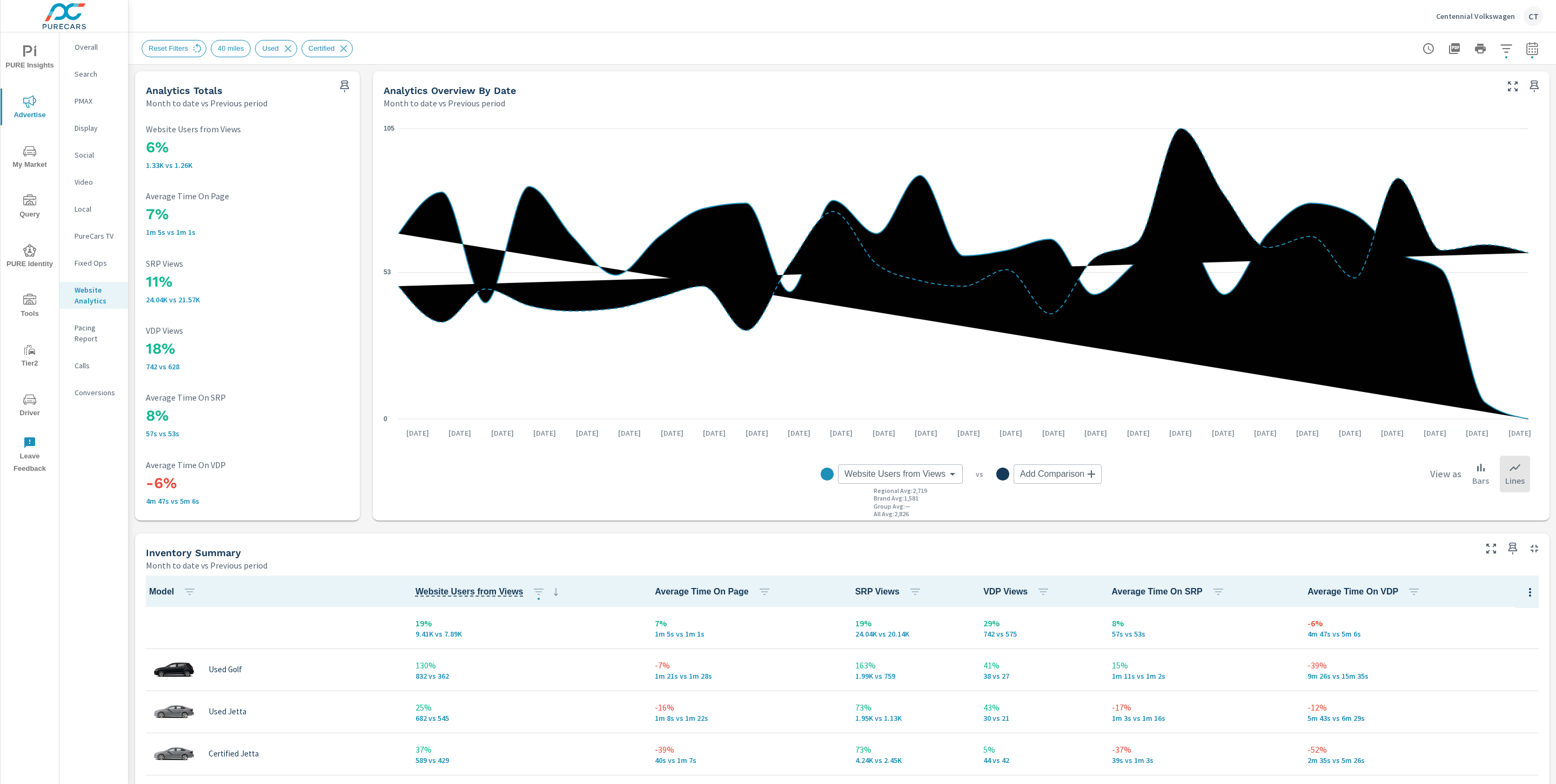
scroll to position [1, 0]
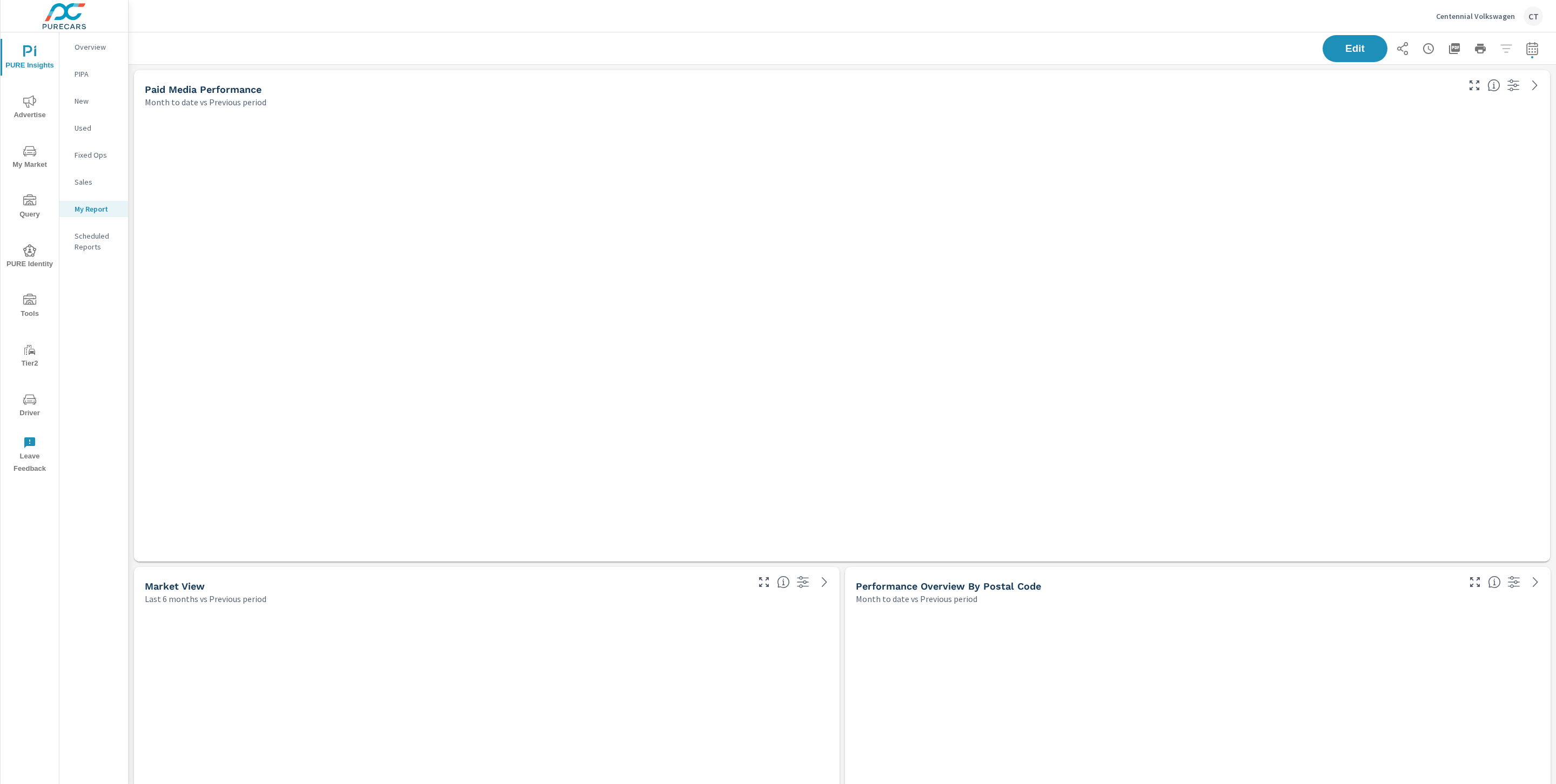
scroll to position [3632, 1440]
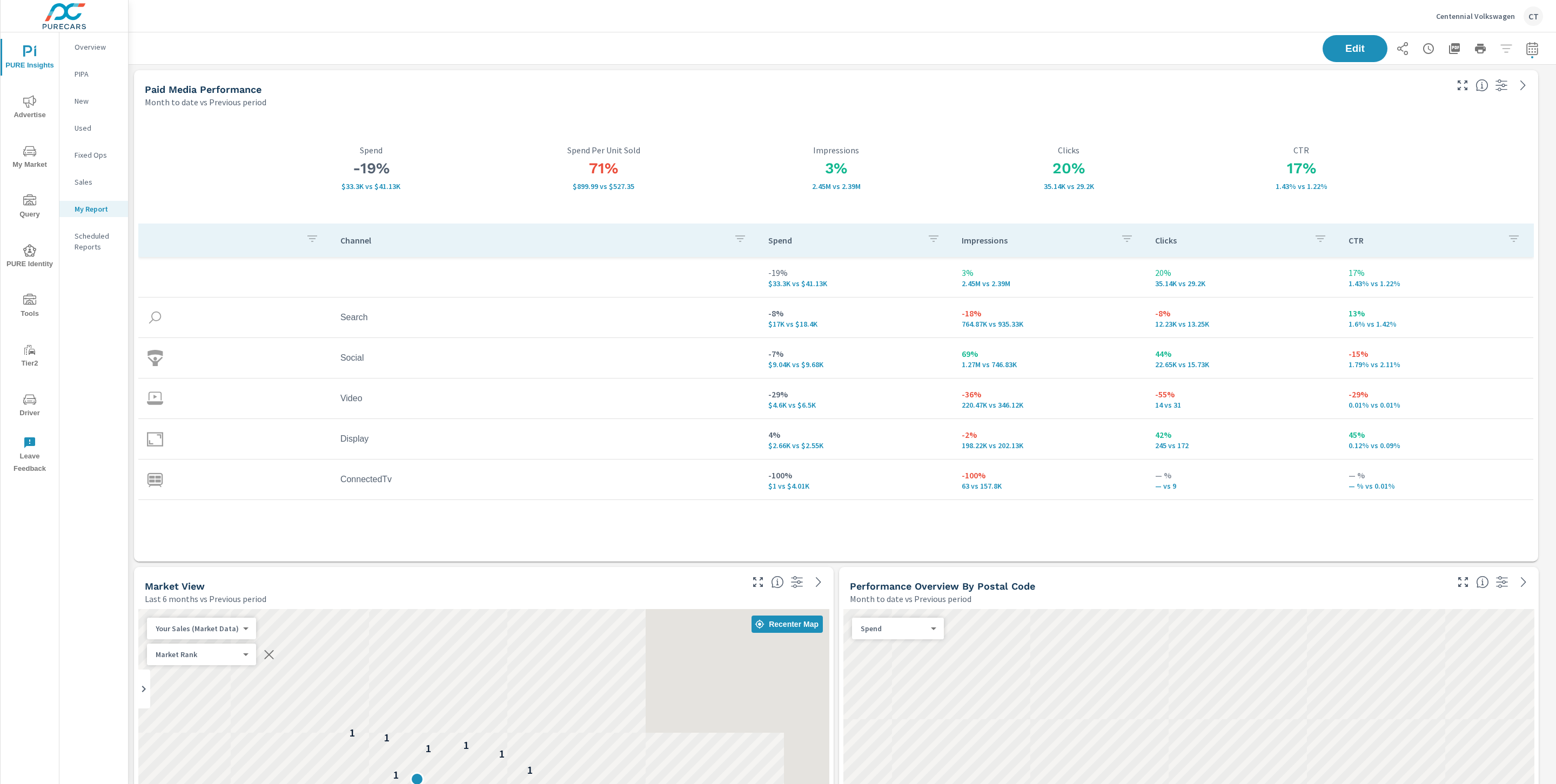
click at [21, 402] on span "Driver" at bounding box center [29, 406] width 52 height 26
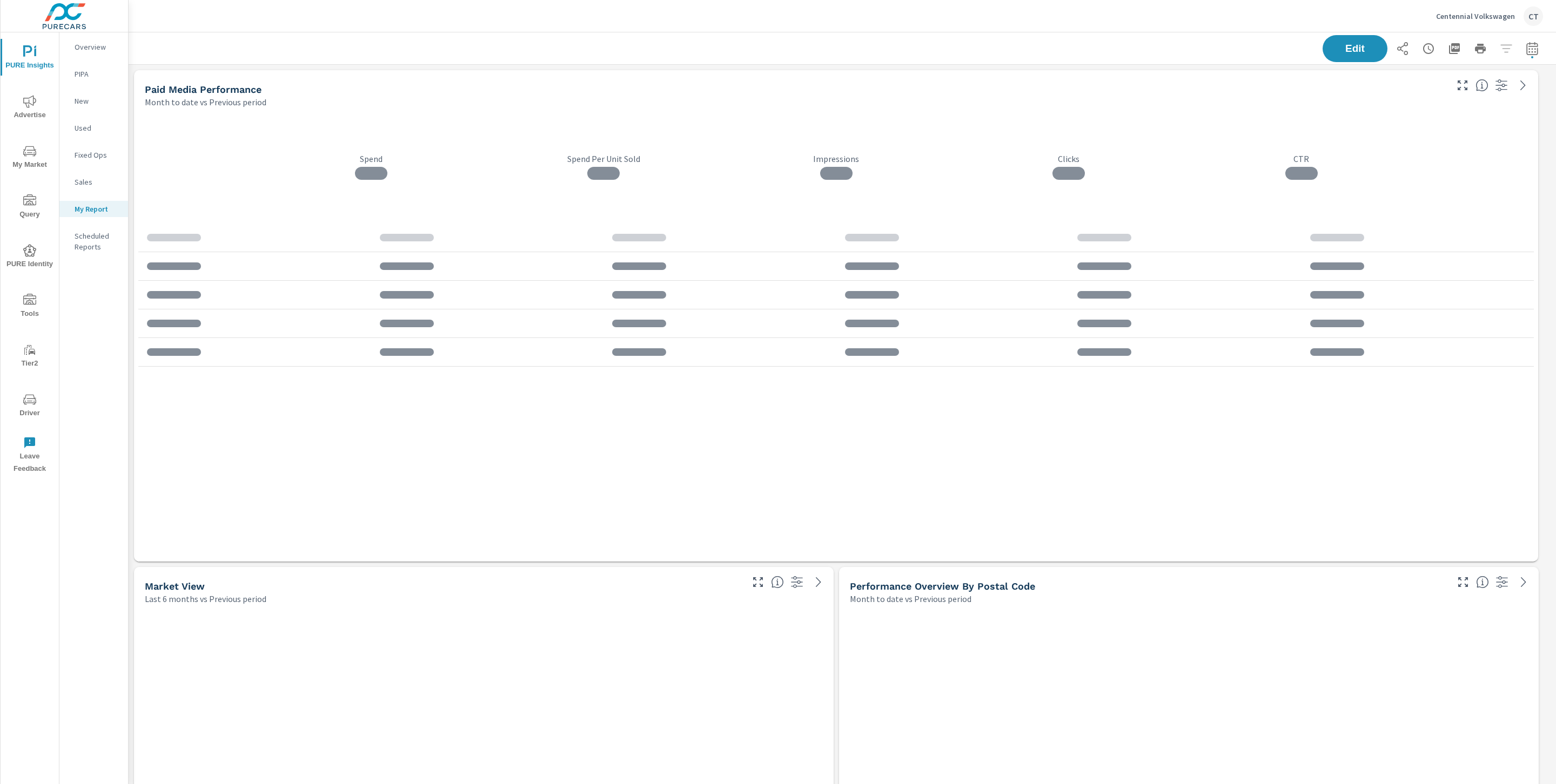
scroll to position [3632, 1440]
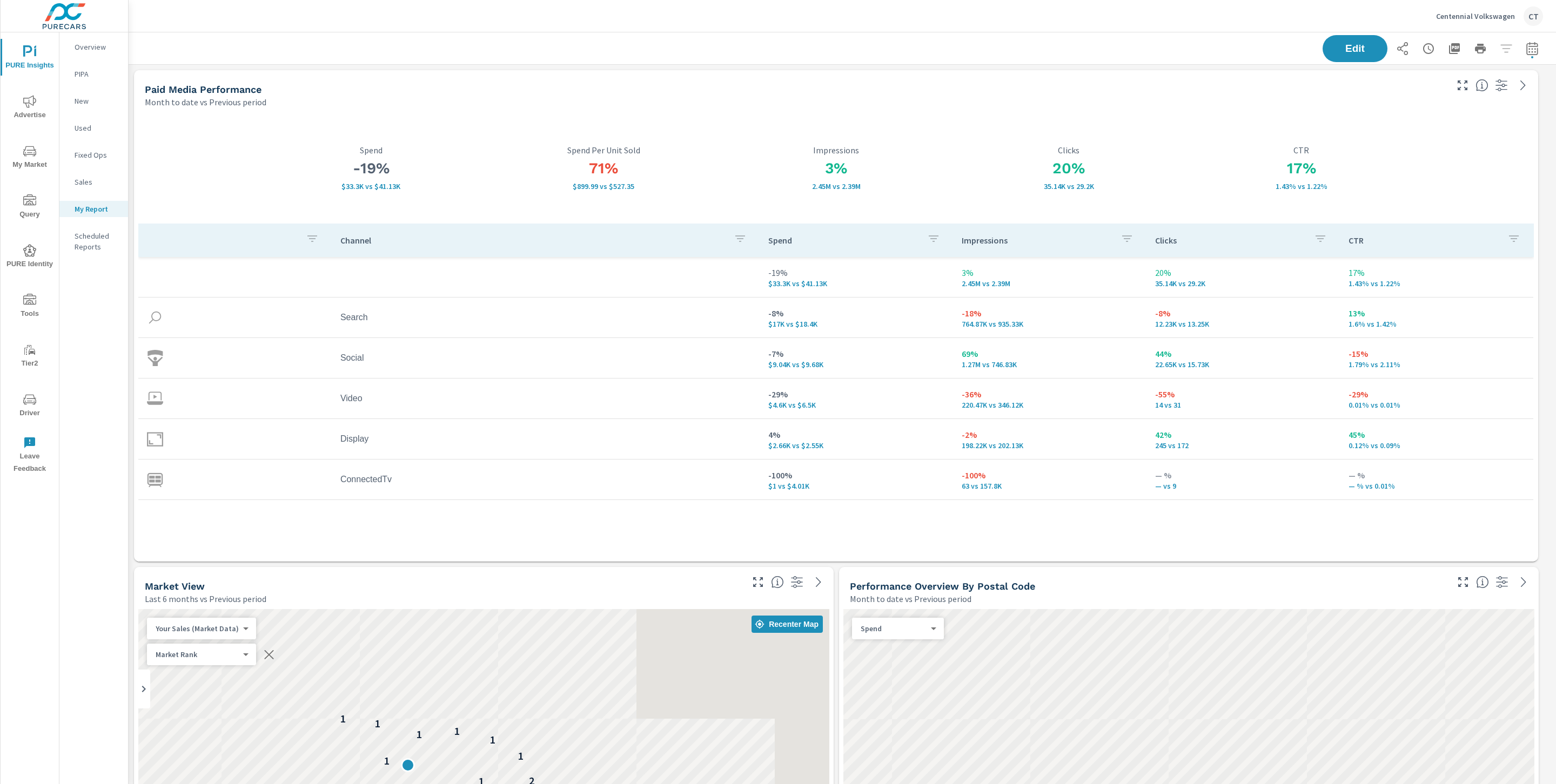
click at [34, 165] on span "My Market" at bounding box center [29, 158] width 52 height 26
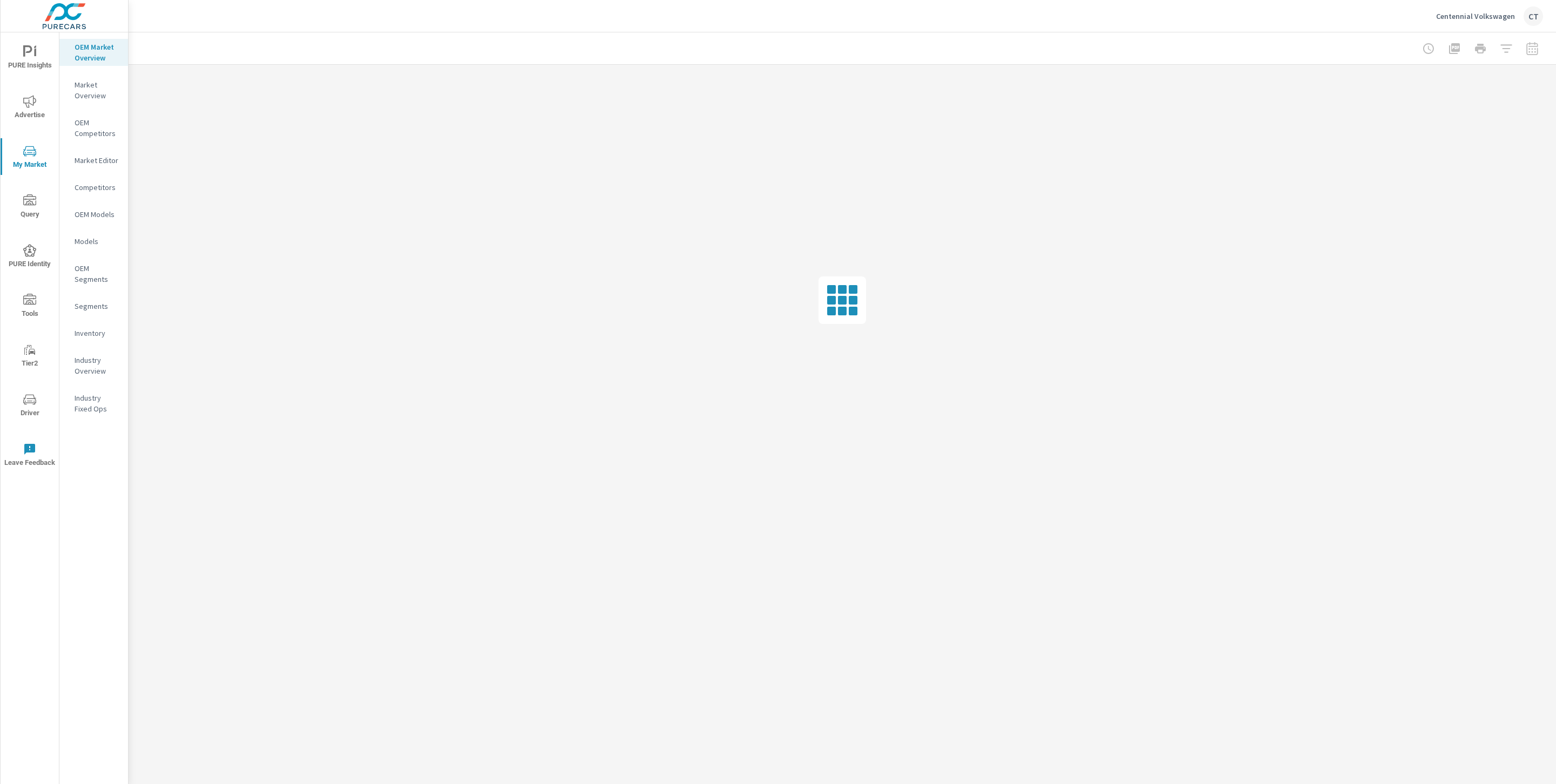
click at [96, 332] on p "Inventory" at bounding box center [97, 333] width 45 height 11
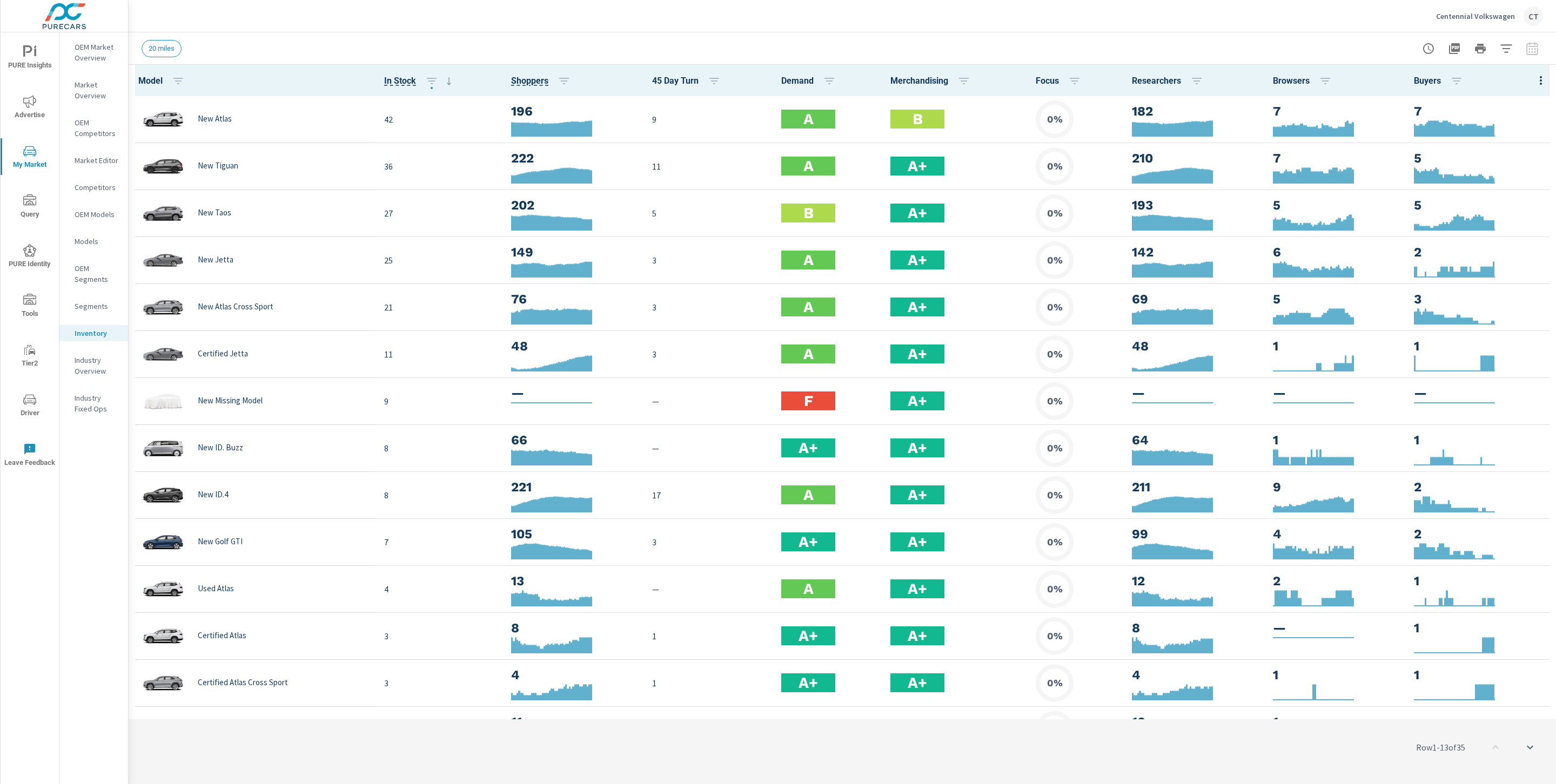
click at [1534, 80] on icon "button" at bounding box center [1541, 80] width 13 height 13
click at [1519, 210] on div "Market Comparison" at bounding box center [1505, 202] width 85 height 19
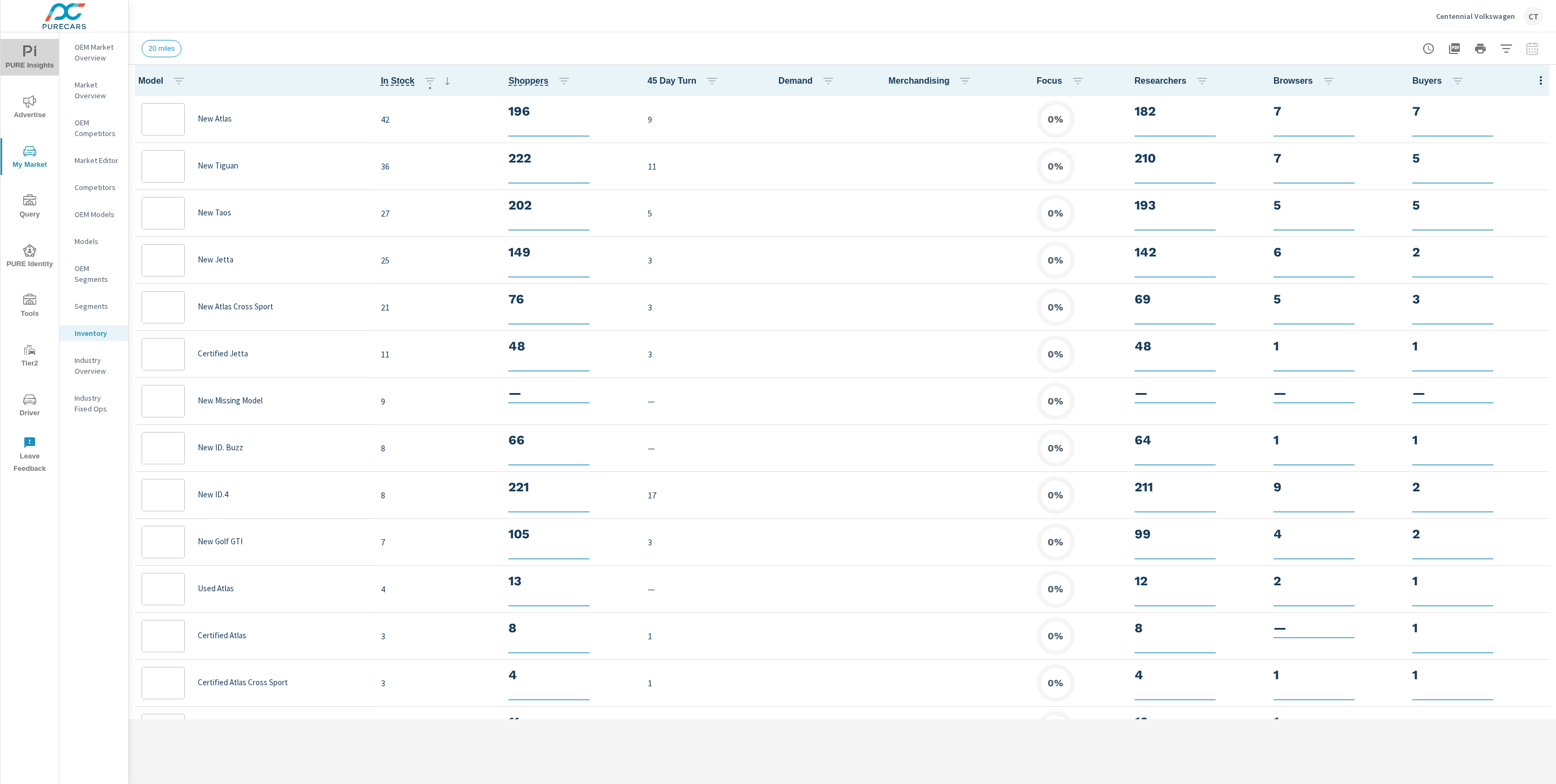
click at [33, 53] on icon "nav menu" at bounding box center [29, 52] width 13 height 13
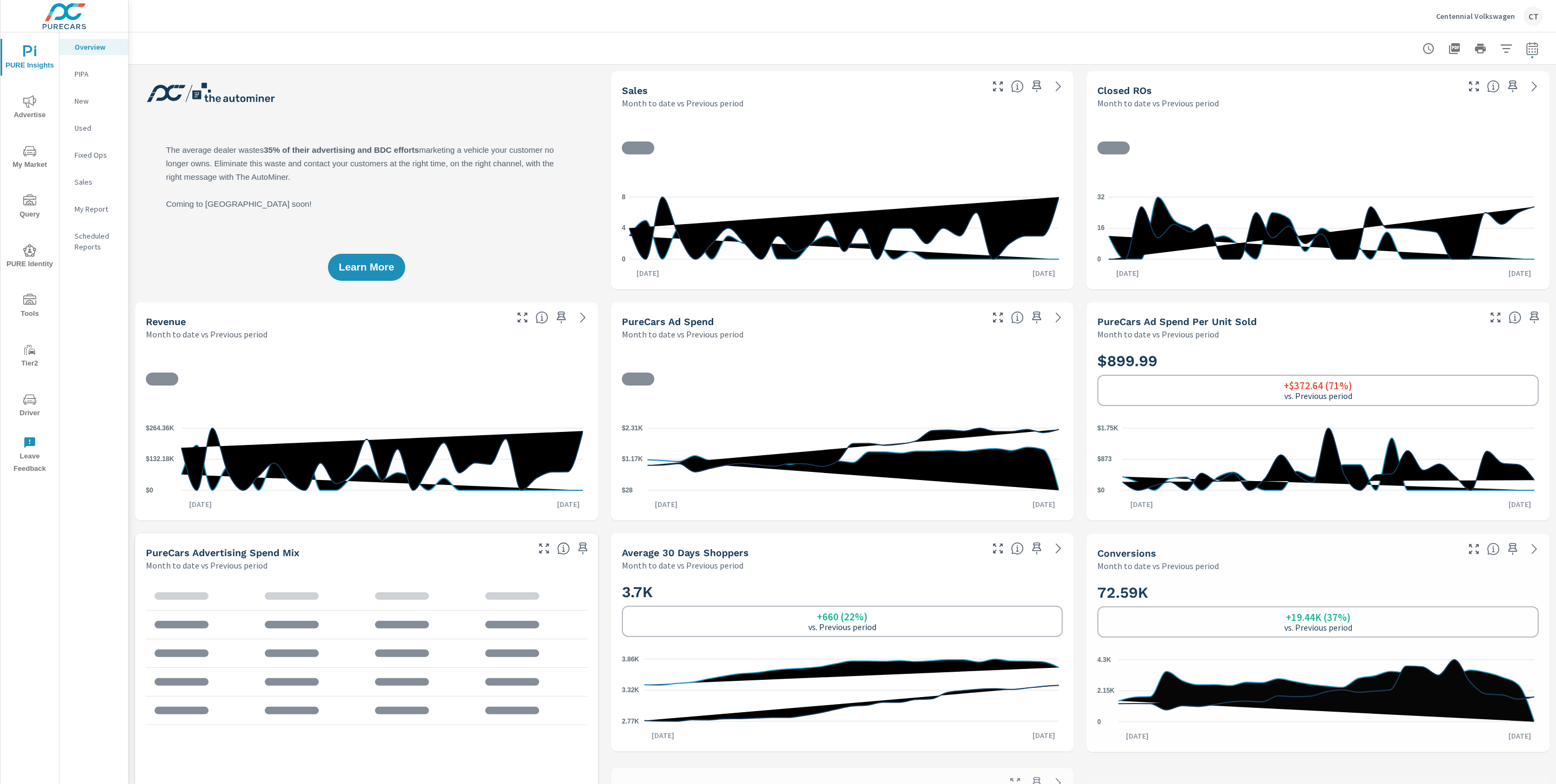
click at [1527, 52] on button "button" at bounding box center [1532, 48] width 22 height 22
select select "Month to date"
select select "Previous period"
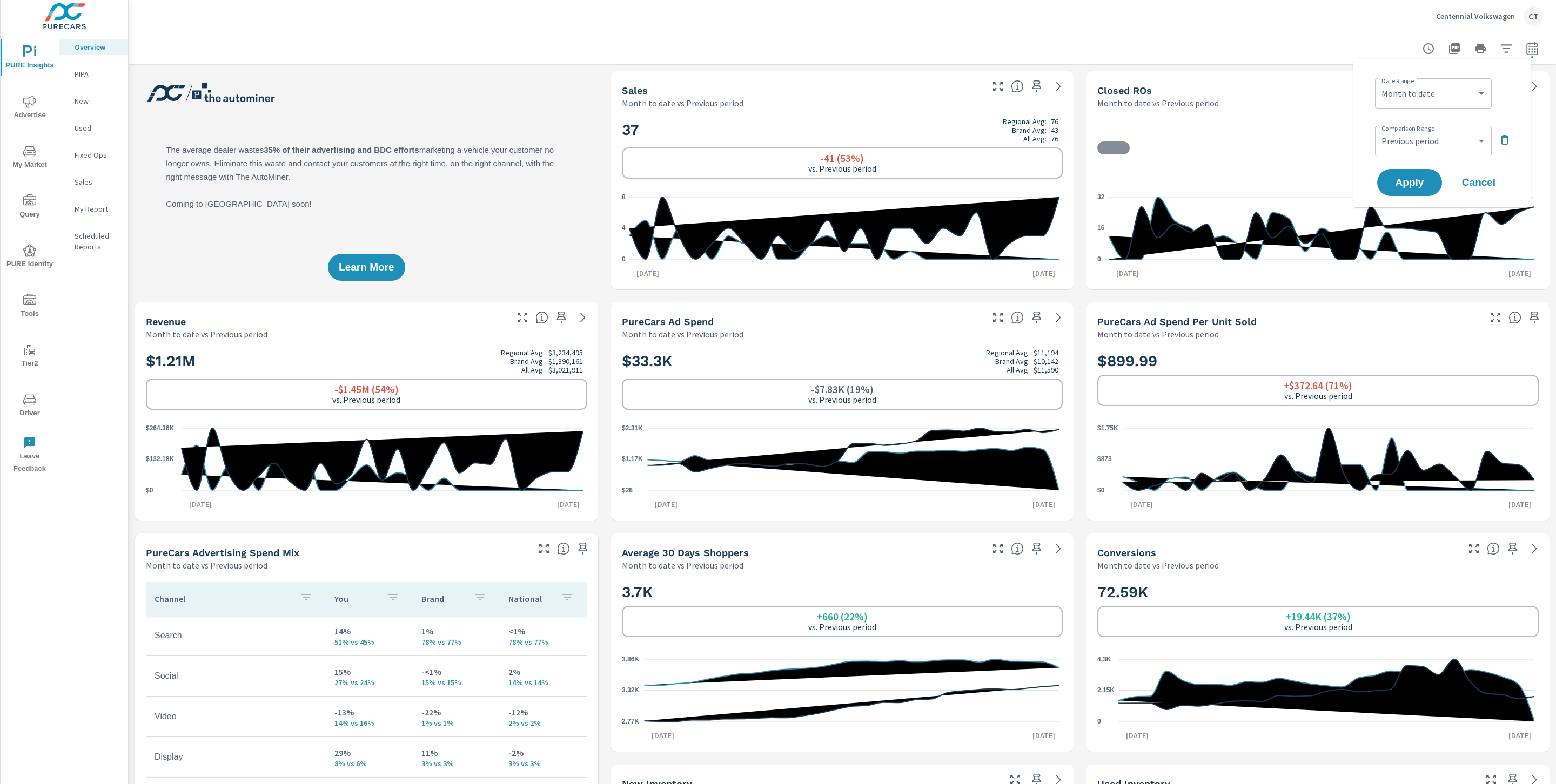
click at [1446, 81] on div "Custom Yesterday Last week Last 7 days Last 14 days Last 30 days Last 45 days L…" at bounding box center [1433, 93] width 116 height 30
click at [1444, 88] on select "Custom Yesterday Last week Last 7 days Last 14 days Last 30 days Last 45 days L…" at bounding box center [1433, 93] width 108 height 22
click at [1379, 83] on select "Custom Yesterday Last week Last 7 days Last 14 days Last 30 days Last 45 days L…" at bounding box center [1433, 93] width 108 height 22
select select "Last 6 months"
click at [1424, 174] on button "Apply" at bounding box center [1409, 182] width 67 height 28
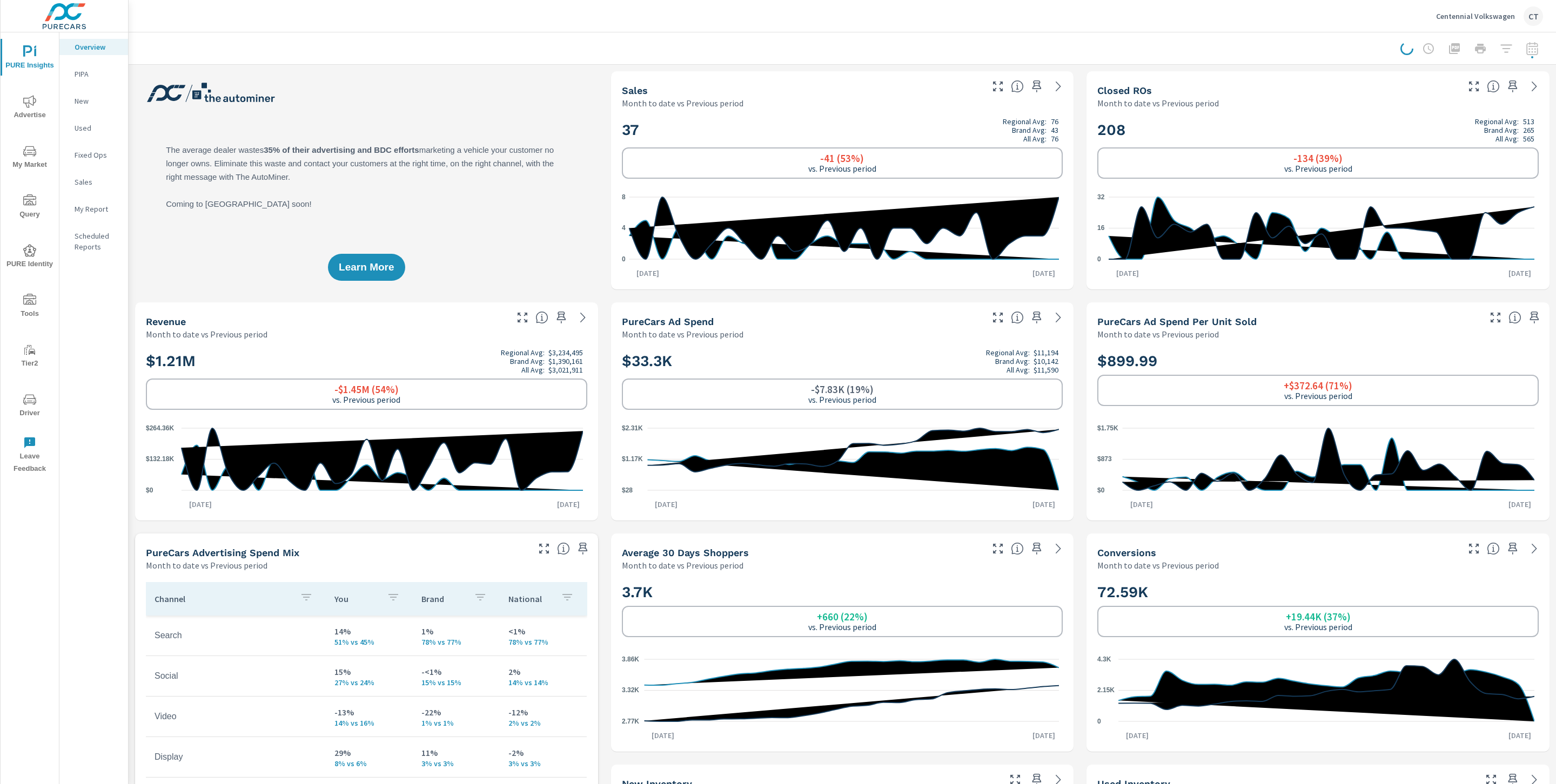
scroll to position [1, 0]
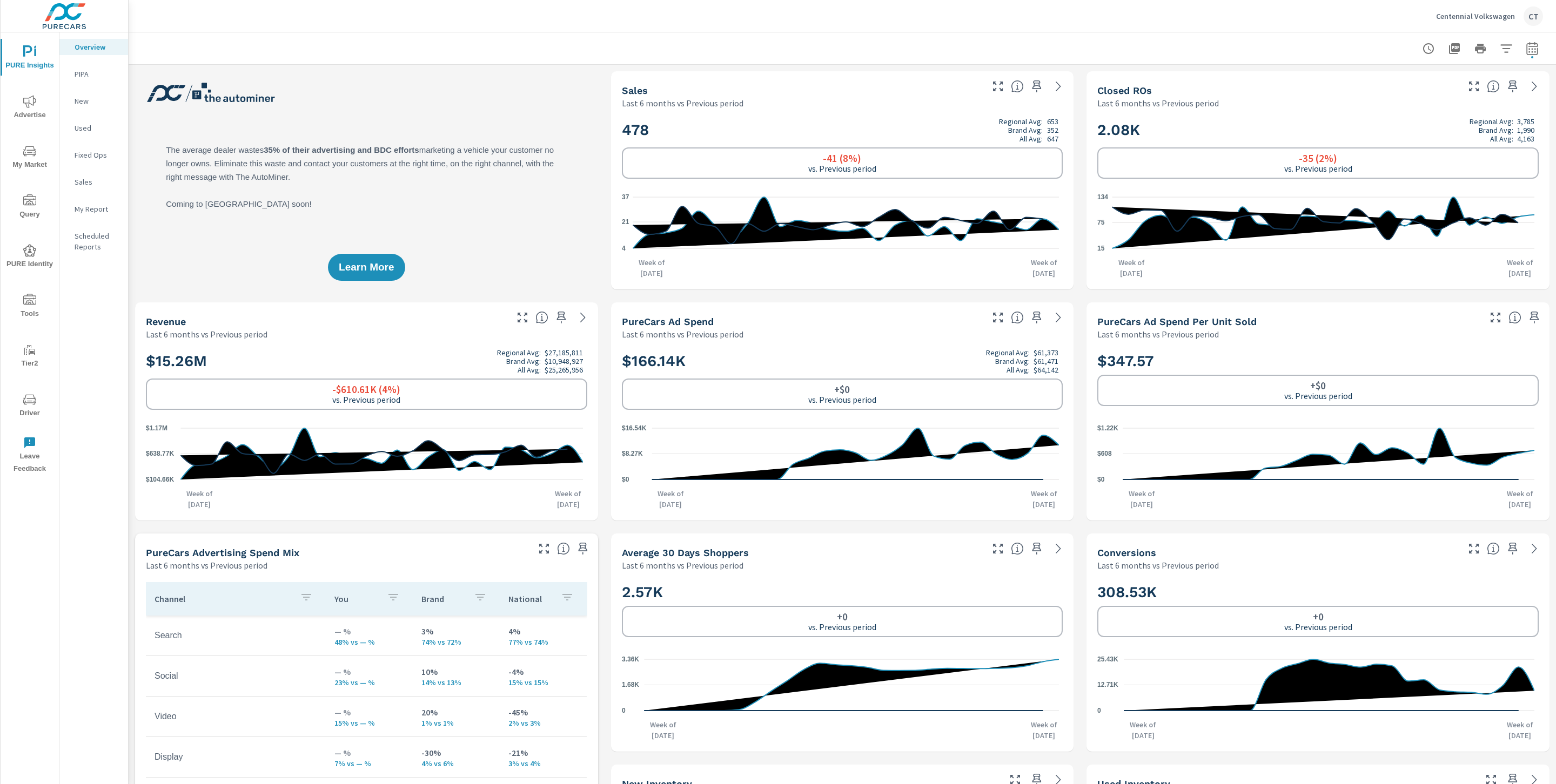
scroll to position [1, 0]
click at [26, 165] on span "My Market" at bounding box center [29, 158] width 52 height 26
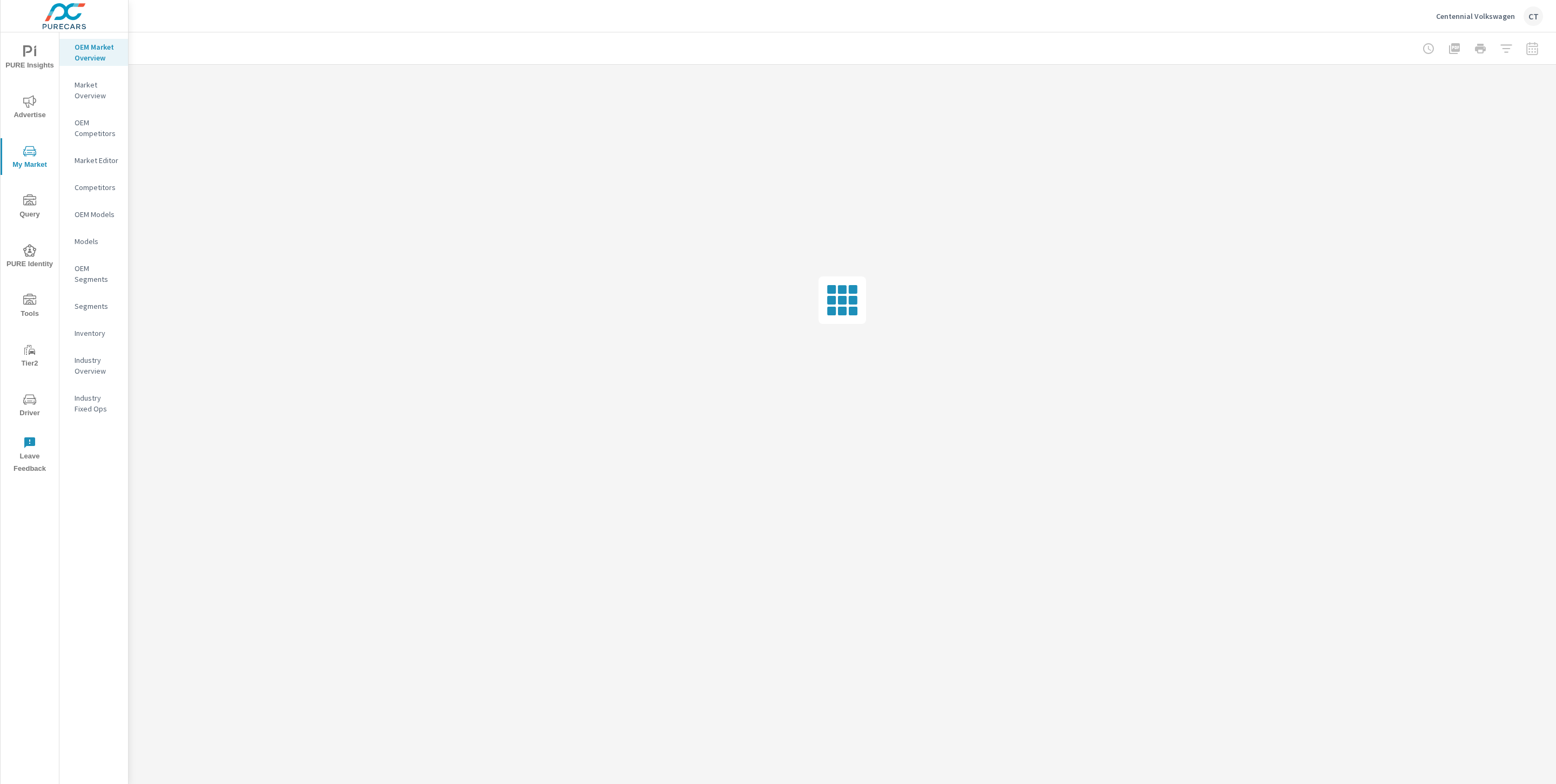
click at [103, 49] on p "OEM Market Overview" at bounding box center [97, 52] width 45 height 22
click at [367, 57] on div at bounding box center [843, 49] width 1401 height 32
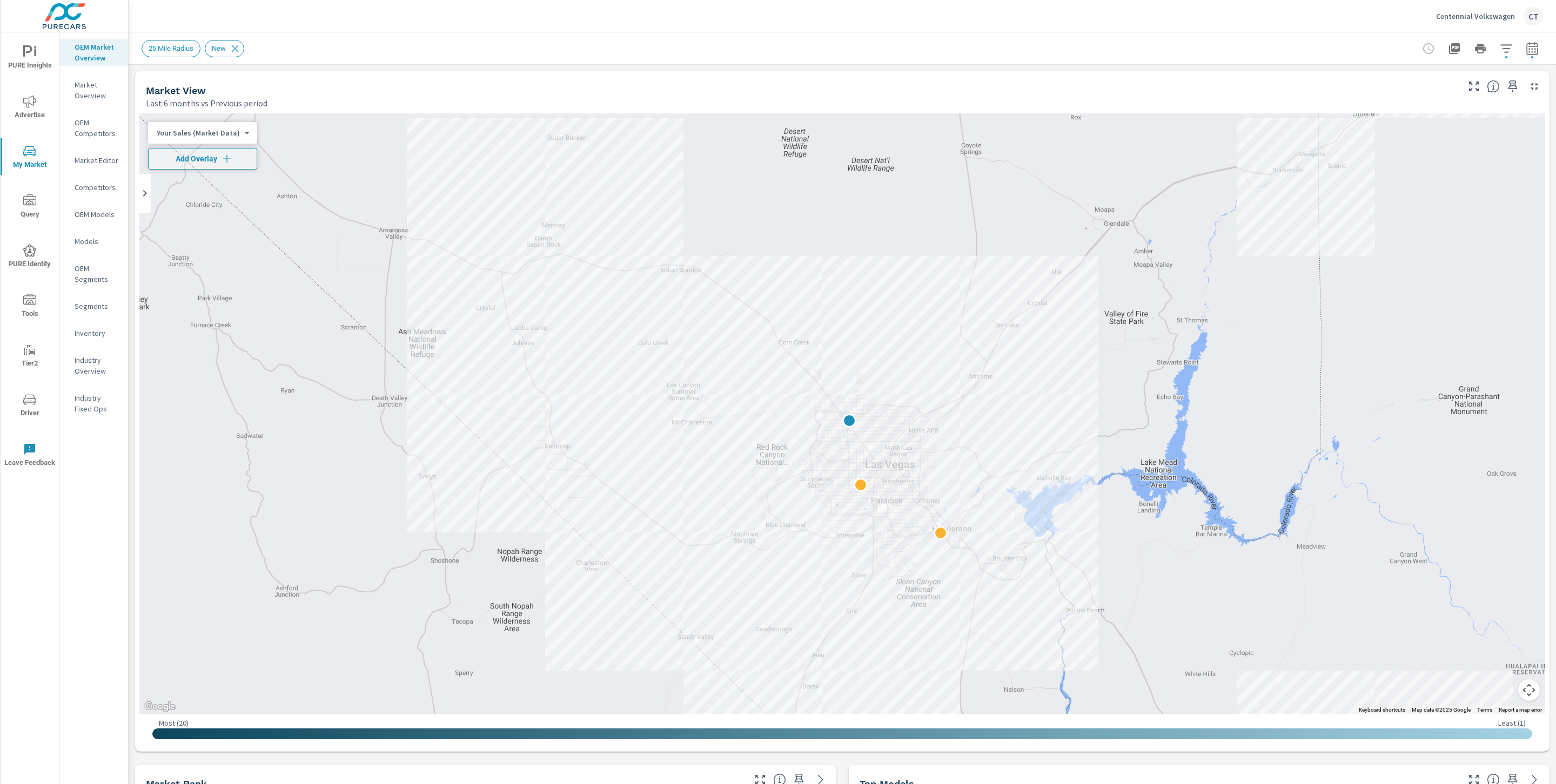
scroll to position [1, 0]
click at [222, 155] on icon "button" at bounding box center [227, 159] width 11 height 11
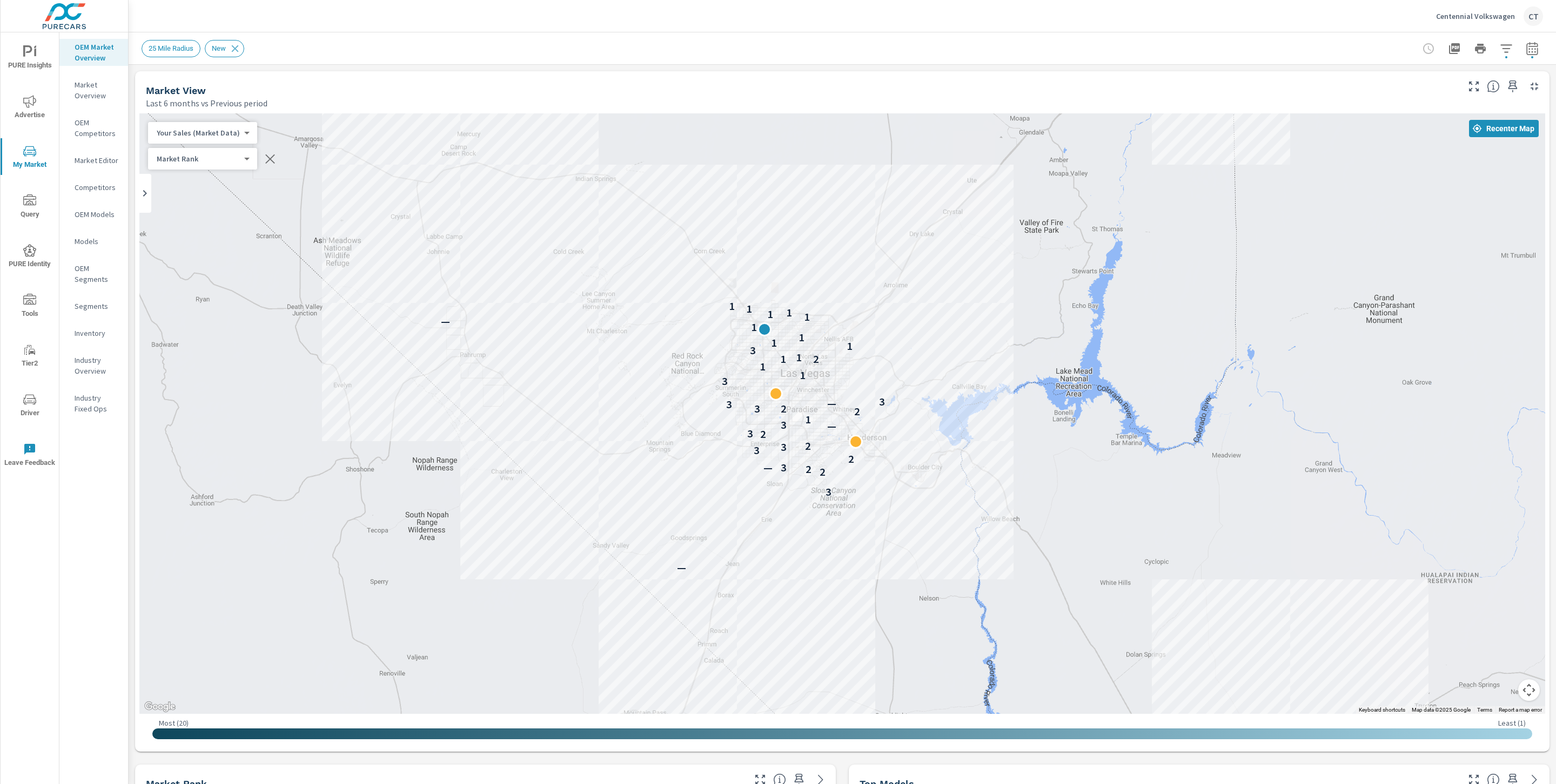
drag, startPoint x: 1042, startPoint y: 389, endPoint x: 955, endPoint y: 307, distance: 119.6
click at [955, 307] on div "— — — 3 2 2 3 — 2 3 3 2 2 3 — 3 1 2 2 3 3 — 3 3 1 1 2 1 1 3 1 1 1 1 — 1 1 1 1 1…" at bounding box center [842, 414] width 1405 height 601
click at [1249, 58] on div "25 Mile Radius New" at bounding box center [843, 49] width 1401 height 32
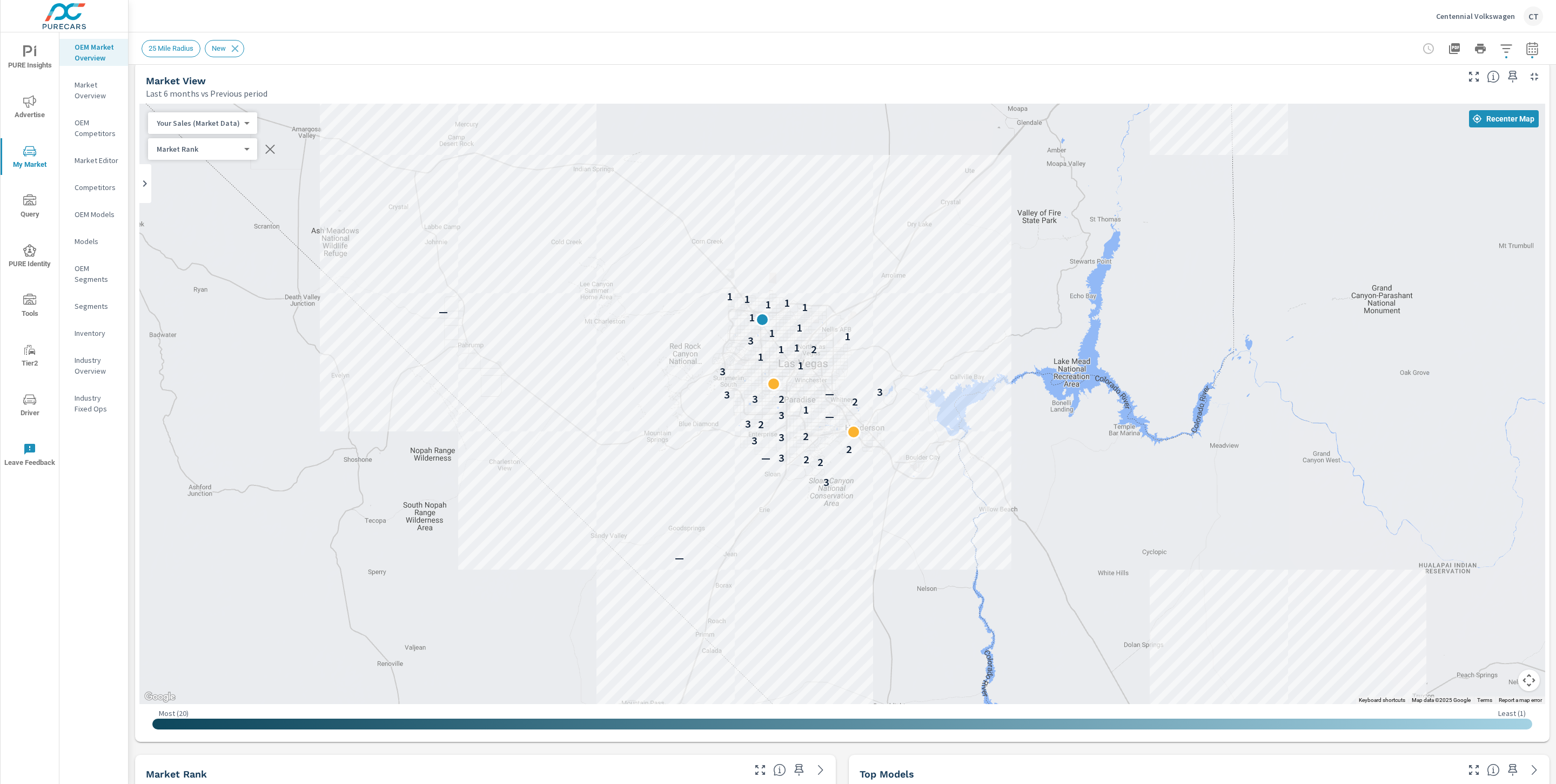
scroll to position [6, 0]
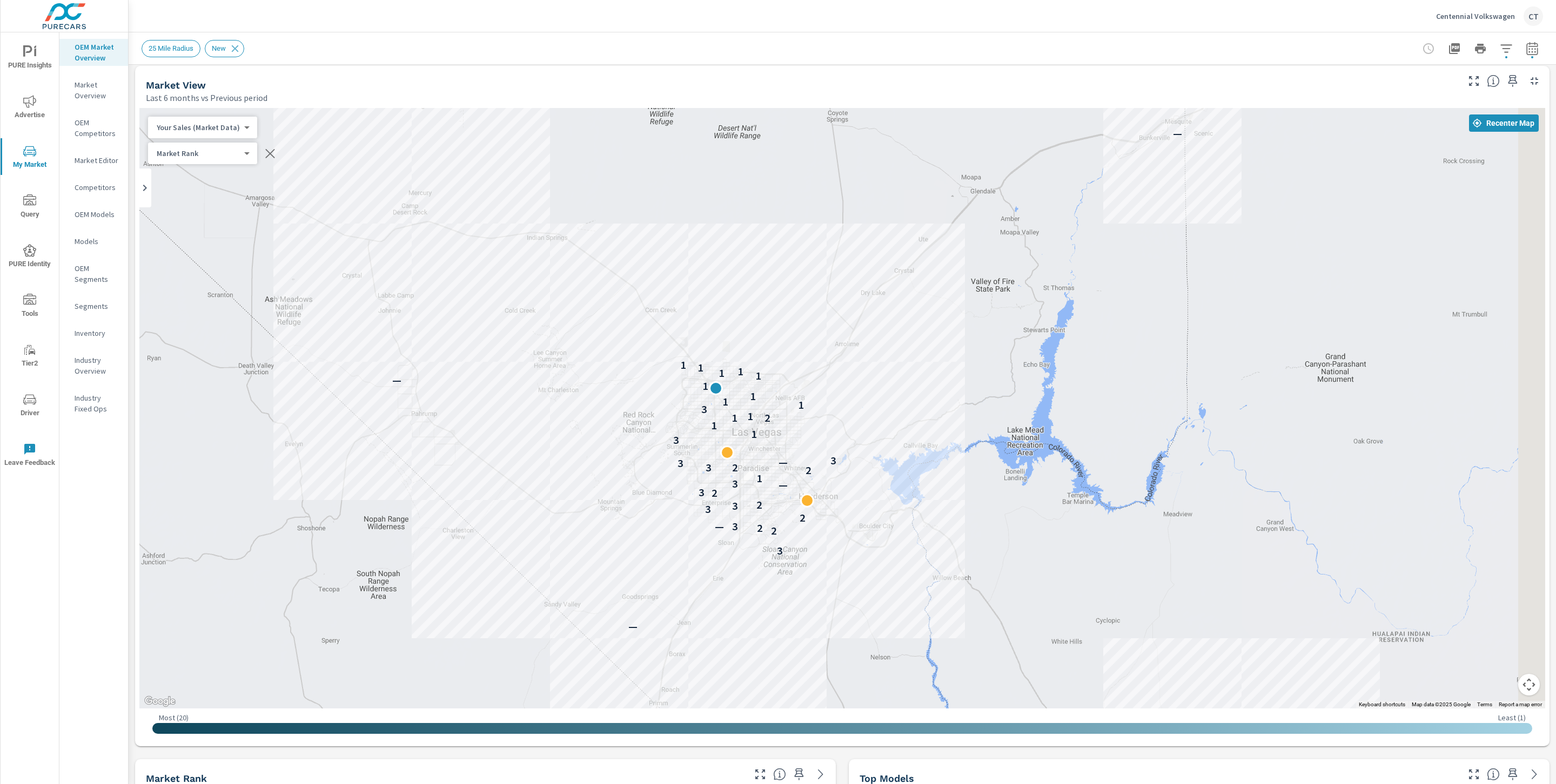
drag, startPoint x: 949, startPoint y: 214, endPoint x: 871, endPoint y: 386, distance: 188.9
click at [871, 386] on div "— — — 3 2 2 3 — 2 3 3 2 2 3 — 3 1 2 2 3 3 — 3 3 1 1 2 1 1 3 1 1 1 1 — 1 1 1 1 1…" at bounding box center [842, 409] width 1405 height 601
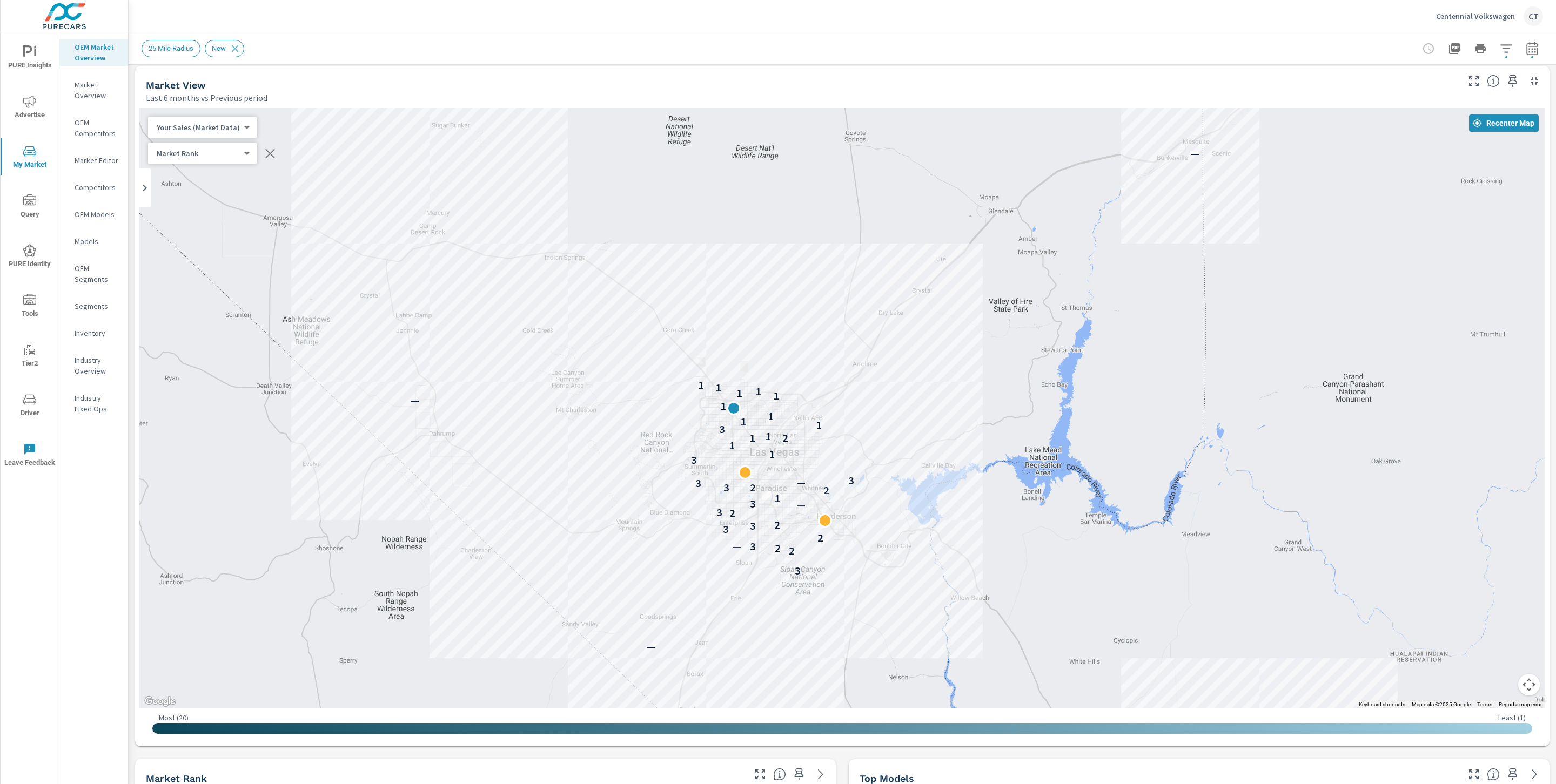
drag, startPoint x: 908, startPoint y: 564, endPoint x: 961, endPoint y: 394, distance: 178.1
click at [961, 394] on div "— — 3 2 2 3 — 2 3 3 2 2 3 — 3 1 2 2 3 3 — 3 3 1 1 2 1 1 3 1 1 1 1 — 1 1 1 1 1 —…" at bounding box center [1413, 537] width 1037 height 583
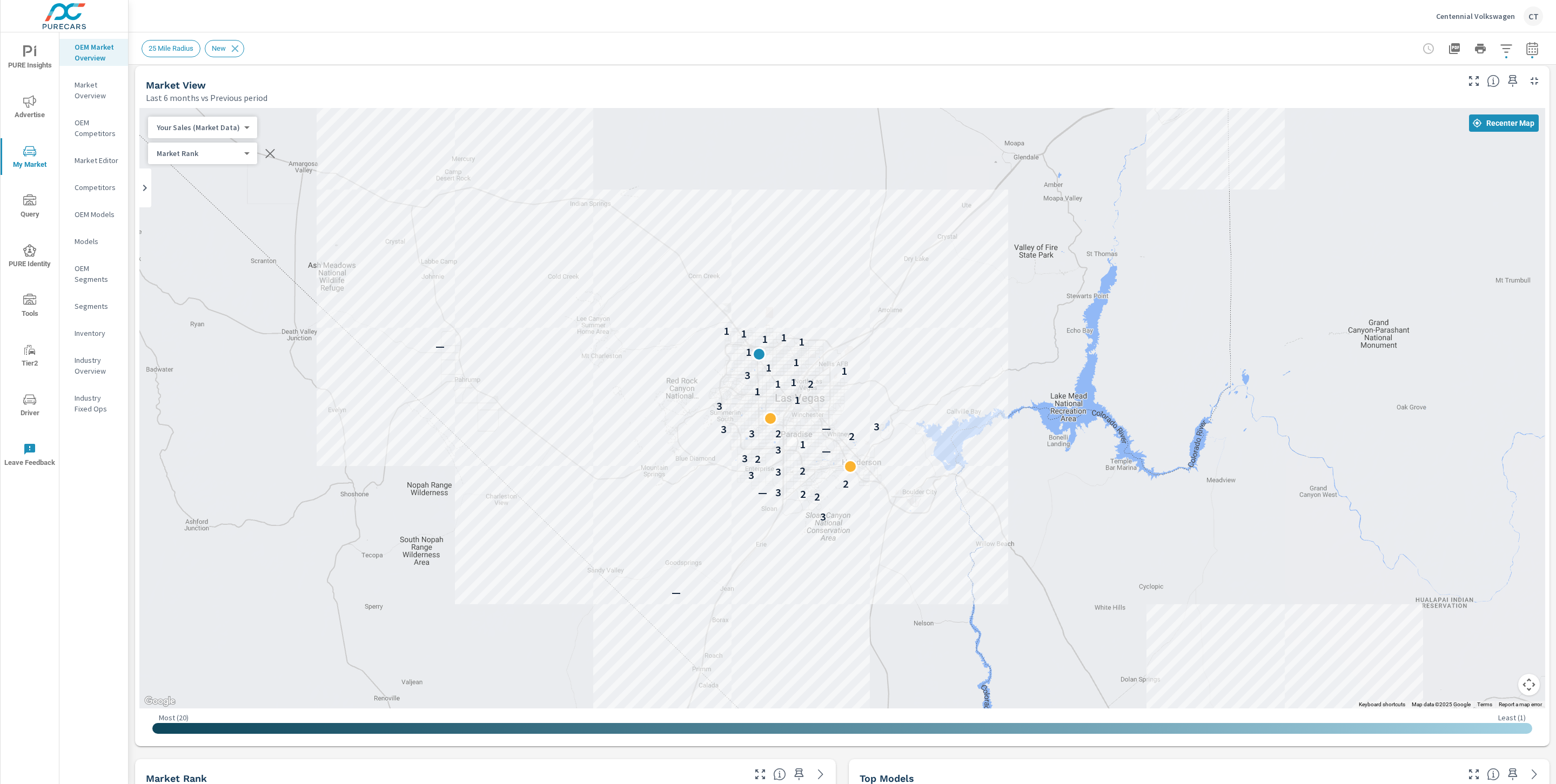
drag, startPoint x: 1025, startPoint y: 535, endPoint x: 1045, endPoint y: 582, distance: 51.1
click at [1025, 535] on div "— — — 3 2 2 3 — 2 3 3 2 2 3 — 3 1 2 2 3 3 — 3 3 1 1 2 1 1 3 1 1 1 1 — 1 1 1 1 1…" at bounding box center [1385, 651] width 1037 height 583
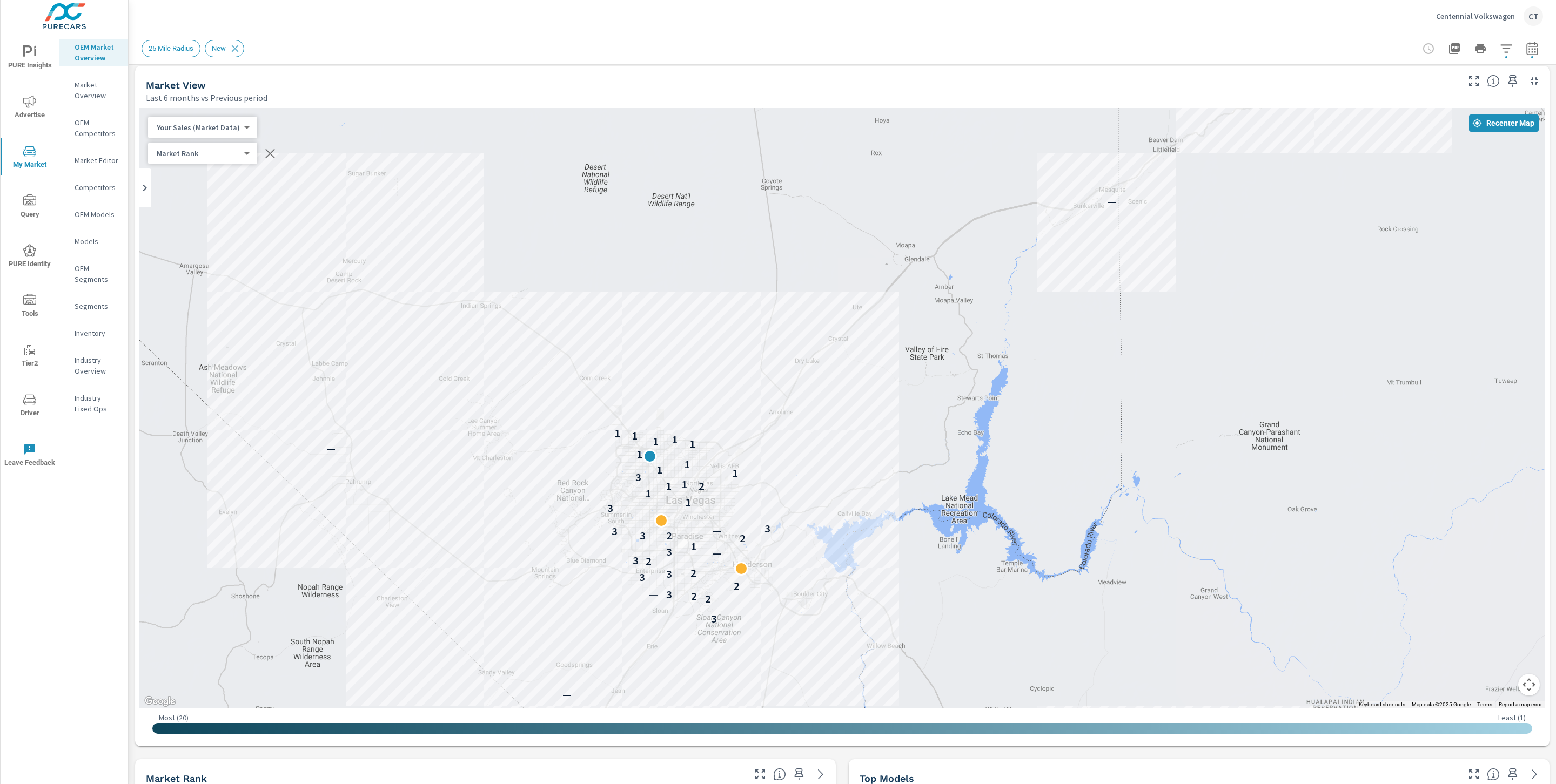
drag, startPoint x: 1141, startPoint y: 315, endPoint x: 1037, endPoint y: 408, distance: 139.5
click at [1037, 408] on div "— — — 3 2 2 3 — 2 3 3 2 2 3 — 3 1 2 2 3 3 — 3 3 1 1 2 1 1 3 1 1 1 1 — 1 1 1 1 1…" at bounding box center [842, 409] width 1405 height 601
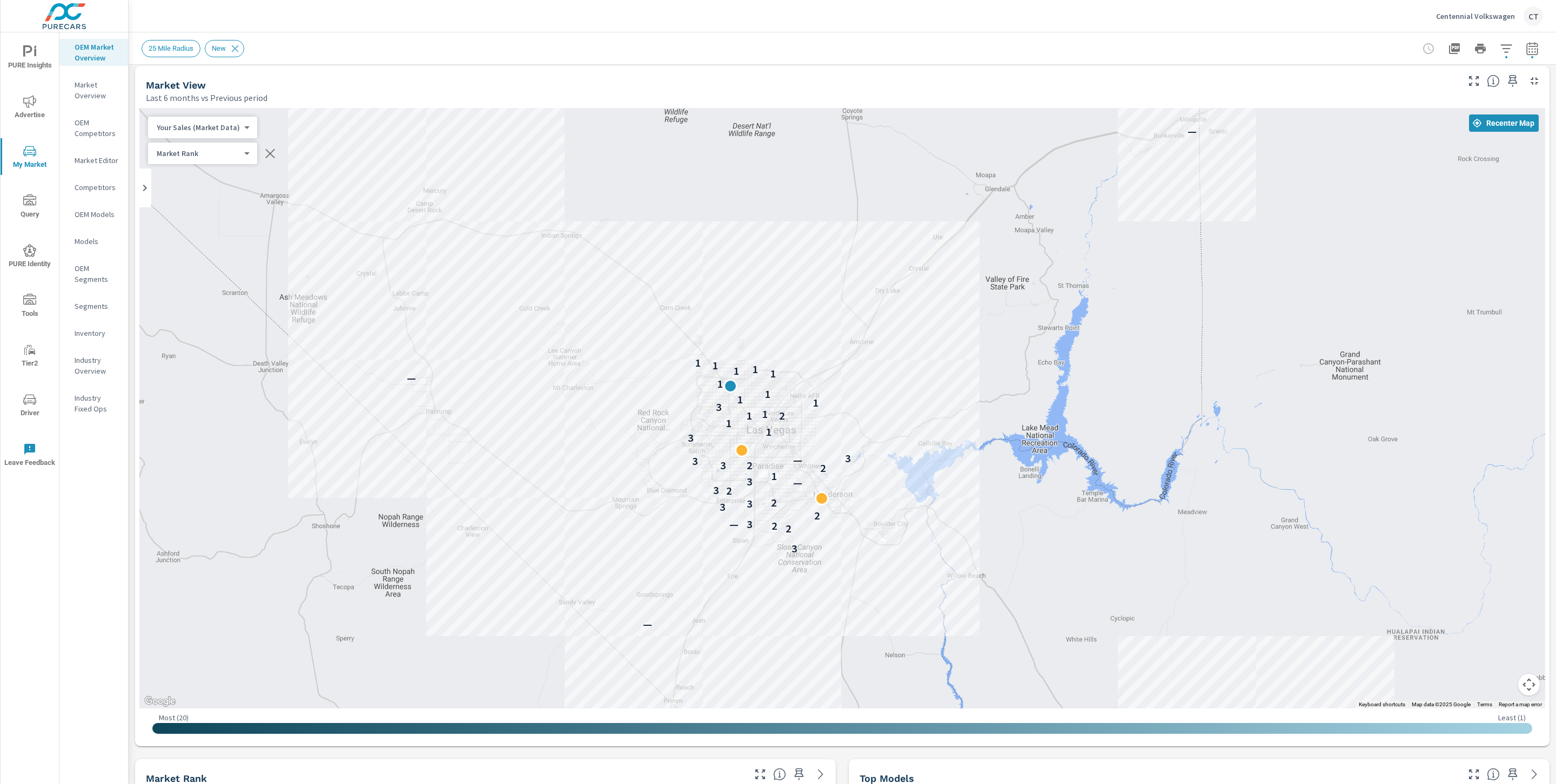
drag, startPoint x: 914, startPoint y: 480, endPoint x: 997, endPoint y: 406, distance: 111.2
click at [997, 406] on div "— — — 3 2 2 3 — 2 3 3 2 2 3 — 3 1 2 2 3 3 — 3 3 1 1 2 1 1 3 1 1 1 1 — 1 1 1 1 1…" at bounding box center [1441, 629] width 1037 height 583
drag, startPoint x: 1173, startPoint y: 263, endPoint x: 1167, endPoint y: 281, distance: 19.0
click at [1169, 280] on div "— — — 3 2 2 3 — 2 3 3 2 2 3 — 3 1 2 2 3 3 — 3 3 1 1 2 1 1 3 1 1 1 1 — 1 1 1 1 1…" at bounding box center [842, 409] width 1405 height 601
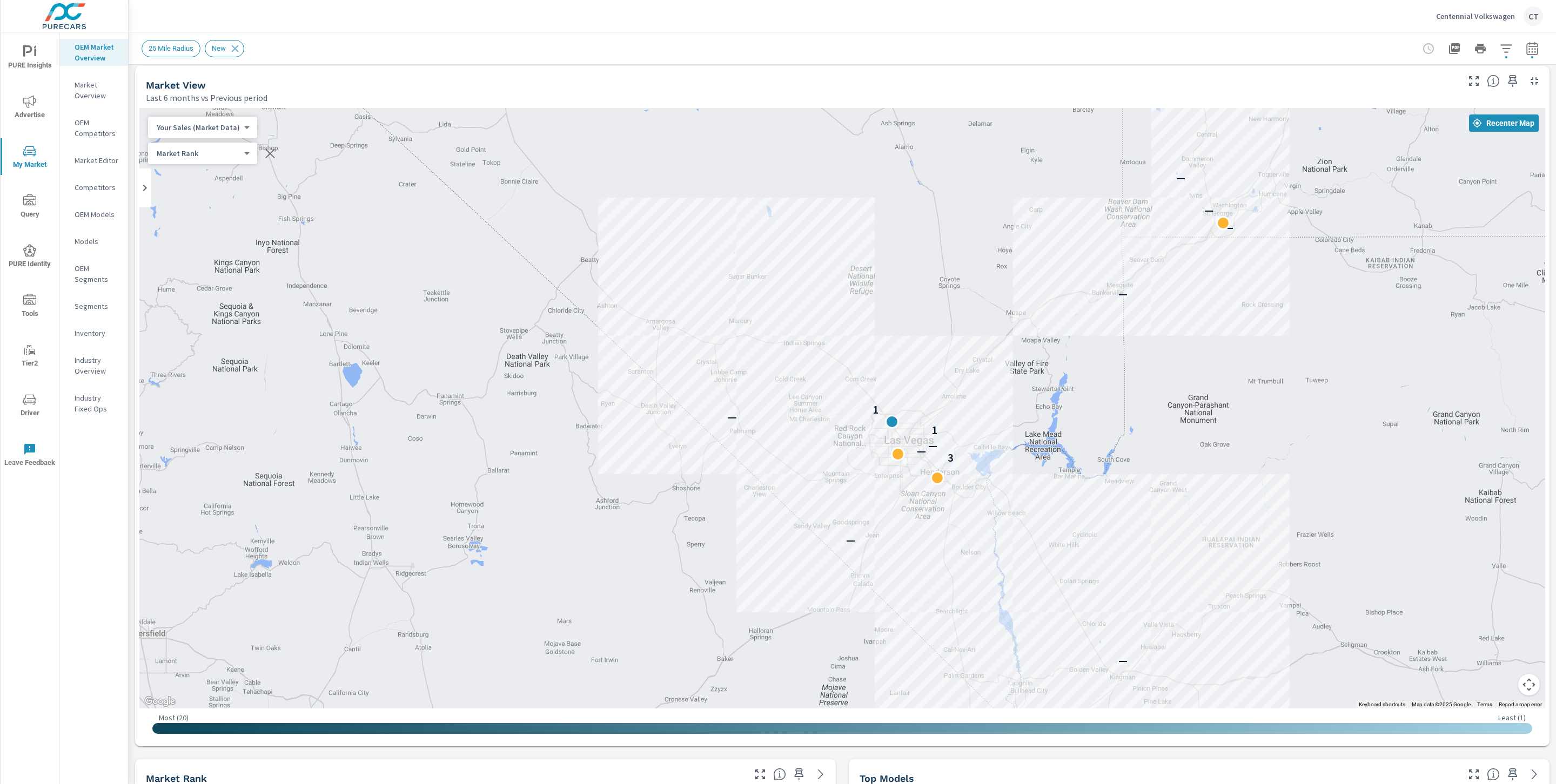
drag, startPoint x: 1157, startPoint y: 266, endPoint x: 1048, endPoint y: 339, distance: 131.2
click at [1087, 350] on div "— — — — — — — 3 — — 1 — 1 — — — — —" at bounding box center [842, 409] width 1405 height 601
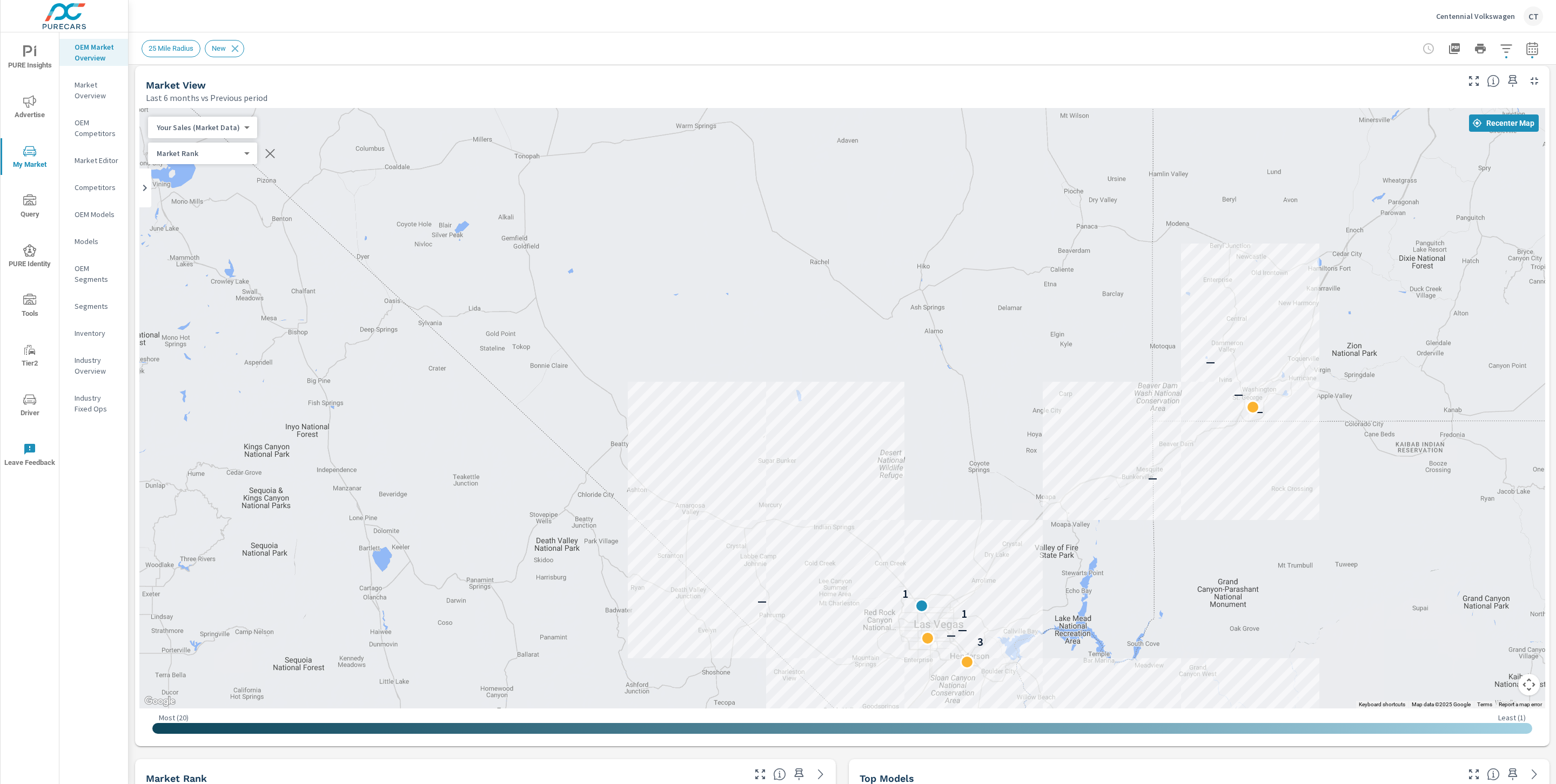
drag, startPoint x: 1048, startPoint y: 336, endPoint x: 1081, endPoint y: 509, distance: 176.1
click at [1084, 510] on div "— — — — — — — 3 — — 1 — 1 — — — — —" at bounding box center [842, 409] width 1405 height 601
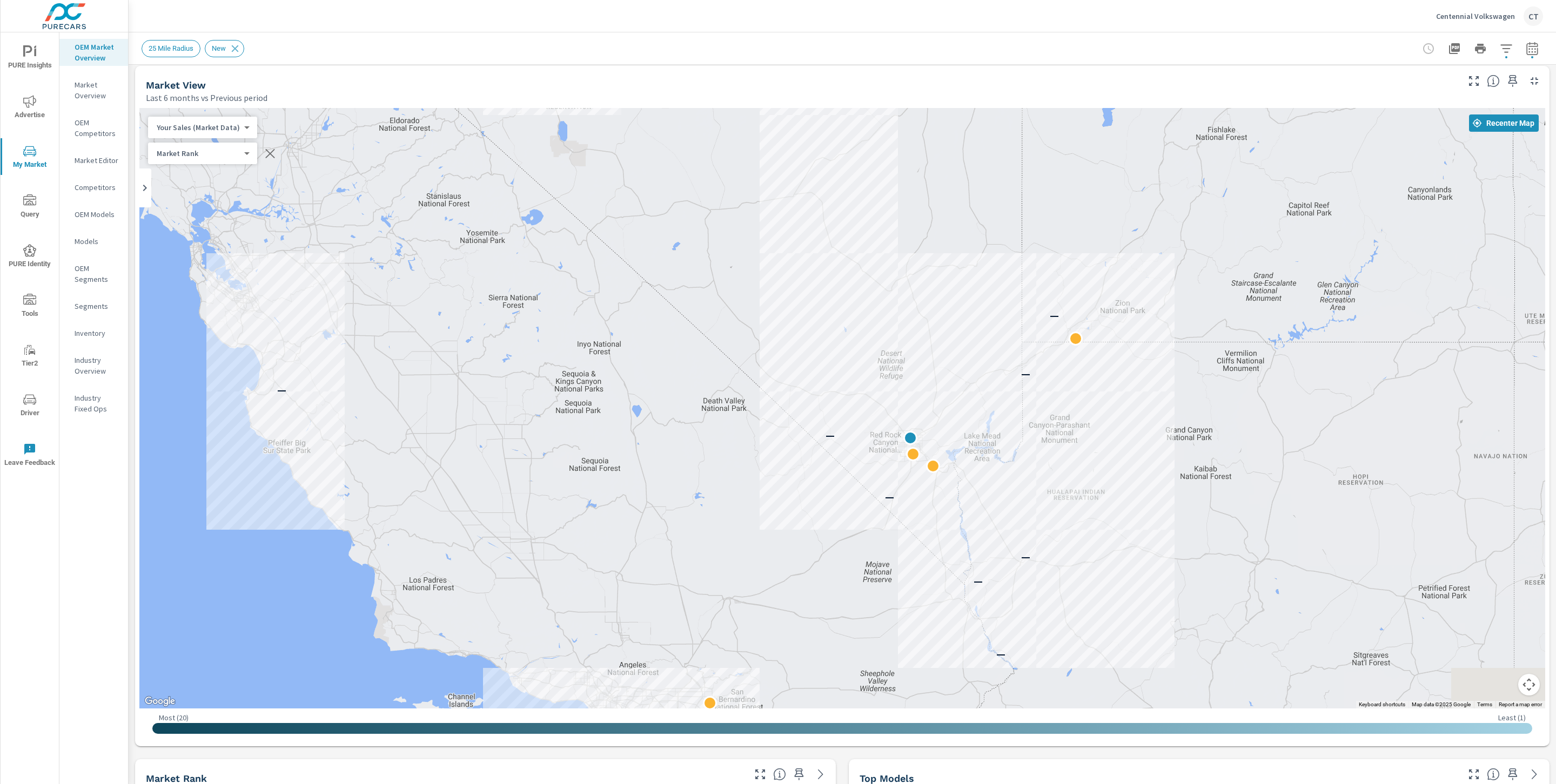
drag, startPoint x: 1082, startPoint y: 525, endPoint x: 985, endPoint y: 394, distance: 163.0
click at [986, 394] on div "— — — — — — — — — — — — — — —" at bounding box center [1264, 577] width 1037 height 583
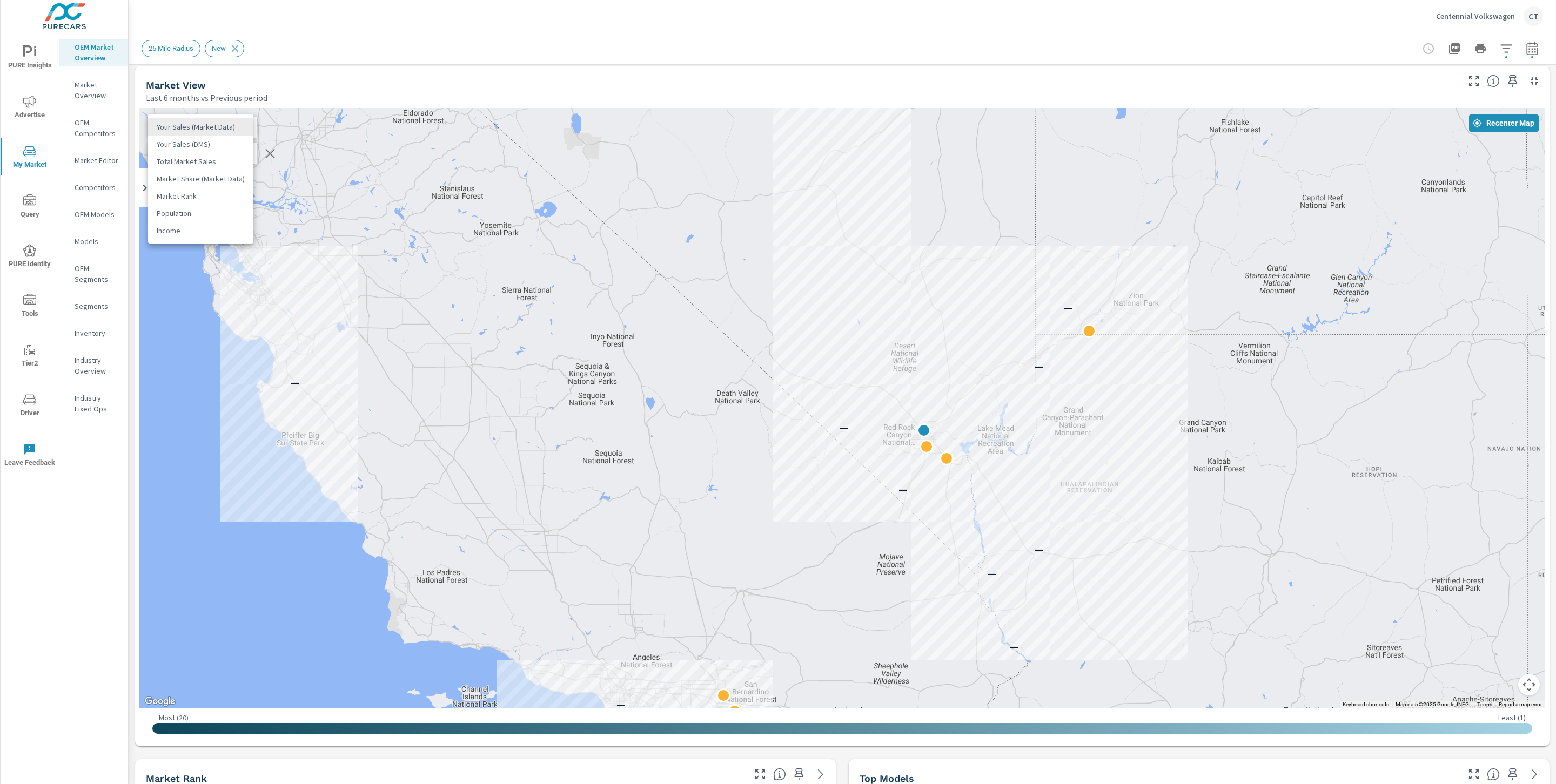
click at [214, 122] on body "PURE Insights Advertise My Market Query PURE Identity Tools Tier2 Driver Leave …" at bounding box center [778, 392] width 1556 height 784
click at [212, 144] on li "Your Sales (DMS)" at bounding box center [201, 144] width 105 height 18
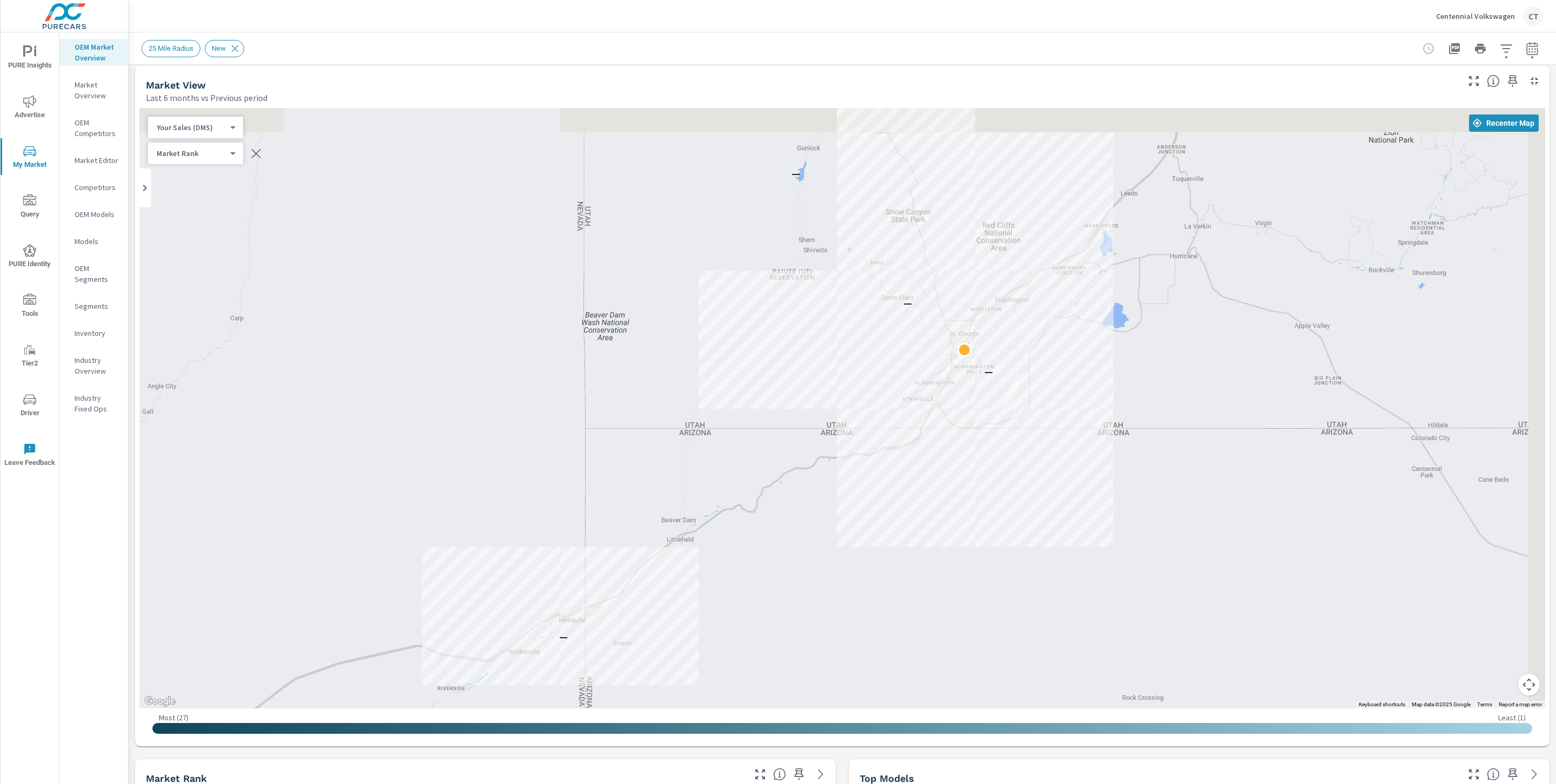
drag, startPoint x: 1185, startPoint y: 319, endPoint x: 1099, endPoint y: 442, distance: 150.1
click at [1099, 442] on div "2 1 2 1 3 1 — 1 1 2 1 1 1 1 1 1 1 — — — —" at bounding box center [842, 409] width 1405 height 601
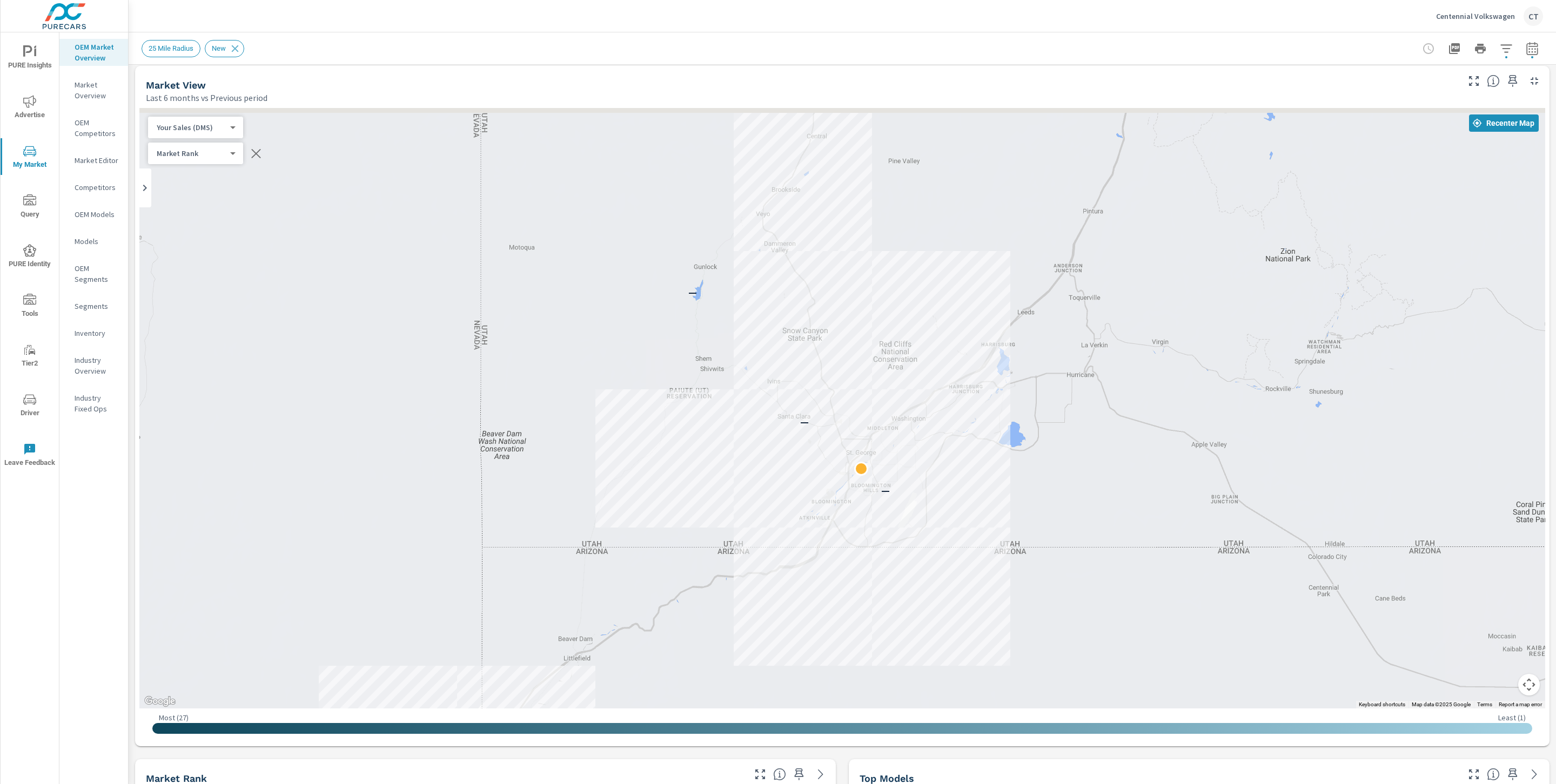
drag, startPoint x: 1189, startPoint y: 403, endPoint x: 1116, endPoint y: 492, distance: 115.1
click at [1116, 492] on div "— — — —" at bounding box center [842, 409] width 1405 height 601
click at [224, 127] on body "PURE Insights Advertise My Market Query PURE Identity Tools Tier2 Driver Leave …" at bounding box center [778, 392] width 1556 height 784
click at [208, 193] on li "Population" at bounding box center [201, 196] width 105 height 18
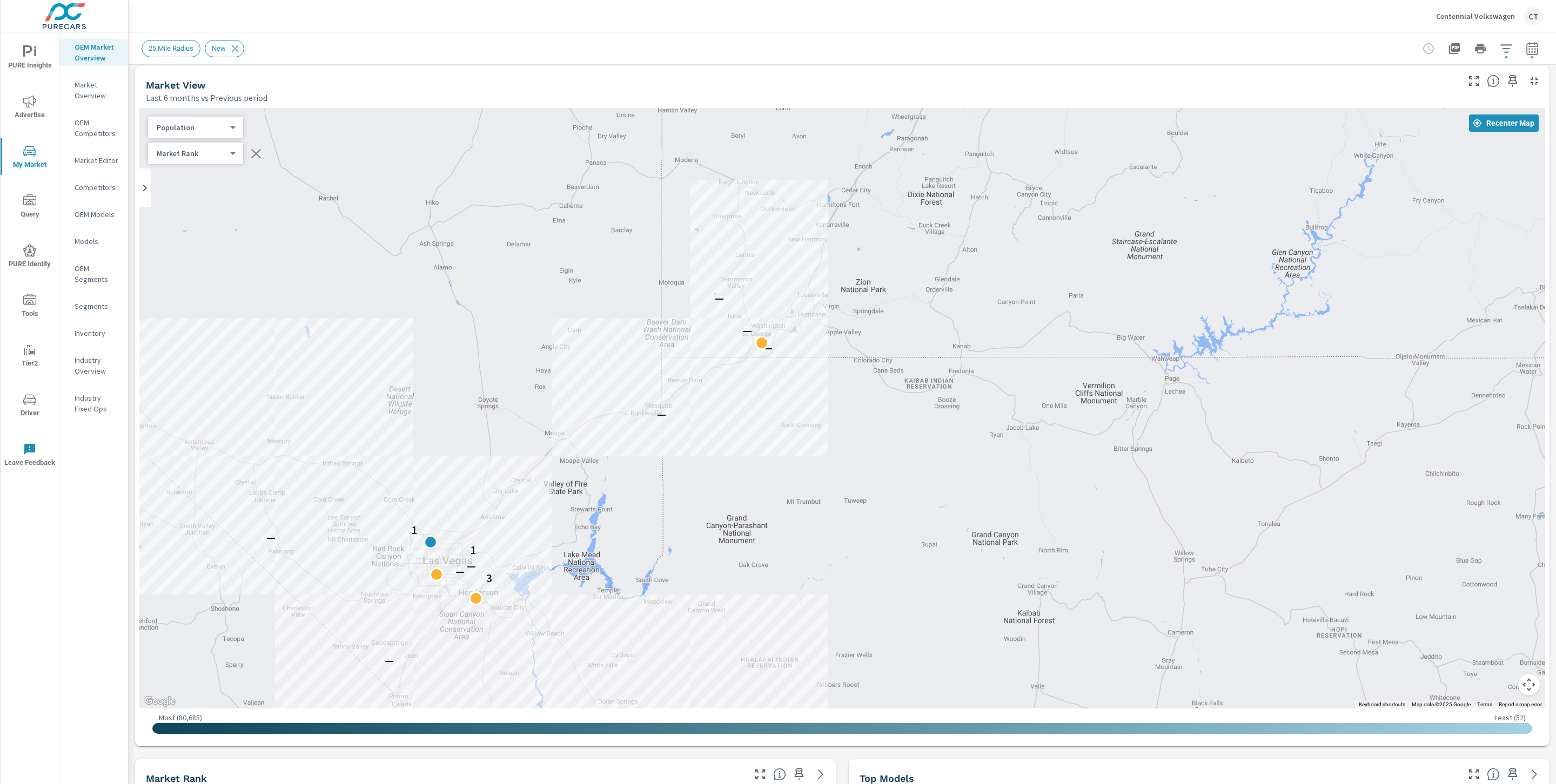
drag, startPoint x: 619, startPoint y: 606, endPoint x: 643, endPoint y: 546, distance: 64.6
click at [643, 545] on div "— — — — 3 — — 1 — 1 — — — — —" at bounding box center [842, 409] width 1405 height 601
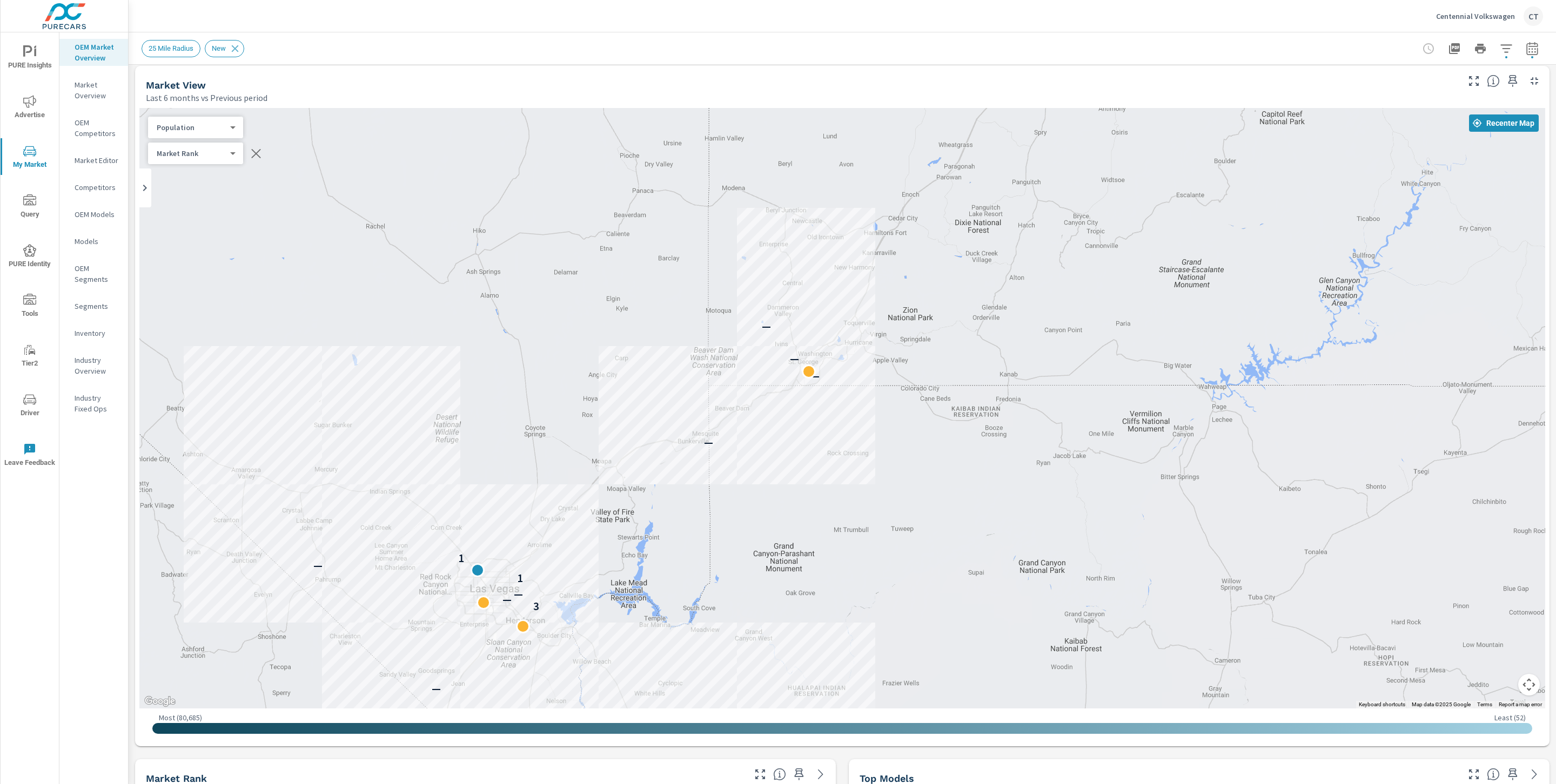
drag, startPoint x: 847, startPoint y: 292, endPoint x: 867, endPoint y: 393, distance: 103.0
click at [867, 393] on div "— — — — — — 3 — — 1 — 1 — — — — —" at bounding box center [842, 409] width 1405 height 601
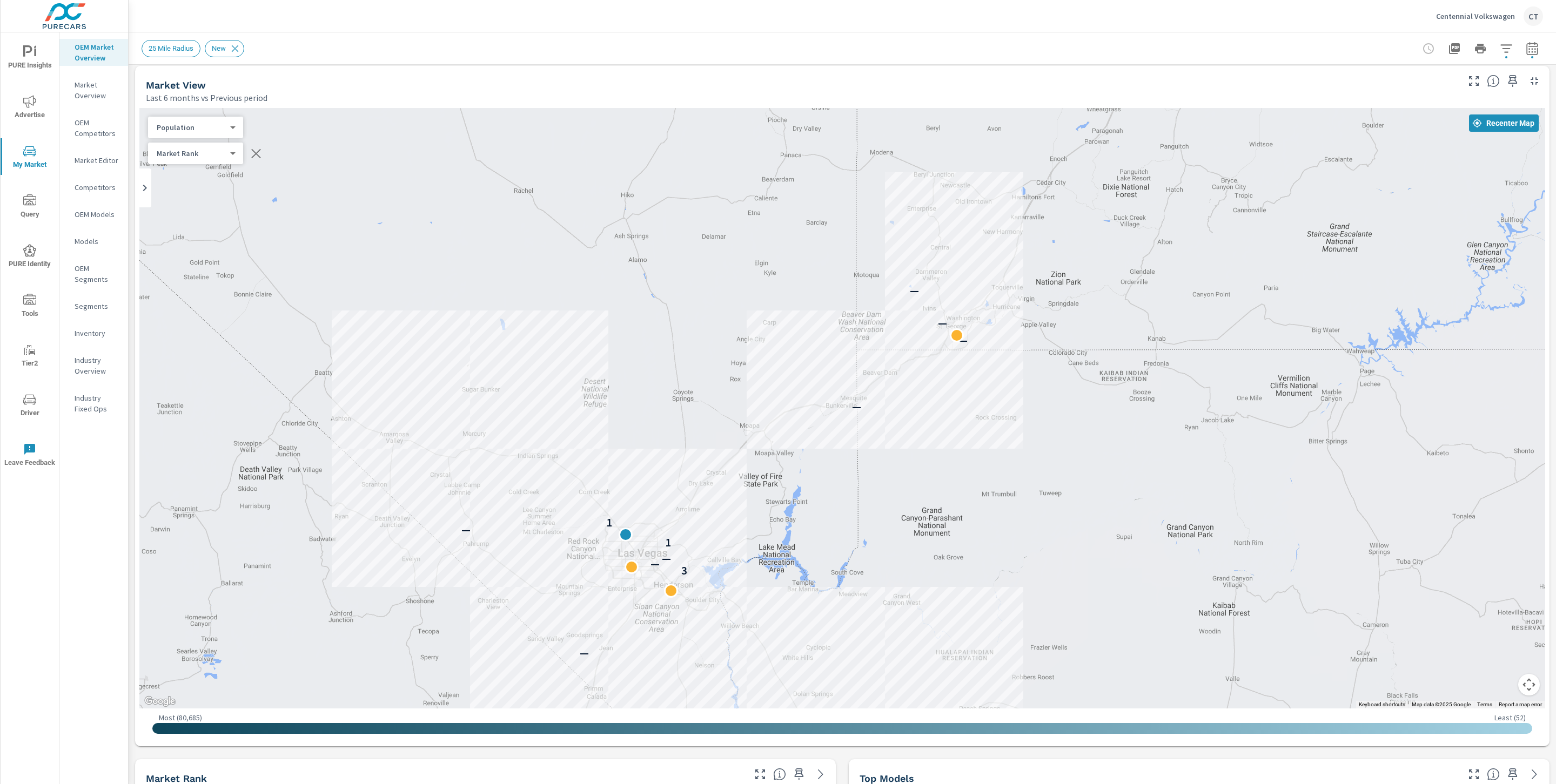
drag, startPoint x: 742, startPoint y: 557, endPoint x: 885, endPoint y: 460, distance: 172.8
click at [885, 460] on div "— — — — 3 — — 1 — 1 — — — — — —" at bounding box center [842, 409] width 1405 height 601
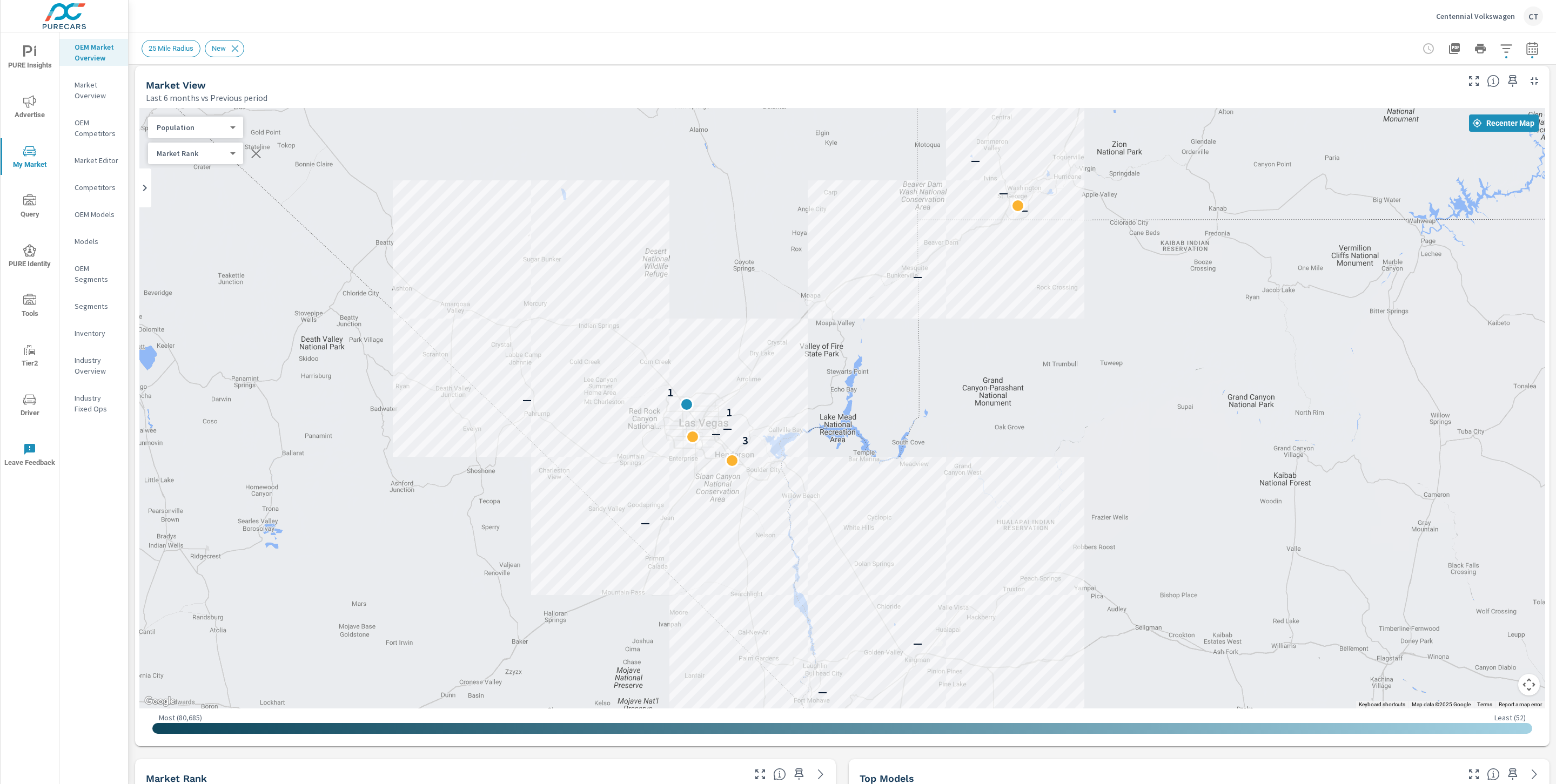
drag, startPoint x: 852, startPoint y: 453, endPoint x: 899, endPoint y: 338, distance: 124.2
click at [900, 338] on div "— — — — — 3 — — 1 — 1 — — — — —" at bounding box center [1416, 574] width 1037 height 583
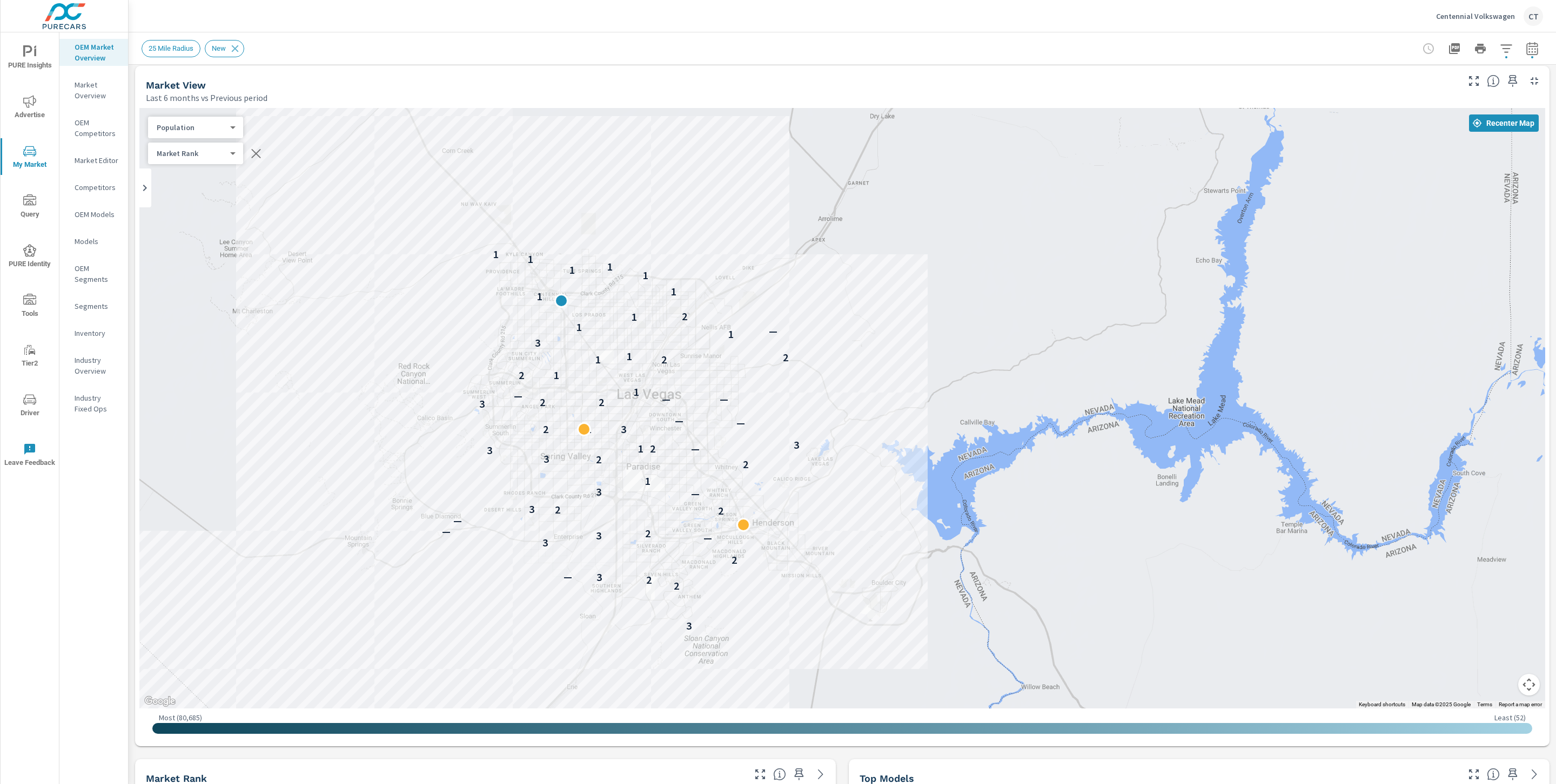
drag, startPoint x: 732, startPoint y: 499, endPoint x: 965, endPoint y: 395, distance: 255.2
click at [965, 395] on div "— 3 2 2 3 — 2 3 — 3 2 — — 2 2 3 — 3 1 2 2 3 3 1 2 — 3 2 1 3 — — 3 2 2 — — — 1 2…" at bounding box center [842, 409] width 1405 height 601
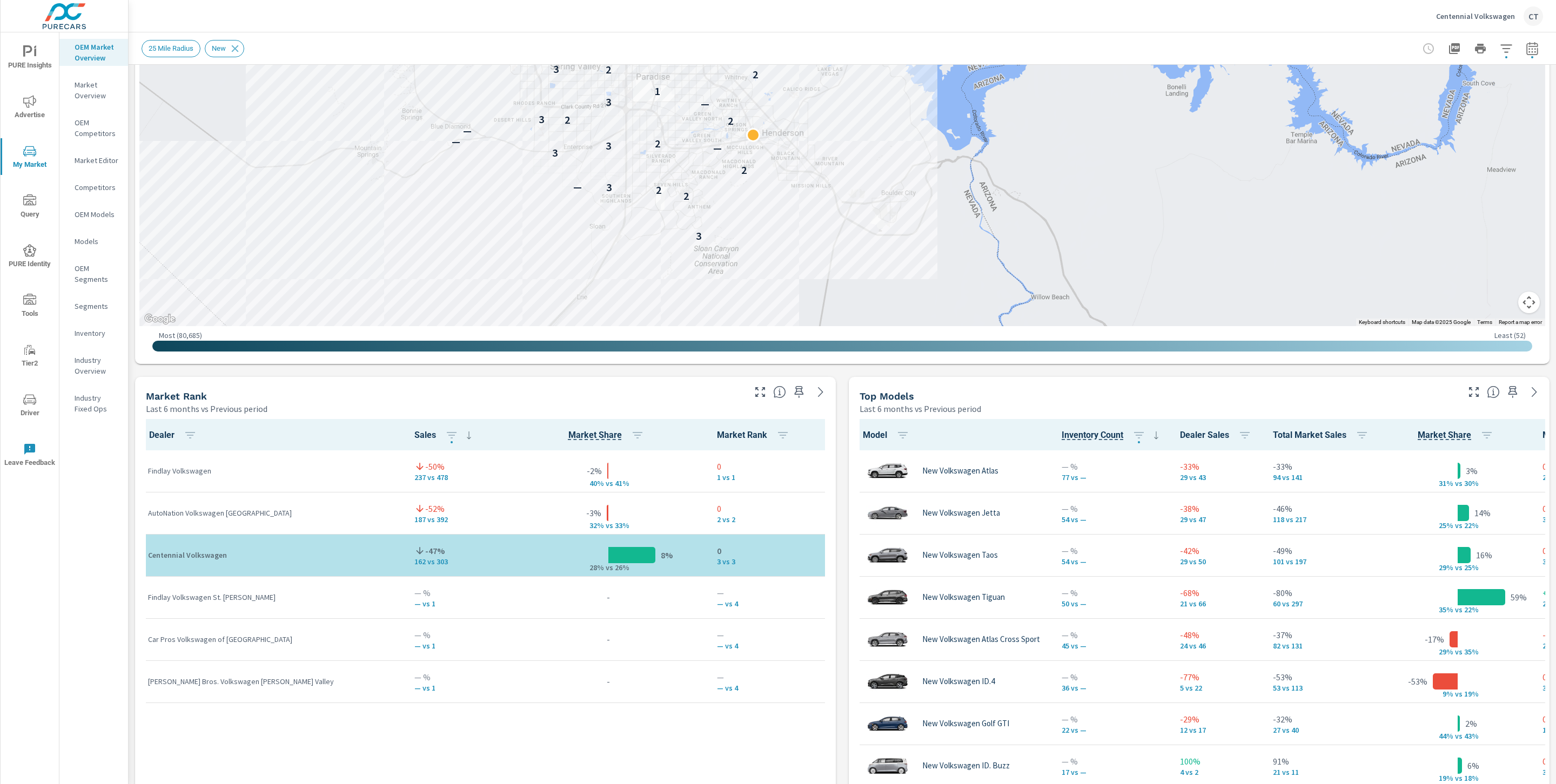
scroll to position [548, 0]
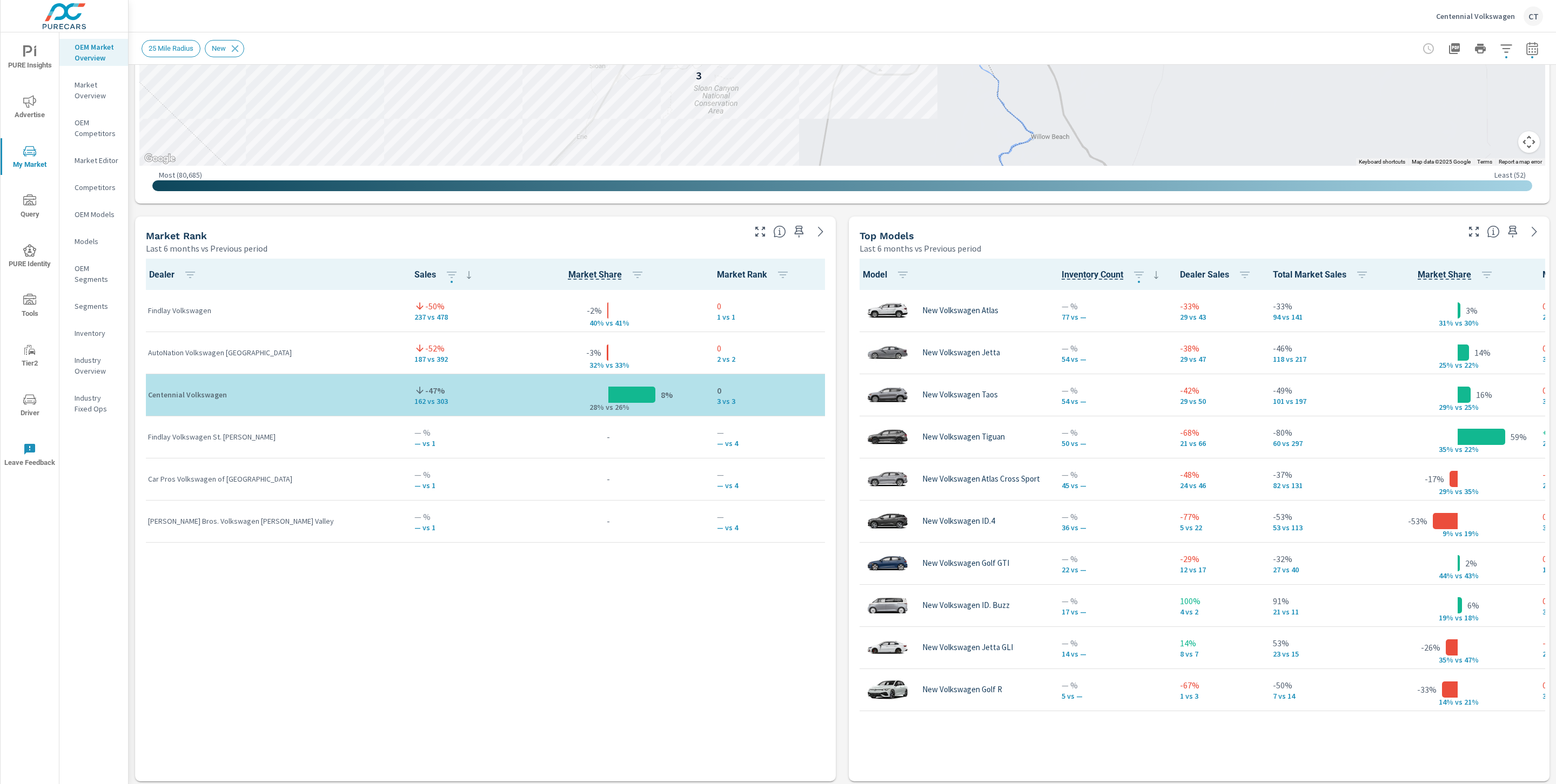
drag, startPoint x: 642, startPoint y: 400, endPoint x: 558, endPoint y: 401, distance: 84.0
click at [571, 387] on div "8% 28% v s 26%" at bounding box center [608, 394] width 183 height 33
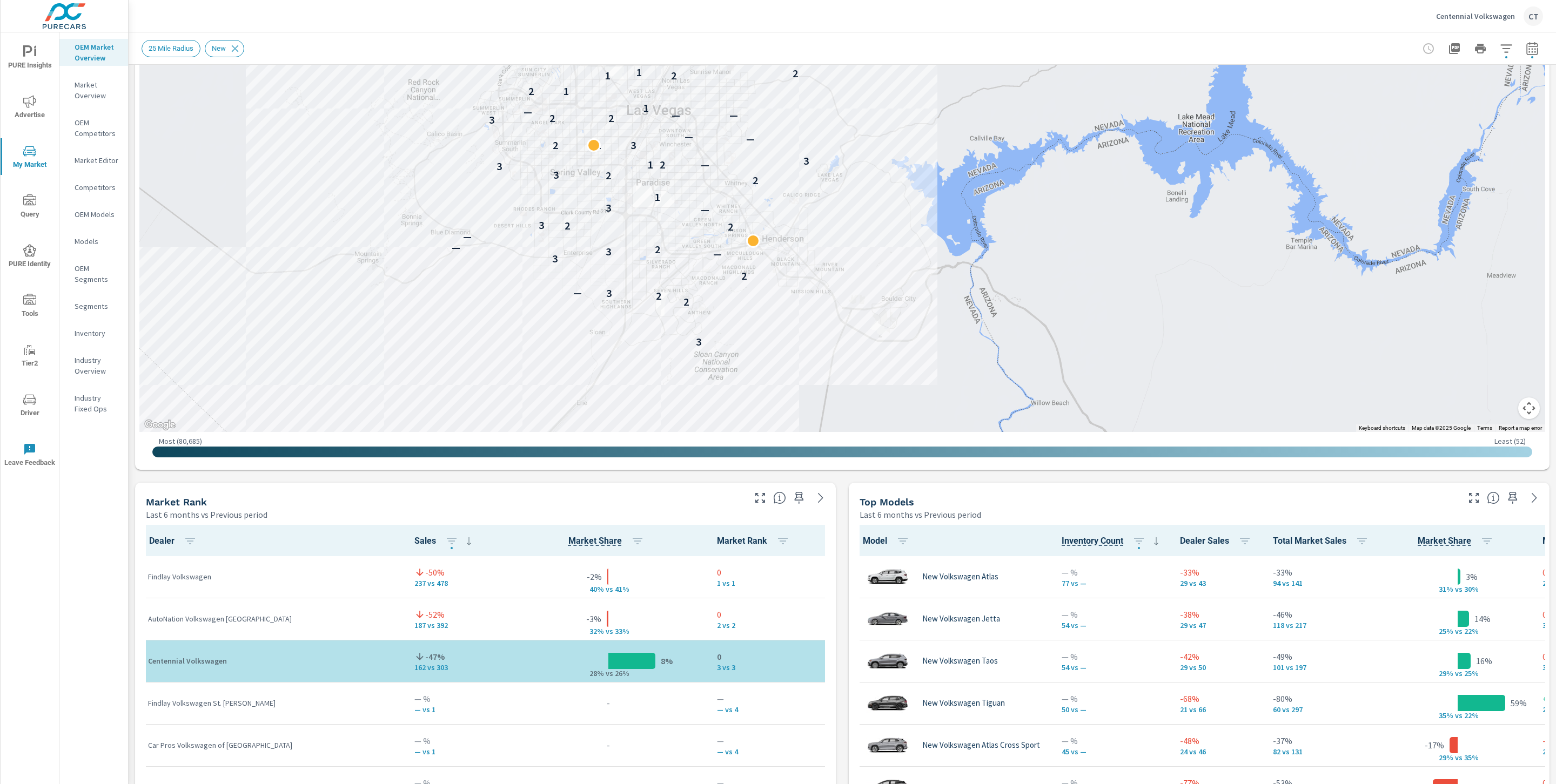
scroll to position [59, 0]
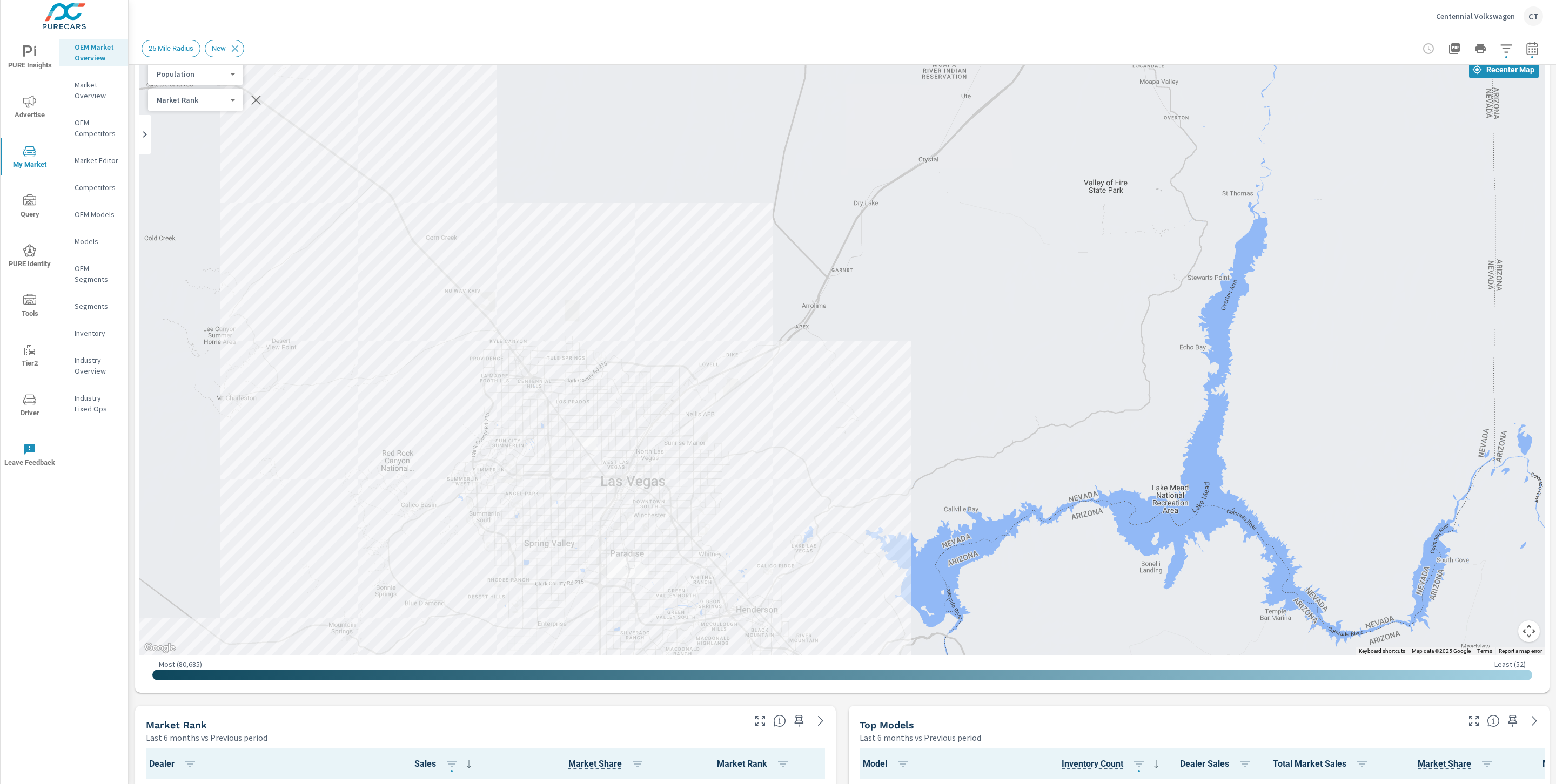
drag, startPoint x: 1161, startPoint y: 226, endPoint x: 1116, endPoint y: 446, distance: 224.6
click at [1125, 445] on div "— 3 2 2 3 — 2 3 — 3 2 — — 2 2 3 — 3 1 2 2 3 3 1 2 — 3 2 1 3 — — 3 2 2 — — — 1 2…" at bounding box center [842, 355] width 1405 height 601
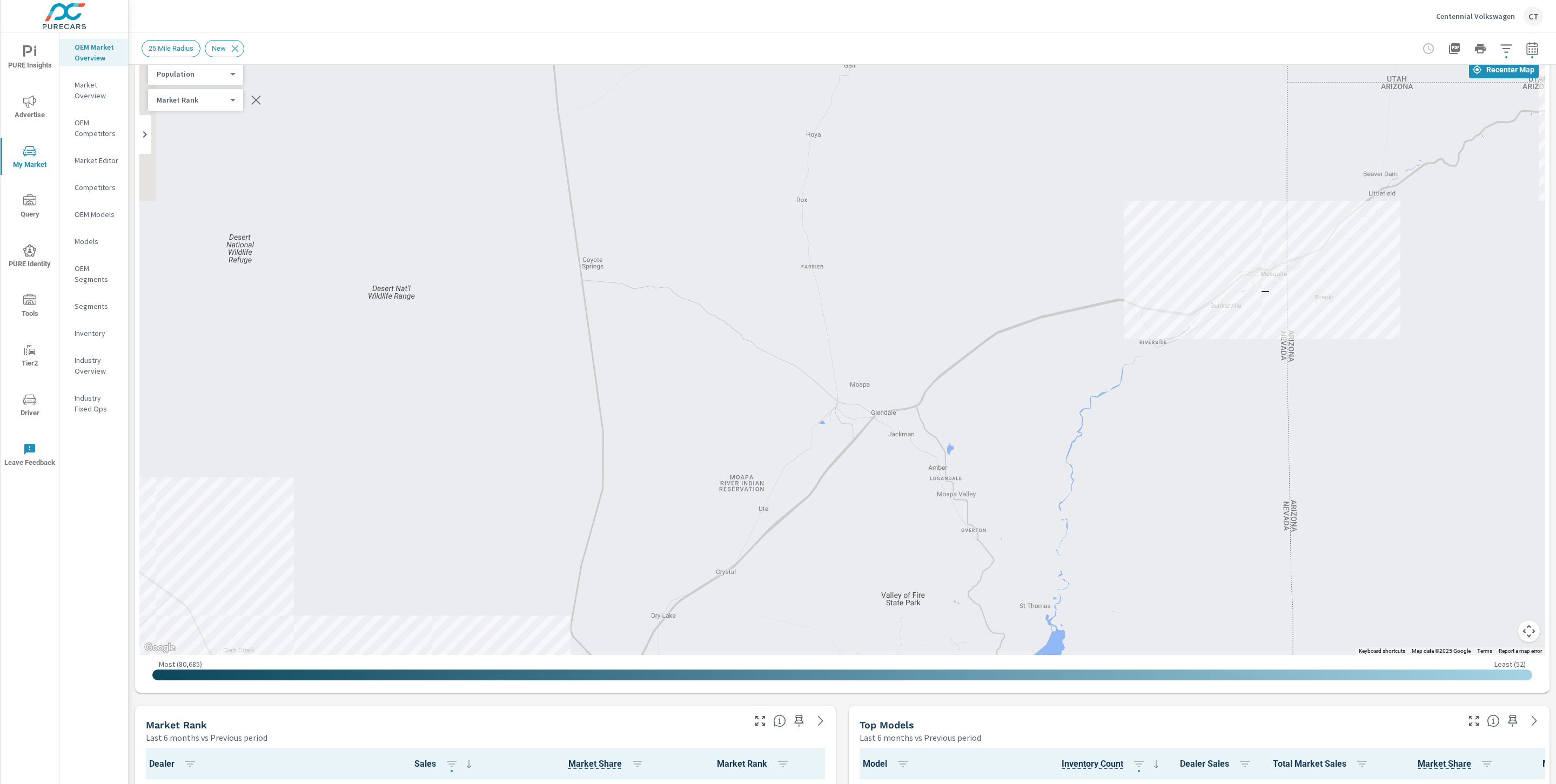
drag, startPoint x: 1165, startPoint y: 335, endPoint x: 993, endPoint y: 541, distance: 268.4
click at [993, 541] on div "3 2 2 3 — 2 3 — 3 2 — — 2 2 3 — 3 1 2 2 3 3 1 2 — 3 2 1 3 — — 3 2 2 — — — 1 2 1…" at bounding box center [842, 355] width 1405 height 601
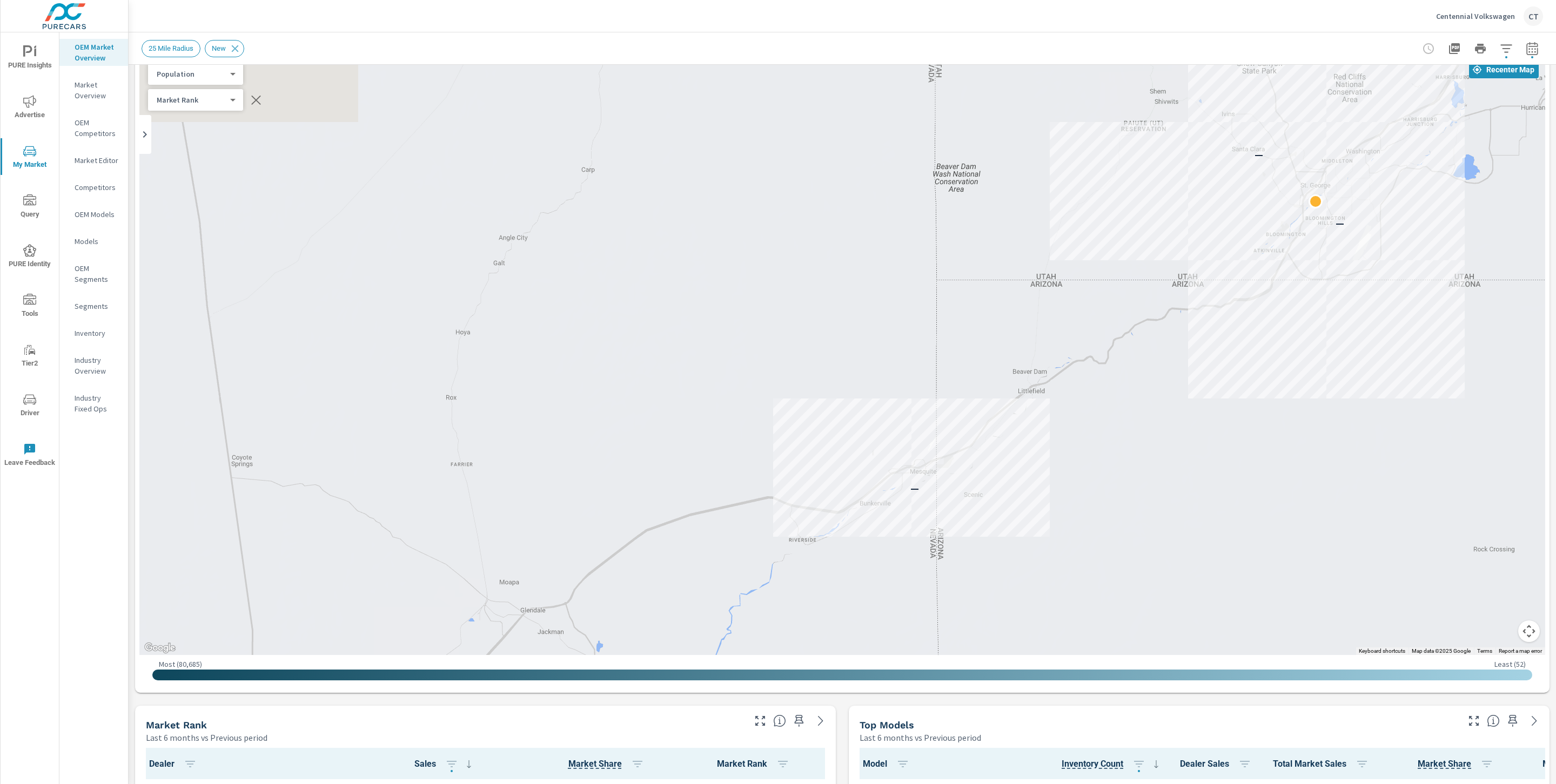
drag, startPoint x: 1396, startPoint y: 217, endPoint x: 999, endPoint y: 465, distance: 468.1
click at [983, 433] on div "3 2 — — 2 2 3 — 3 1 2 2 3 3 1 2 — 3 2 1 3 — — 3 2 2 — — — 1 2 1 2 1 2 1 3 1 — 1…" at bounding box center [842, 355] width 1405 height 601
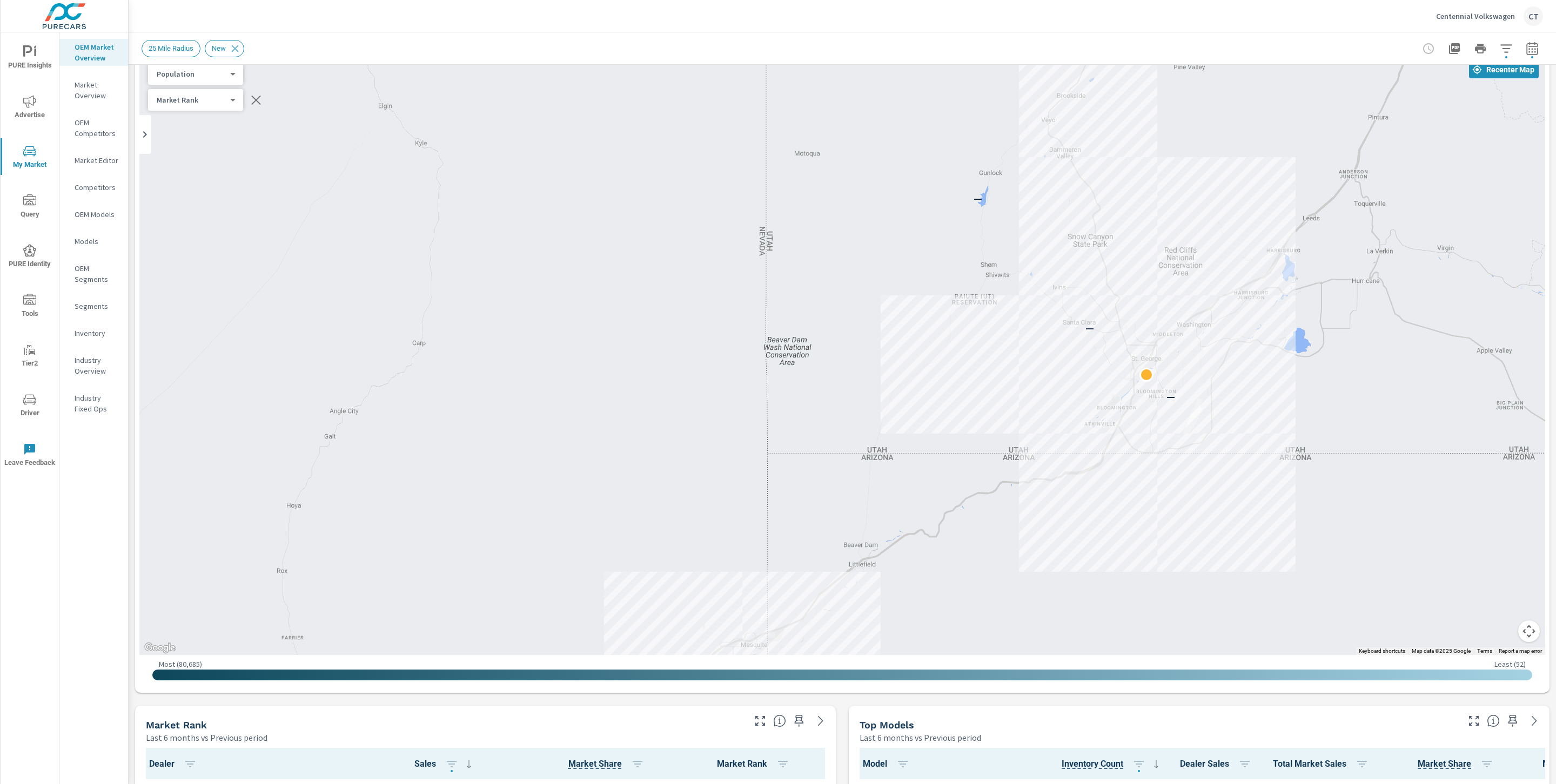
drag, startPoint x: 1397, startPoint y: 280, endPoint x: 1215, endPoint y: 473, distance: 265.3
click at [1294, 433] on div "1 2 1 1 1 1 1 1 1 — — — —" at bounding box center [842, 355] width 1405 height 601
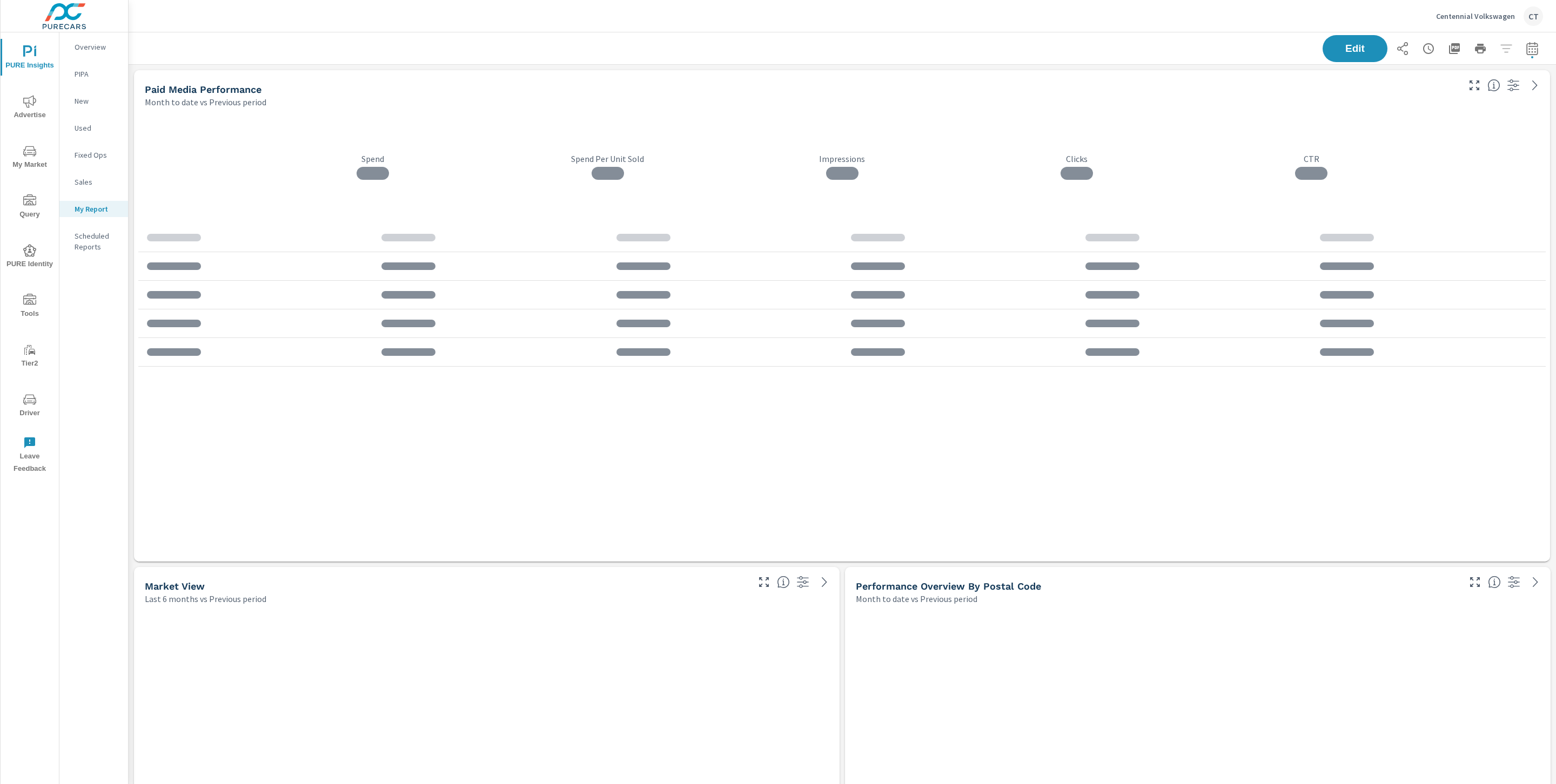
scroll to position [3632, 1440]
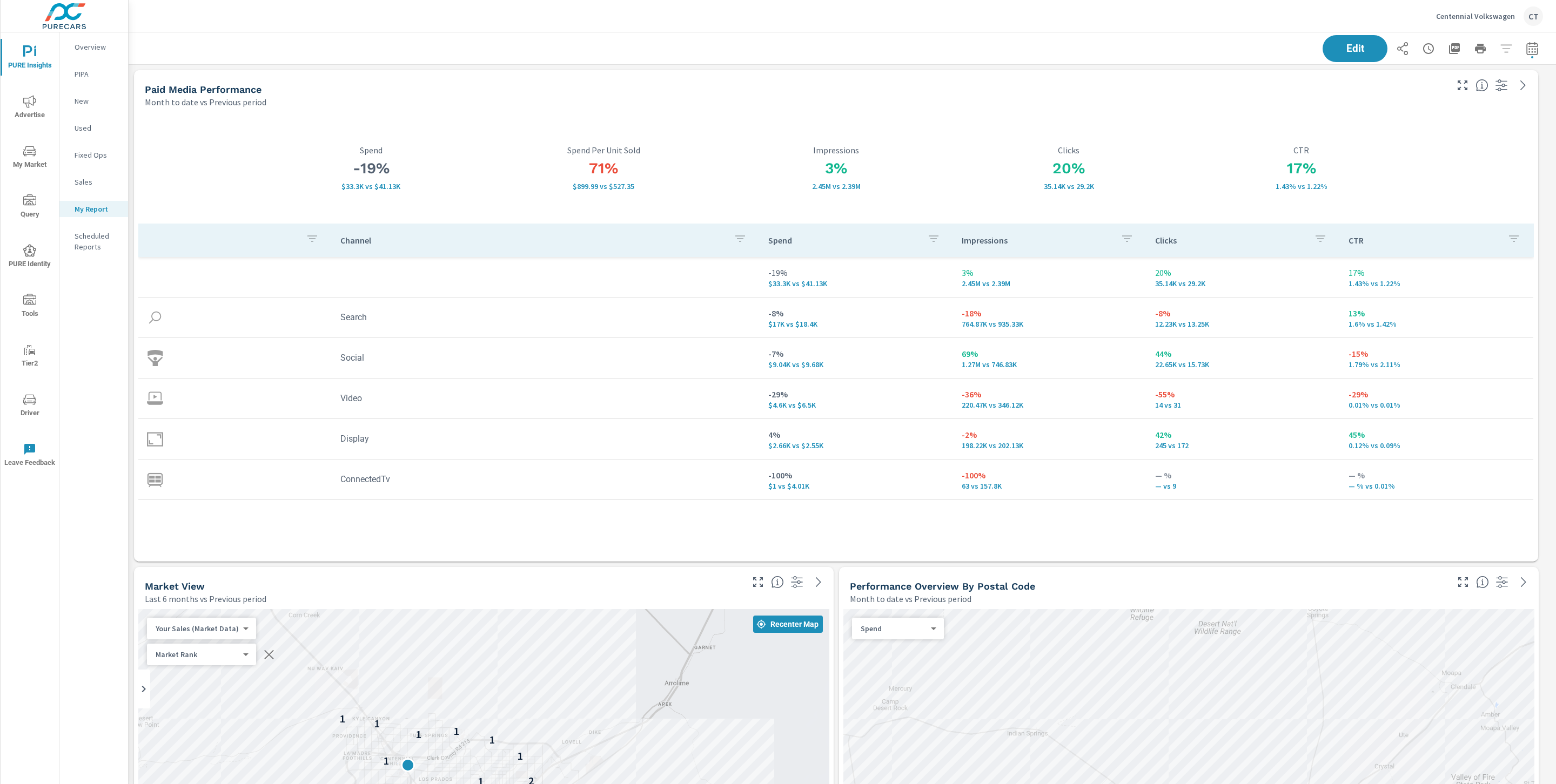
click at [34, 95] on icon "nav menu" at bounding box center [29, 101] width 13 height 13
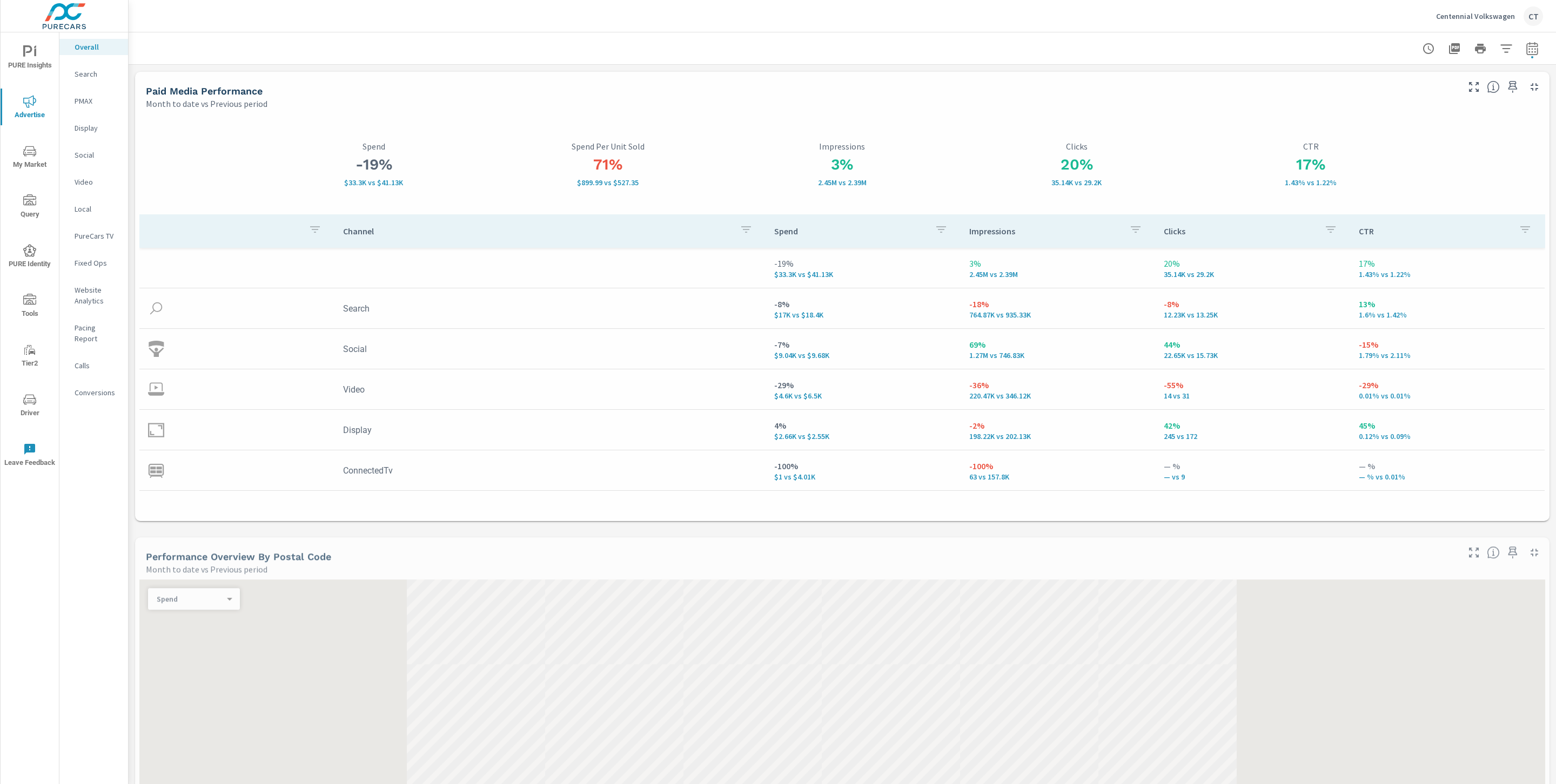
click at [93, 139] on nav "Overall Search PMAX Display Social Video Local PureCars TV Fixed Ops Website An…" at bounding box center [94, 224] width 69 height 383
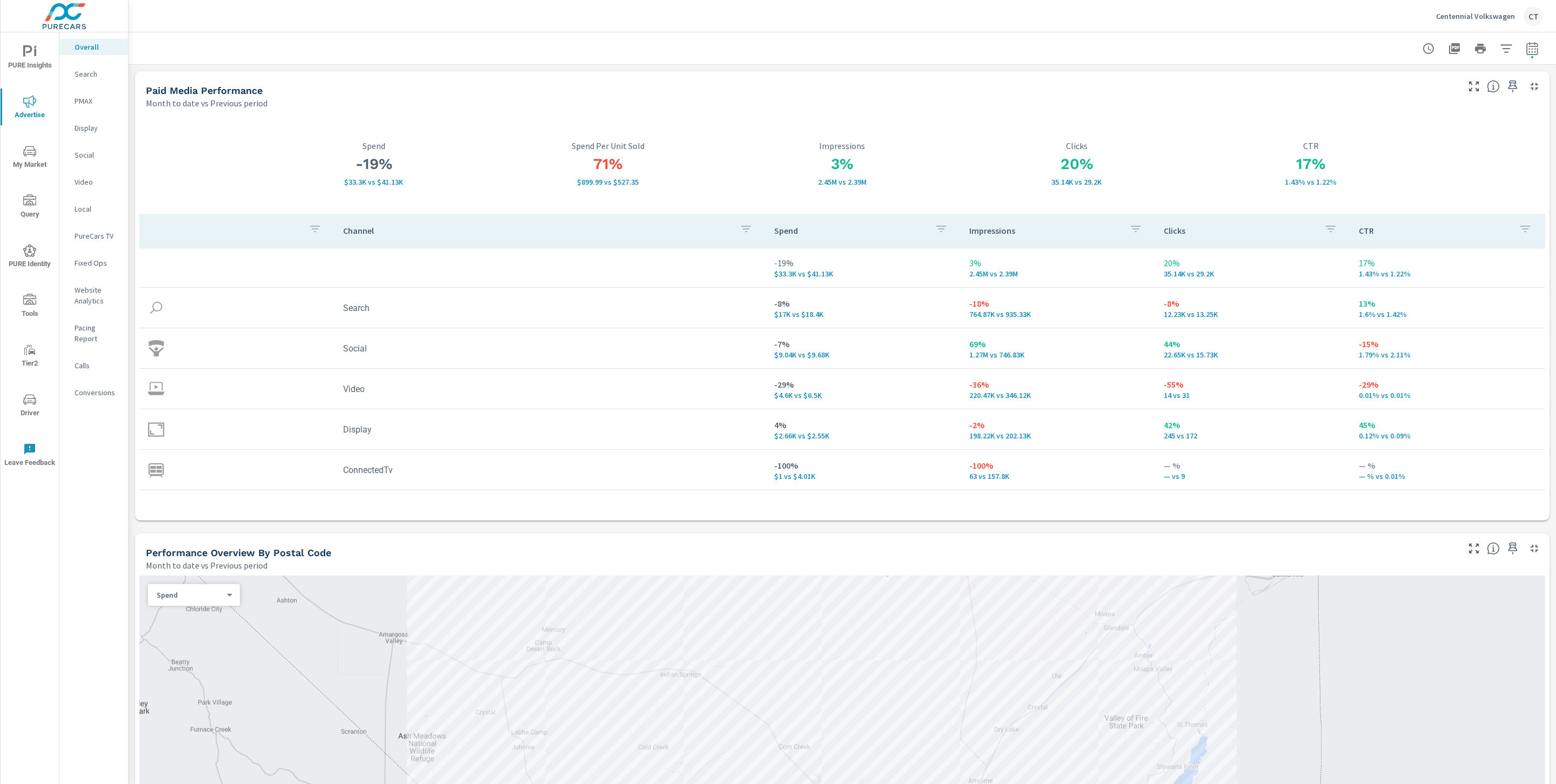
click at [90, 151] on p "Social" at bounding box center [97, 155] width 45 height 11
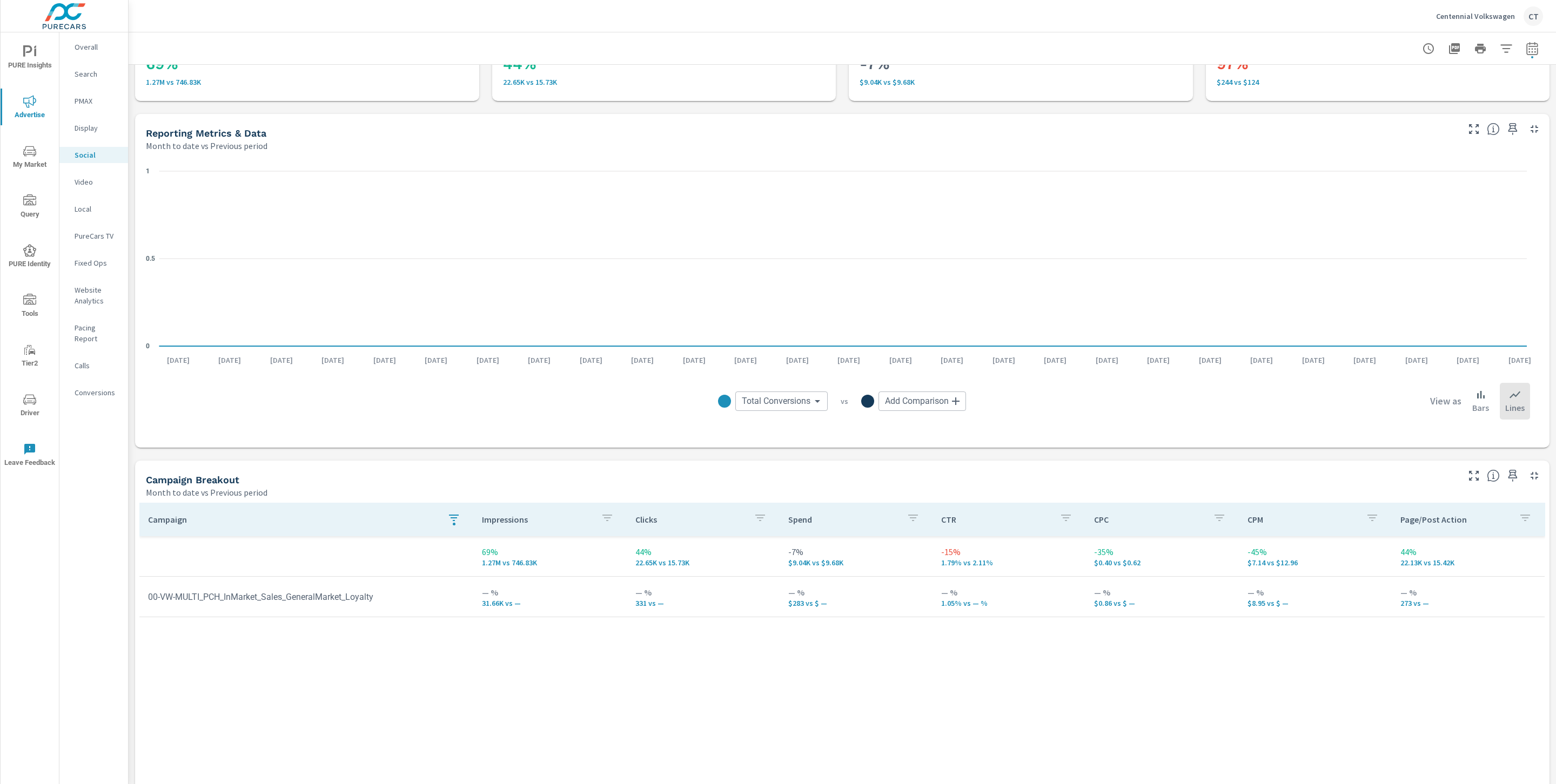
scroll to position [115, 0]
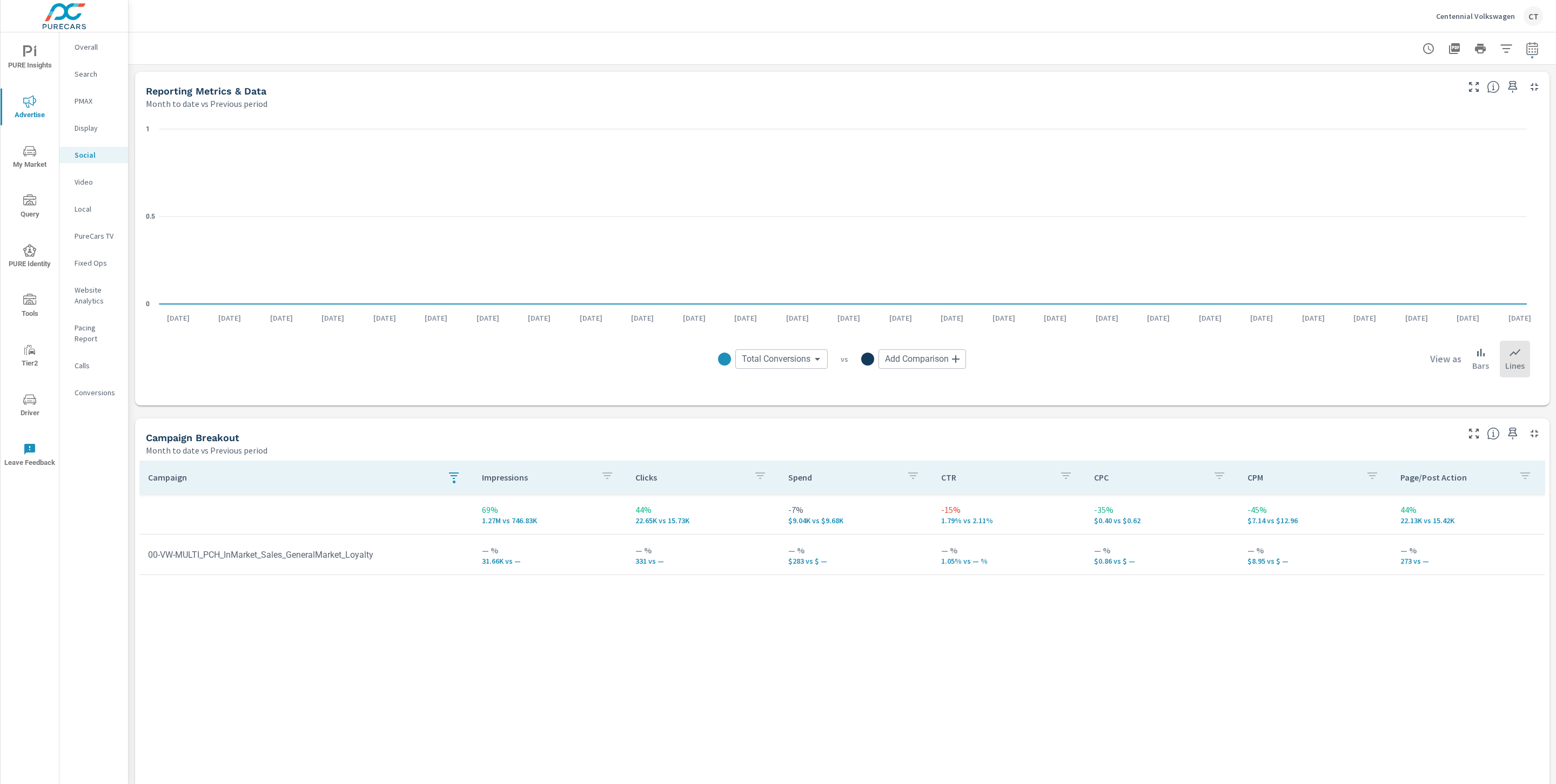
click at [454, 475] on icon "button" at bounding box center [454, 476] width 13 height 13
click at [446, 574] on button "Clear" at bounding box center [451, 582] width 124 height 22
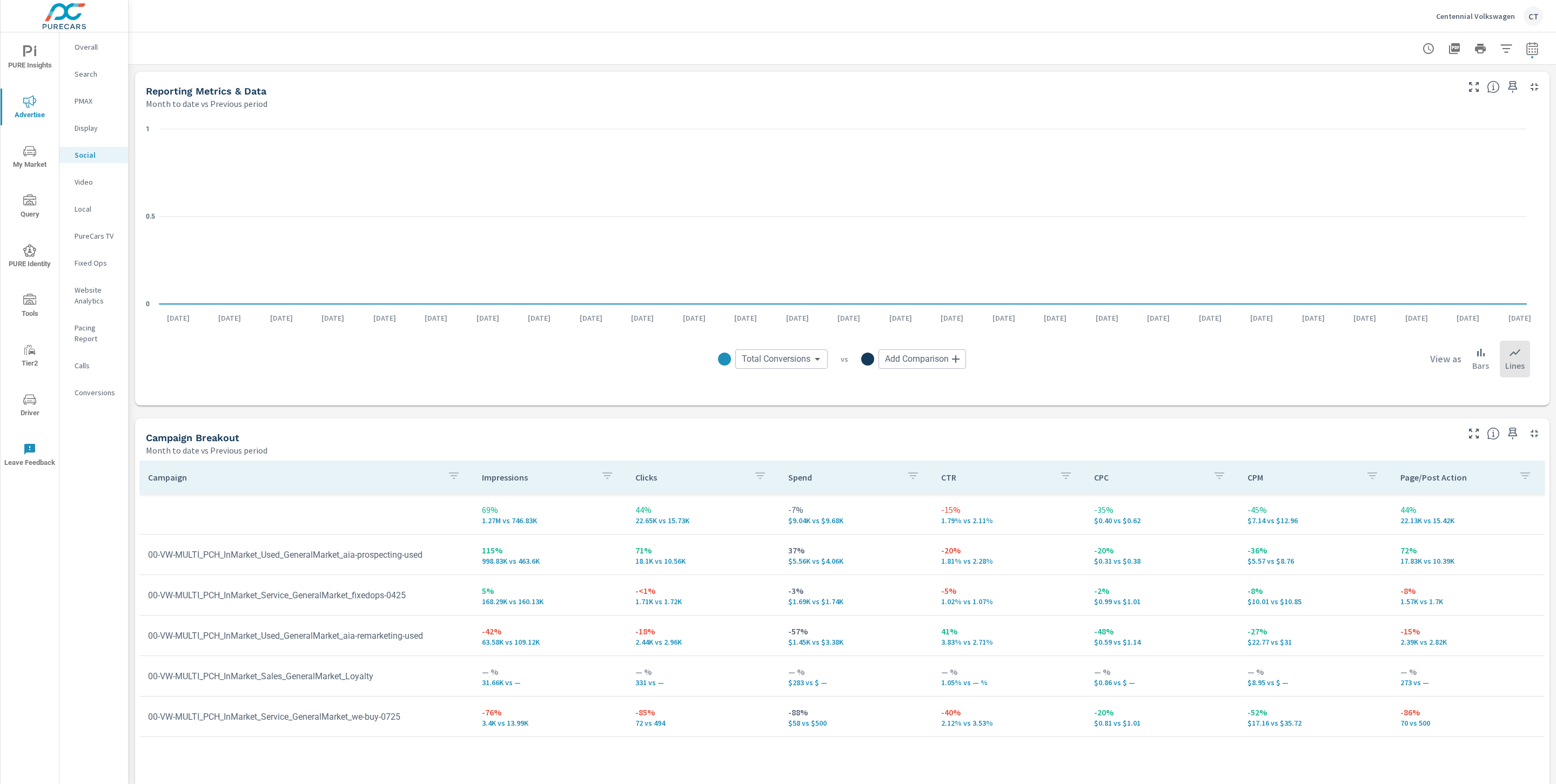
click at [539, 427] on div "Campaign Breakout Month to date vs Previous period" at bounding box center [797, 437] width 1326 height 38
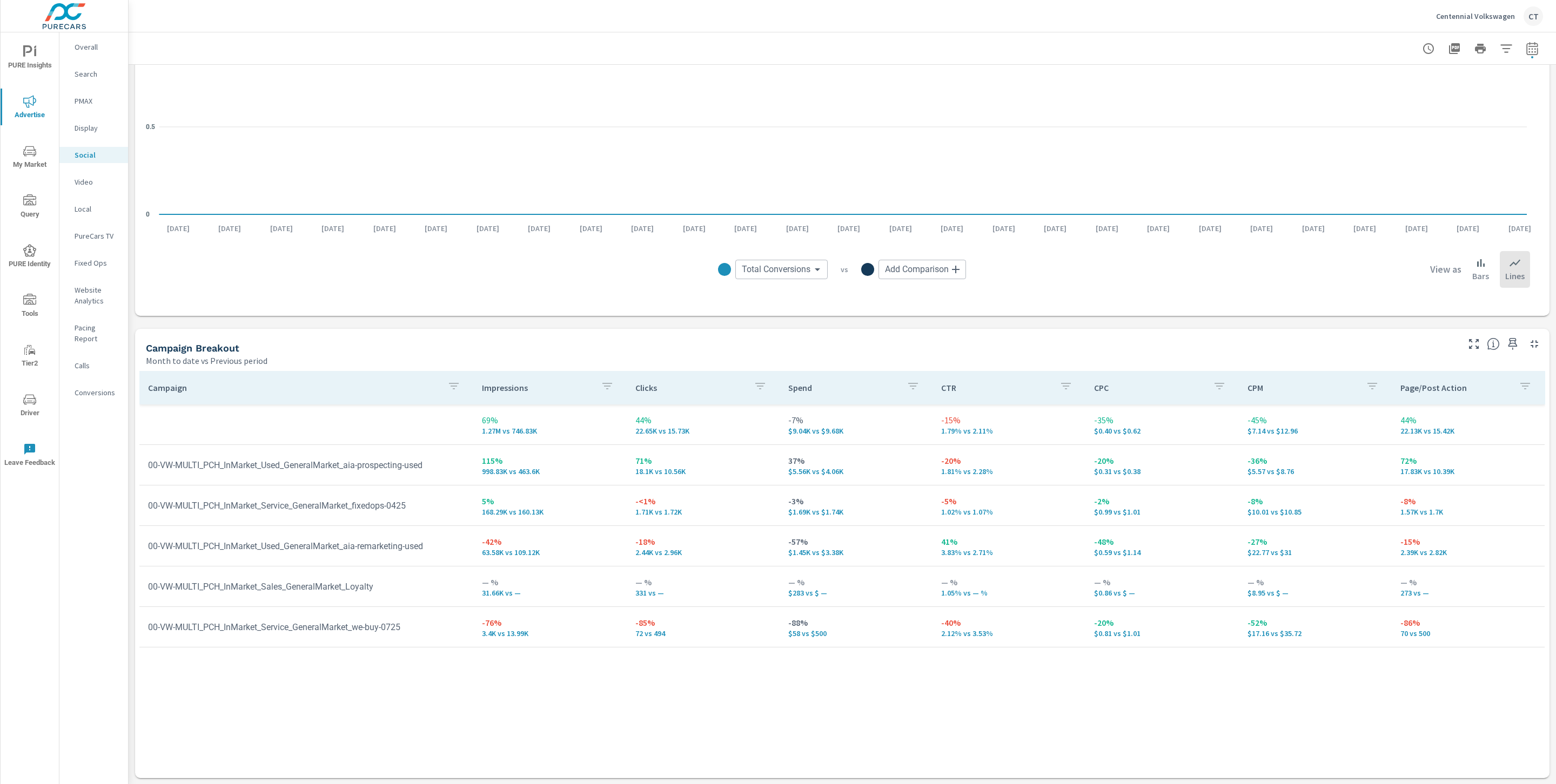
scroll to position [203, 0]
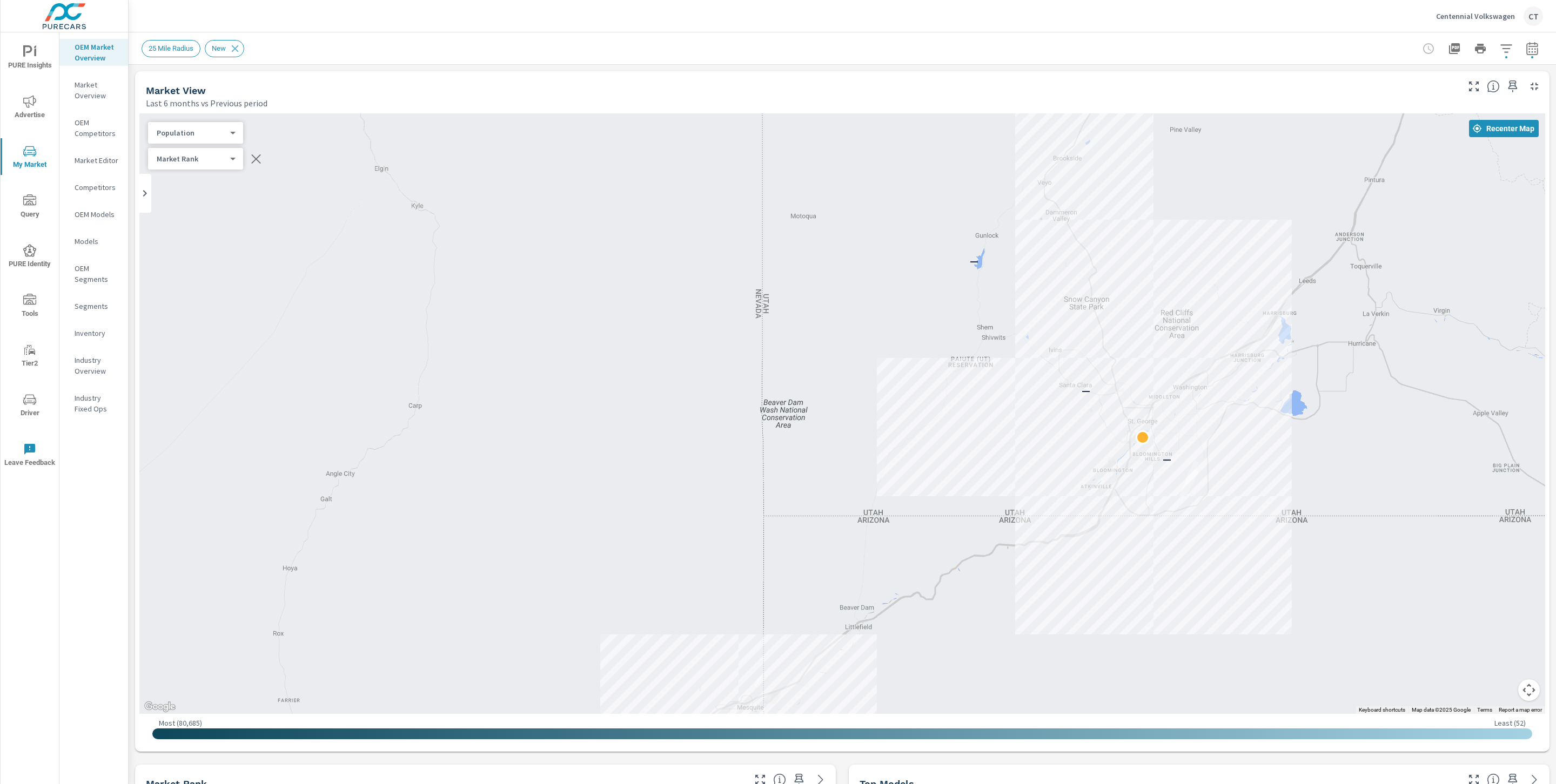
scroll to position [1, 0]
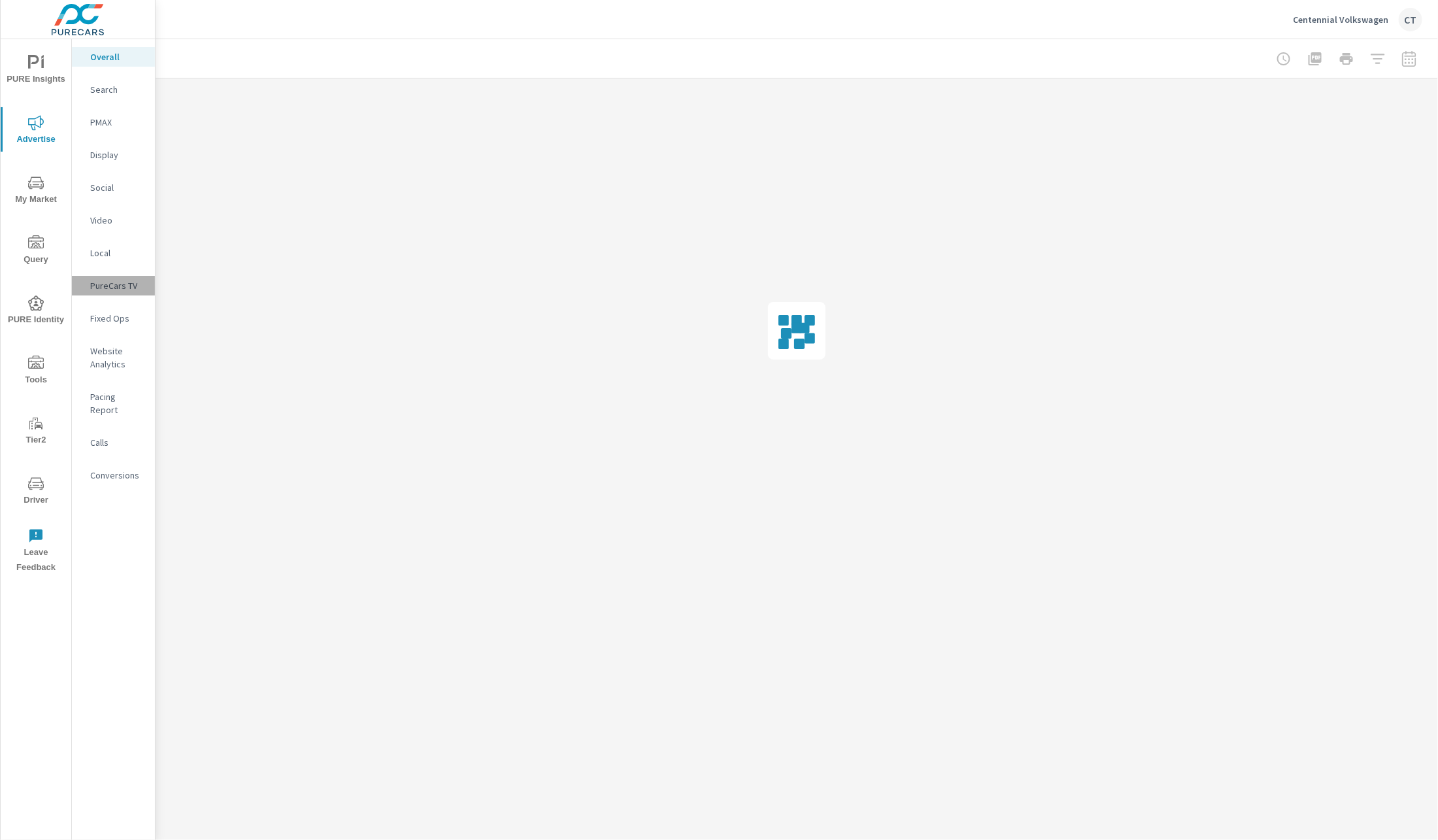
click at [134, 287] on p "PureCars TV" at bounding box center [118, 285] width 54 height 14
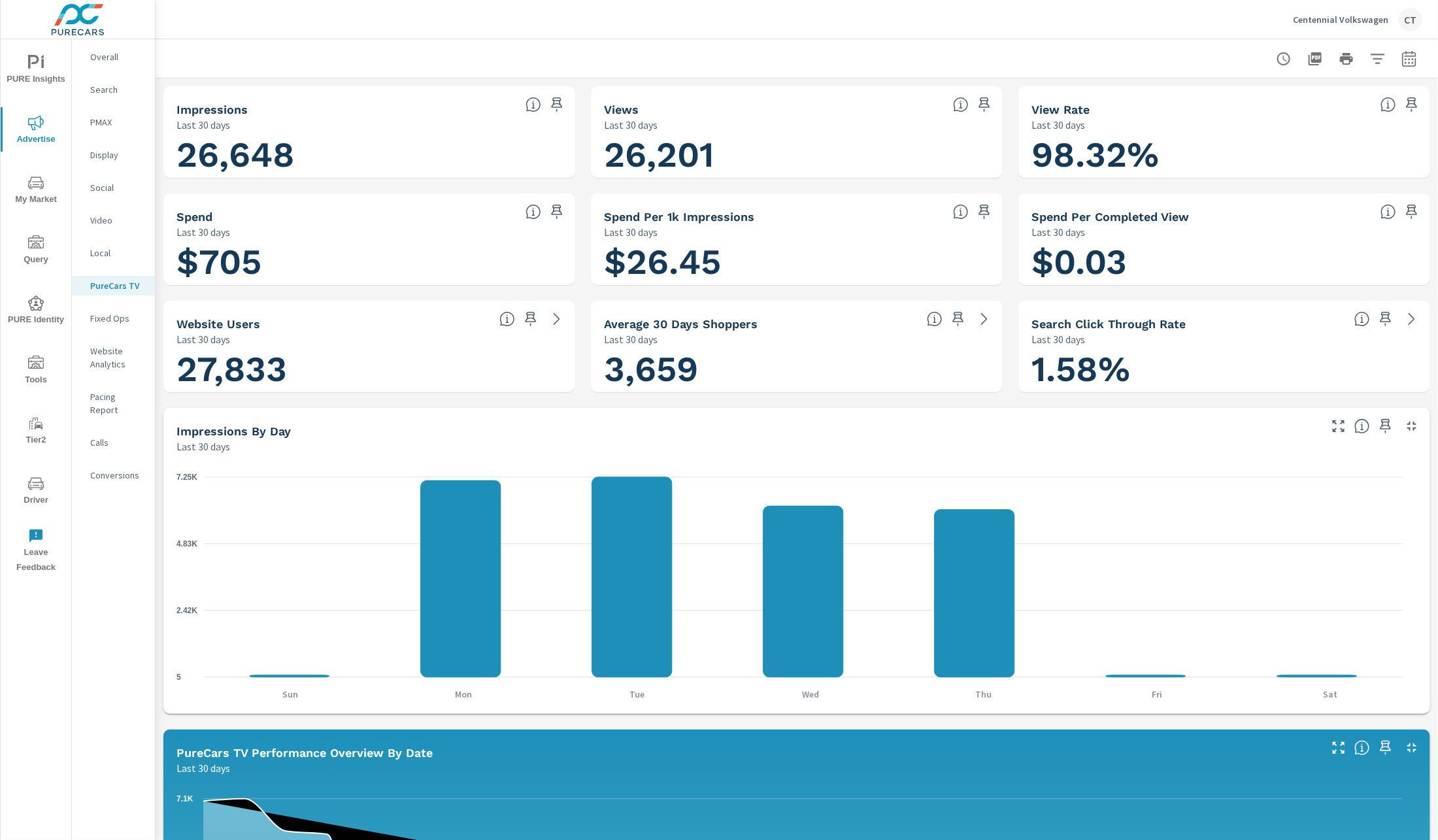
click at [1401, 60] on icon "button" at bounding box center [1409, 59] width 15 height 15
click at [1281, 117] on select "Custom [DATE] Last week Last 7 days Last 14 days Last 30 days Last 45 days Last…" at bounding box center [1290, 113] width 131 height 26
click at [1225, 100] on select "Custom [DATE] Last week Last 7 days Last 14 days Last 30 days Last 45 days Last…" at bounding box center [1290, 113] width 131 height 26
select select "Month to date"
click at [1269, 179] on span "Apply" at bounding box center [1262, 185] width 54 height 13
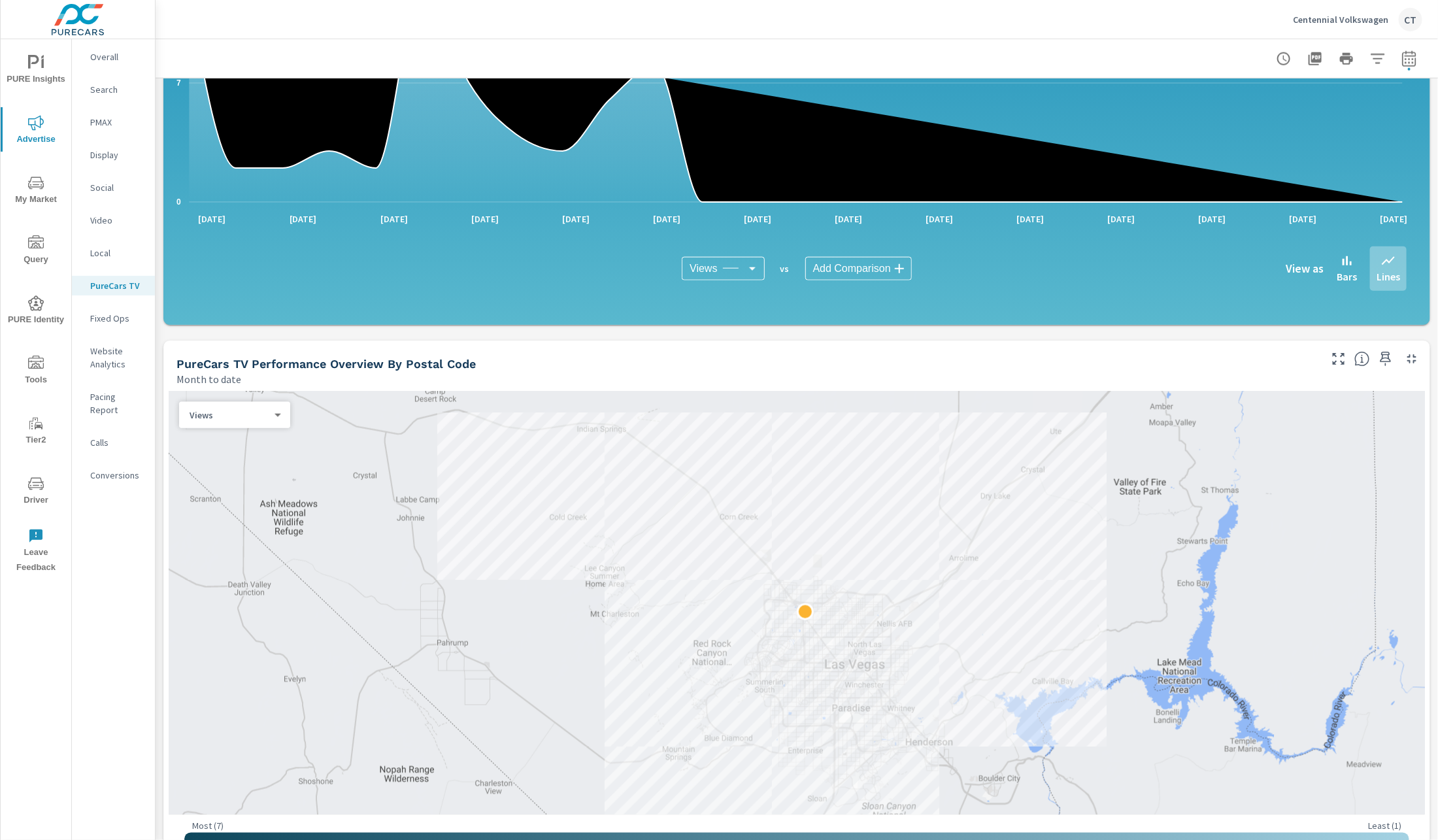
scroll to position [394, 0]
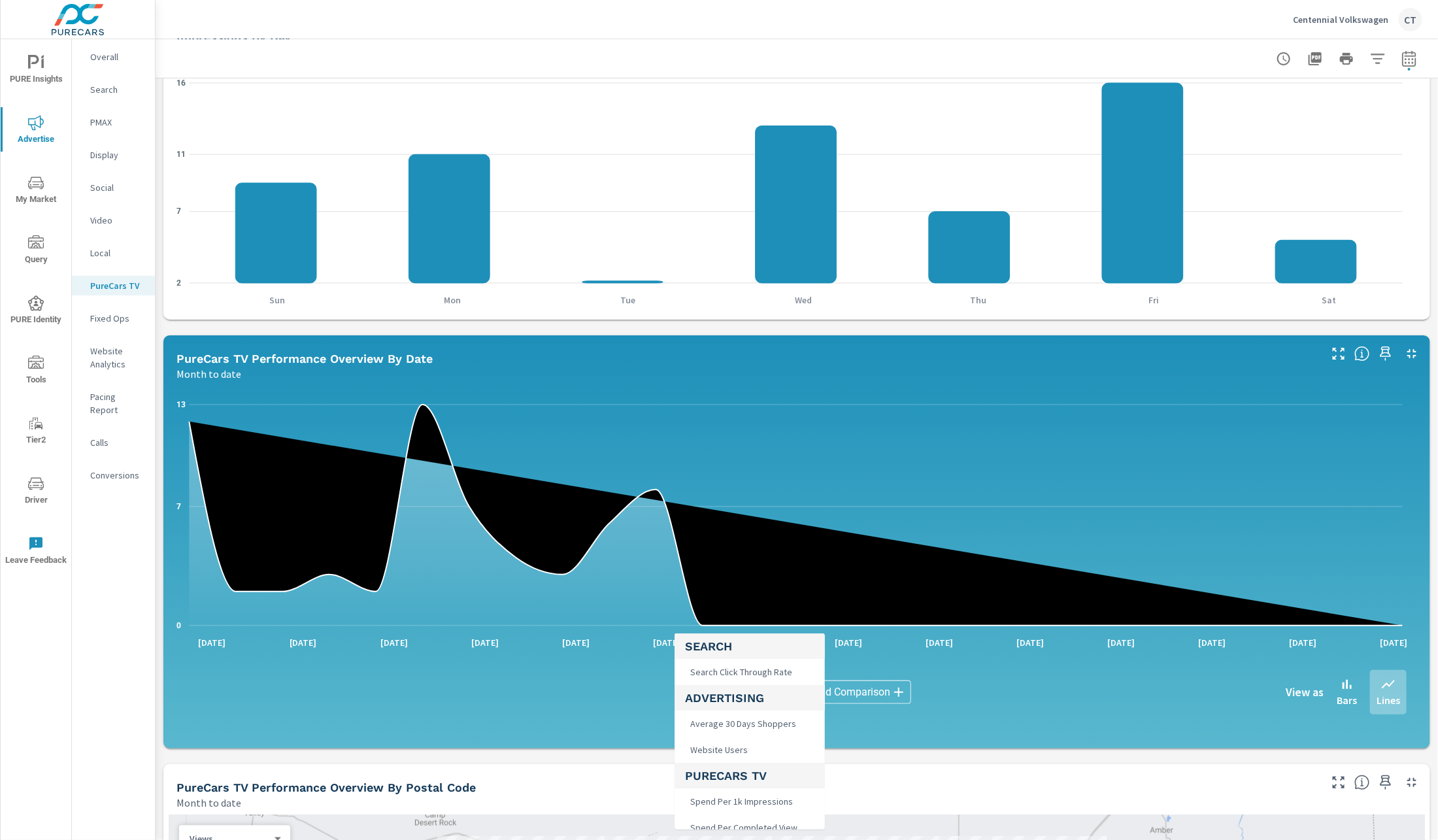
click at [717, 689] on body "PURE Insights Advertise My Market Query PURE Identity Tools Tier2 Driver Leave …" at bounding box center [719, 420] width 1438 height 840
click at [733, 790] on li "Spend" at bounding box center [749, 790] width 150 height 26
type input "Spend"
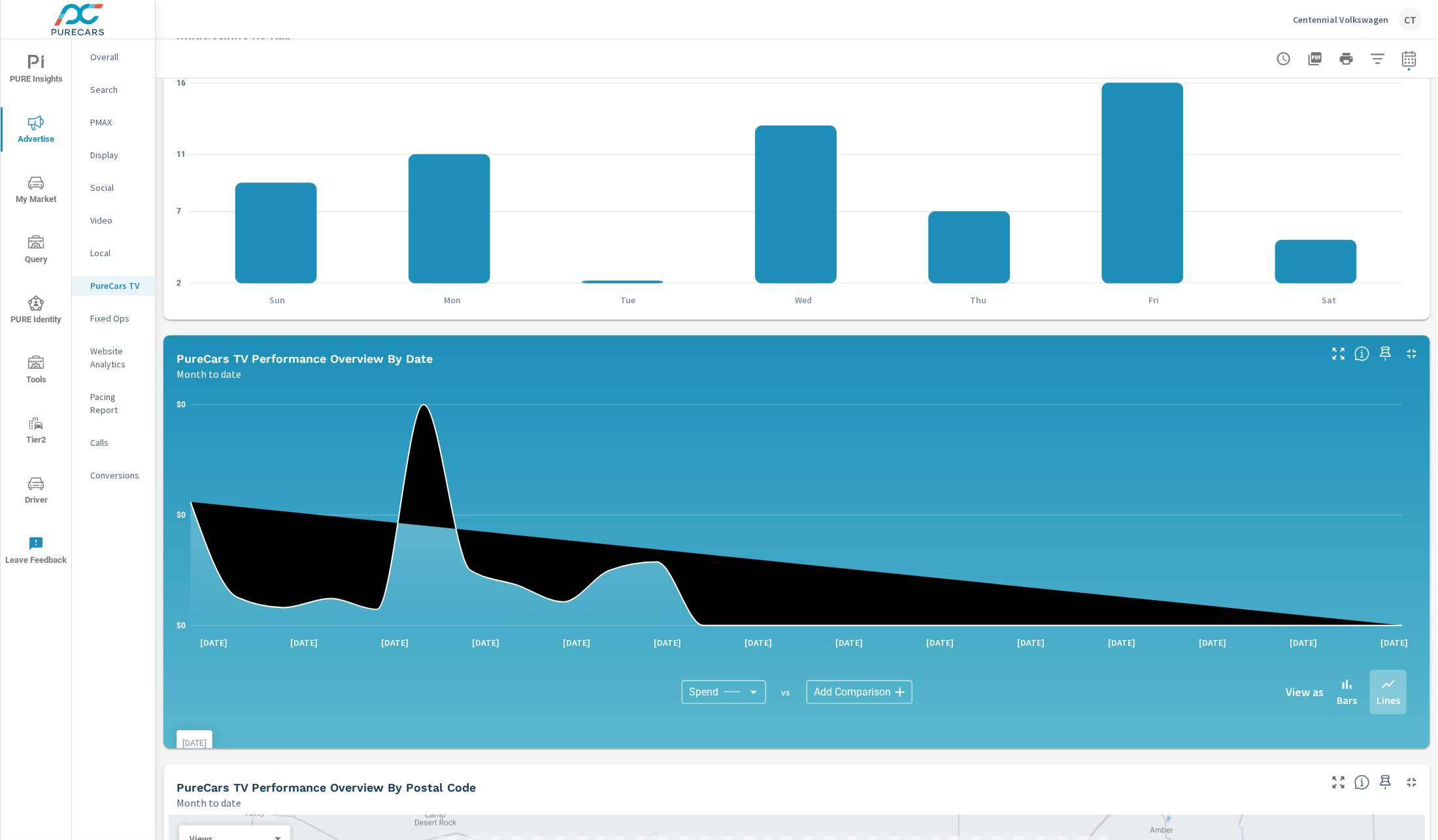
click at [544, 572] on icon at bounding box center [797, 515] width 1212 height 221
click at [733, 690] on body "PURE Insights Advertise My Market Query PURE Identity Tools Tier2 Driver Leave …" at bounding box center [719, 420] width 1438 height 840
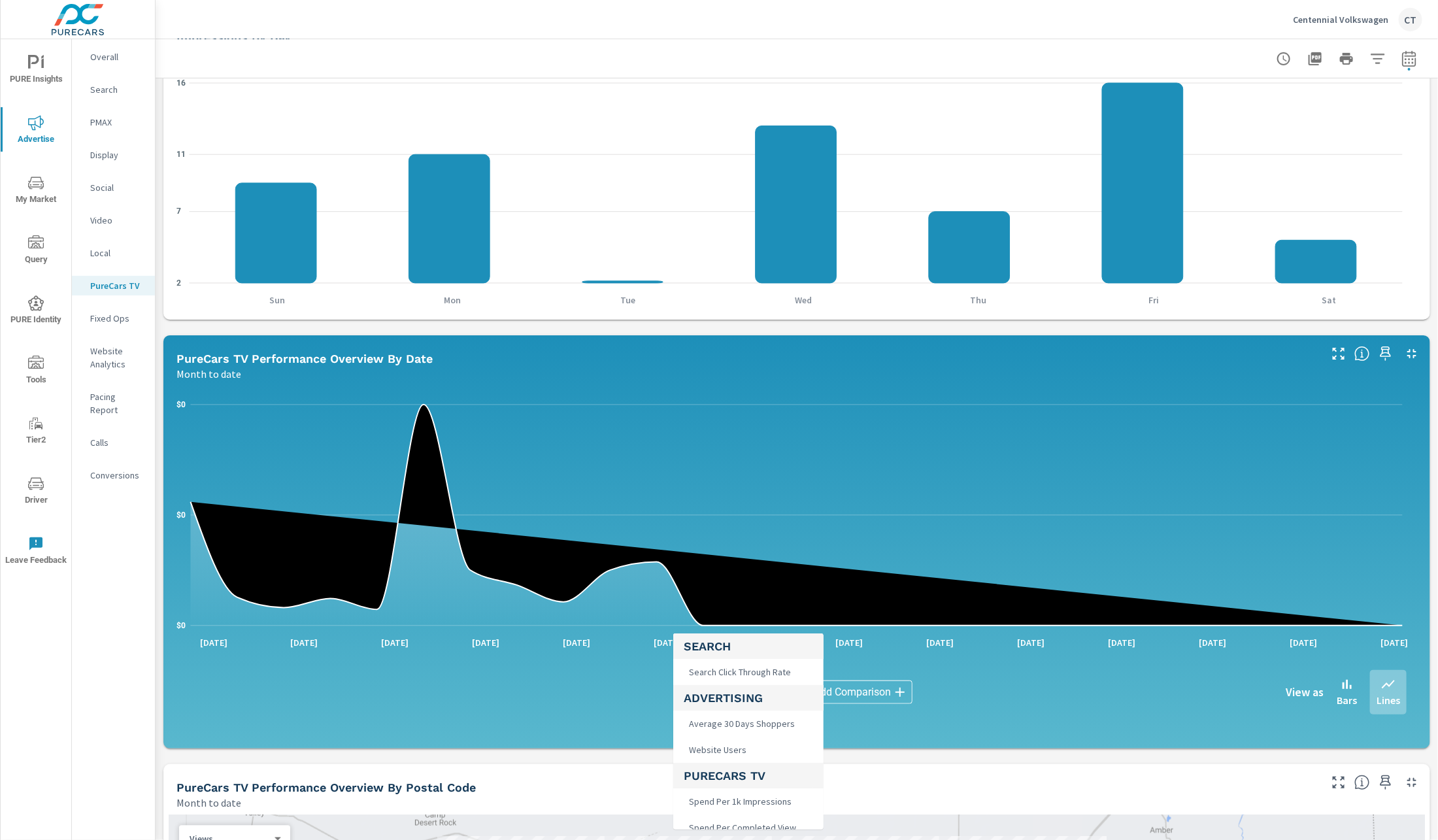
click at [733, 690] on h5 "Advertising" at bounding box center [748, 697] width 129 height 25
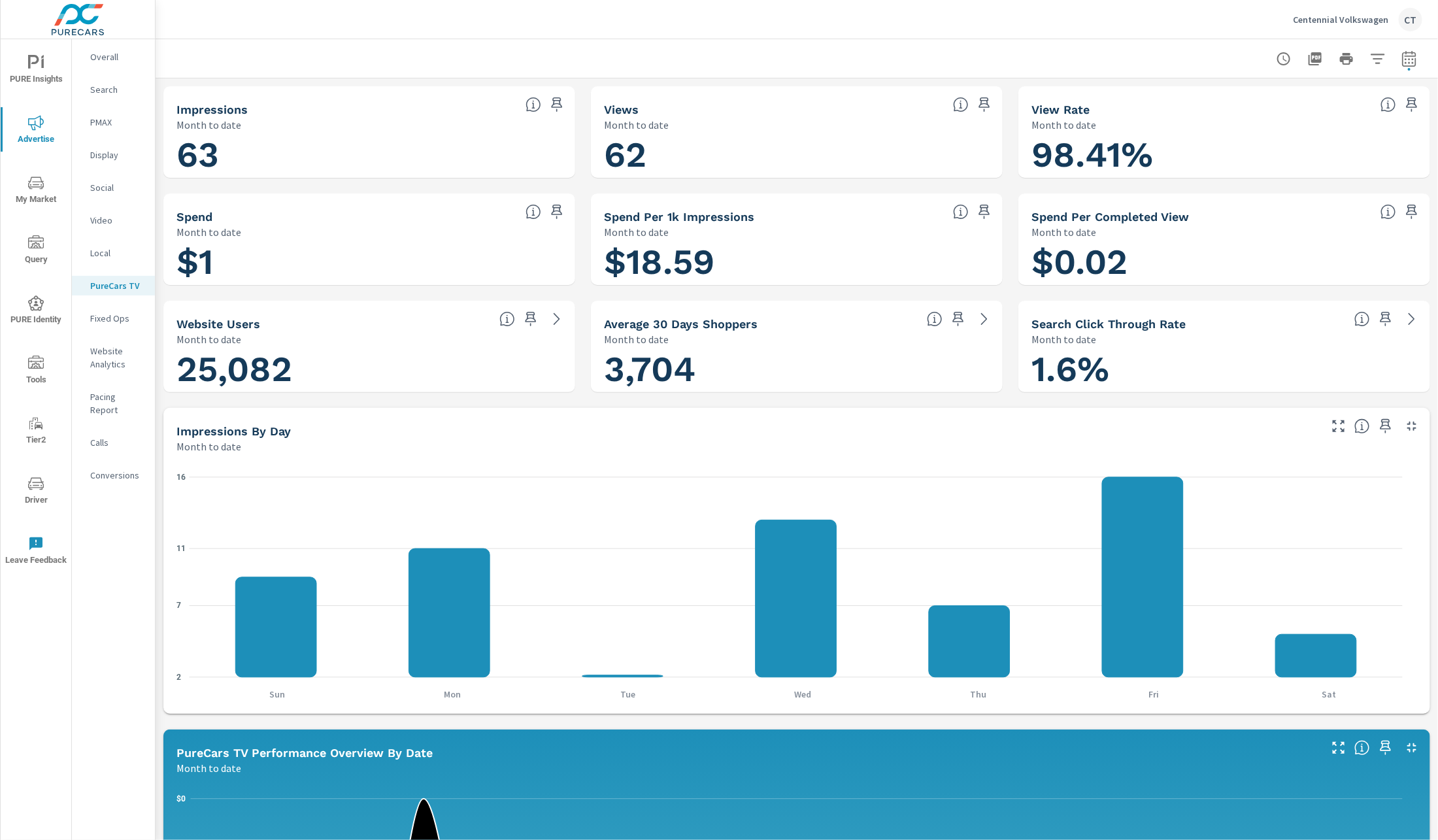
click at [41, 492] on span "Driver" at bounding box center [36, 491] width 63 height 32
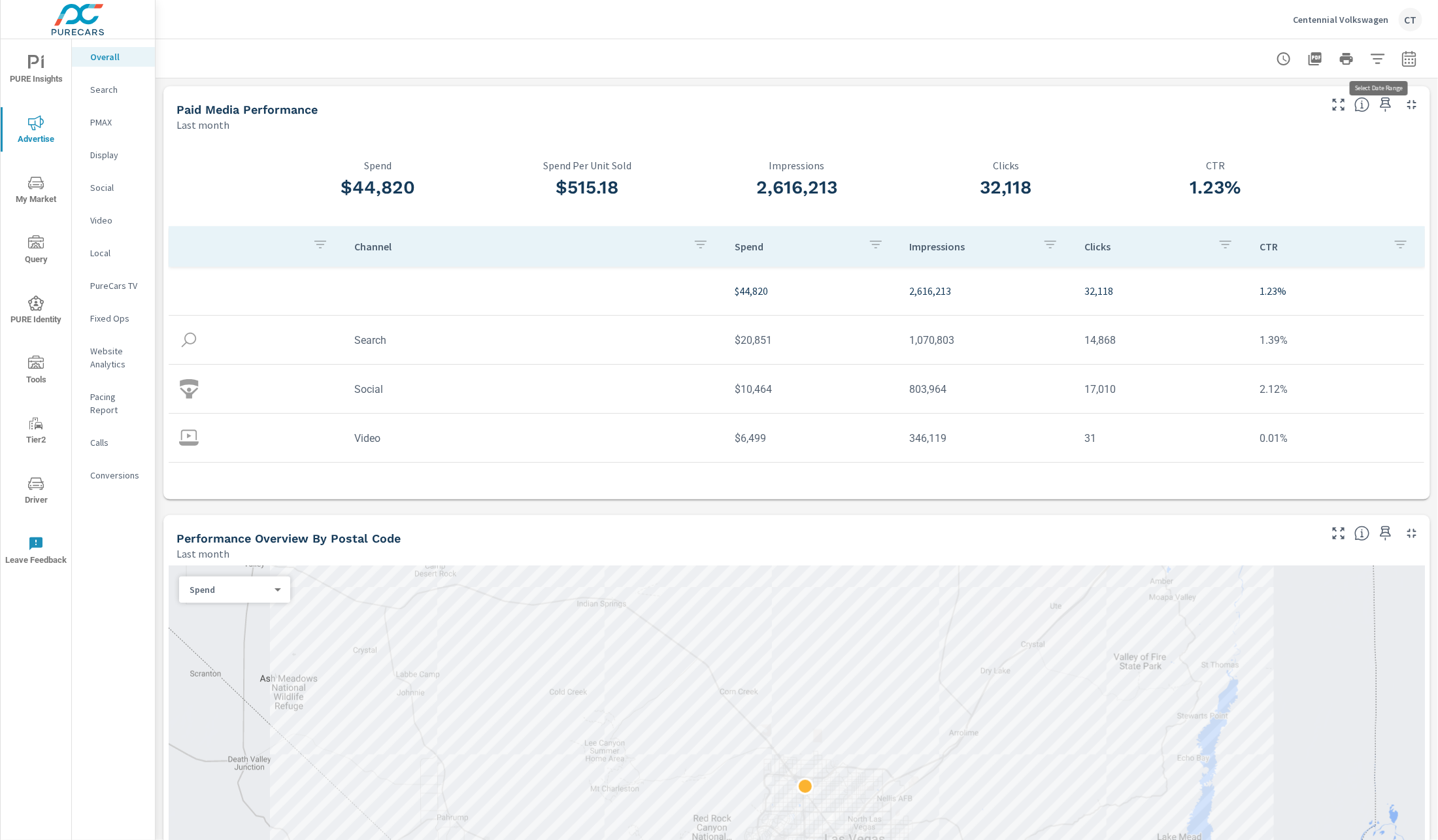
click at [1402, 49] on button "button" at bounding box center [1409, 58] width 26 height 26
click at [1287, 139] on div "Date Range Custom [DATE] Last week Last 7 days Last 14 days Last 30 days Last 4…" at bounding box center [1304, 123] width 168 height 66
click at [1306, 126] on select "Custom [DATE] Last week Last 7 days Last 14 days Last 30 days Last 45 days Last…" at bounding box center [1290, 113] width 131 height 26
click at [1225, 100] on select "Custom [DATE] Last week Last 7 days Last 14 days Last 30 days Last 45 days Last…" at bounding box center [1290, 113] width 131 height 26
select select "Month to date"
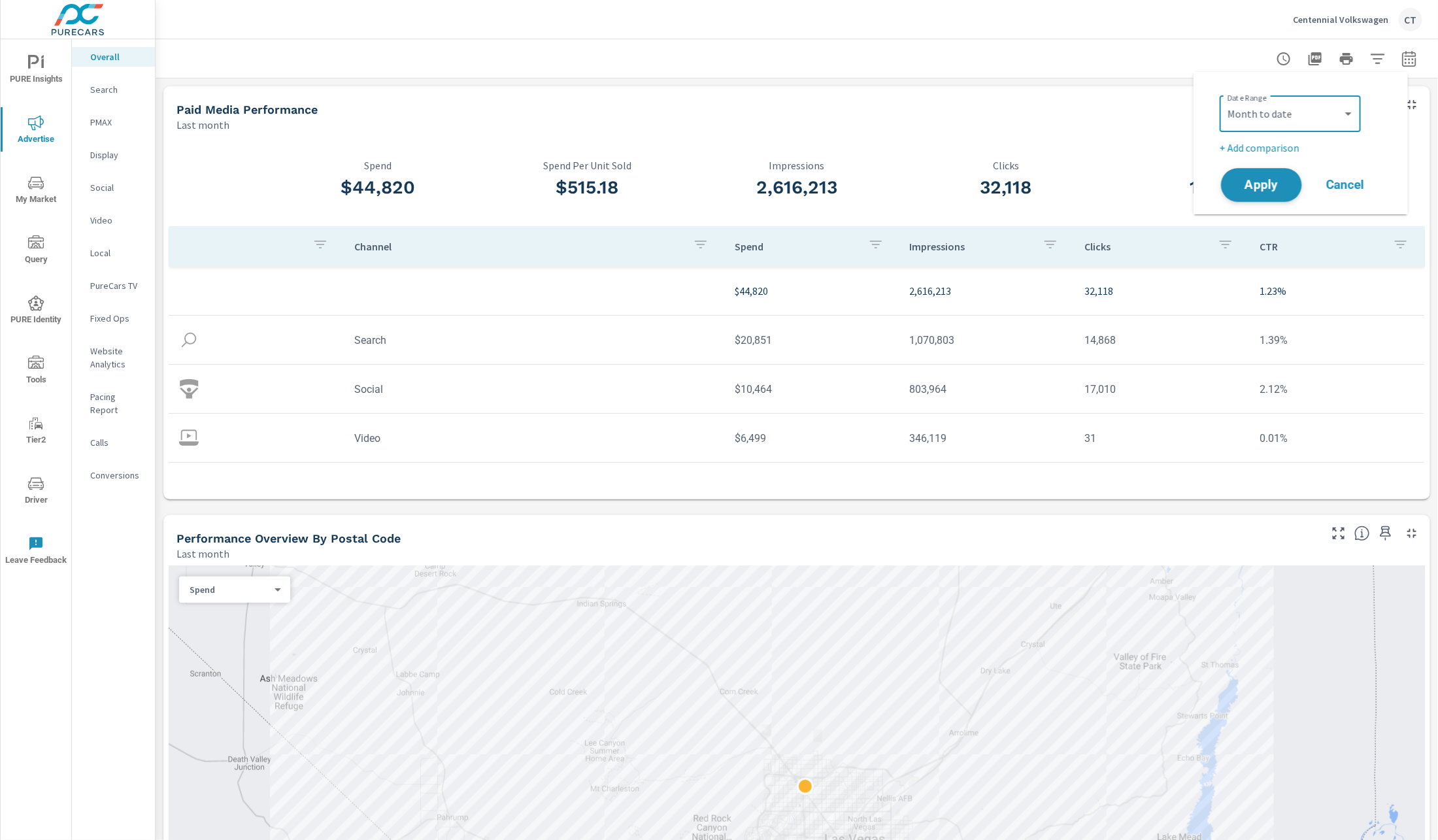
click at [1256, 186] on span "Apply" at bounding box center [1262, 185] width 54 height 13
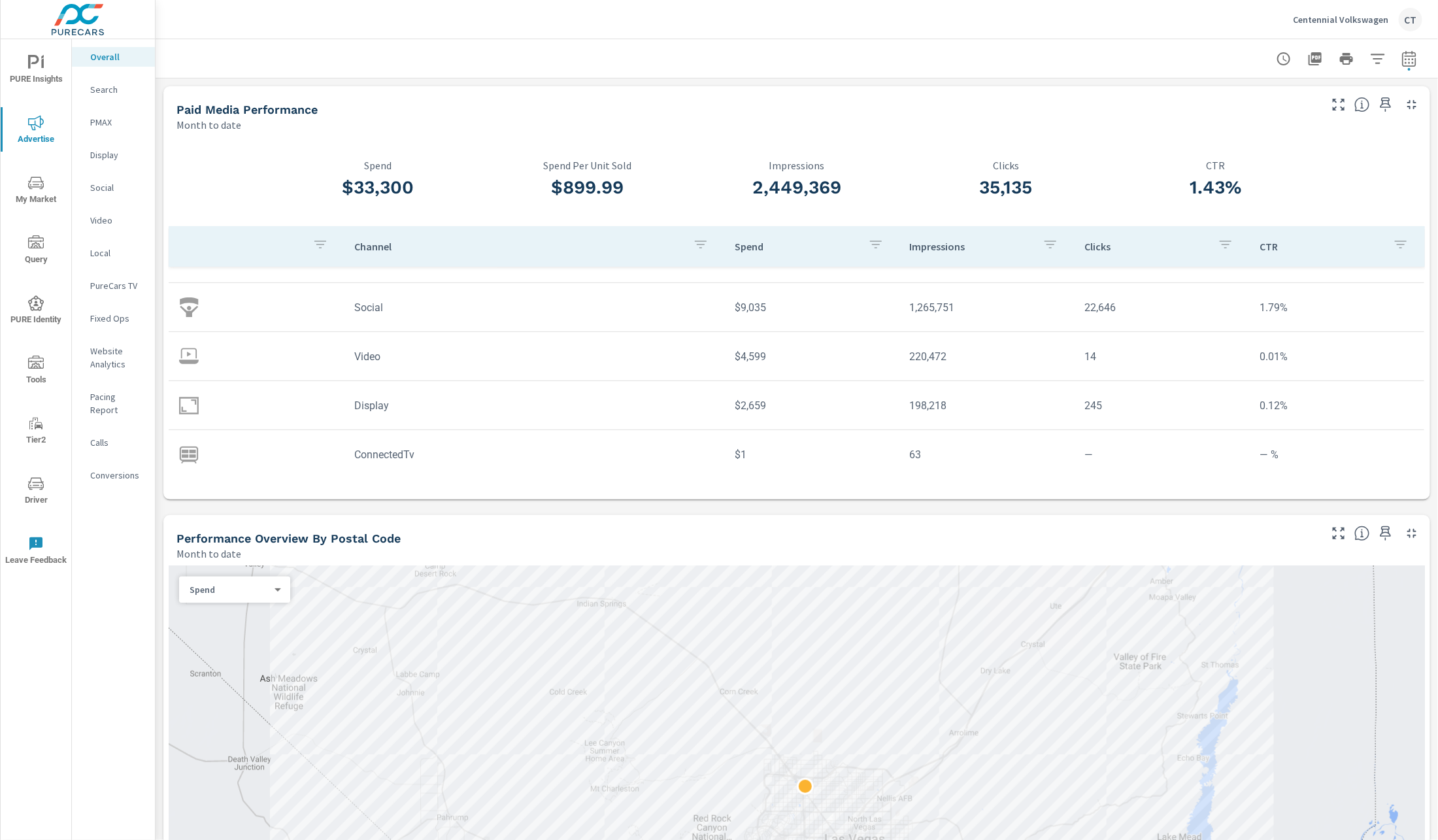
scroll to position [87, 0]
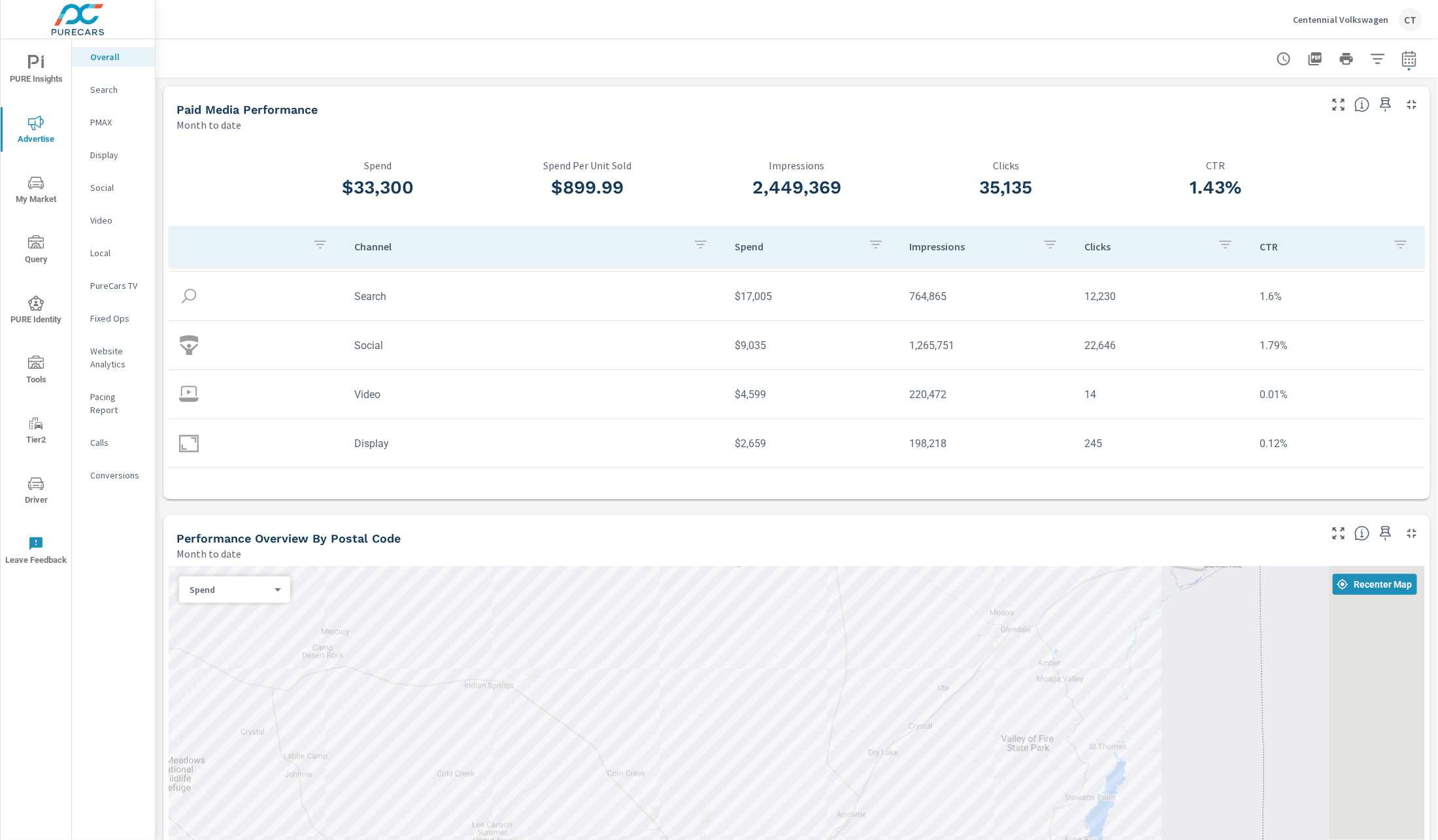
drag, startPoint x: 983, startPoint y: 757, endPoint x: 766, endPoint y: 837, distance: 231.3
click at [766, 837] on div at bounding box center [797, 777] width 1257 height 423
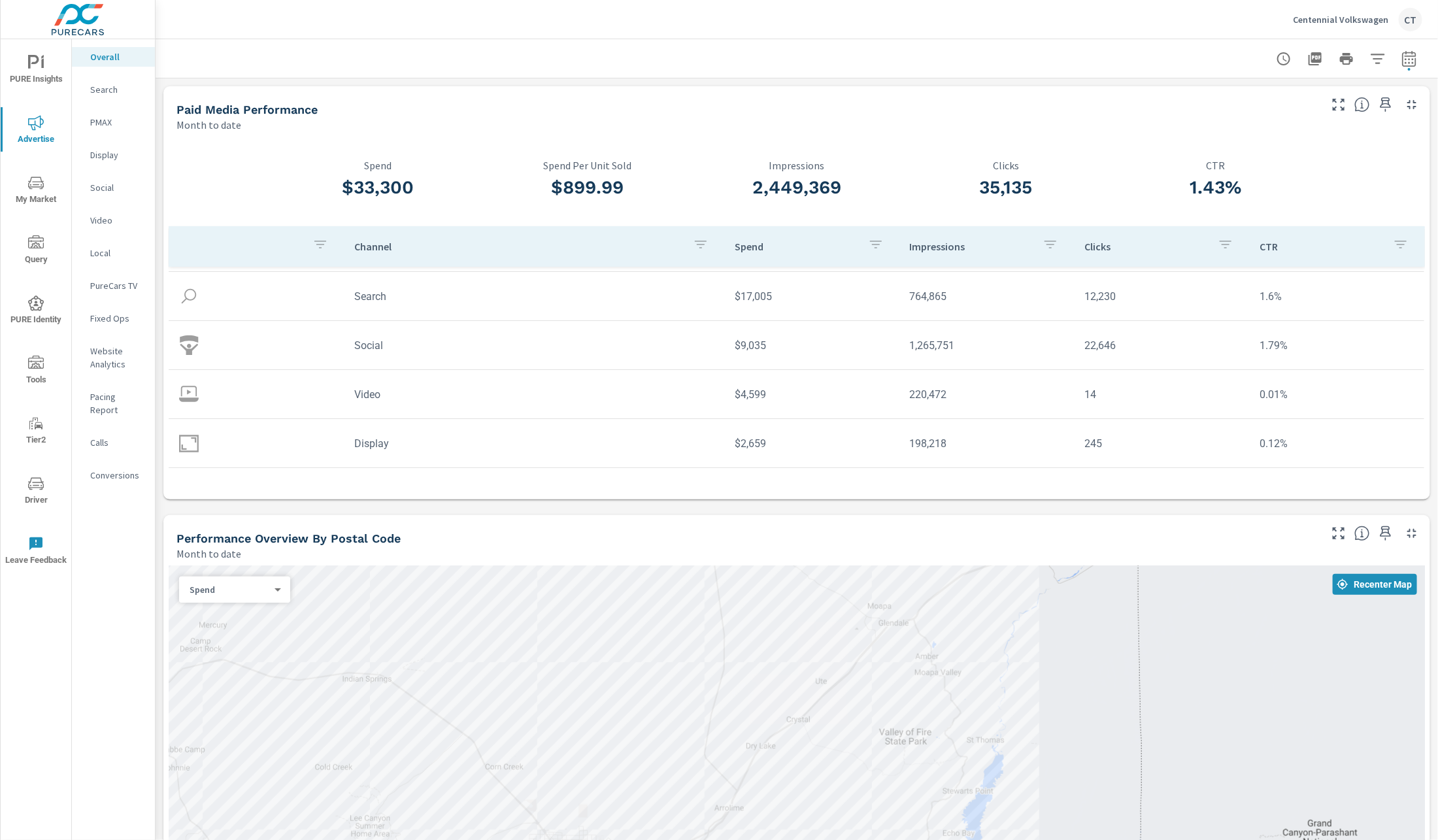
click at [1026, 610] on div at bounding box center [797, 777] width 1257 height 423
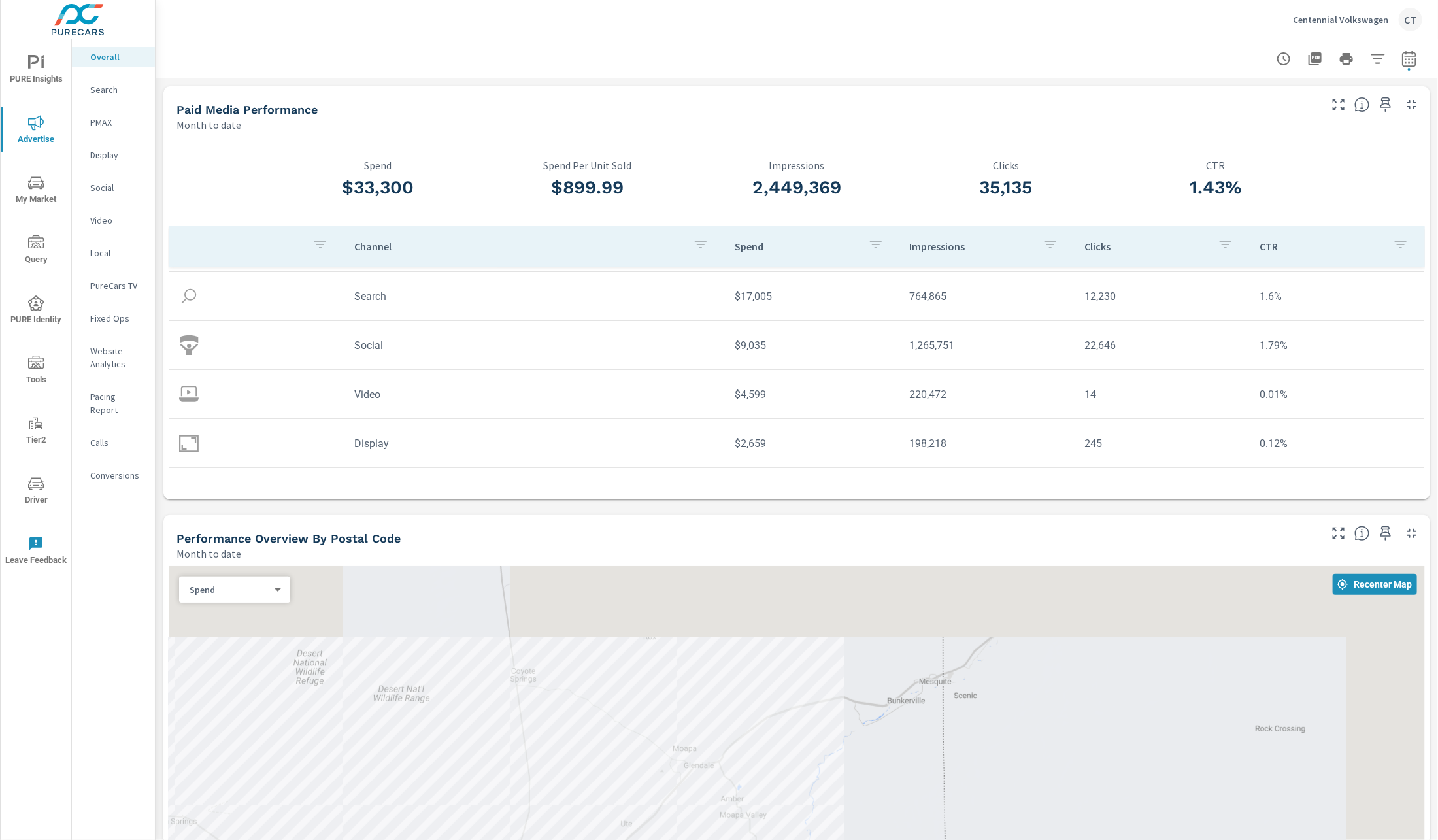
drag, startPoint x: 1023, startPoint y: 611, endPoint x: 780, endPoint y: 768, distance: 289.3
click at [780, 768] on div at bounding box center [797, 777] width 1257 height 423
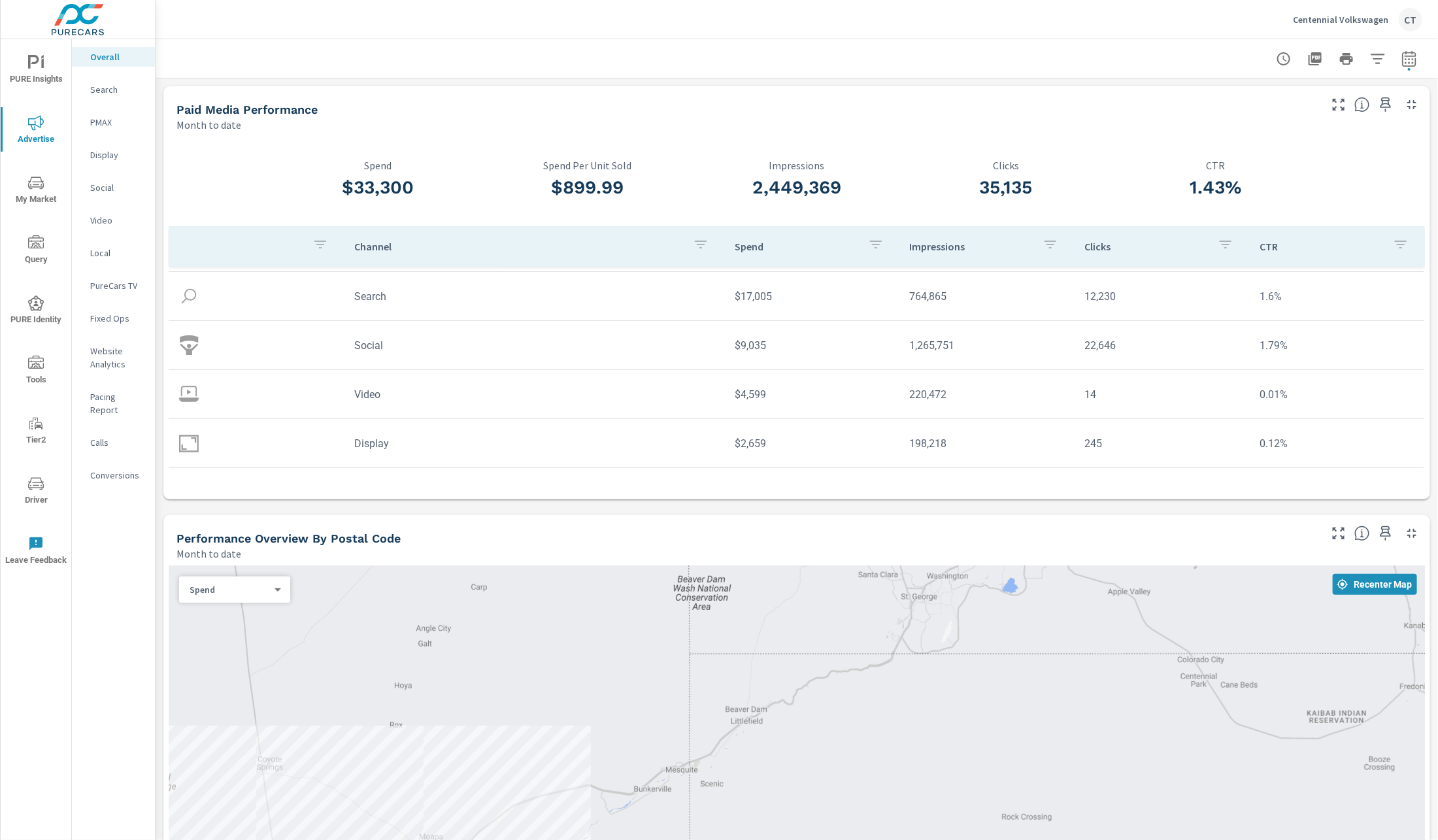
drag, startPoint x: 995, startPoint y: 684, endPoint x: 964, endPoint y: 705, distance: 37.4
click at [962, 705] on div at bounding box center [797, 777] width 1257 height 423
click at [53, 477] on span "Driver" at bounding box center [36, 491] width 63 height 32
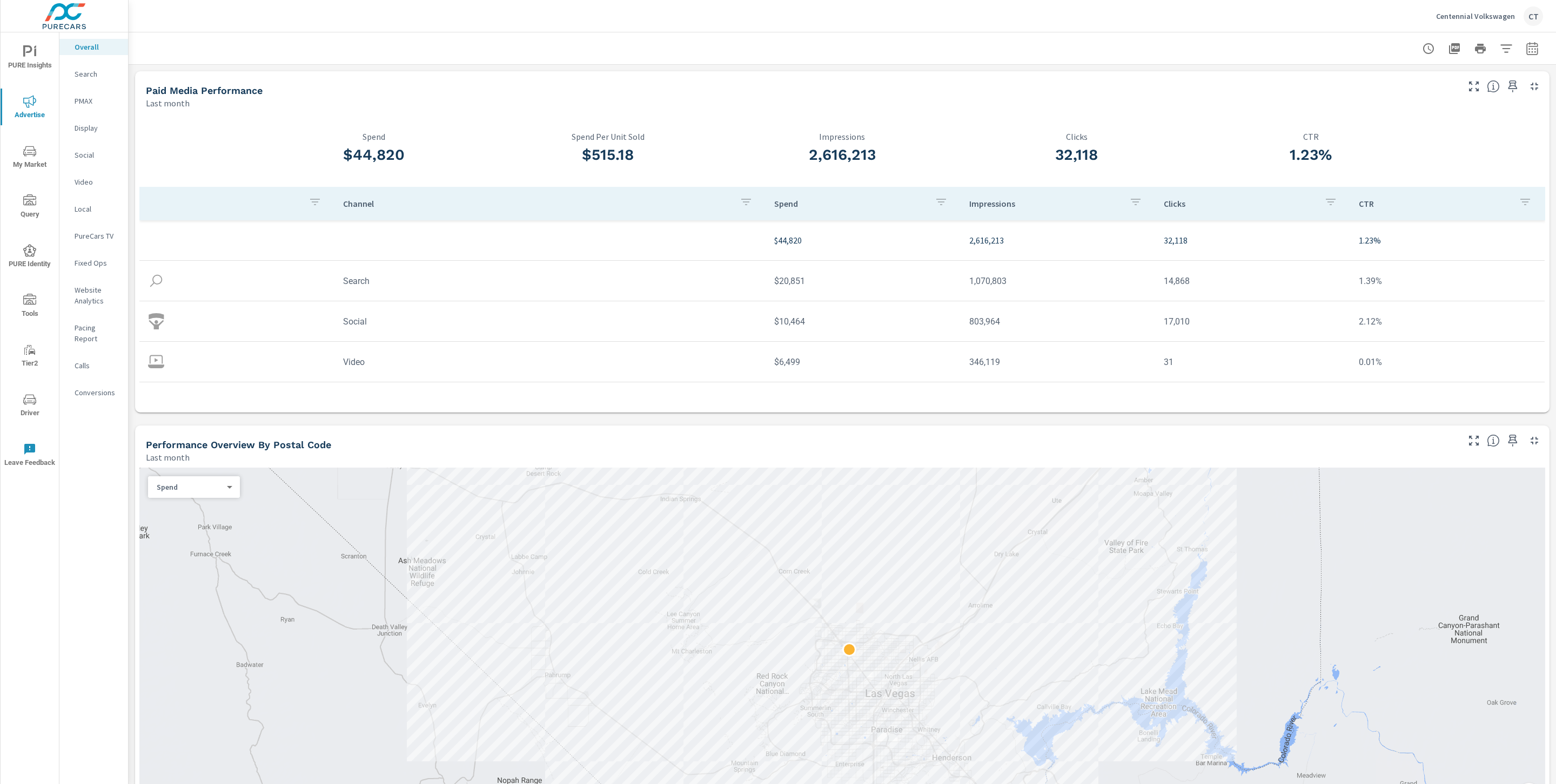
click at [83, 358] on div "Calls" at bounding box center [94, 366] width 69 height 16
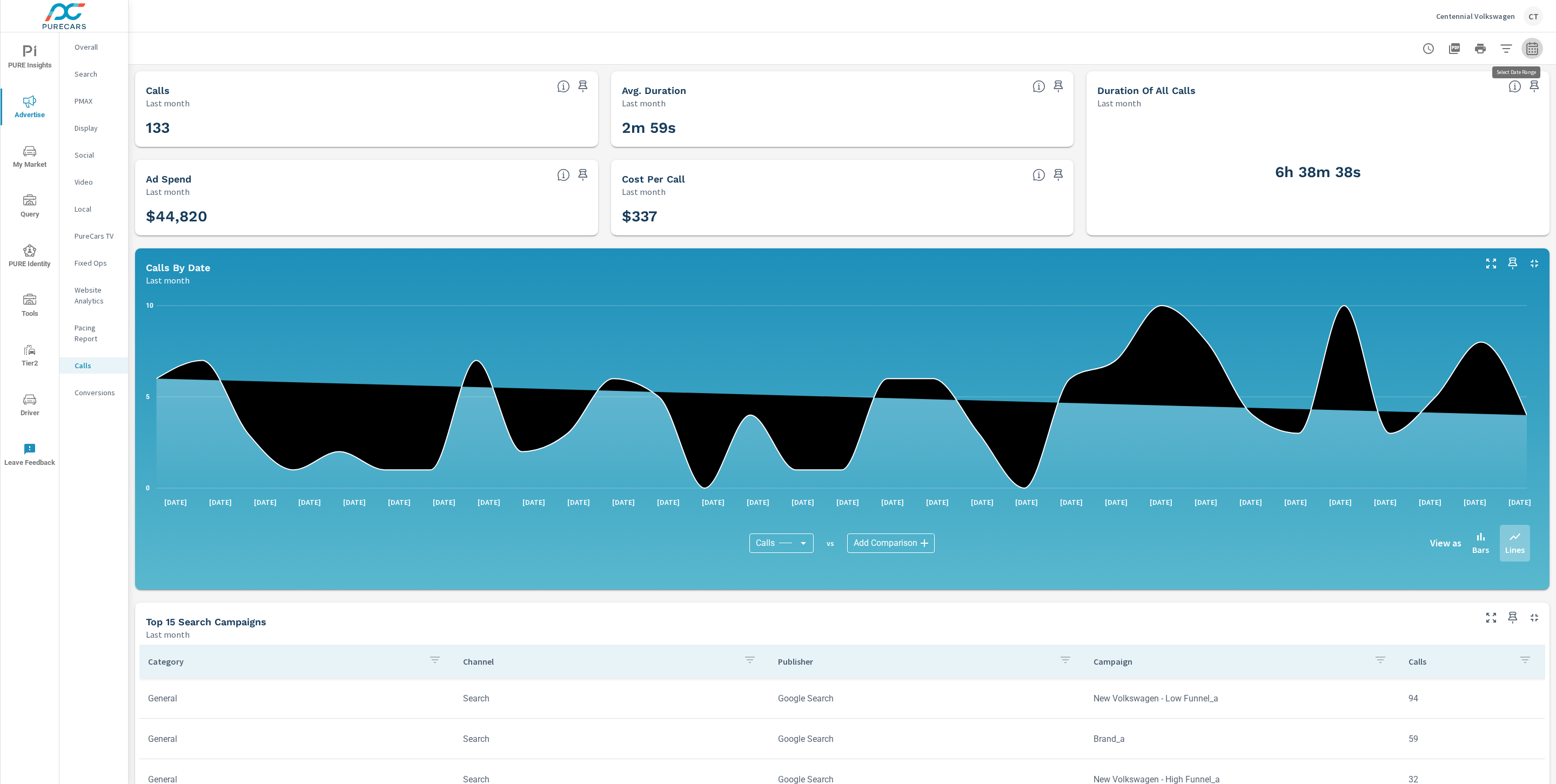
click at [1523, 39] on button "button" at bounding box center [1532, 48] width 22 height 22
click at [1433, 110] on div "Date Range Custom [DATE] Last week Last 7 days Last 14 days Last 30 days Last 4…" at bounding box center [1444, 92] width 139 height 37
click at [1435, 105] on div "Custom [DATE] Last week Last 7 days Last 14 days Last 30 days Last 45 days Last…" at bounding box center [1433, 93] width 116 height 30
click at [1440, 91] on select "Custom [DATE] Last week Last 7 days Last 14 days Last 30 days Last 45 days Last…" at bounding box center [1433, 93] width 108 height 22
click at [1379, 83] on select "Custom [DATE] Last week Last 7 days Last 14 days Last 30 days Last 45 days Last…" at bounding box center [1433, 93] width 108 height 22
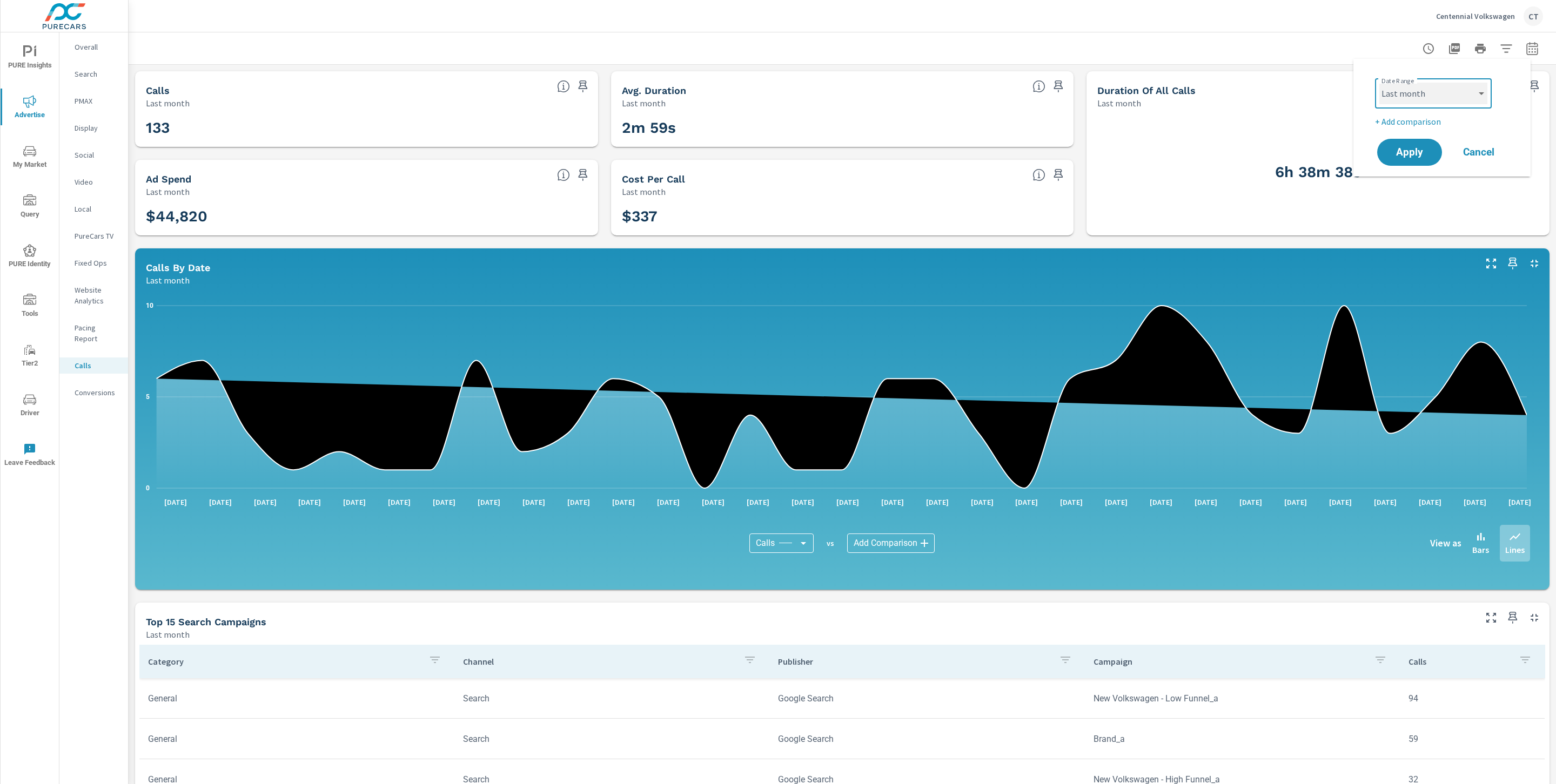
select select "Month to date"
click at [1428, 121] on p "+ Add comparison" at bounding box center [1444, 121] width 139 height 13
select select "Previous period"
click at [1419, 189] on button "Apply" at bounding box center [1409, 182] width 67 height 28
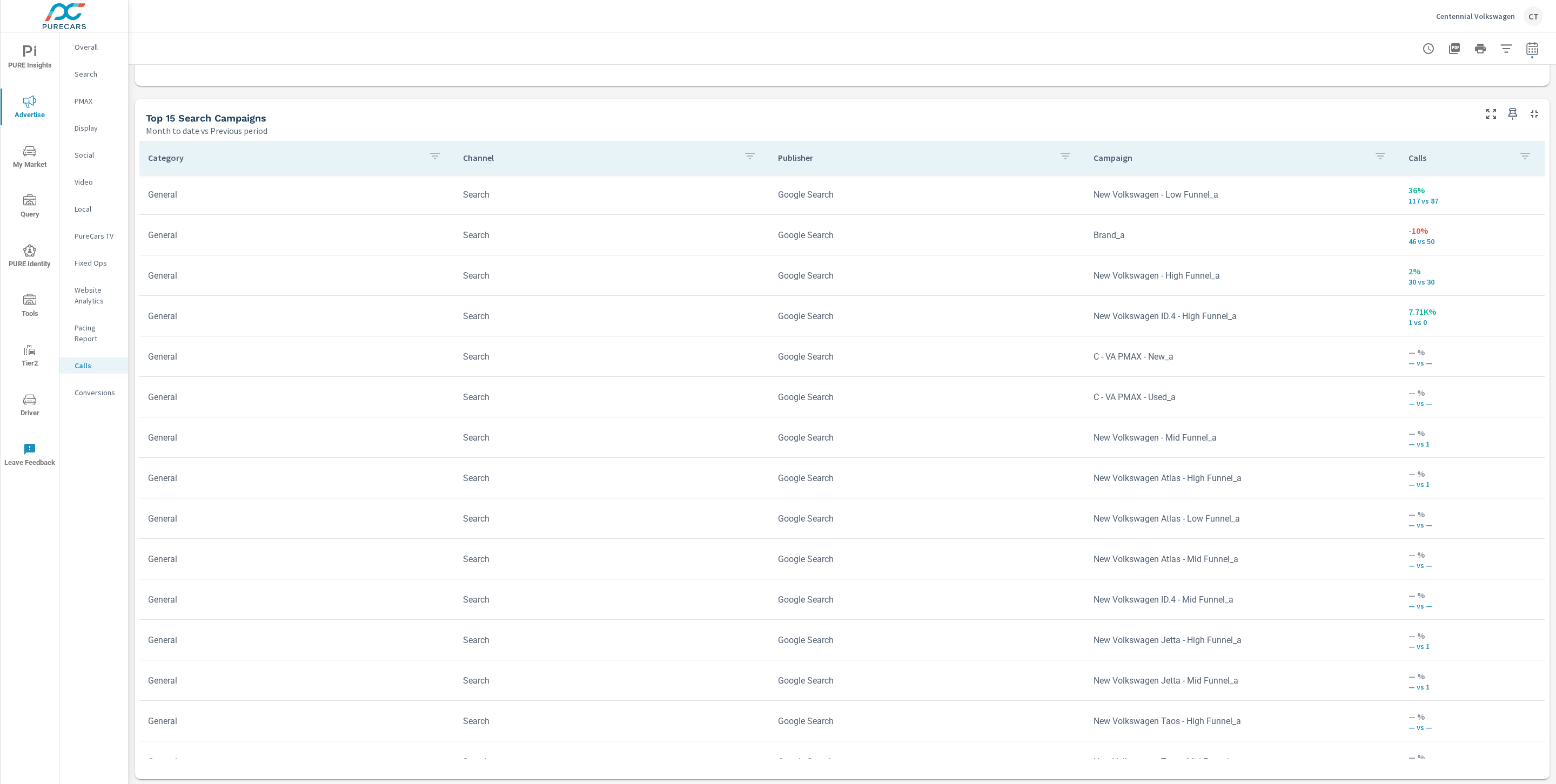
scroll to position [668, 0]
drag, startPoint x: 1424, startPoint y: 202, endPoint x: 1057, endPoint y: 190, distance: 367.2
click at [1057, 190] on tr "General Search Google Search New Volkswagen - Low Funnel_a 36% 117 vs 87" at bounding box center [842, 193] width 1405 height 41
copy tr "New Volkswagen - Low Funnel_a 36% 117 vs 87"
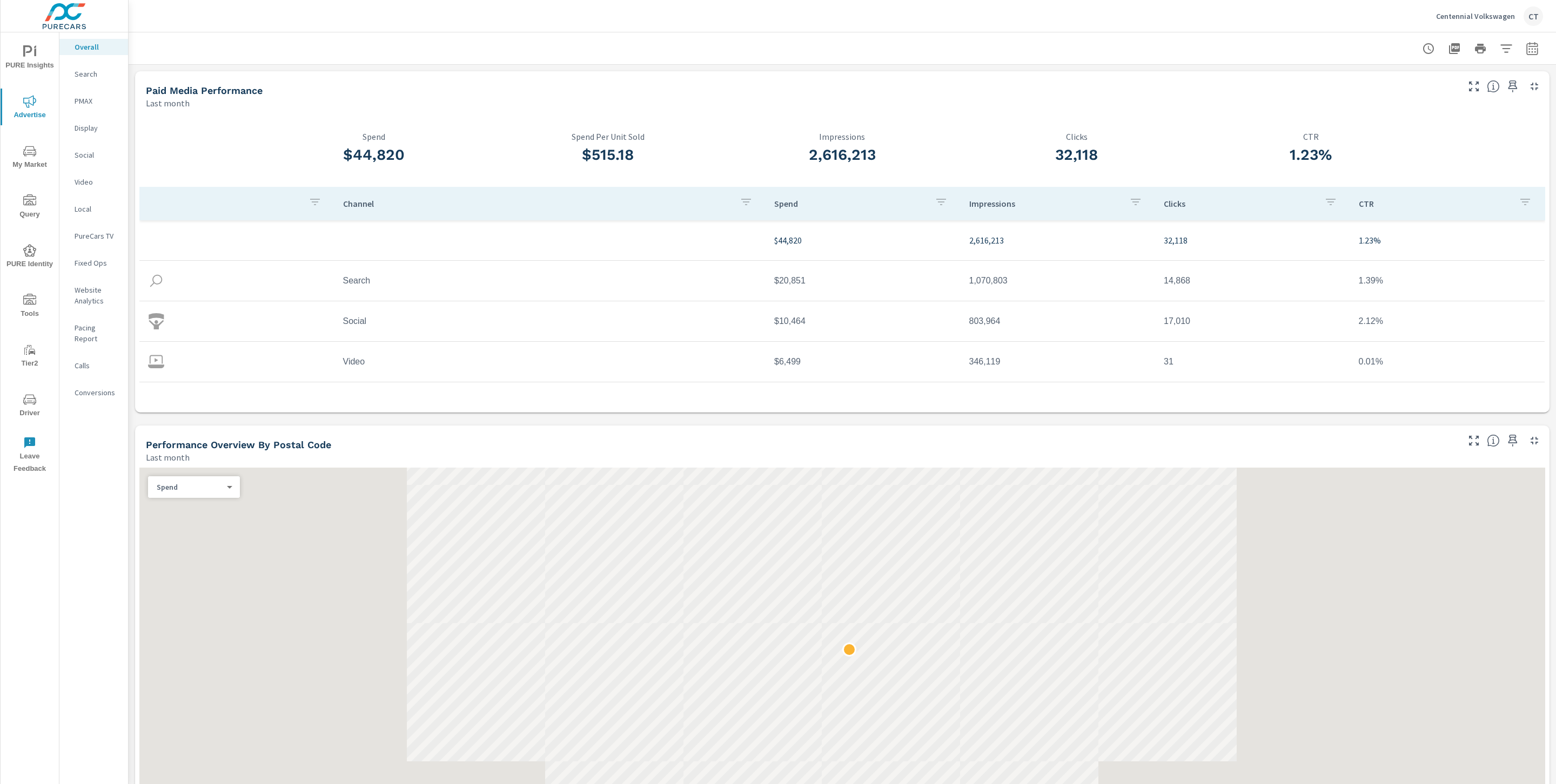
click at [1462, 18] on p "Centennial Volkswagen" at bounding box center [1475, 16] width 79 height 10
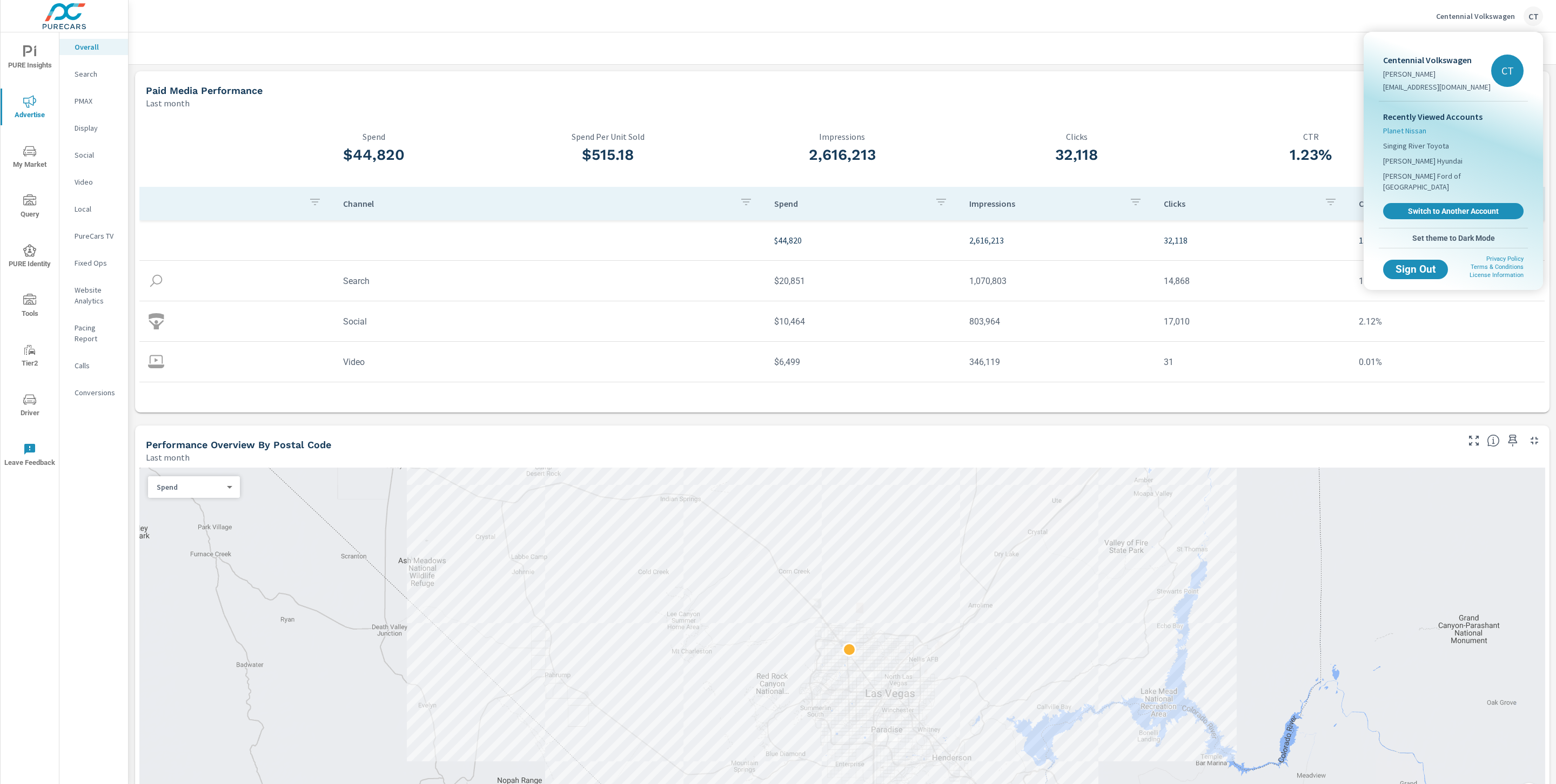
click at [1426, 128] on li "Planet Nissan" at bounding box center [1453, 131] width 140 height 15
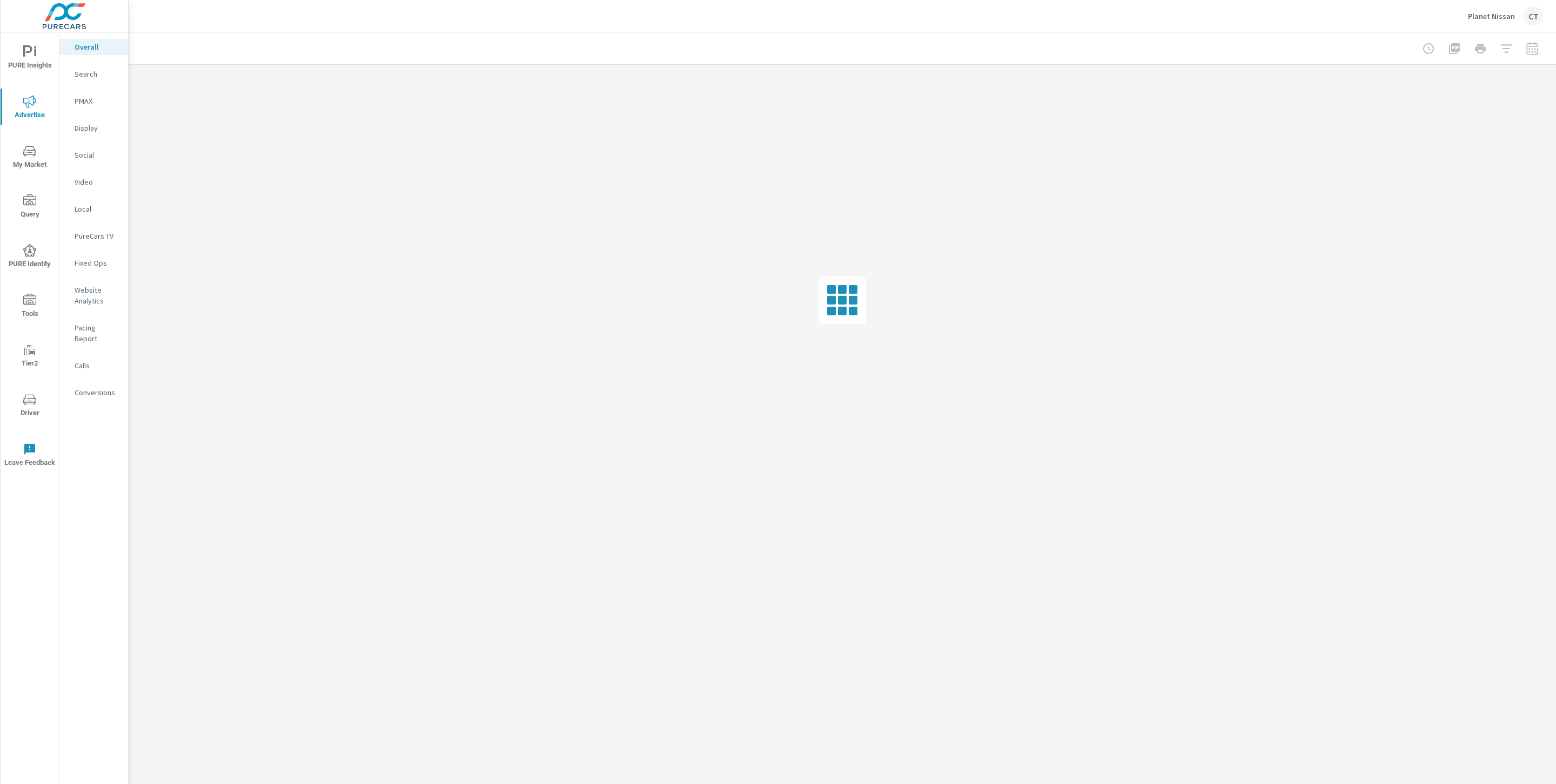
click at [39, 52] on span "PURE Insights" at bounding box center [29, 58] width 52 height 26
click at [100, 212] on p "My Report" at bounding box center [97, 210] width 45 height 11
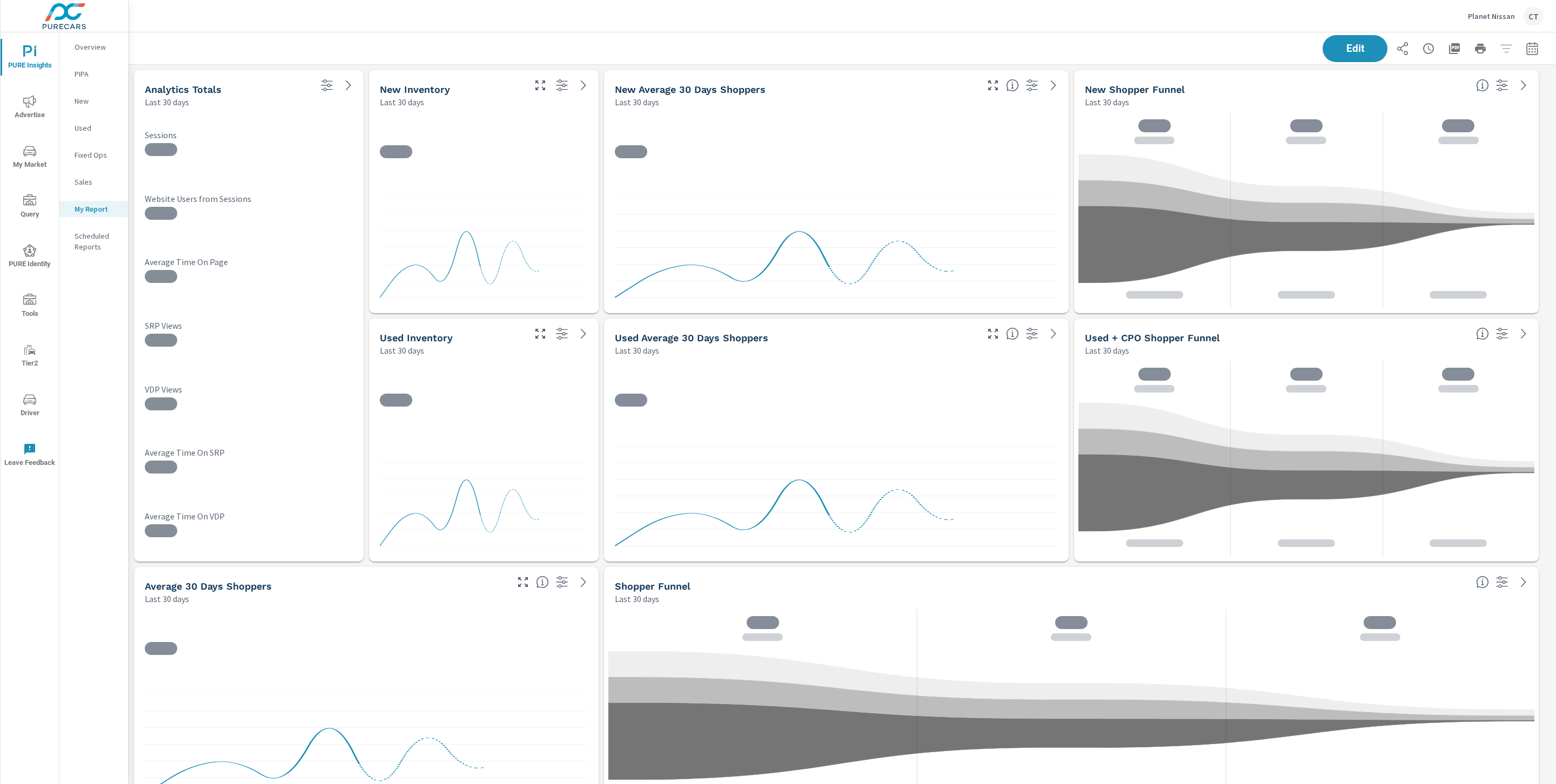
scroll to position [1, 0]
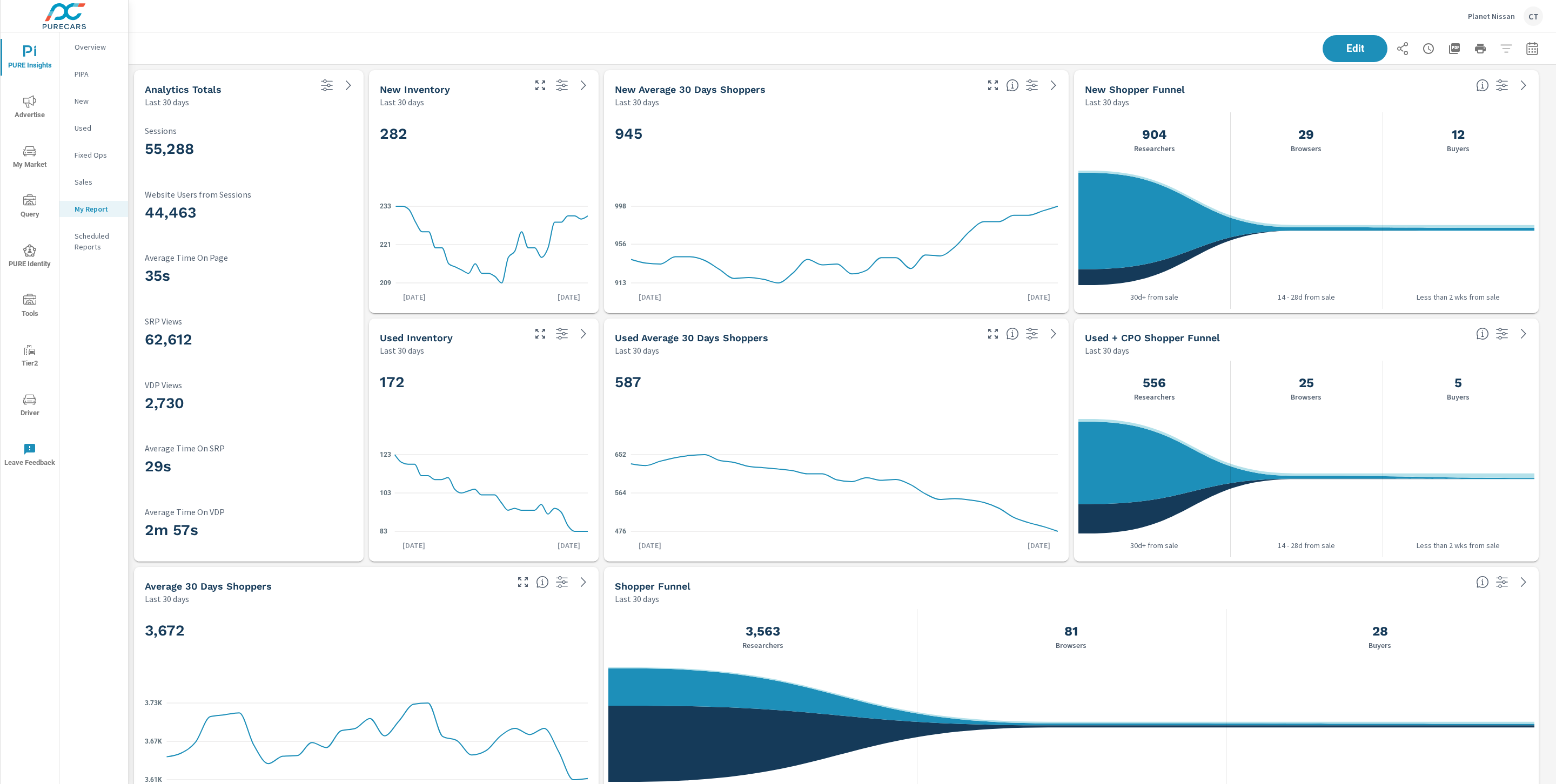
click at [1526, 45] on icon "button" at bounding box center [1532, 49] width 13 height 13
click at [1423, 92] on select "Custom [DATE] Last week Last 7 days Last 14 days Last 30 days Last 45 days Last…" at bounding box center [1433, 93] width 108 height 22
click at [1379, 83] on select "Custom [DATE] Last week Last 7 days Last 14 days Last 30 days Last 45 days Last…" at bounding box center [1433, 93] width 108 height 22
select select "Month to date"
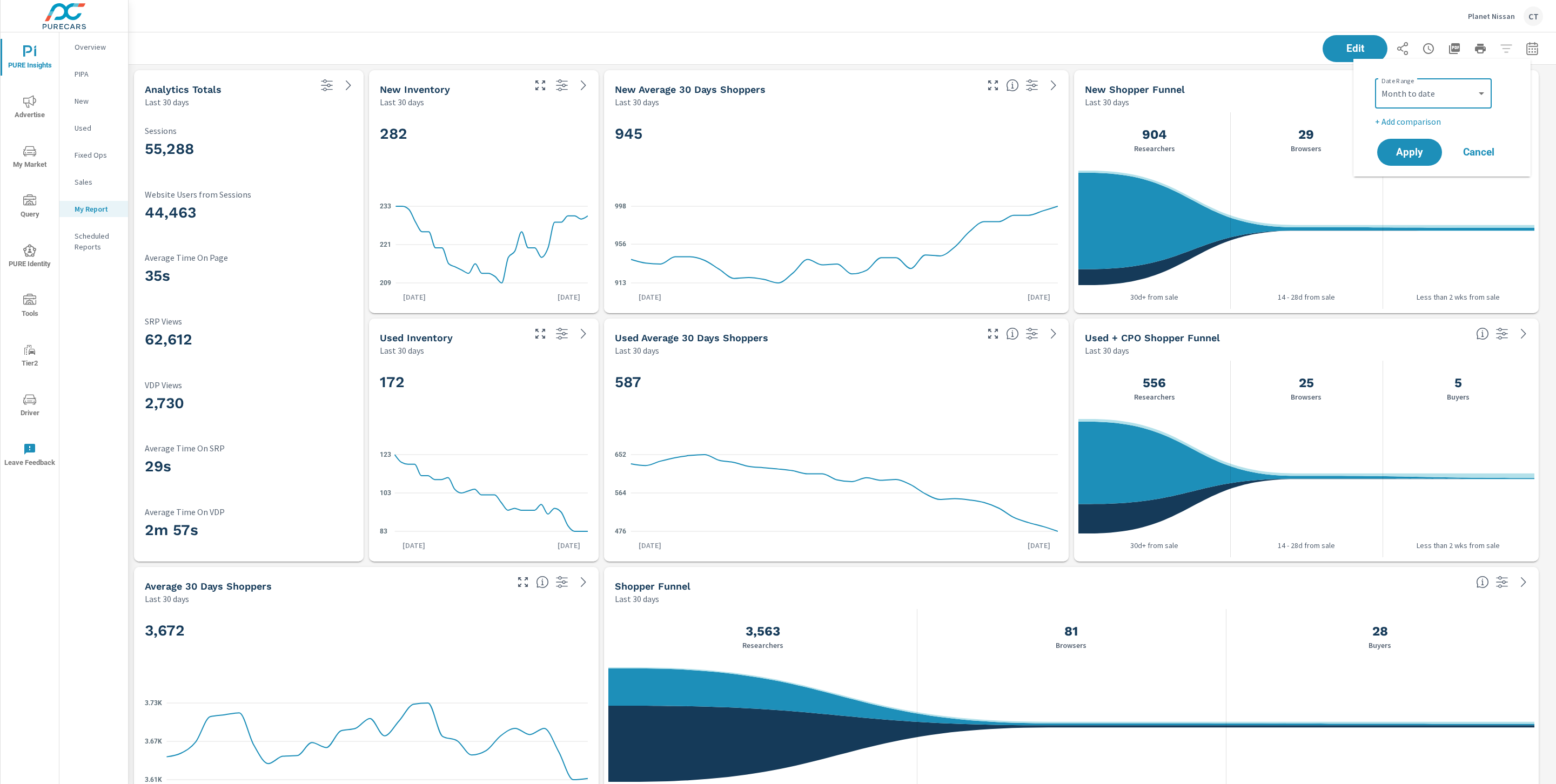
click at [1432, 116] on p "+ Add comparison" at bounding box center [1444, 121] width 139 height 13
select select "Previous period"
click at [1425, 183] on span "Apply" at bounding box center [1409, 182] width 45 height 10
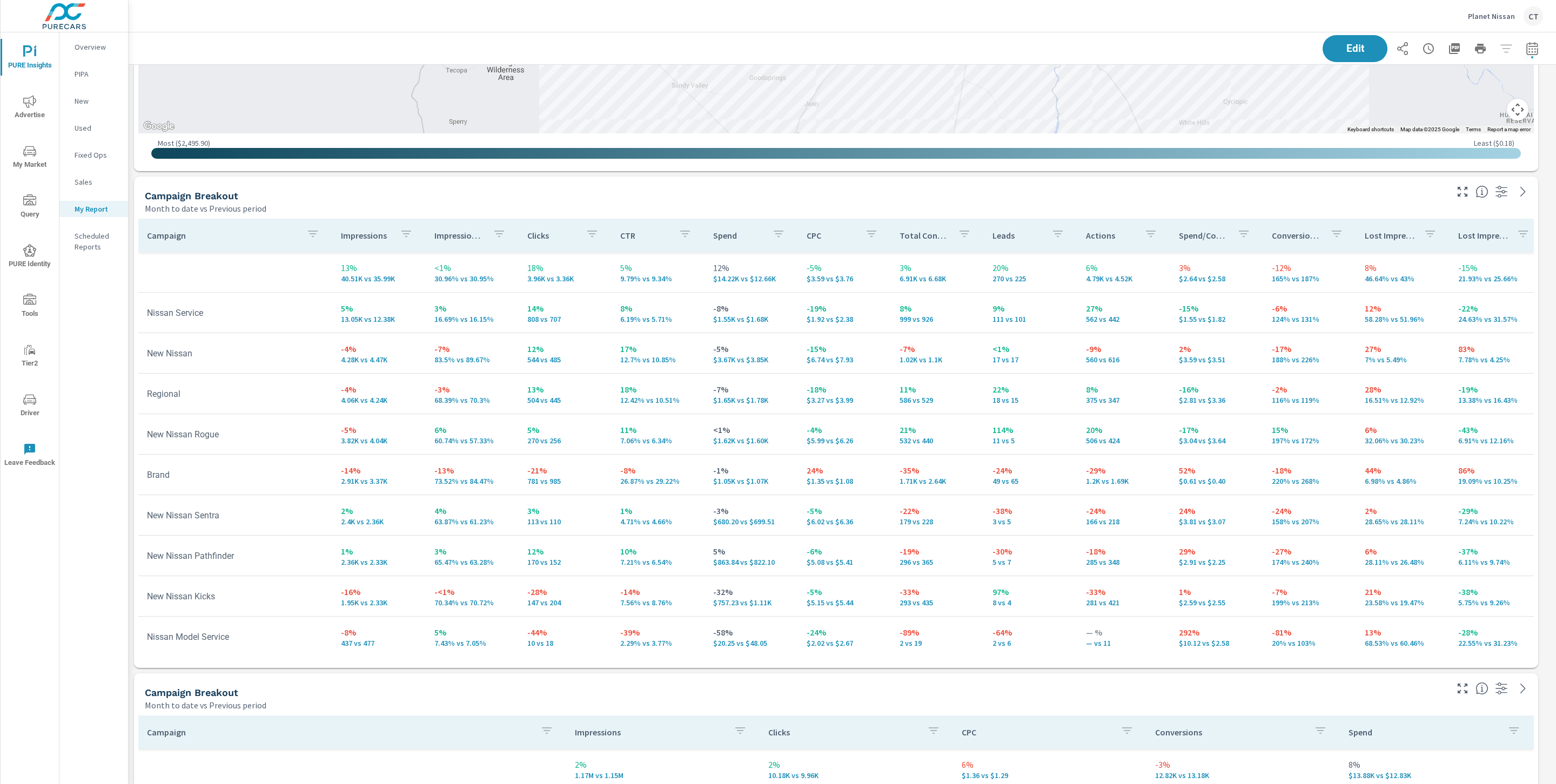
scroll to position [1903, 0]
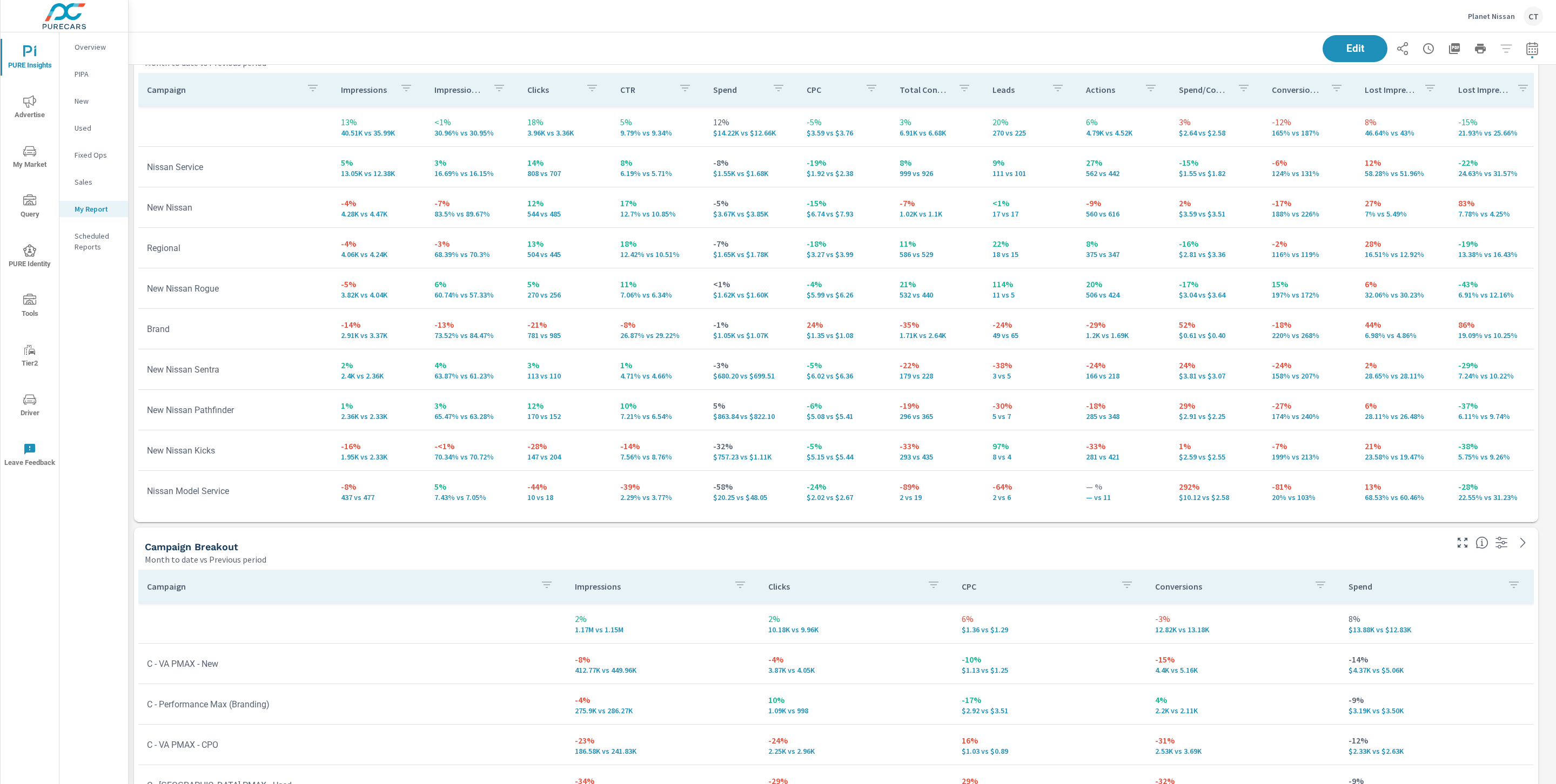
click at [457, 84] on p "Impression Share" at bounding box center [459, 90] width 49 height 11
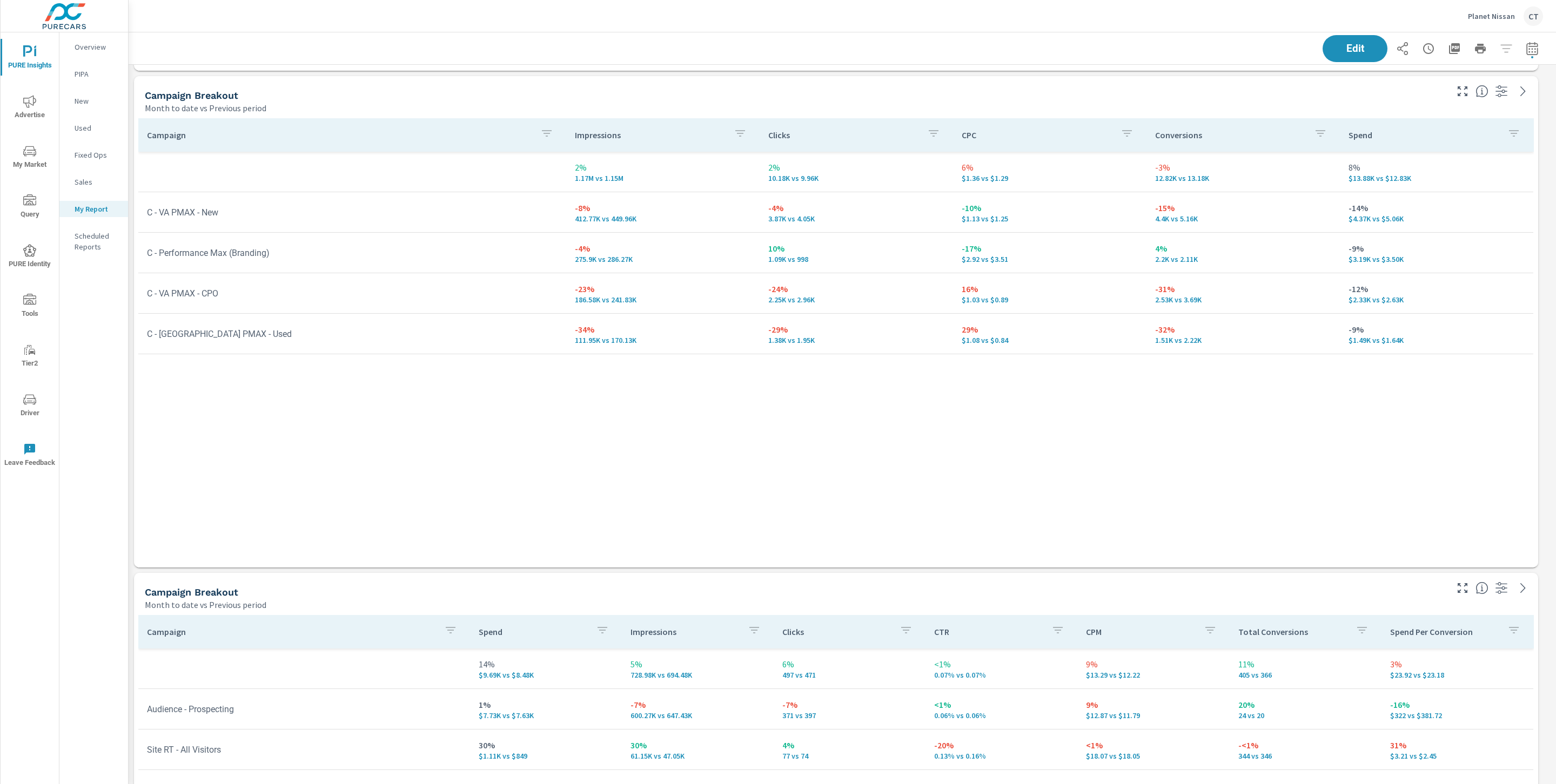
scroll to position [2343, 0]
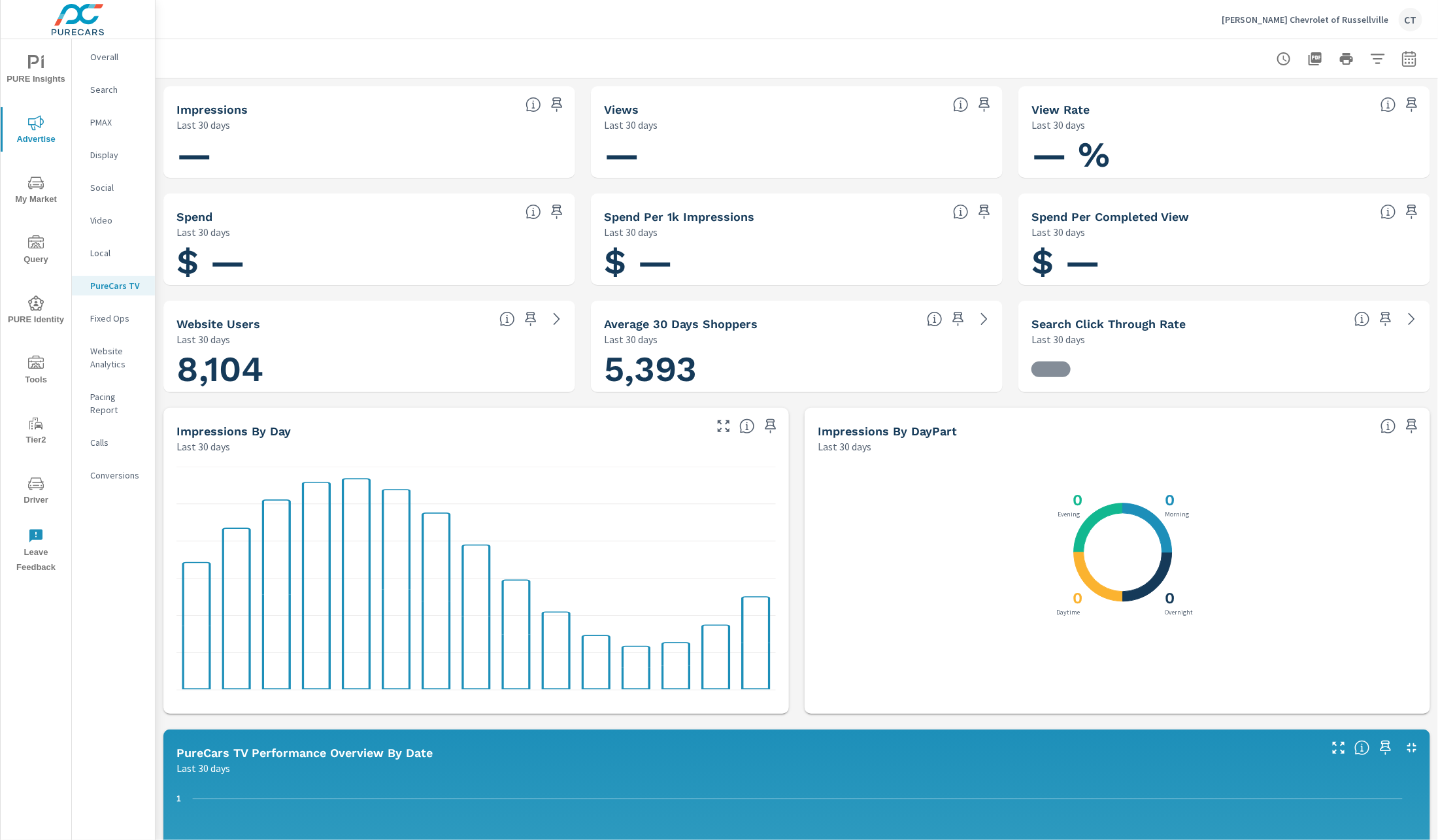
click at [41, 66] on icon "nav menu" at bounding box center [36, 63] width 15 height 15
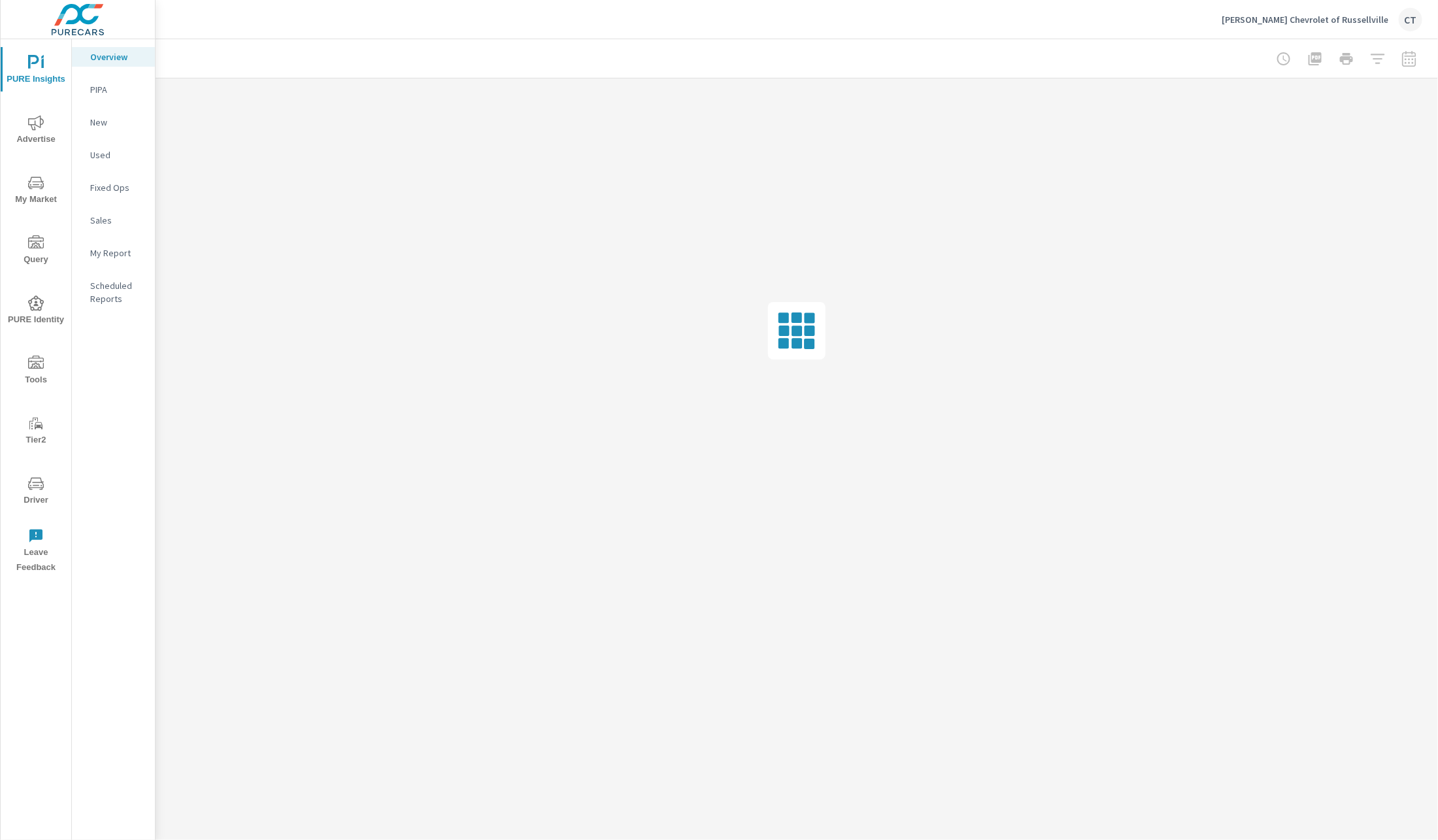
click at [131, 253] on p "My Report" at bounding box center [118, 254] width 54 height 14
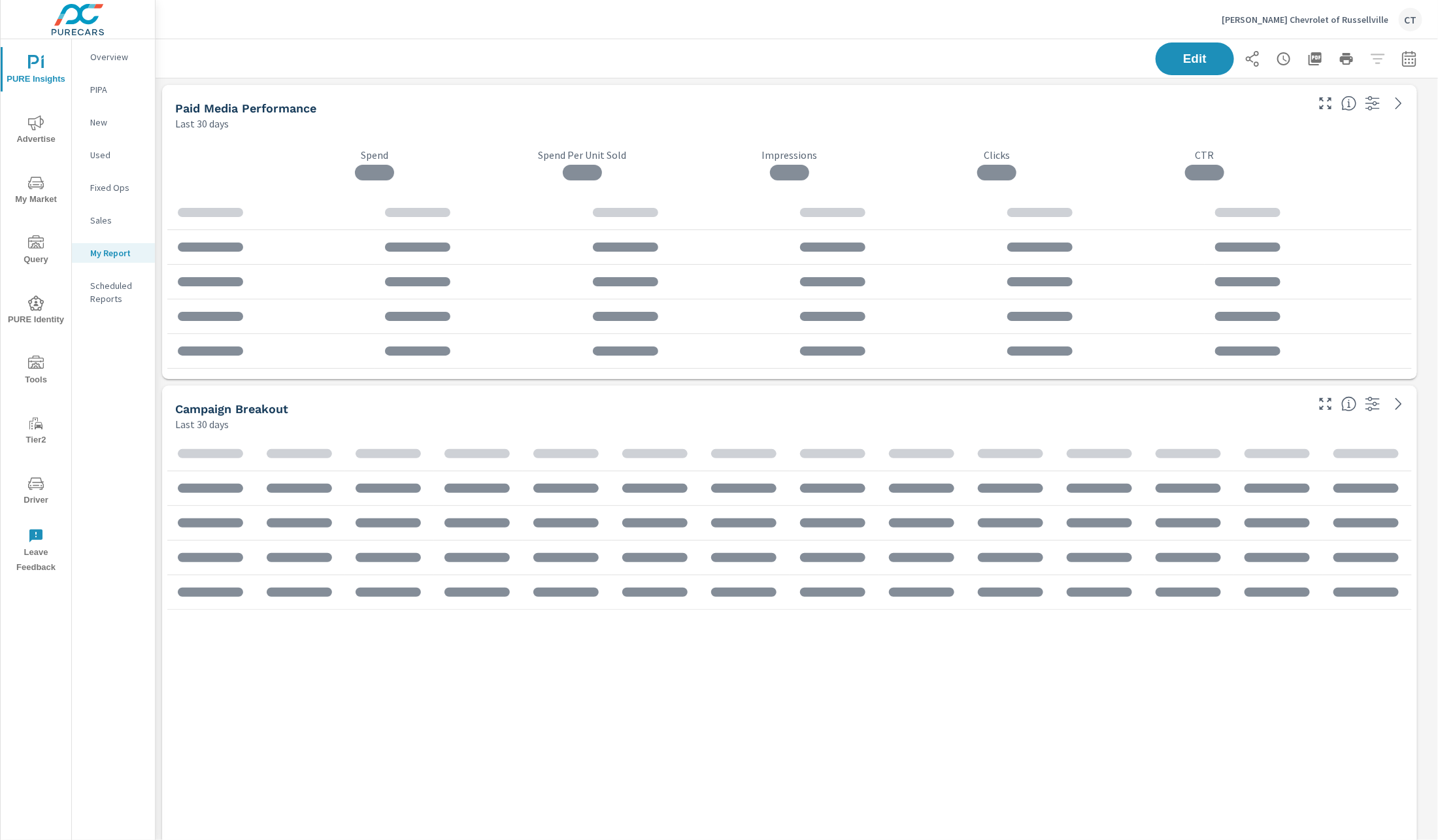
scroll to position [2292, 1299]
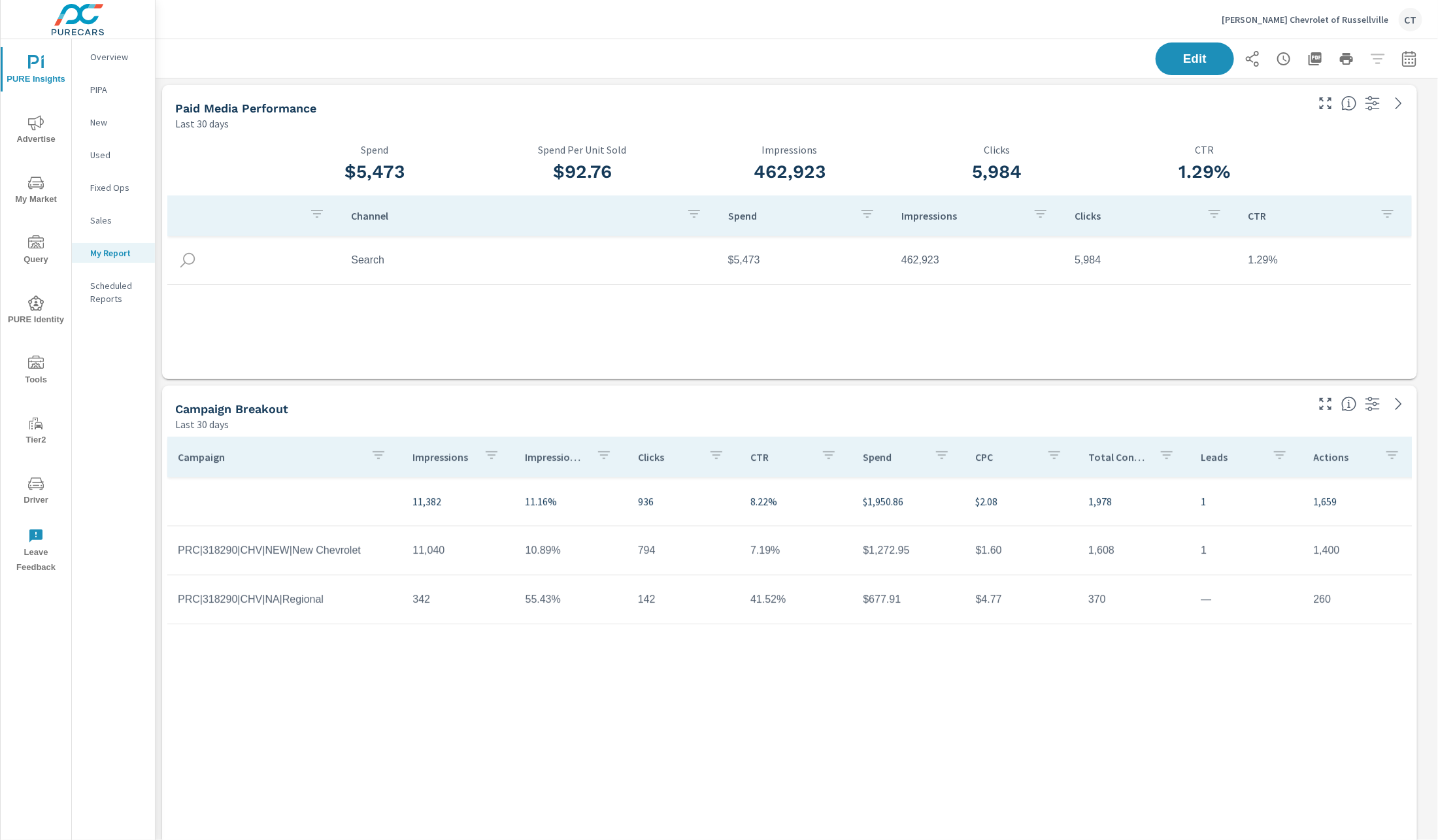
click at [1401, 60] on icon "button" at bounding box center [1409, 59] width 15 height 15
click at [1323, 117] on select "Custom [DATE] Last week Last 7 days Last 14 days Last 30 days Last 45 days Last…" at bounding box center [1290, 113] width 131 height 26
click at [1225, 100] on select "Custom [DATE] Last week Last 7 days Last 14 days Last 30 days Last 45 days Last…" at bounding box center [1290, 113] width 131 height 26
select select "Month to date"
click at [1271, 145] on p "+ Add comparison" at bounding box center [1304, 148] width 168 height 15
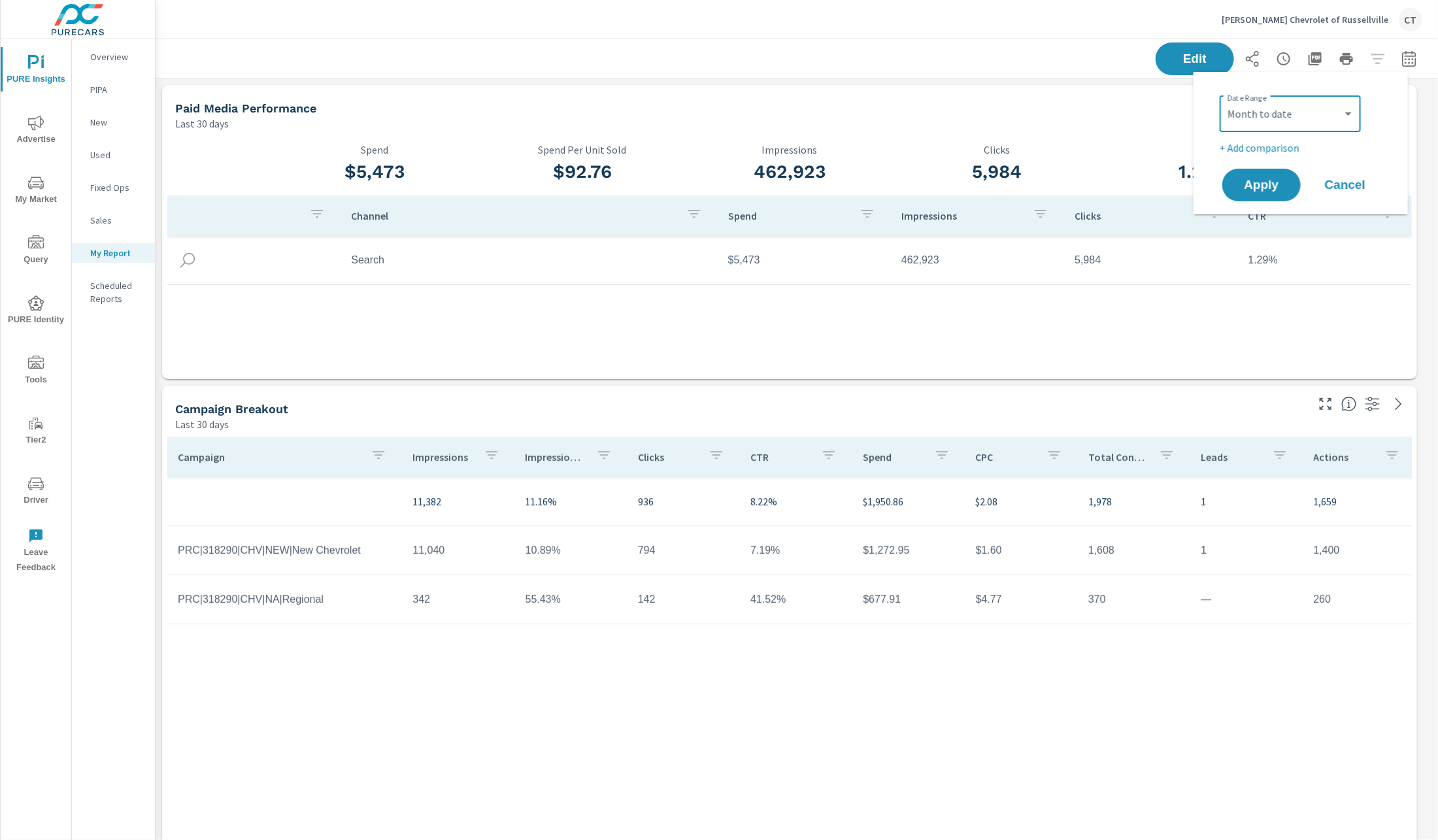
select select "Previous period"
click at [1277, 223] on span "Apply" at bounding box center [1262, 222] width 54 height 13
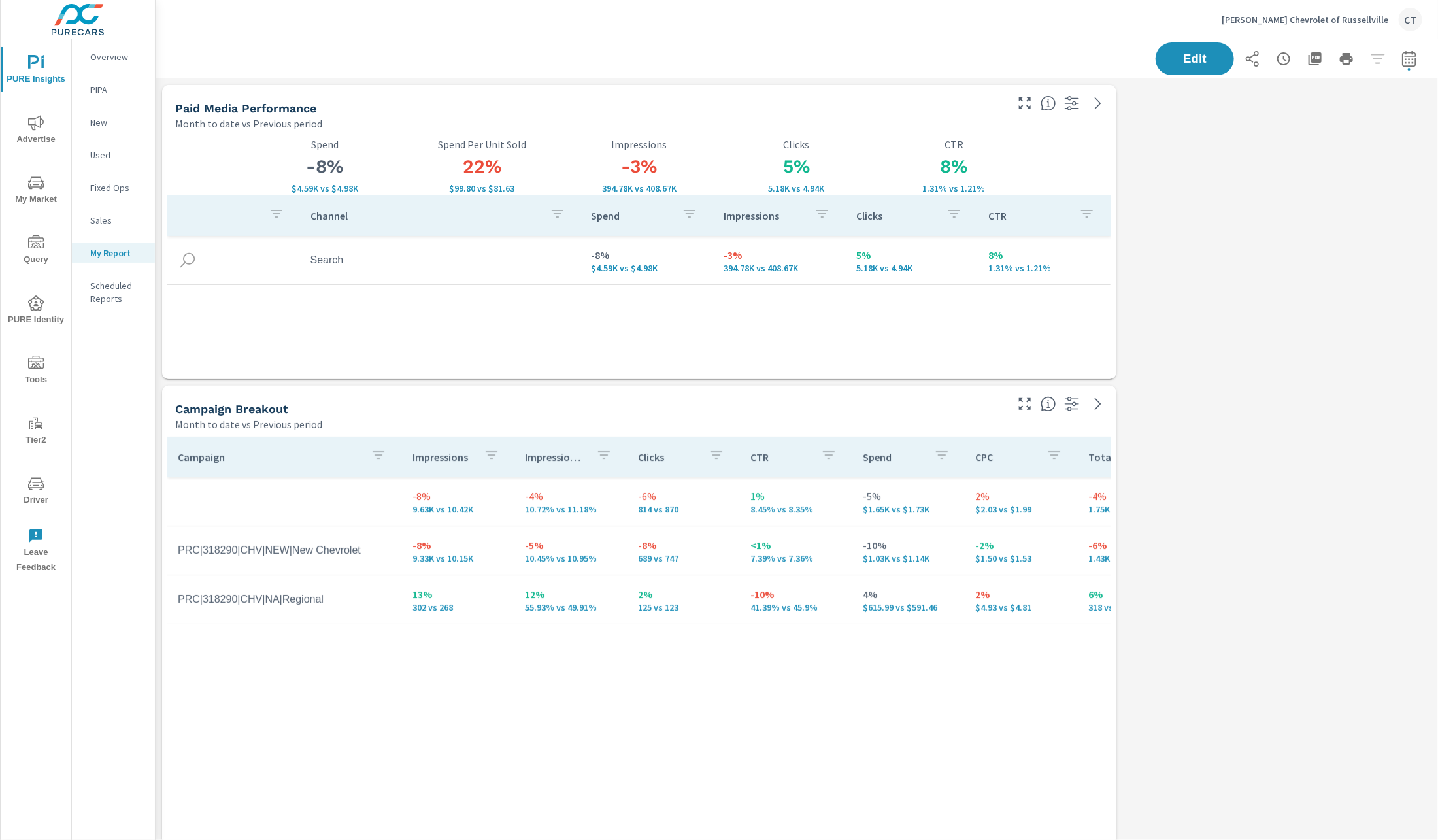
scroll to position [2292, 1299]
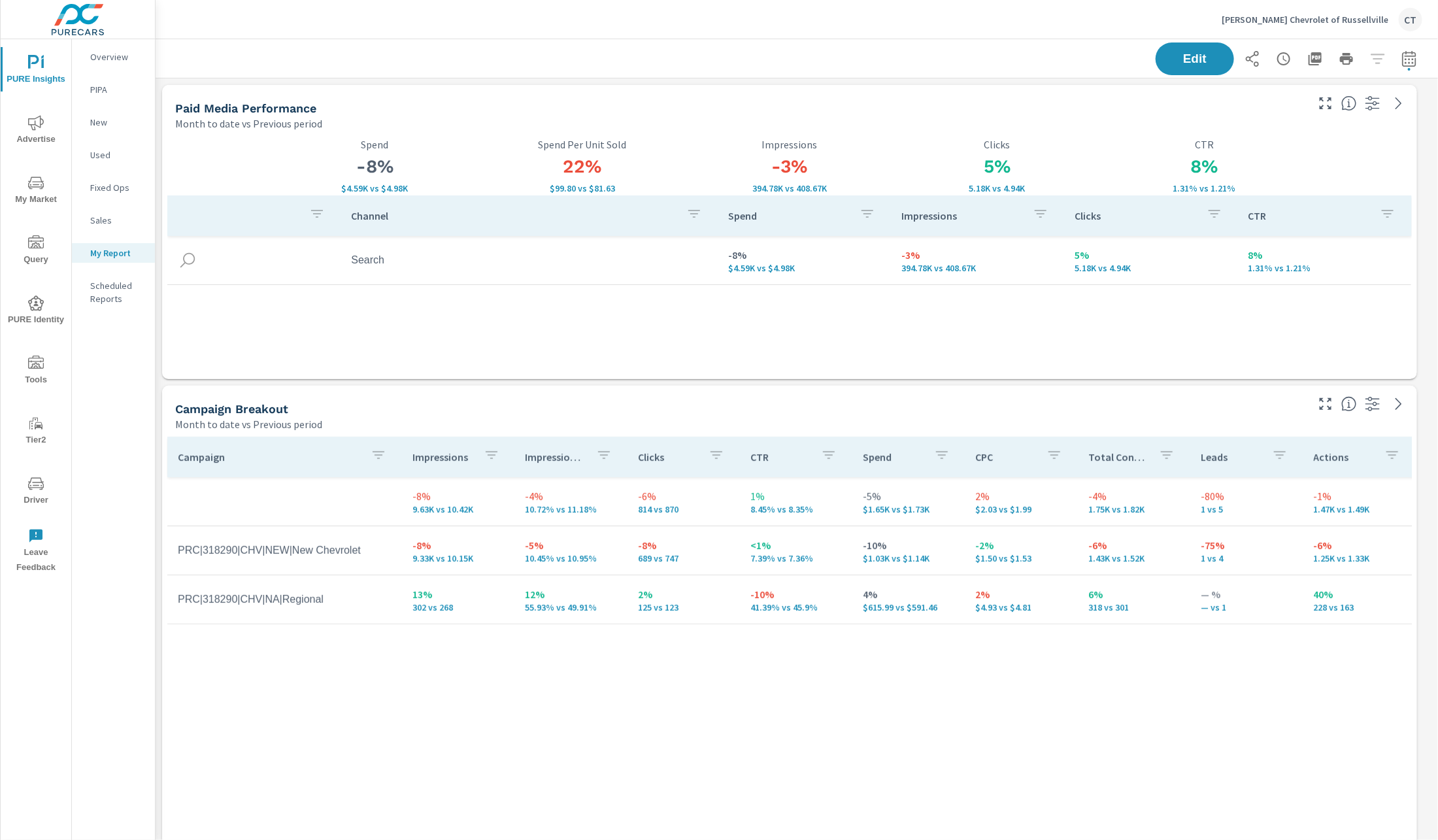
click at [649, 54] on div "Edit" at bounding box center [797, 59] width 1251 height 39
click at [623, 368] on div "Channel Spend Impressions Clicks CTR Search -8% $4.59K vs $4.98K -3% 394.78K vs…" at bounding box center [790, 285] width 1244 height 178
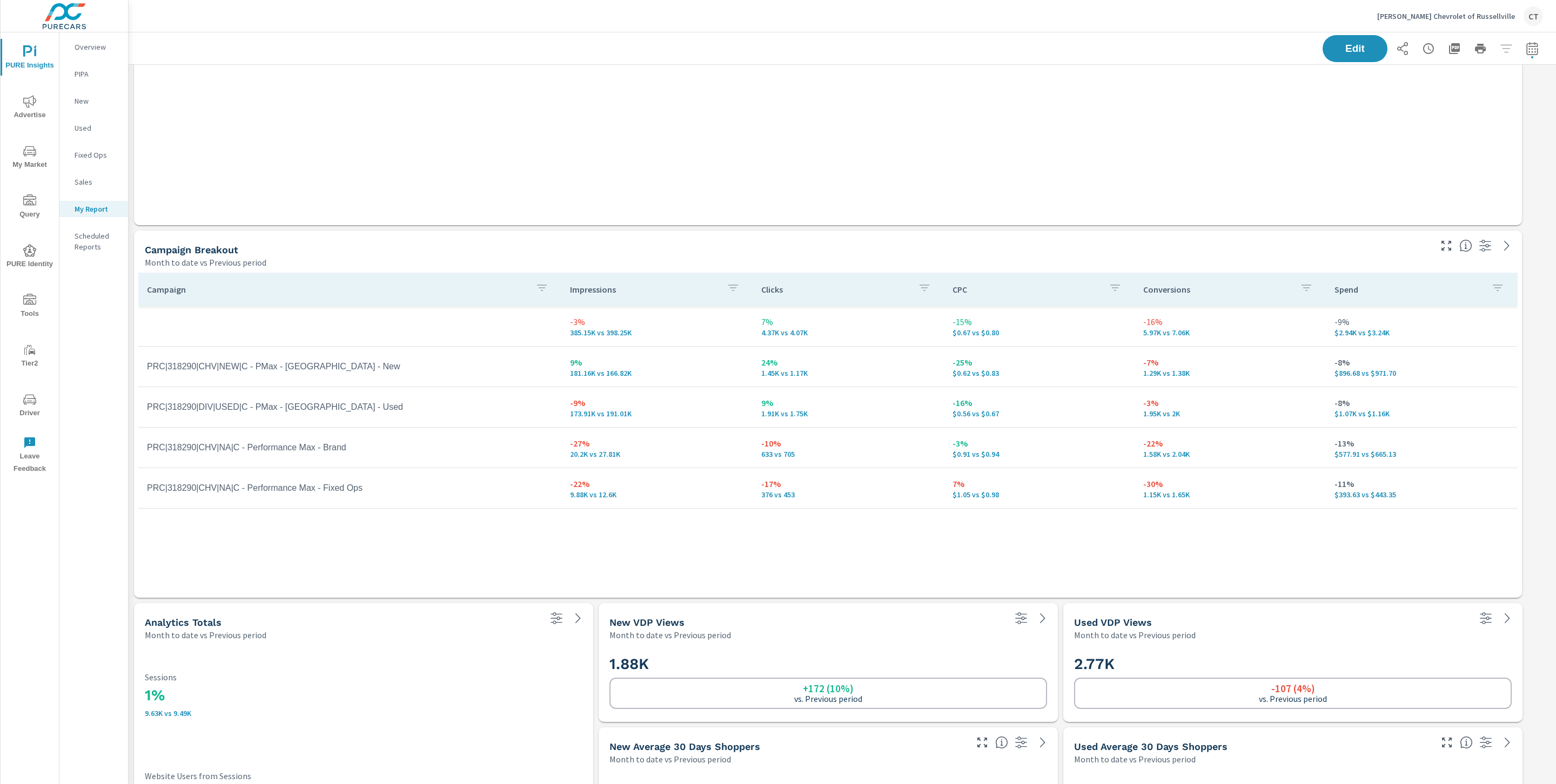
scroll to position [1894, 1440]
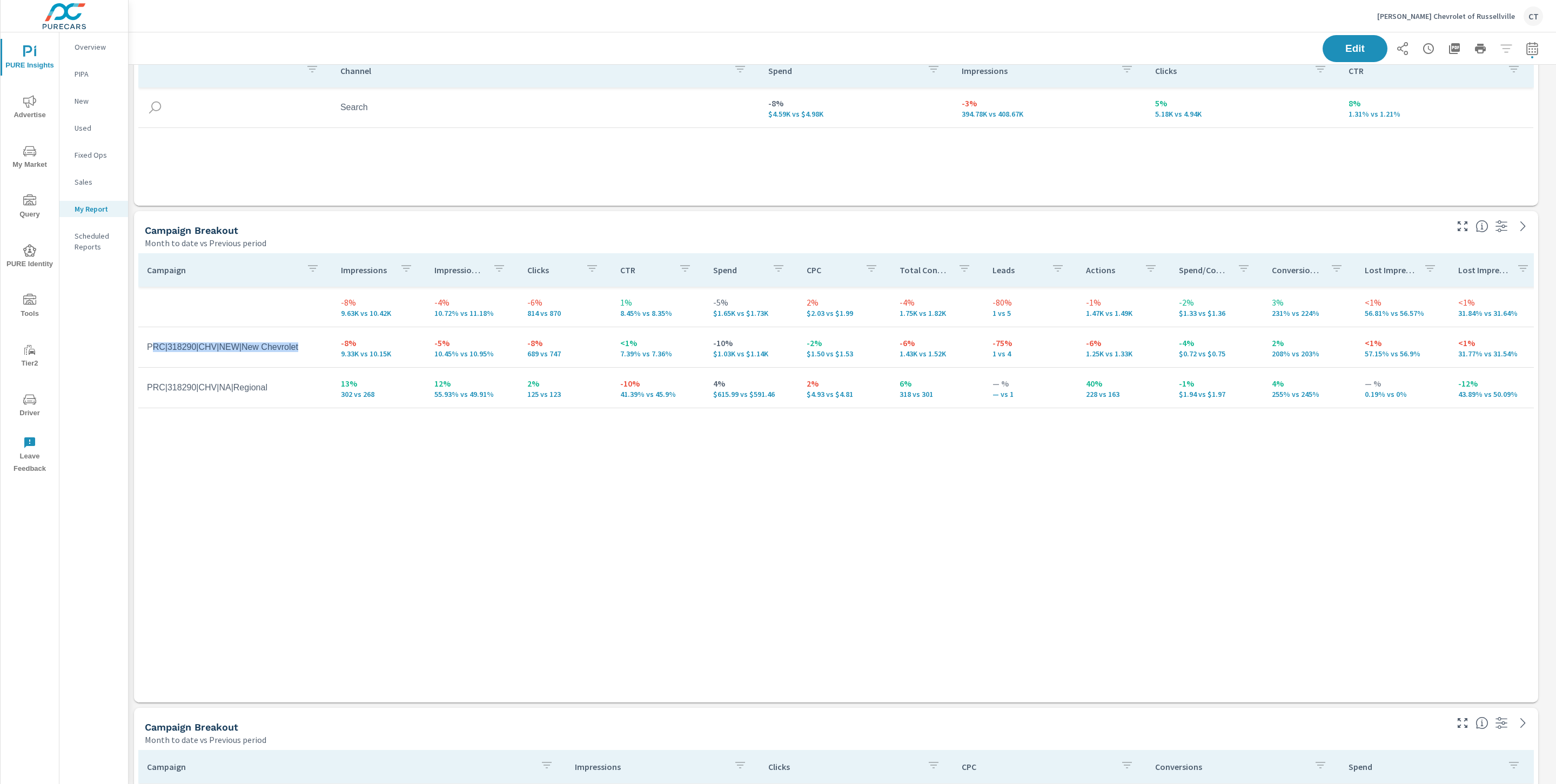
drag, startPoint x: 312, startPoint y: 353, endPoint x: 181, endPoint y: 339, distance: 131.7
click at [155, 348] on td "PRC|318290|CHV|NEW|New Chevrolet" at bounding box center [235, 347] width 194 height 27
drag, startPoint x: 500, startPoint y: 357, endPoint x: 427, endPoint y: 354, distance: 73.1
click at [427, 354] on td "-5% 10.45% vs 10.95%" at bounding box center [472, 347] width 93 height 39
drag, startPoint x: 493, startPoint y: 391, endPoint x: 434, endPoint y: 390, distance: 59.0
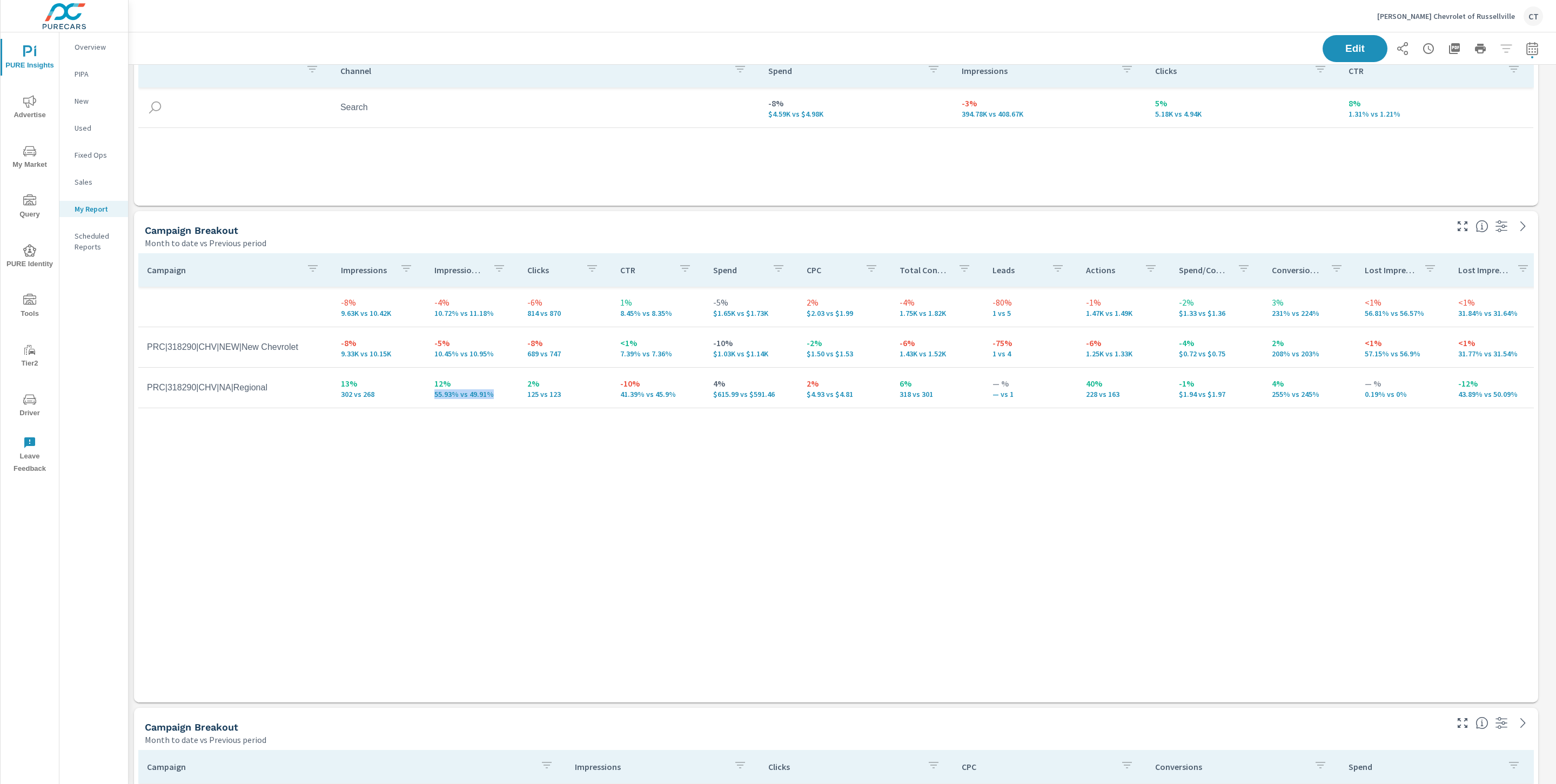
click at [434, 390] on p "55.93% vs 49.91%" at bounding box center [472, 394] width 76 height 9
click at [493, 470] on div "Campaign Impressions Impression Share Clicks CTR Spend CPC Total Conversions Le…" at bounding box center [836, 468] width 1396 height 429
drag, startPoint x: 393, startPoint y: 356, endPoint x: 336, endPoint y: 353, distance: 57.1
click at [336, 353] on td "-8% 9.33K vs 10.15K" at bounding box center [379, 347] width 93 height 39
click at [455, 466] on div "Campaign Impressions Impression Share Clicks CTR Spend CPC Total Conversions Le…" at bounding box center [836, 468] width 1396 height 429
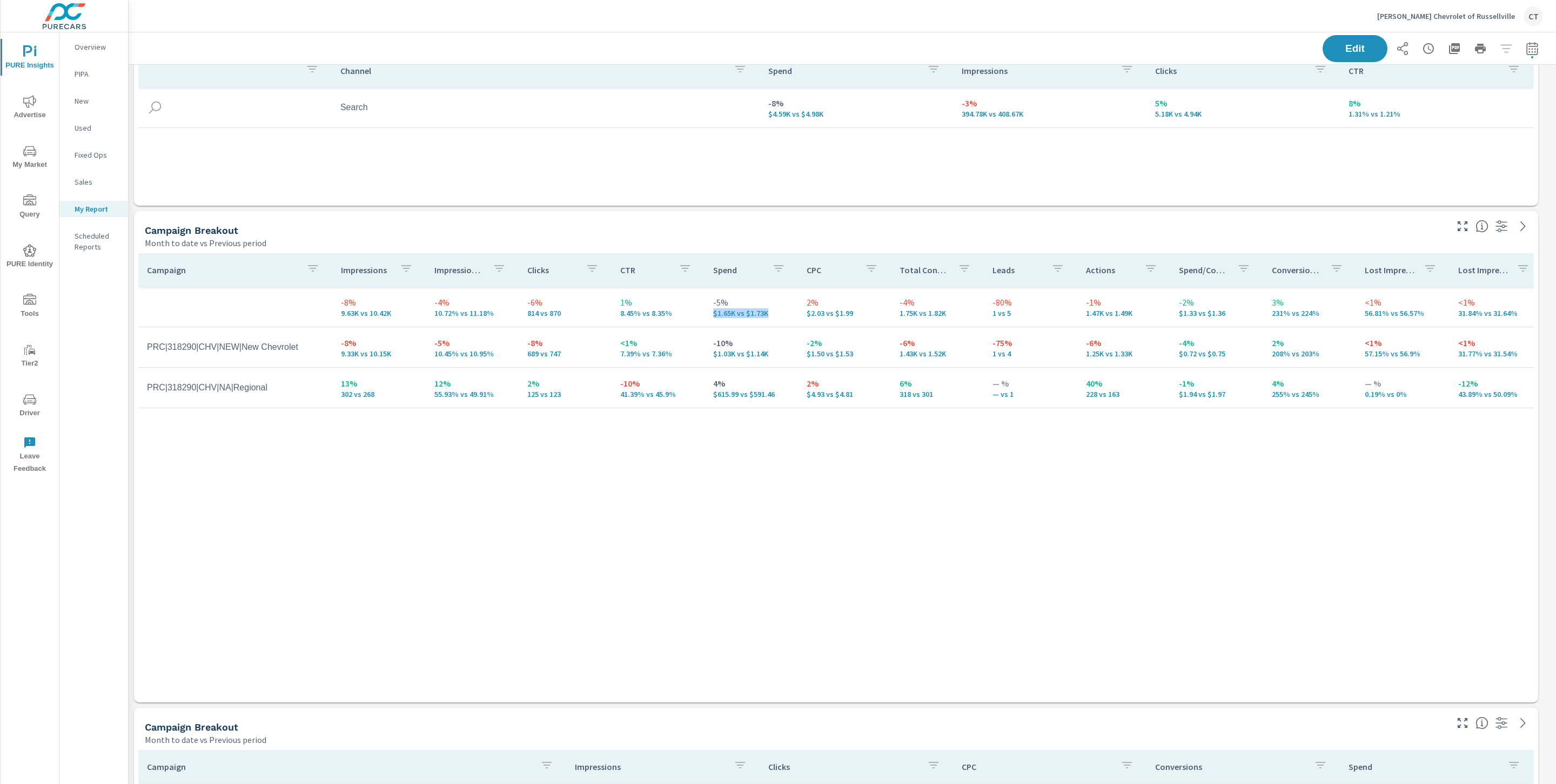
drag, startPoint x: 776, startPoint y: 314, endPoint x: 698, endPoint y: 312, distance: 78.0
click at [705, 312] on td "-5% $1.65K vs $1.73K" at bounding box center [751, 307] width 93 height 39
click at [670, 477] on div "Campaign Impressions Impression Share Clicks CTR Spend CPC Total Conversions Le…" at bounding box center [836, 468] width 1396 height 429
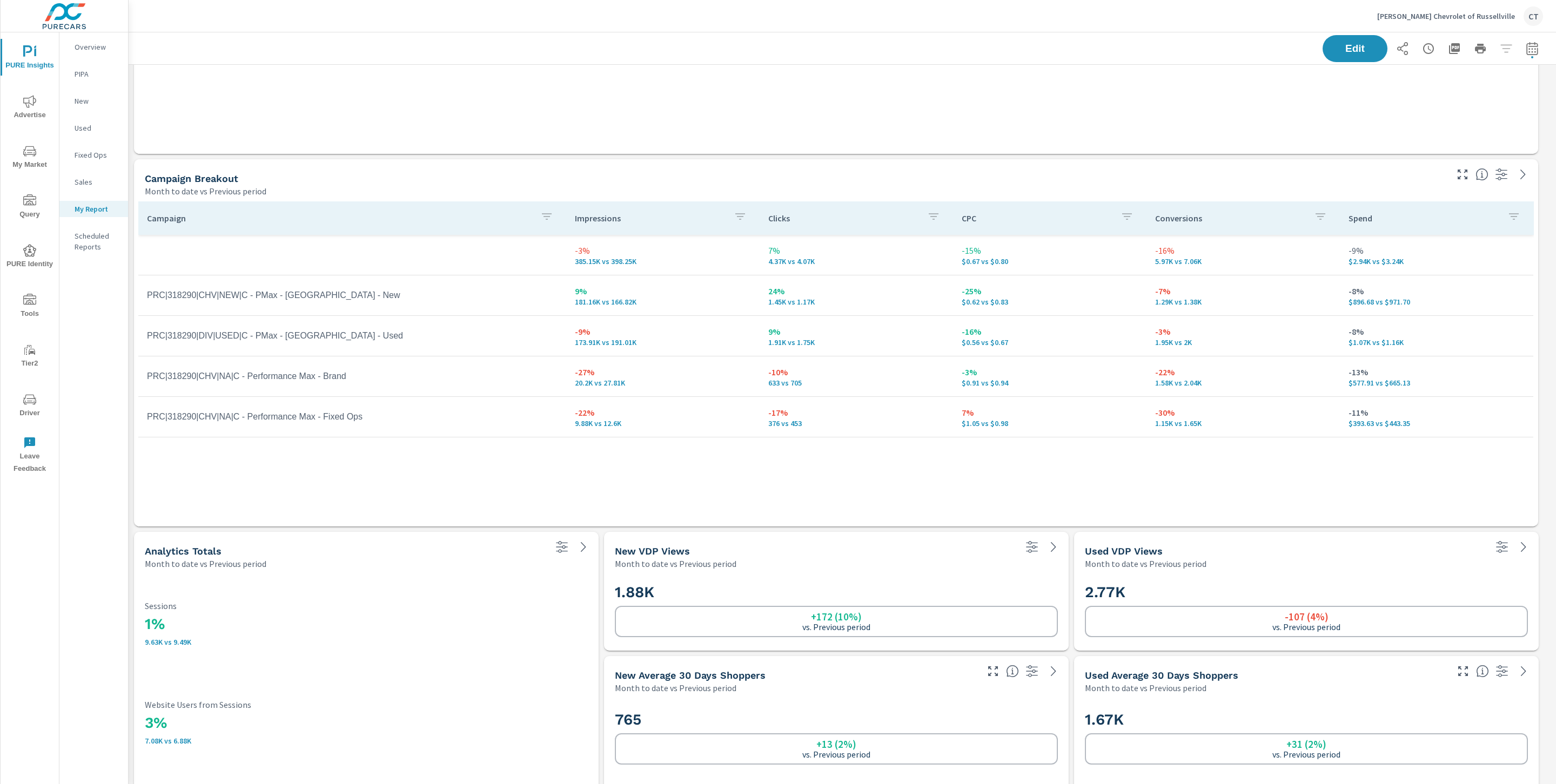
scroll to position [647, 0]
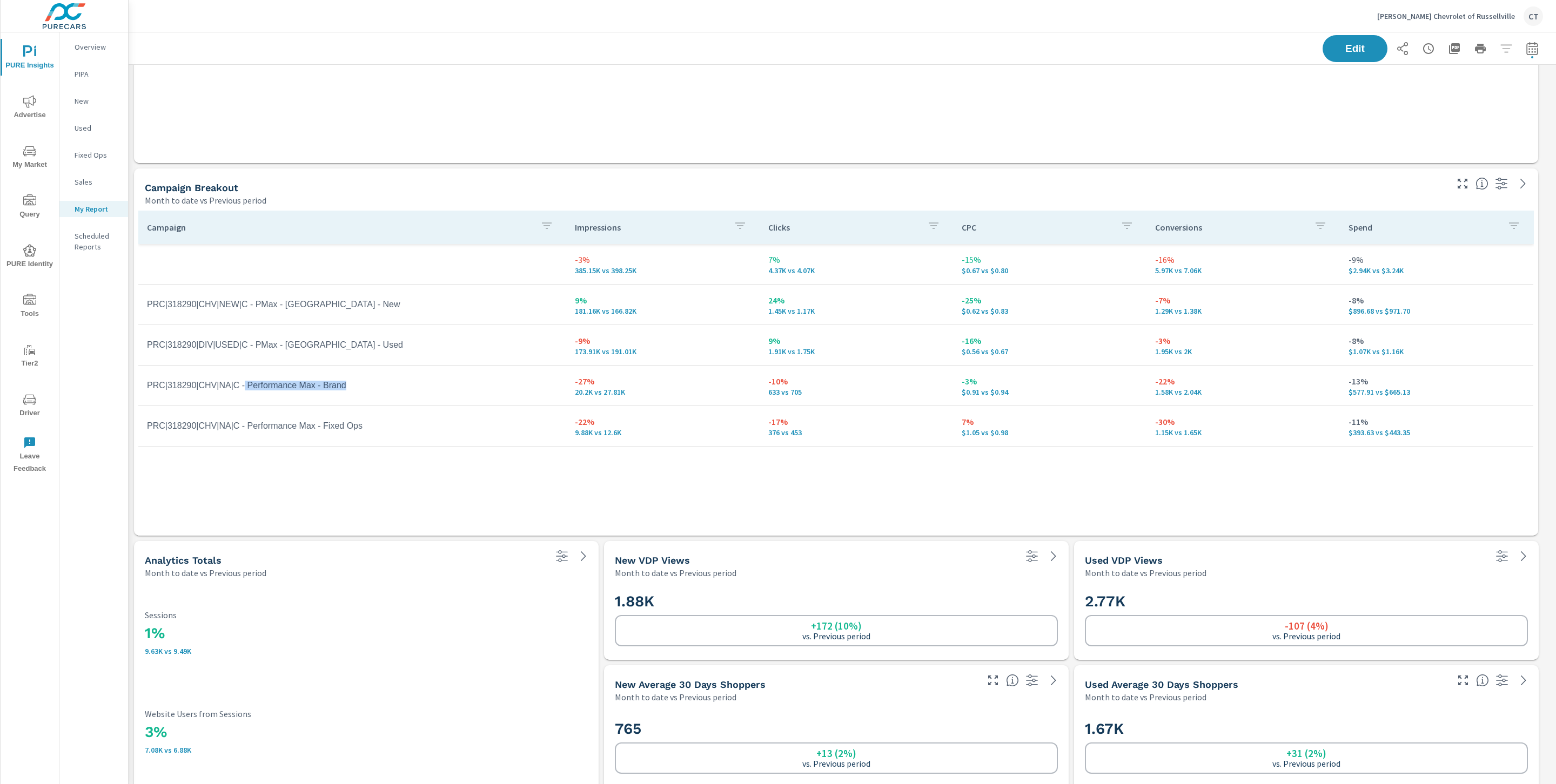
drag, startPoint x: 369, startPoint y: 385, endPoint x: 245, endPoint y: 386, distance: 124.0
click at [245, 386] on td "PRC|318290|CHV|NA|C - Performance Max - Brand" at bounding box center [352, 386] width 428 height 27
click at [366, 391] on td "PRC|318290|CHV|NA|C - Performance Max - Brand" at bounding box center [352, 386] width 428 height 27
drag, startPoint x: 367, startPoint y: 390, endPoint x: 246, endPoint y: 384, distance: 121.1
click at [246, 384] on td "PRC|318290|CHV|NA|C - Performance Max - Brand" at bounding box center [352, 386] width 428 height 27
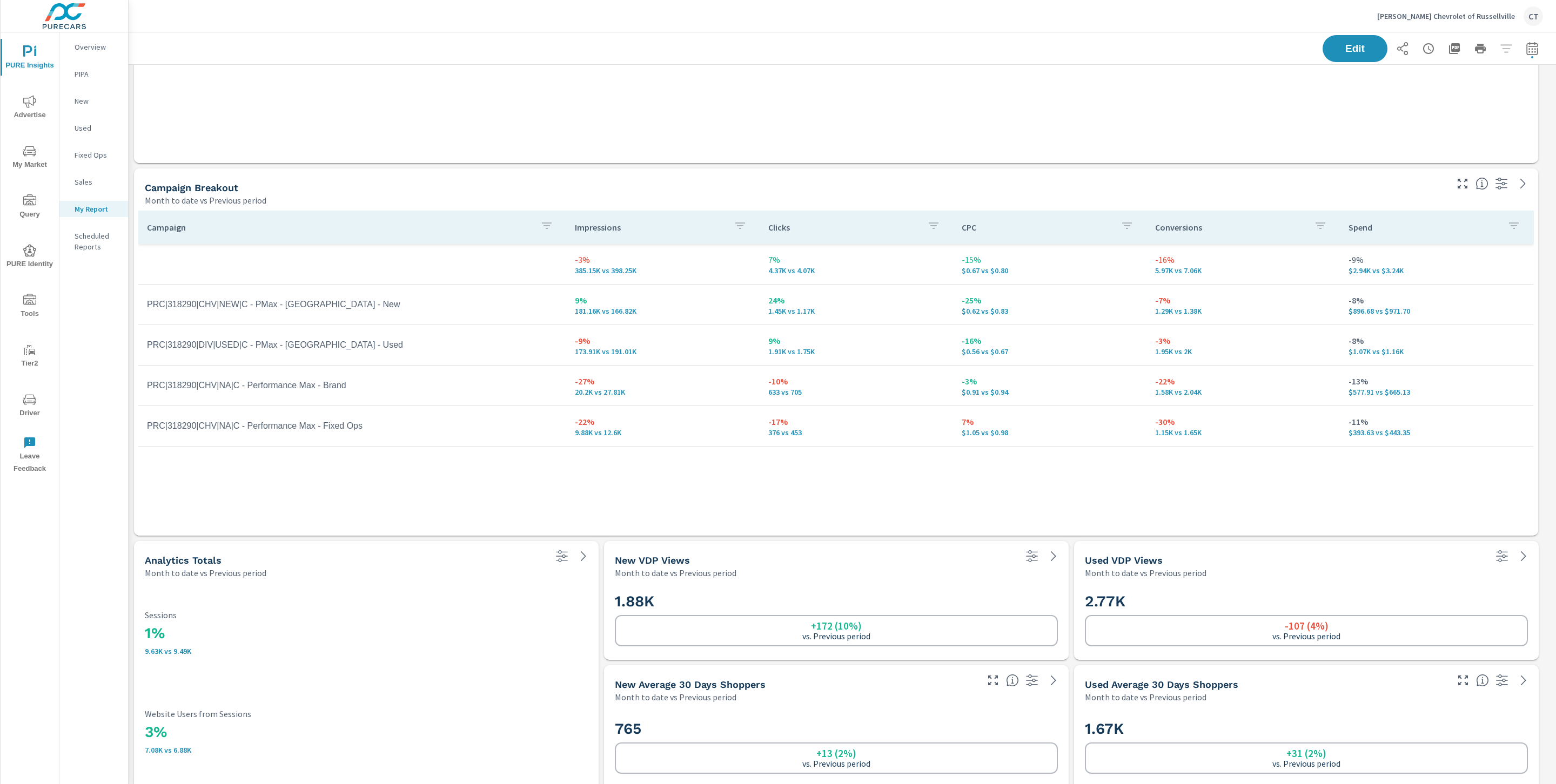
click at [477, 473] on div "Campaign Impressions Clicks CPC Conversions Spend -3% 385.15K vs 398.25K 7% 4.3…" at bounding box center [836, 363] width 1396 height 304
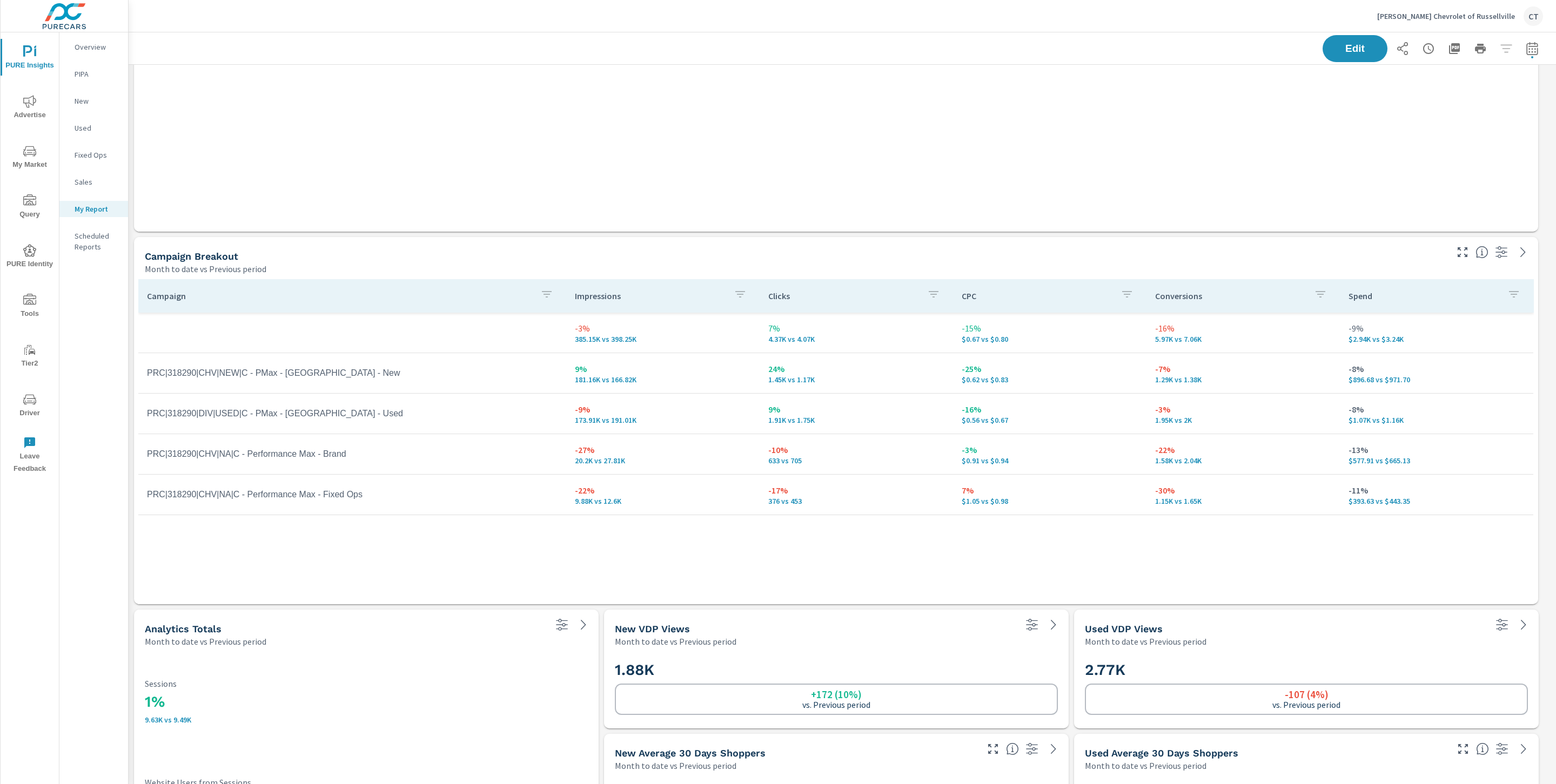
scroll to position [551, 0]
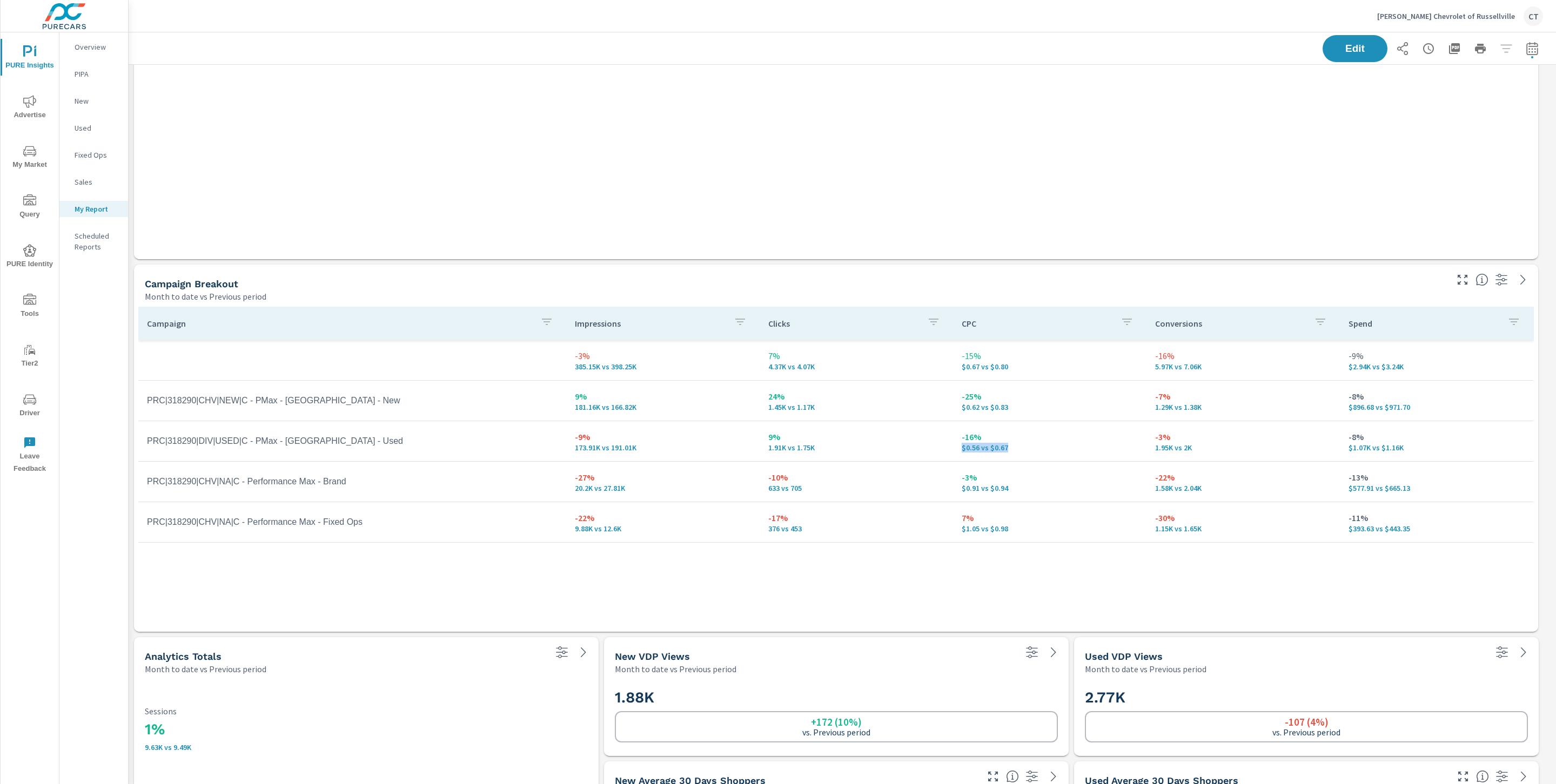
drag, startPoint x: 1022, startPoint y: 454, endPoint x: 964, endPoint y: 443, distance: 59.0
click at [964, 443] on td "-16% $0.56 vs $0.67" at bounding box center [1050, 441] width 194 height 39
click at [1027, 453] on td "-16% $0.56 vs $0.67" at bounding box center [1050, 441] width 194 height 39
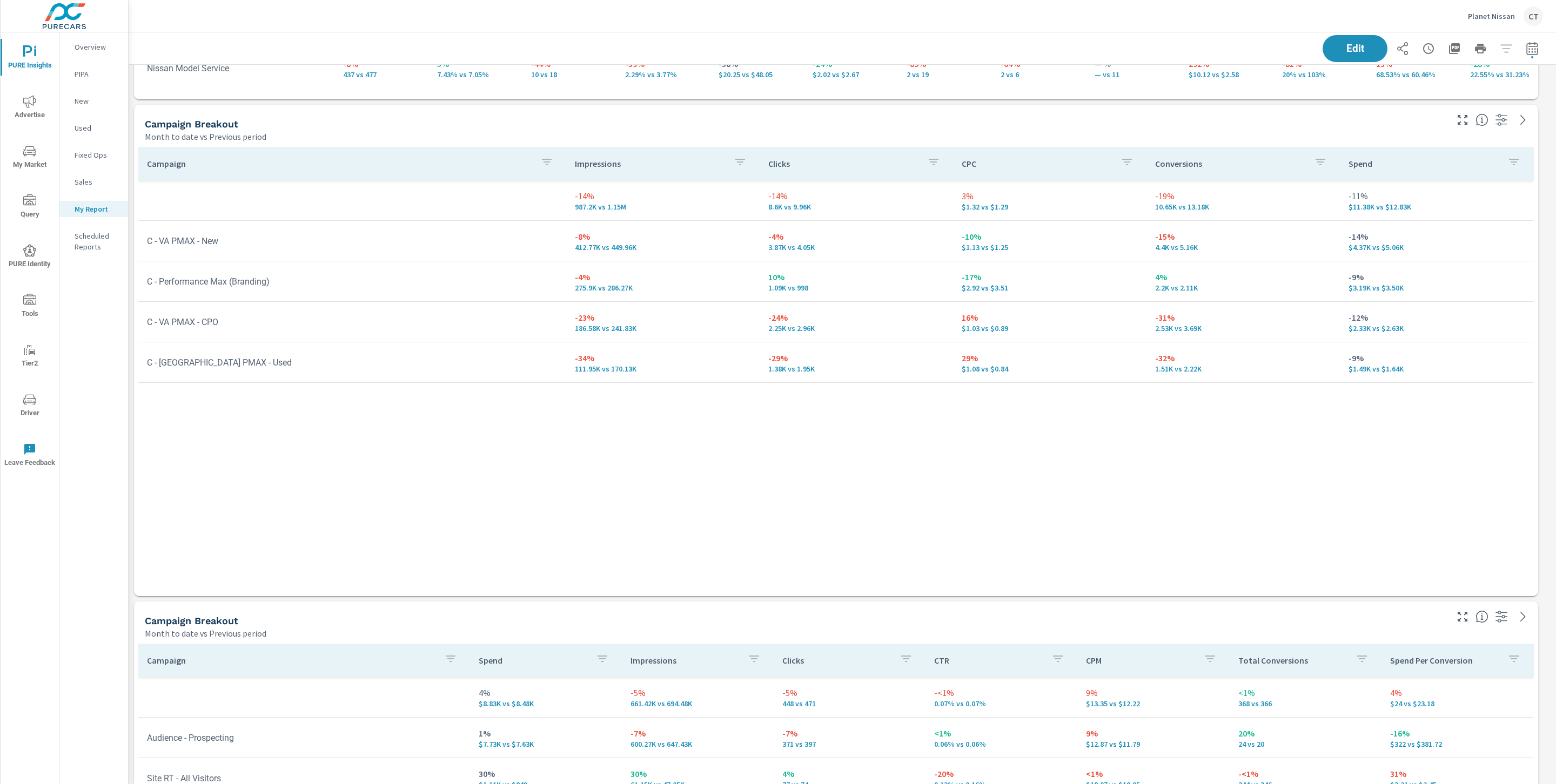
scroll to position [2342, 0]
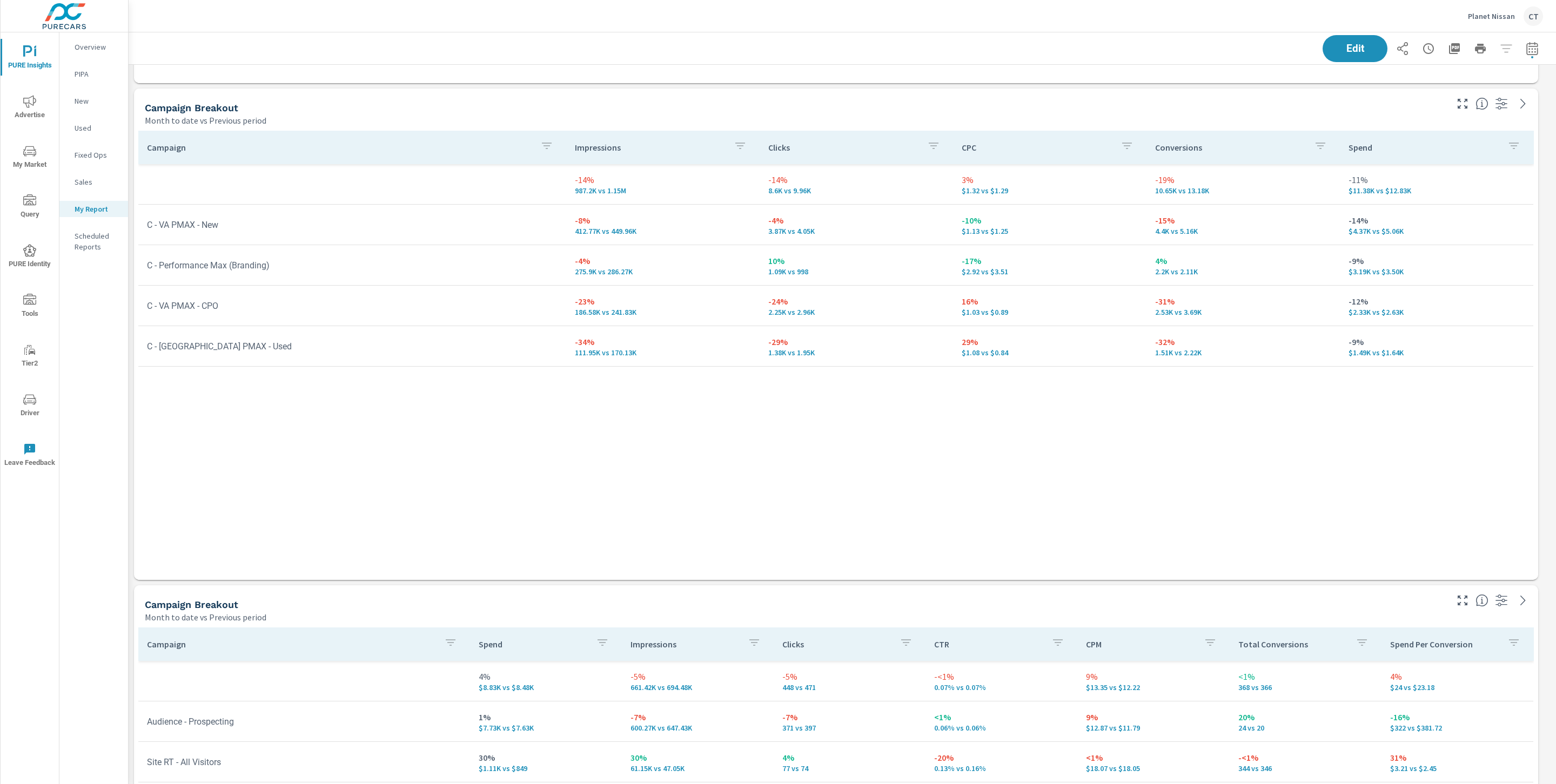
click at [28, 112] on span "Advertise" at bounding box center [29, 108] width 52 height 26
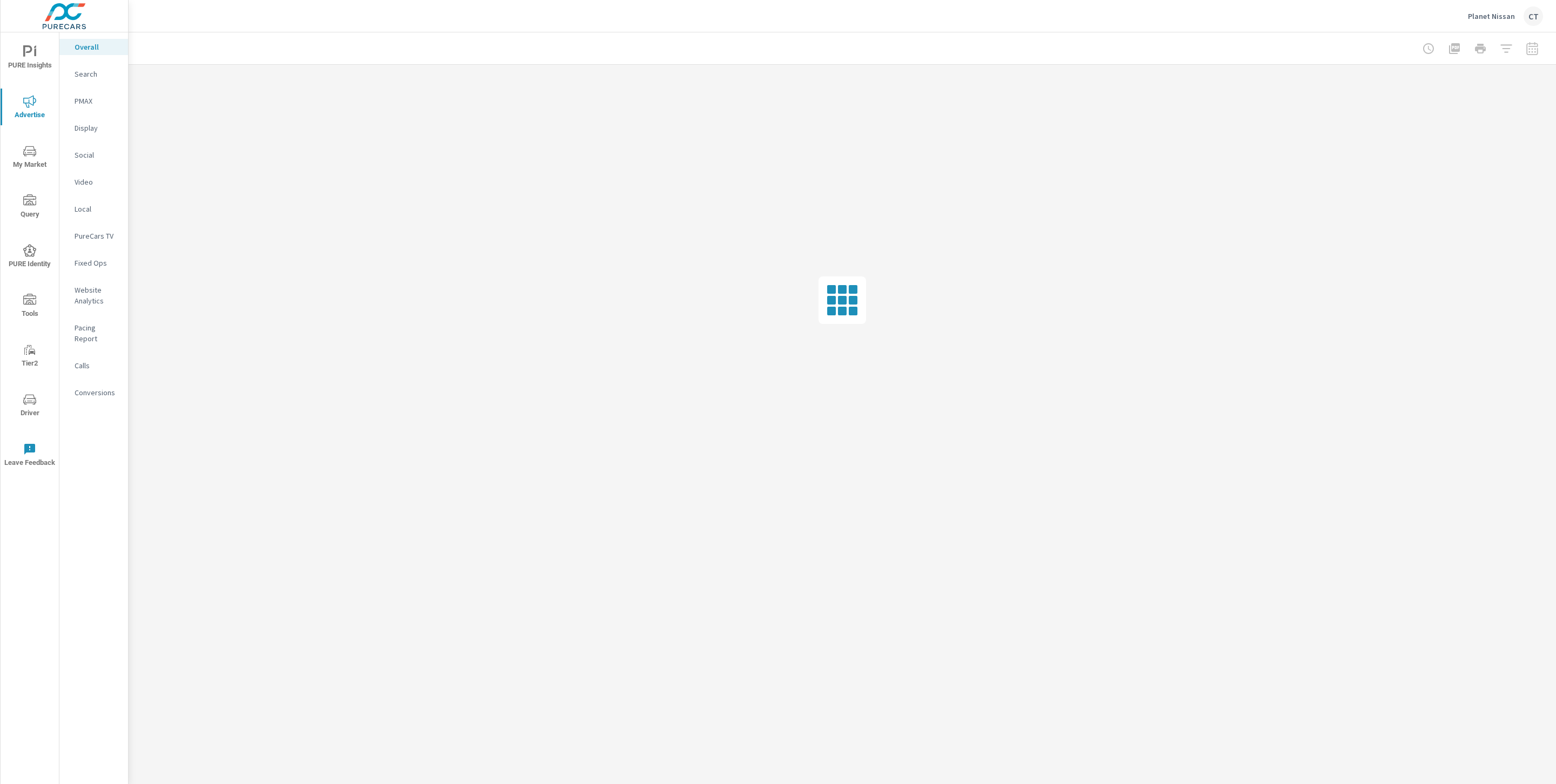
click at [102, 296] on p "Website Analytics" at bounding box center [97, 295] width 45 height 22
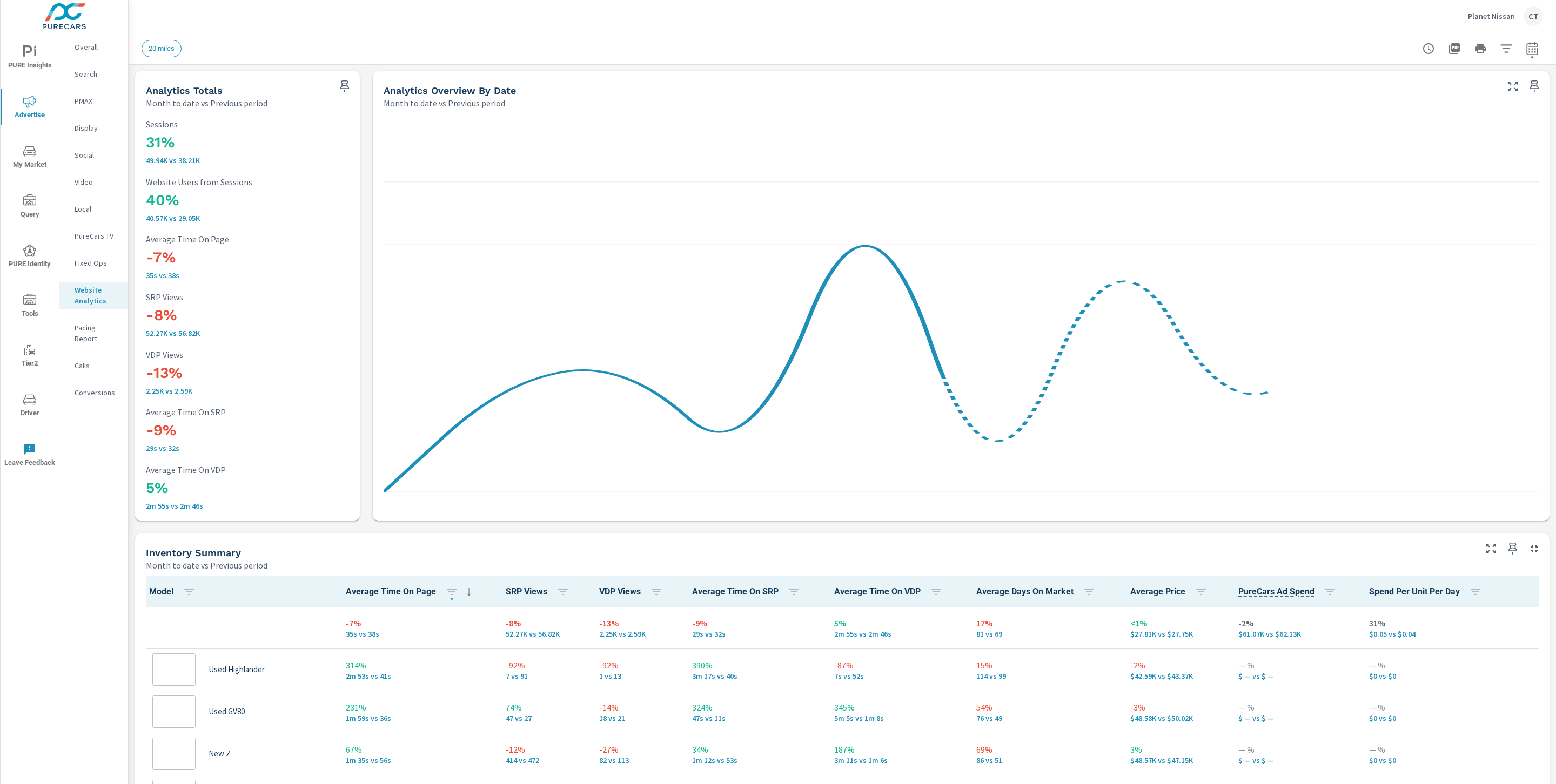
scroll to position [1, 0]
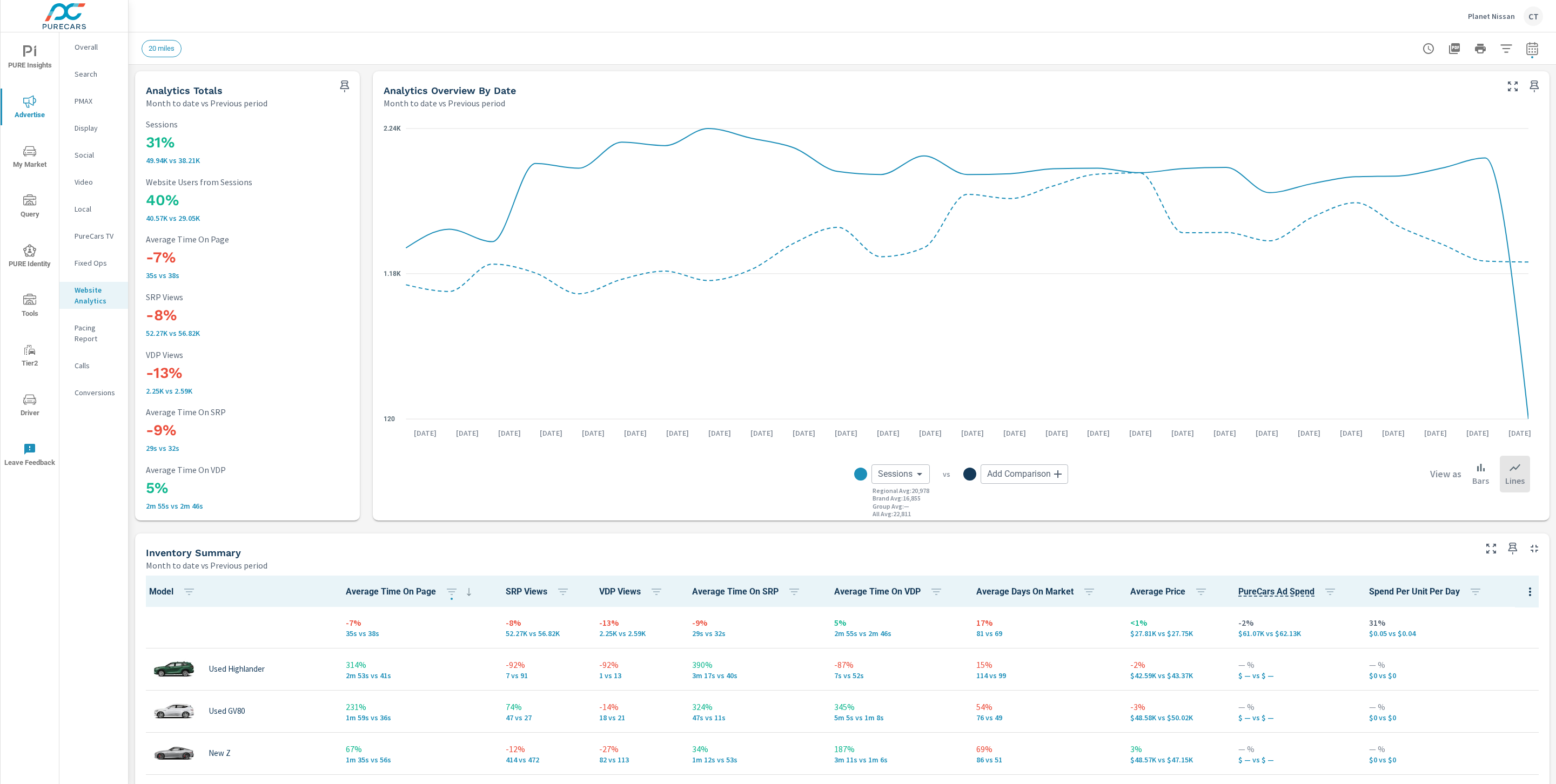
click at [1500, 48] on icon "button" at bounding box center [1506, 49] width 11 height 8
click at [1398, 136] on li "Condition" at bounding box center [1423, 136] width 164 height 26
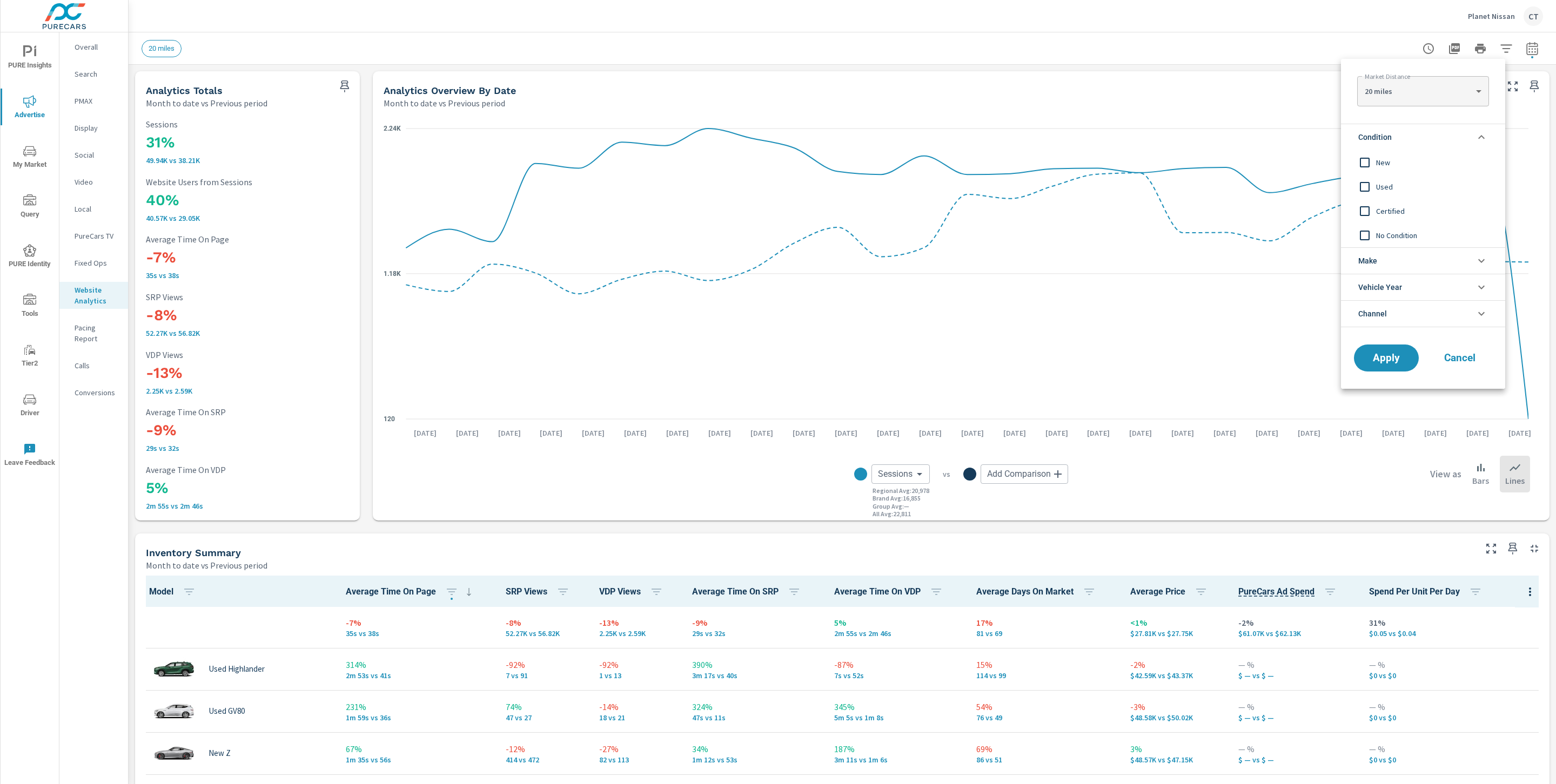
click at [1379, 159] on span "New" at bounding box center [1435, 163] width 118 height 13
click at [1379, 347] on button "Apply" at bounding box center [1386, 358] width 67 height 28
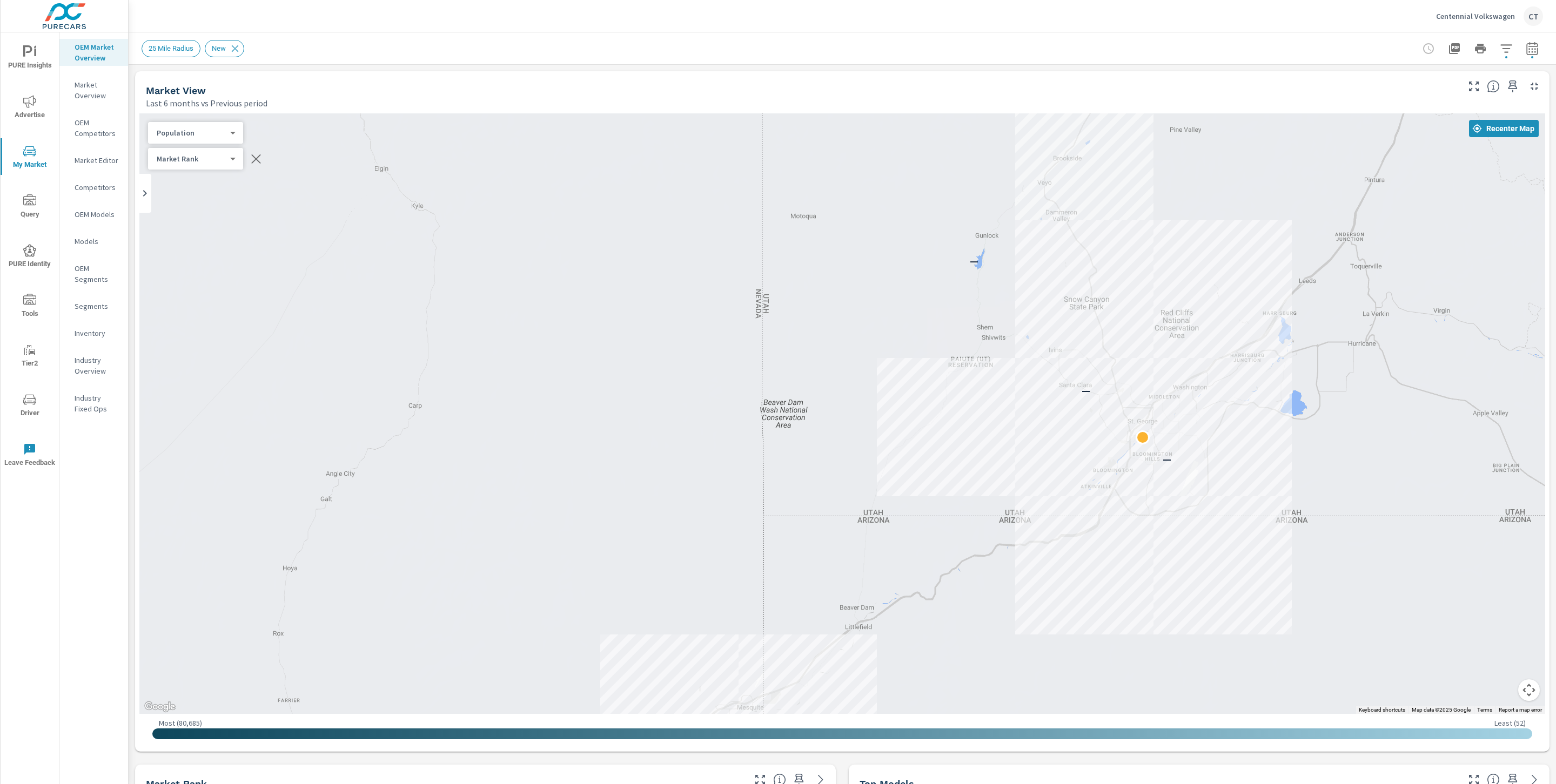
scroll to position [1, 0]
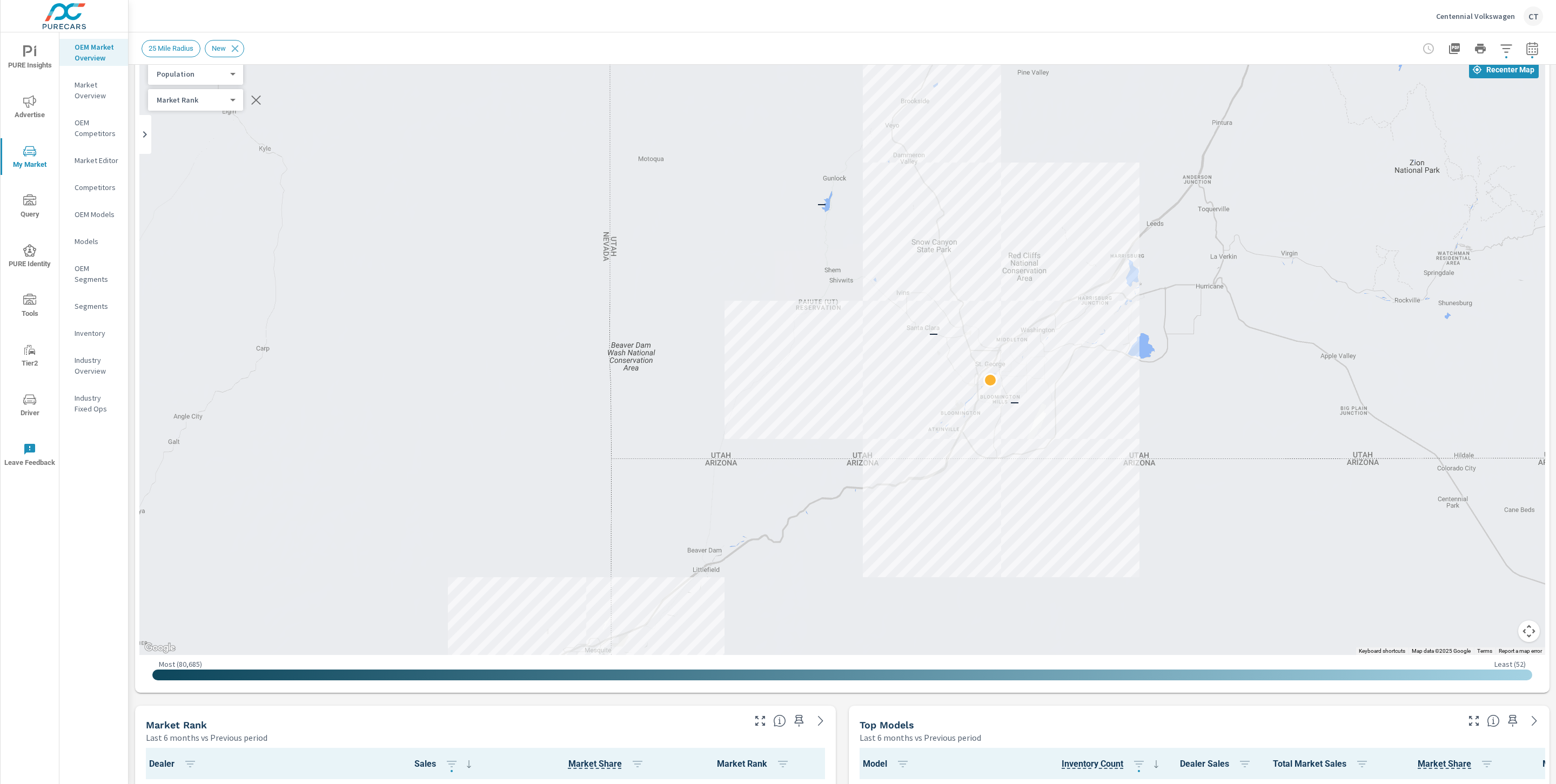
drag, startPoint x: 1335, startPoint y: 337, endPoint x: 1193, endPoint y: 377, distance: 147.5
click at [1193, 376] on div "— — — —" at bounding box center [1208, 648] width 1037 height 583
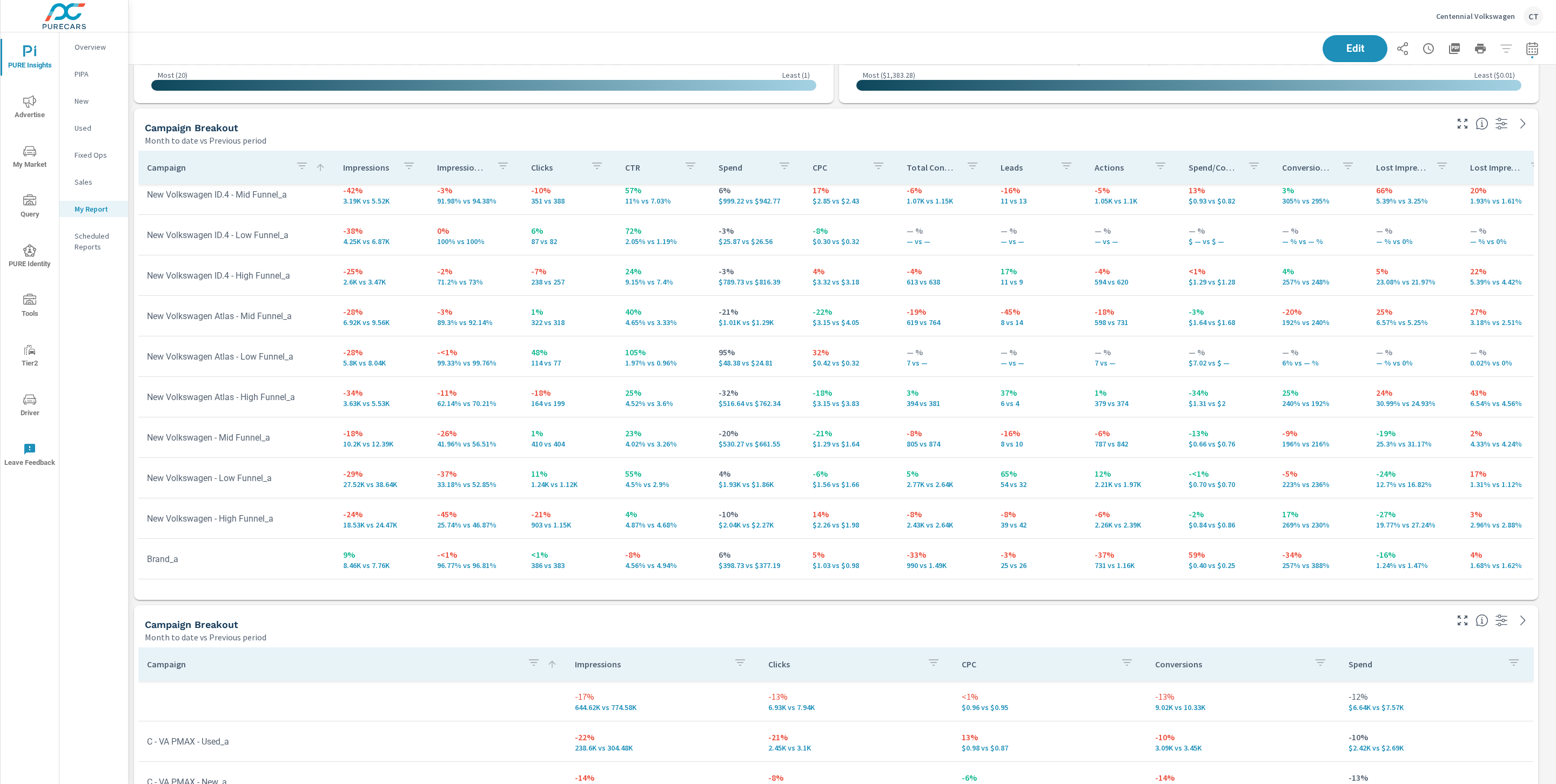
scroll to position [1061, 0]
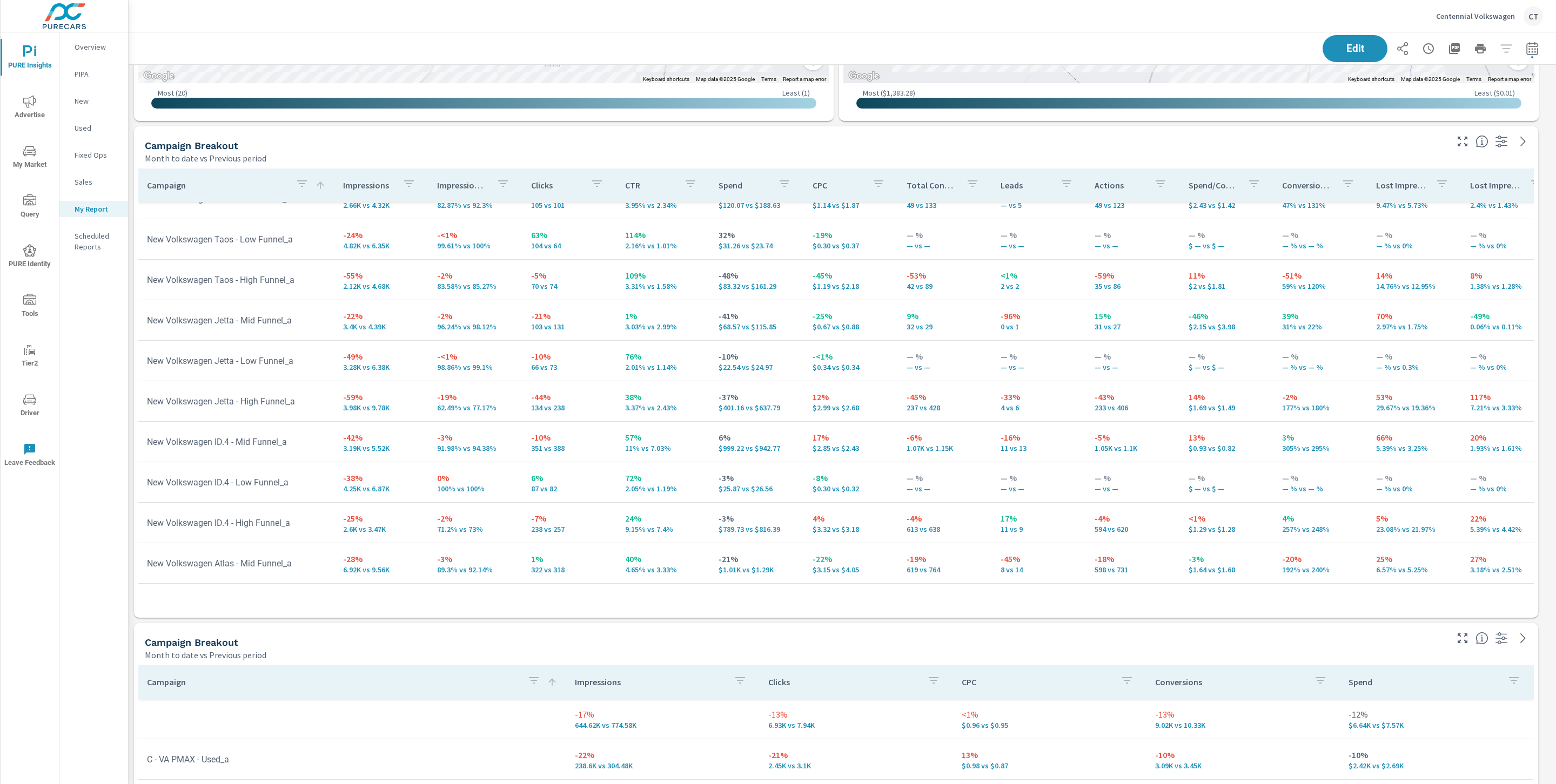
scroll to position [167, 0]
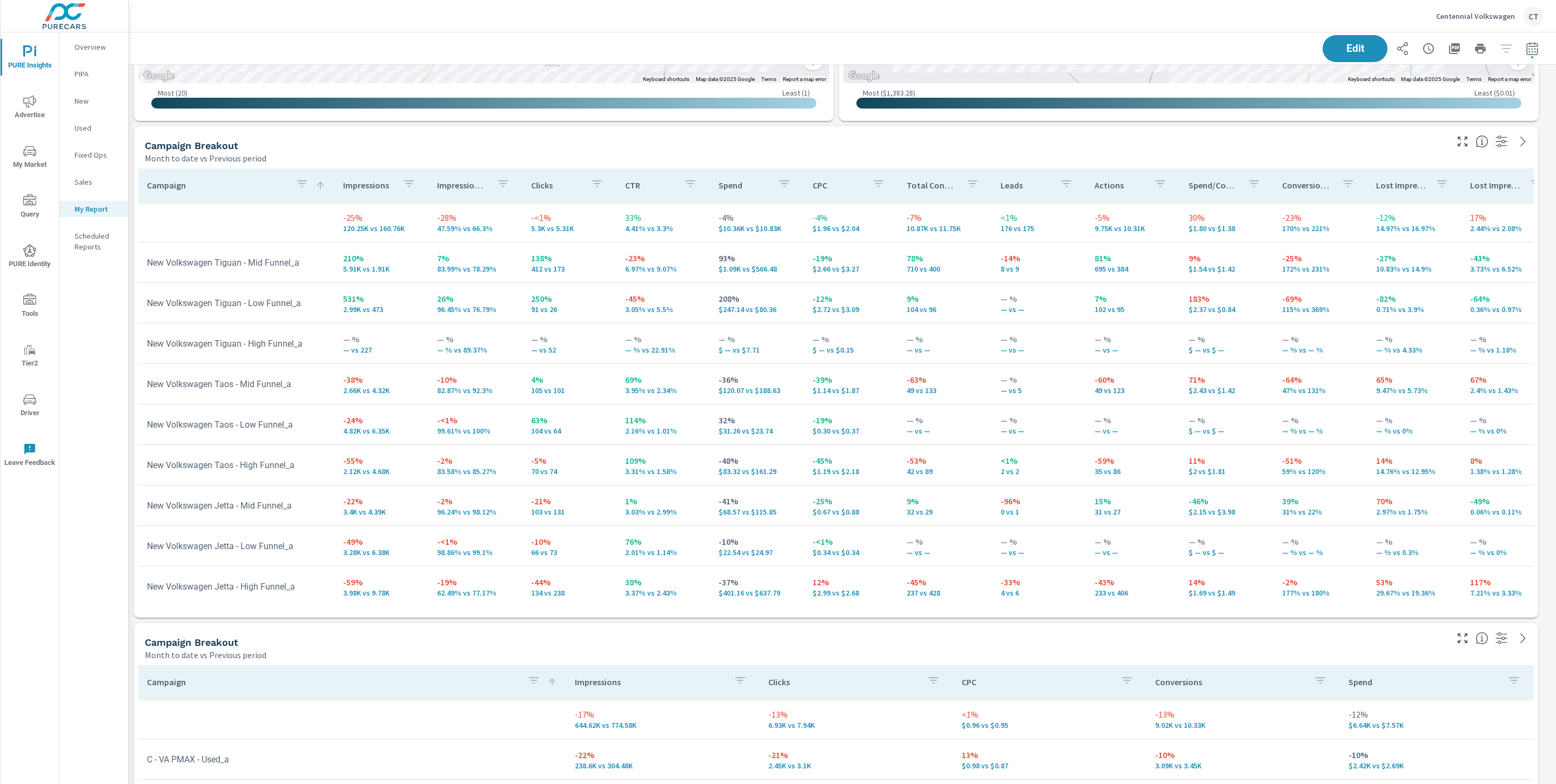
scroll to position [1060, 0]
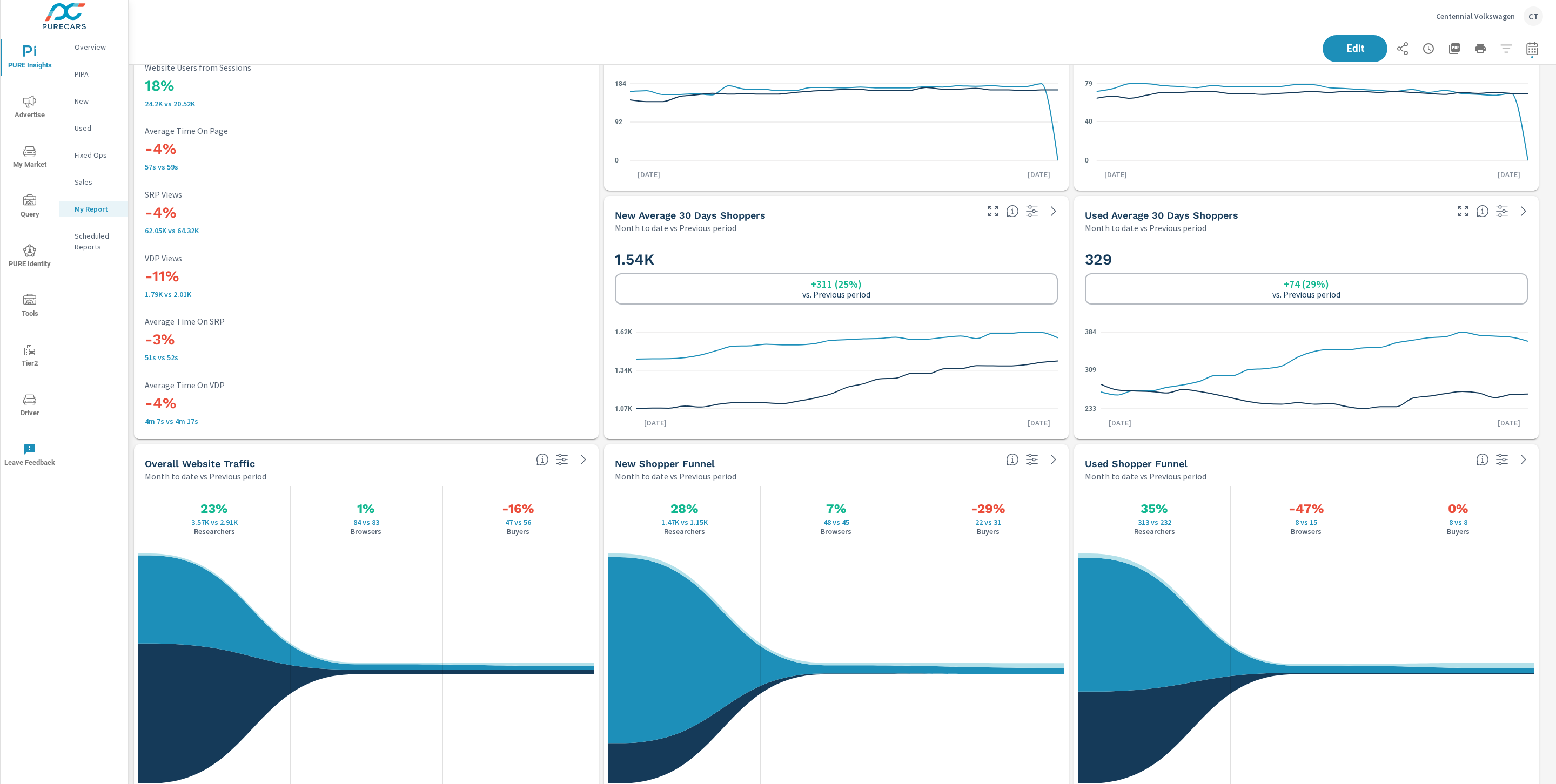
scroll to position [2887, 0]
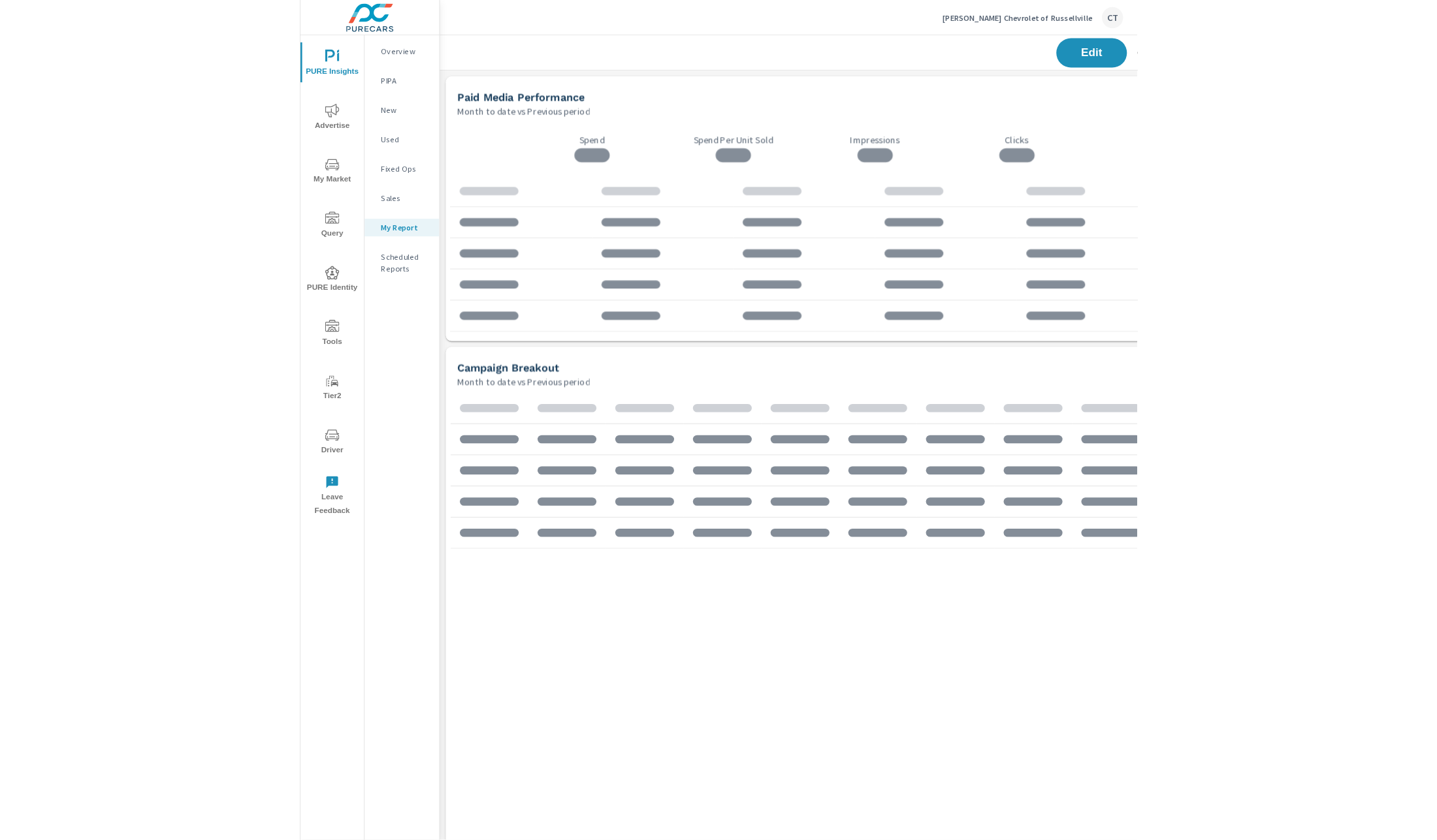
scroll to position [2290, 998]
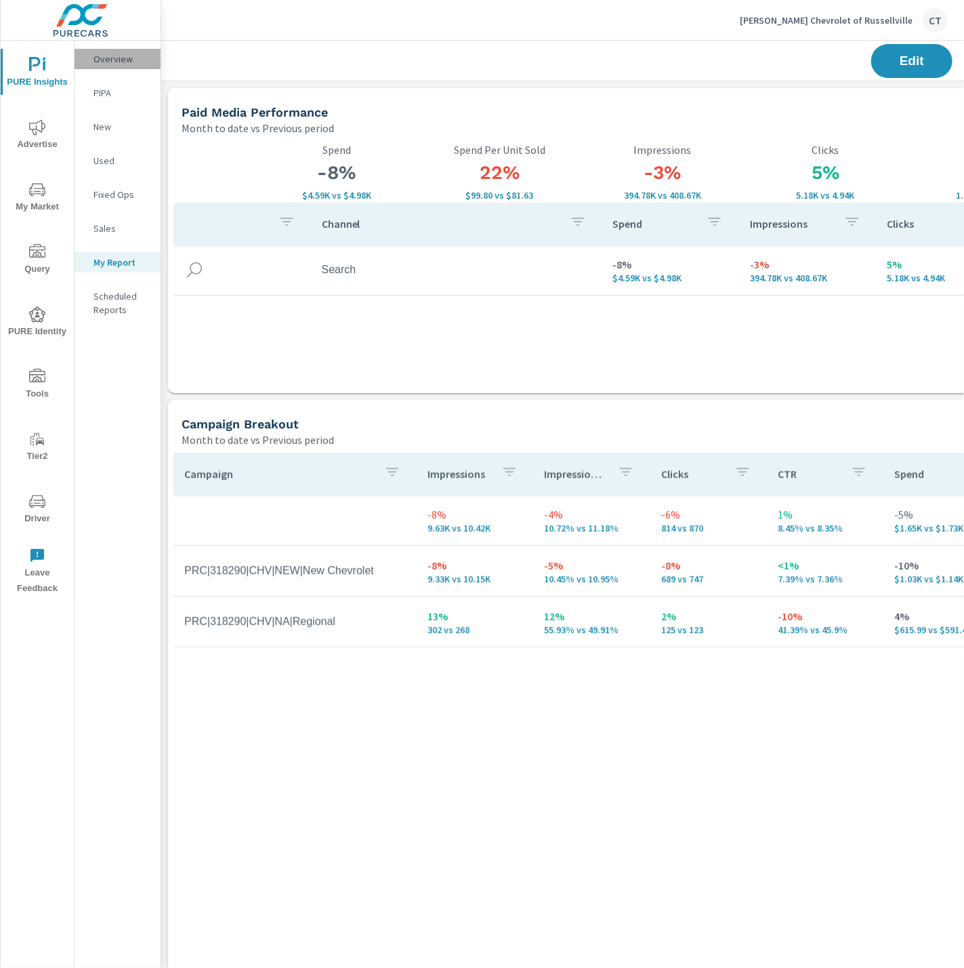
click at [98, 61] on p "Overview" at bounding box center [122, 59] width 56 height 14
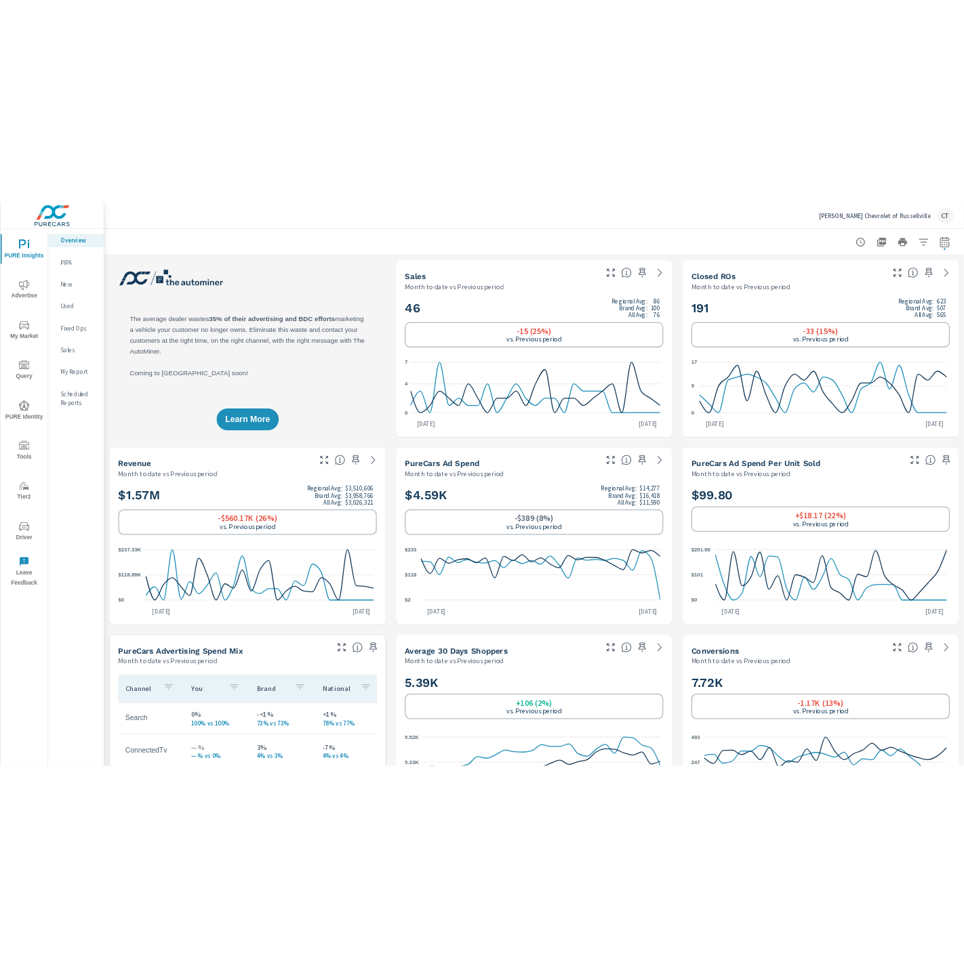
scroll to position [1, 0]
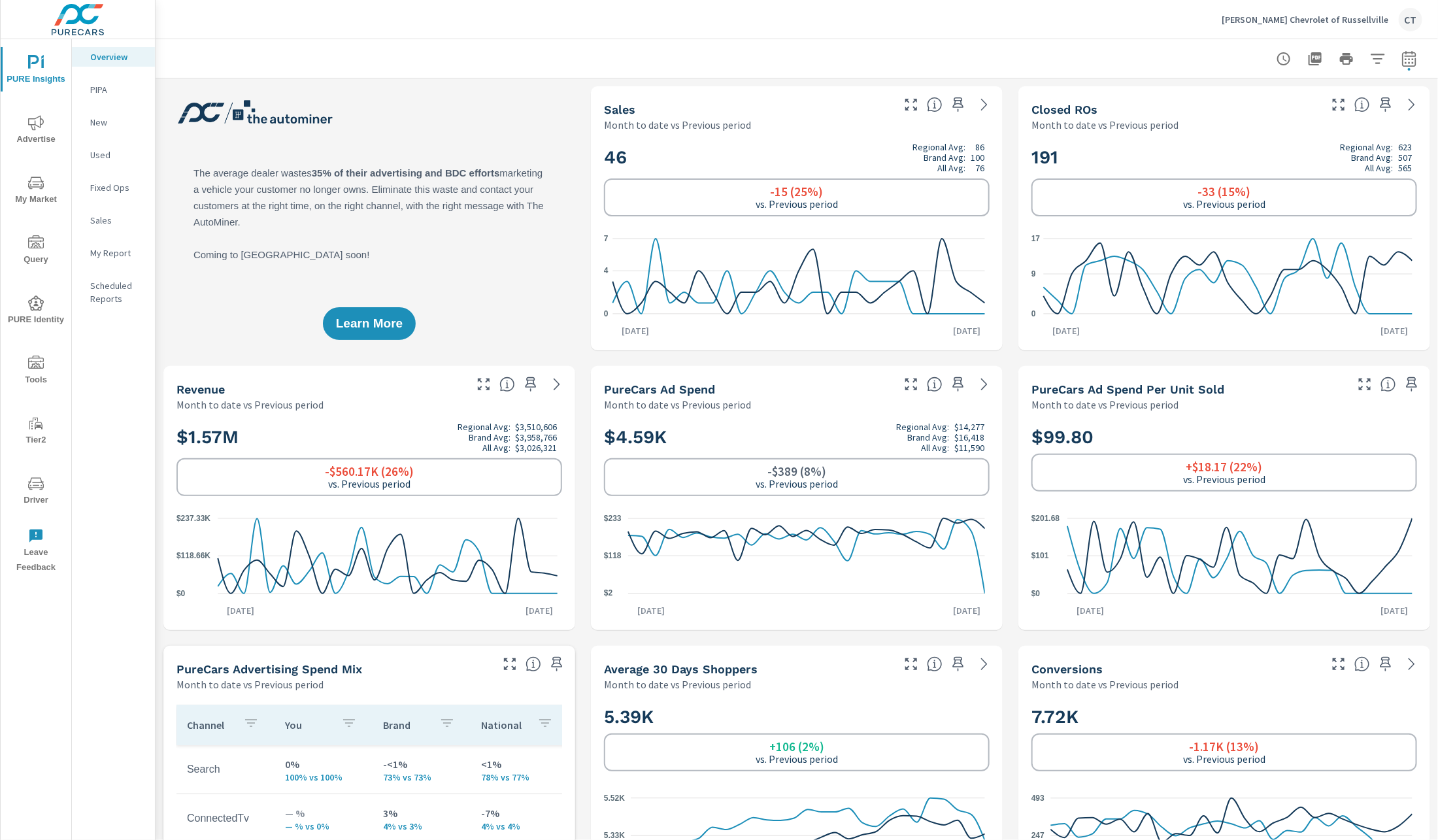
drag, startPoint x: 1366, startPoint y: 68, endPoint x: 1373, endPoint y: 66, distance: 7.3
click at [930, 66] on button "button" at bounding box center [1377, 58] width 26 height 26
click at [930, 66] on div at bounding box center [719, 420] width 1438 height 840
click at [930, 60] on icon "button" at bounding box center [1409, 59] width 15 height 15
select select "Month to date"
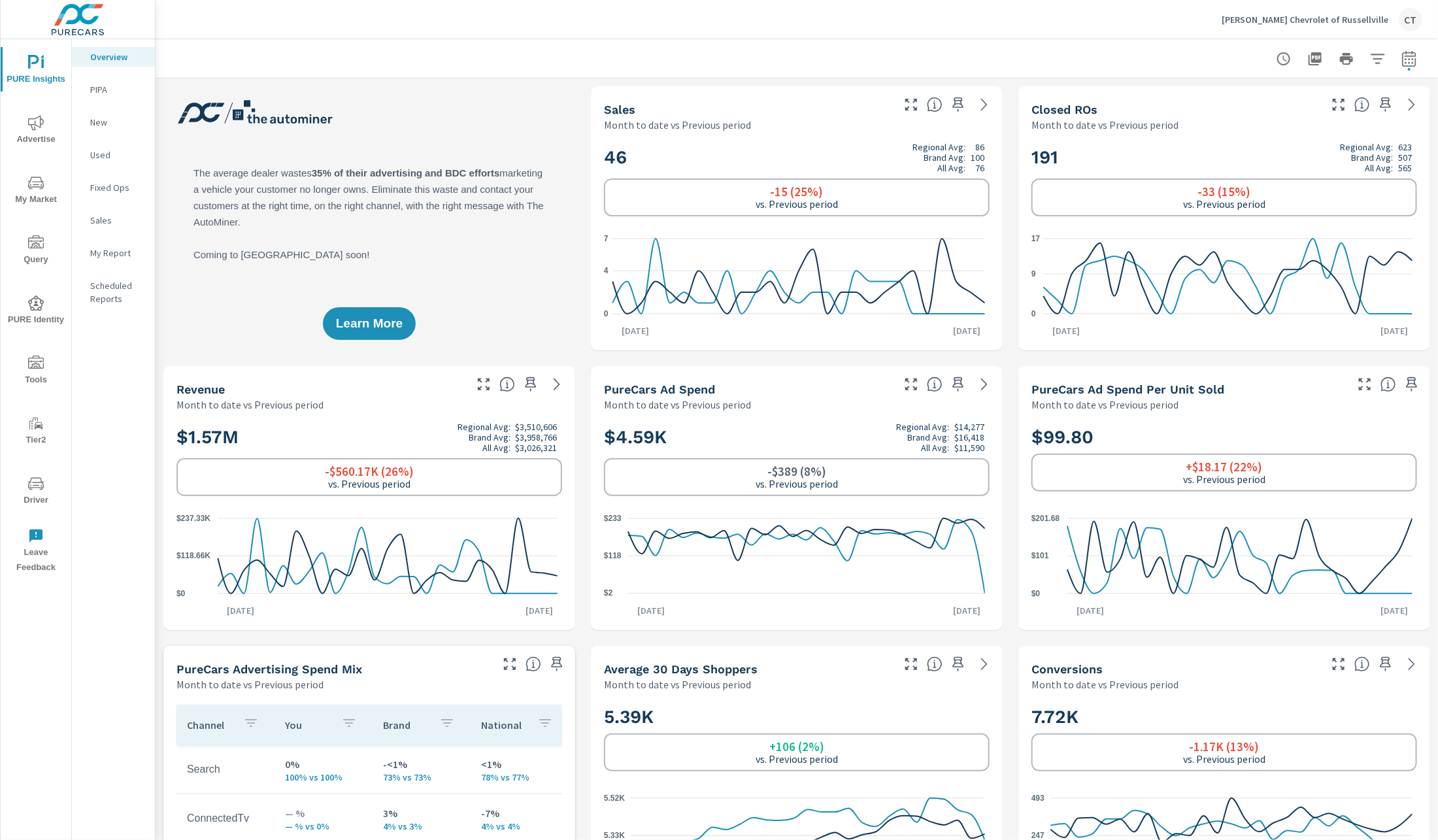
select select "Previous period"
click at [930, 109] on select "Custom Yesterday Last week Last 7 days Last 14 days Last 30 days Last 45 days L…" at bounding box center [1290, 113] width 131 height 26
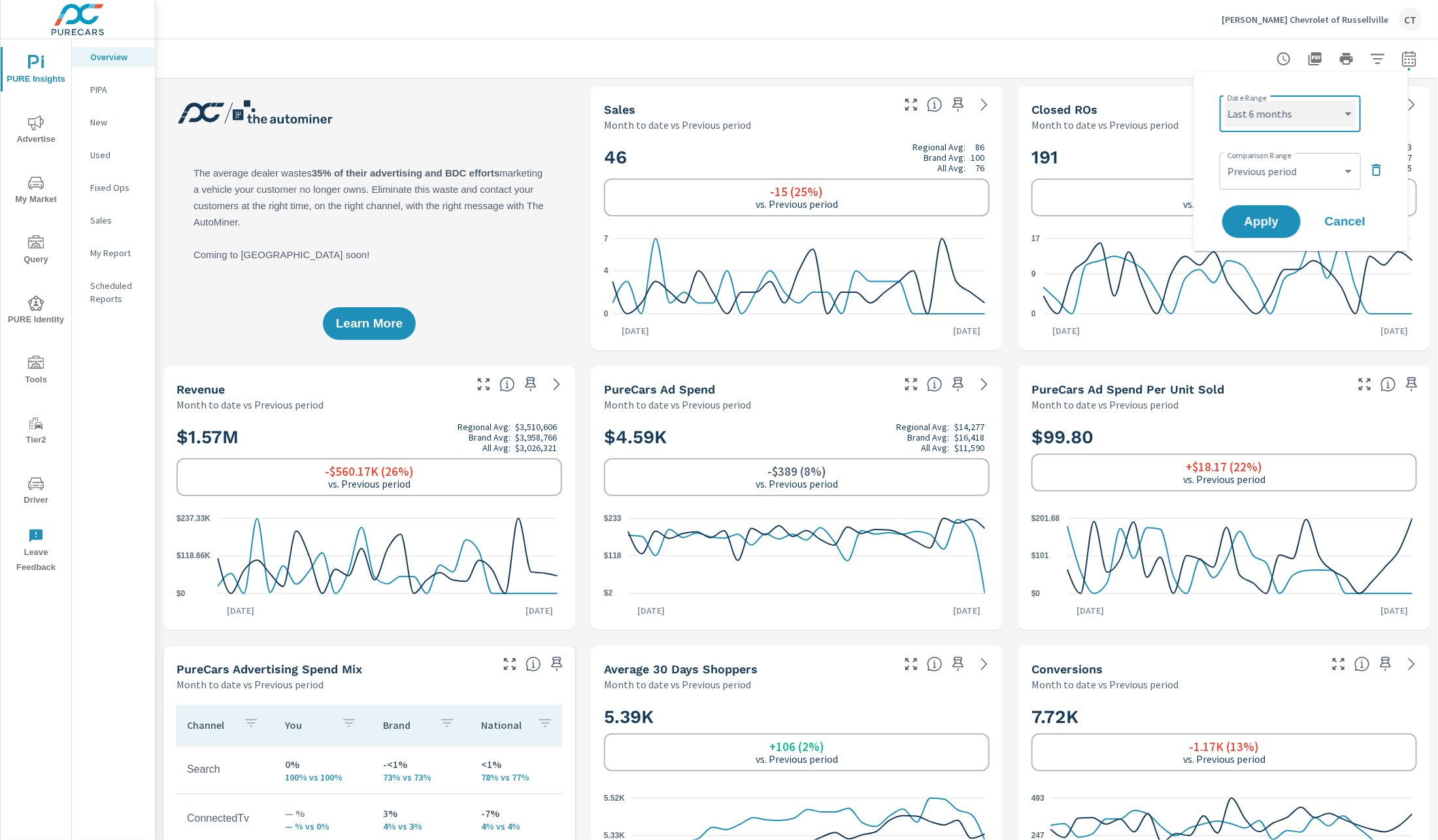
click at [930, 100] on select "Custom Yesterday Last week Last 7 days Last 14 days Last 30 days Last 45 days L…" at bounding box center [1290, 113] width 131 height 26
select select "Last 6 months"
click at [930, 218] on span "Apply" at bounding box center [1262, 222] width 54 height 13
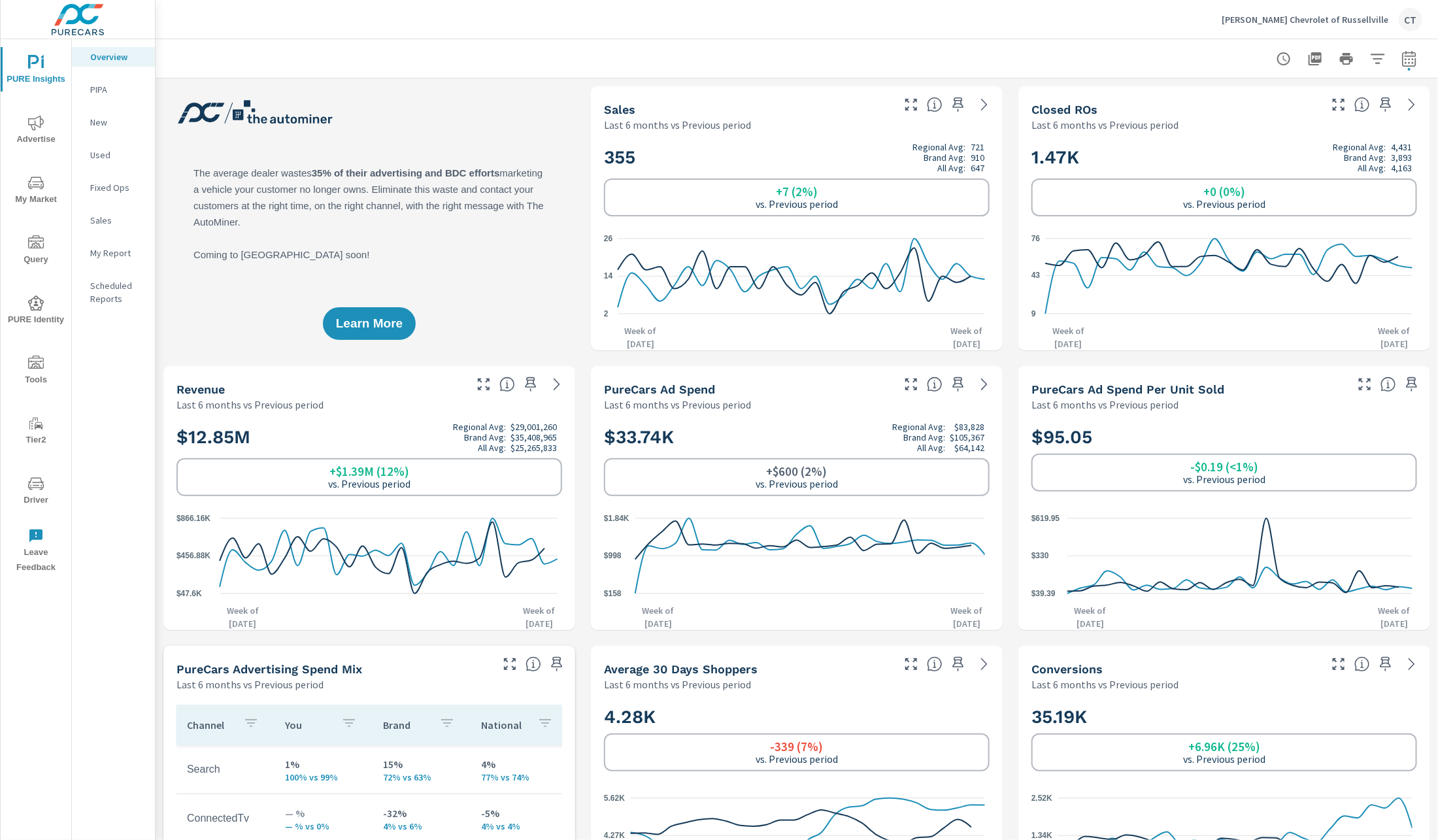
click at [19, 198] on span "My Market" at bounding box center [36, 191] width 63 height 32
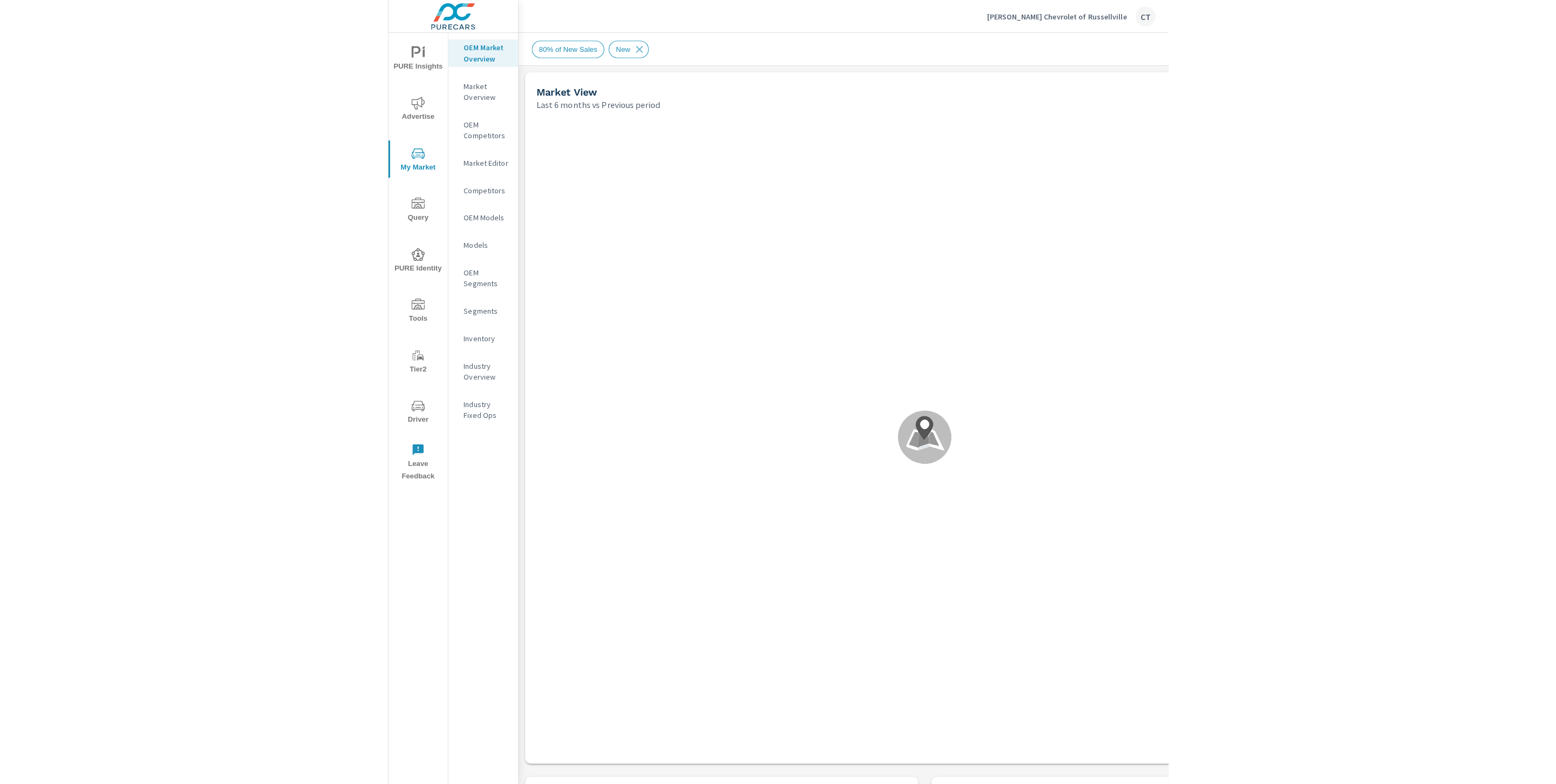
scroll to position [1, 0]
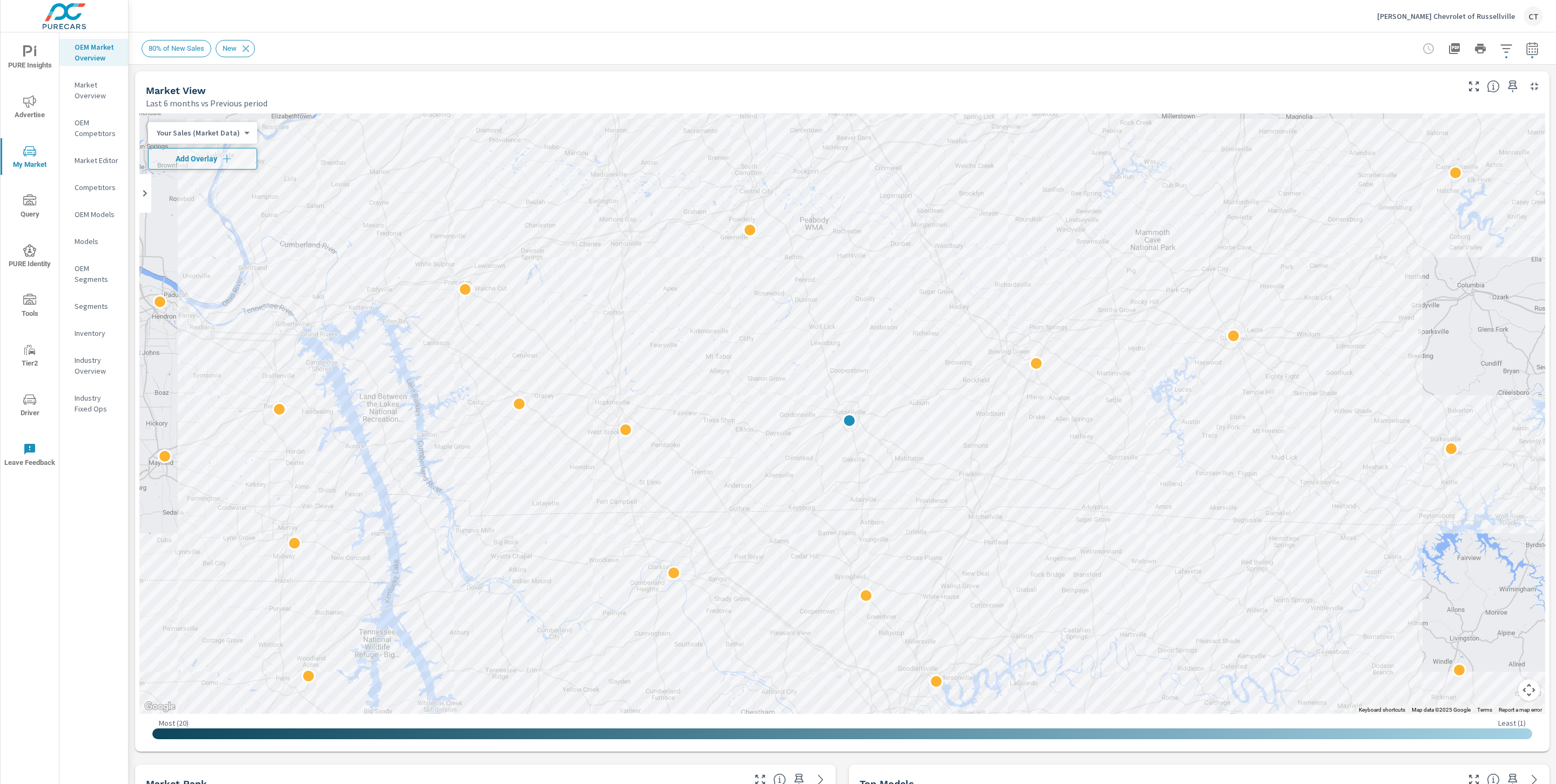
click at [235, 133] on body "PURE Insights Advertise My Market Query PURE Identity Tools Tier2 Driver Leave …" at bounding box center [778, 392] width 1556 height 784
click at [223, 178] on li "Market Share (Market Data)" at bounding box center [201, 185] width 105 height 18
click at [237, 128] on body "PURE Insights Advertise My Market Query PURE Identity Tools Tier2 Driver Leave …" at bounding box center [778, 392] width 1556 height 784
click at [225, 112] on li "Total Market Sales" at bounding box center [201, 116] width 106 height 18
click at [210, 158] on span "Add Overlay" at bounding box center [195, 159] width 85 height 11
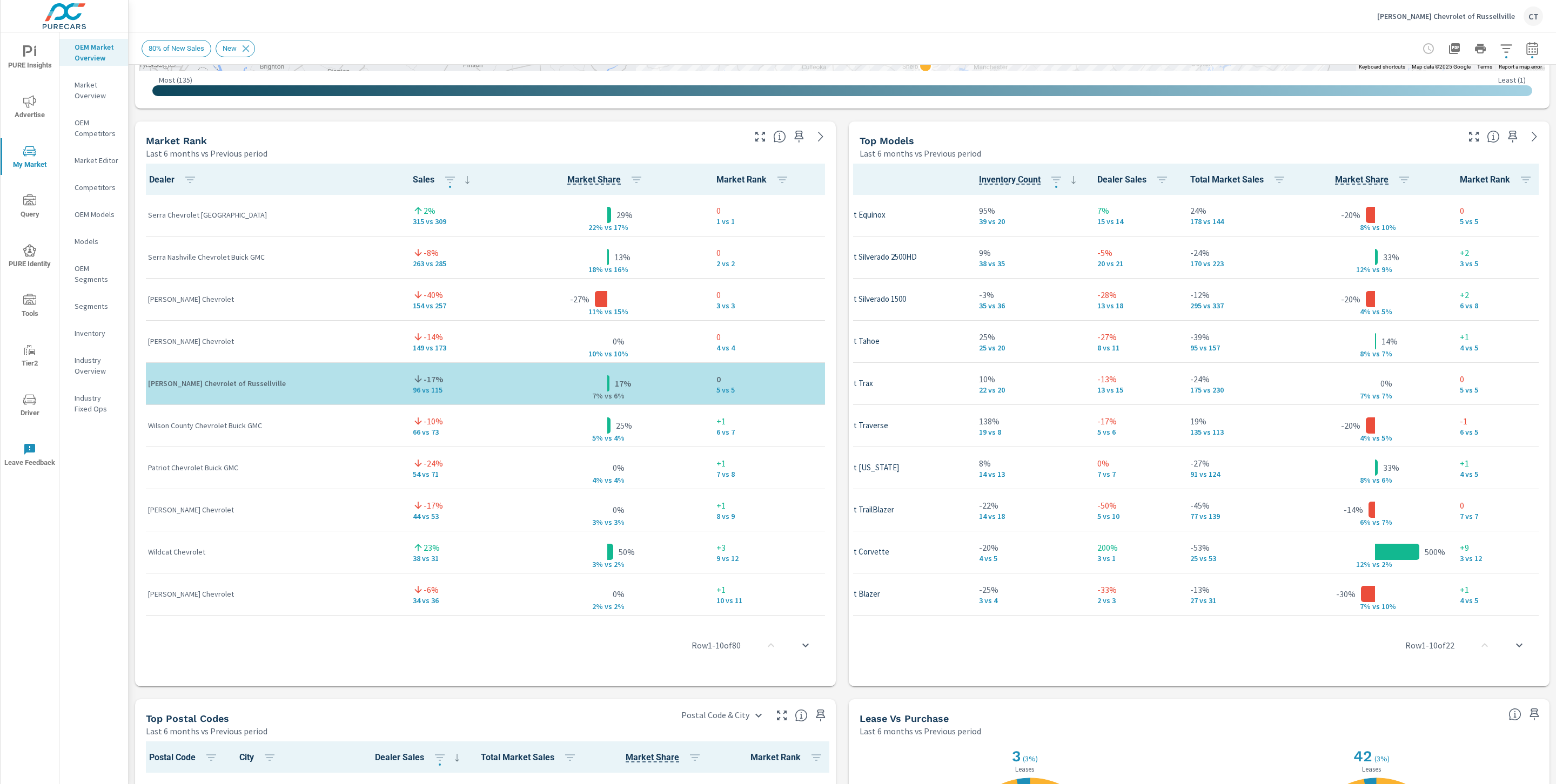
scroll to position [1, 141]
drag, startPoint x: 1285, startPoint y: 609, endPoint x: 1416, endPoint y: 618, distance: 131.3
click at [768, 618] on div "Row 1 - 10 of 22" at bounding box center [1199, 645] width 692 height 65
click at [768, 178] on icon "button" at bounding box center [1404, 180] width 10 height 6
drag, startPoint x: 557, startPoint y: 401, endPoint x: 564, endPoint y: 400, distance: 7.1
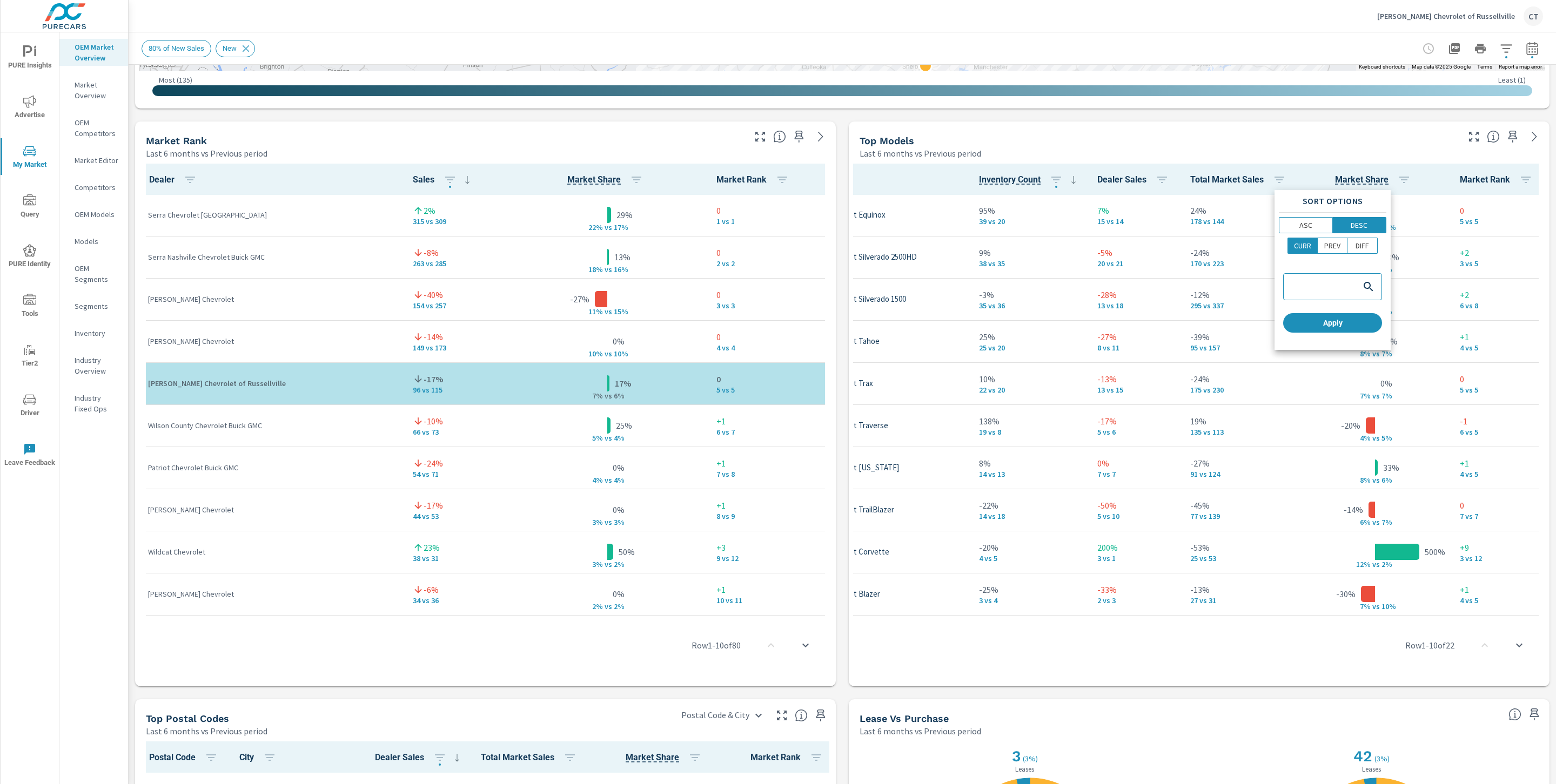
click at [564, 400] on div at bounding box center [778, 392] width 1556 height 784
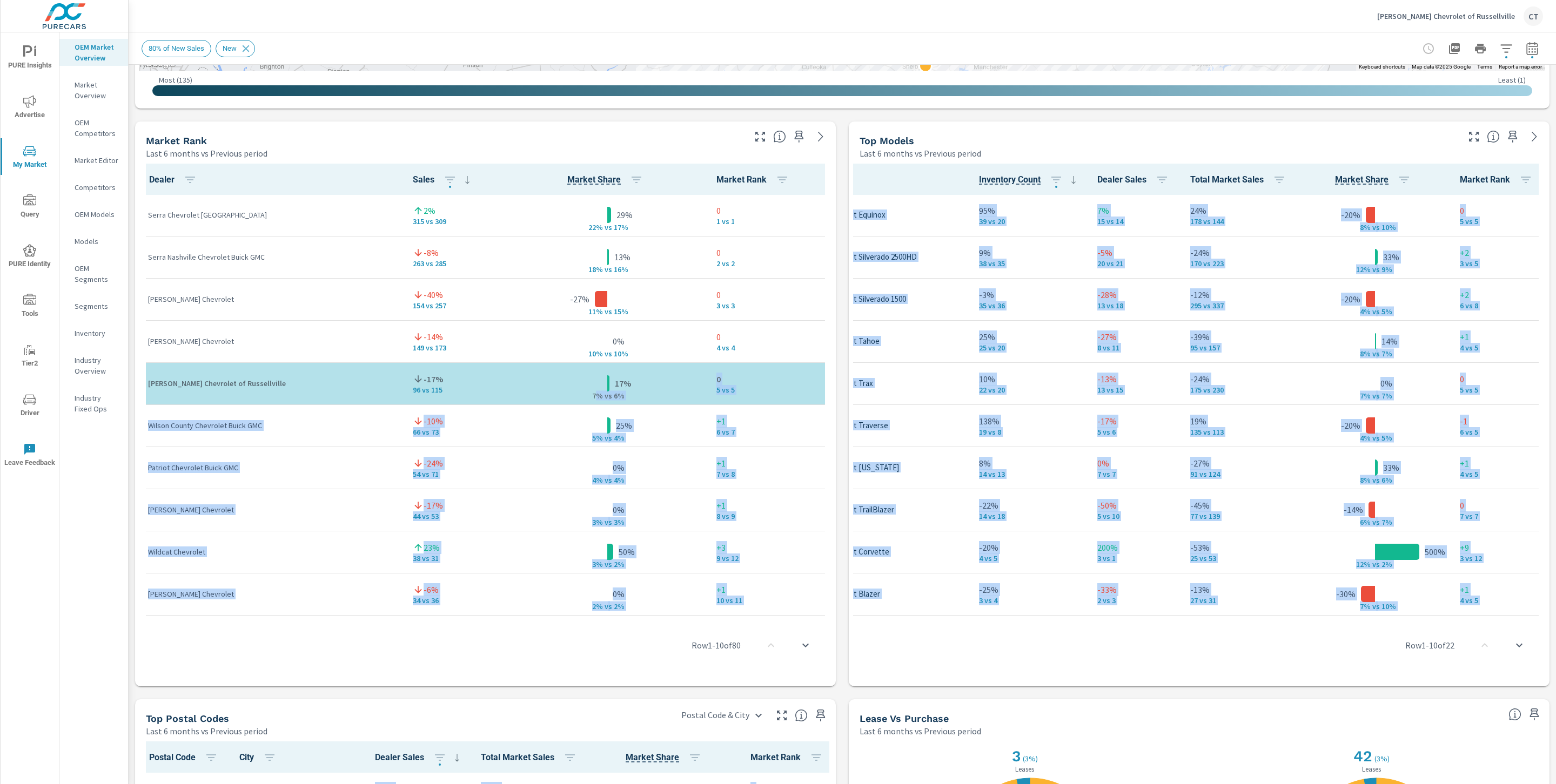
drag, startPoint x: 559, startPoint y: 398, endPoint x: 572, endPoint y: 396, distance: 13.2
click at [608, 398] on p "s 6%" at bounding box center [621, 396] width 26 height 10
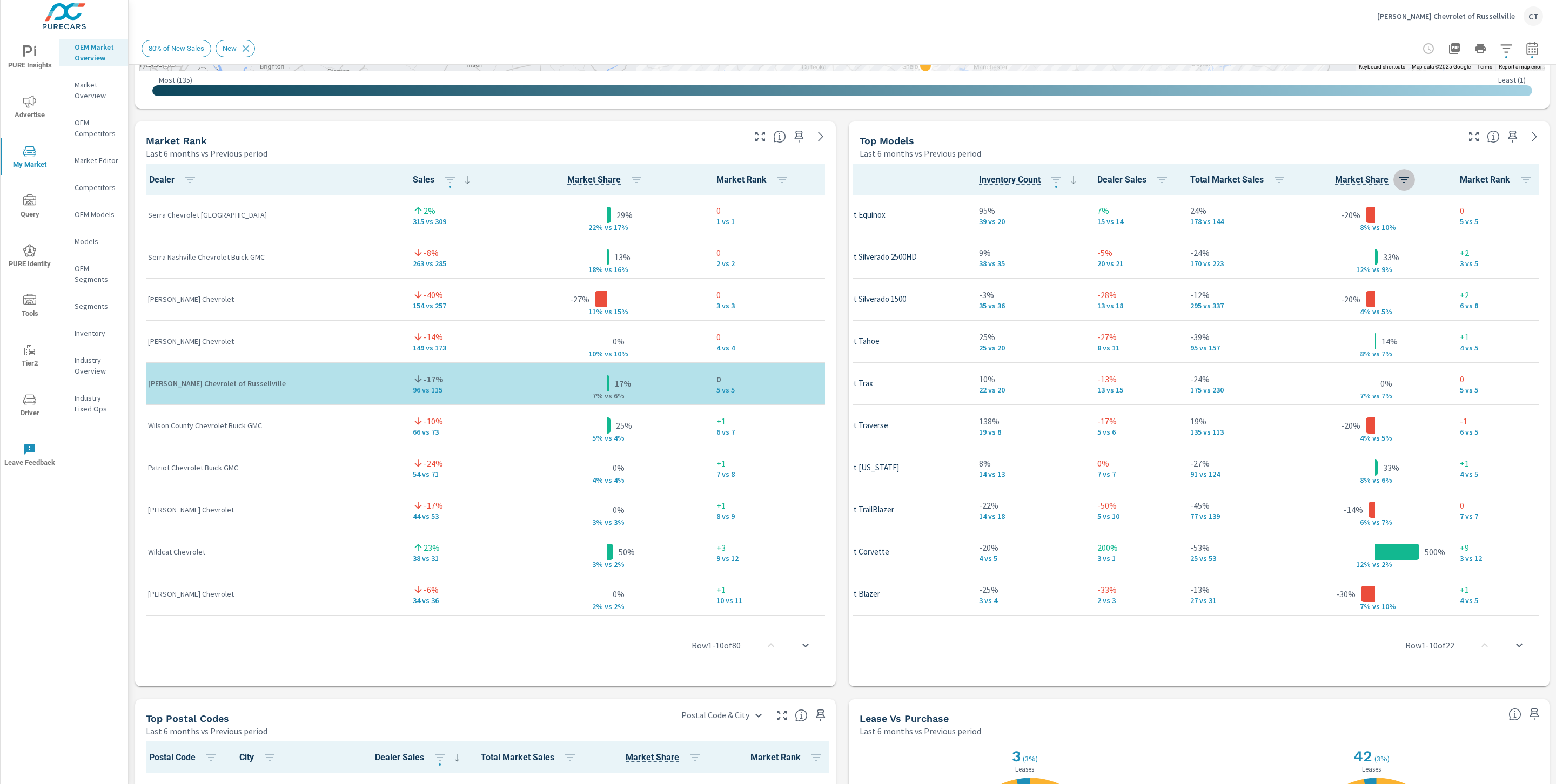
click at [768, 178] on icon "button" at bounding box center [1404, 180] width 13 height 13
click at [768, 229] on span "ASC" at bounding box center [1306, 225] width 46 height 11
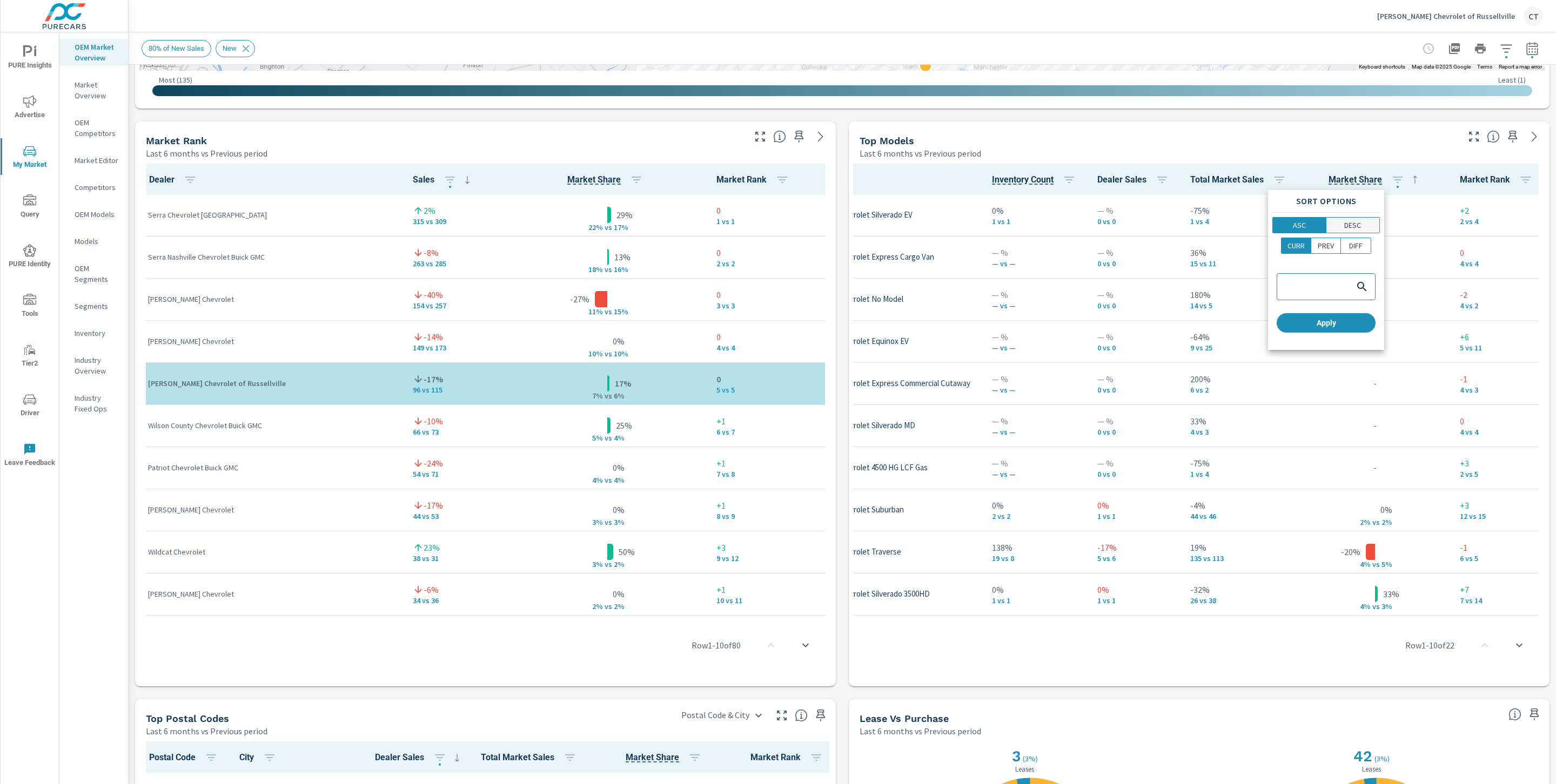
scroll to position [1, 128]
click at [768, 225] on p "DESC" at bounding box center [1352, 225] width 17 height 11
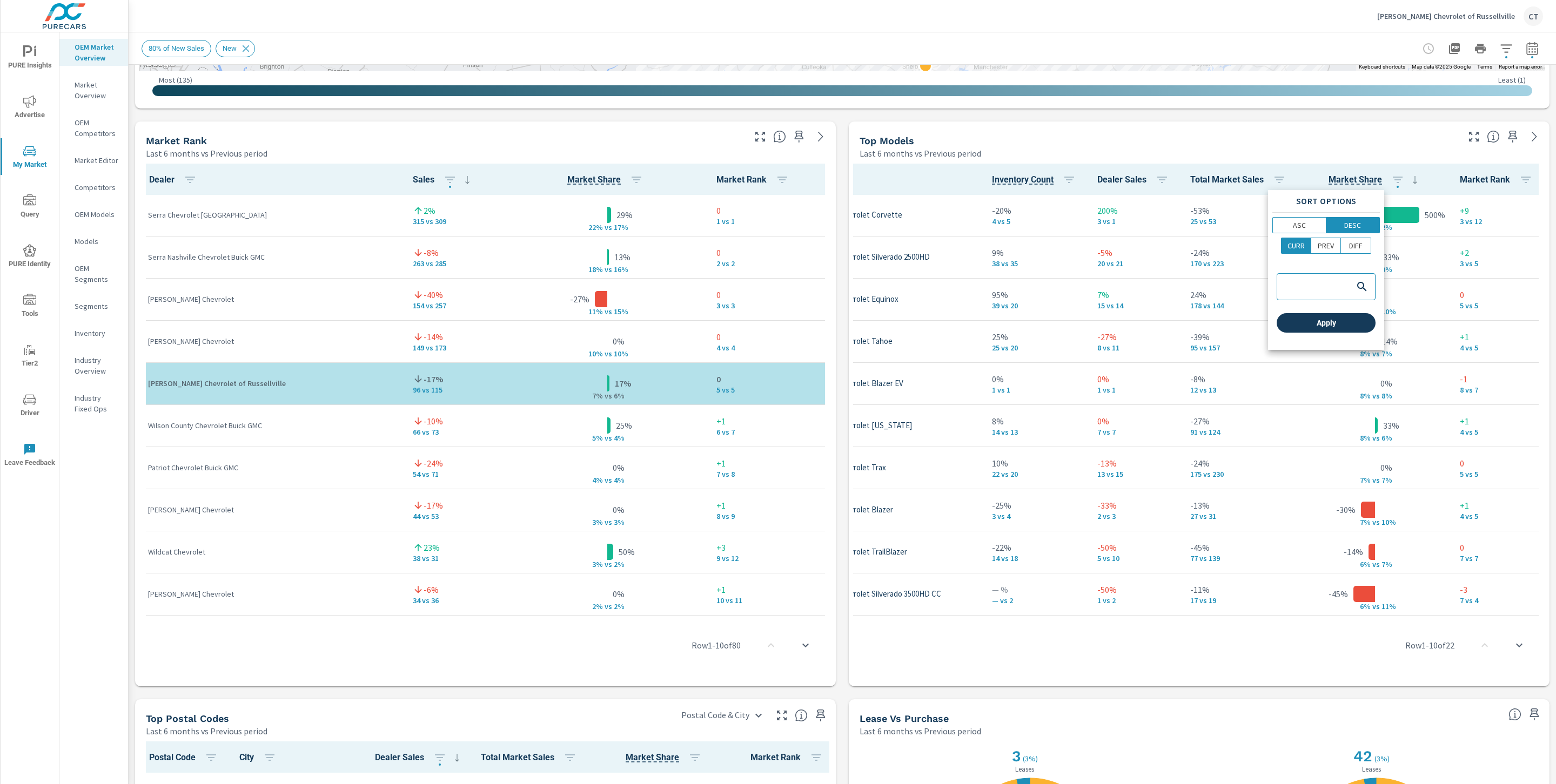
click at [768, 329] on button "Apply" at bounding box center [1326, 323] width 99 height 19
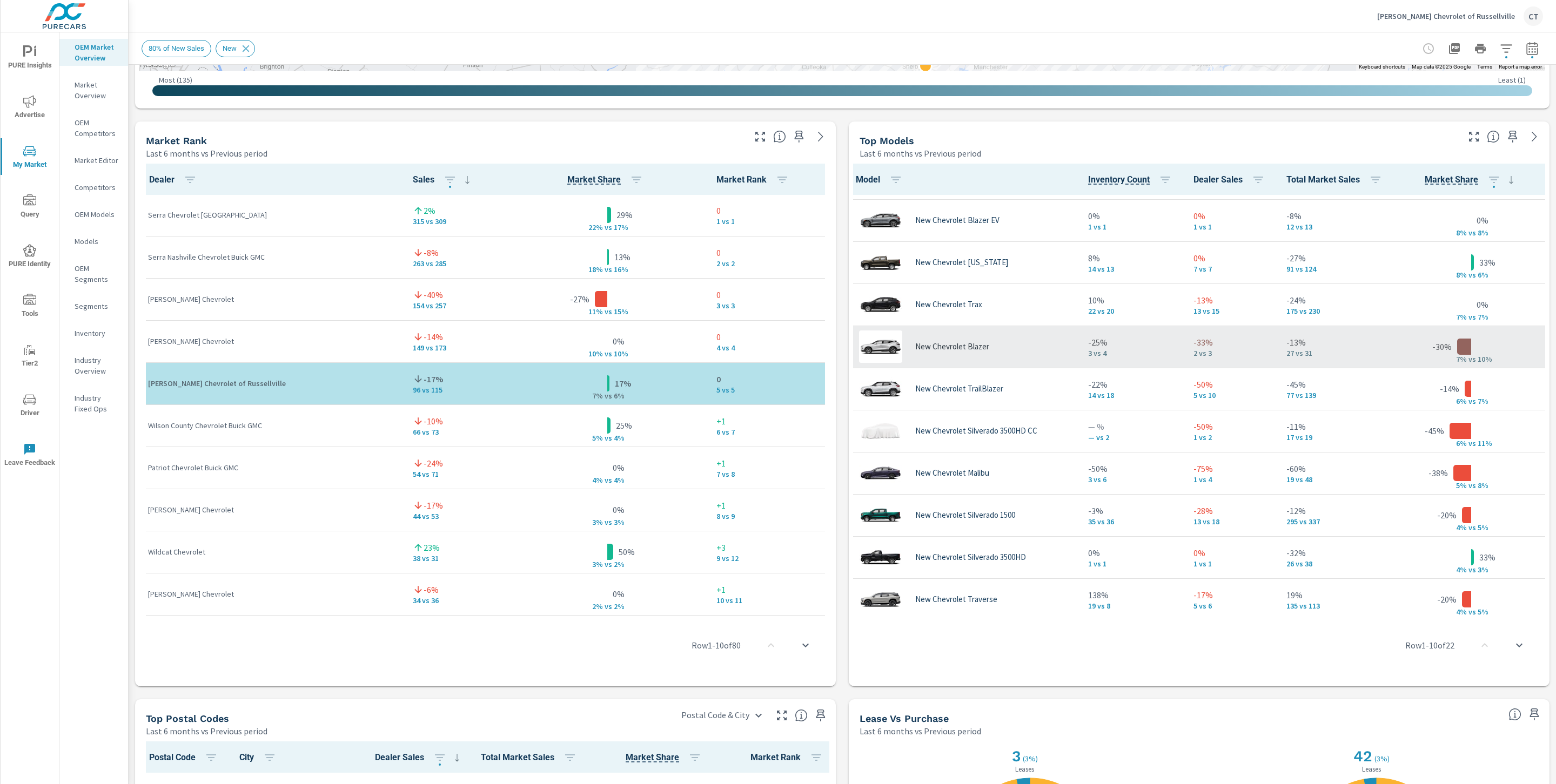
scroll to position [163, 2]
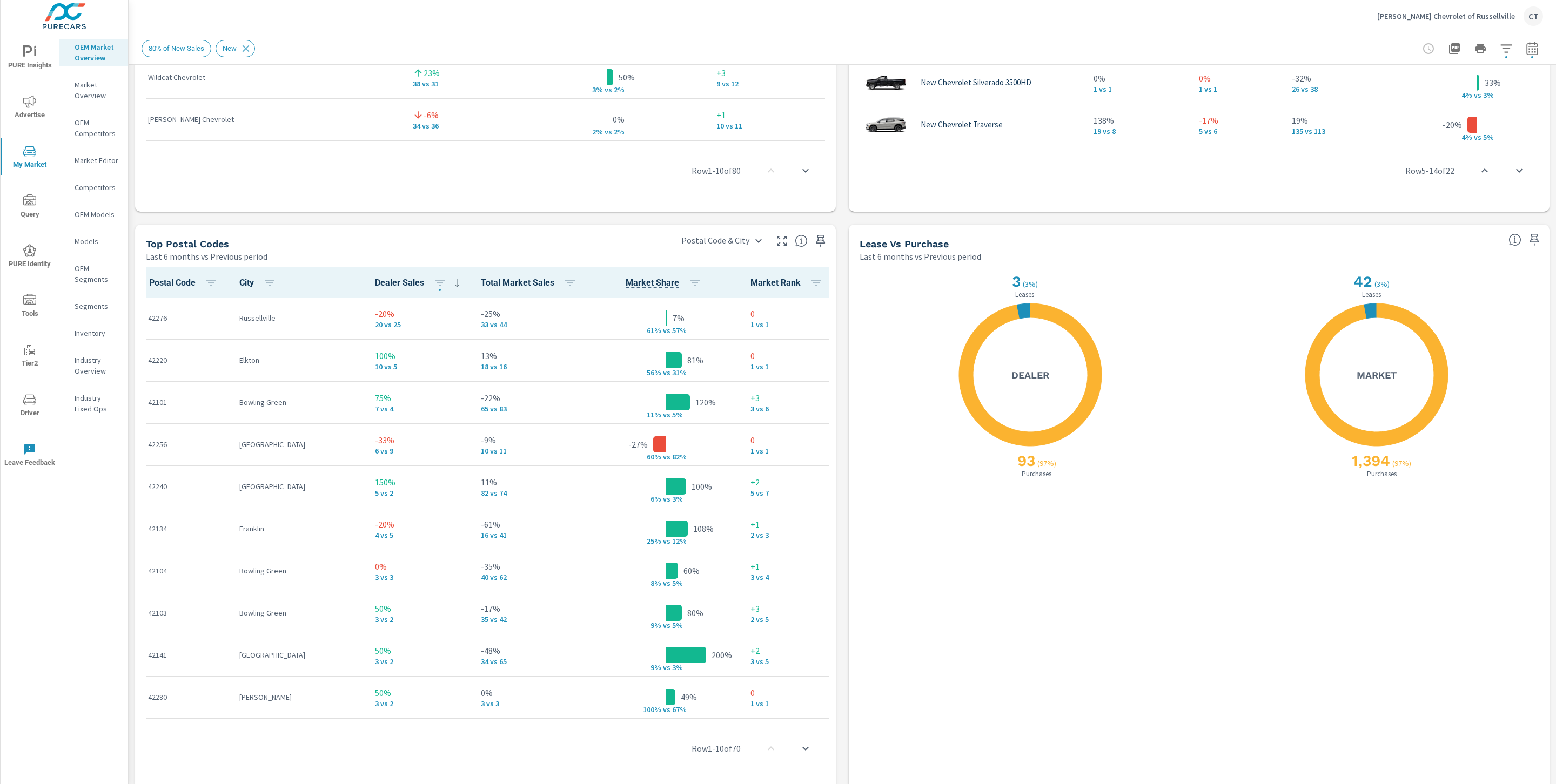
scroll to position [1130, 0]
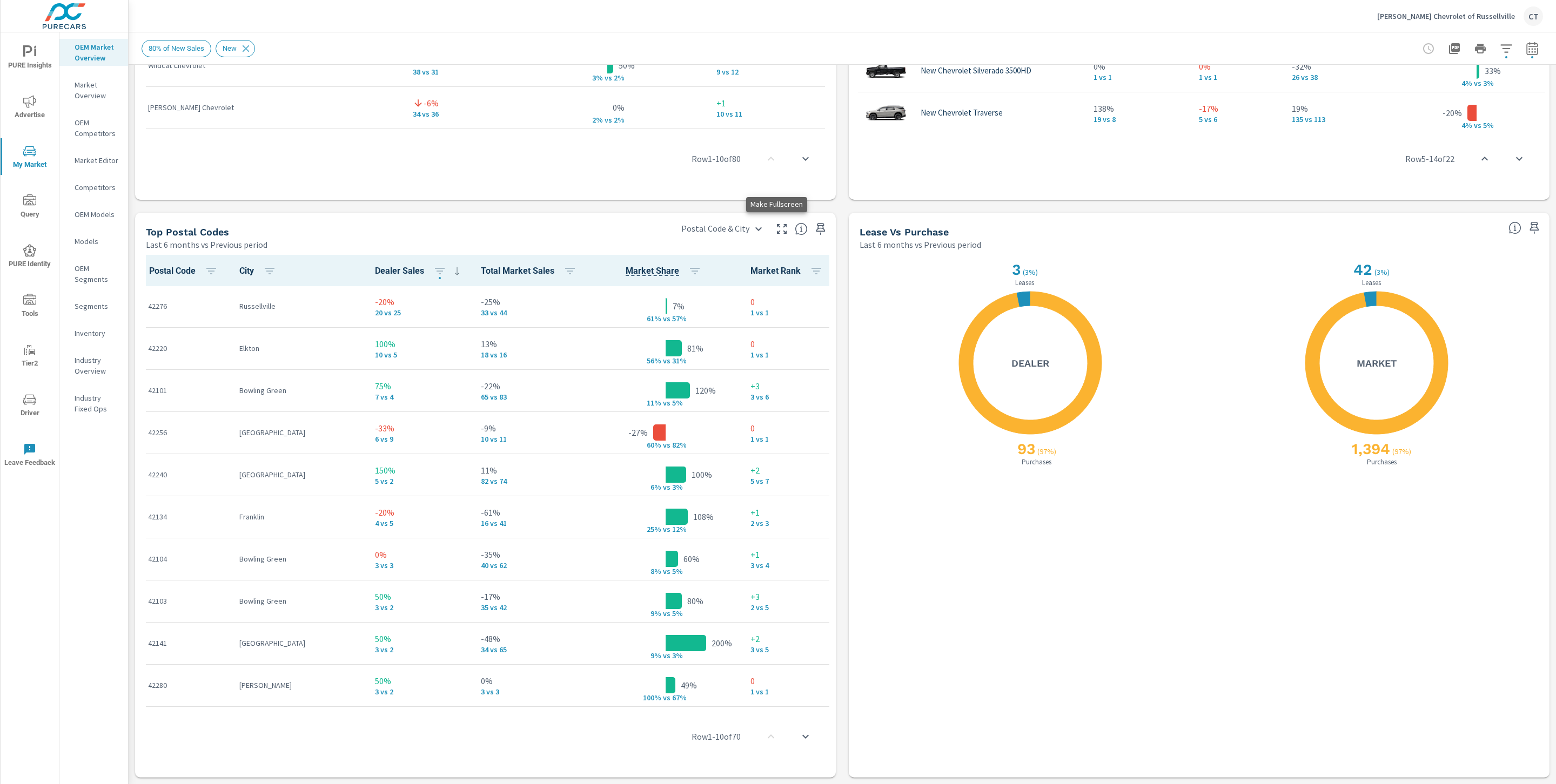
click at [768, 225] on icon "button" at bounding box center [782, 229] width 13 height 13
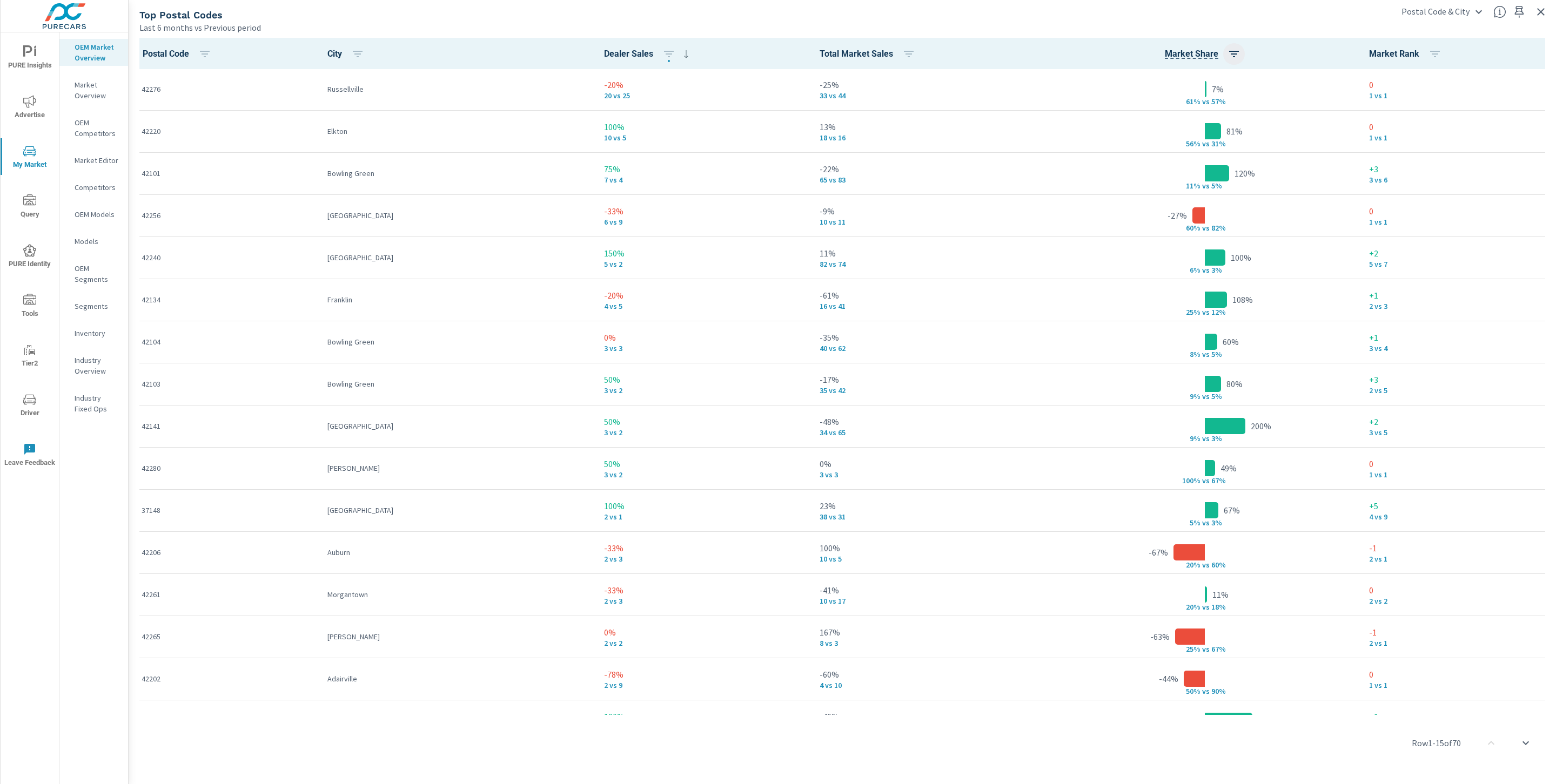
click at [768, 49] on button "button" at bounding box center [1233, 53] width 22 height 22
drag, startPoint x: 1122, startPoint y: 101, endPoint x: 1153, endPoint y: 99, distance: 31.1
click at [768, 101] on p "ASC" at bounding box center [1118, 100] width 13 height 11
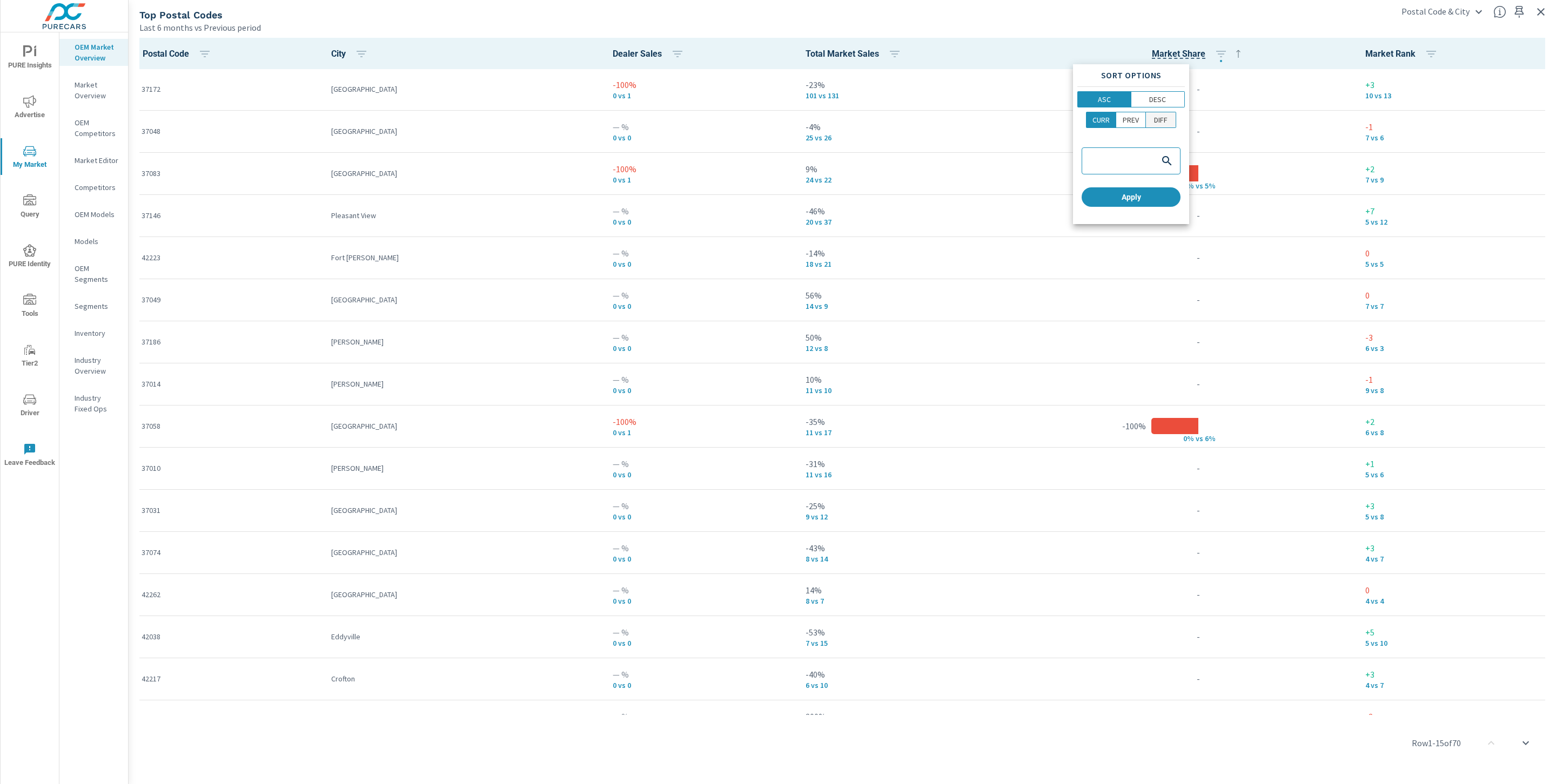
drag, startPoint x: 1156, startPoint y: 98, endPoint x: 1150, endPoint y: 122, distance: 24.7
click at [768, 98] on p "DESC" at bounding box center [1157, 100] width 17 height 11
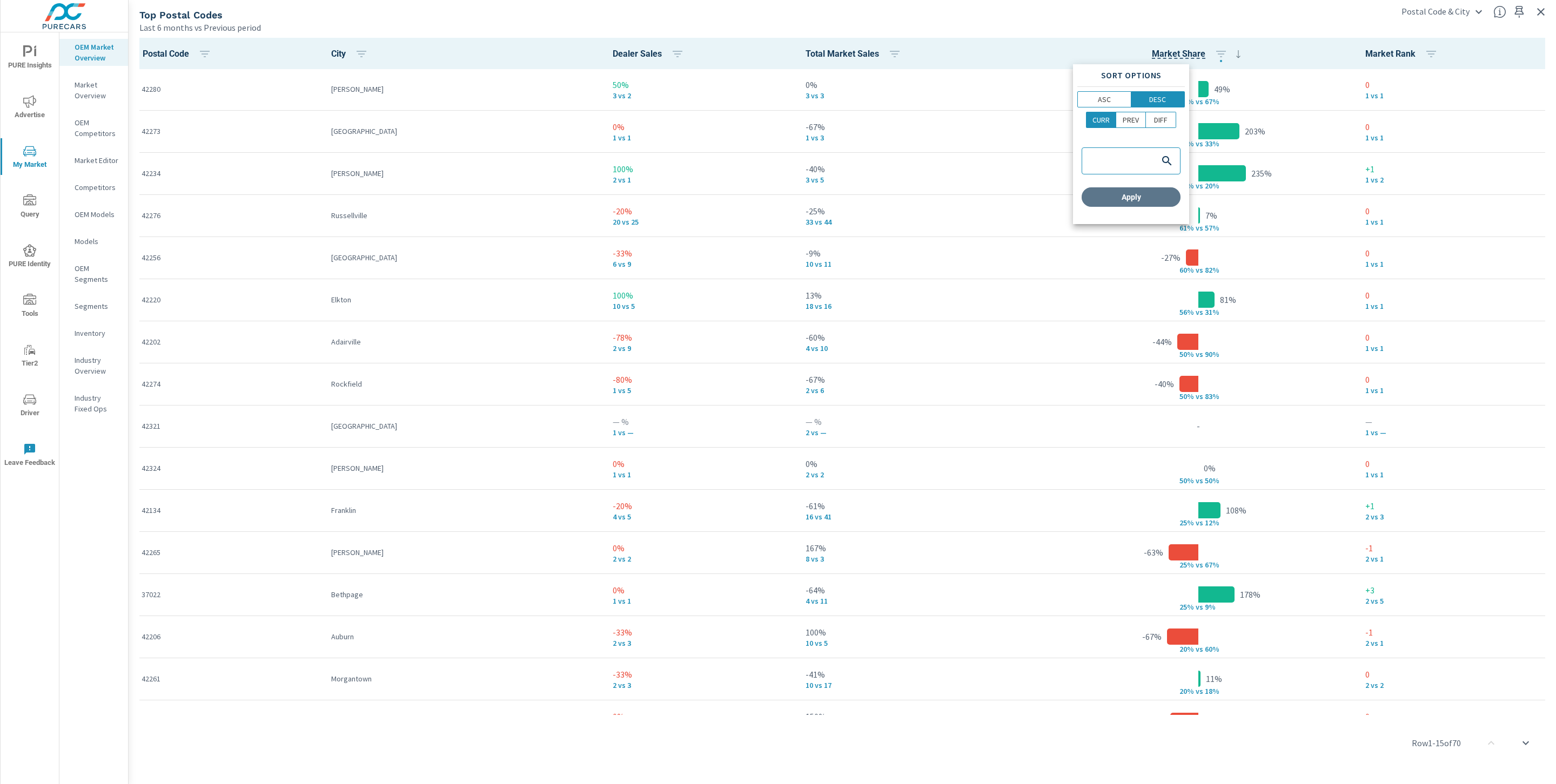
click at [768, 203] on button "Apply" at bounding box center [1131, 197] width 99 height 19
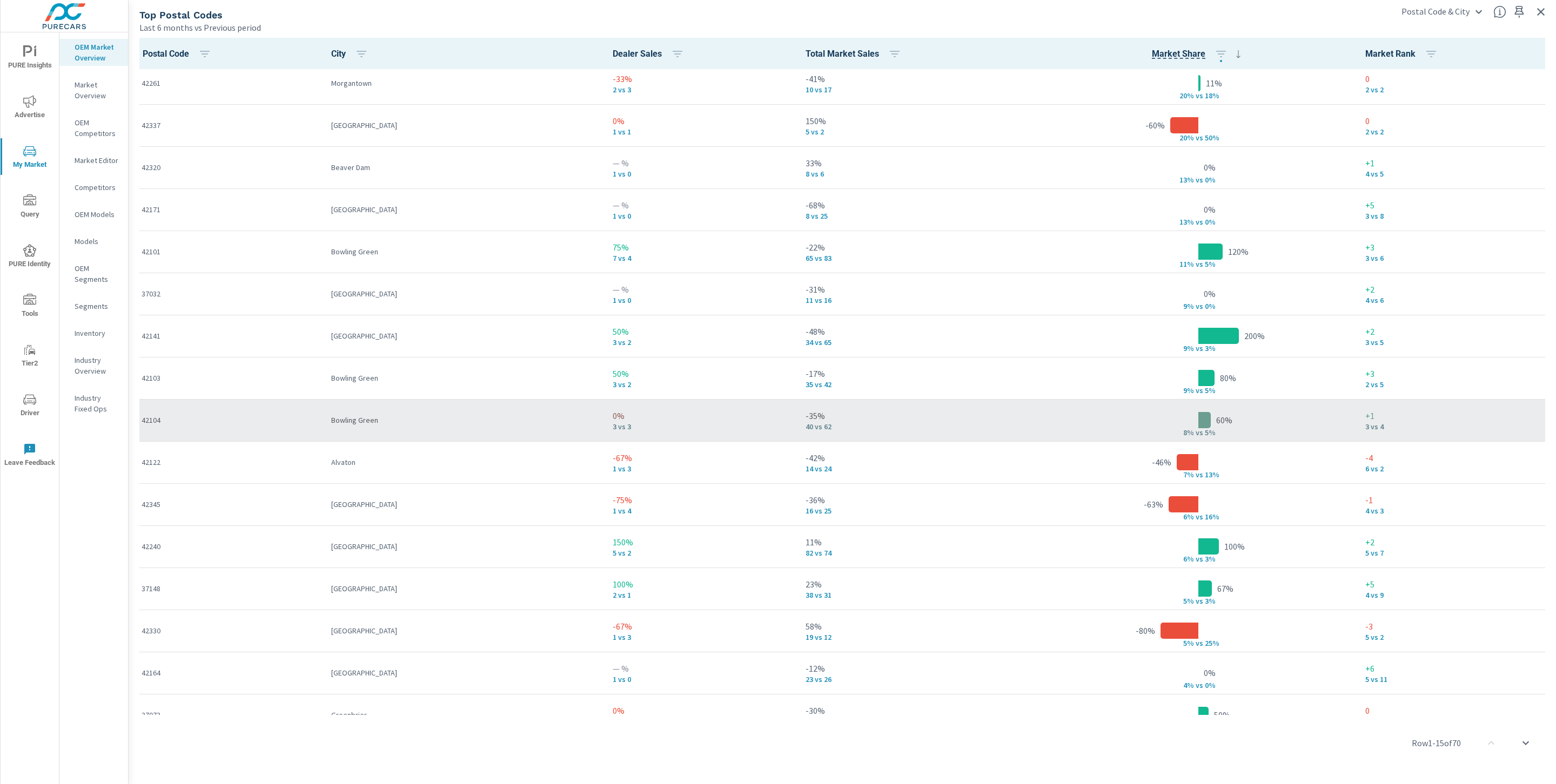
scroll to position [597, 0]
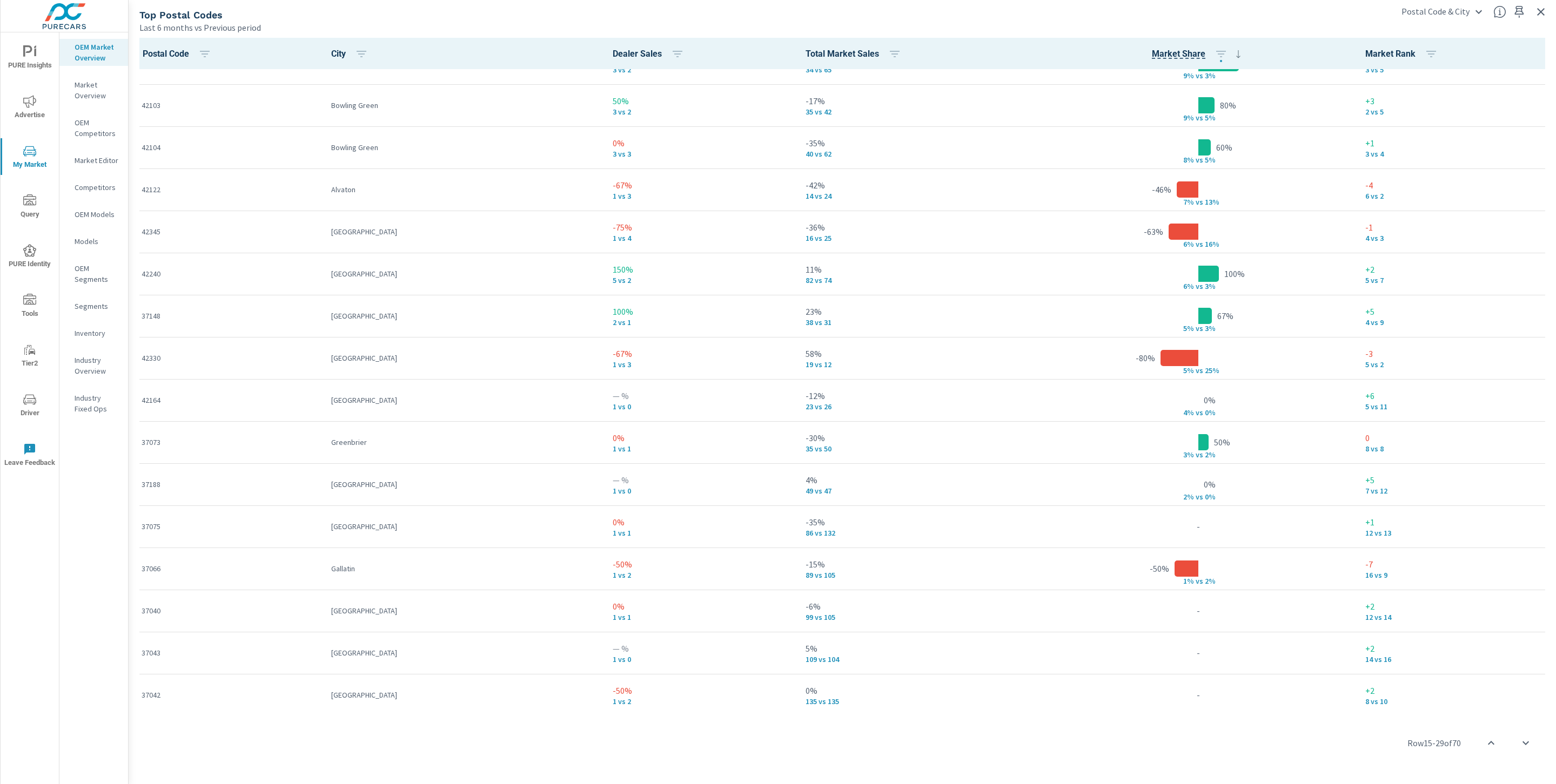
scroll to position [872, 0]
click at [768, 14] on icon "button" at bounding box center [1541, 12] width 13 height 13
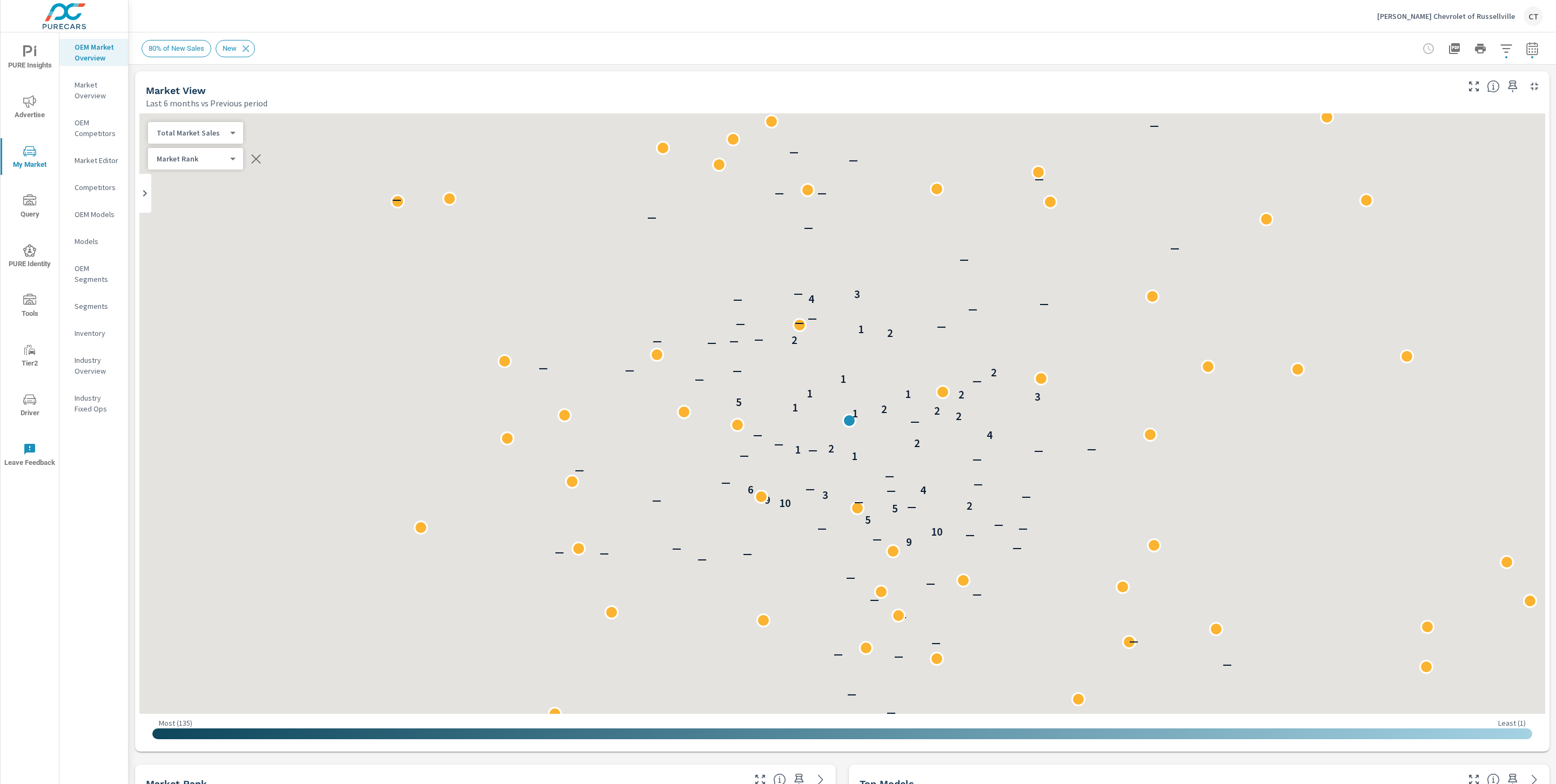
scroll to position [169, 0]
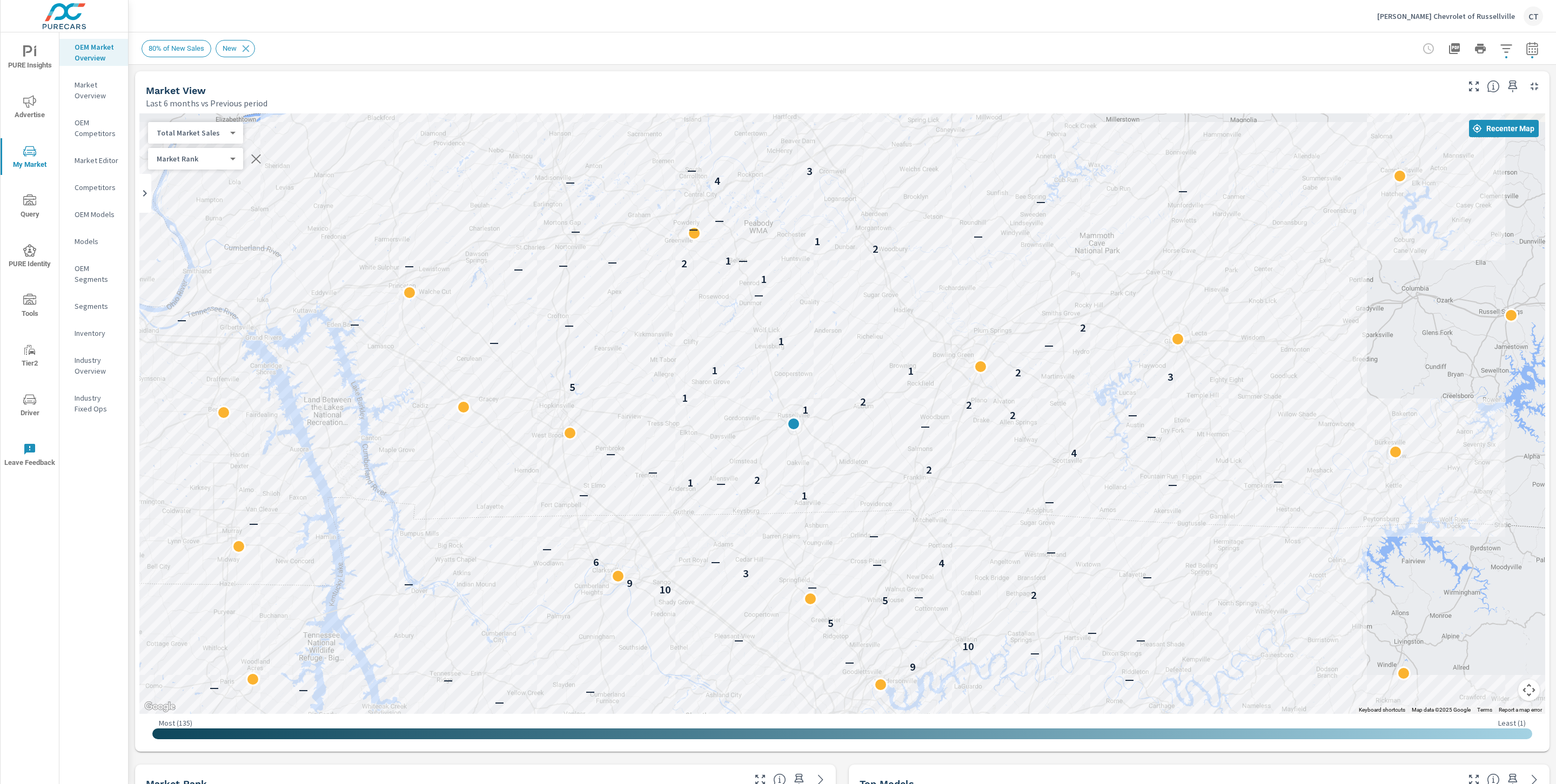
drag, startPoint x: 1133, startPoint y: 400, endPoint x: 1182, endPoint y: 445, distance: 66.5
click at [768, 445] on div "— — — — — — — — — — — — — — — — — — 9 — — 10 — — — 5 5 — 2 10 — — 9 — 3 — 4 6 —…" at bounding box center [842, 414] width 1405 height 601
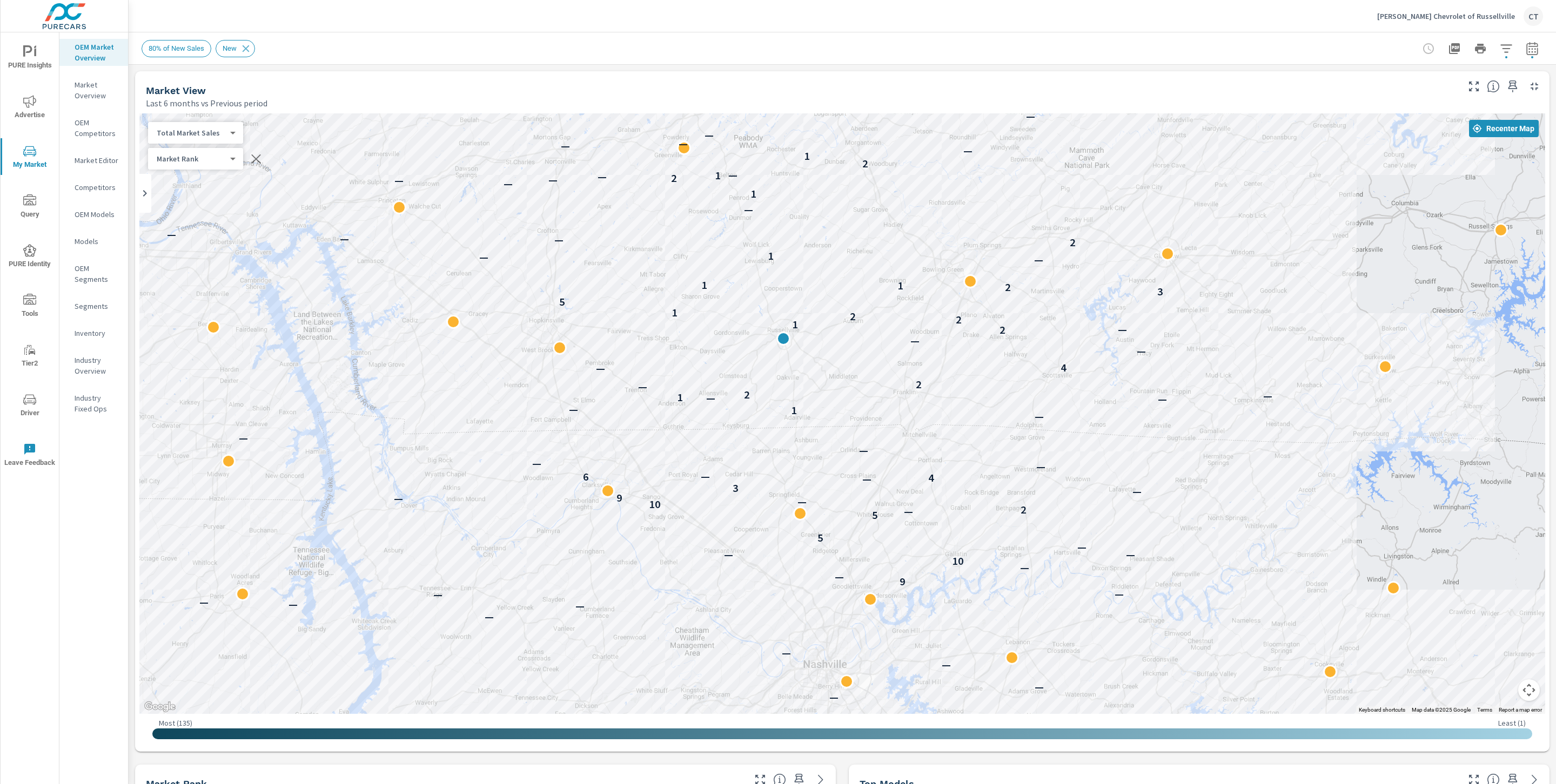
drag, startPoint x: 1342, startPoint y: 500, endPoint x: 1041, endPoint y: 321, distance: 350.2
click at [768, 321] on div "— — — — — — — — — — — — — — — — — — 9 — — 10 — — — 5 5 — 2 10 — — 9 — 3 — 4 6 —…" at bounding box center [1067, 581] width 1037 height 583
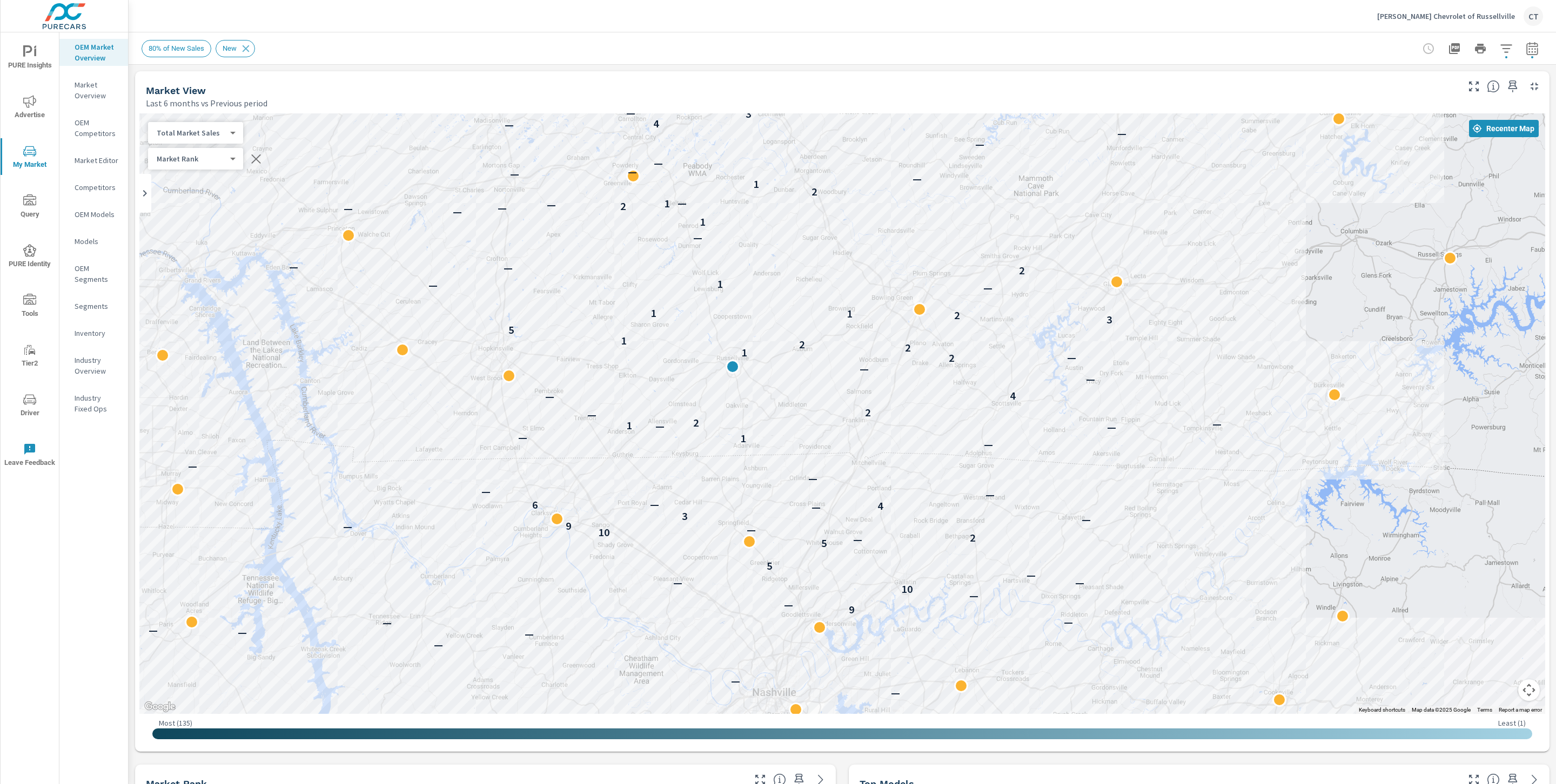
drag, startPoint x: 1228, startPoint y: 414, endPoint x: 1211, endPoint y: 547, distance: 134.1
click at [768, 546] on div "— — — — — — — — — — — — — — — — — — — 9 — — 10 — — — 5 5 — 2 10 — — 9 — 3 — 4 6…" at bounding box center [842, 414] width 1405 height 601
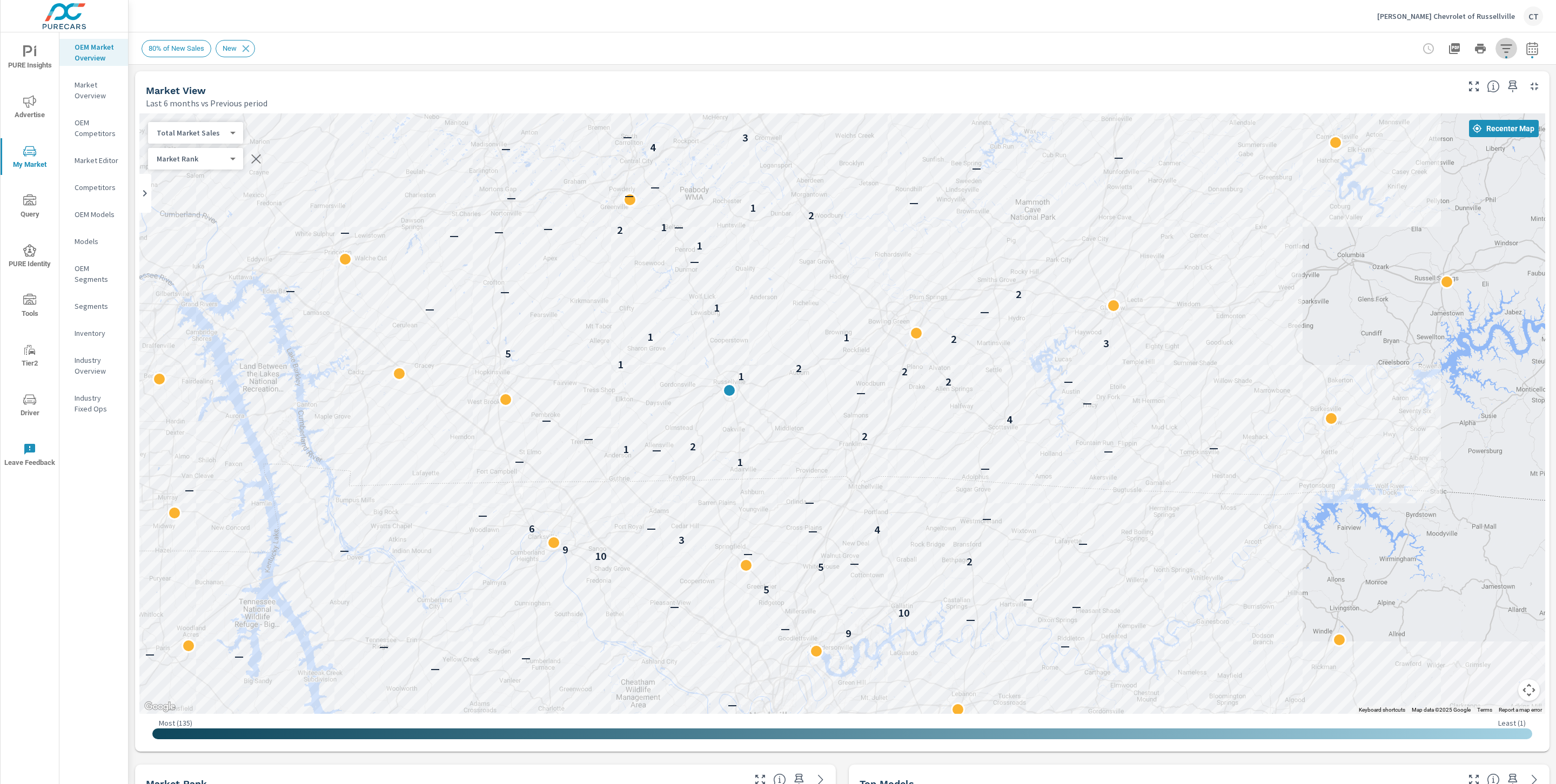
click at [768, 56] on button "button" at bounding box center [1506, 48] width 22 height 22
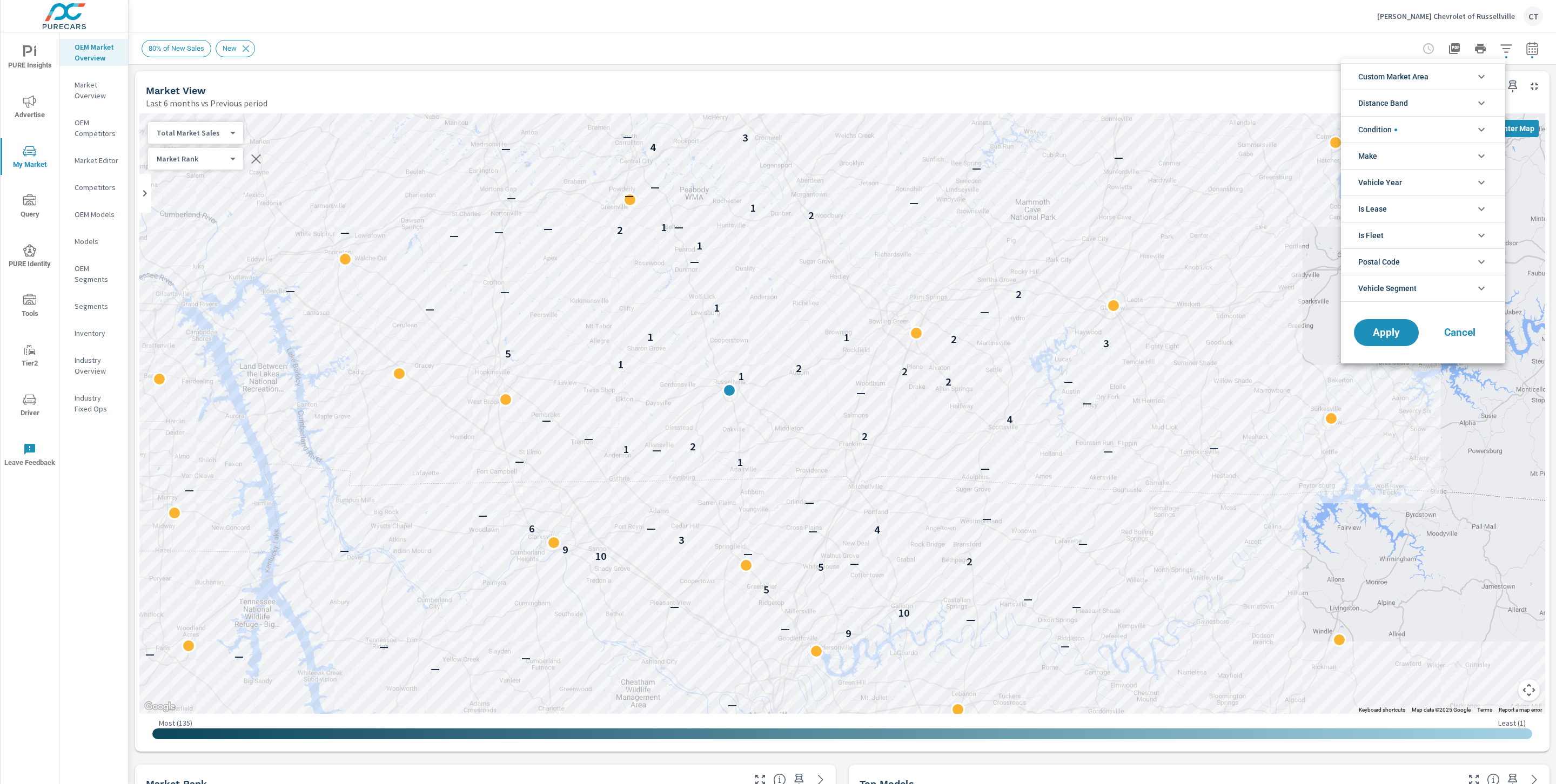
click at [768, 133] on li "Condition" at bounding box center [1423, 129] width 164 height 26
click at [768, 159] on li "Make" at bounding box center [1423, 155] width 164 height 26
click at [768, 185] on span "Chevrolet" at bounding box center [1435, 182] width 118 height 13
drag, startPoint x: 1404, startPoint y: 364, endPoint x: 1397, endPoint y: 368, distance: 8.1
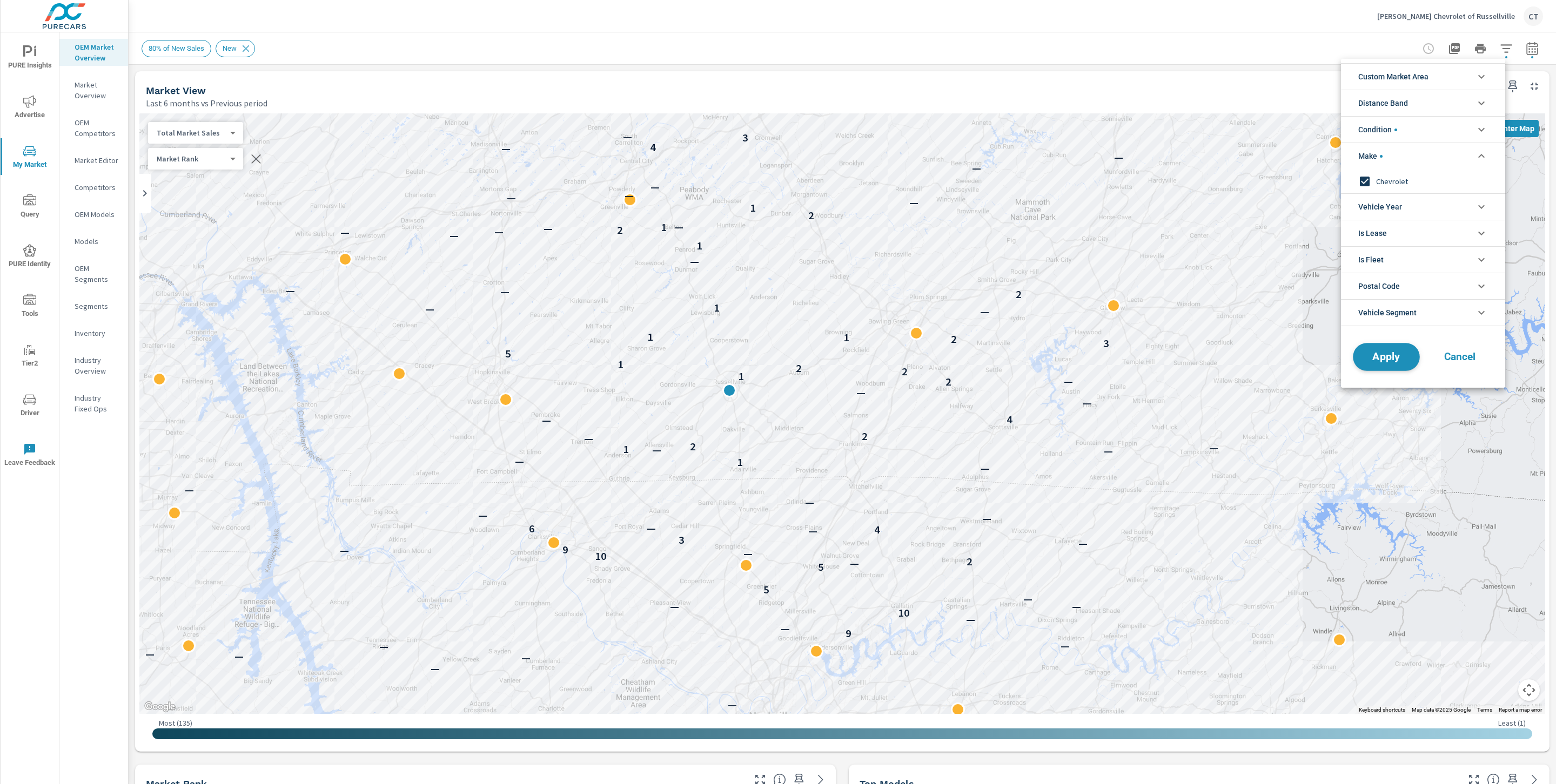
click at [768, 363] on span "Apply" at bounding box center [1386, 357] width 45 height 10
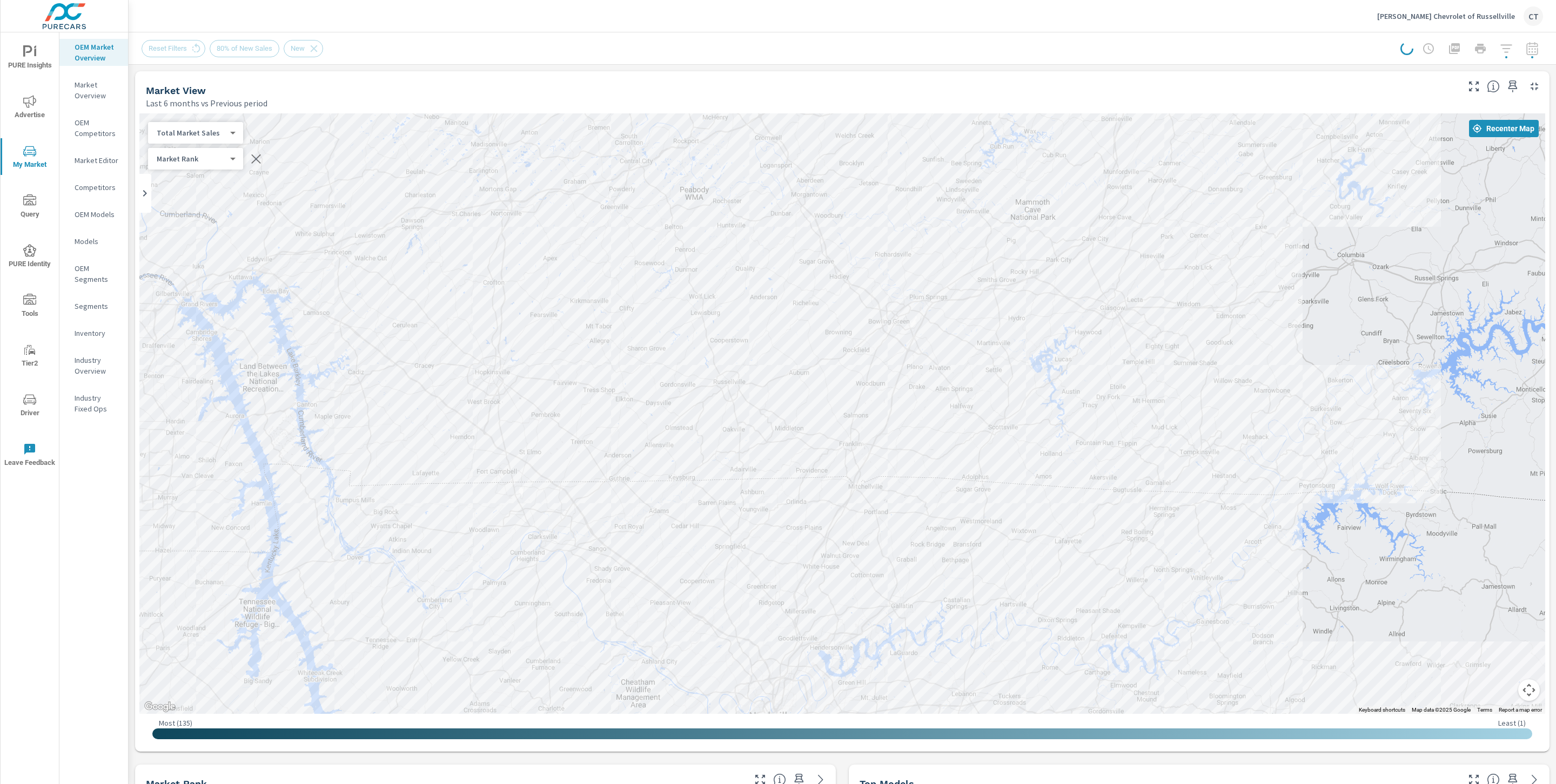
click at [768, 41] on div "Reset Filters 80% of New Sales New" at bounding box center [758, 49] width 1233 height 18
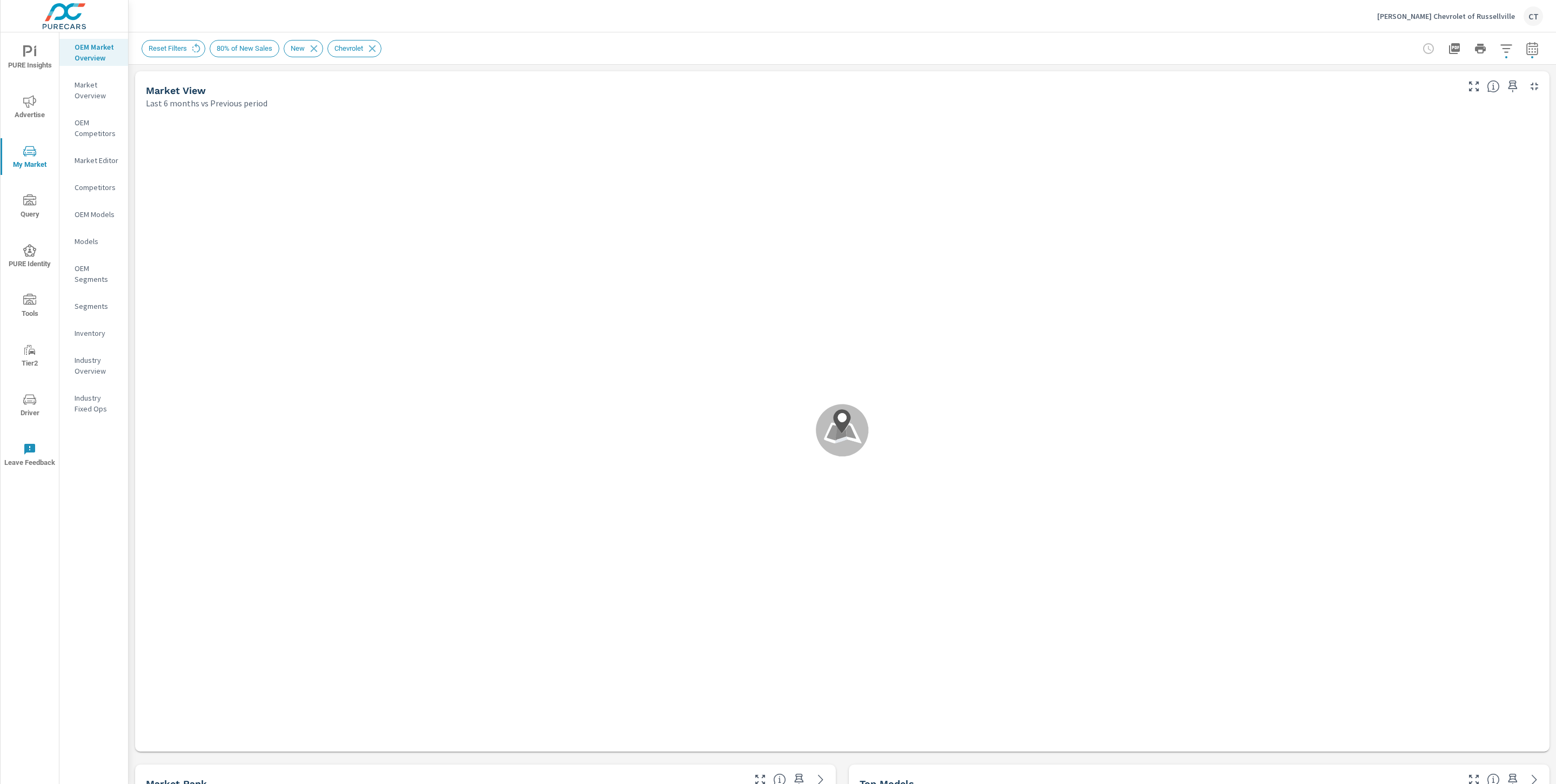
click at [768, 45] on button "button" at bounding box center [1506, 48] width 22 height 22
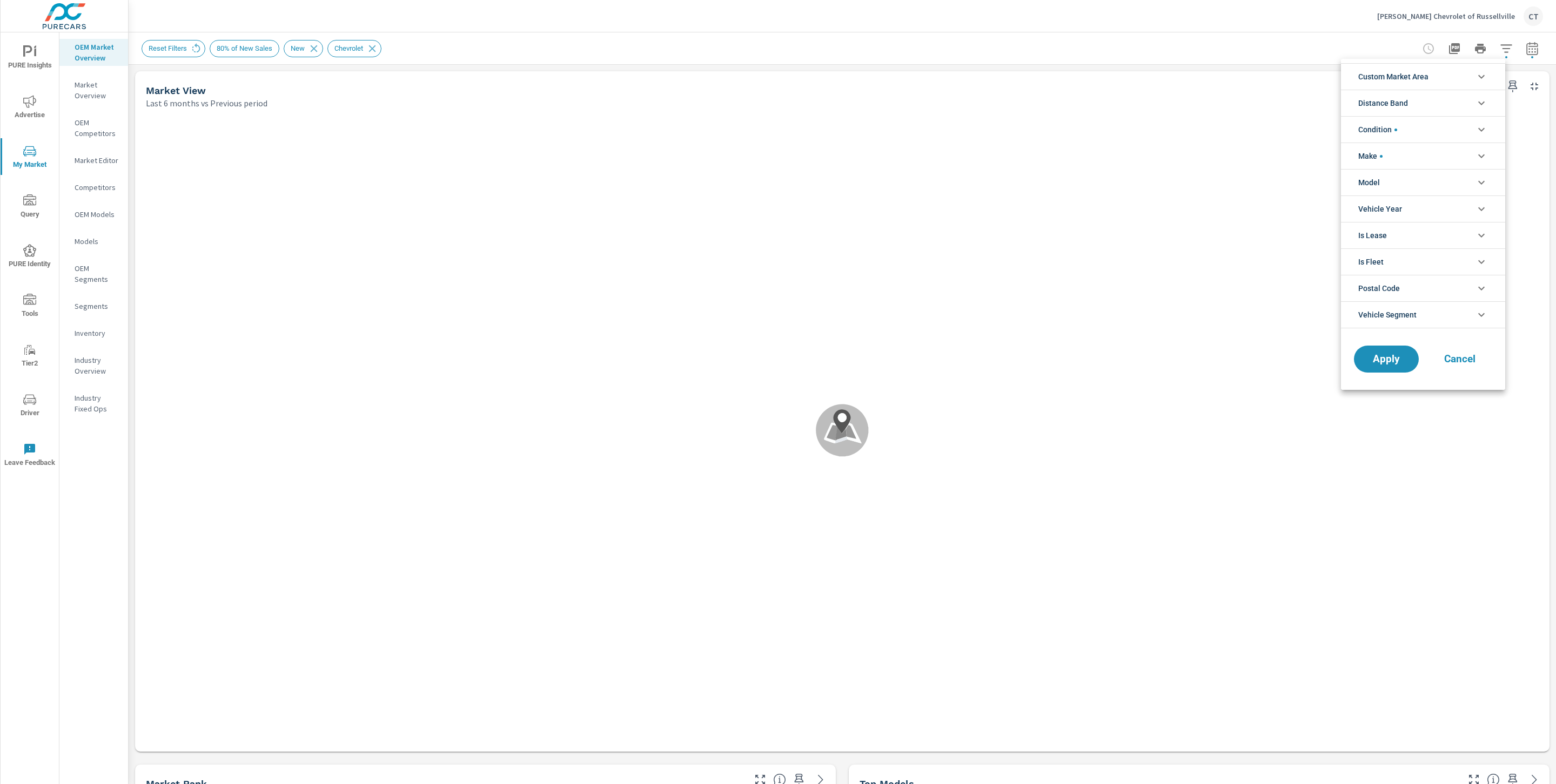
click at [768, 194] on li "Model" at bounding box center [1423, 182] width 164 height 26
click at [768, 237] on span "Silverado 1500" at bounding box center [1435, 232] width 118 height 13
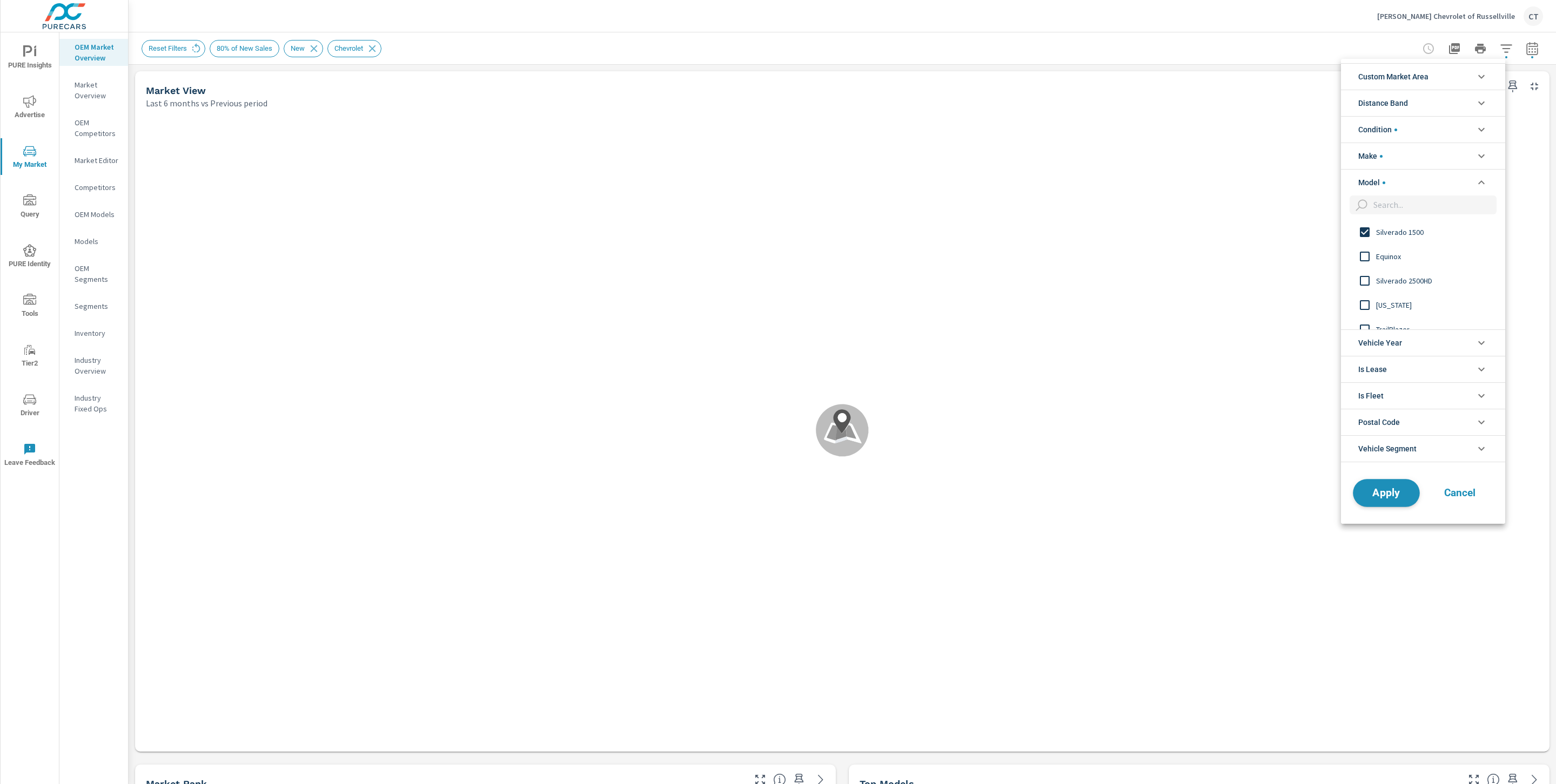
click at [768, 497] on span "Apply" at bounding box center [1386, 492] width 45 height 10
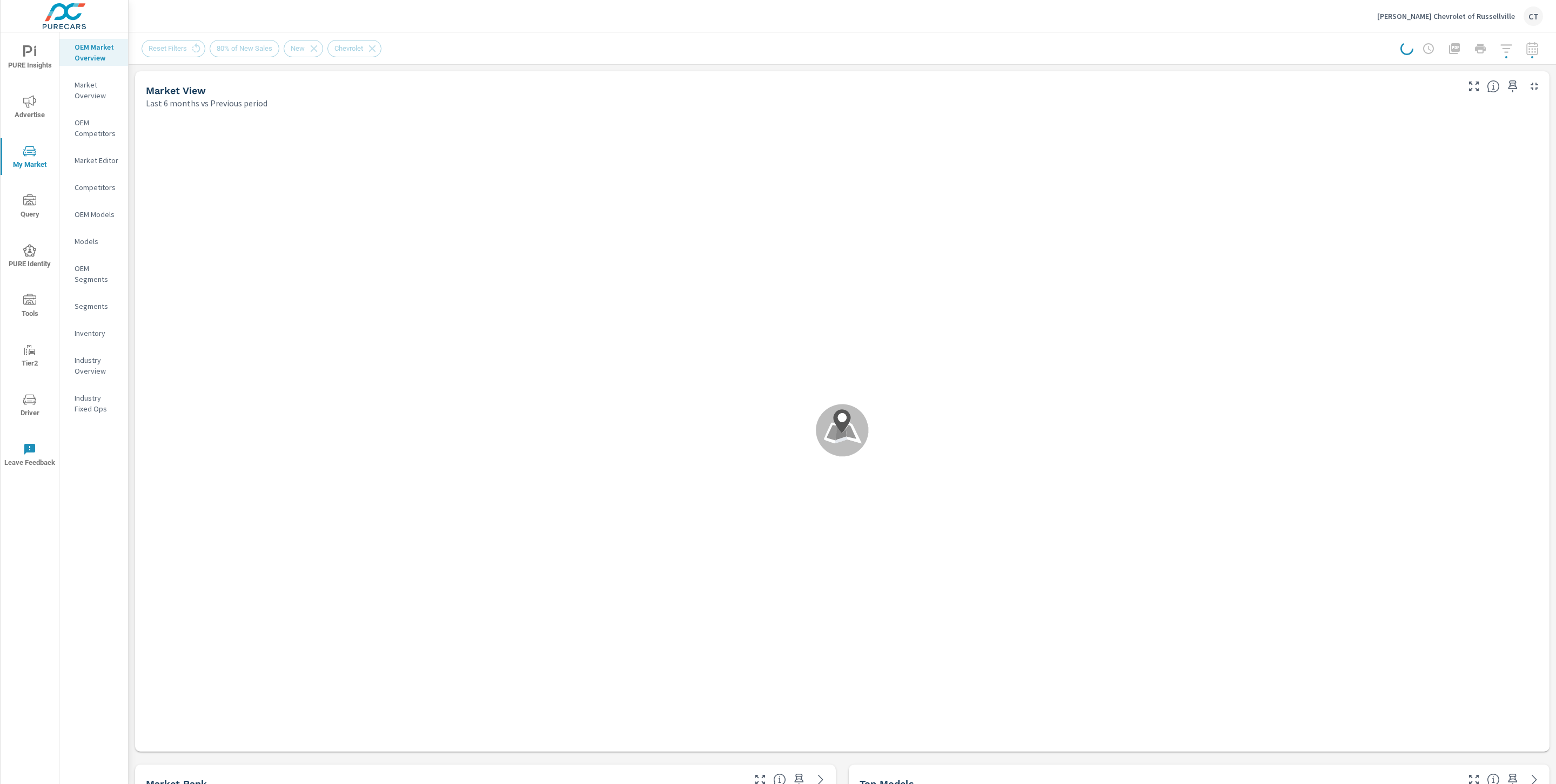
scroll to position [885, 0]
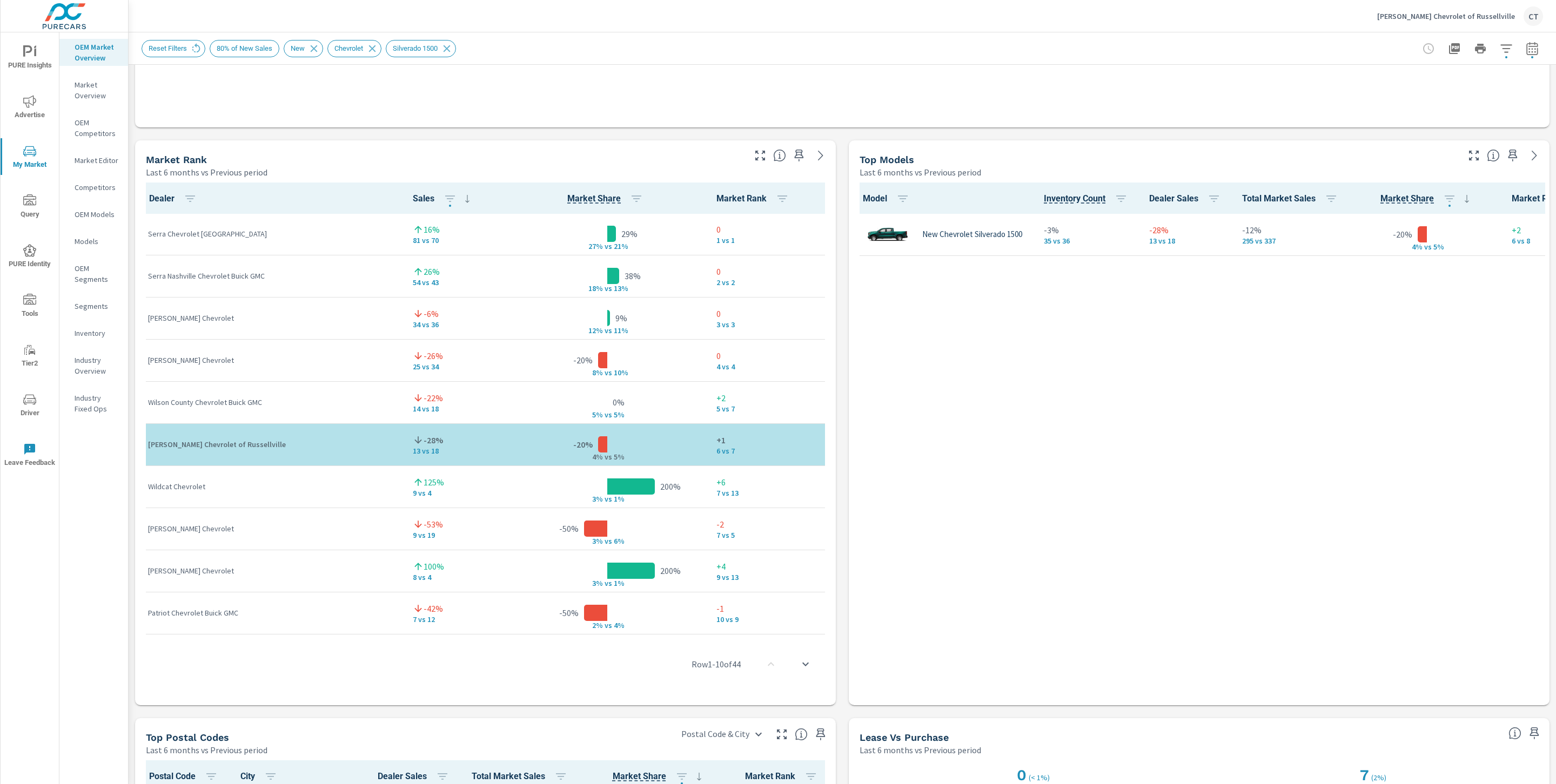
scroll to position [621, 0]
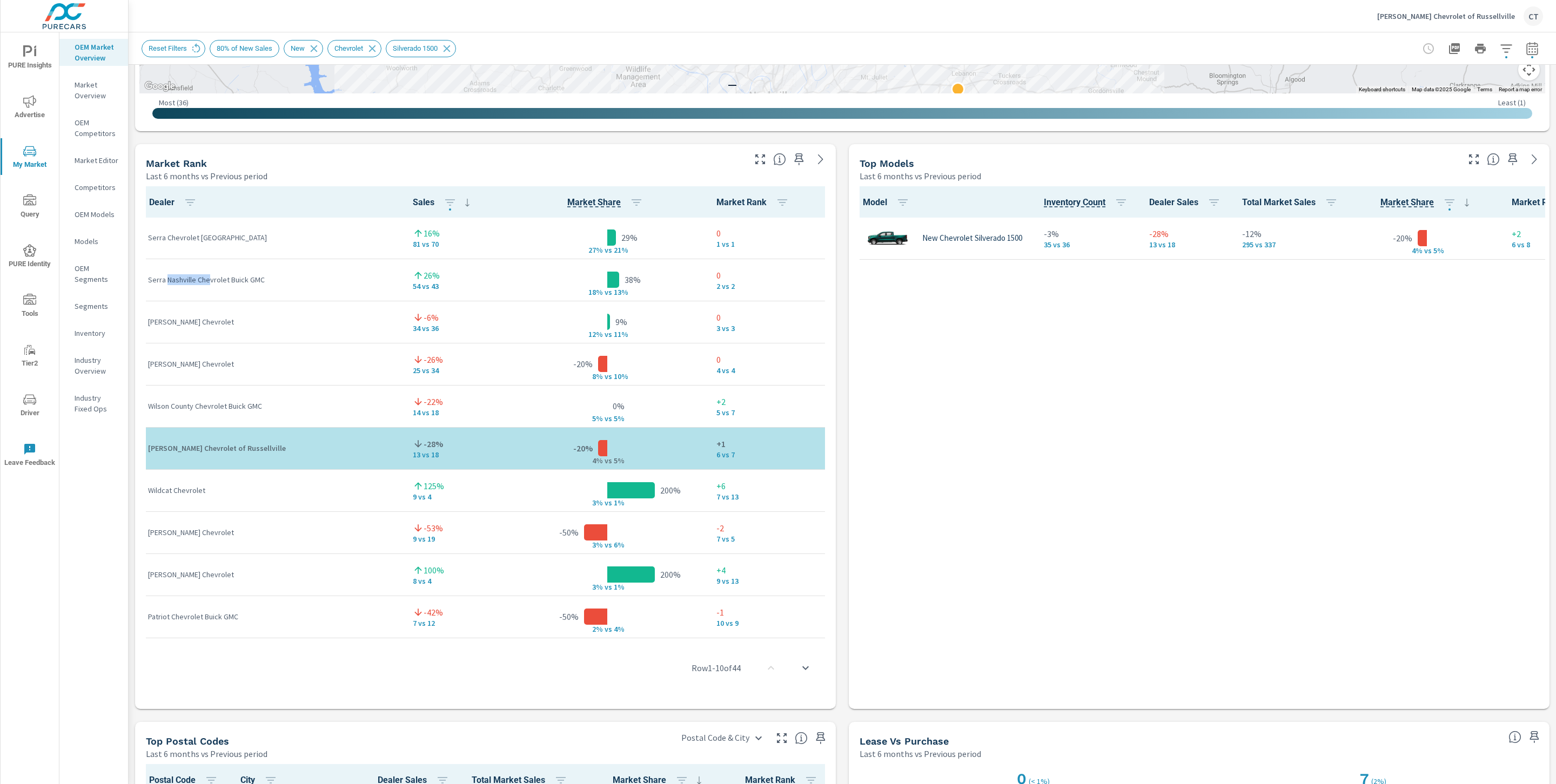
drag, startPoint x: 308, startPoint y: 280, endPoint x: 209, endPoint y: 277, distance: 99.0
click at [209, 277] on p "Serra Nashville Chevrolet Buick GMC" at bounding box center [272, 280] width 247 height 11
click at [326, 261] on td "Serra Nashville Chevrolet Buick GMC" at bounding box center [272, 280] width 265 height 42
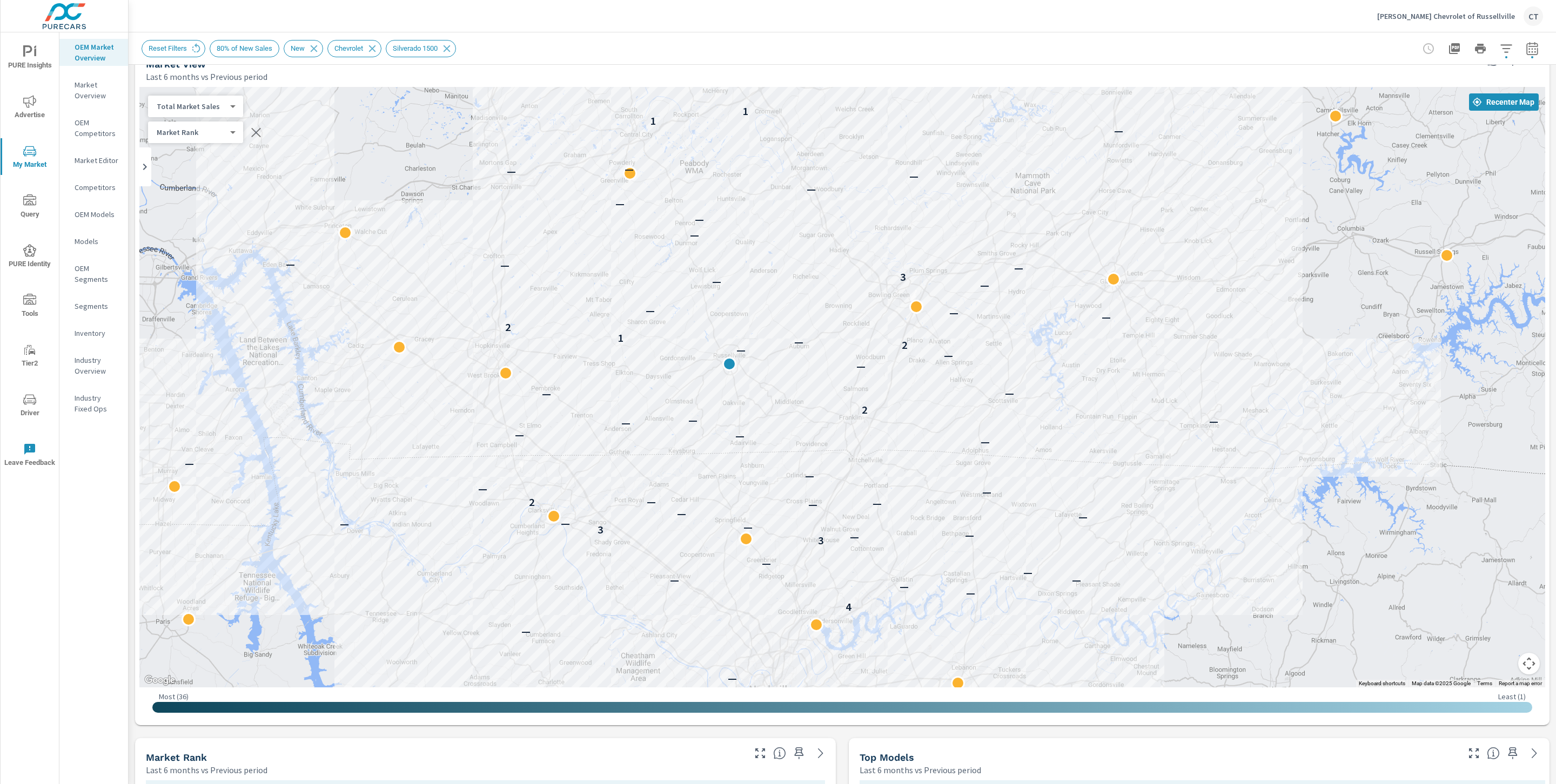
scroll to position [18, 0]
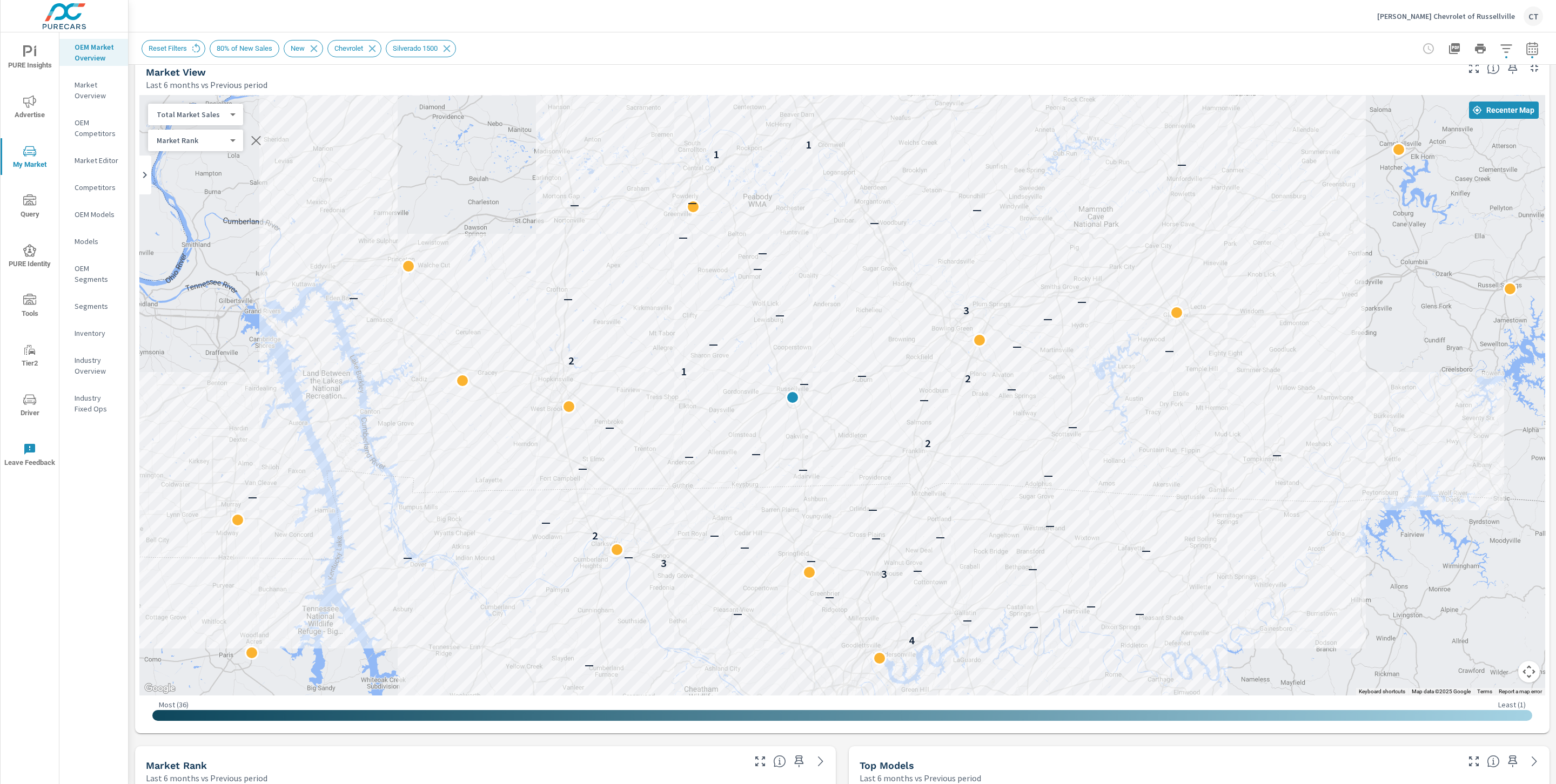
drag, startPoint x: 1394, startPoint y: 331, endPoint x: 1459, endPoint y: 355, distance: 69.3
click at [768, 355] on div "— — — — — 4 — — — — — — 3 — — 3 — — — — — — — 2 — — — — — — — — — — — 2 — — — —…" at bounding box center [842, 395] width 1405 height 601
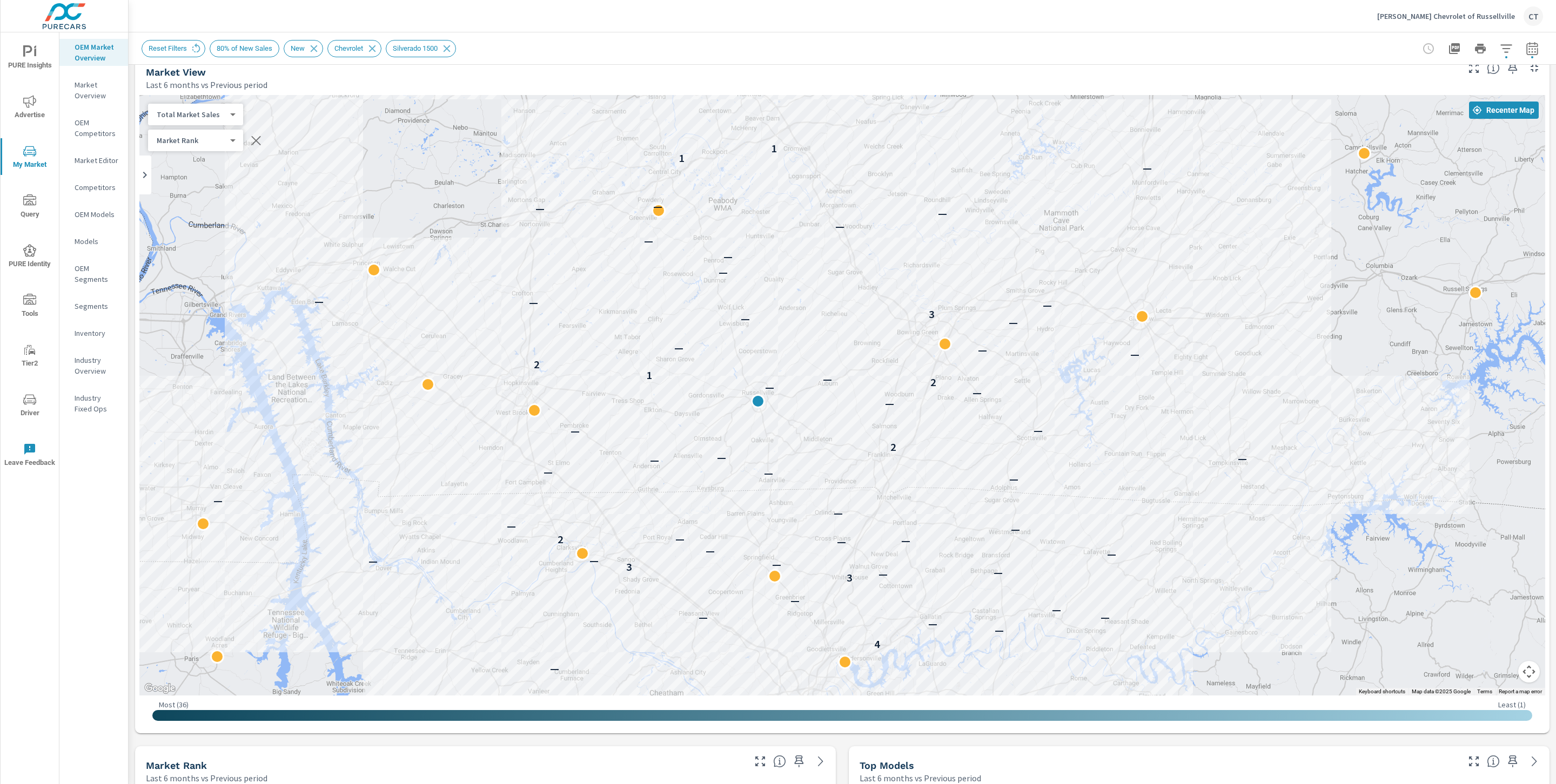
drag, startPoint x: 1456, startPoint y: 359, endPoint x: 1419, endPoint y: 365, distance: 37.5
click at [768, 365] on div "— — — — — 4 — — — — — — 3 — — 3 — — — — — — — 2 — — — — — — — — — — — 2 — — — —…" at bounding box center [842, 395] width 1405 height 601
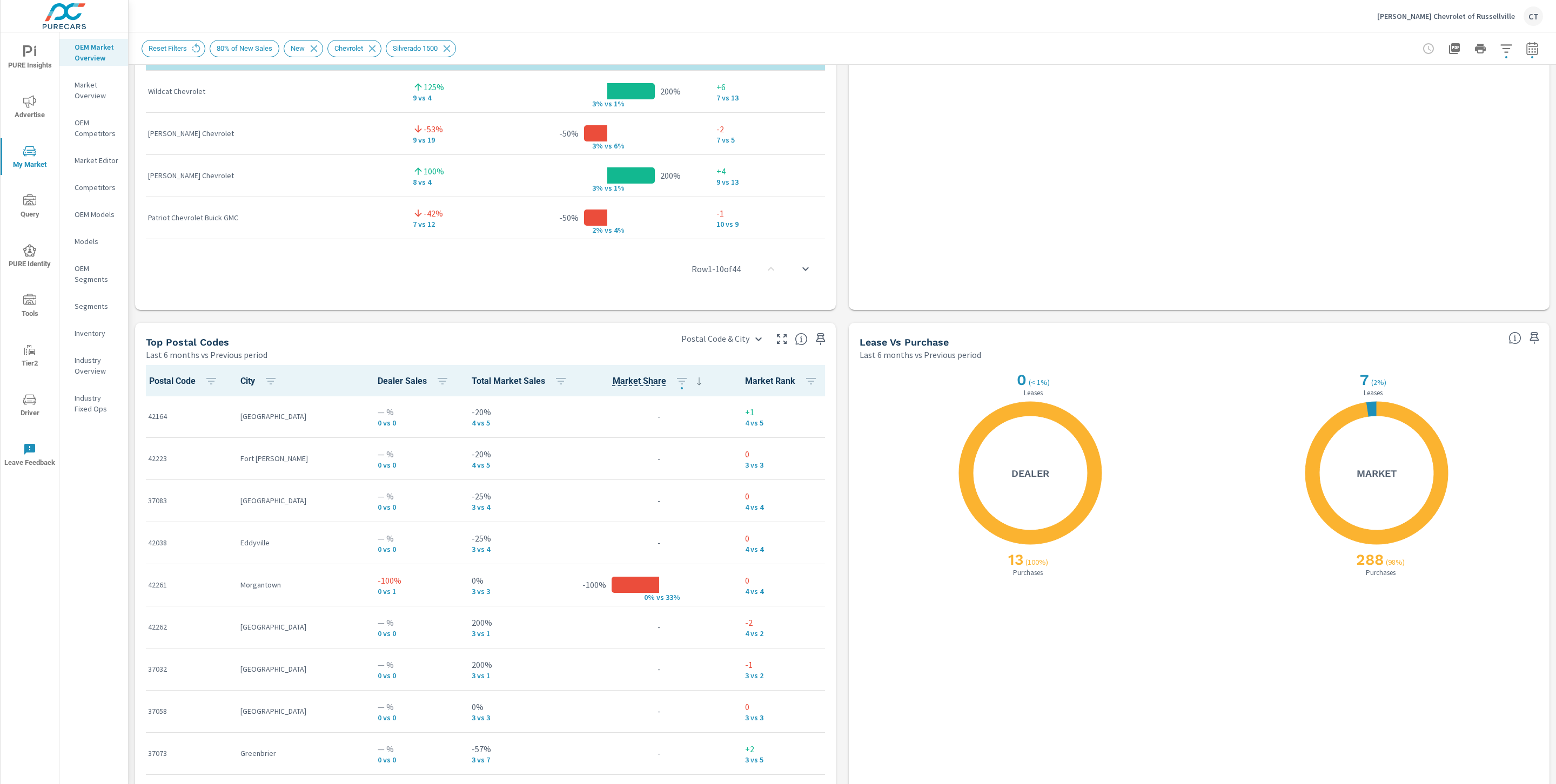
scroll to position [1130, 0]
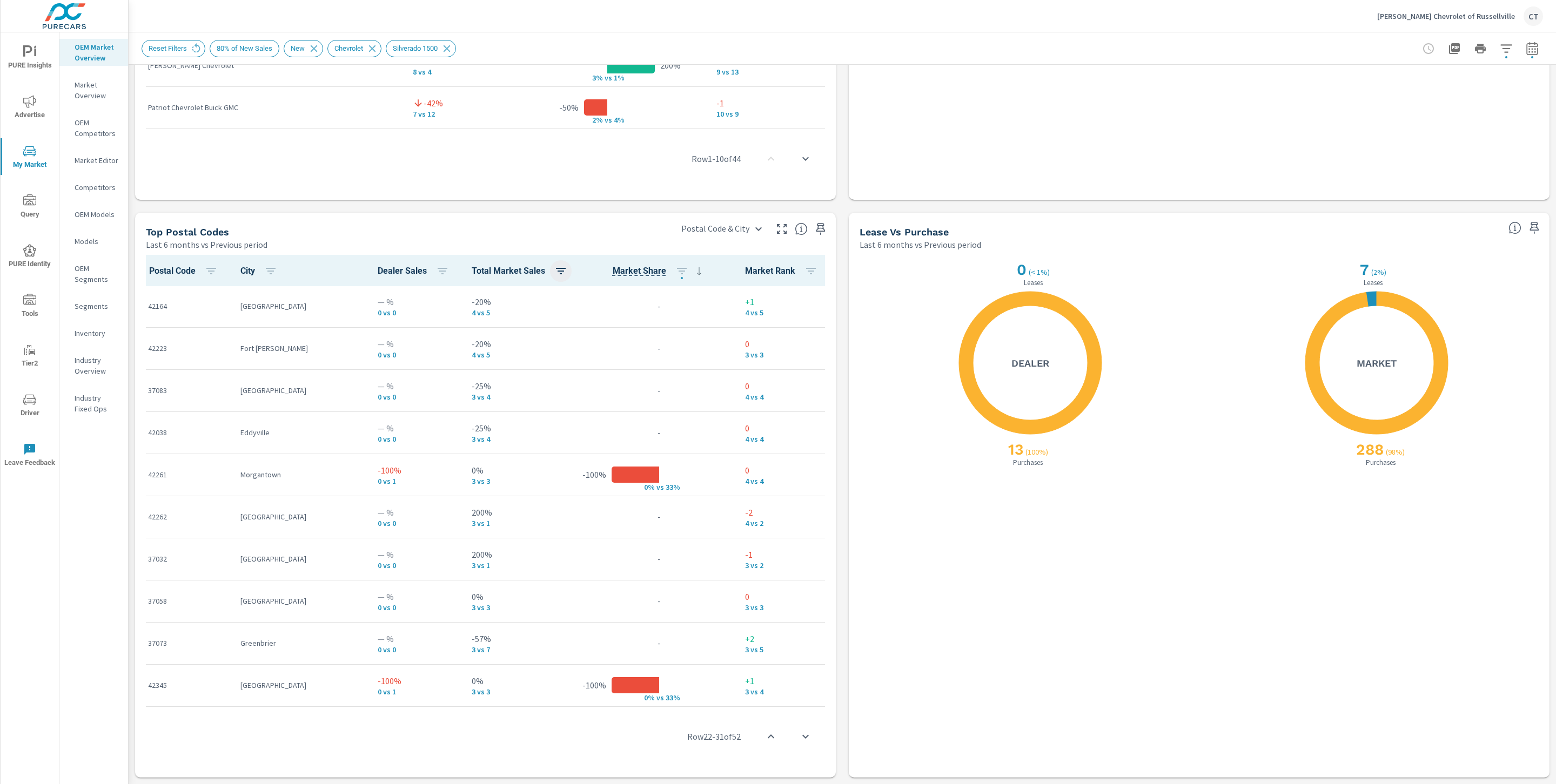
click at [556, 271] on icon "button" at bounding box center [560, 271] width 10 height 6
click at [432, 319] on span "ASC" at bounding box center [445, 316] width 46 height 11
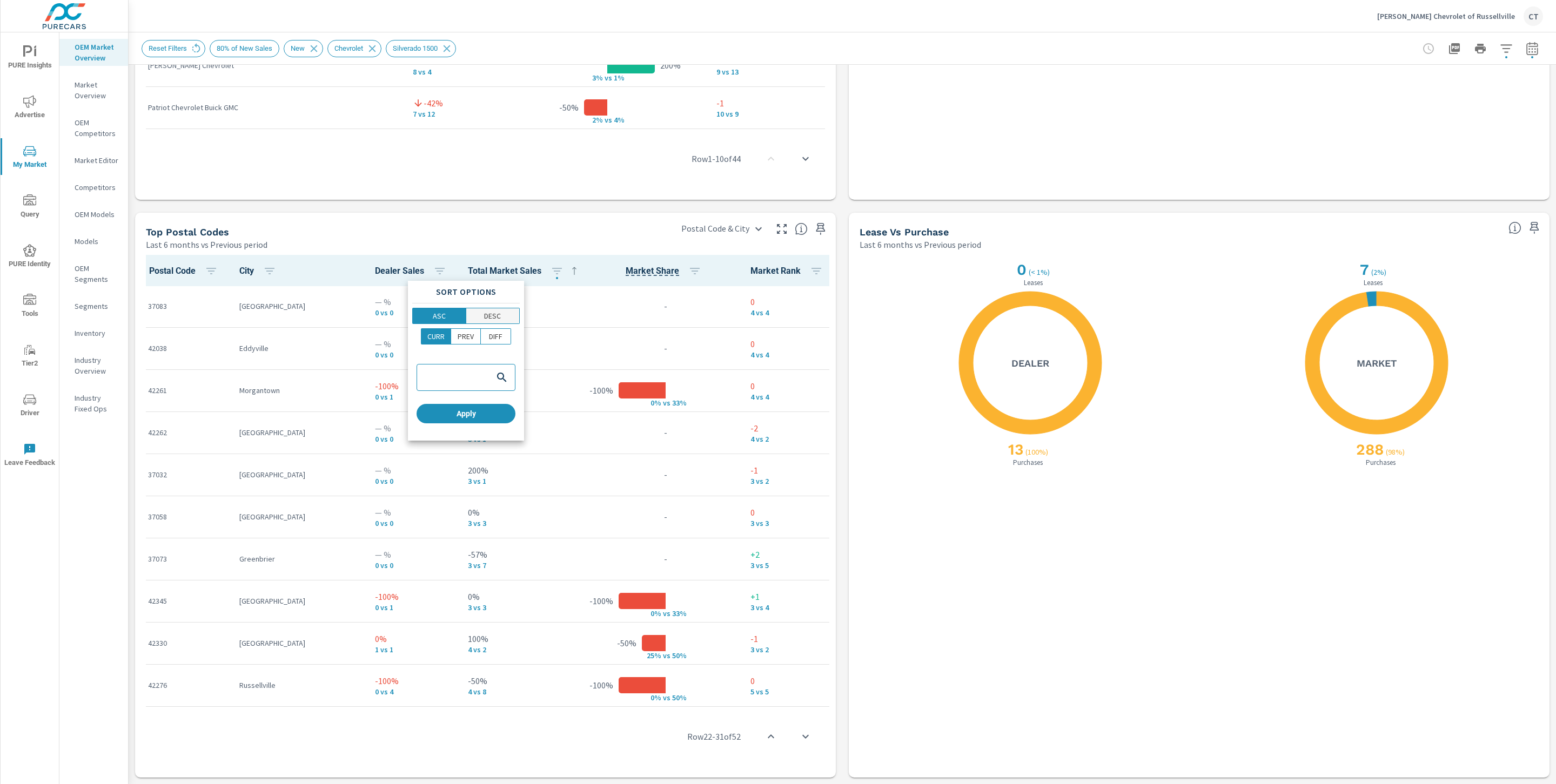
click at [482, 318] on span "DESC" at bounding box center [493, 316] width 47 height 11
drag, startPoint x: 477, startPoint y: 421, endPoint x: 478, endPoint y: 413, distance: 8.1
click at [477, 420] on button "Apply" at bounding box center [466, 414] width 99 height 19
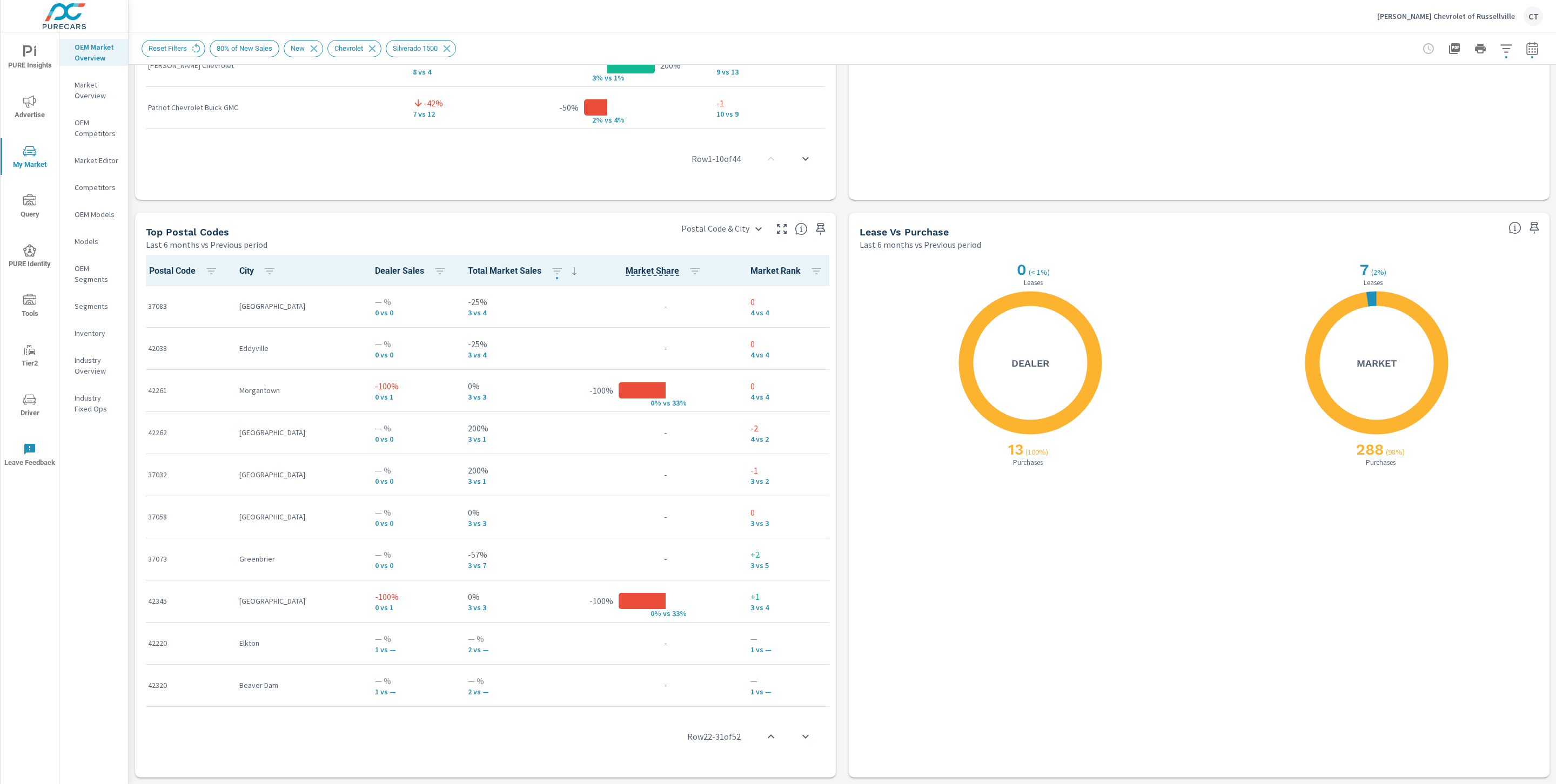
click at [478, 413] on div "Sort Options ASC DESC CURR PREV DIFF Apply" at bounding box center [778, 392] width 1556 height 784
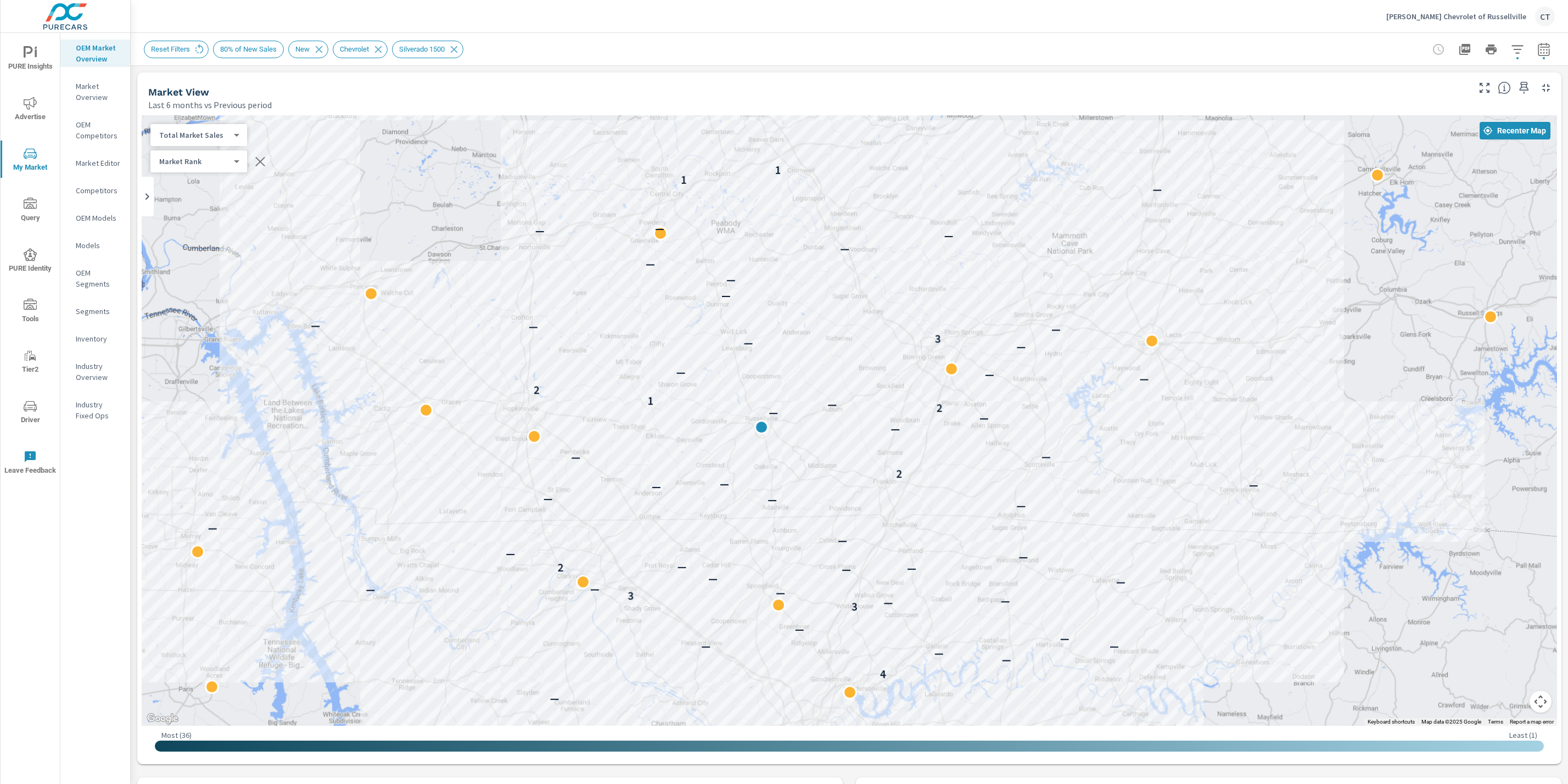
scroll to position [1, 0]
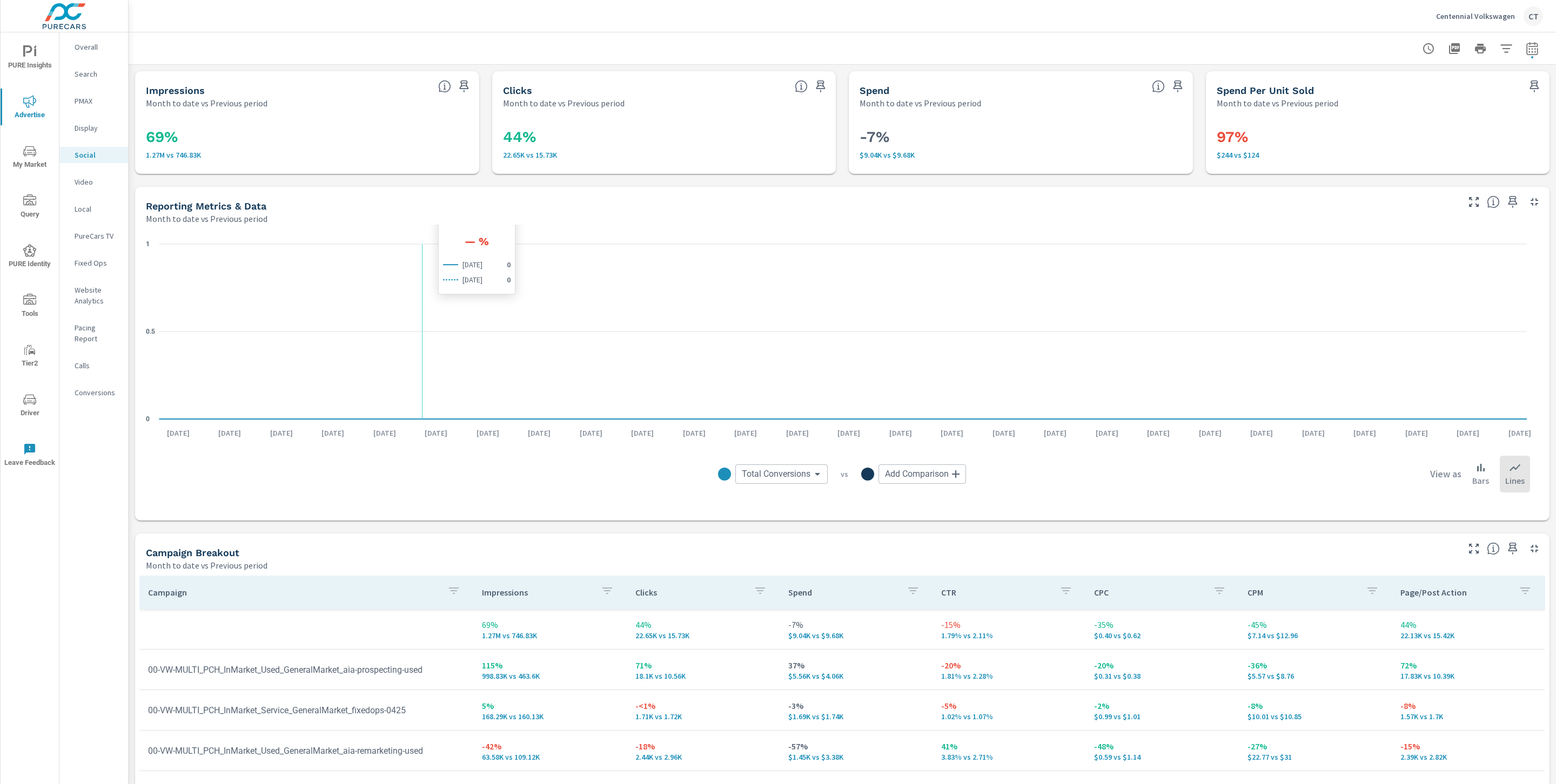
scroll to position [203, 0]
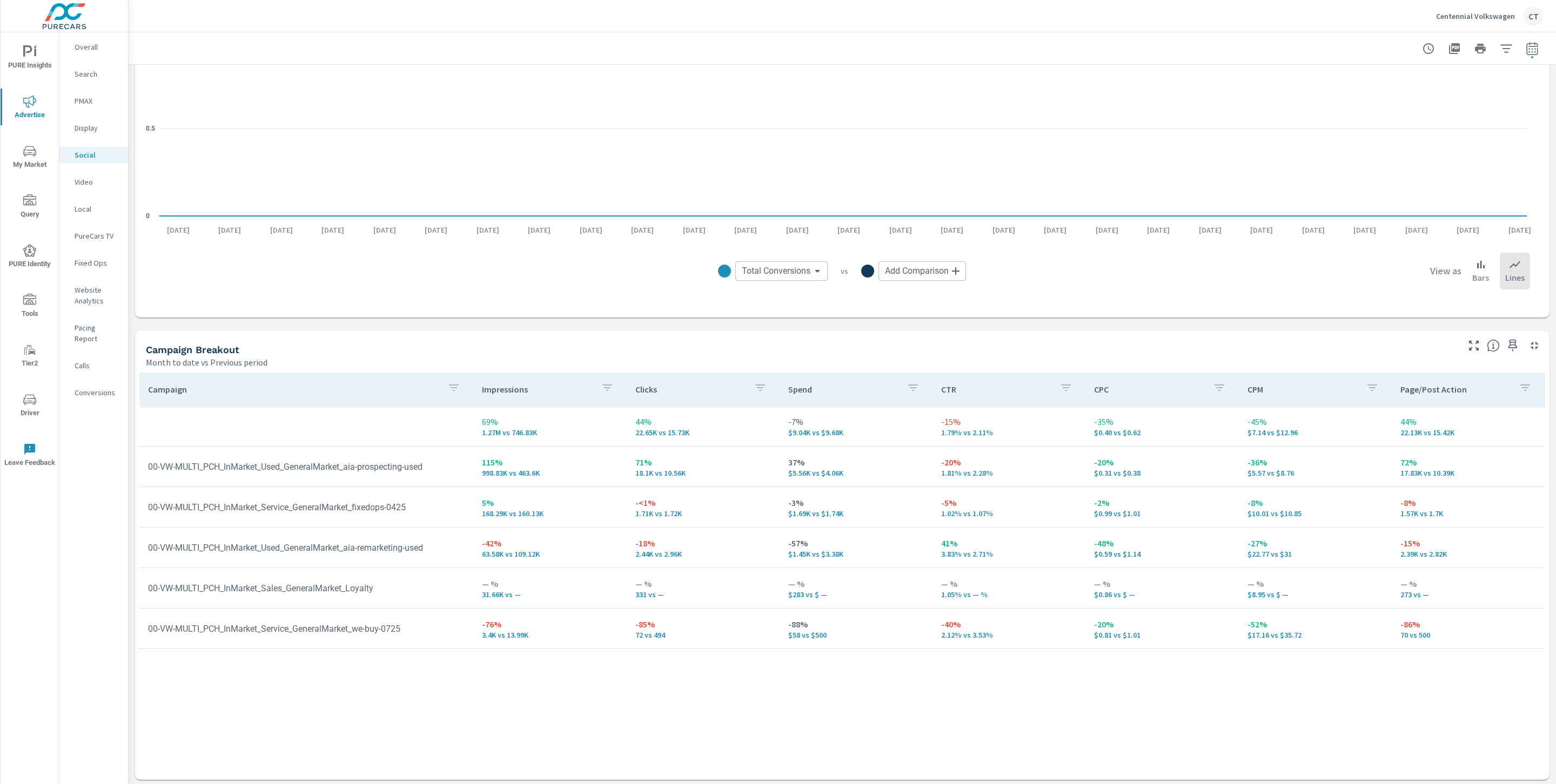
click at [96, 73] on p "Search" at bounding box center [97, 74] width 45 height 11
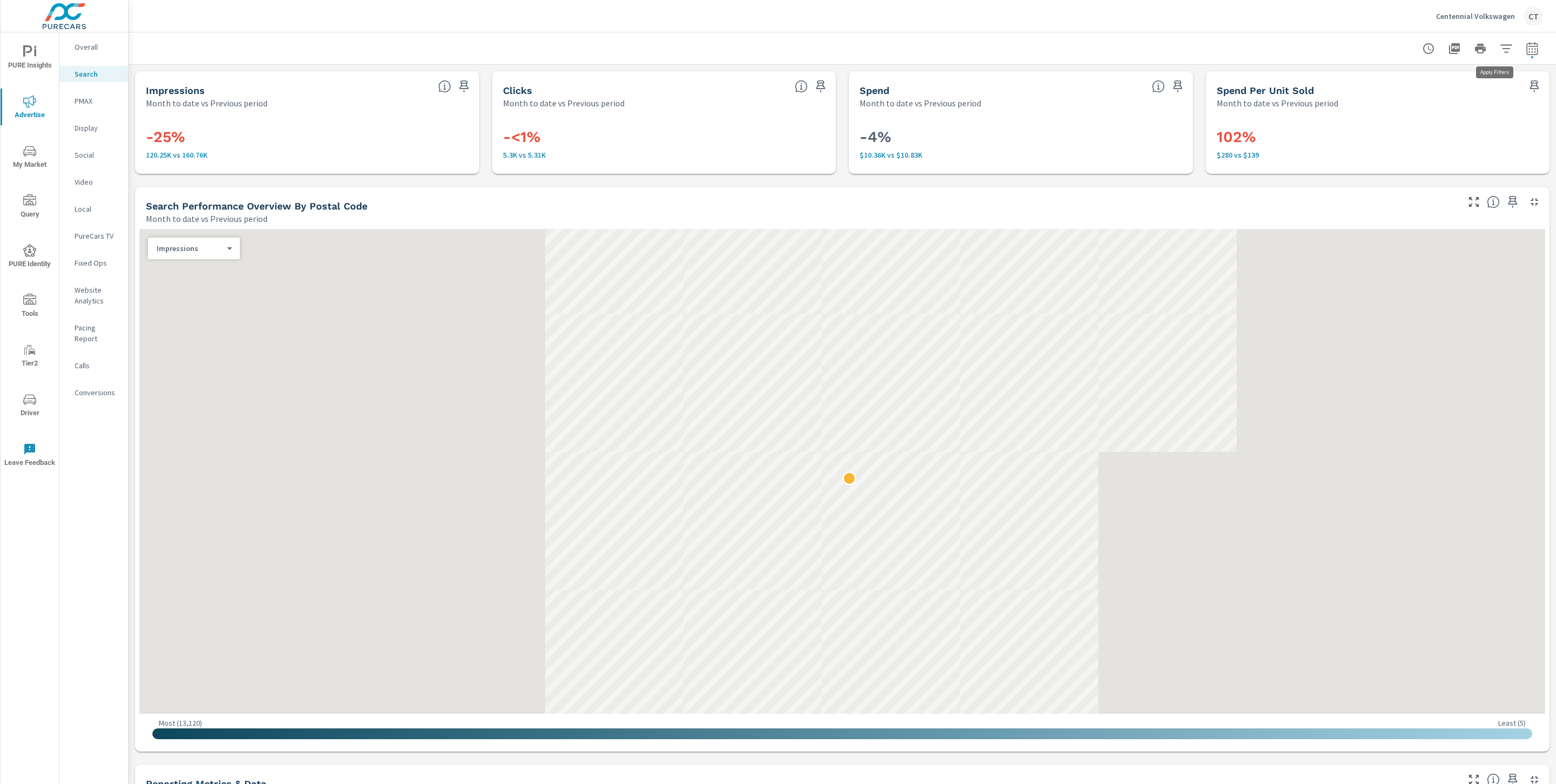
click at [1499, 48] on icon "button" at bounding box center [1506, 49] width 13 height 13
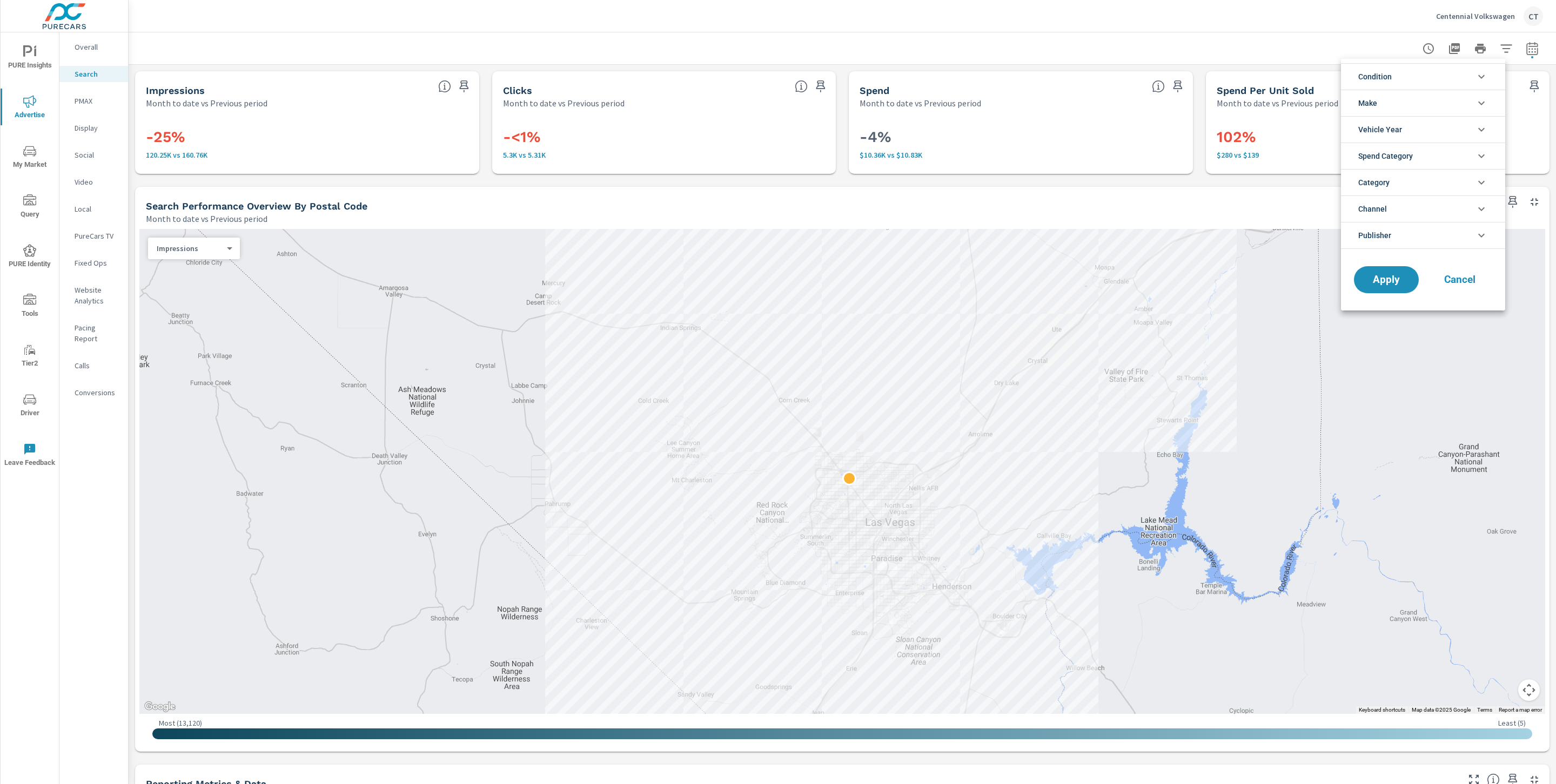
click at [1448, 210] on li "Channel" at bounding box center [1423, 208] width 164 height 26
click at [1441, 209] on li "Channel" at bounding box center [1423, 208] width 164 height 26
click at [1436, 239] on li "Publisher" at bounding box center [1423, 236] width 164 height 27
click at [1407, 266] on span "Bing" at bounding box center [1435, 261] width 118 height 13
click at [1379, 329] on span "Apply" at bounding box center [1386, 328] width 45 height 10
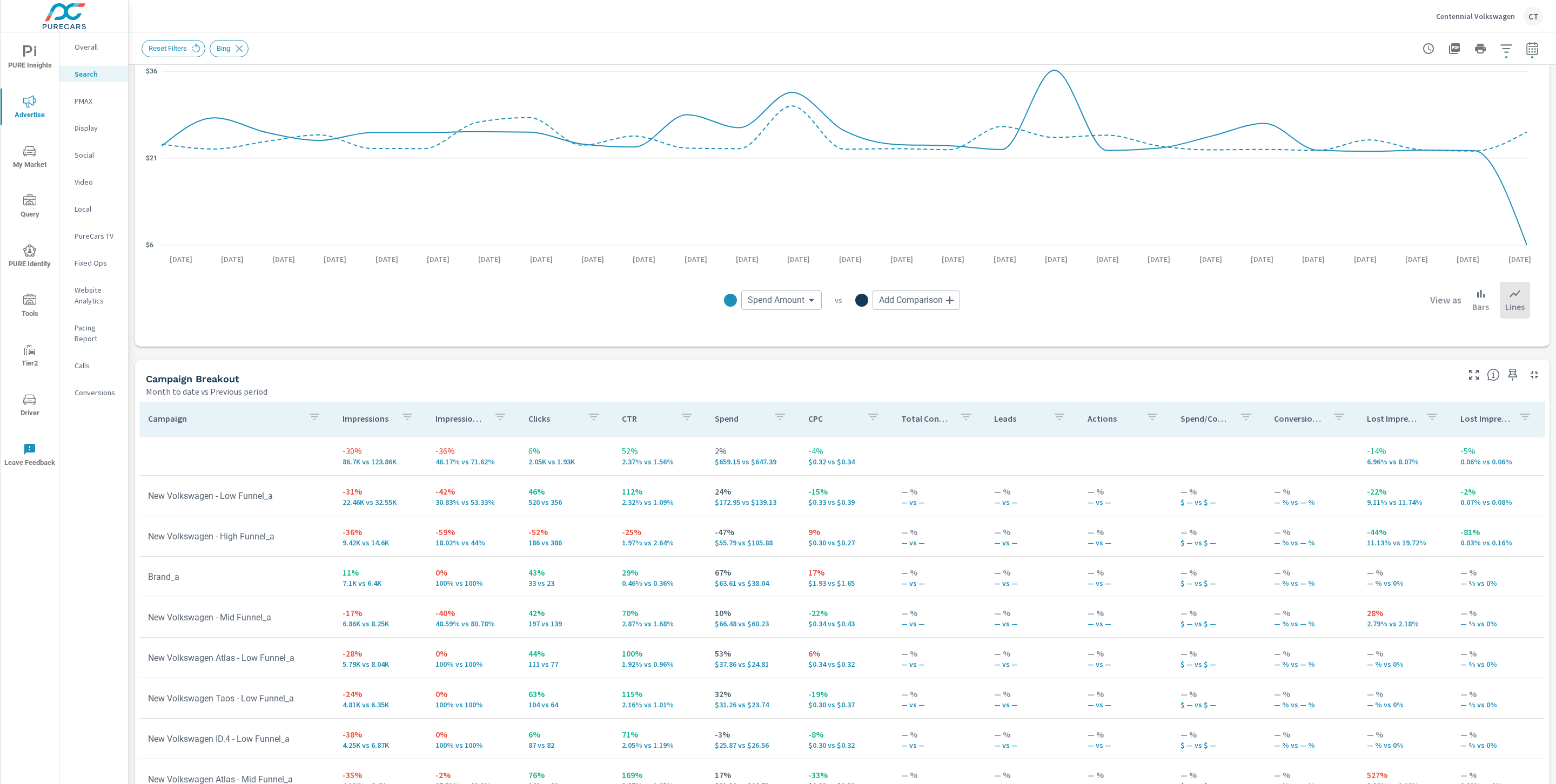
scroll to position [783, 0]
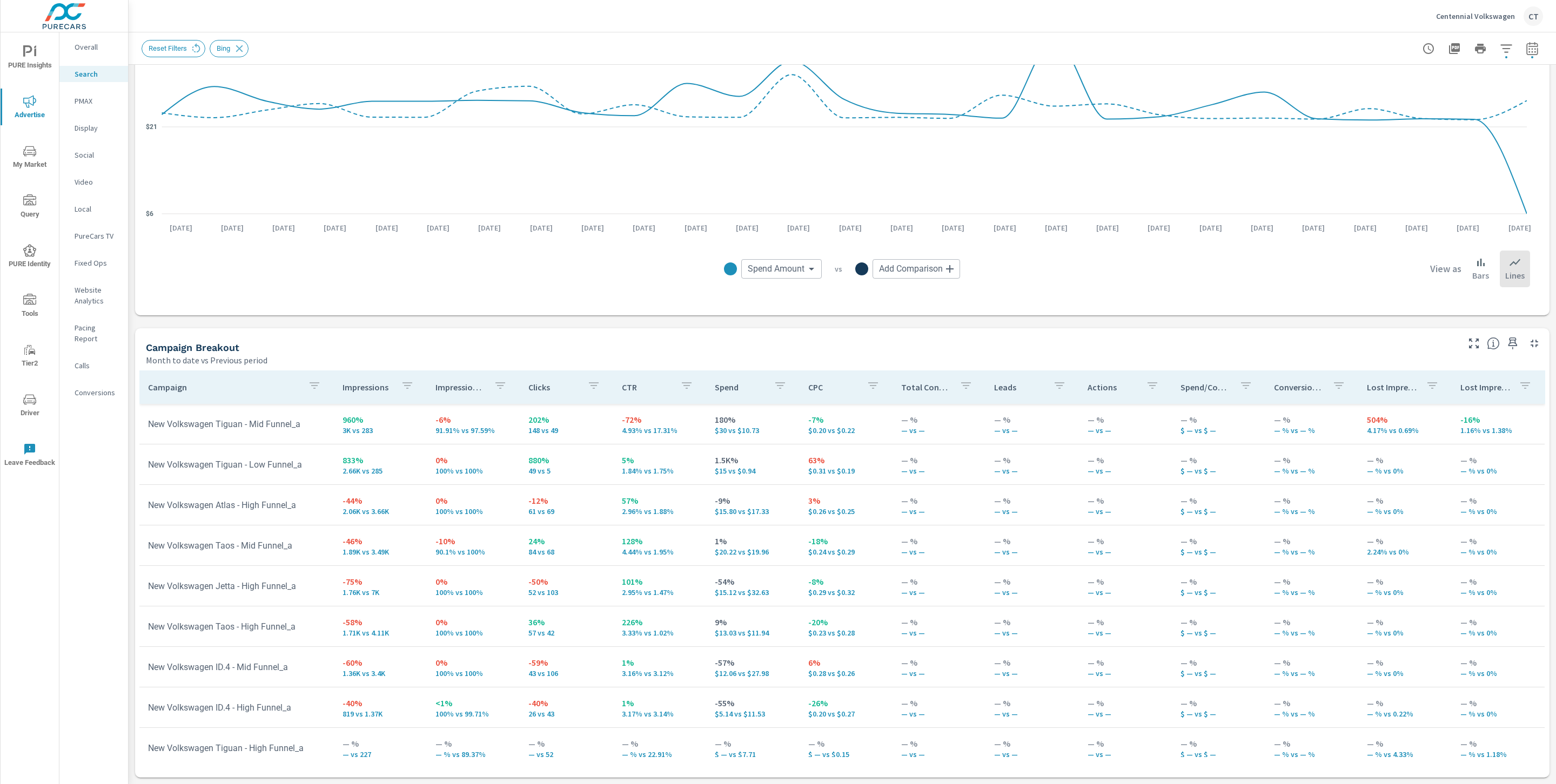
scroll to position [468, 0]
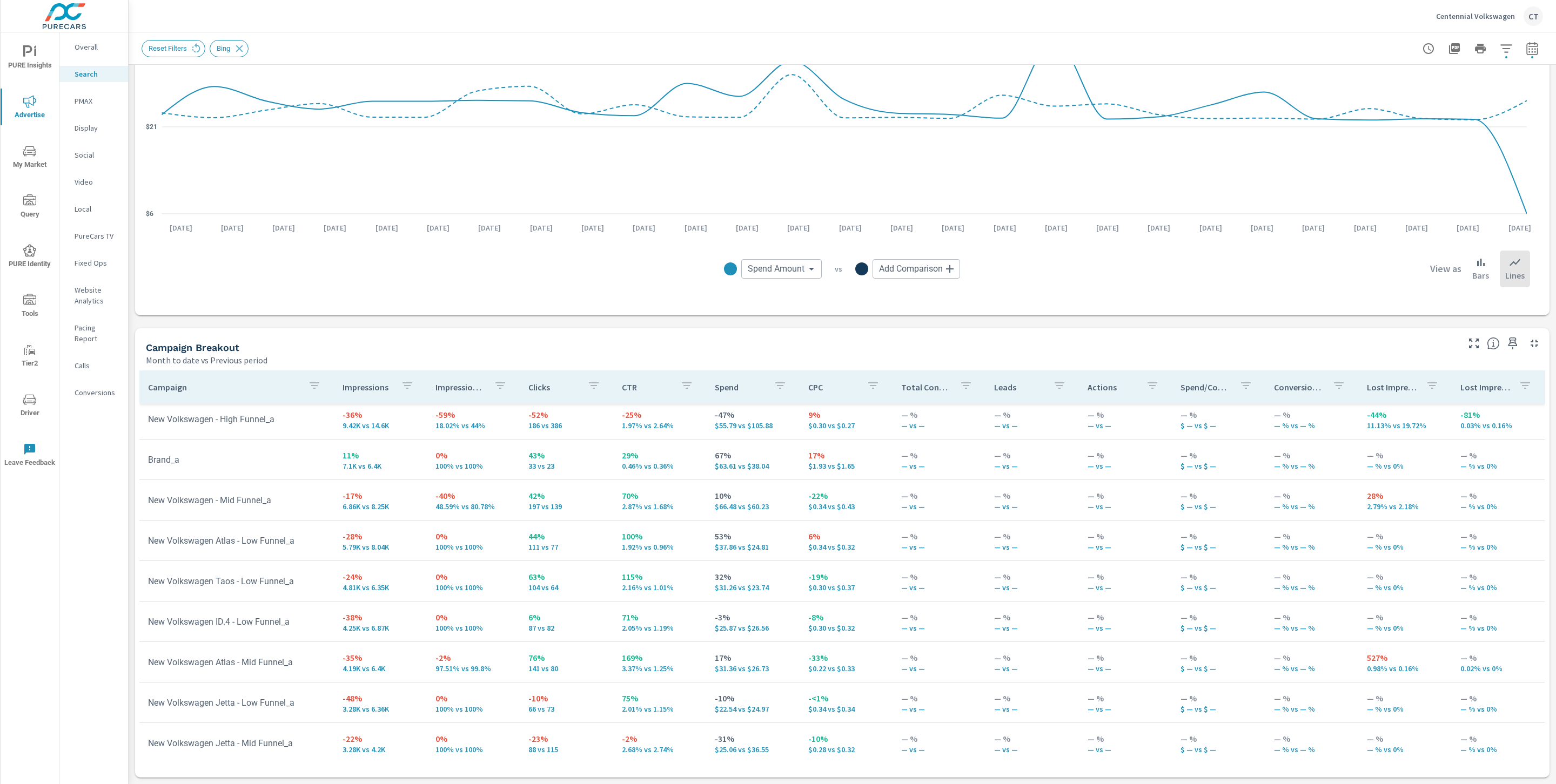
scroll to position [18, 0]
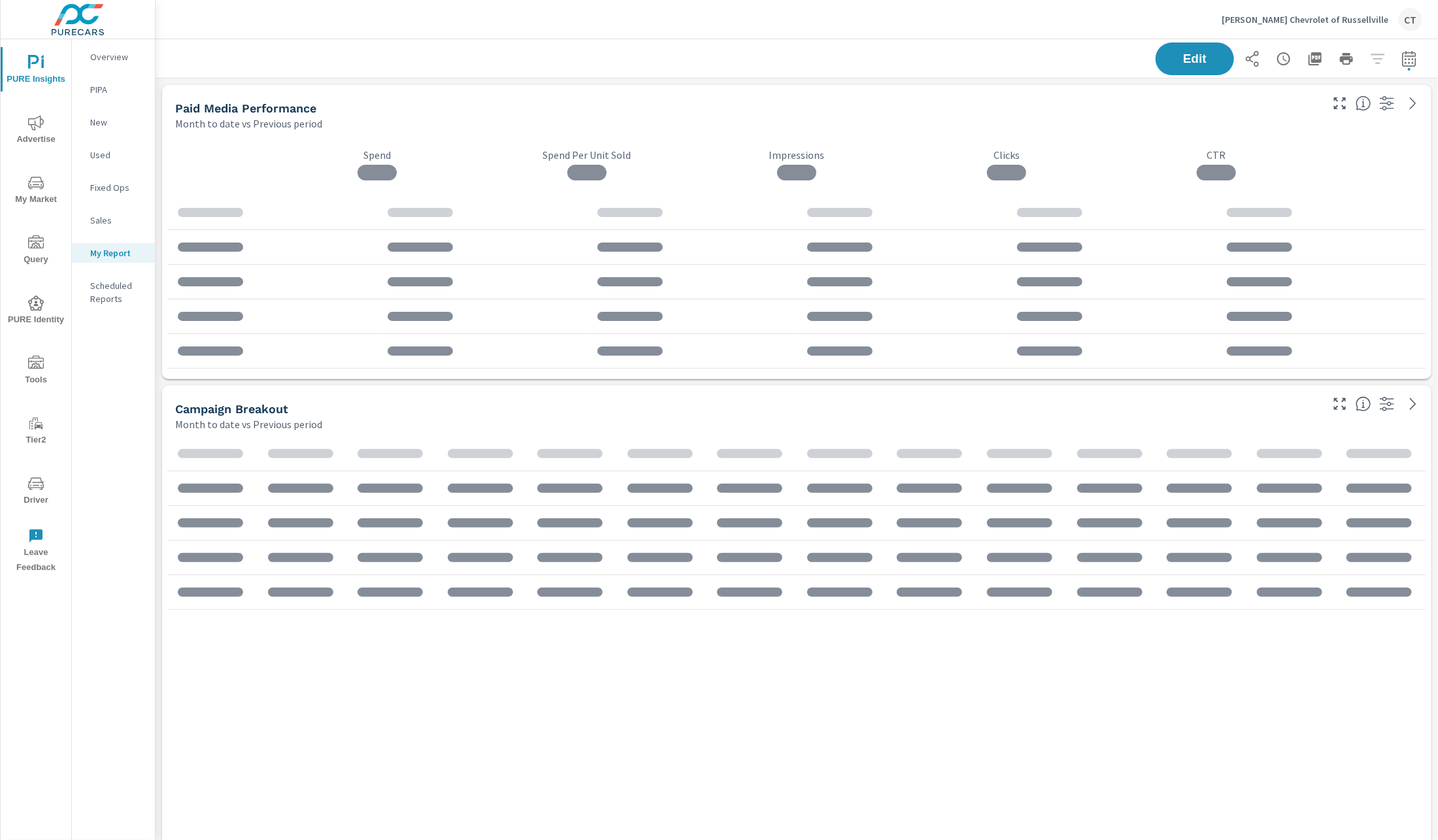
scroll to position [2292, 1299]
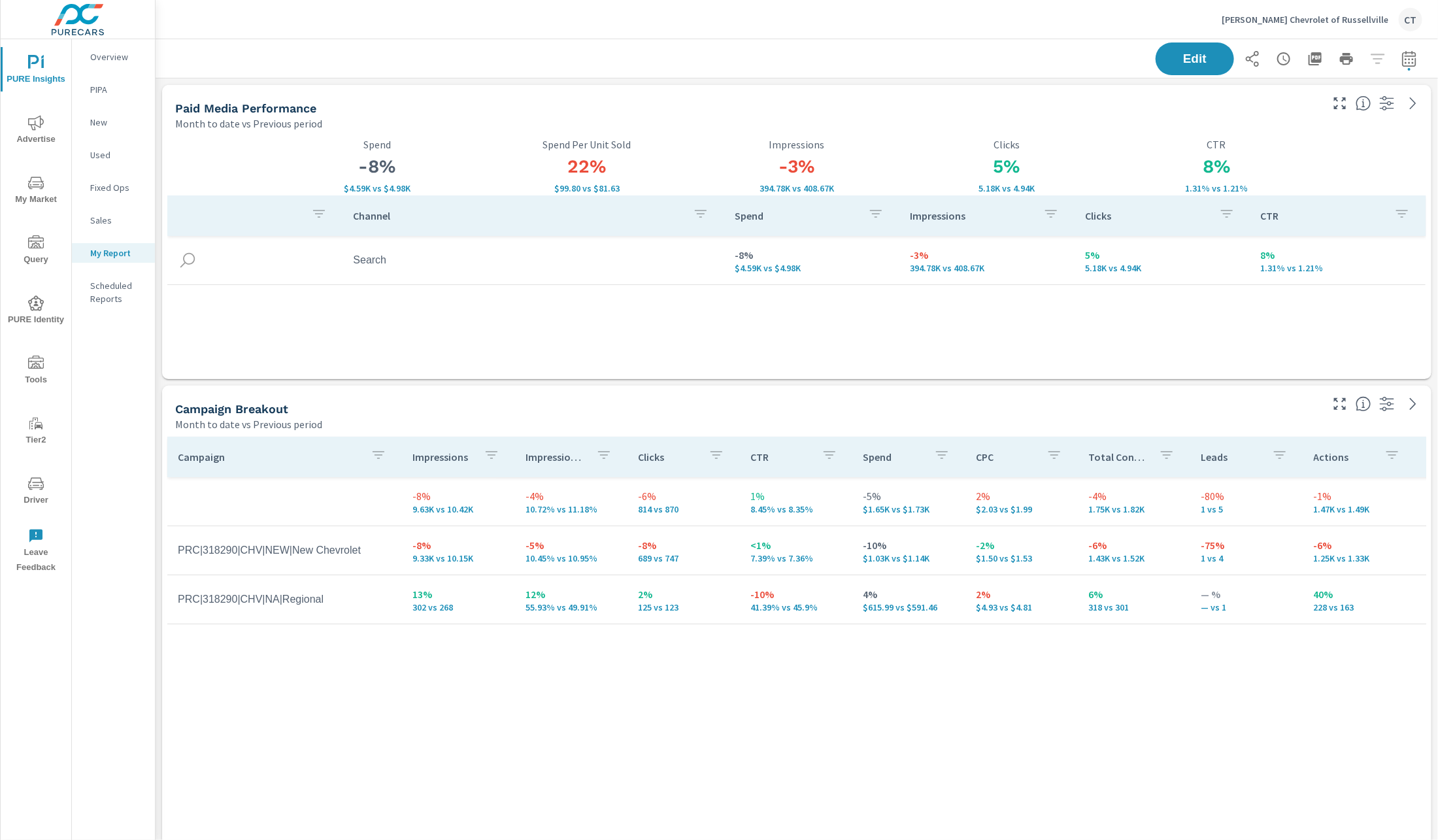
click at [33, 481] on icon "nav menu" at bounding box center [36, 483] width 15 height 13
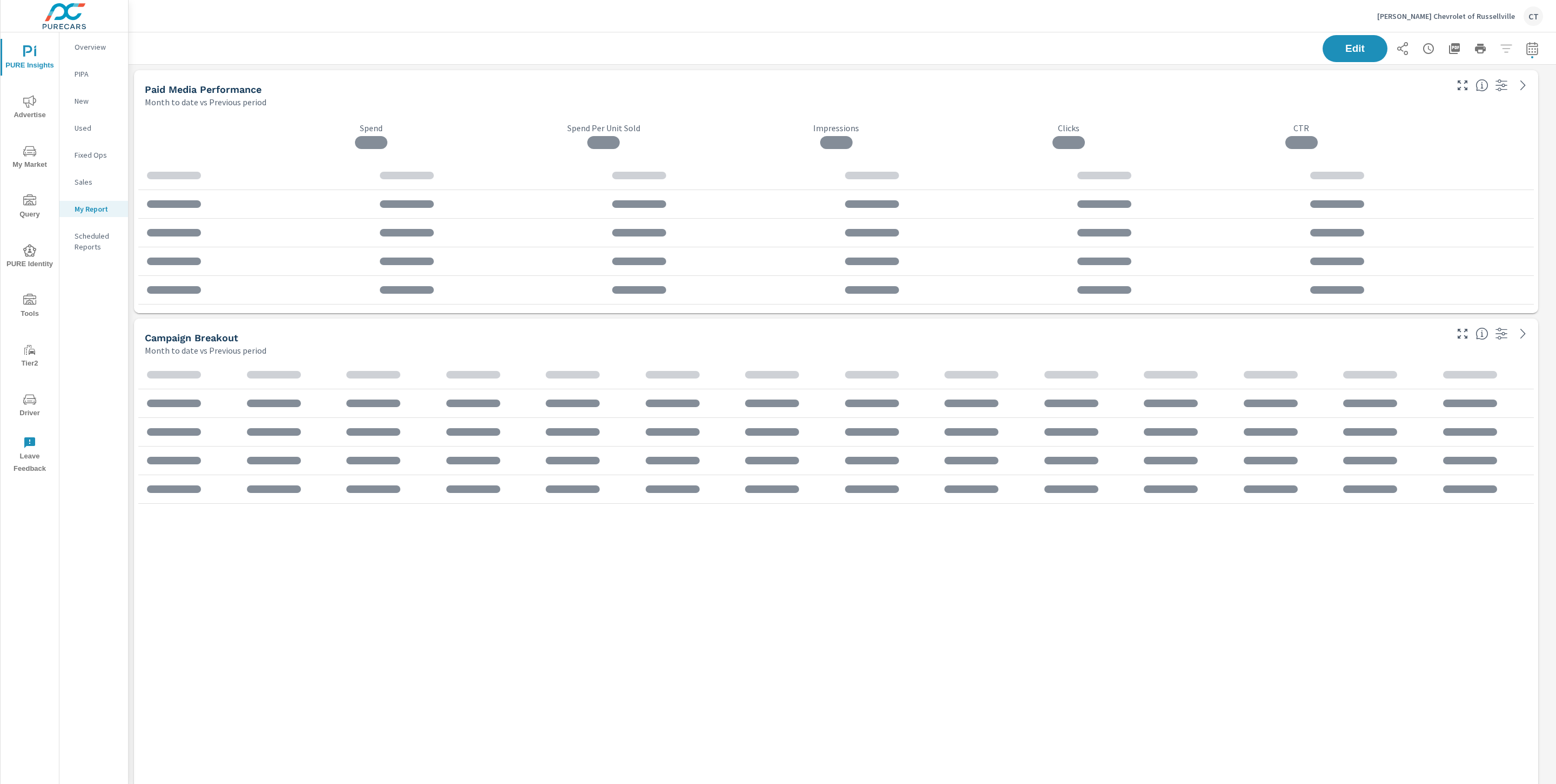
scroll to position [1894, 1440]
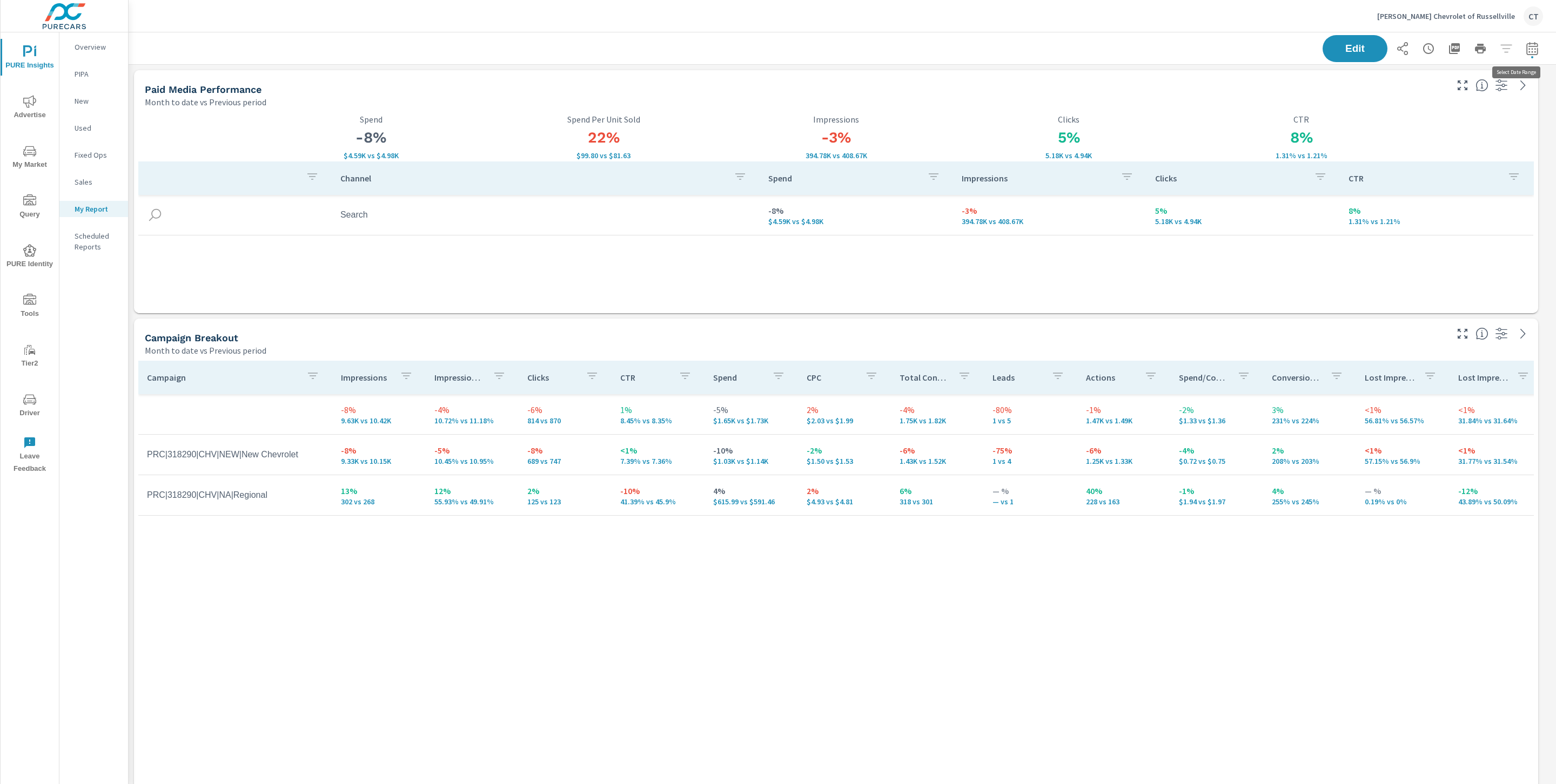
click at [1526, 47] on icon "button" at bounding box center [1532, 49] width 13 height 13
select select "Month to date"
select select "Previous period"
click at [1473, 100] on select "Custom [DATE] Last week Last 7 days Last 14 days Last 30 days Last 45 days Last…" at bounding box center [1433, 93] width 108 height 22
click at [1379, 83] on select "Custom [DATE] Last week Last 7 days Last 14 days Last 30 days Last 45 days Last…" at bounding box center [1433, 93] width 108 height 22
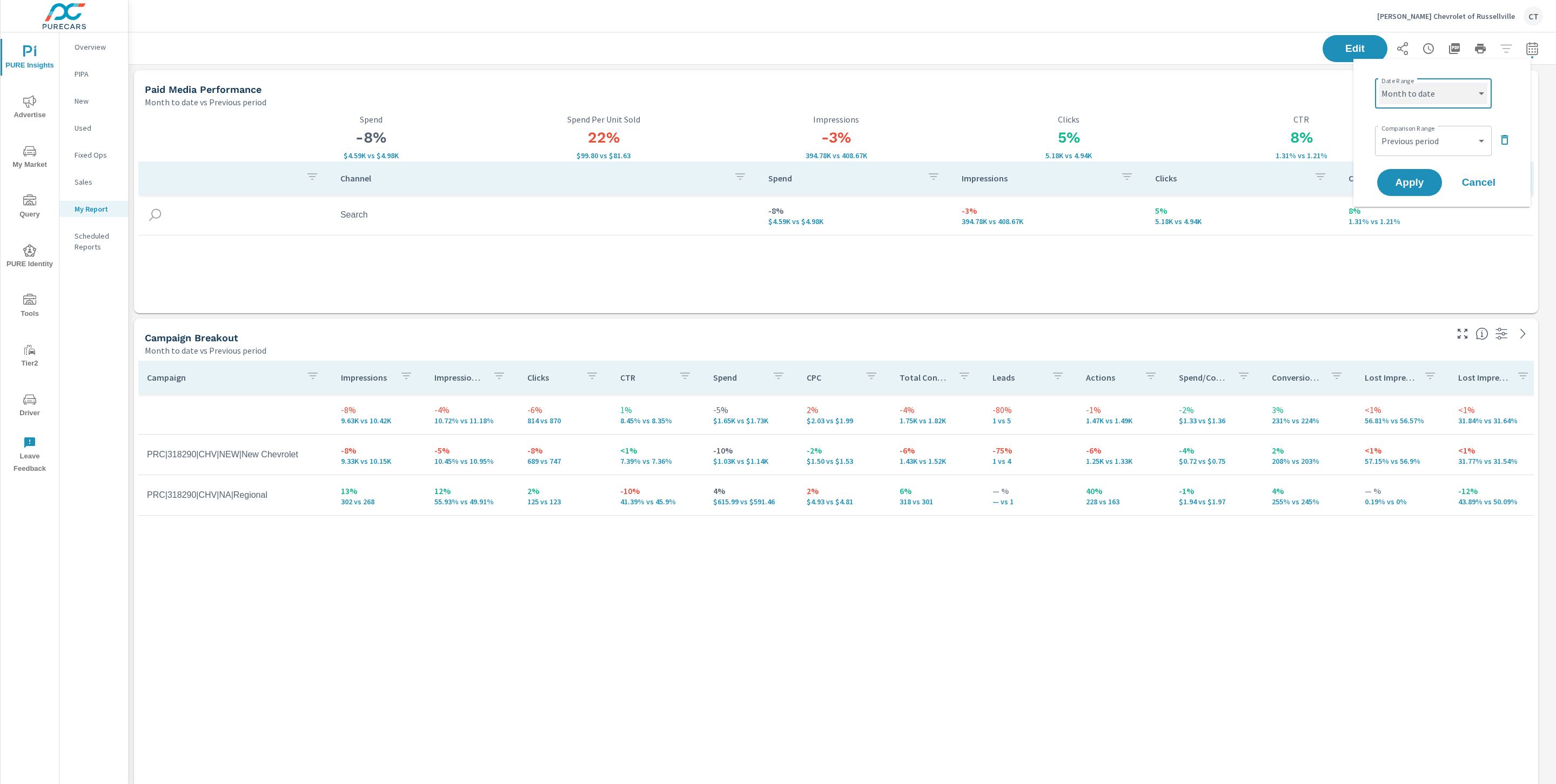
select select "Last month"
click at [1419, 181] on span "Apply" at bounding box center [1409, 182] width 45 height 10
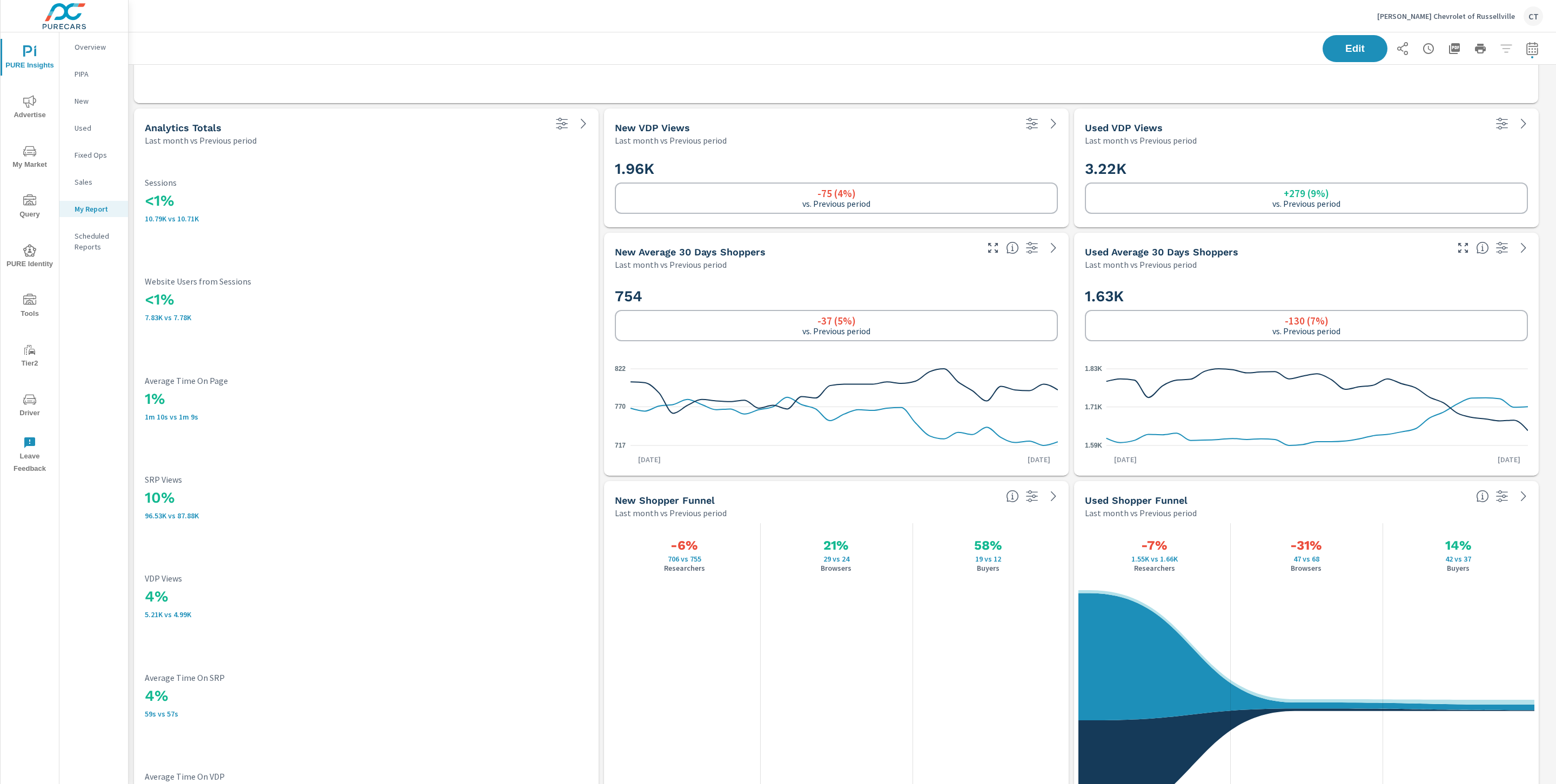
scroll to position [1073, 0]
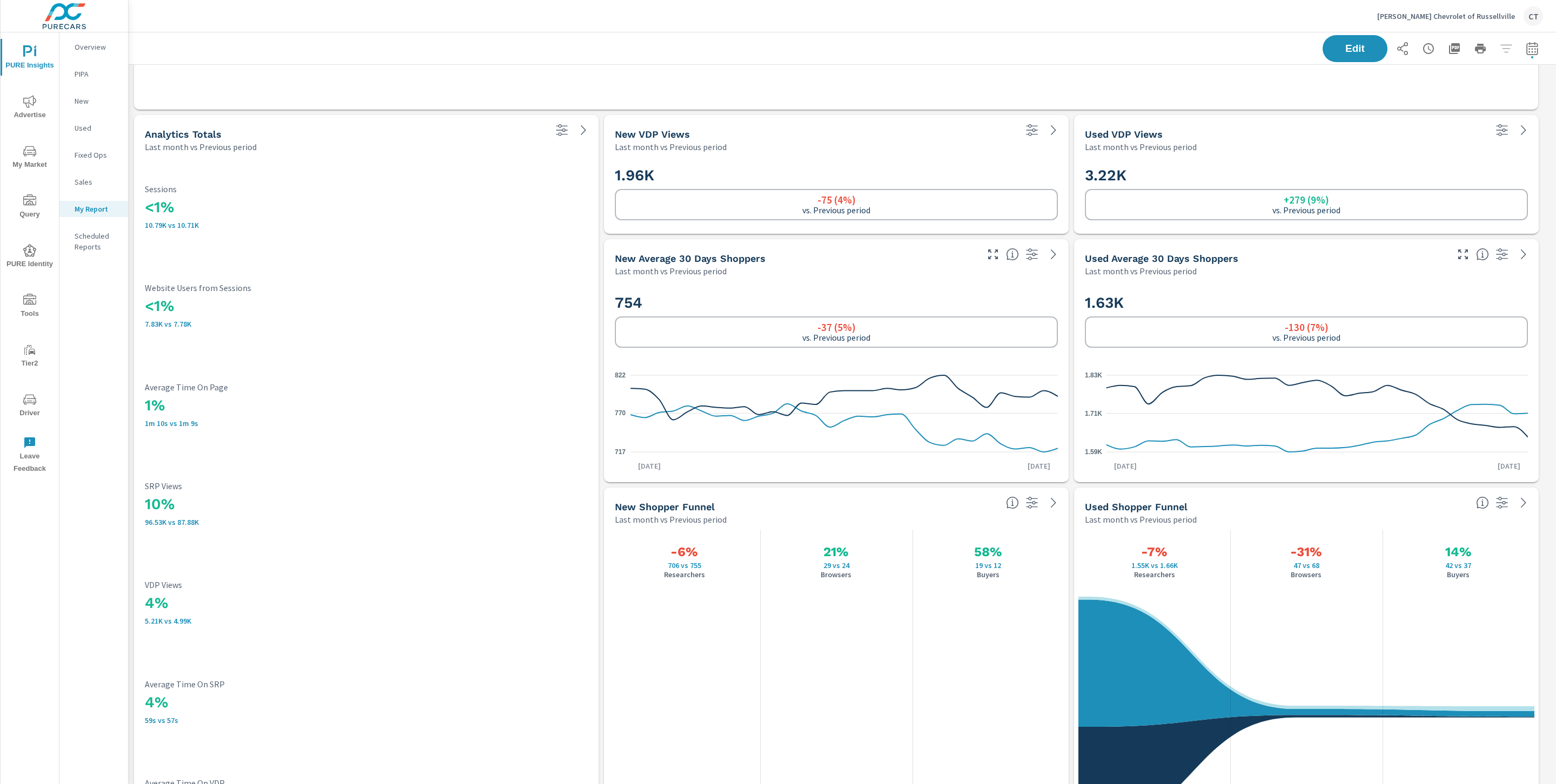
click at [29, 406] on span "Driver" at bounding box center [29, 406] width 52 height 26
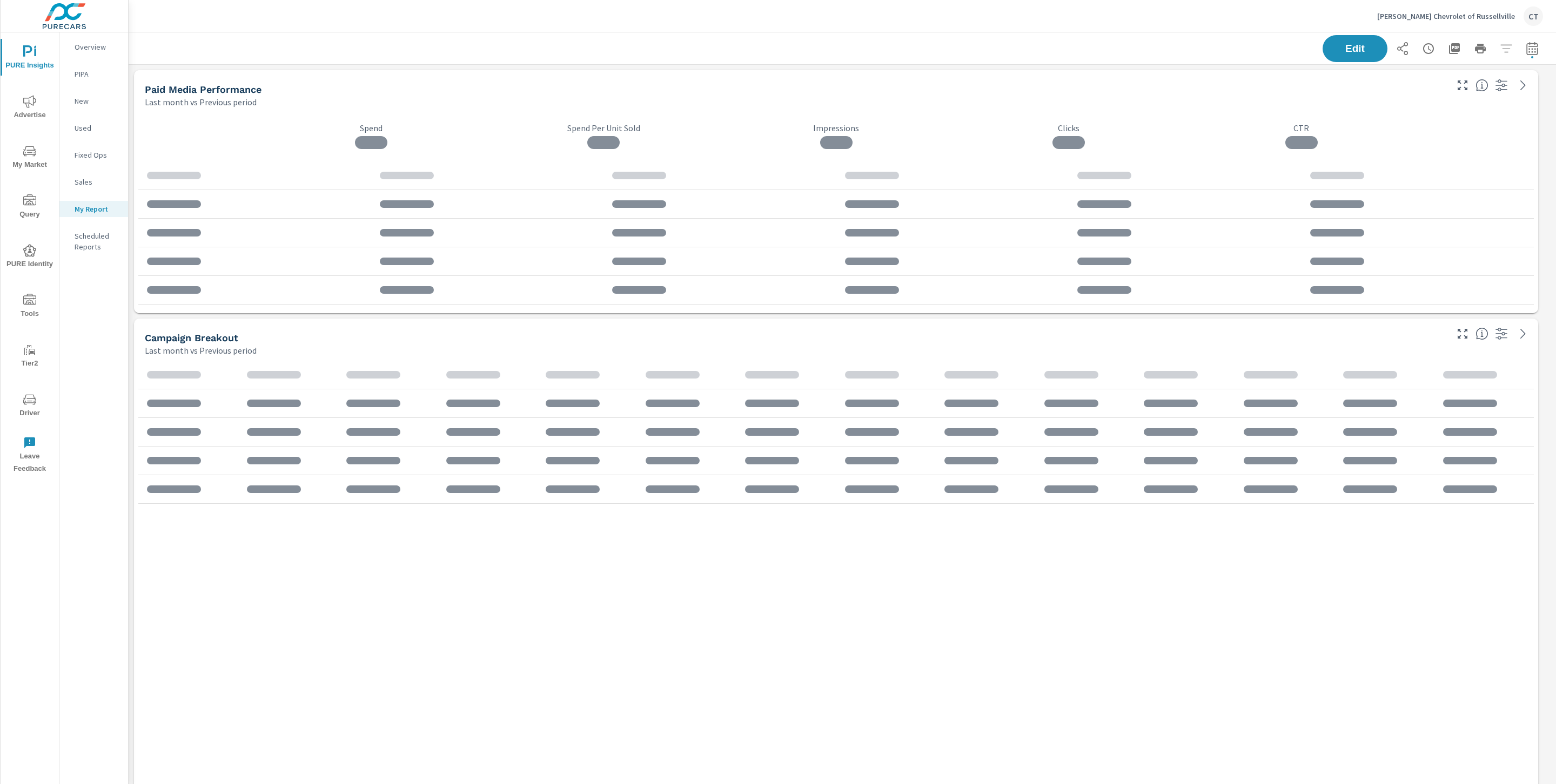
scroll to position [1894, 1440]
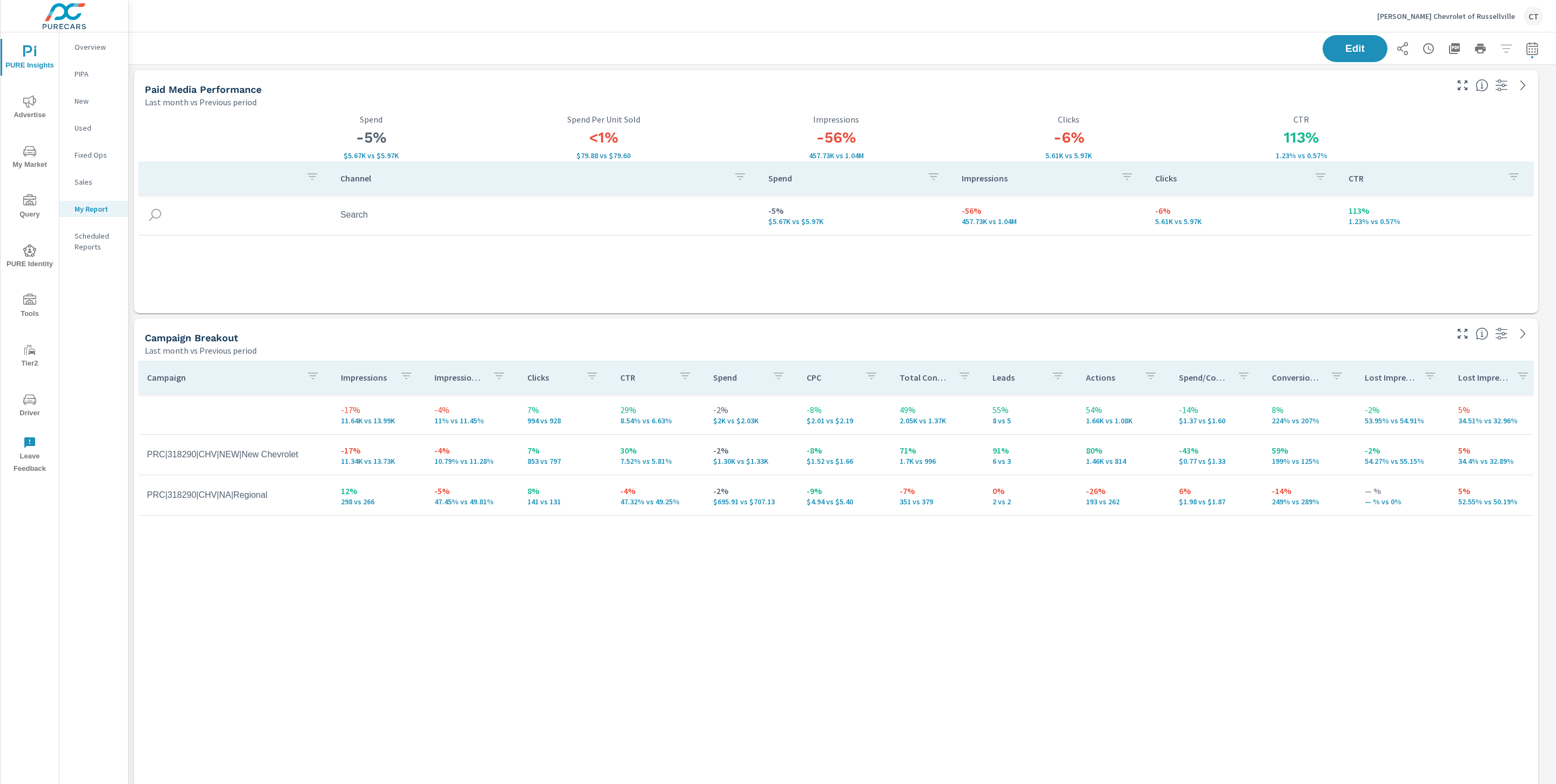
click at [19, 163] on span "My Market" at bounding box center [29, 158] width 52 height 26
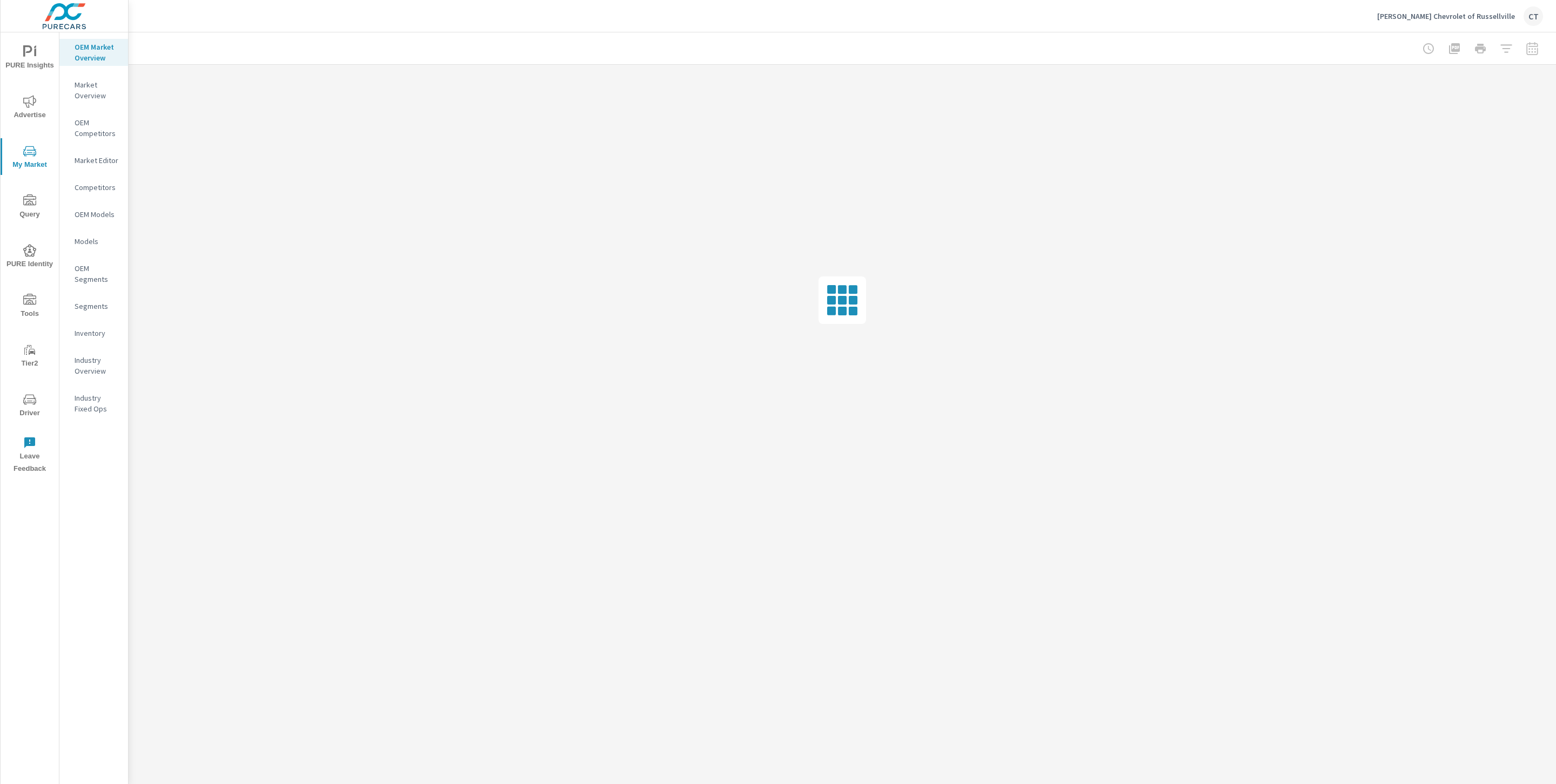
click at [87, 339] on div "Inventory" at bounding box center [94, 333] width 69 height 16
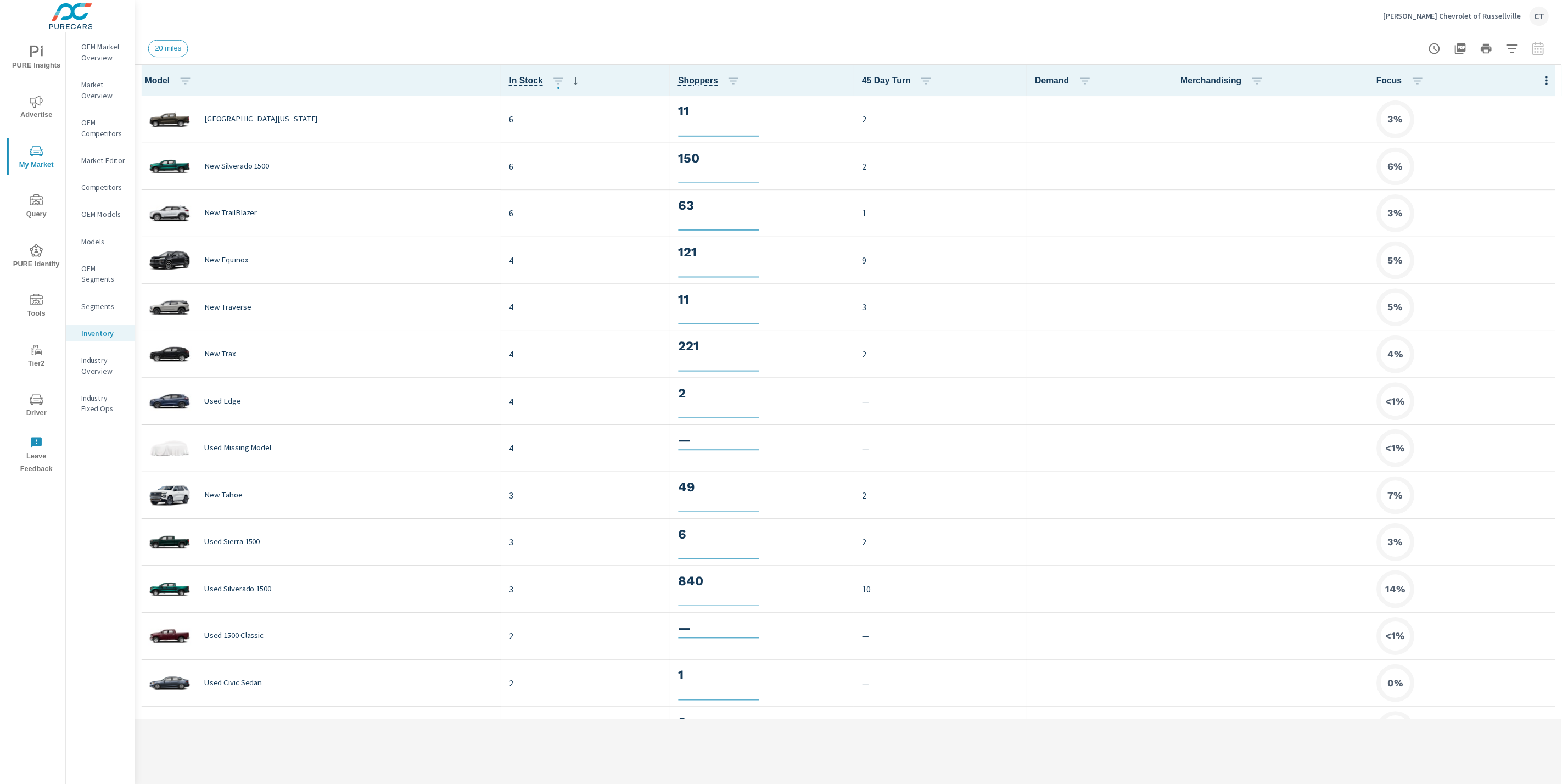
scroll to position [1, 0]
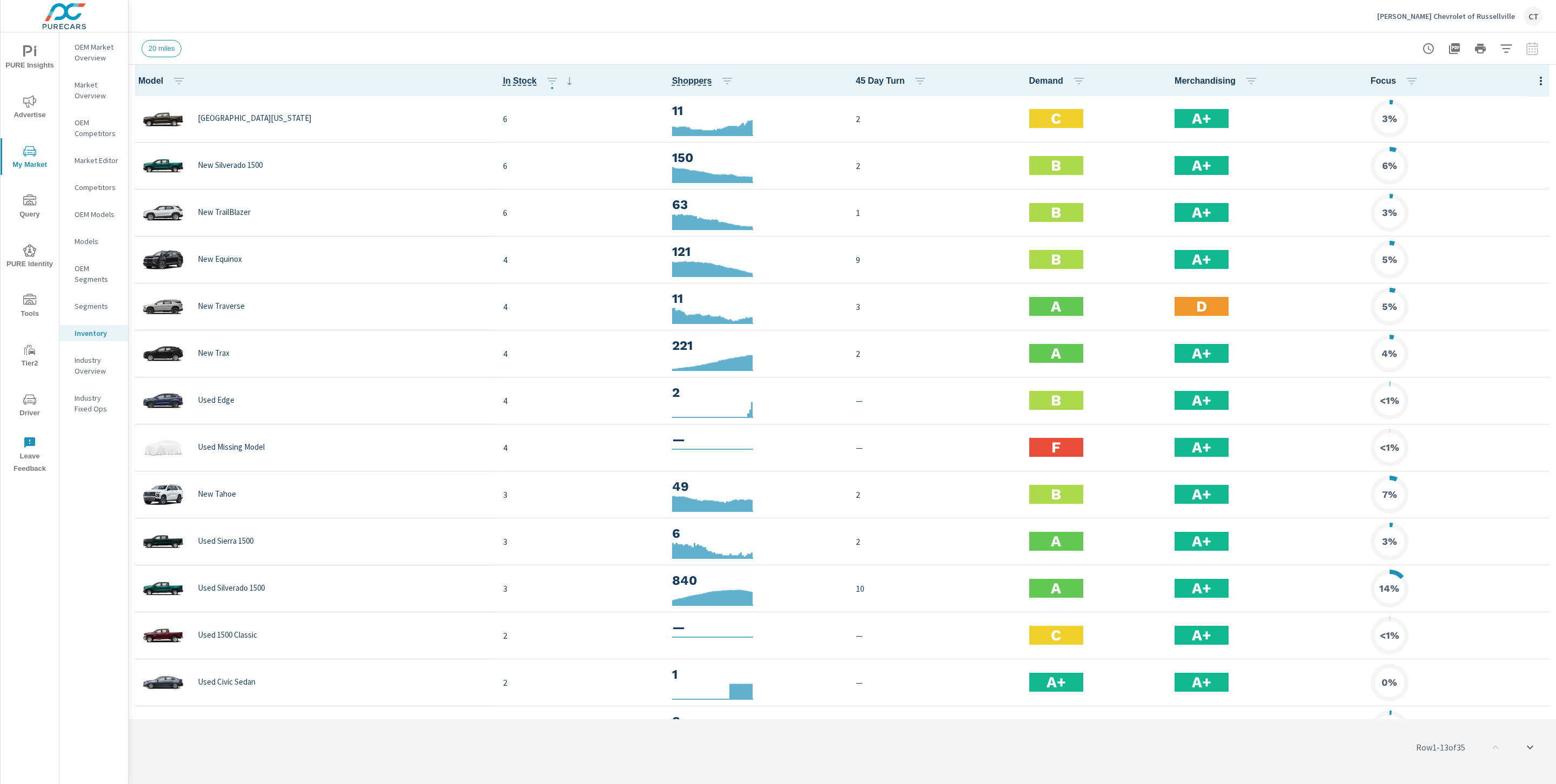
click at [1534, 81] on icon "button" at bounding box center [1541, 81] width 13 height 13
click at [1513, 148] on span "Audience" at bounding box center [1505, 144] width 68 height 11
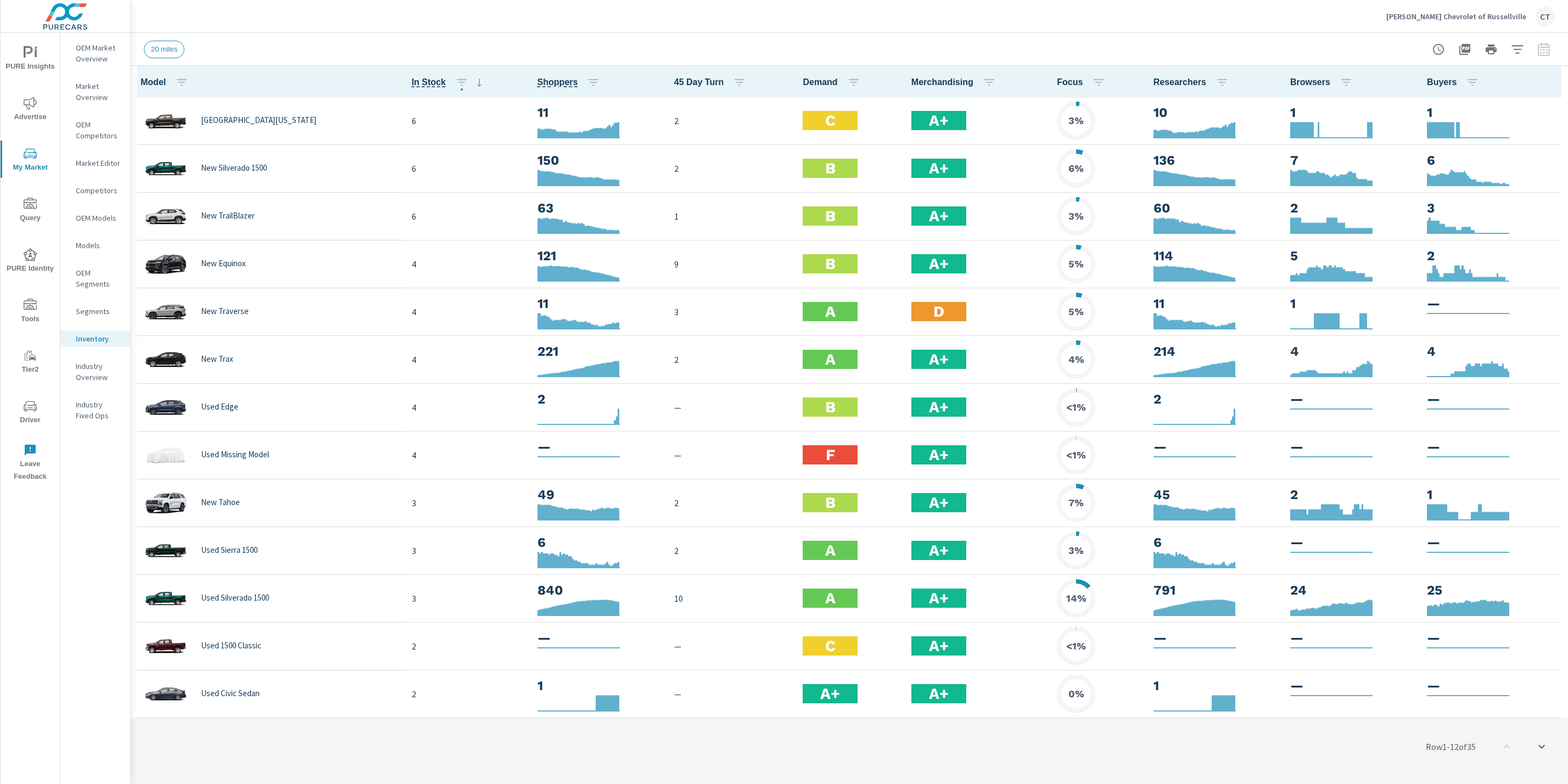
scroll to position [1, 0]
